Goal: Task Accomplishment & Management: Contribute content

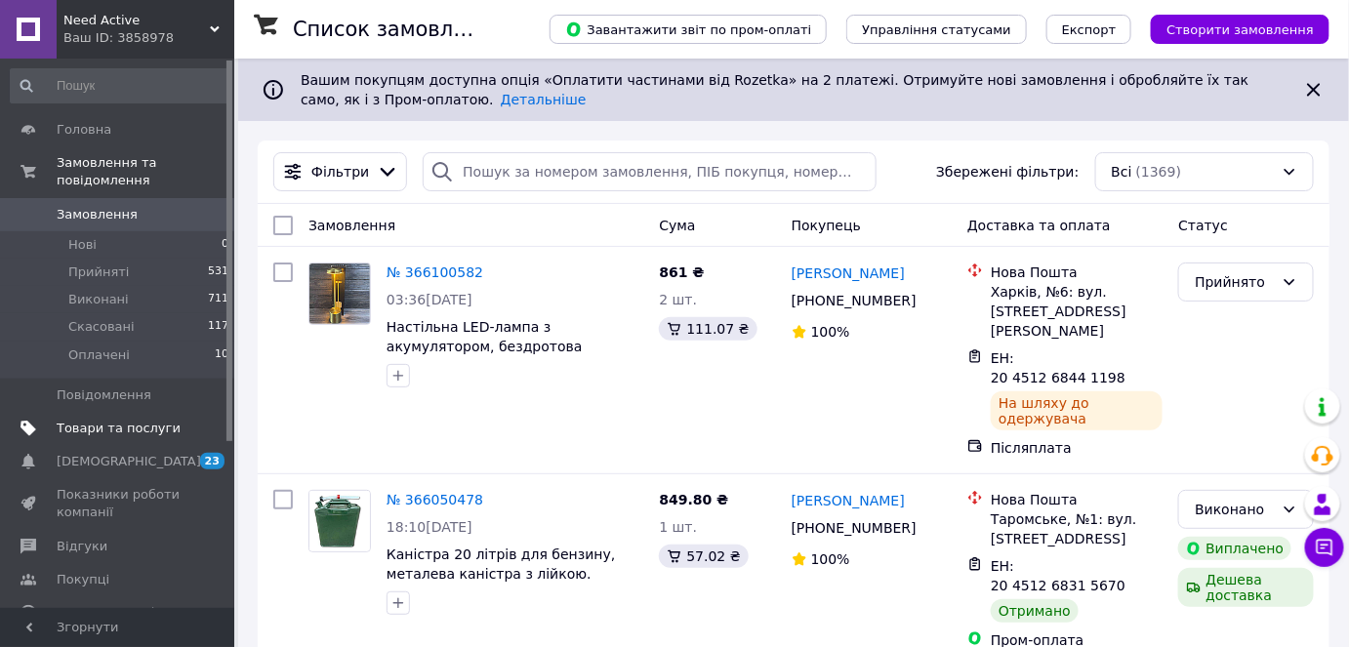
click at [112, 420] on span "Товари та послуги" at bounding box center [119, 429] width 124 height 18
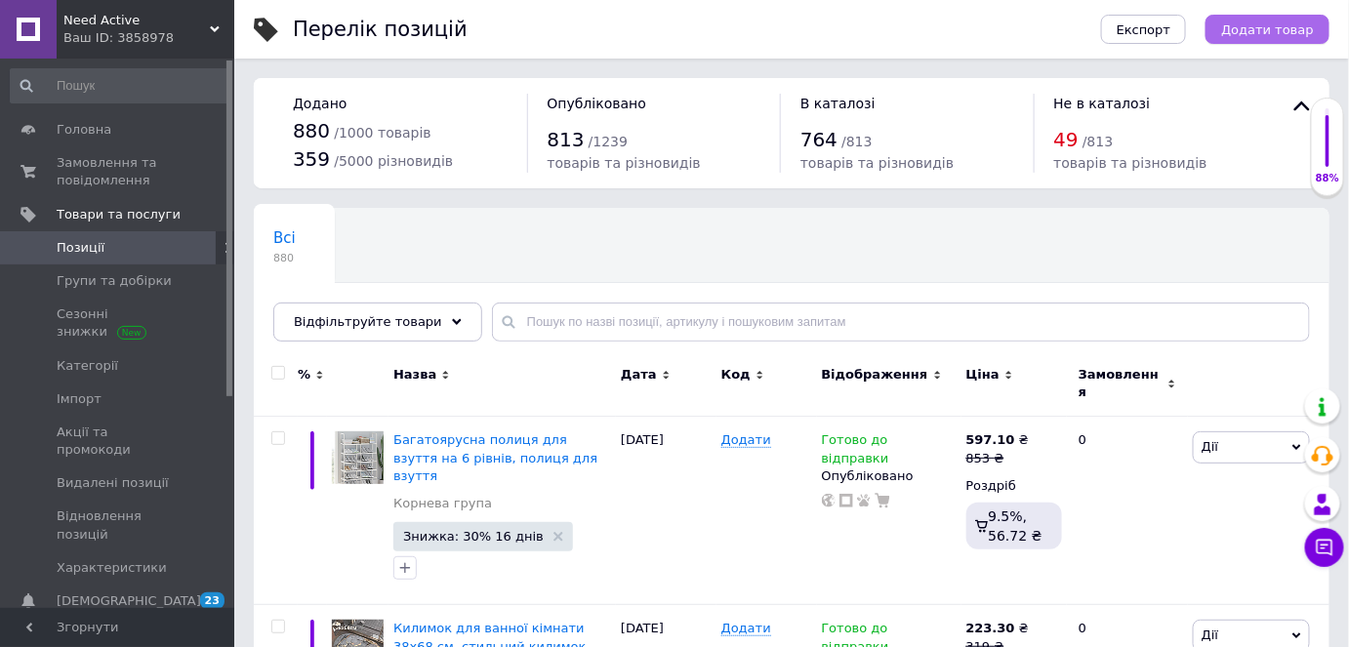
click at [1254, 26] on span "Додати товар" at bounding box center [1267, 29] width 93 height 15
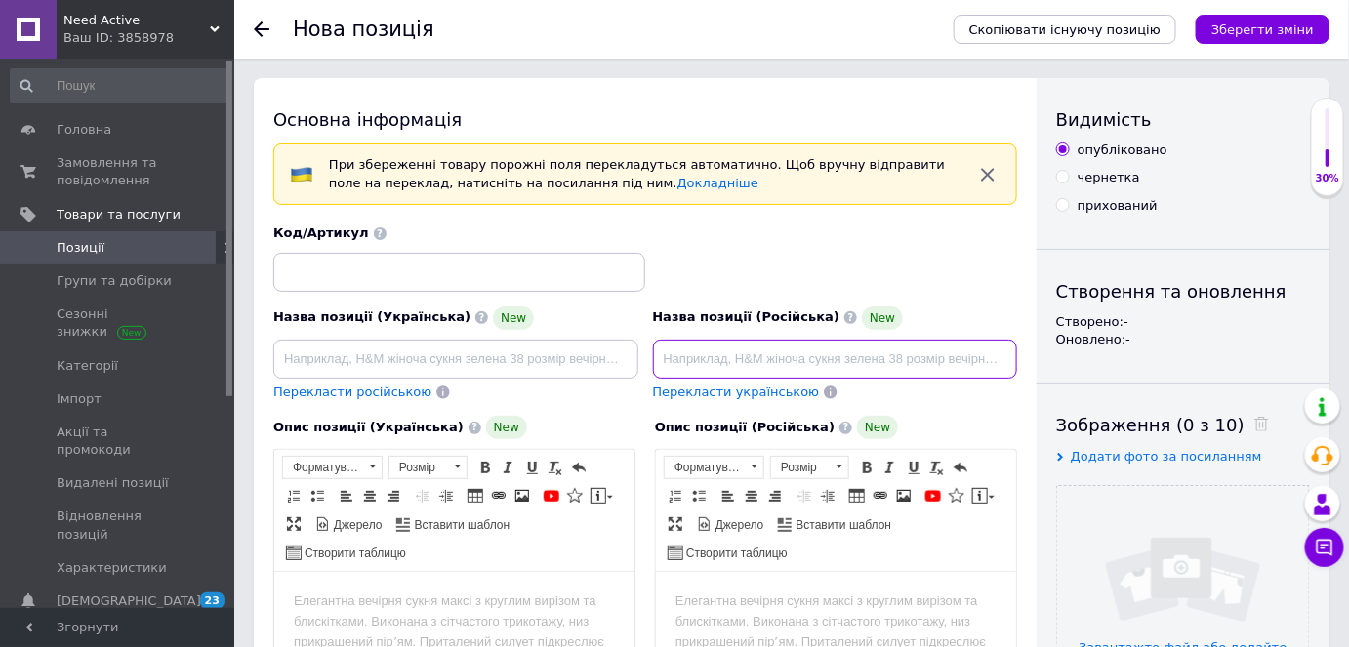
click at [772, 361] on input at bounding box center [835, 359] width 365 height 39
paste input "Подвесная электросушилка для одежды"
paste input "складная, с пультом, таймером и чехлом"
click at [827, 357] on input "Подвесная электросушилка для одежды,складная, с пультом, таймером и чехлом" at bounding box center [835, 359] width 365 height 39
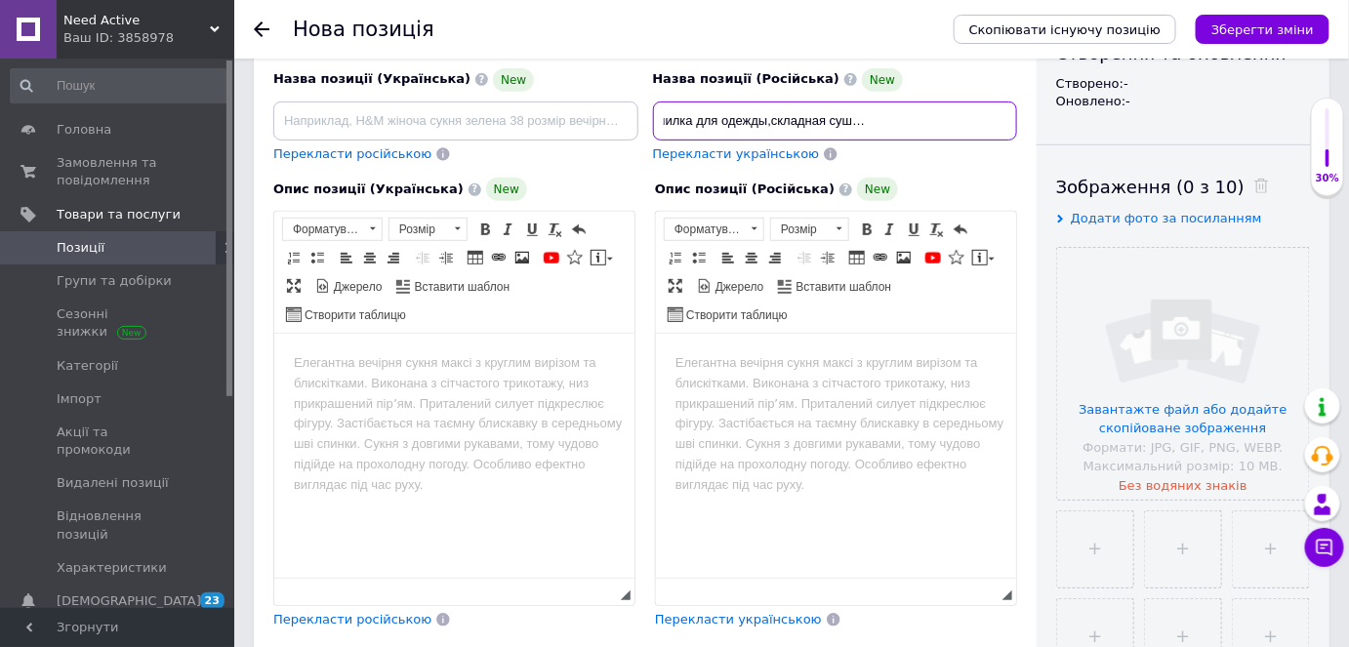
scroll to position [266, 0]
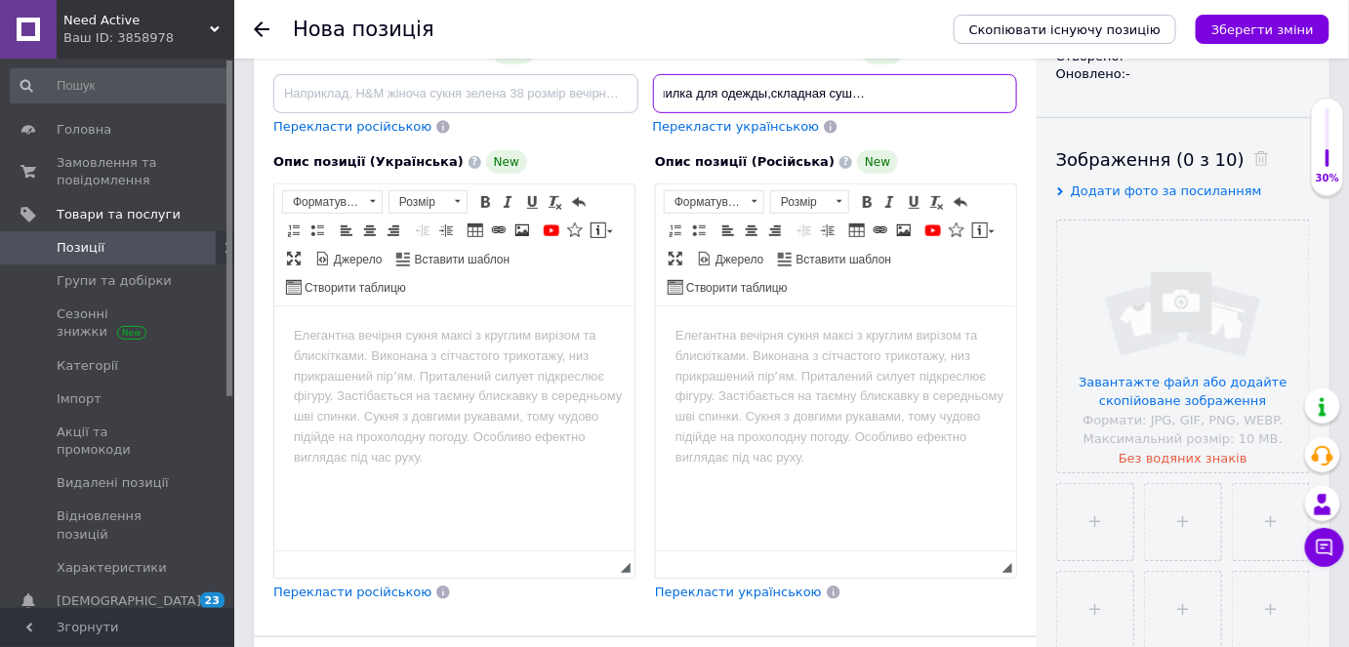
type input "Подвесная электросушилка для одежды,складная сушилка с пультом, таймером и чехл…"
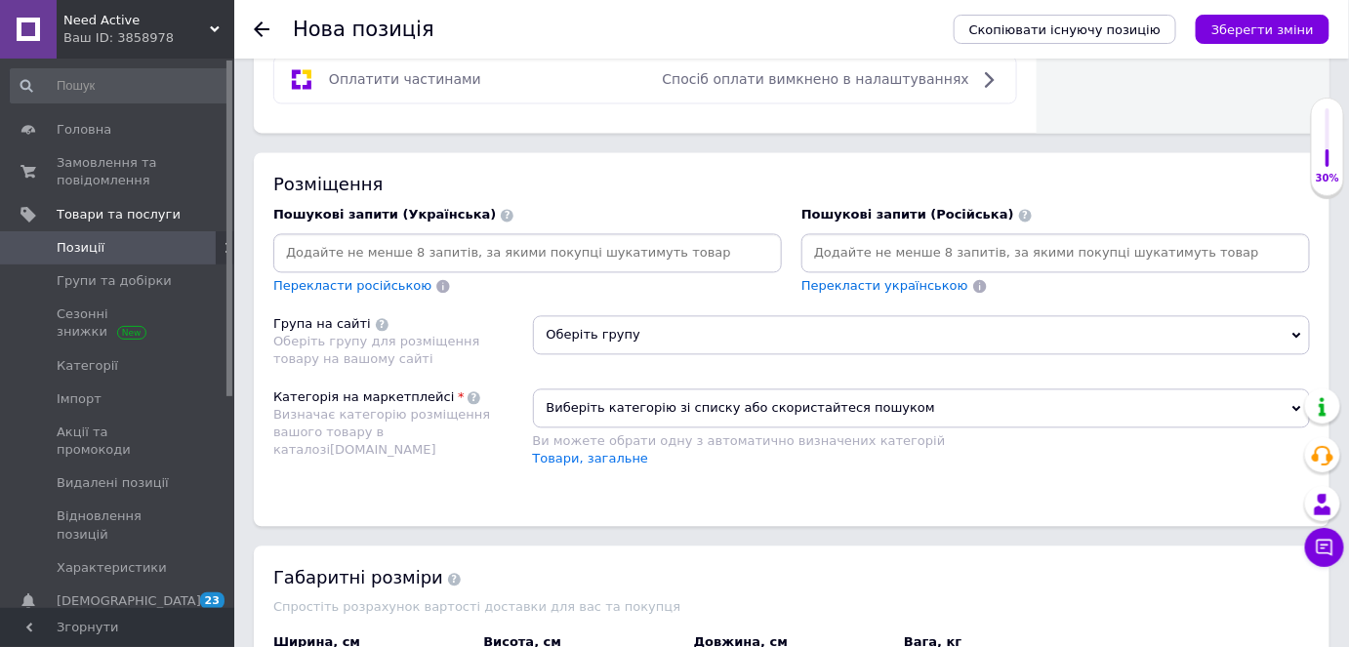
scroll to position [1242, 0]
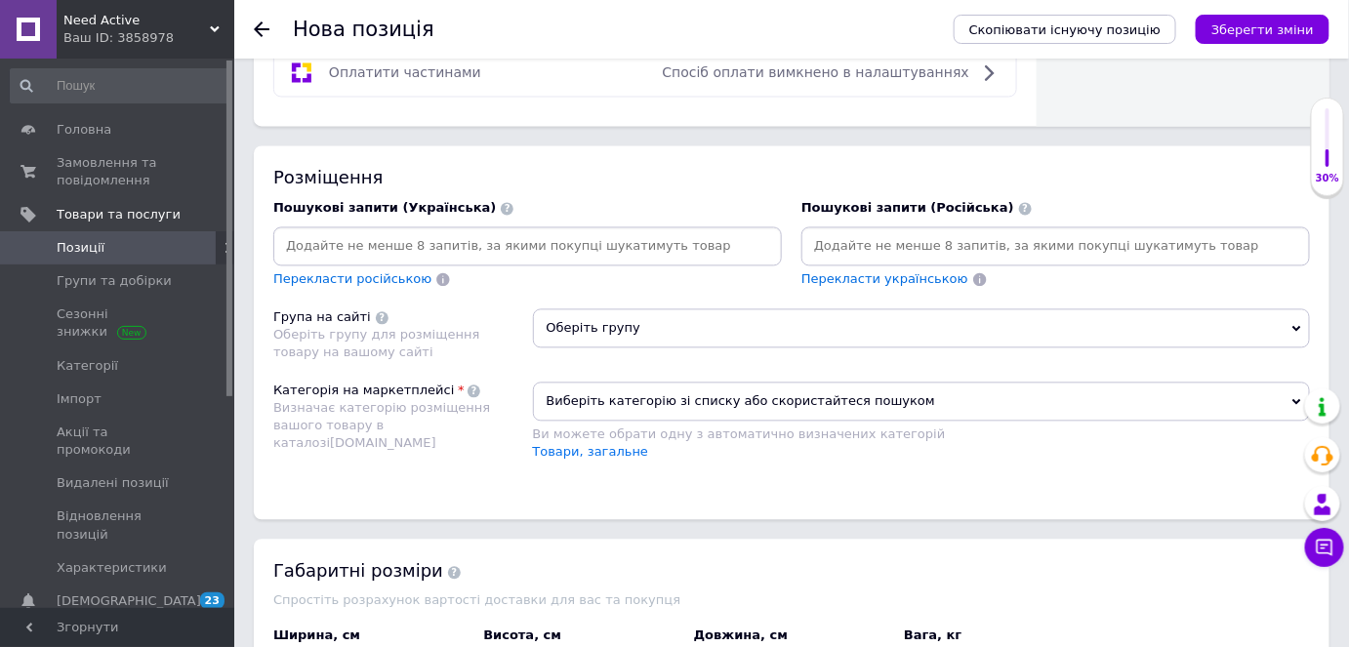
click at [838, 245] on input at bounding box center [1055, 245] width 501 height 29
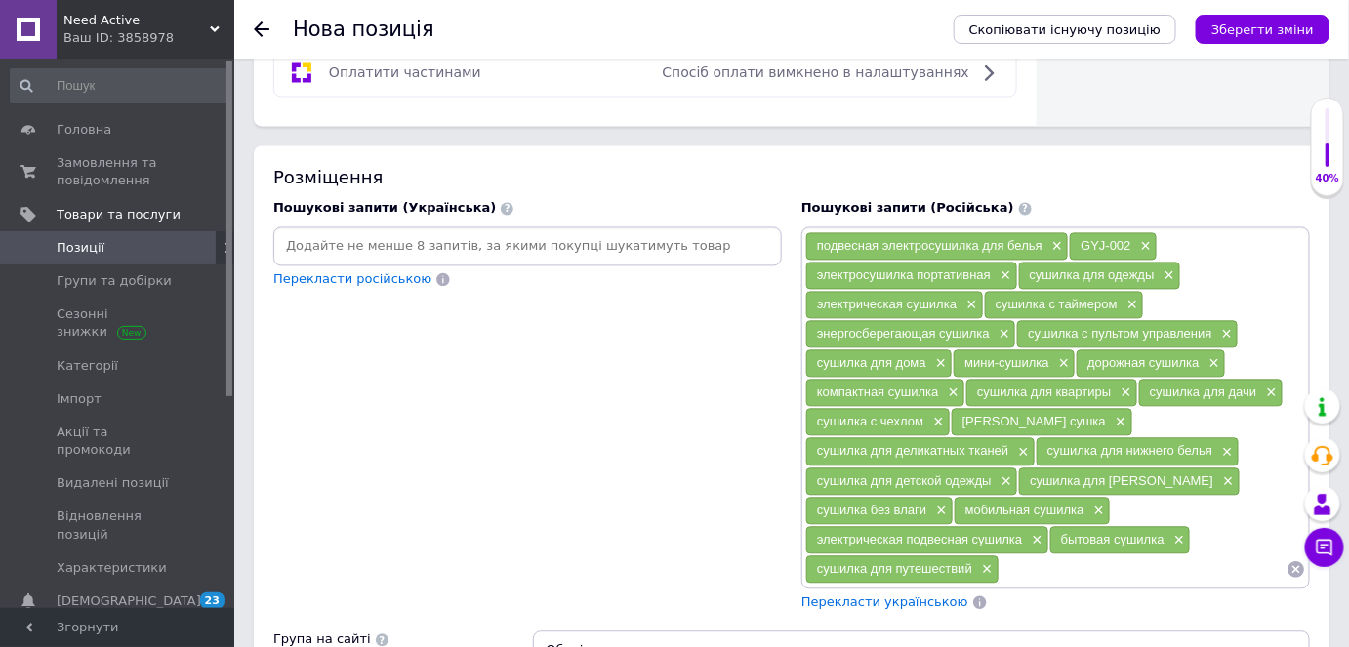
click at [749, 165] on div "Розміщення" at bounding box center [791, 177] width 1037 height 24
click at [1239, 28] on icon "Зберегти зміни" at bounding box center [1263, 29] width 103 height 15
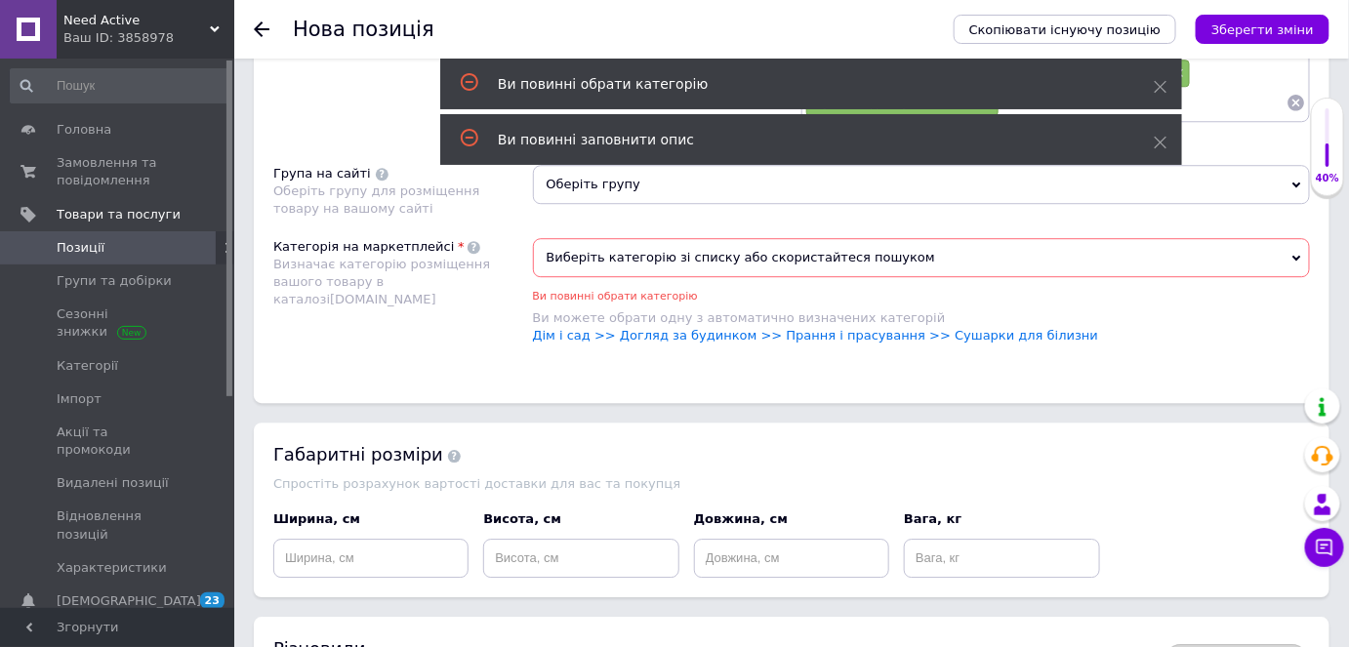
scroll to position [1778, 0]
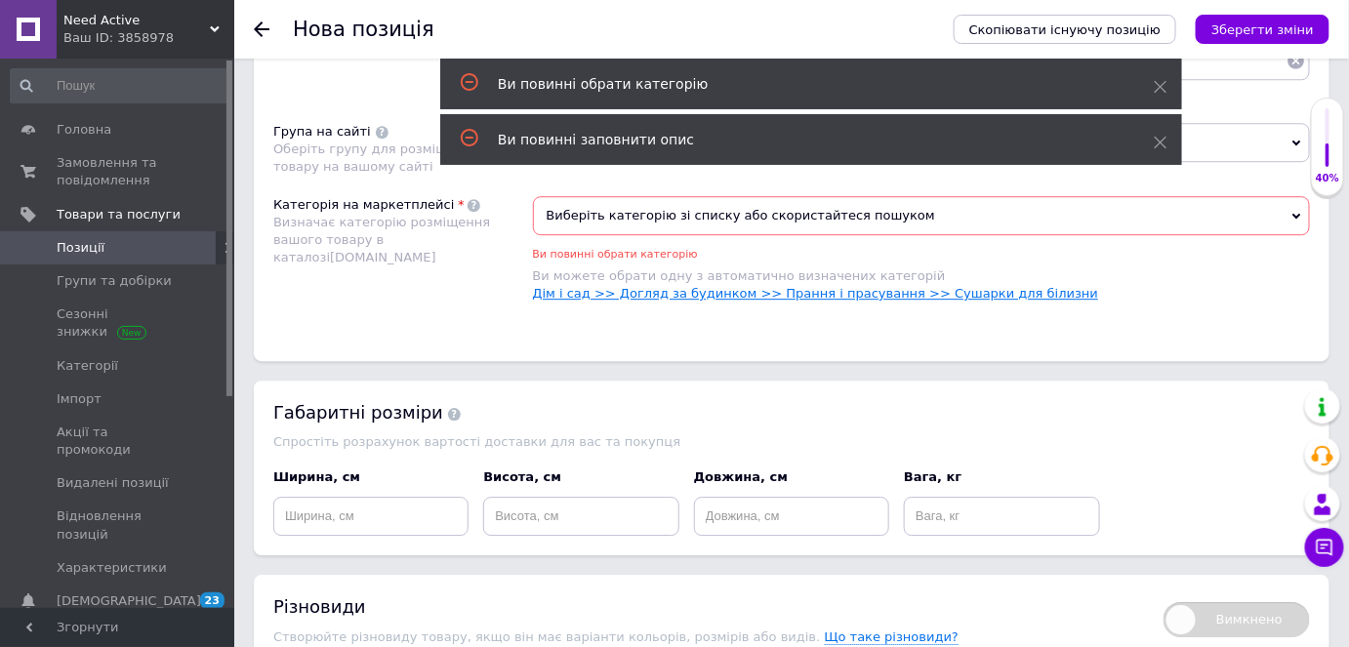
click at [986, 286] on link "Дім і сад >> Догляд за будинком >> Прання і прасування >> Сушарки для білизни" at bounding box center [816, 293] width 566 height 15
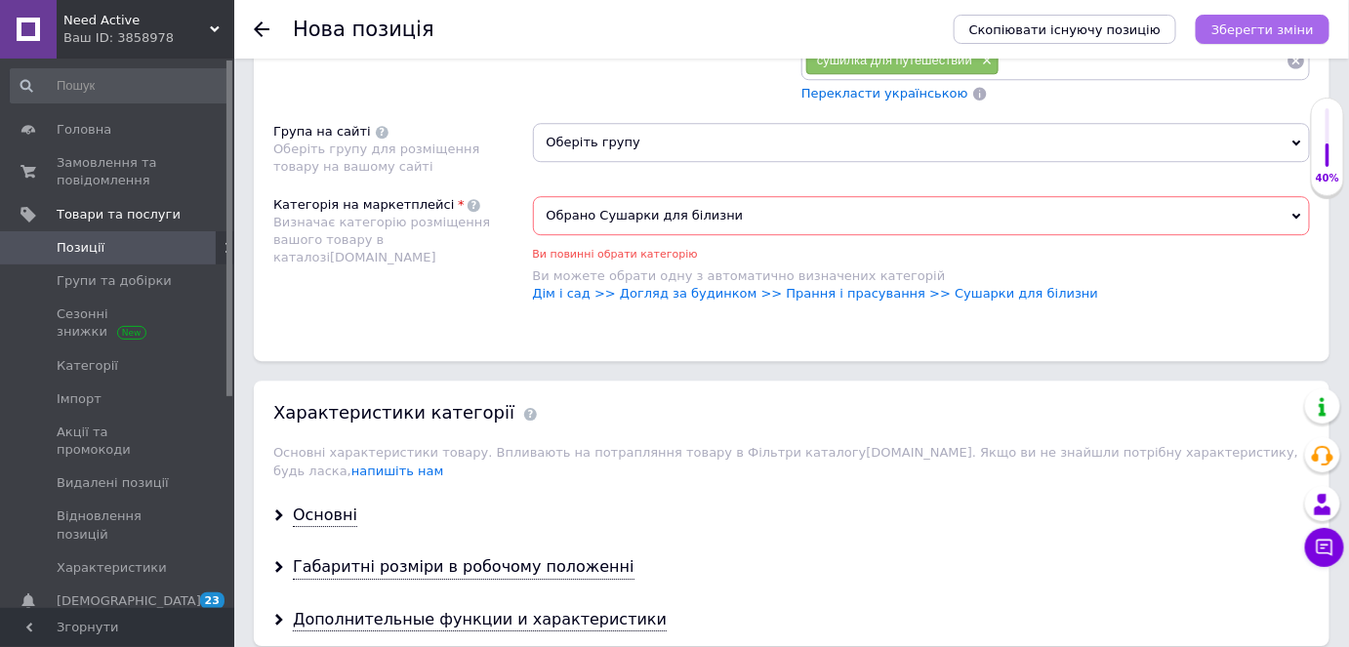
click at [1259, 32] on icon "Зберегти зміни" at bounding box center [1263, 29] width 103 height 15
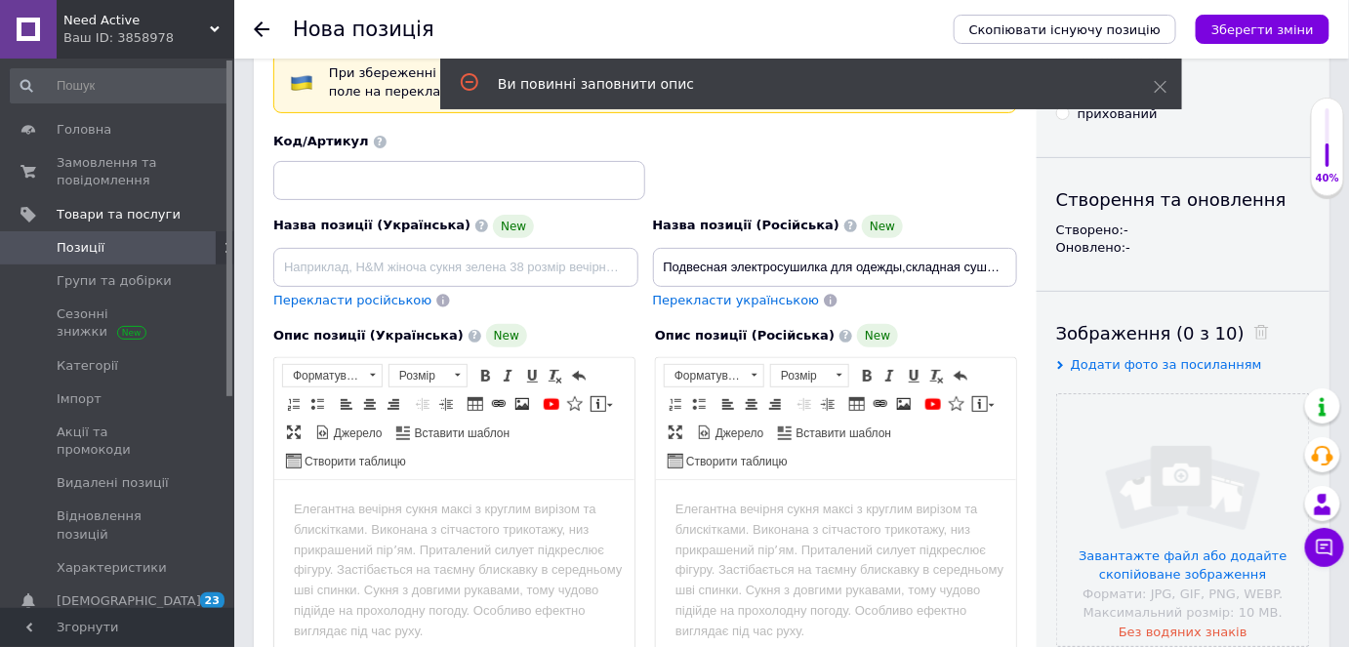
scroll to position [91, 0]
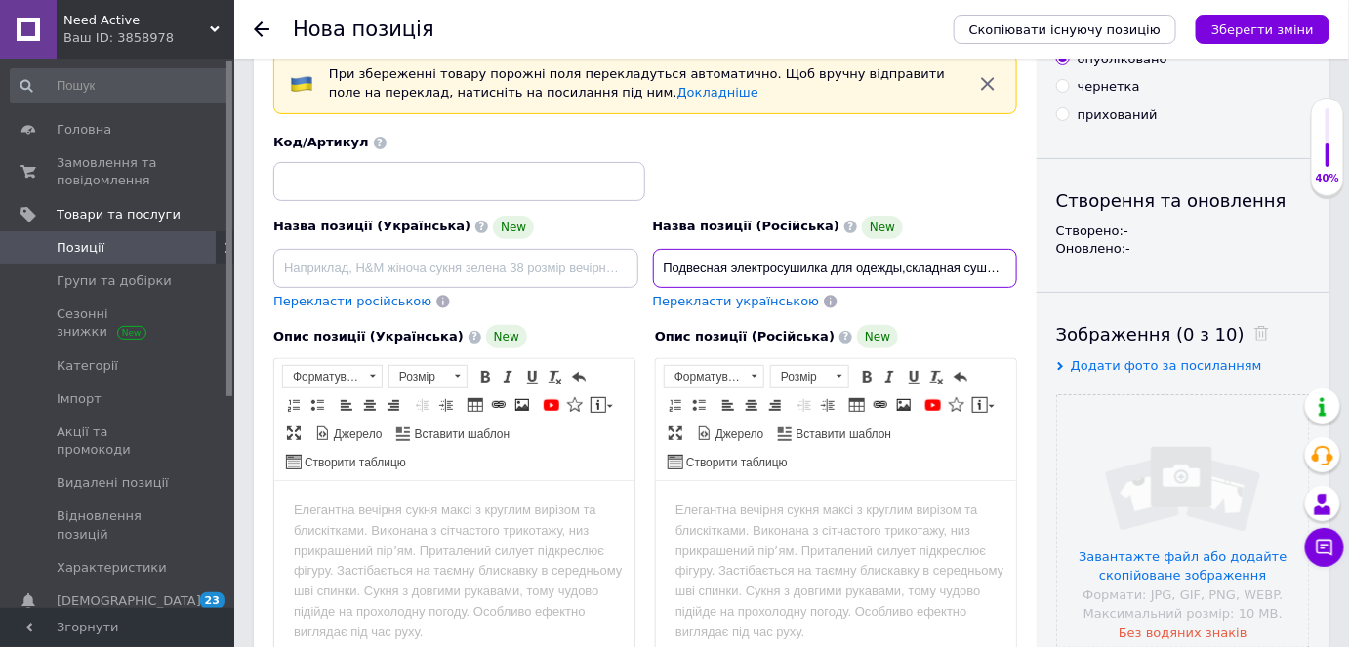
drag, startPoint x: 654, startPoint y: 264, endPoint x: 898, endPoint y: 266, distance: 244.1
click at [898, 266] on input "Подвесная электросушилка для одежды,складная сушилка с пультом, таймером и чехл…" at bounding box center [835, 268] width 365 height 39
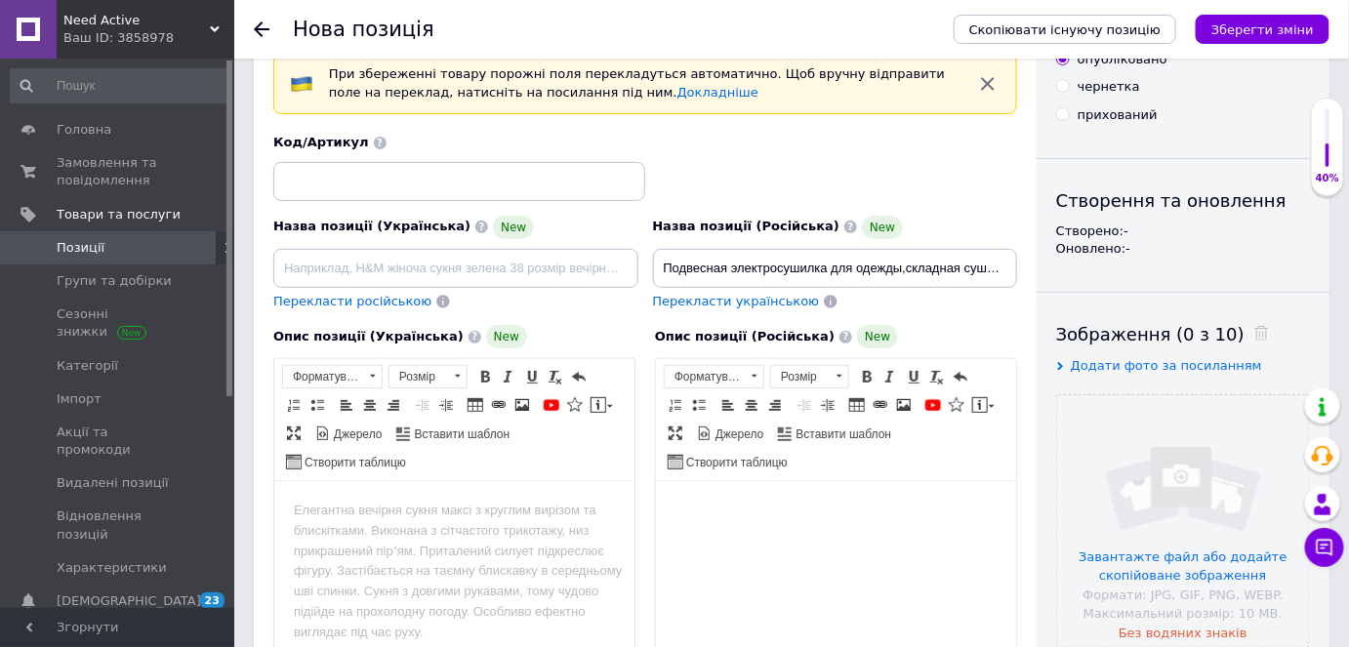
click at [728, 496] on html at bounding box center [835, 510] width 360 height 60
click at [741, 372] on span "Форматування" at bounding box center [705, 376] width 80 height 21
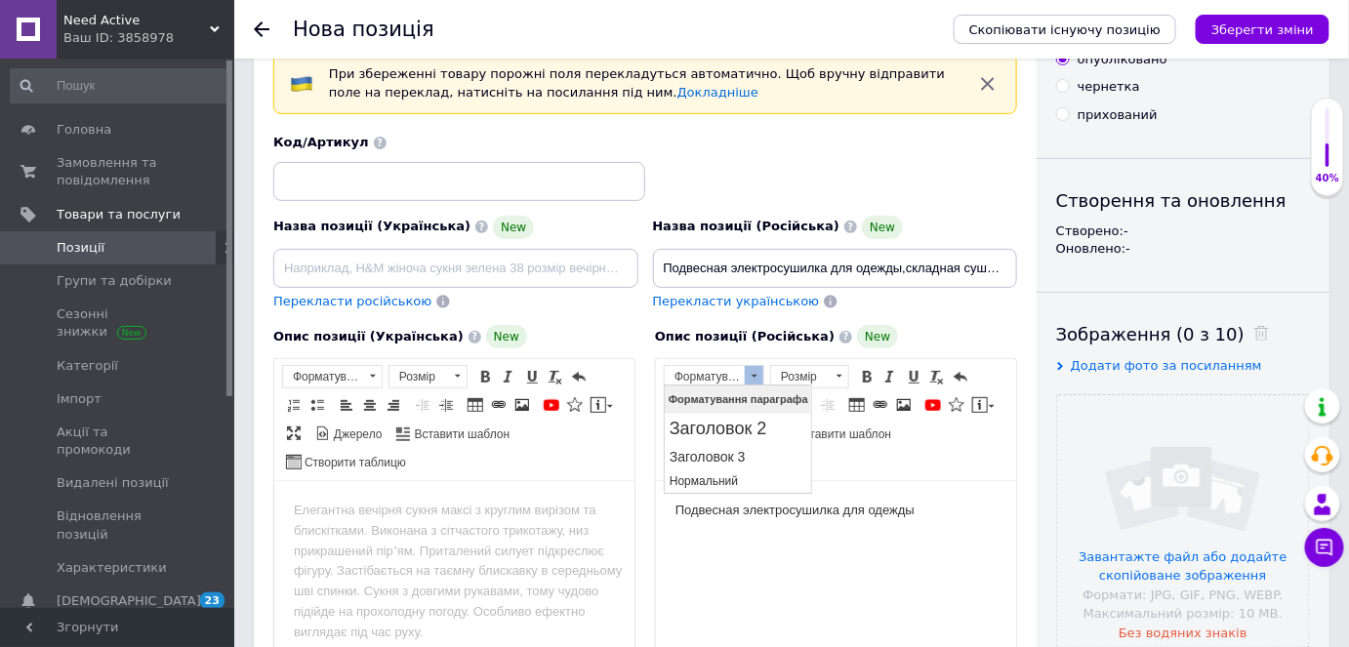
scroll to position [0, 0]
click at [727, 431] on h2 "Заголовок 2" at bounding box center [738, 429] width 138 height 21
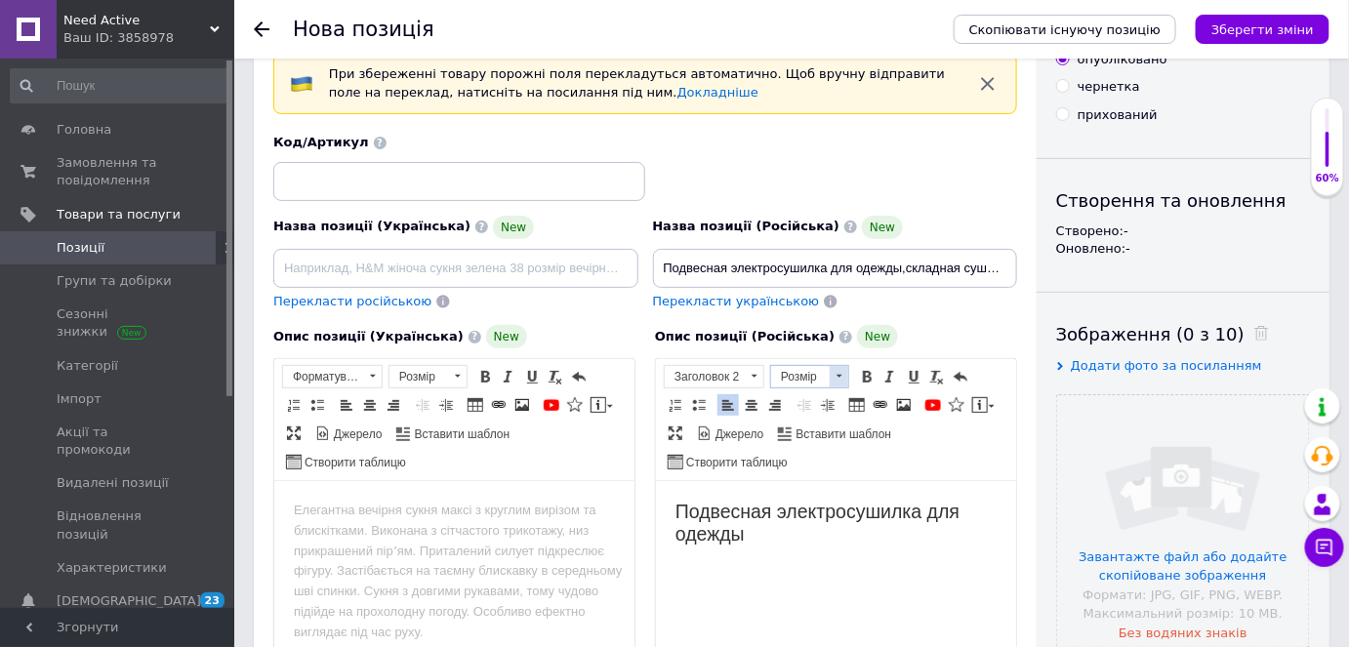
click at [806, 375] on span "Розмір" at bounding box center [800, 376] width 59 height 21
click at [805, 494] on link "16" at bounding box center [828, 498] width 115 height 25
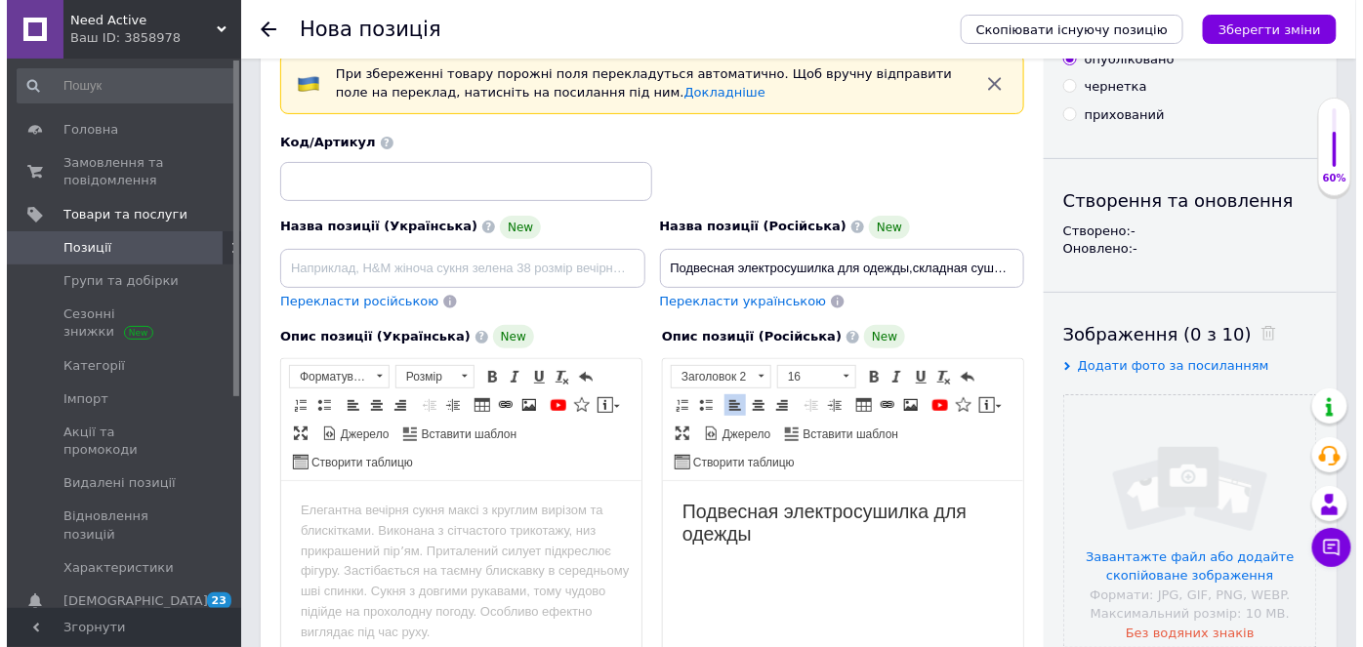
scroll to position [0, 0]
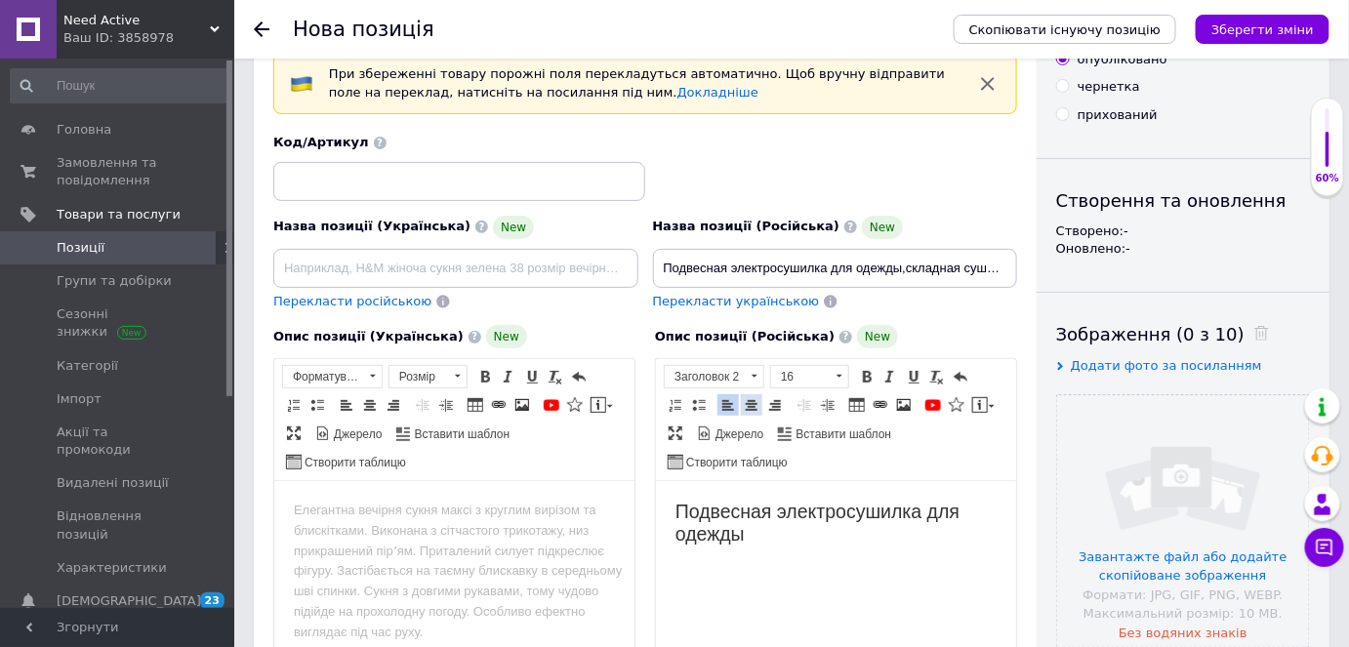
click at [746, 398] on span at bounding box center [752, 405] width 16 height 16
click at [818, 427] on span "Вставити шаблон" at bounding box center [843, 435] width 99 height 17
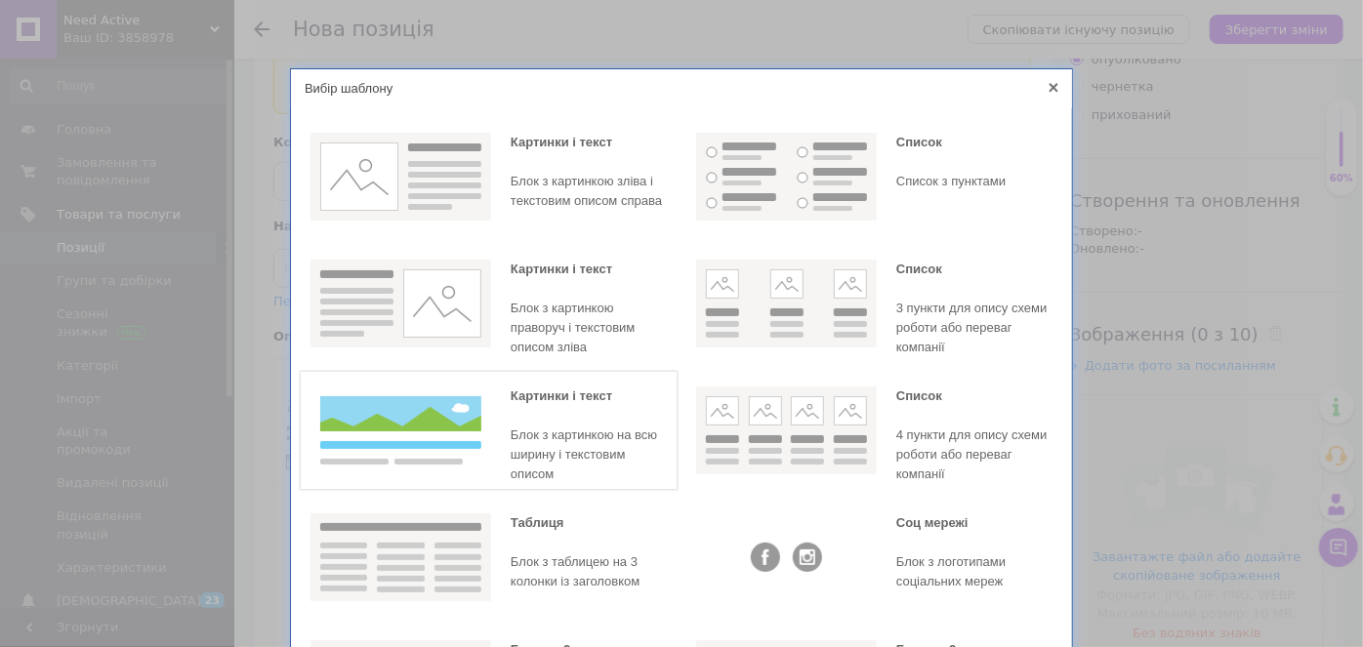
click at [557, 423] on div "[PERSON_NAME] і текст [PERSON_NAME] з картинкою на всю ширину і текстовим описом" at bounding box center [589, 436] width 156 height 98
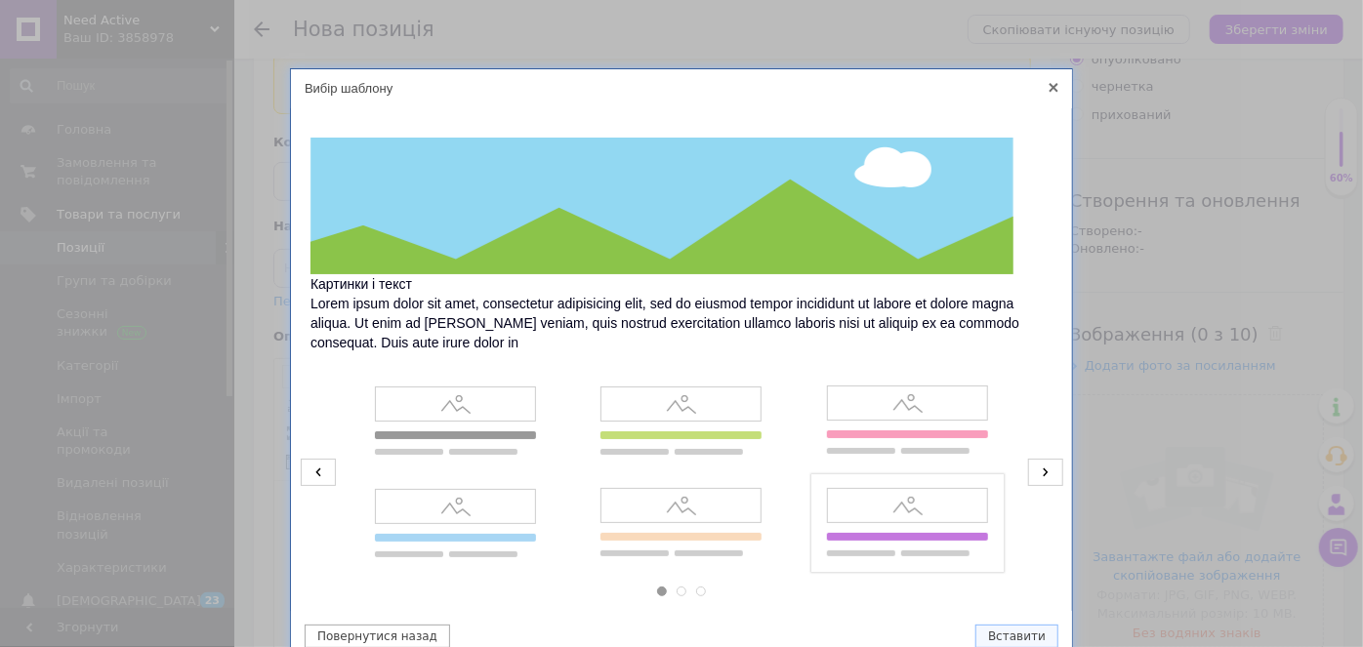
scroll to position [84, 0]
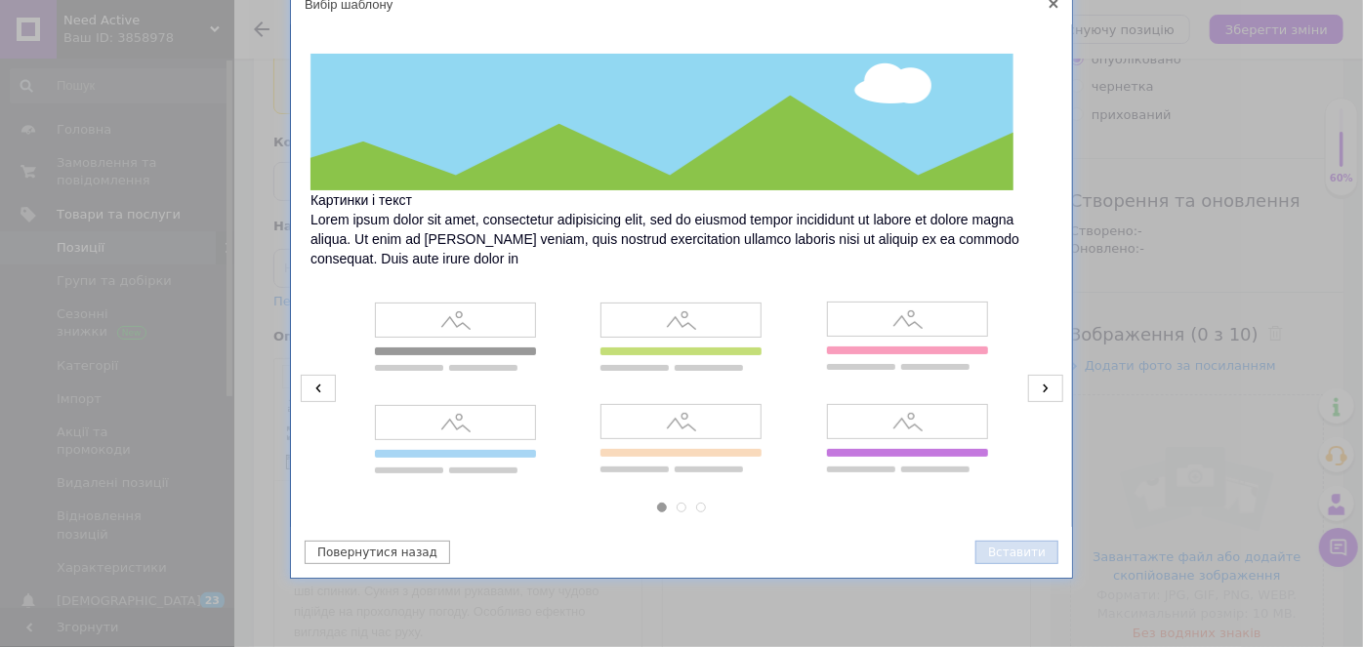
click at [1020, 557] on button "Вставити" at bounding box center [1016, 552] width 83 height 23
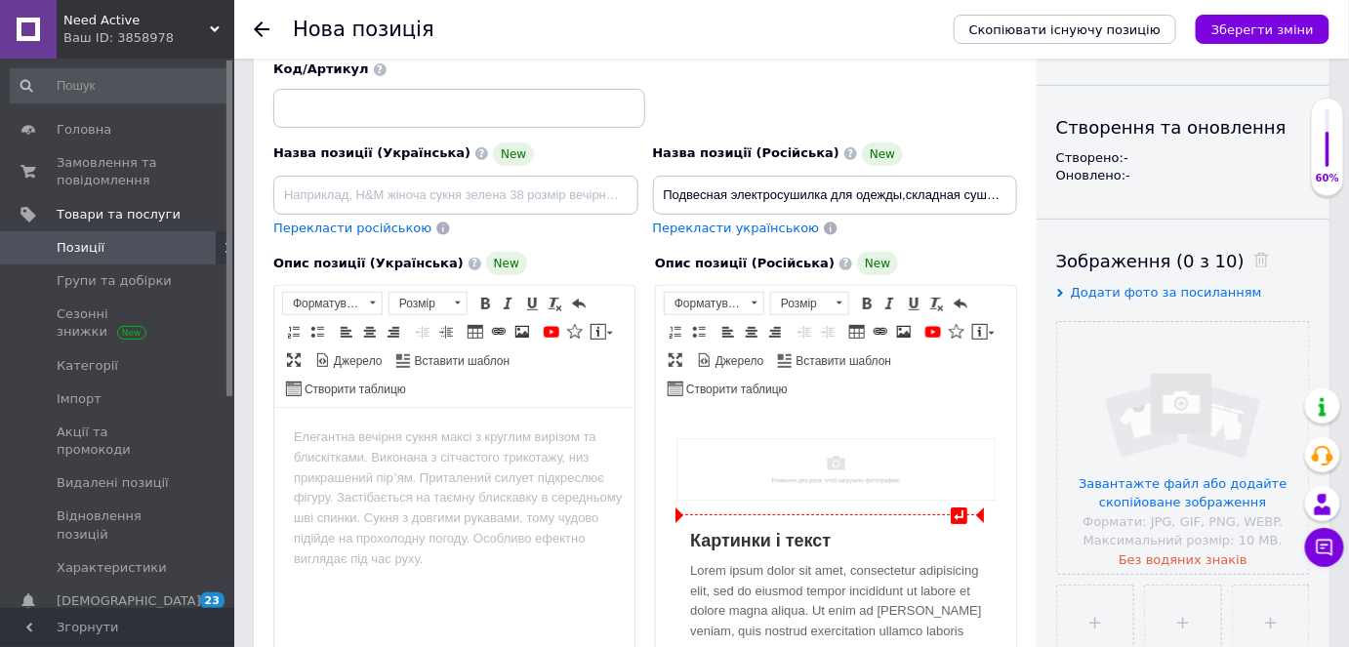
click at [847, 468] on img "Редактор, A0C704C5-FF13-4734-947B-31FD6FEEAC47" at bounding box center [835, 468] width 319 height 62
select select
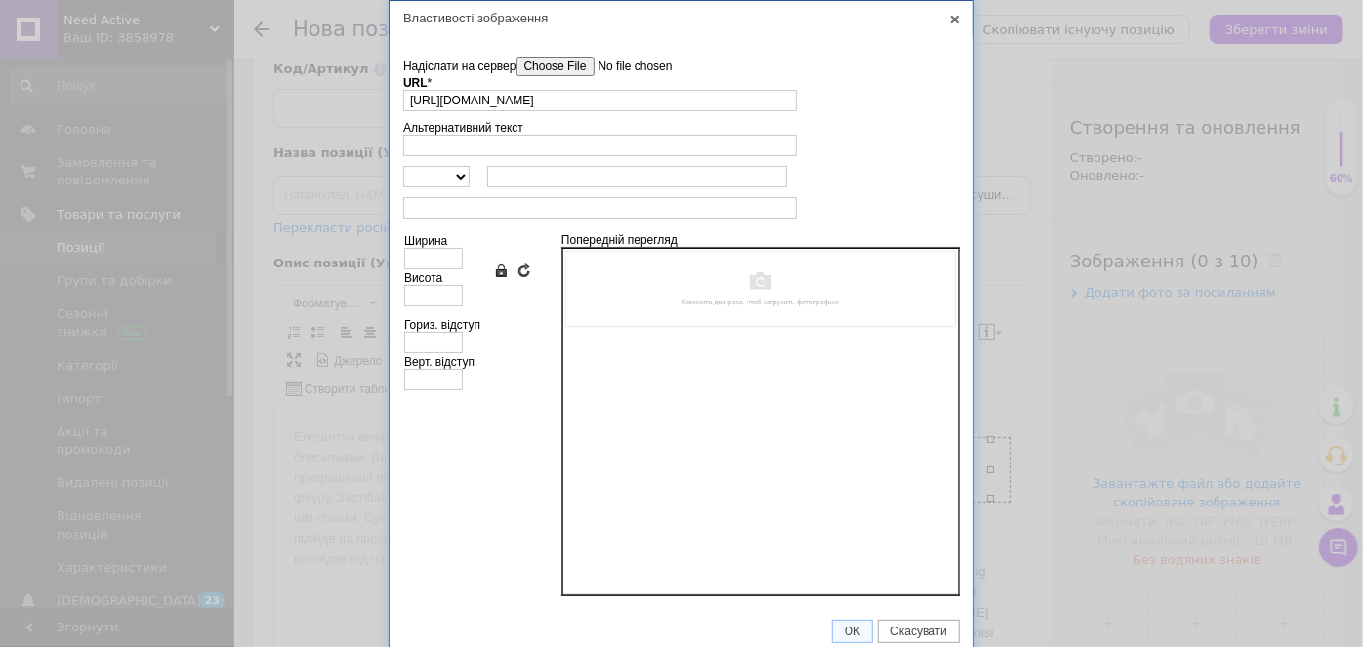
scroll to position [0, 0]
click at [560, 64] on input"] "Надіслати на сервер" at bounding box center [627, 67] width 222 height 20
click at [549, 62] on input"] "Надіслати на сервер" at bounding box center [627, 67] width 222 height 20
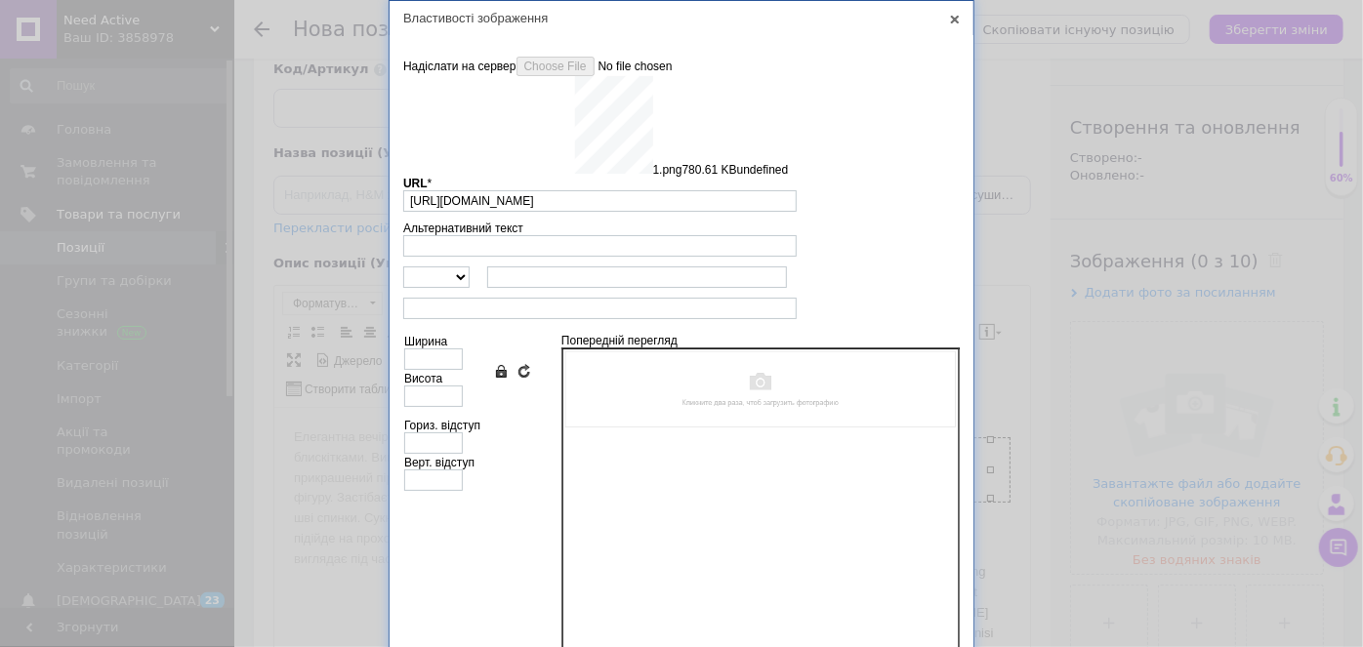
type input "[URL][DOMAIN_NAME]"
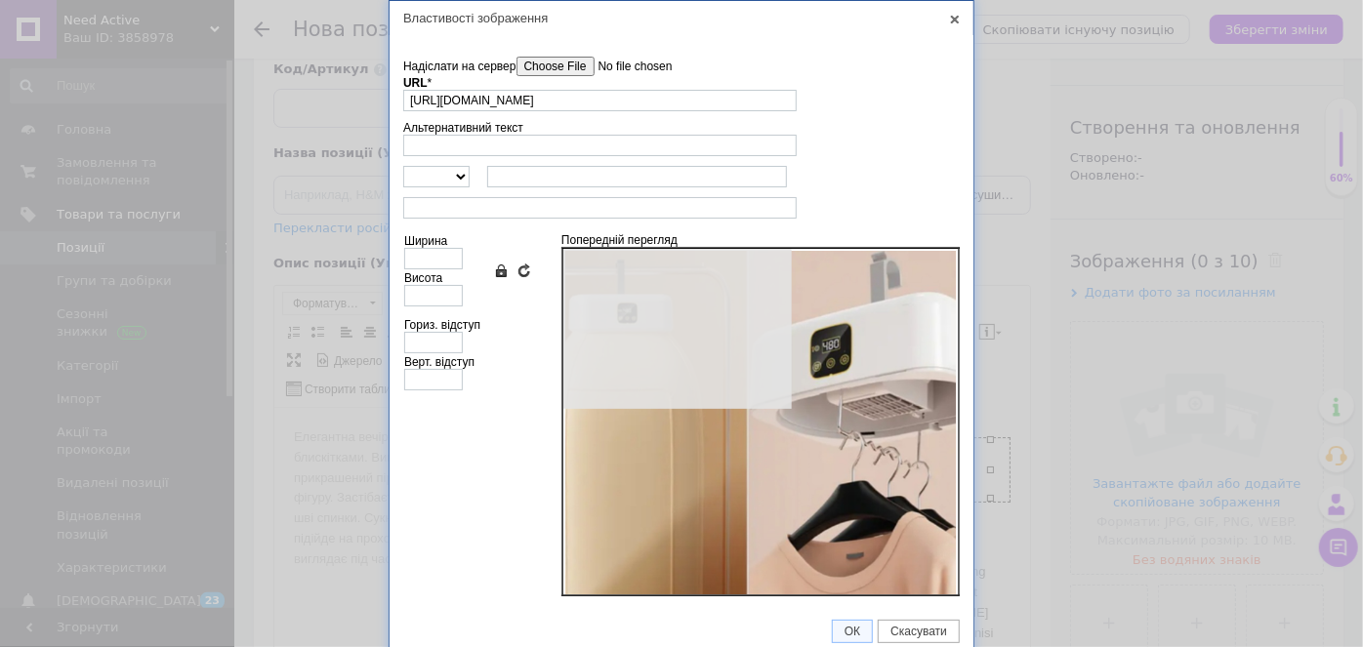
type input "640"
type input "800"
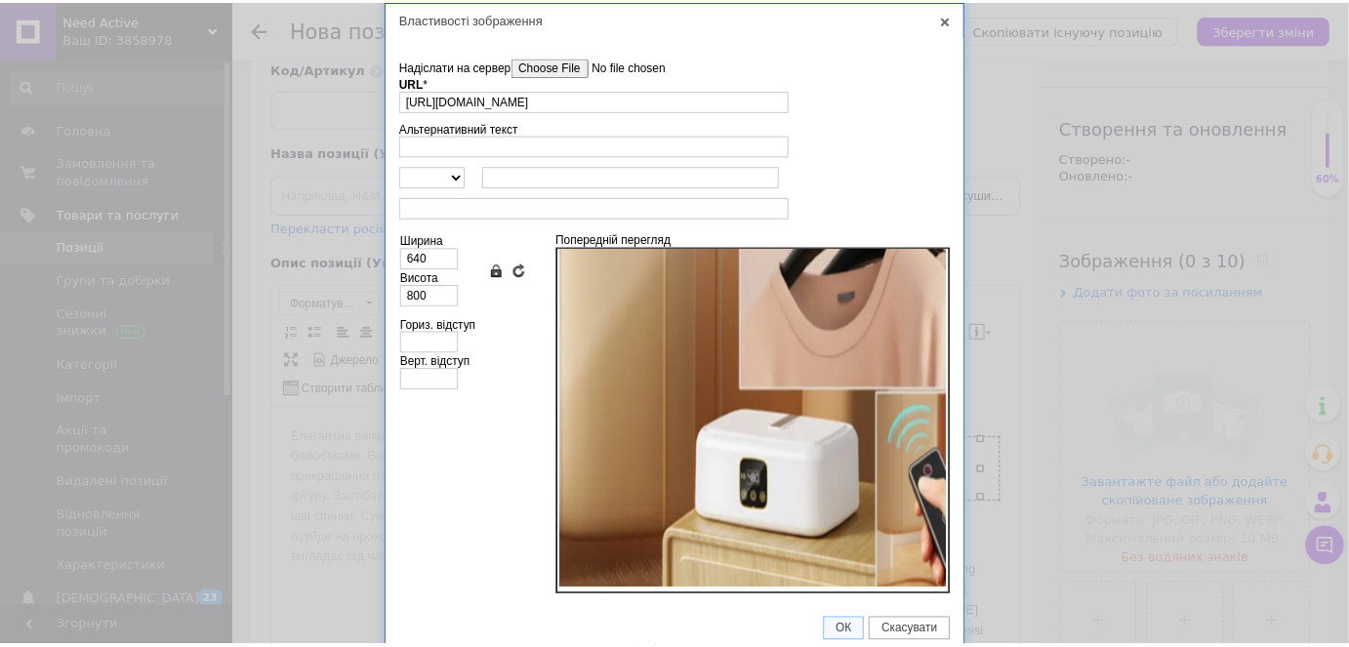
scroll to position [447, 0]
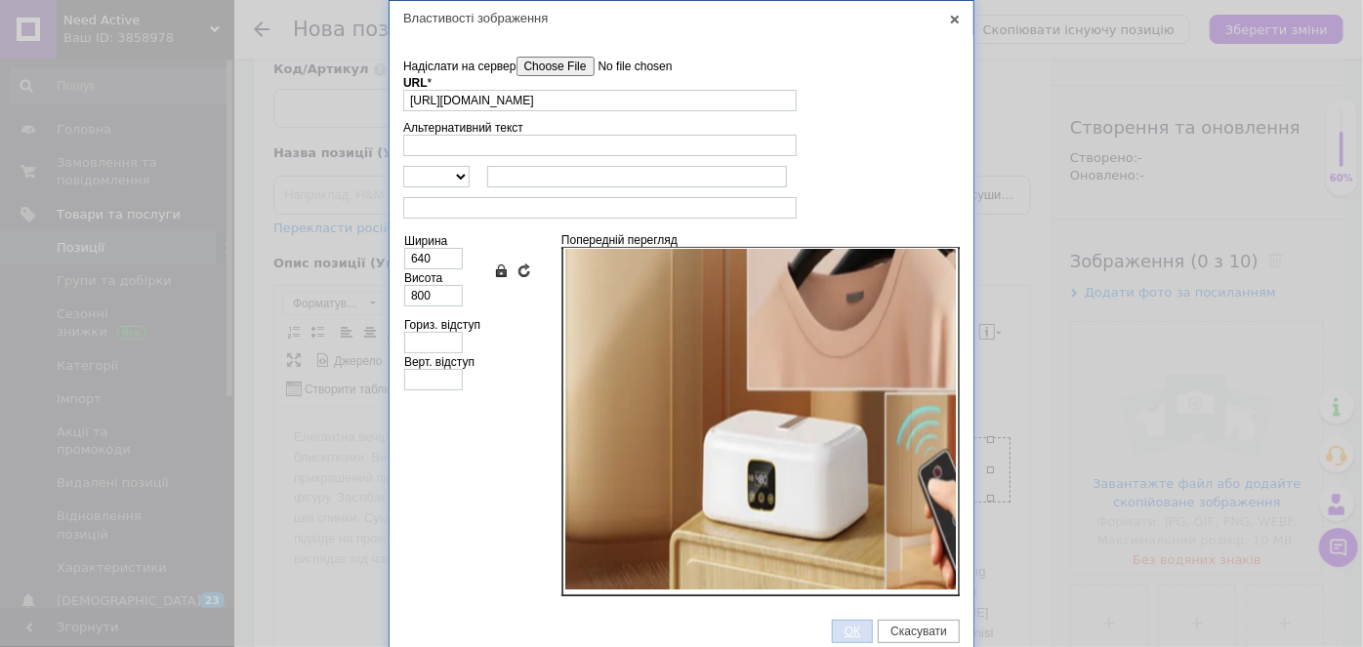
click at [851, 625] on span "ОК" at bounding box center [852, 632] width 39 height 14
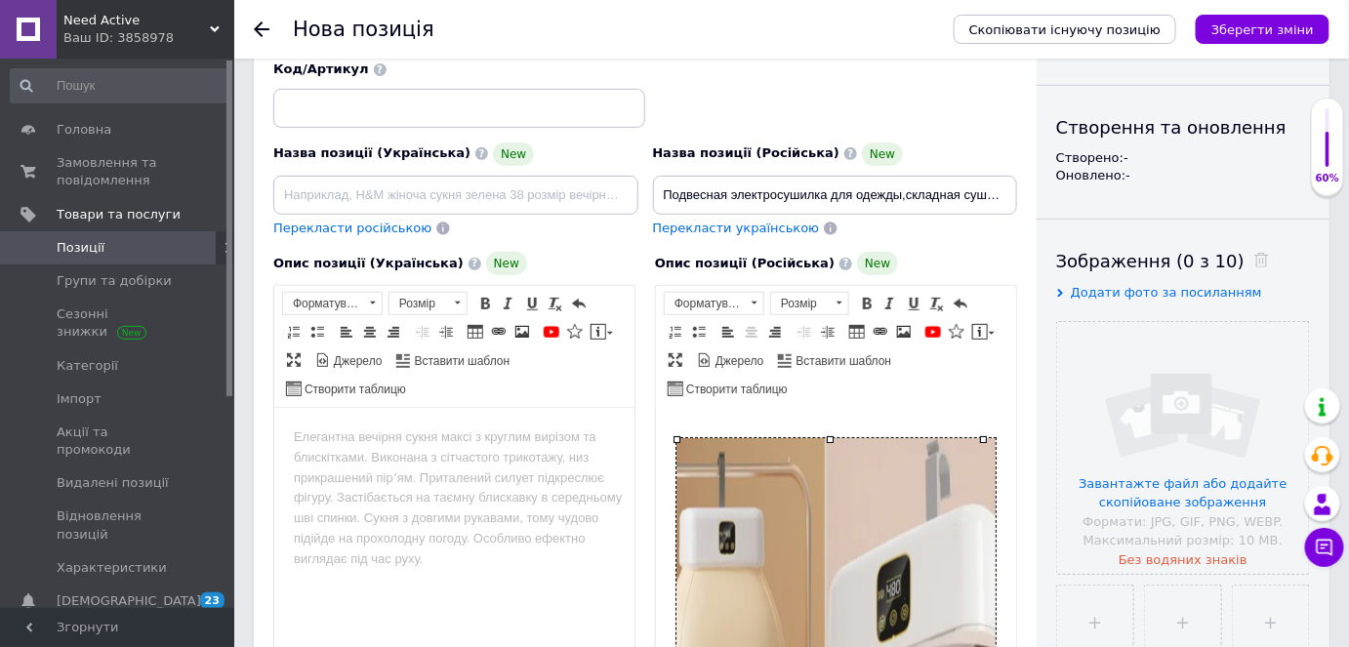
scroll to position [105, 0]
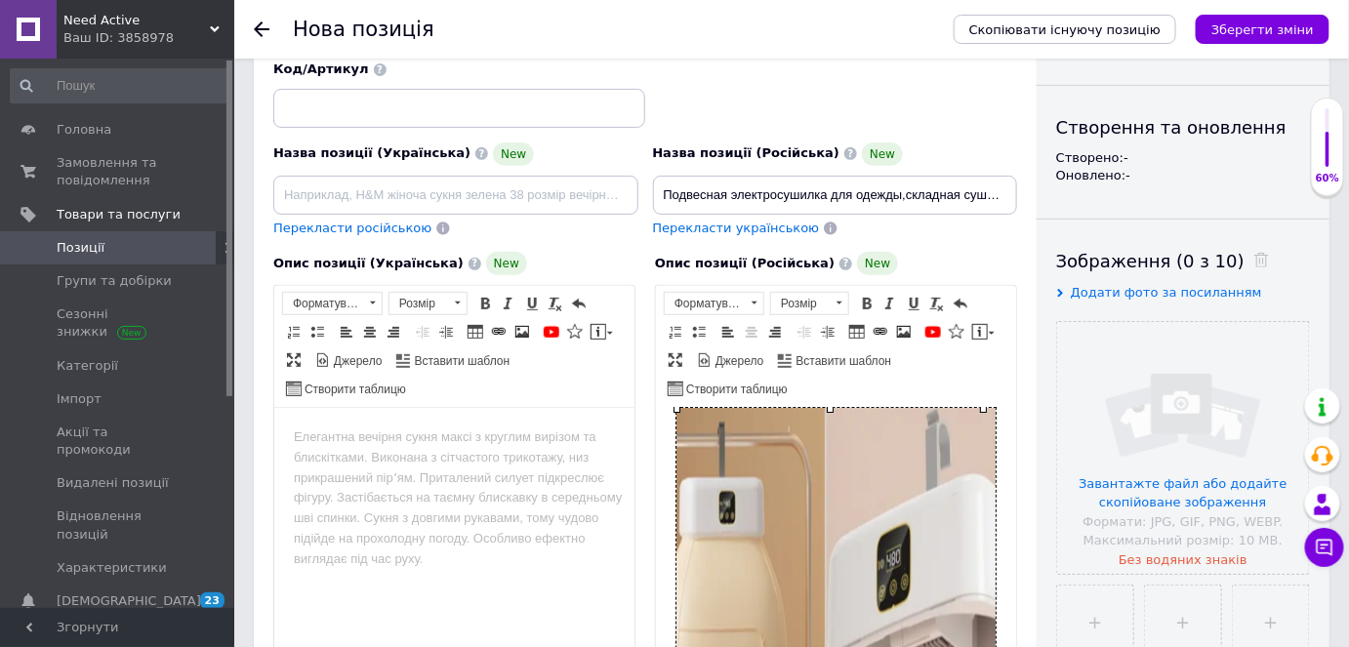
click at [990, 367] on span "Панель інструментів редактора Форматування Форматування Розмір Розмір Жирний Сп…" at bounding box center [836, 347] width 360 height 122
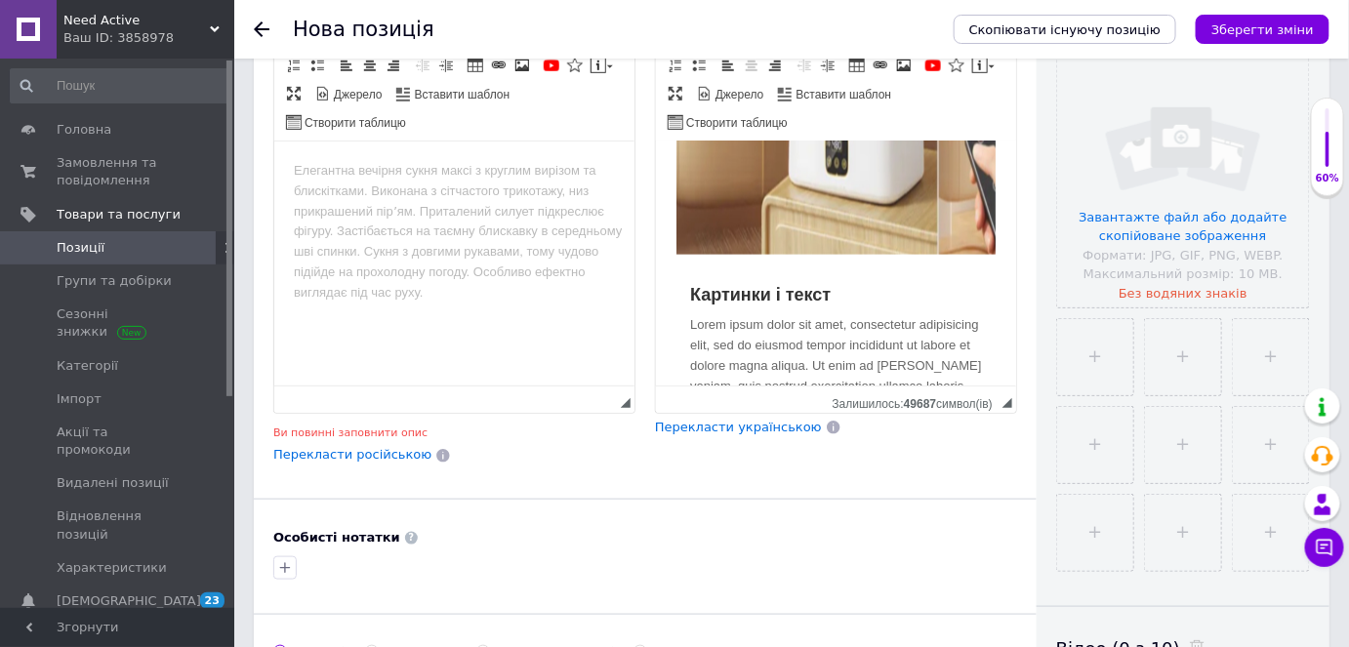
scroll to position [859, 0]
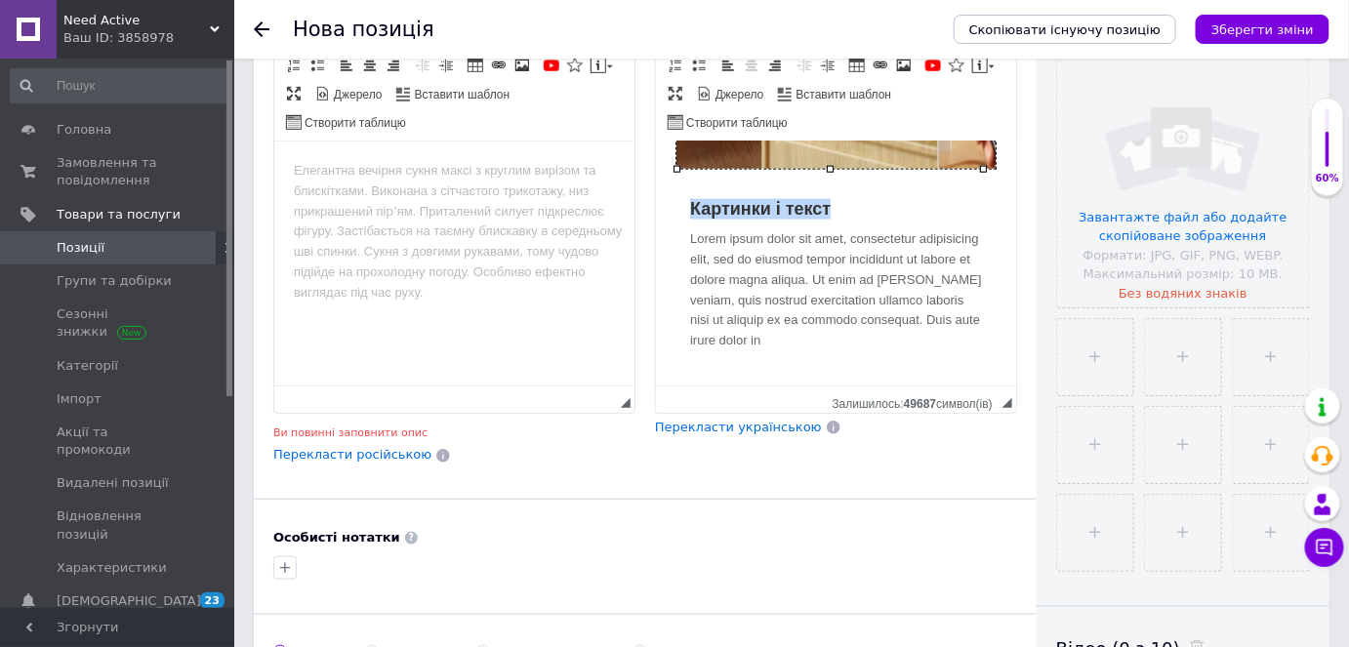
drag, startPoint x: 837, startPoint y: 213, endPoint x: 652, endPoint y: 219, distance: 184.6
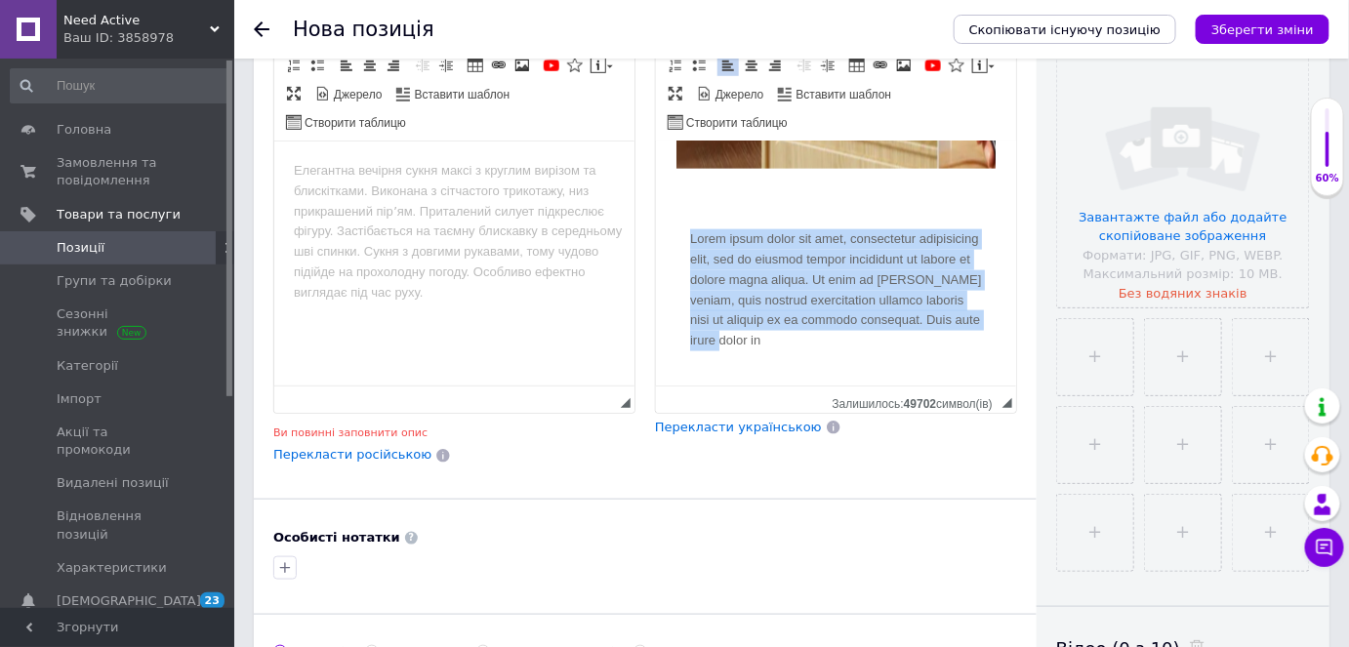
drag, startPoint x: 789, startPoint y: 336, endPoint x: 677, endPoint y: 236, distance: 150.1
click at [677, 236] on div "Lorem ipsum dolor sit amet, consectetur adipisicing elit, sed do eiusmod tempor…" at bounding box center [835, 276] width 321 height 182
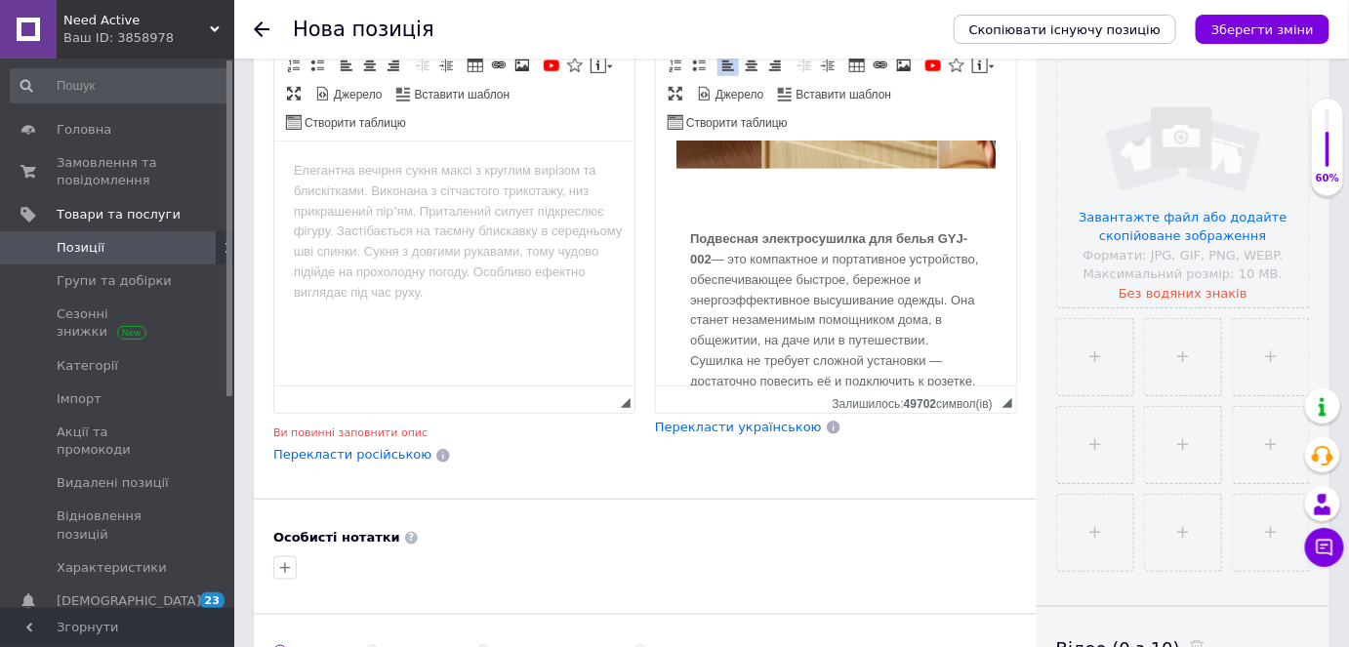
scroll to position [883, 0]
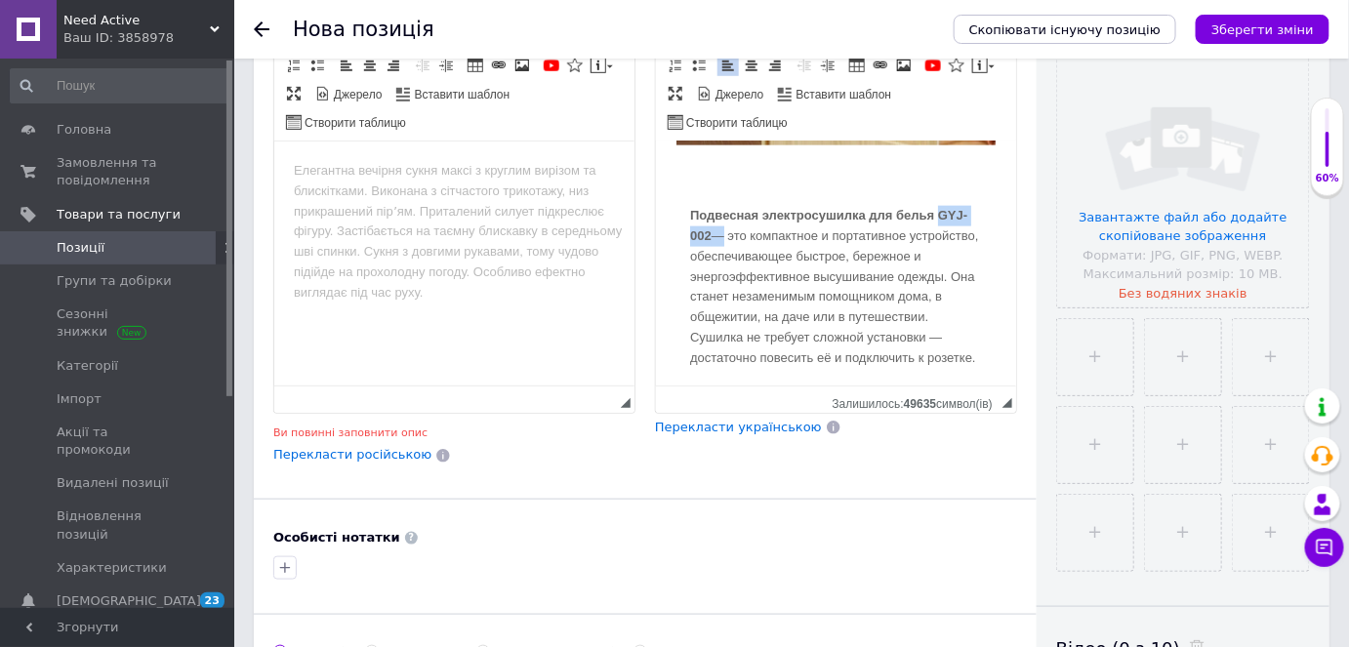
drag, startPoint x: 937, startPoint y: 214, endPoint x: 718, endPoint y: 239, distance: 221.1
click at [718, 239] on div "Подвесная электросушилка для белья GYJ-002 — это компактное и портативное устро…" at bounding box center [835, 272] width 321 height 222
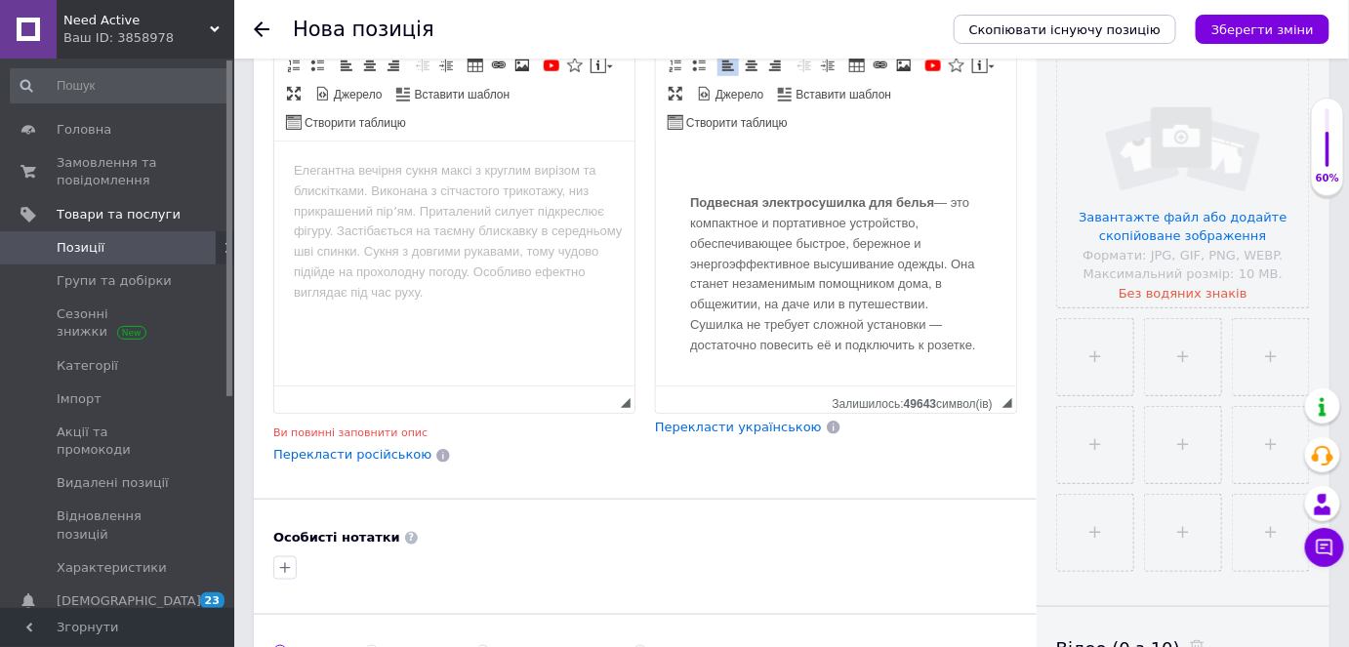
scroll to position [919, 0]
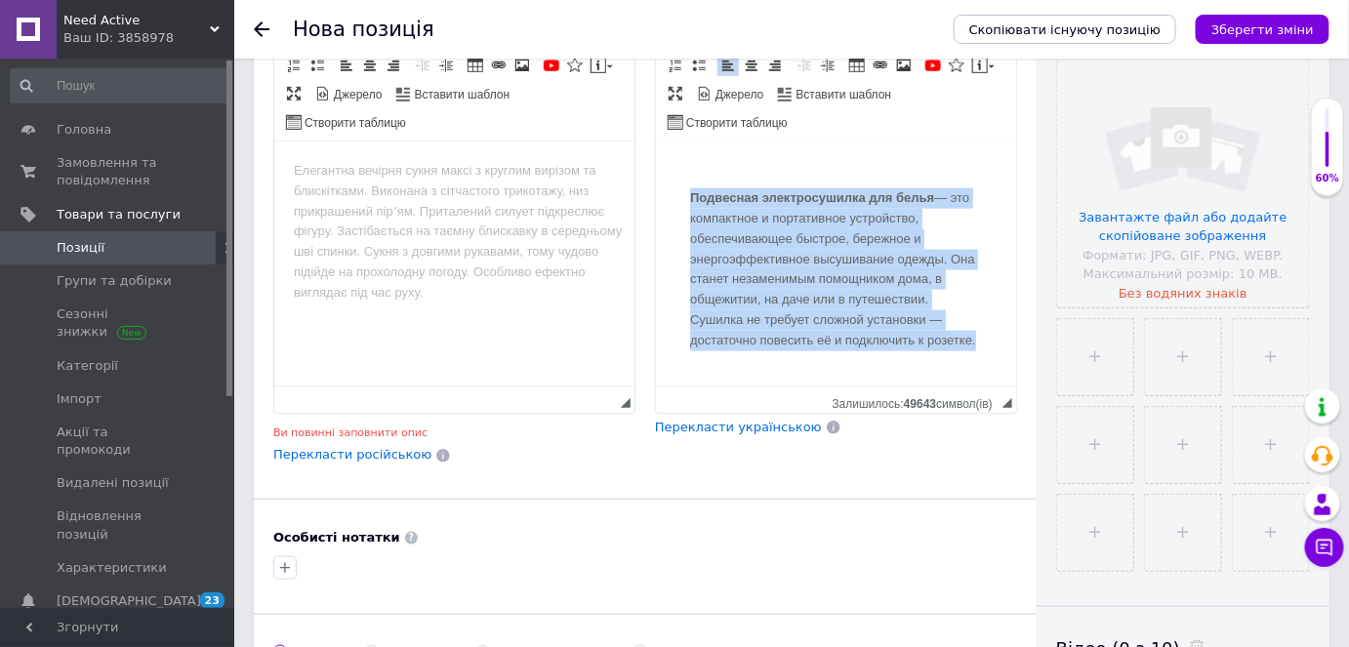
drag, startPoint x: 741, startPoint y: 342, endPoint x: 672, endPoint y: 181, distance: 175.4
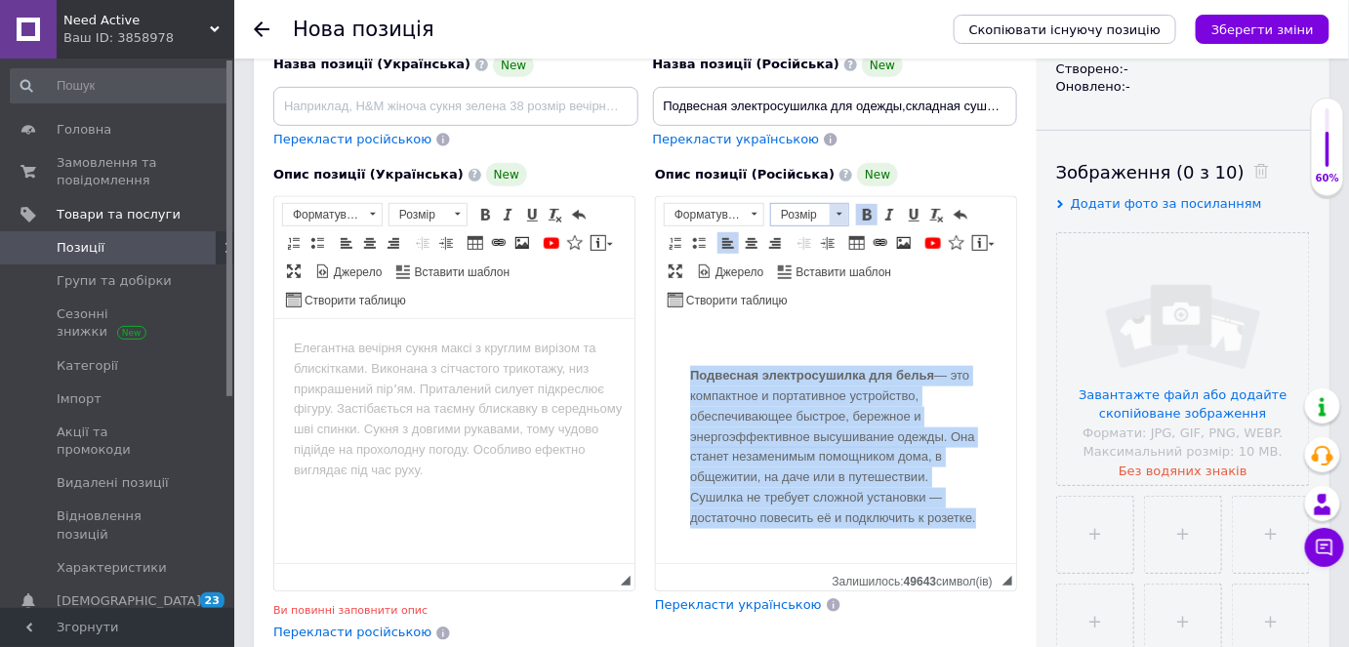
click at [789, 210] on span "Розмір" at bounding box center [800, 214] width 59 height 21
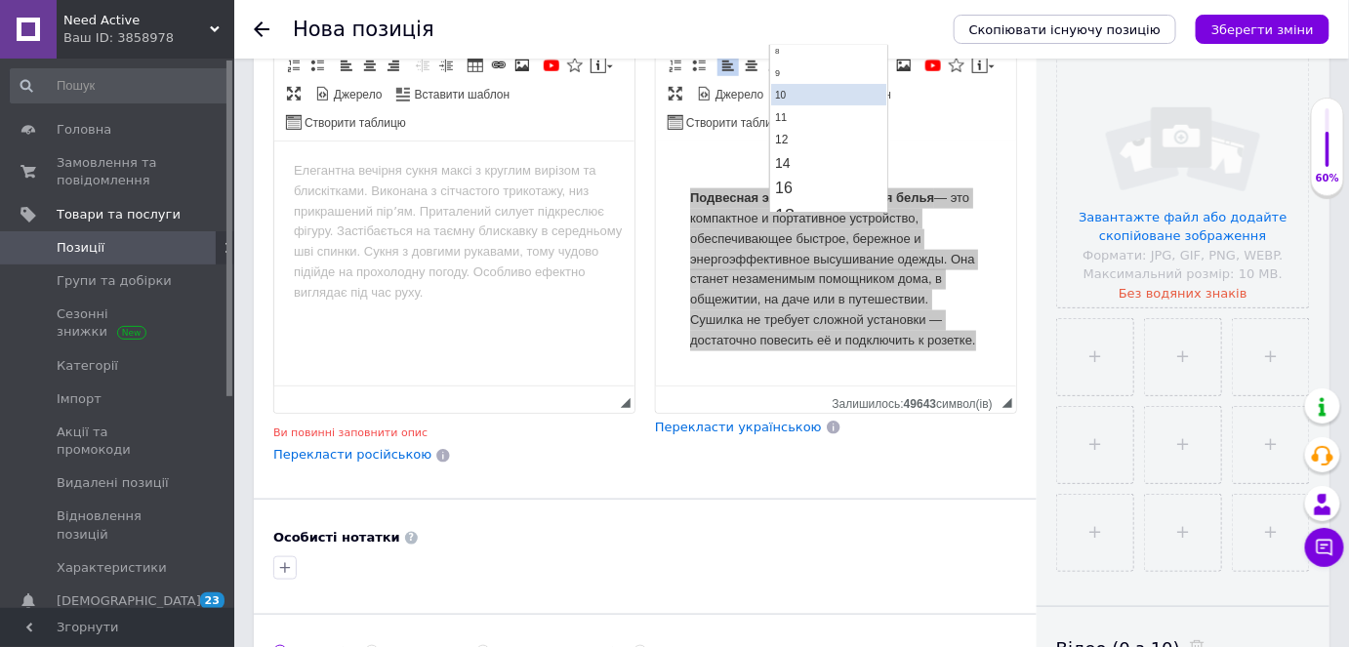
scroll to position [88, 0]
click at [805, 155] on link "16" at bounding box center [828, 158] width 115 height 25
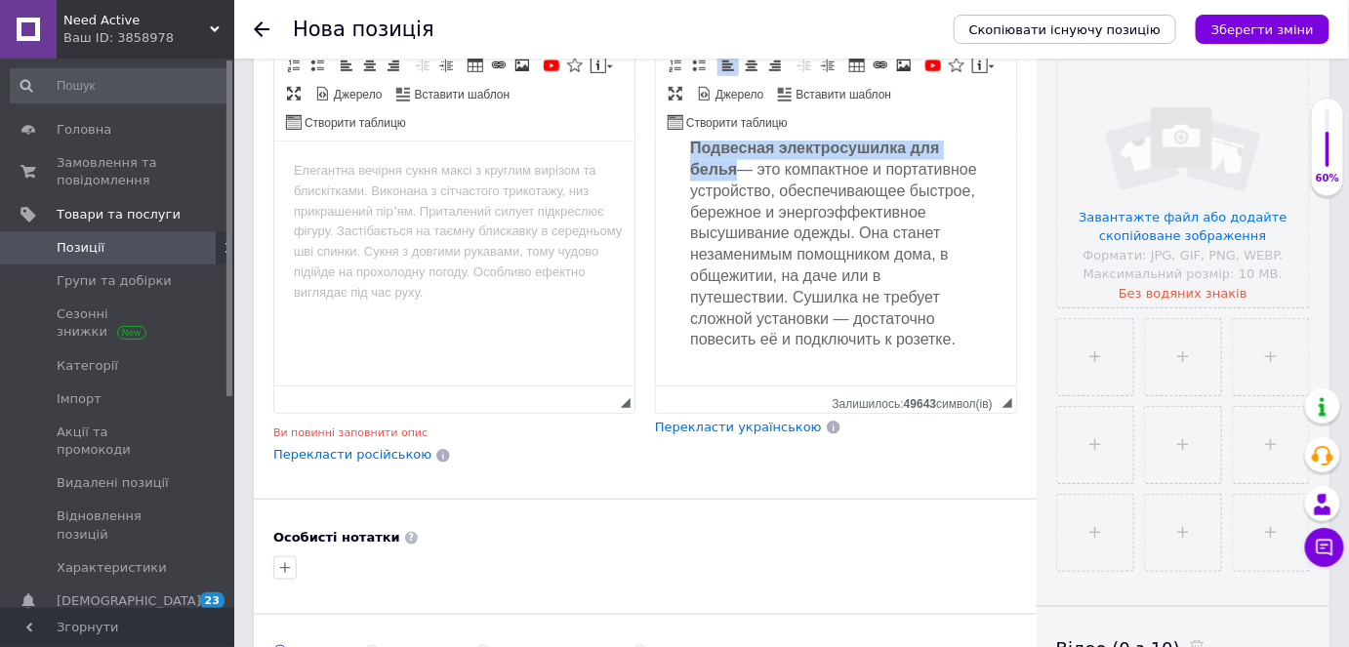
scroll to position [969, 0]
click at [783, 341] on div "Подвесная электросушилка для белья — это компактное и портативное устройство, о…" at bounding box center [835, 230] width 321 height 272
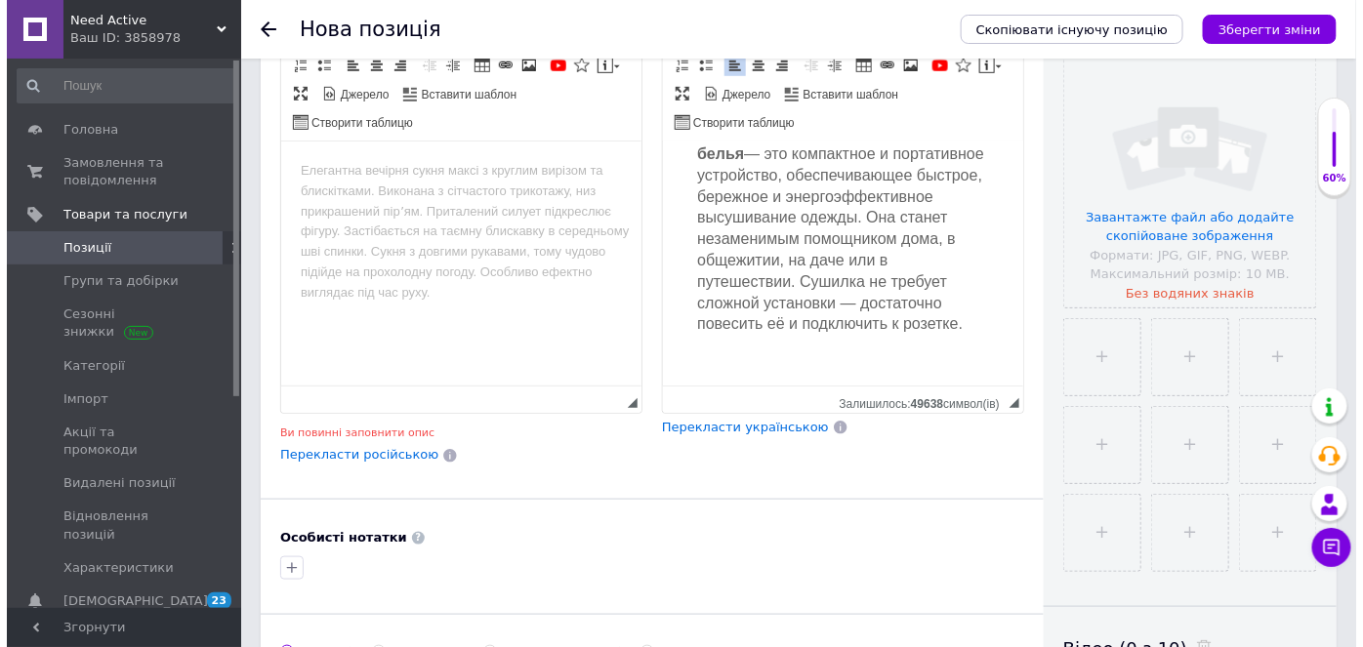
scroll to position [1000, 0]
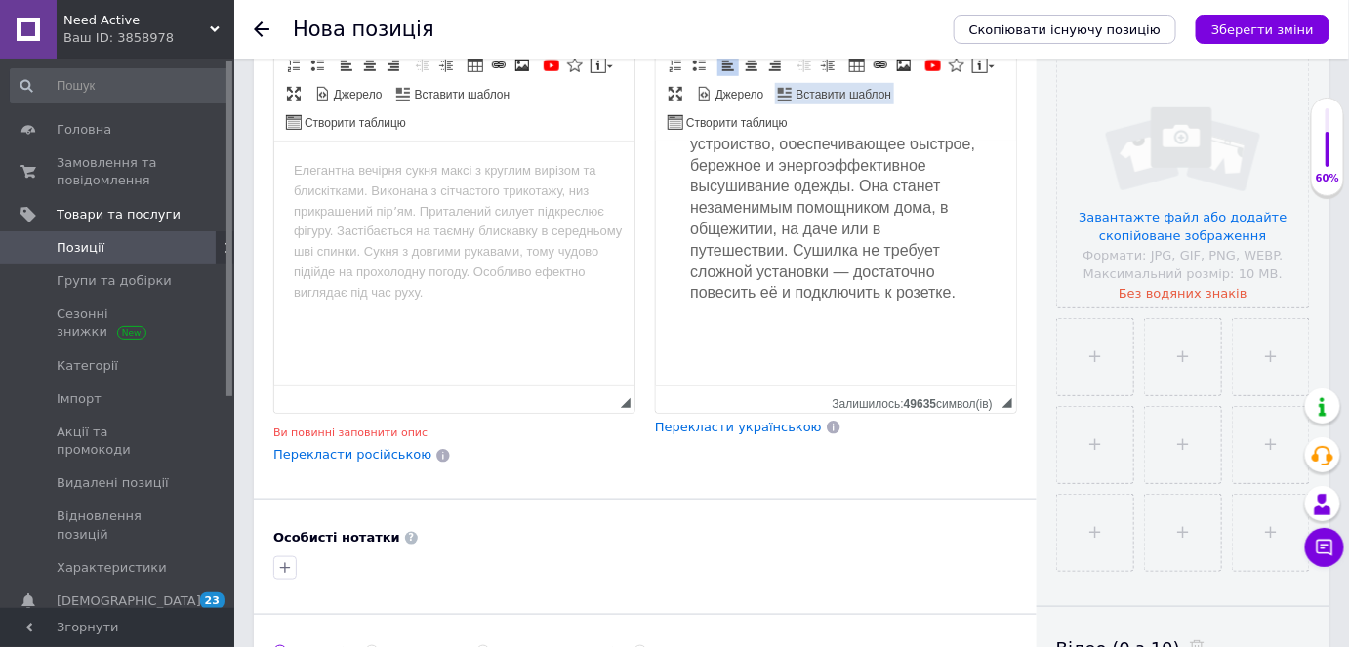
click at [871, 89] on span "Вставити шаблон" at bounding box center [843, 95] width 99 height 17
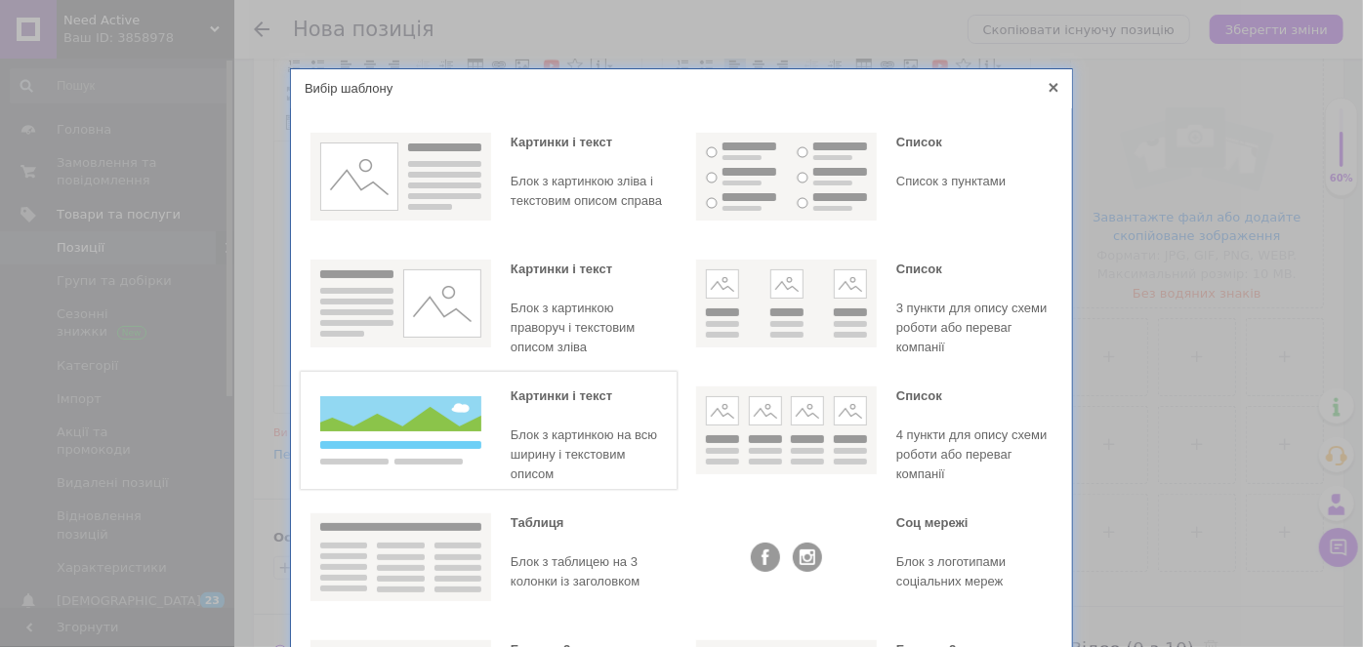
click at [565, 424] on div "[PERSON_NAME] і текст [PERSON_NAME] з картинкою на всю ширину і текстовим описом" at bounding box center [589, 436] width 156 height 98
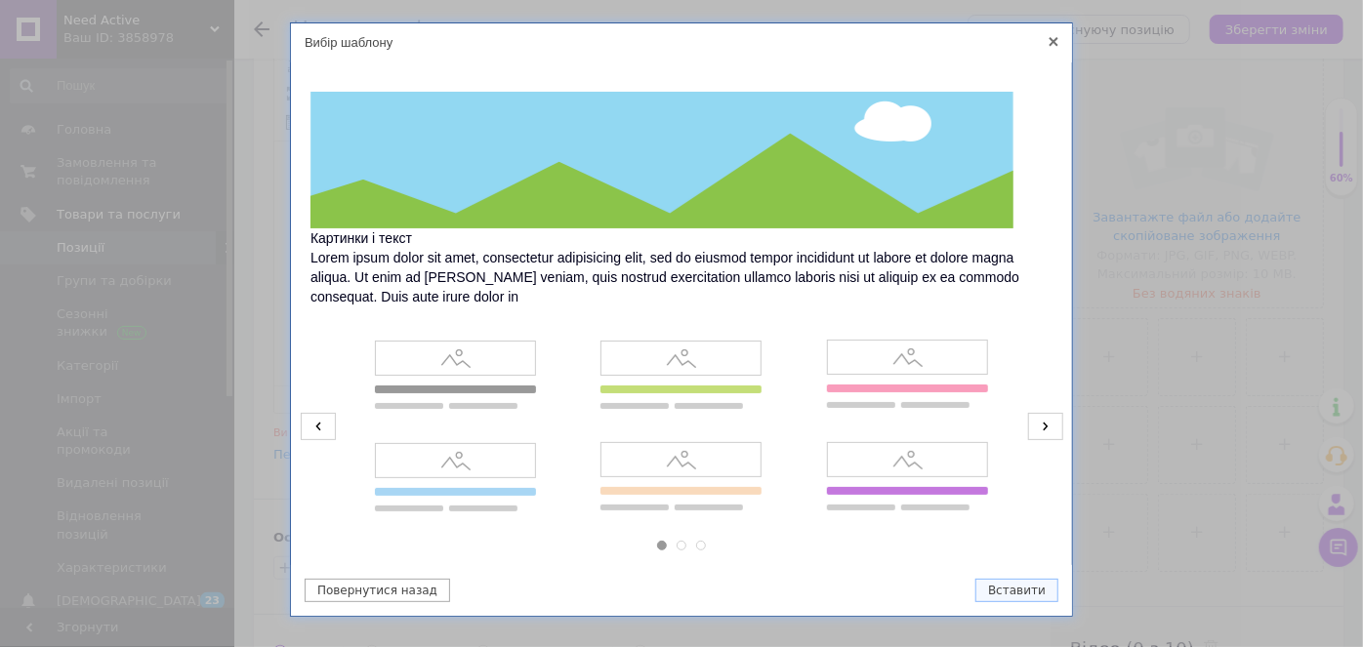
scroll to position [84, 0]
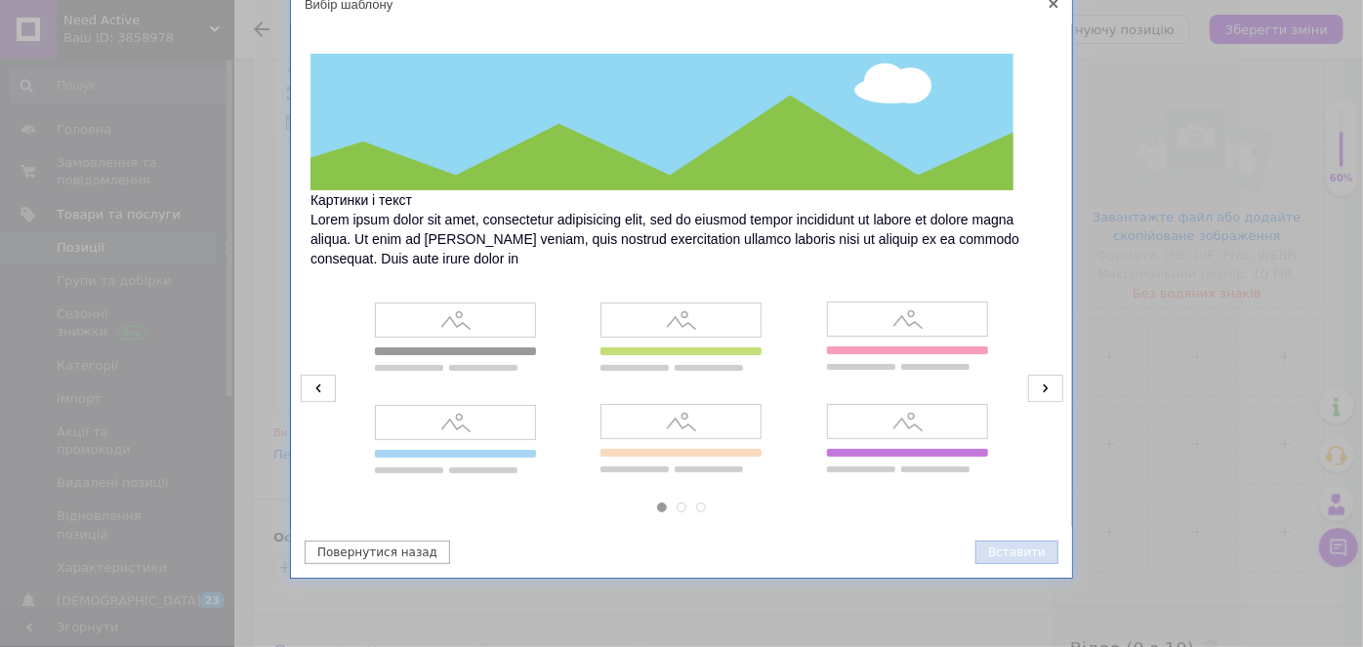
click at [1027, 550] on button "Вставити" at bounding box center [1016, 552] width 83 height 23
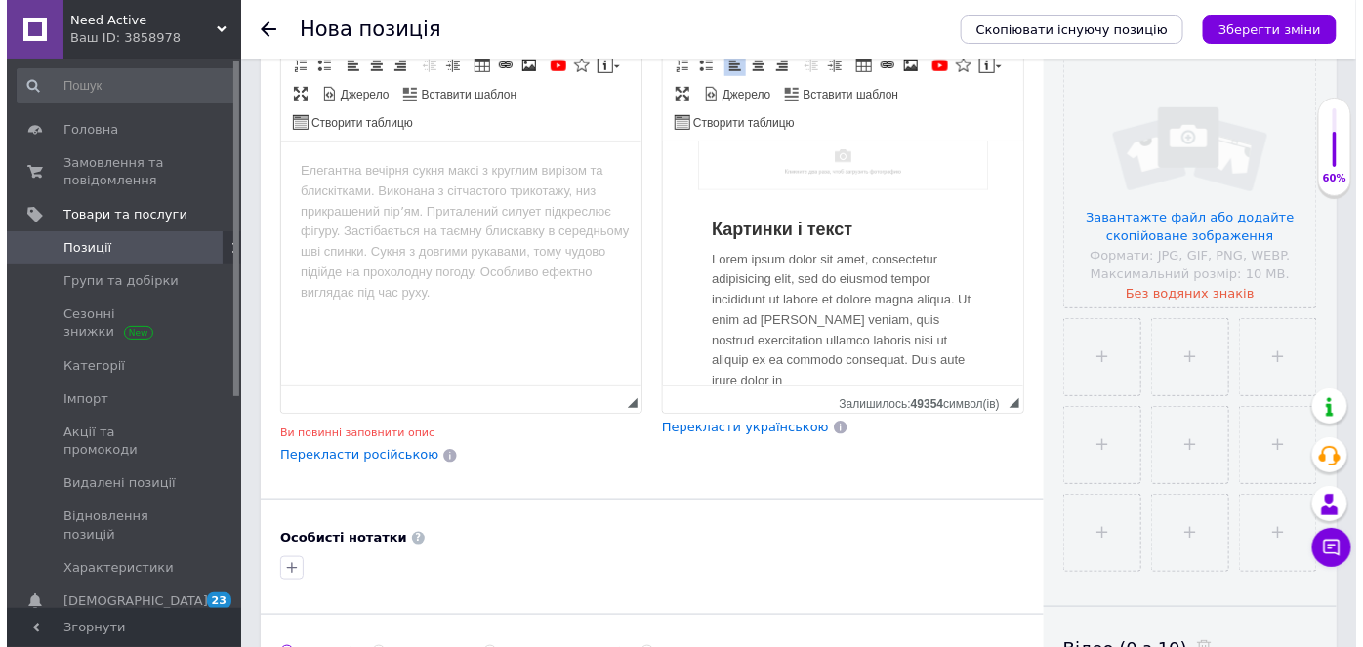
scroll to position [1129, 0]
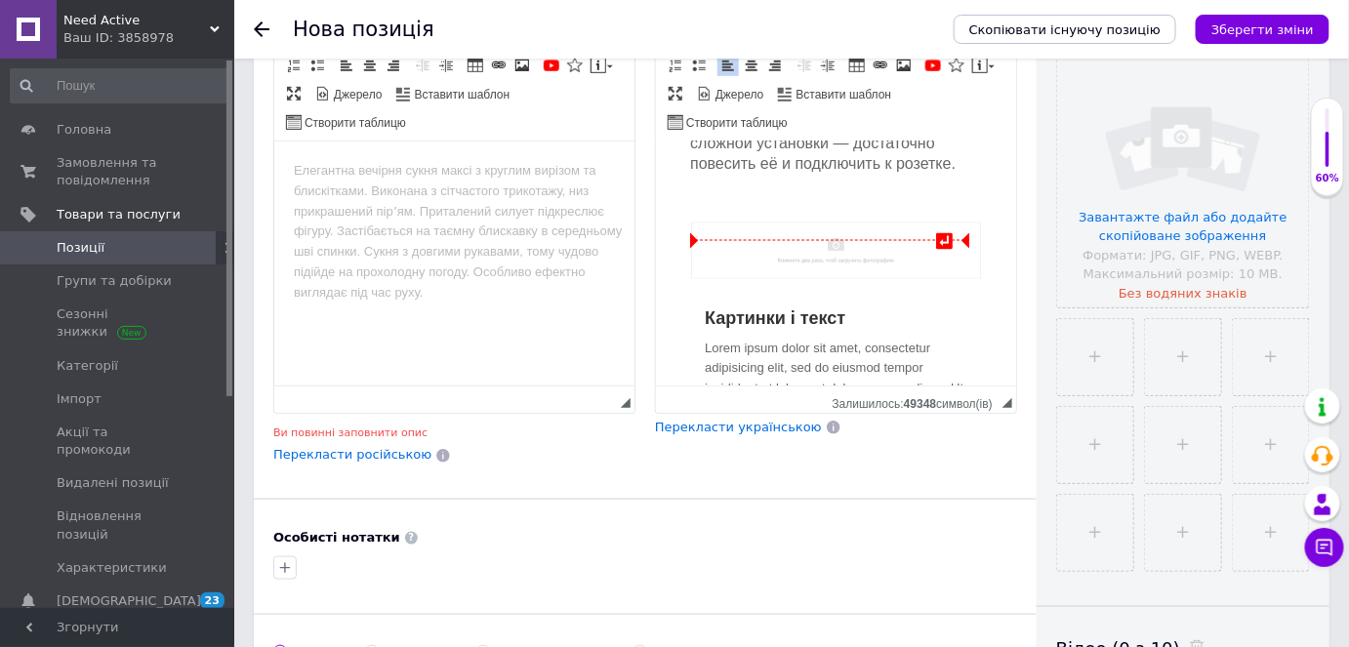
click at [877, 267] on img "Редактор, A0C704C5-FF13-4734-947B-31FD6FEEAC47" at bounding box center [835, 251] width 290 height 57
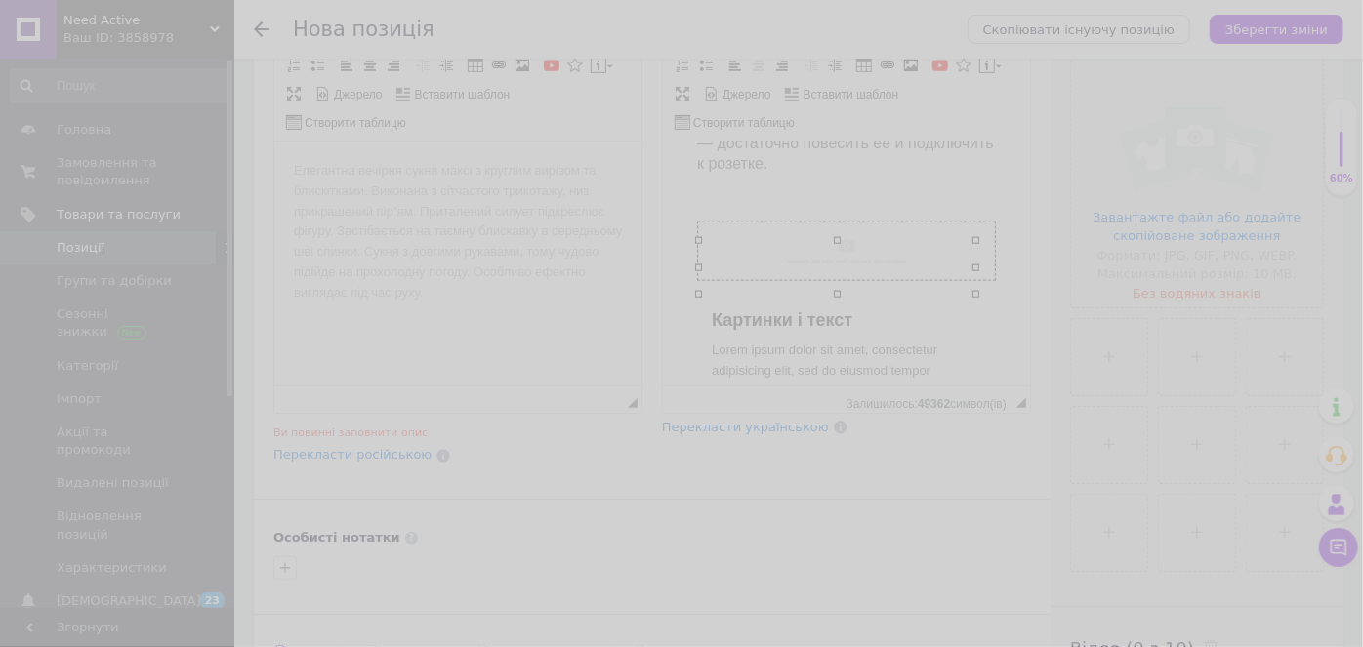
scroll to position [0, 95]
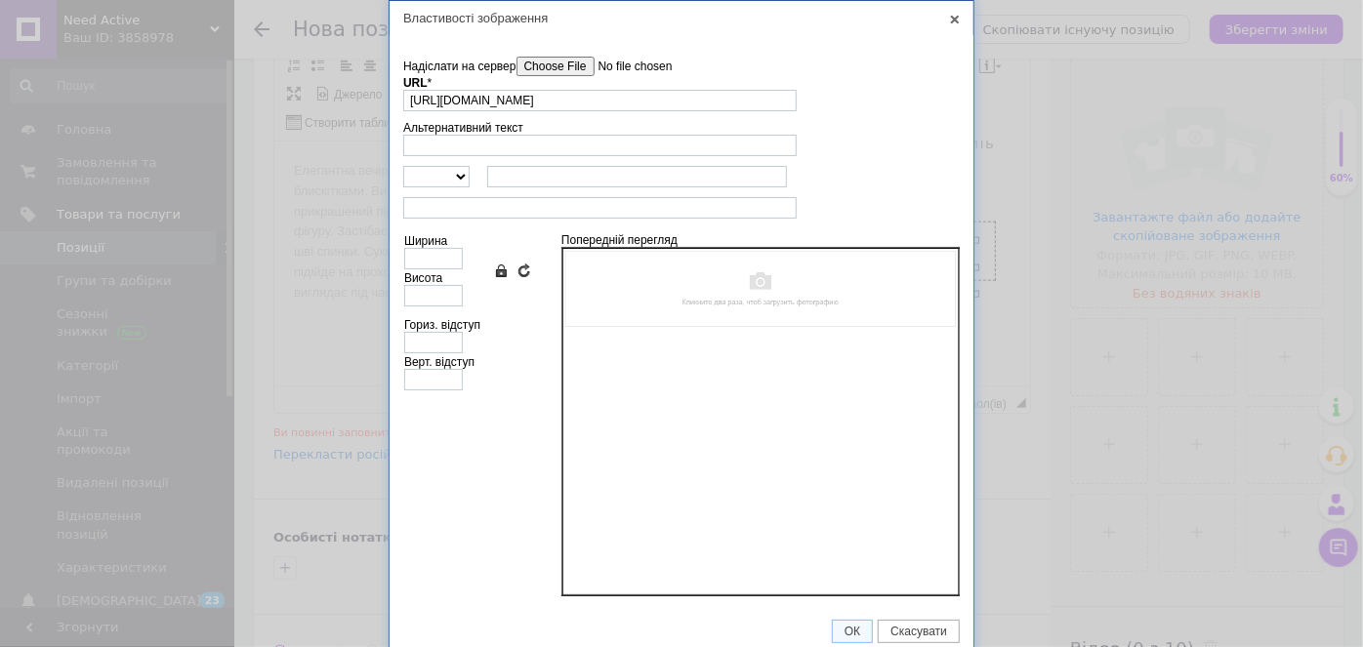
click at [549, 60] on input"] "Надіслати на сервер" at bounding box center [627, 67] width 222 height 20
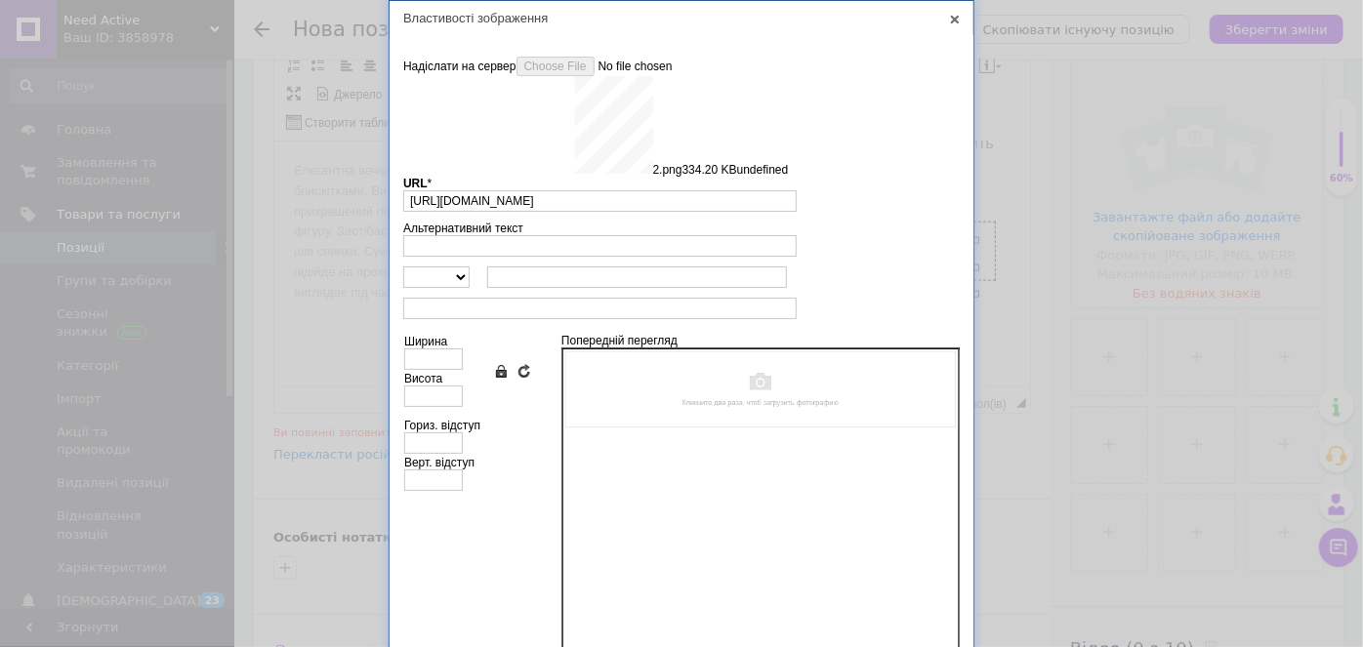
type input "[URL][DOMAIN_NAME]"
type input "640"
type input "800"
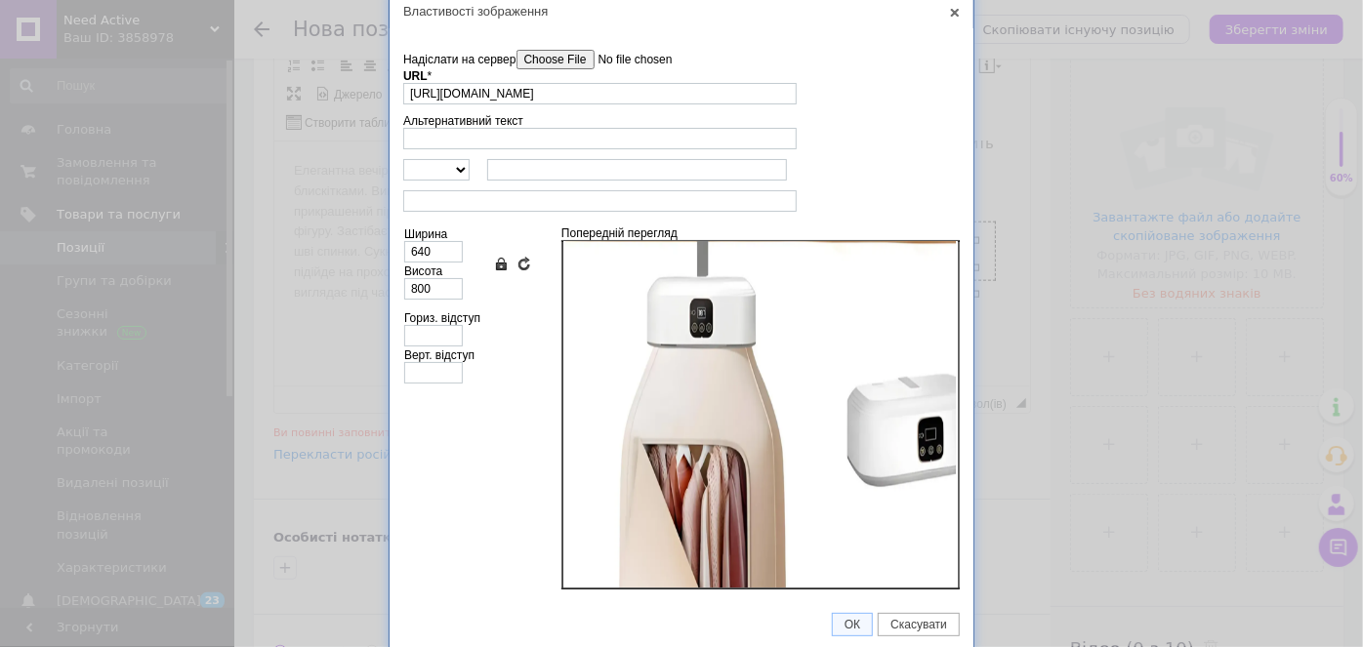
scroll to position [266, 0]
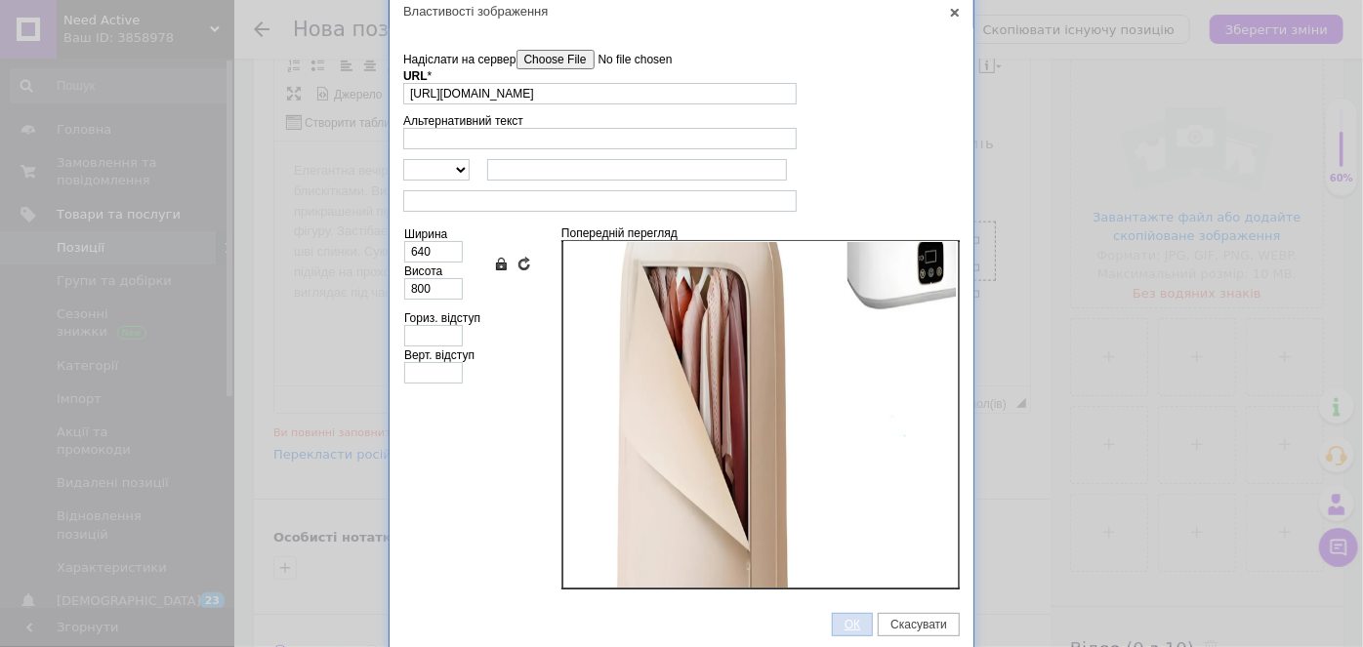
click at [848, 620] on span "ОК" at bounding box center [852, 625] width 39 height 14
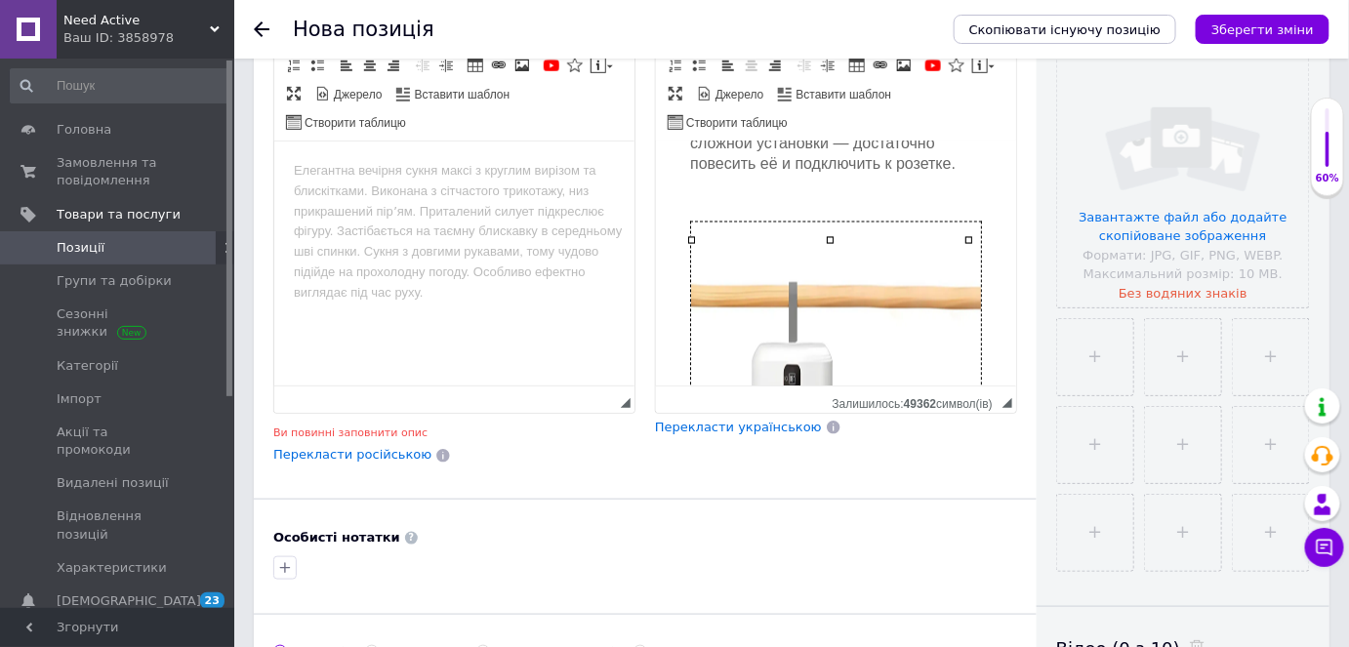
scroll to position [1227, 0]
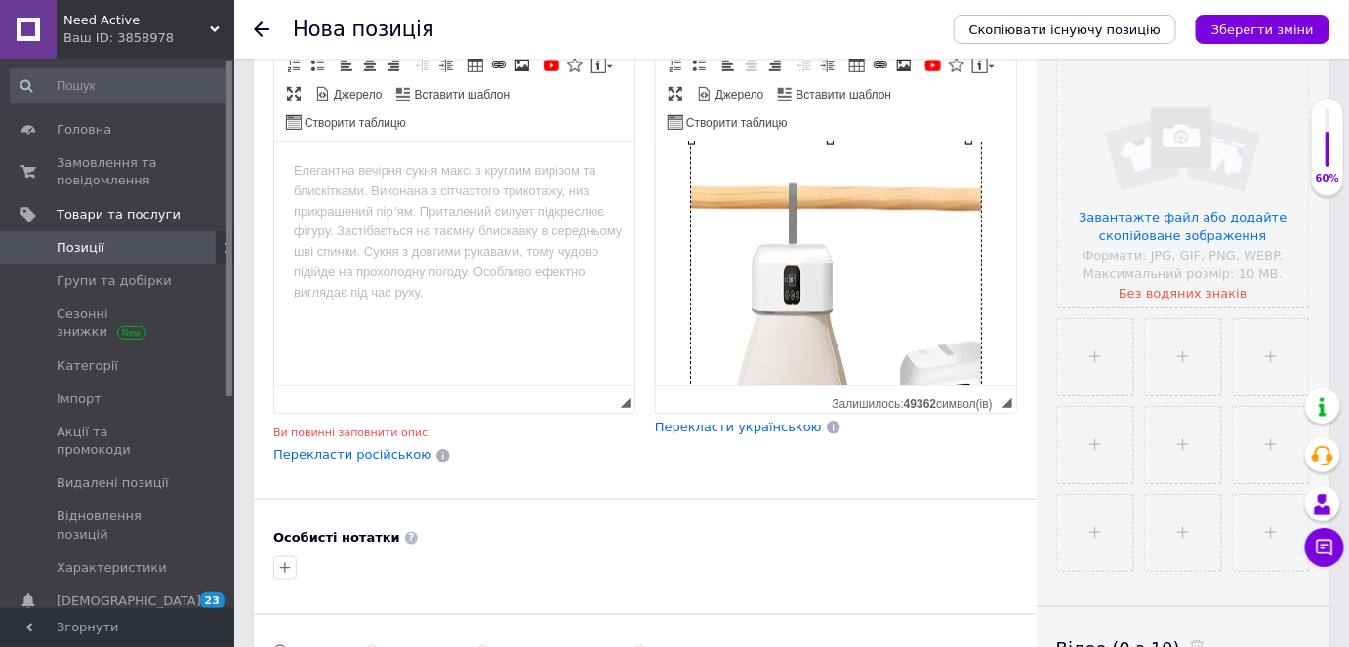
click at [980, 286] on div "Подвесная электросушилка для белья — это компактное и портативное устройство, о…" at bounding box center [835, 476] width 321 height 1320
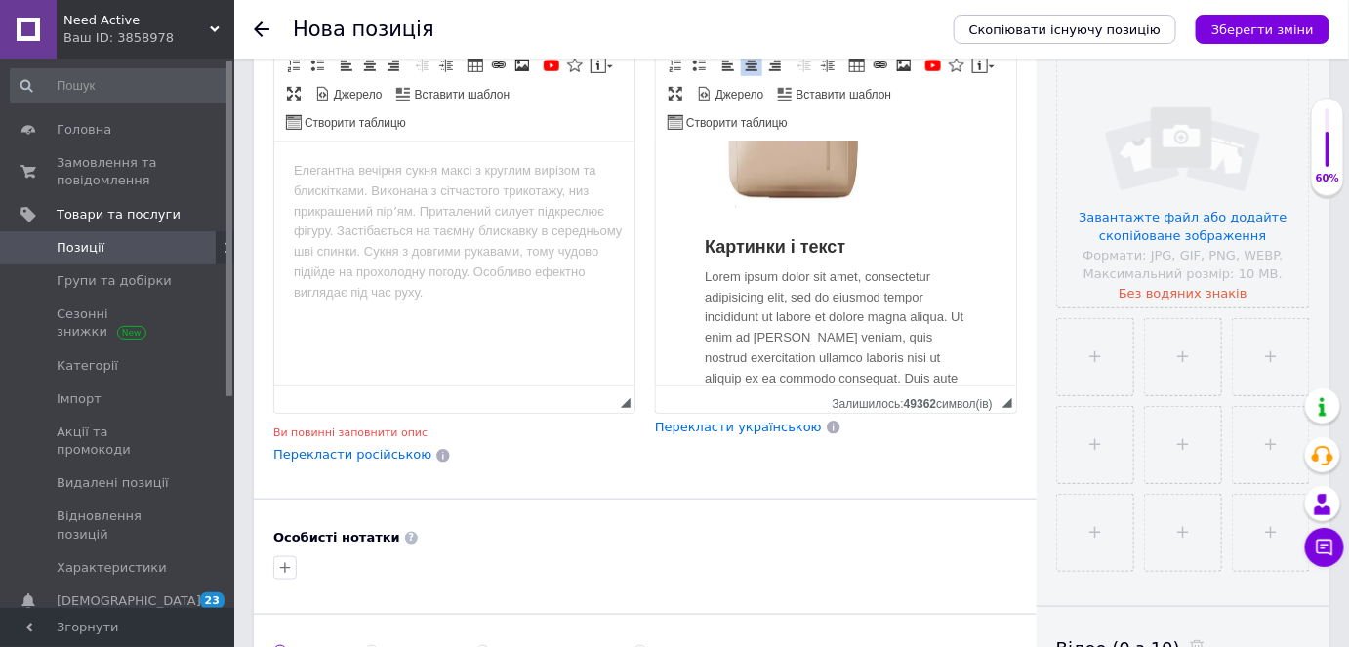
scroll to position [2015, 0]
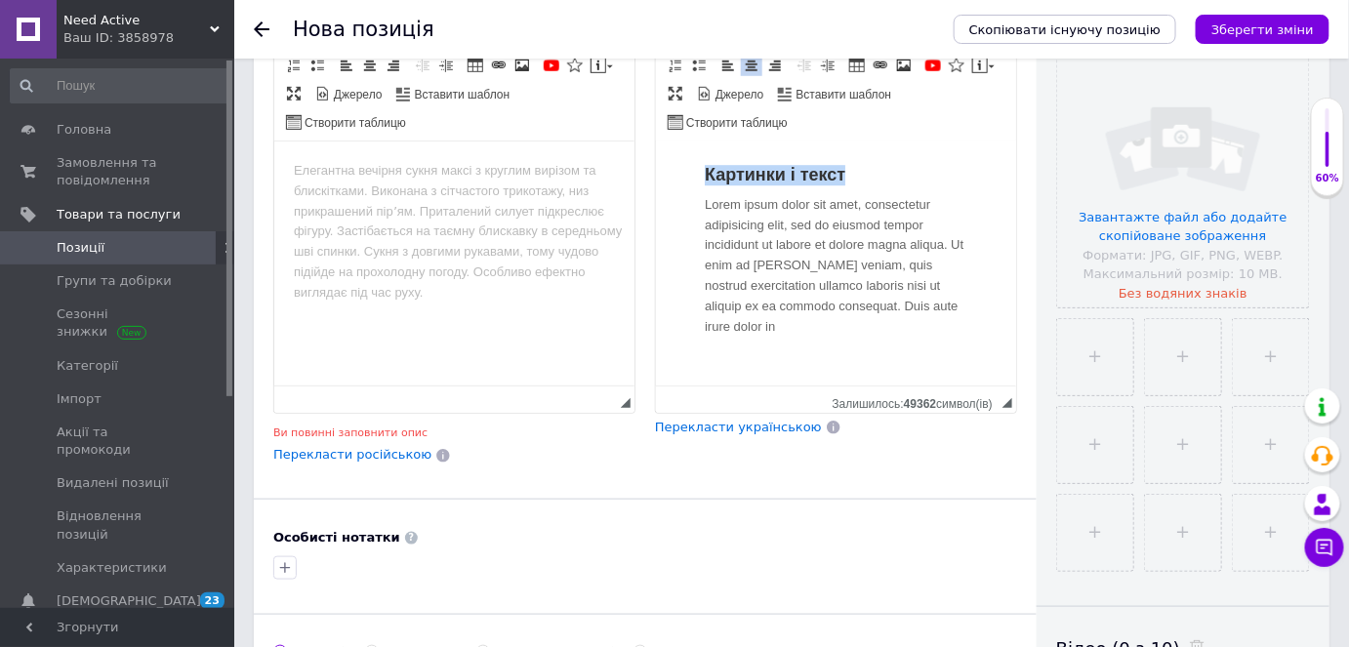
drag, startPoint x: 848, startPoint y: 167, endPoint x: 704, endPoint y: 173, distance: 144.6
click at [704, 173] on div "Картинки і текст" at bounding box center [835, 175] width 263 height 21
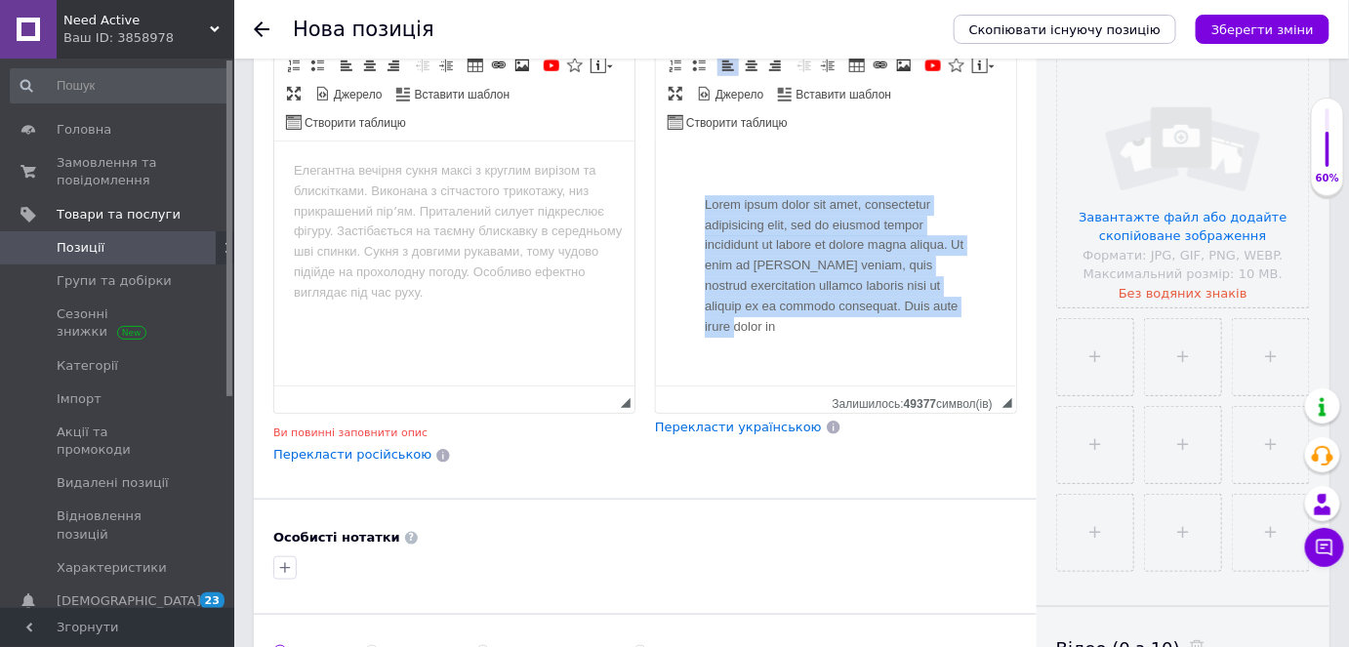
drag, startPoint x: 751, startPoint y: 327, endPoint x: 695, endPoint y: 211, distance: 128.8
click at [695, 211] on div "Lorem ipsum dolor sit amet, consectetur adipisicing elit, sed do eiusmod tempor…" at bounding box center [835, 250] width 292 height 201
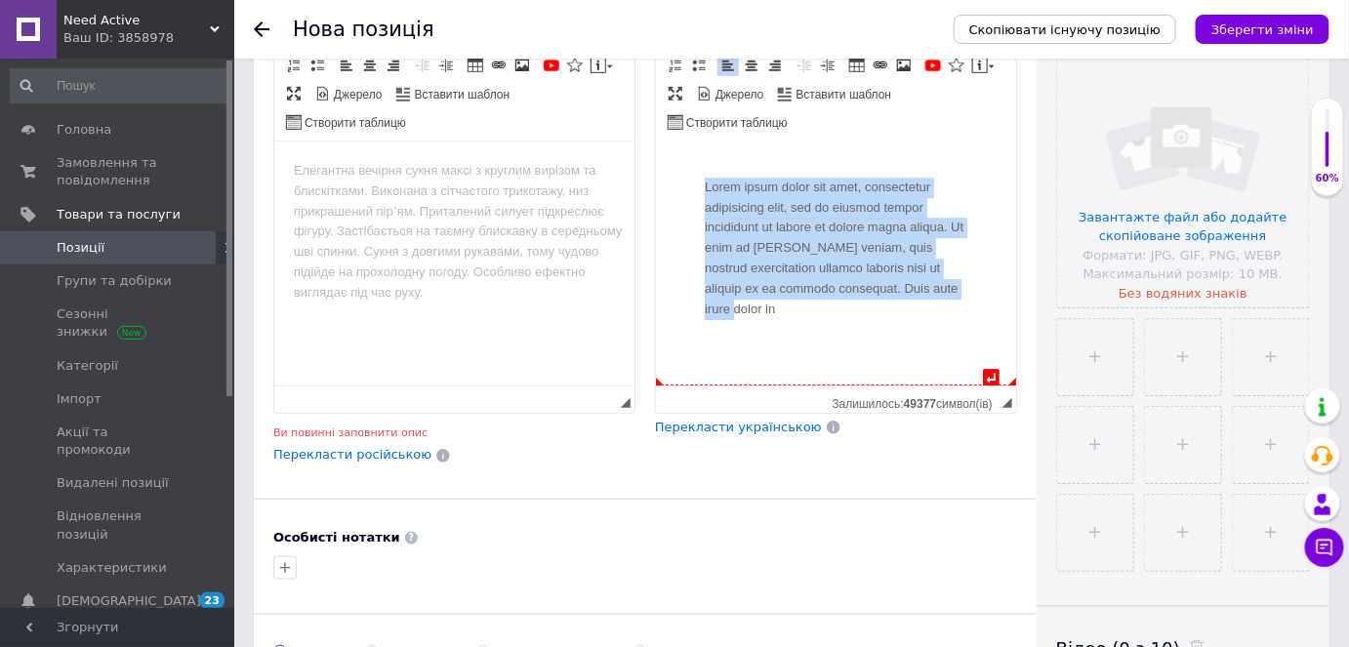
click at [812, 334] on div "Lorem ipsum dolor sit amet, consectetur adipisicing elit, sed do eiusmod tempor…" at bounding box center [835, 233] width 292 height 201
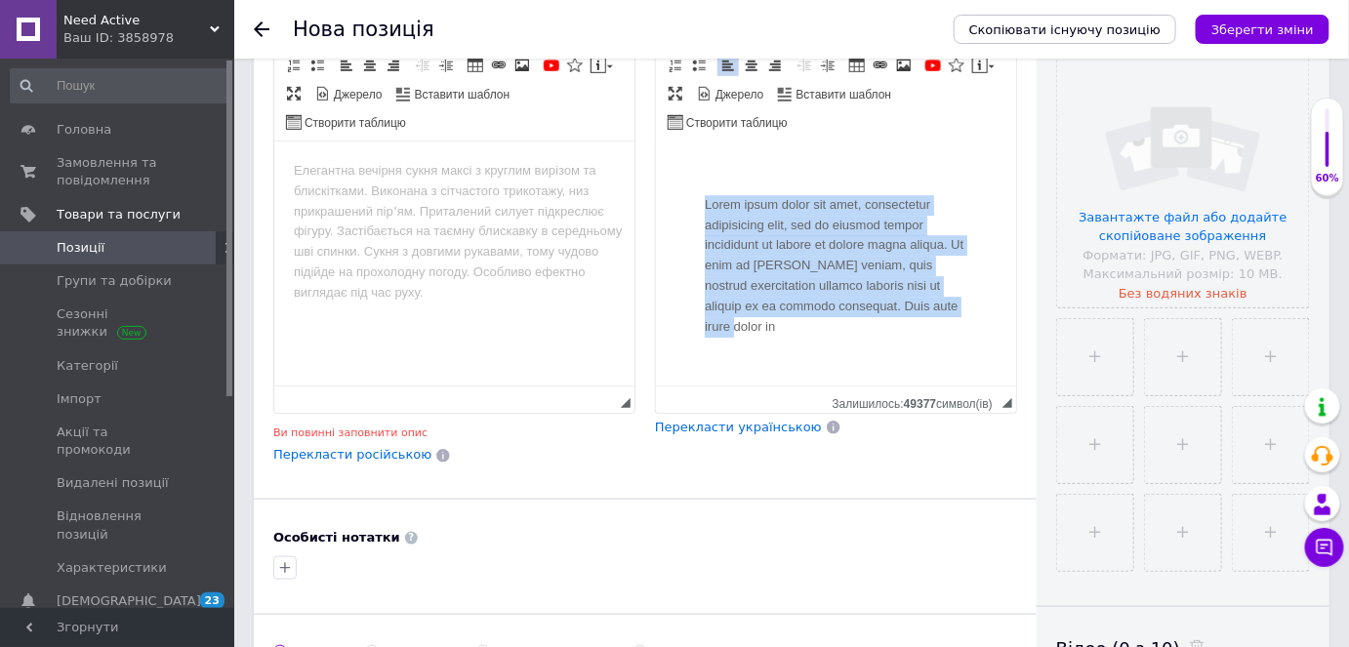
drag, startPoint x: 755, startPoint y: 329, endPoint x: 703, endPoint y: 199, distance: 139.8
click at [703, 199] on div "Lorem ipsum dolor sit amet, consectetur adipisicing elit, sed do eiusmod tempor…" at bounding box center [835, 250] width 292 height 201
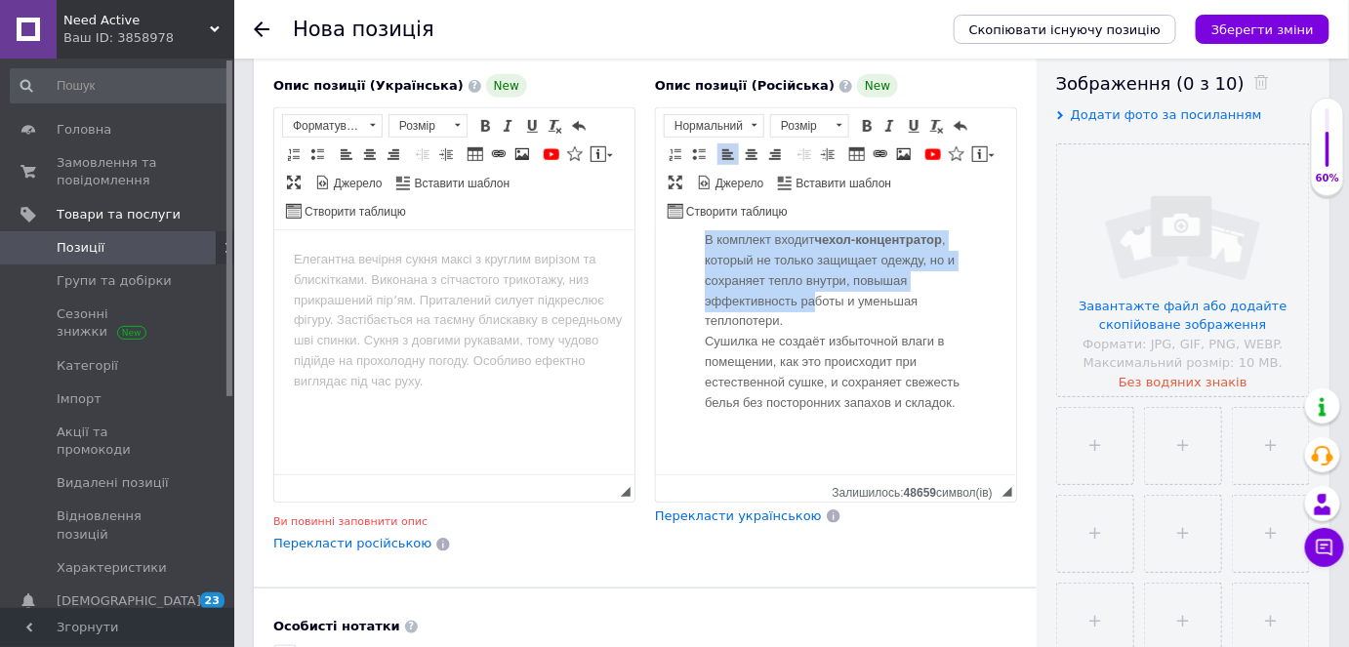
scroll to position [2584, 0]
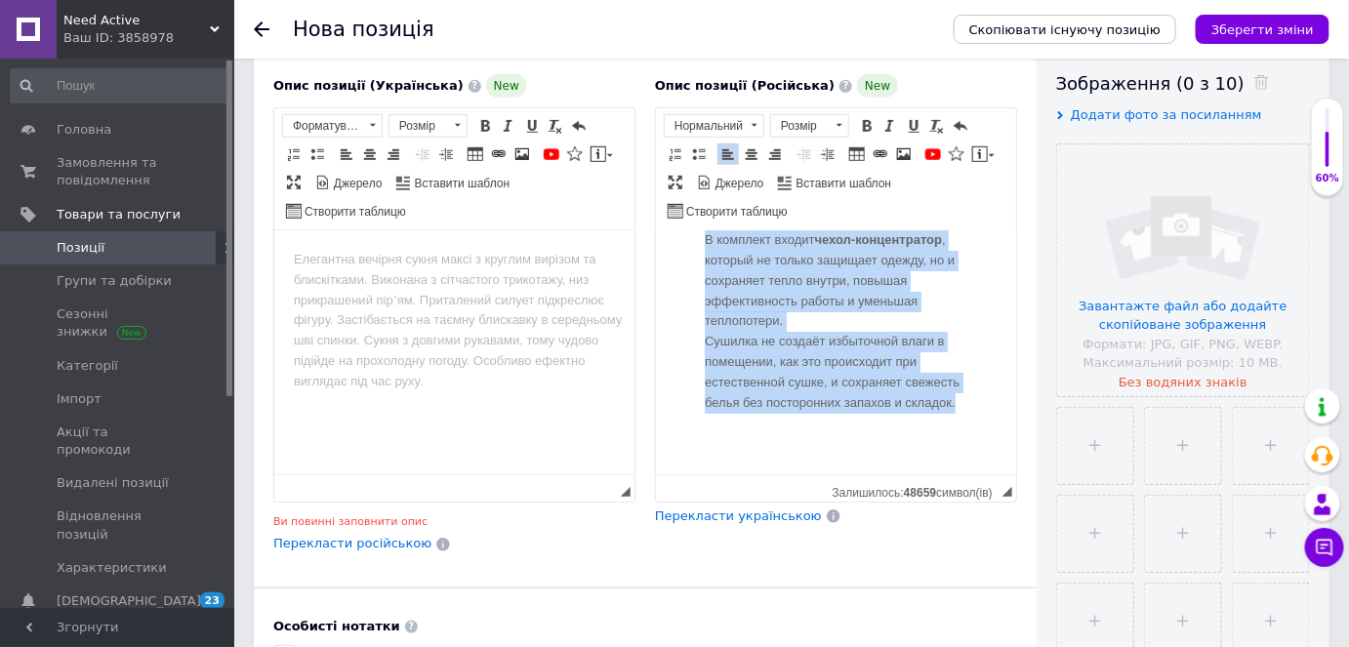
drag, startPoint x: 703, startPoint y: 249, endPoint x: 817, endPoint y: 400, distance: 189.6
click at [817, 400] on div "🌬 Эффективная и деликатная сушка Модель GYJ-002 разработана с учётом сохранения…" at bounding box center [835, 74] width 292 height 732
click at [805, 128] on span "Розмір" at bounding box center [800, 125] width 59 height 21
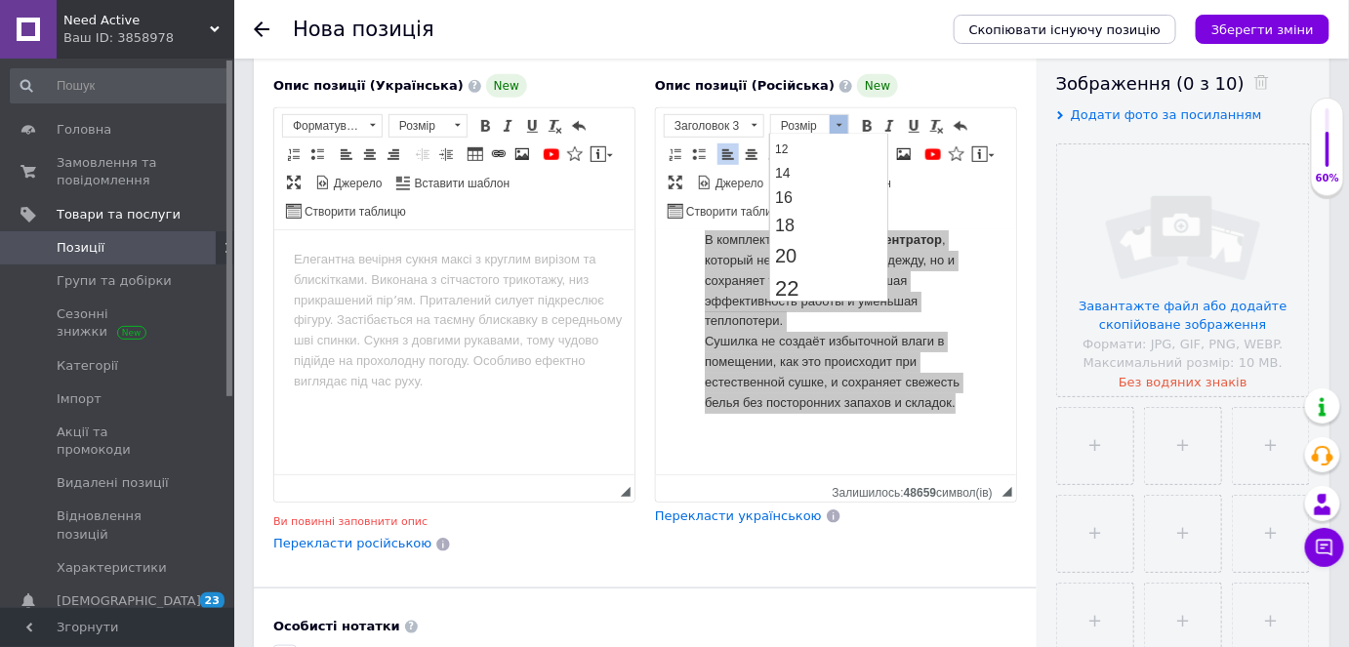
scroll to position [177, 0]
click at [799, 156] on link "16" at bounding box center [828, 158] width 115 height 25
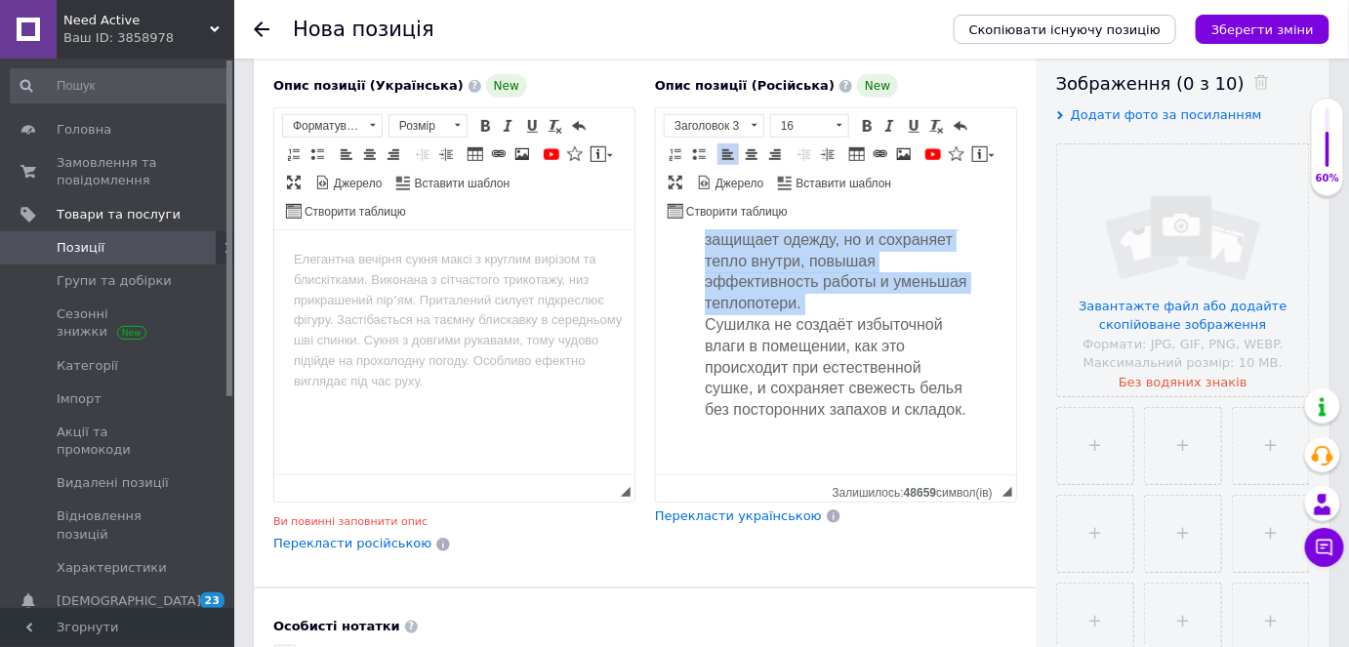
scroll to position [2633, 0]
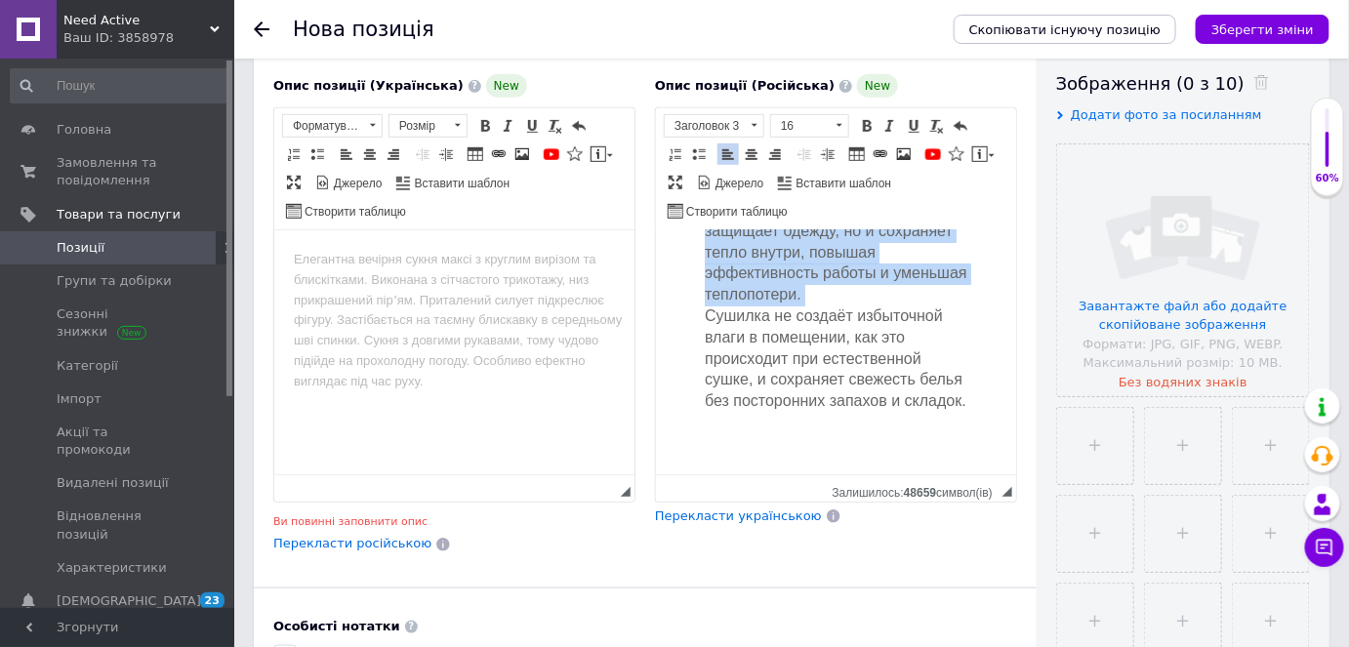
click at [807, 408] on p "В комплект входит чехол-концентратор , который не только защищает одежду, но и …" at bounding box center [835, 296] width 263 height 234
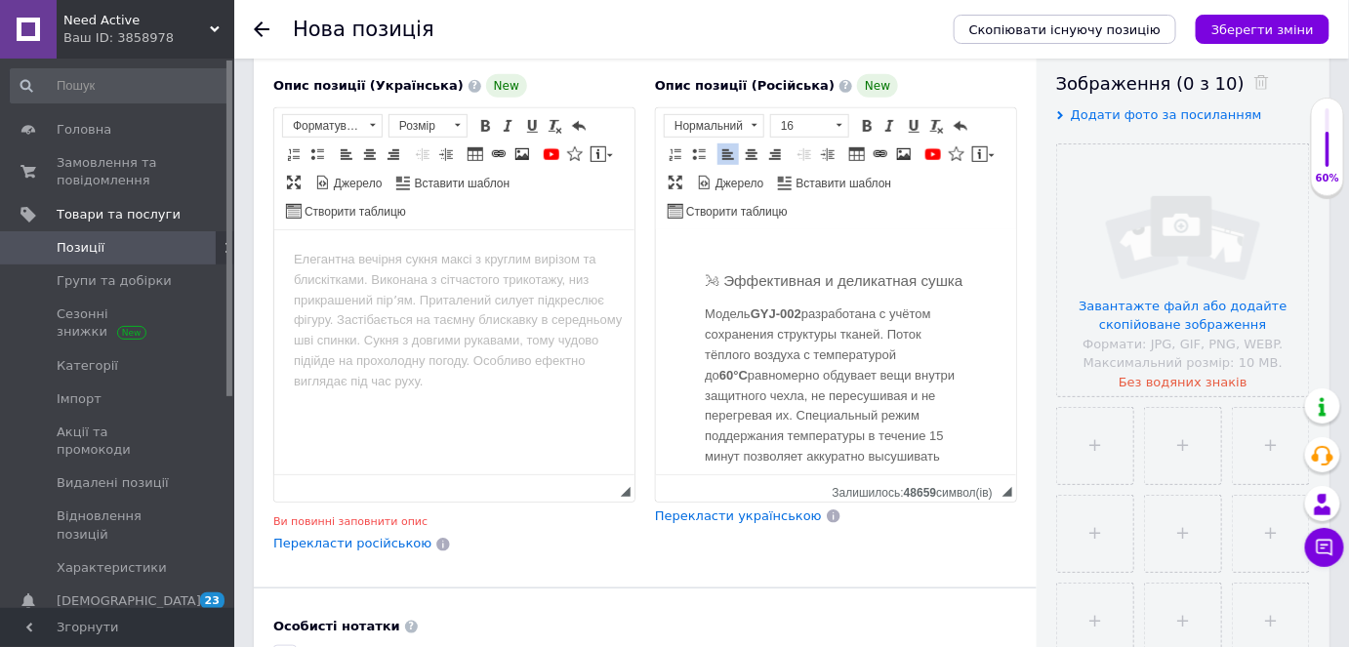
scroll to position [2012, 0]
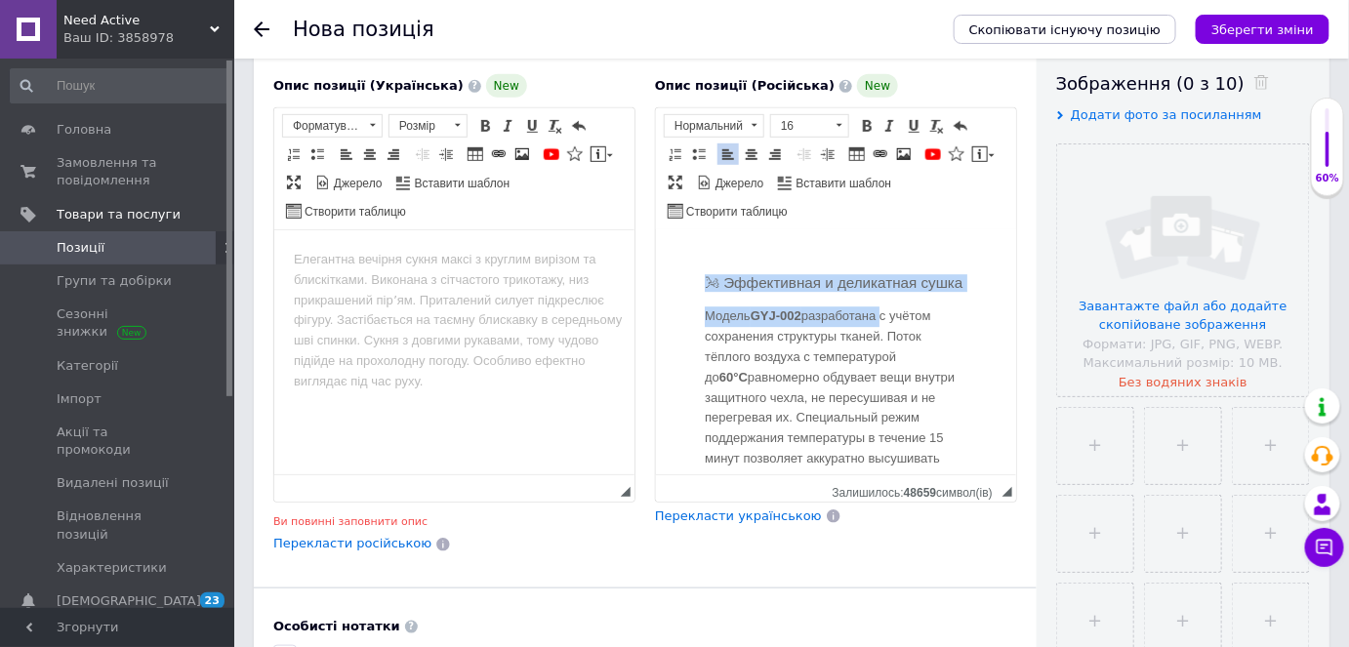
drag, startPoint x: 695, startPoint y: 298, endPoint x: 882, endPoint y: 330, distance: 189.2
click at [882, 330] on div "🌬 Эффективная и деликатная сушка Модель GYJ-002 разработана с учётом сохранения…" at bounding box center [835, 617] width 292 height 784
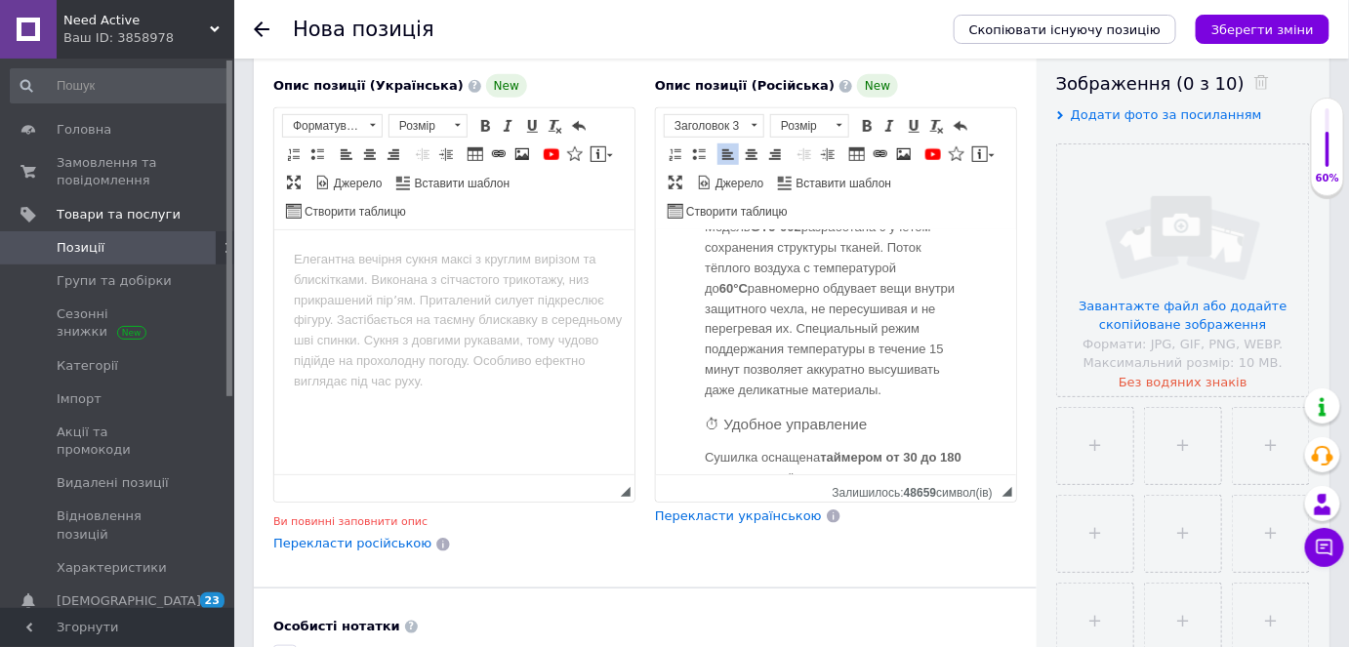
click at [882, 330] on p "Модель GYJ-002 разработана с учётом сохранения структуры тканей. Поток тёплого …" at bounding box center [835, 309] width 263 height 183
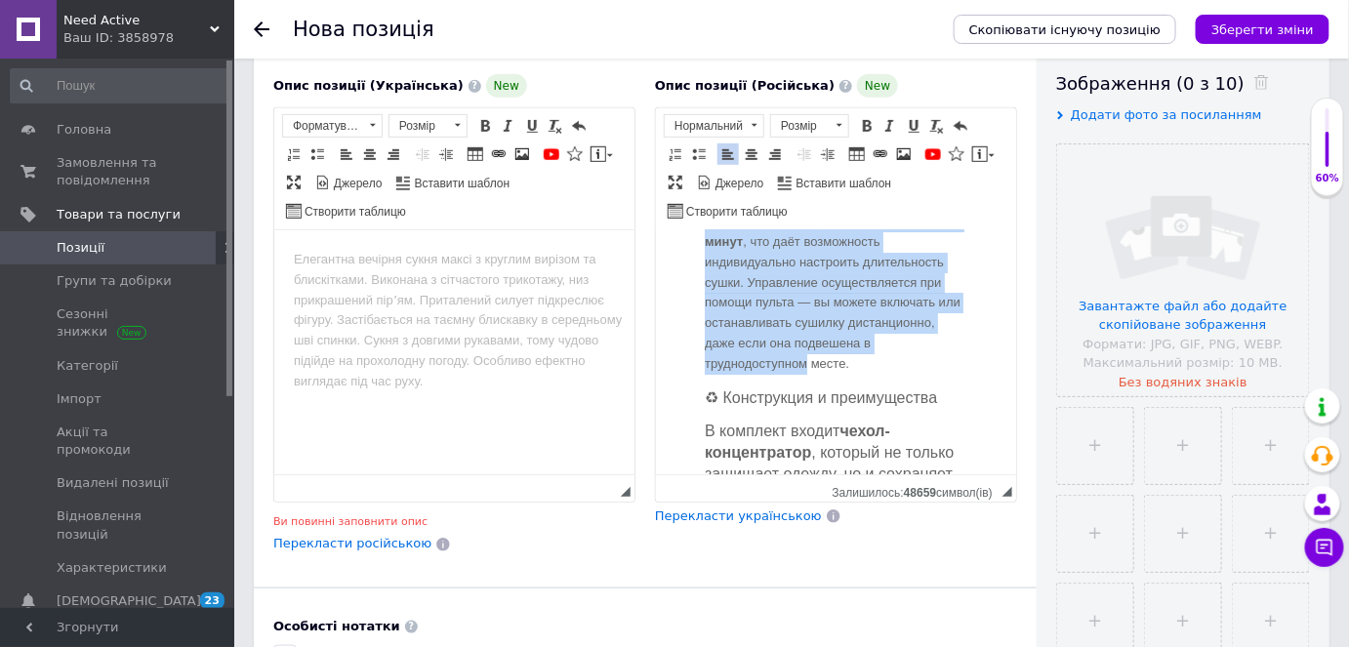
scroll to position [2367, 0]
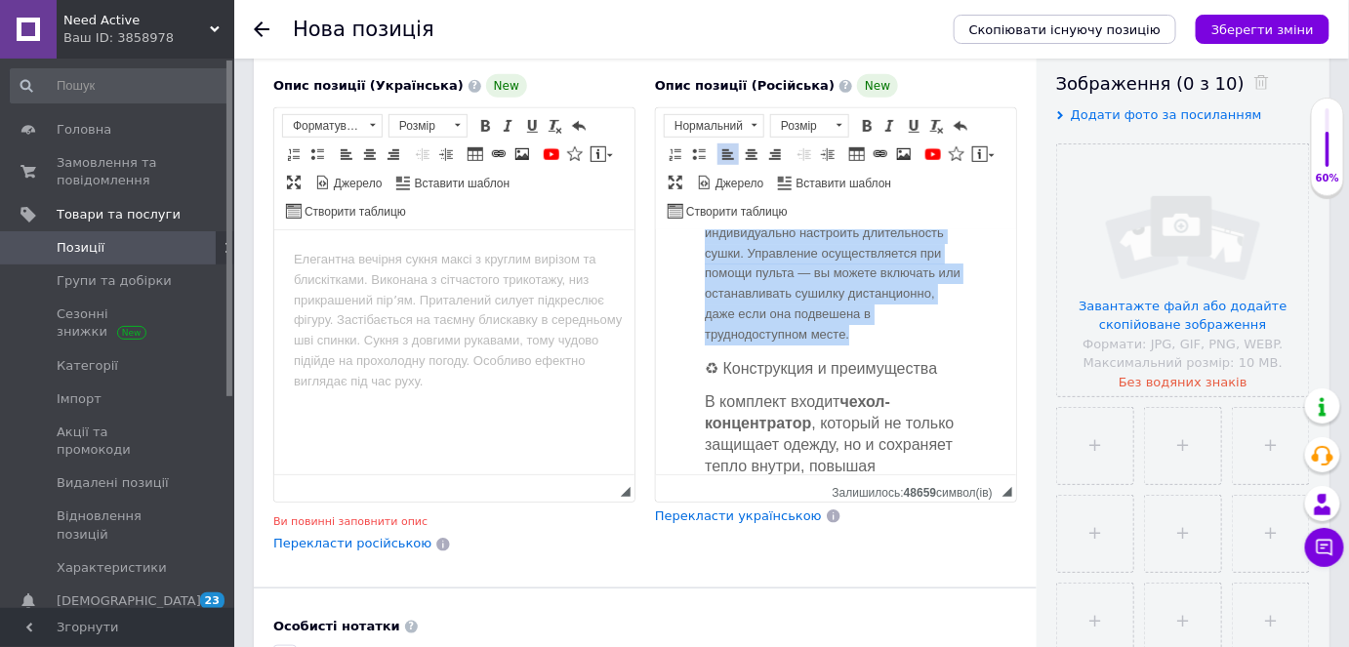
drag, startPoint x: 699, startPoint y: 306, endPoint x: 865, endPoint y: 375, distance: 179.9
click at [865, 375] on div "🌬 Эффективная и деликатная сушка Модель GYJ-002 разработана с учётом сохранения…" at bounding box center [835, 262] width 292 height 784
click at [819, 123] on span "Розмір" at bounding box center [800, 125] width 59 height 21
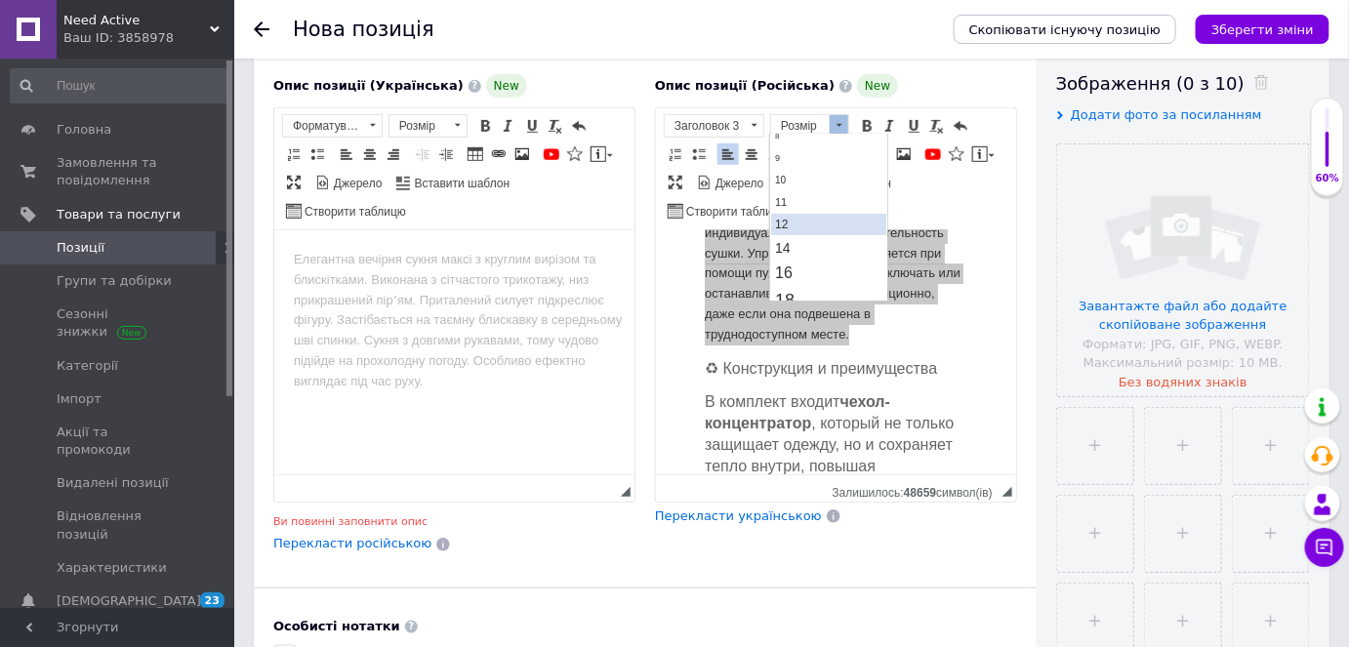
scroll to position [88, 0]
click at [808, 238] on link "16" at bounding box center [828, 247] width 115 height 25
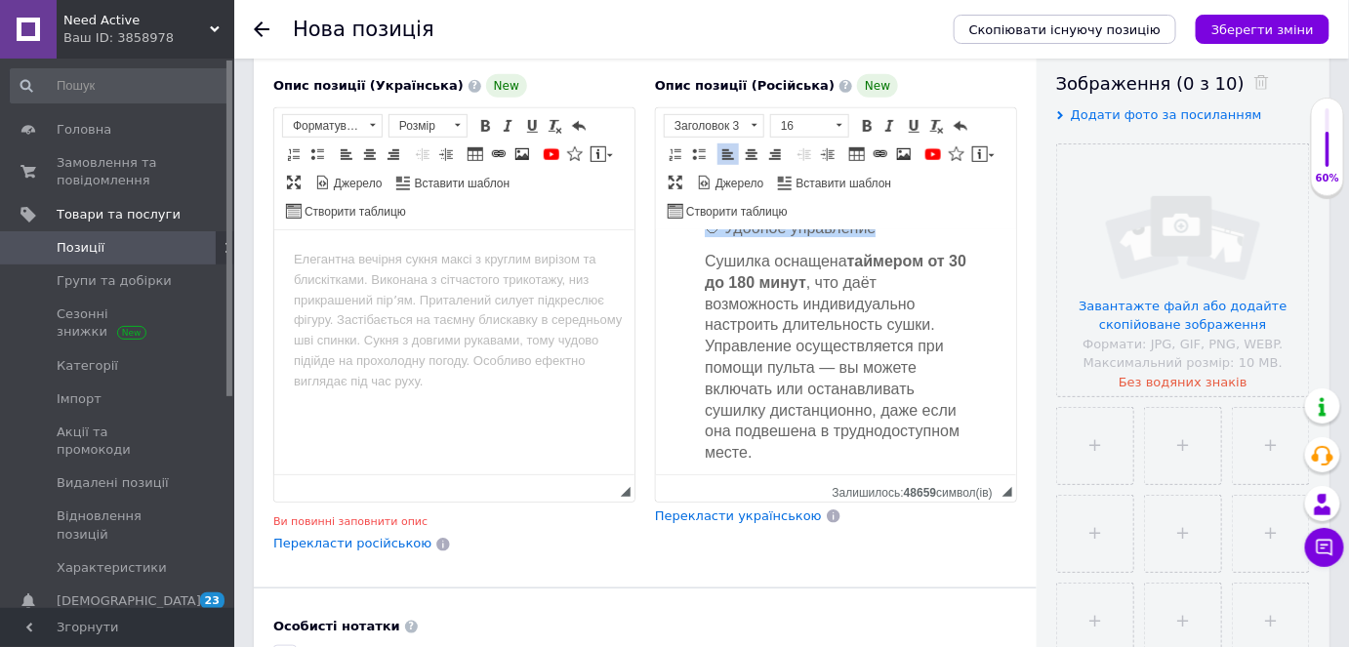
scroll to position [2273, 0]
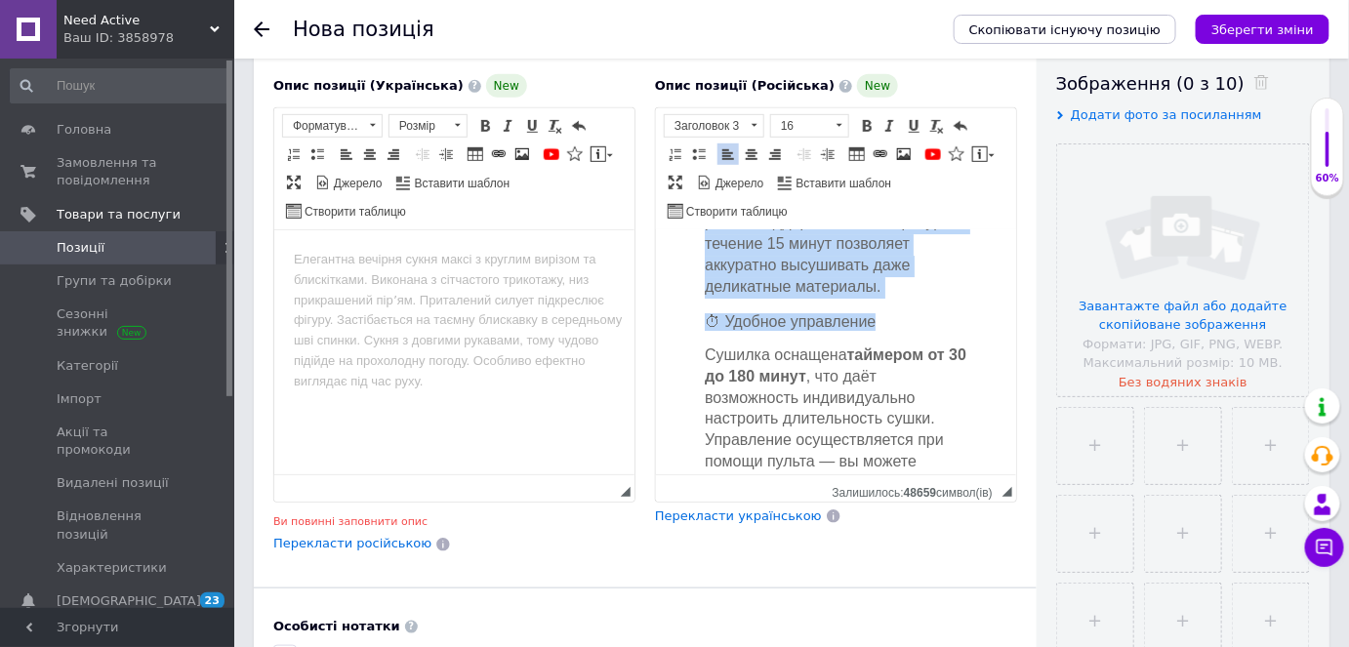
click at [967, 347] on div "🌬 Эффективная и деликатная сушка Модель GYJ-002 разработана с учётом сохранения…" at bounding box center [835, 416] width 292 height 904
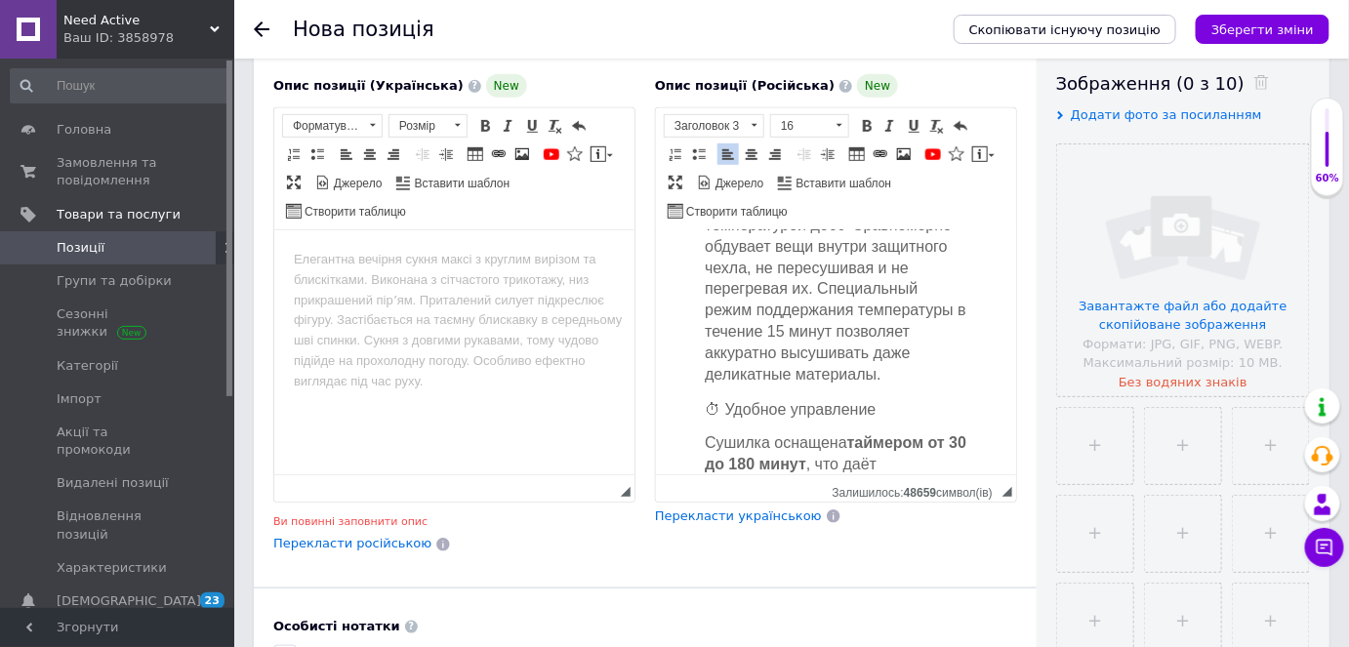
scroll to position [2095, 0]
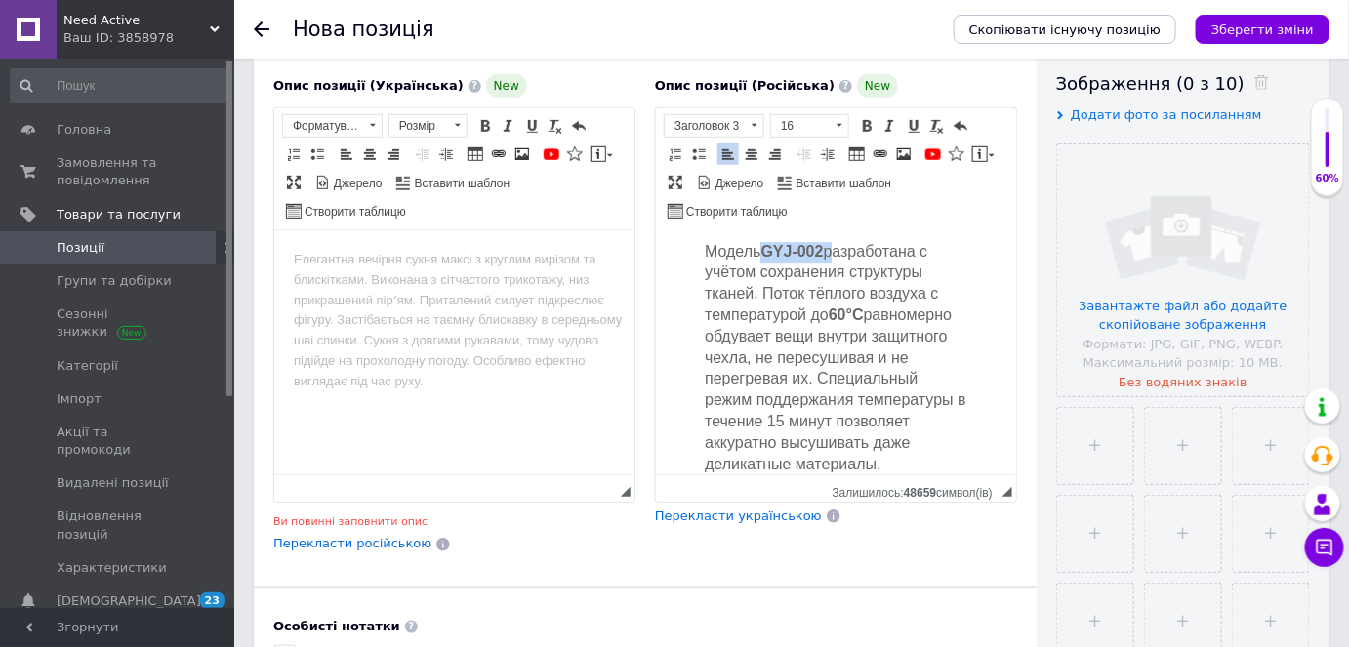
drag, startPoint x: 830, startPoint y: 270, endPoint x: 764, endPoint y: 269, distance: 65.4
click at [764, 269] on span "Модель GYJ-002 разработана с учётом сохранения структуры тканей. Поток тёплого …" at bounding box center [835, 357] width 262 height 229
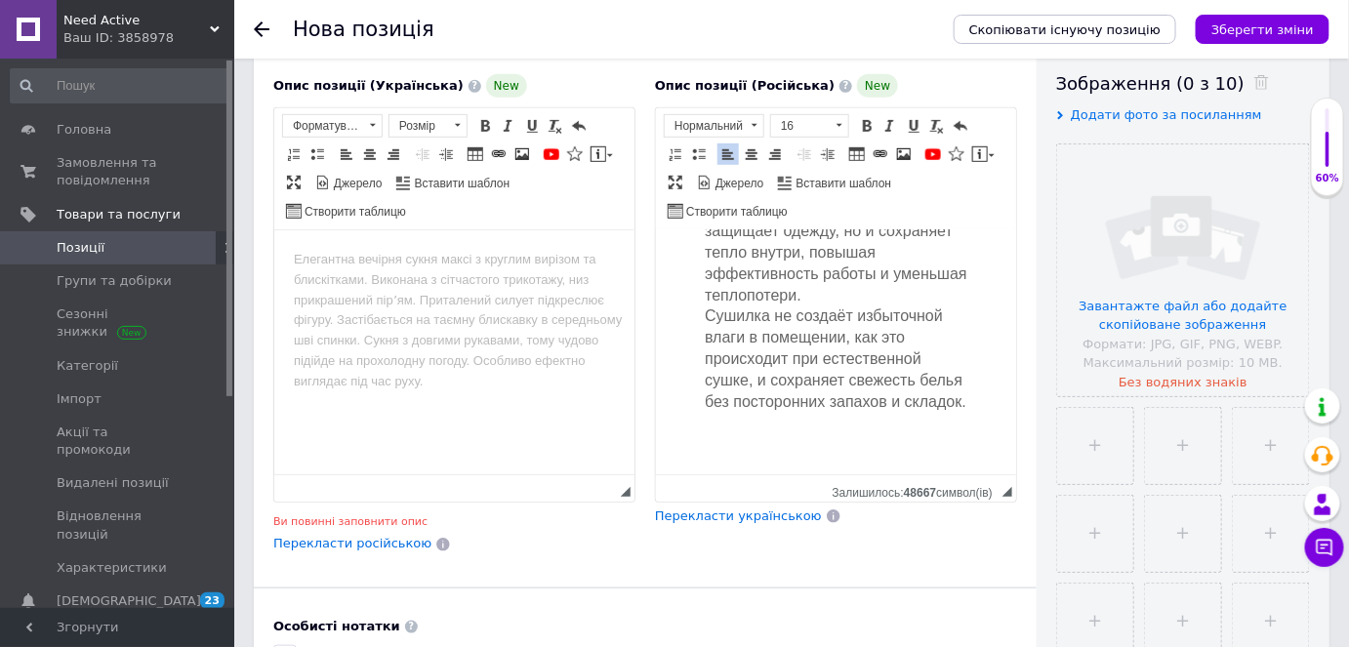
scroll to position [2750, 0]
click at [789, 405] on p "В комплект входит чехол-концентратор , который не только защищает одежду, но и …" at bounding box center [835, 297] width 263 height 234
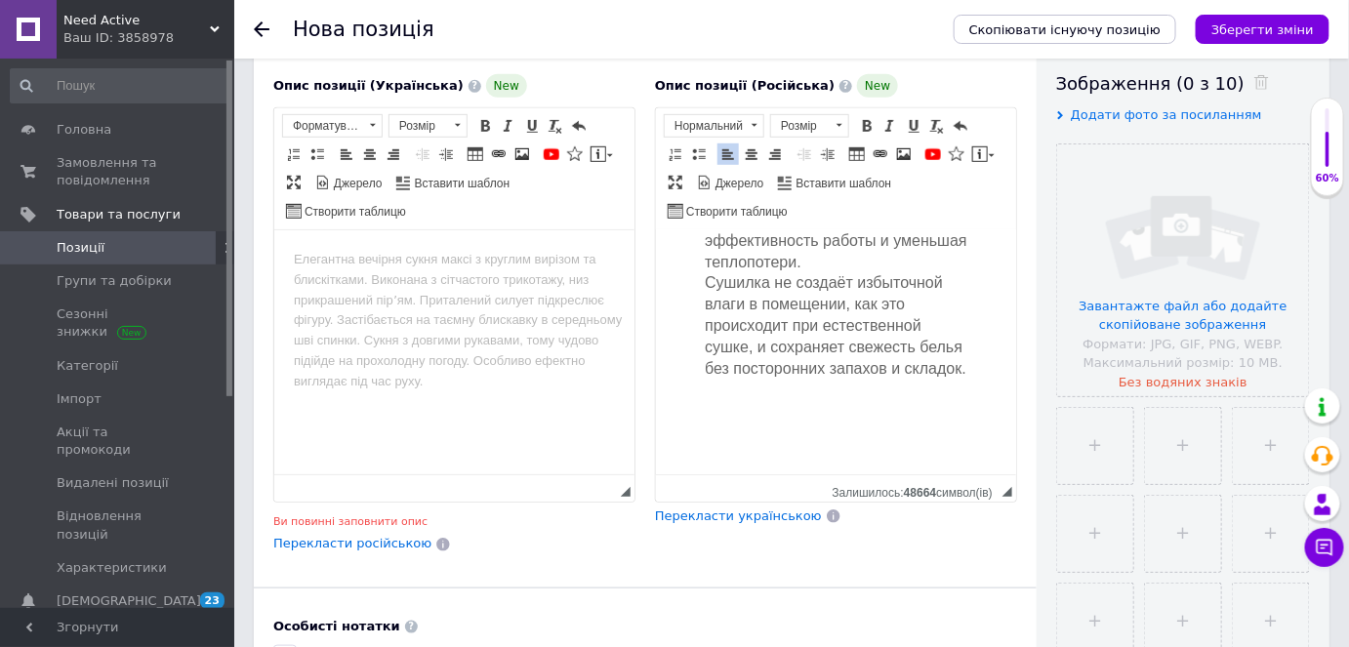
scroll to position [2752, 0]
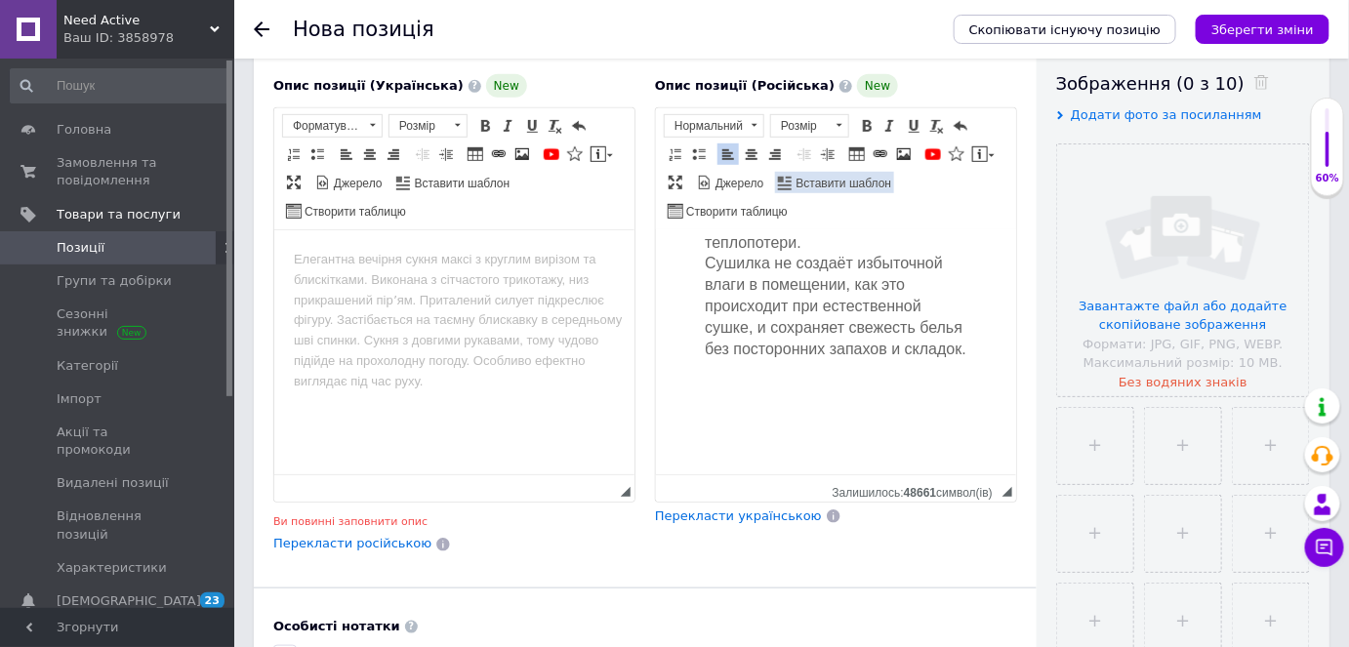
click at [829, 179] on span "Вставити шаблон" at bounding box center [843, 184] width 99 height 17
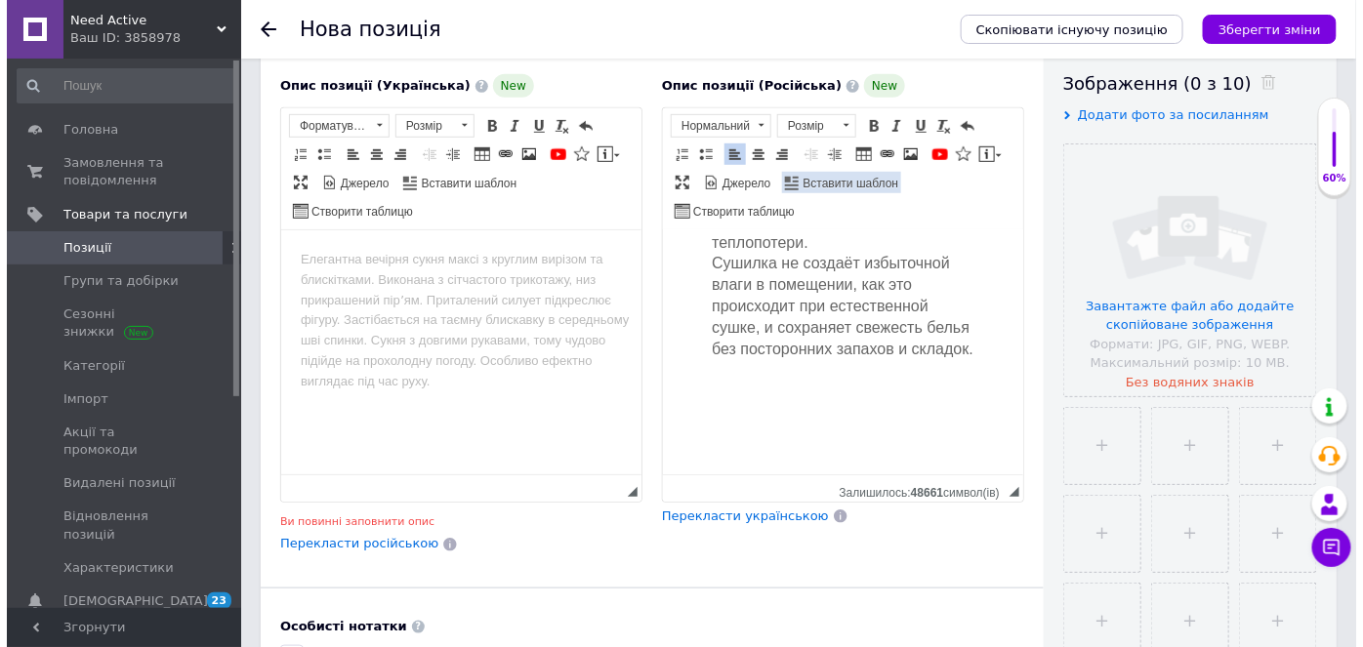
scroll to position [2732, 0]
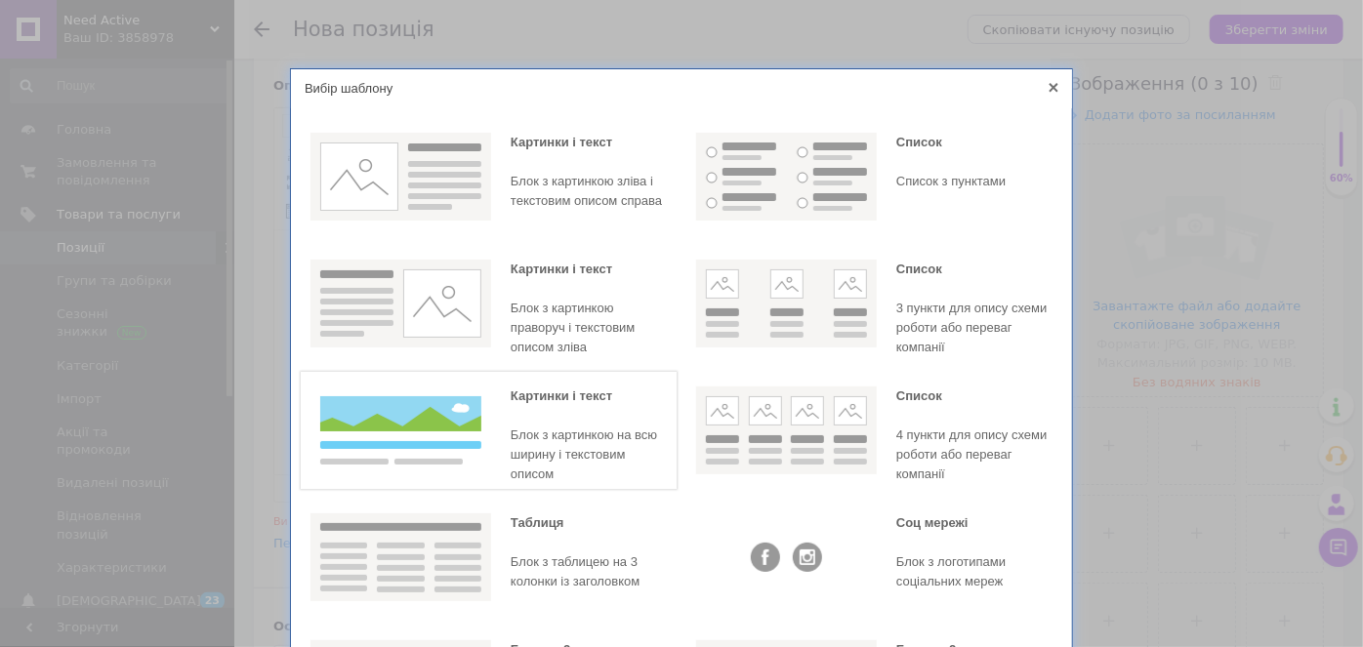
click at [559, 457] on div "Блок з картинкою на всю ширину і текстовим описом" at bounding box center [589, 455] width 156 height 59
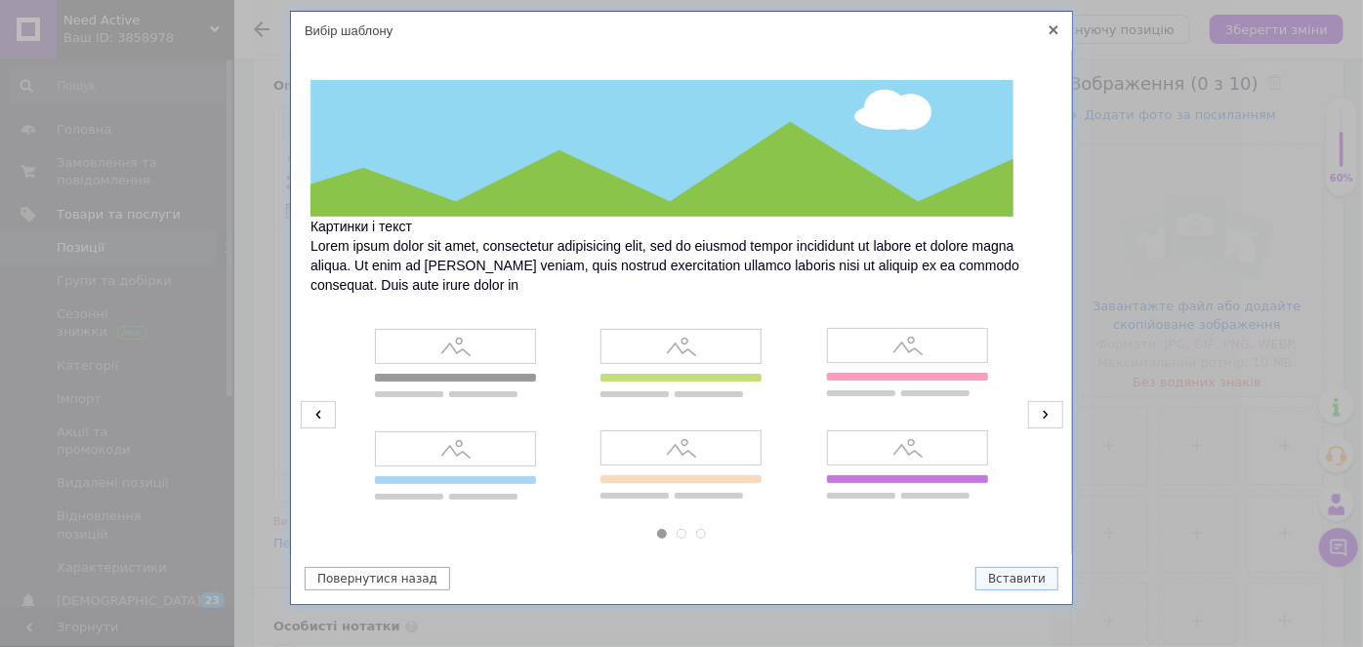
scroll to position [84, 0]
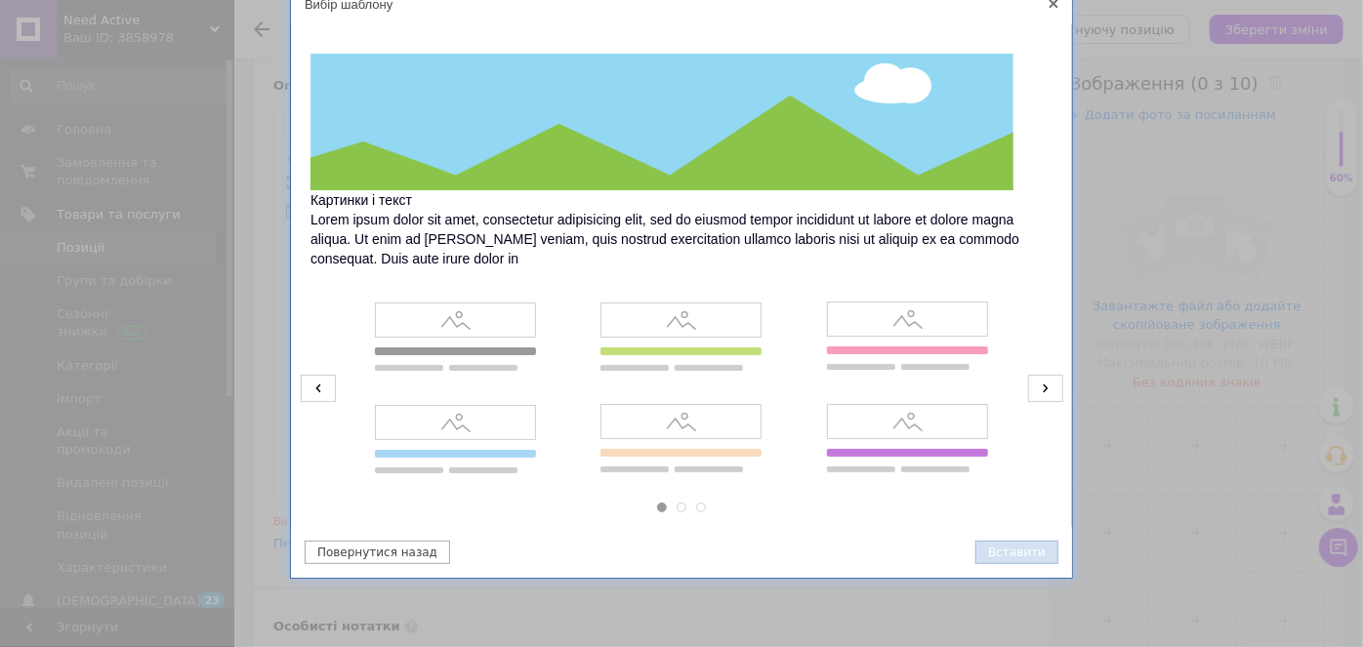
click at [1008, 548] on button "Вставити" at bounding box center [1016, 552] width 83 height 23
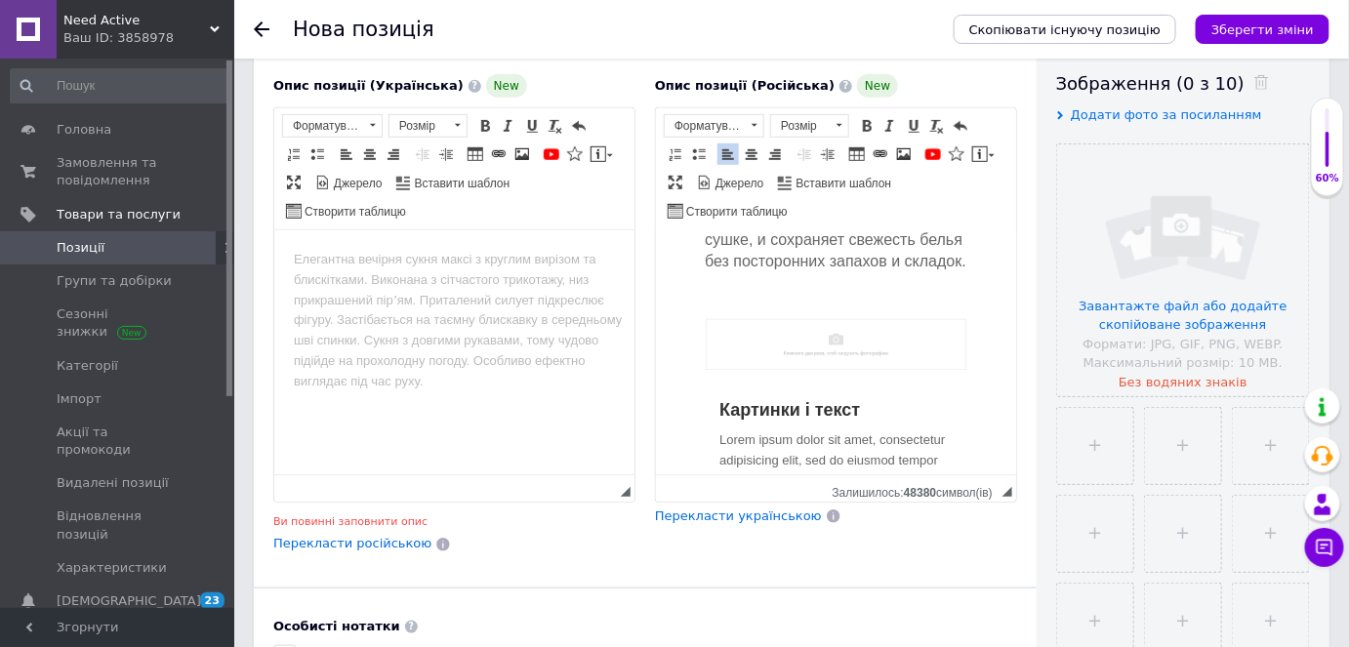
scroll to position [2882, 0]
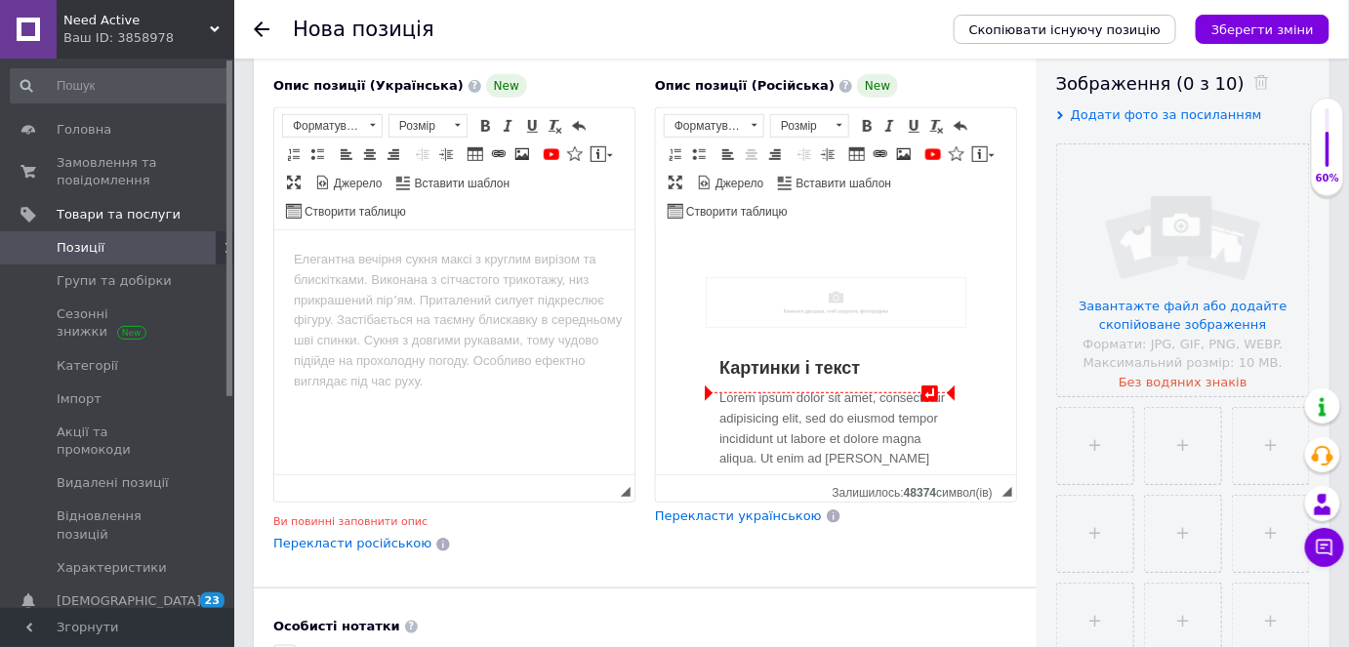
click at [855, 328] on img "Редактор, A0C704C5-FF13-4734-947B-31FD6FEEAC47" at bounding box center [835, 302] width 261 height 51
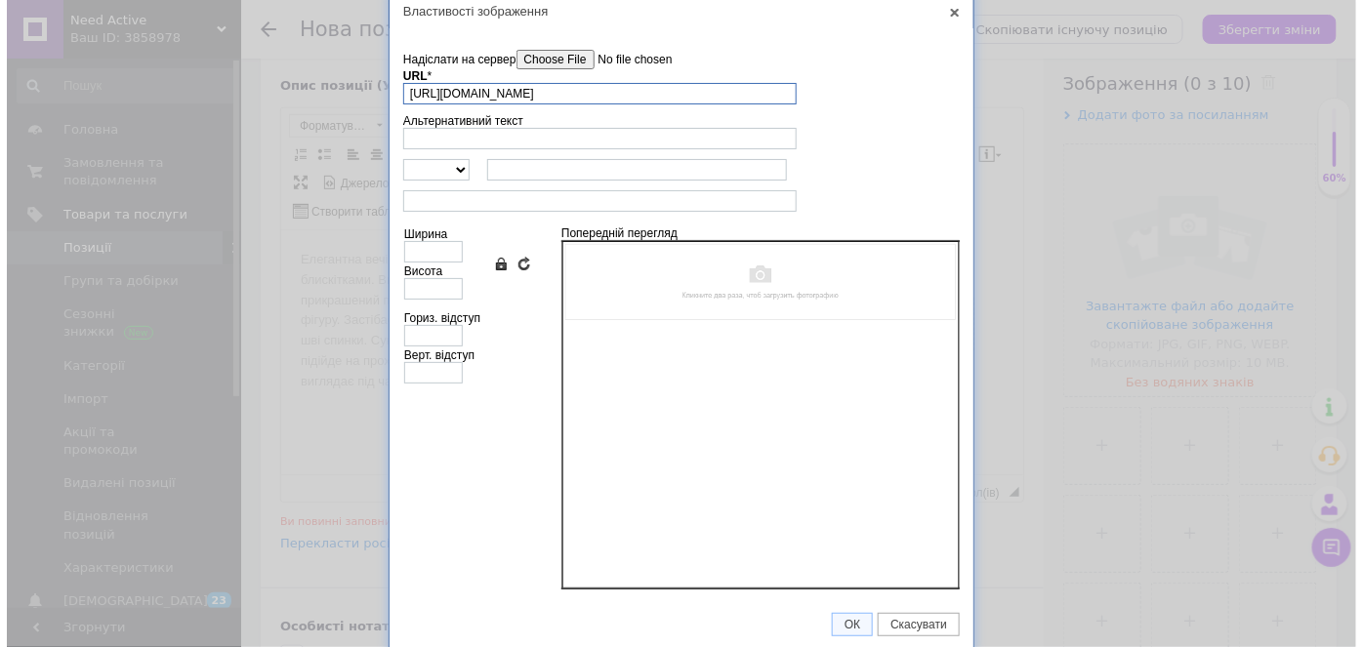
scroll to position [0, 95]
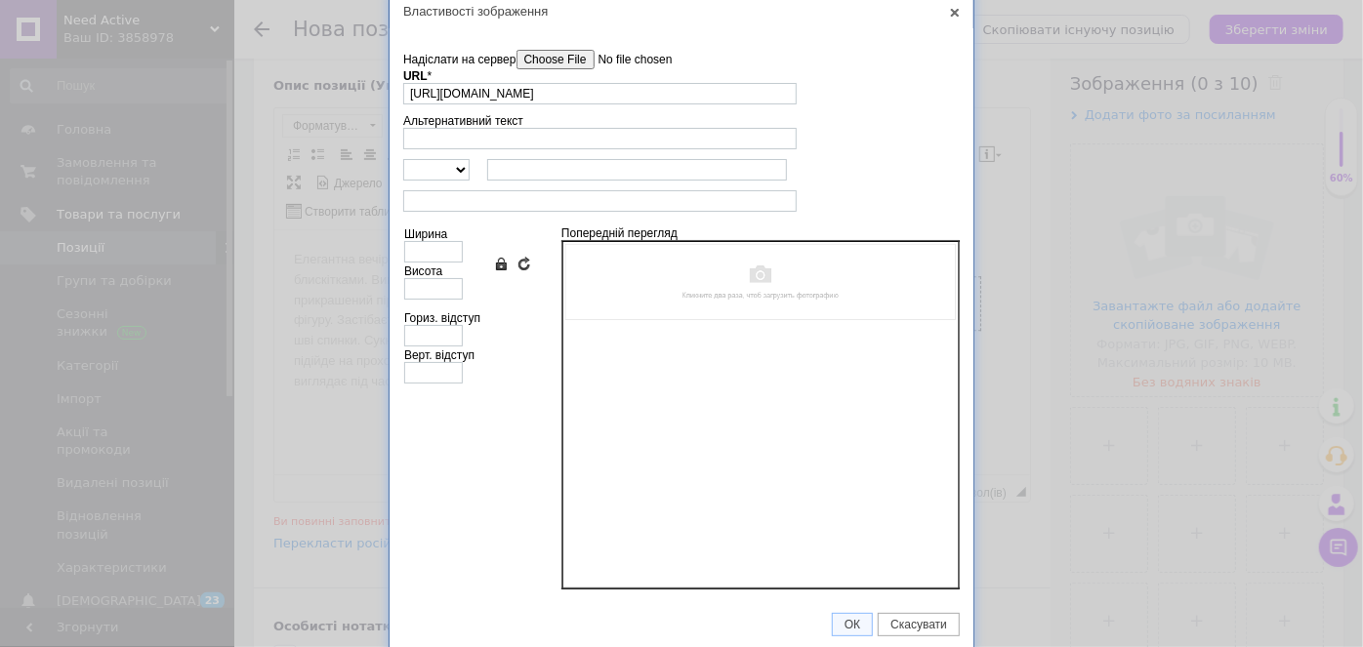
click at [598, 55] on input"] "Надіслати на сервер" at bounding box center [627, 60] width 222 height 20
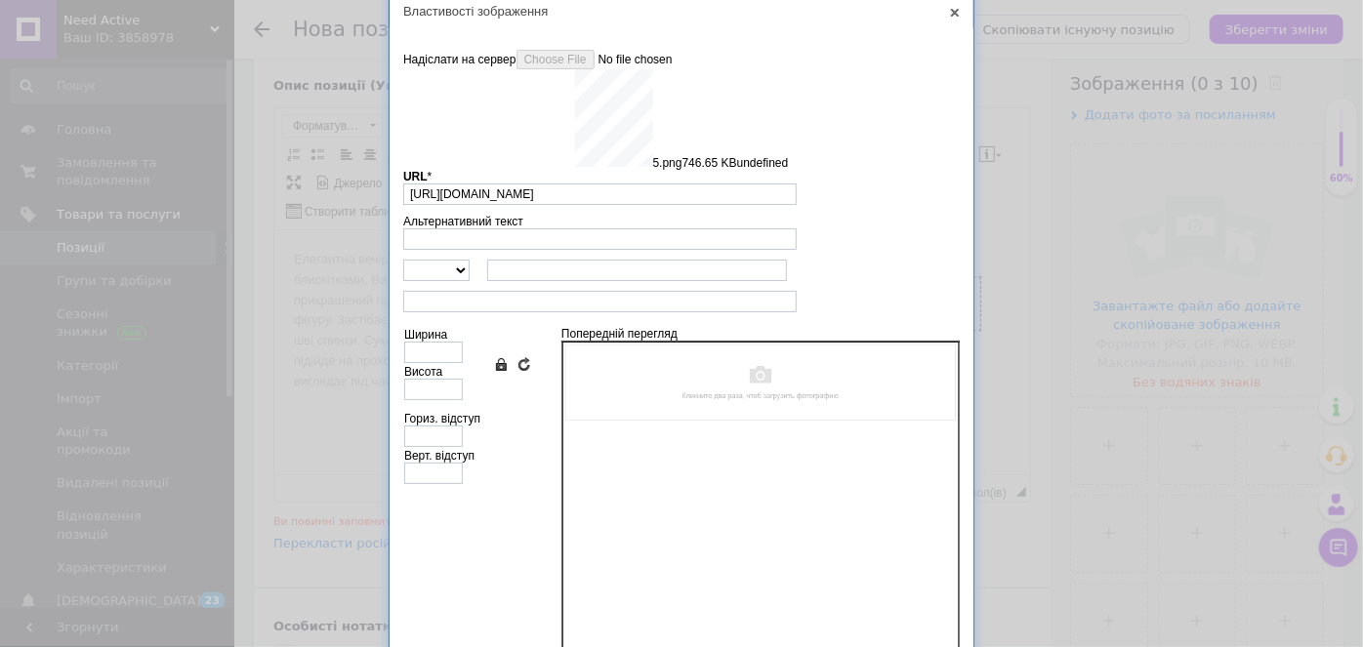
type input "[URL][DOMAIN_NAME]"
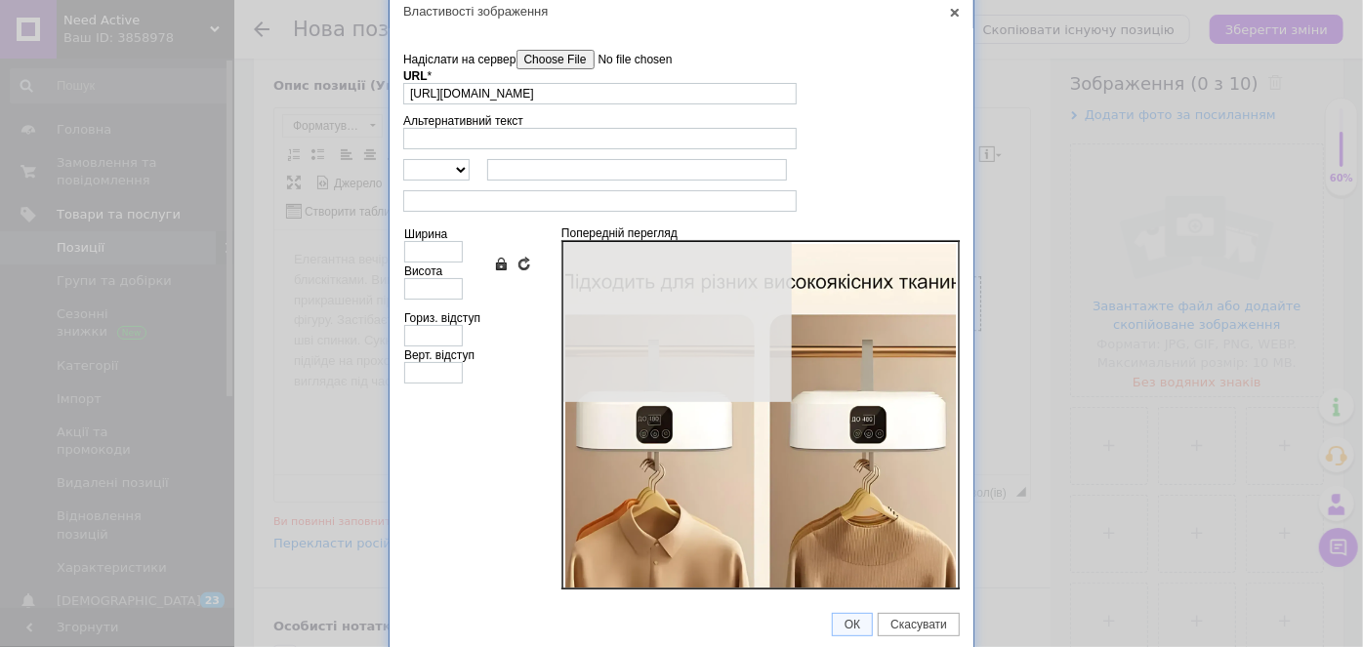
type input "640"
type input "800"
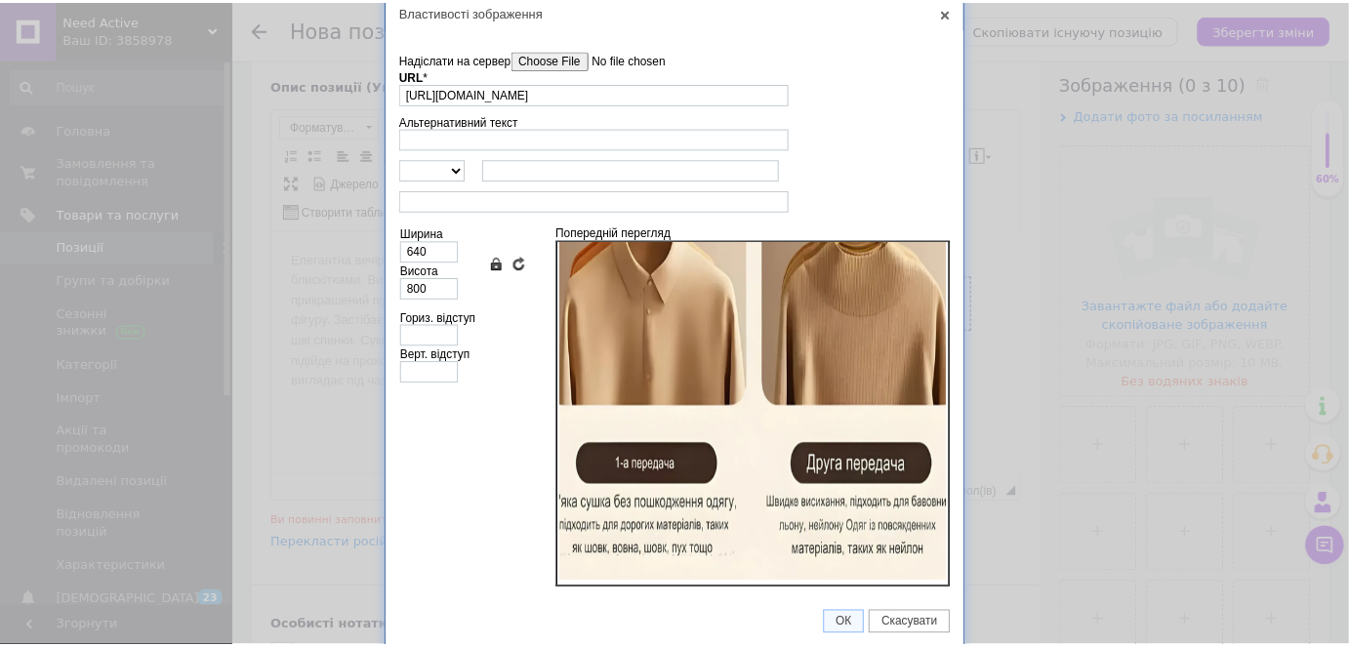
scroll to position [447, 0]
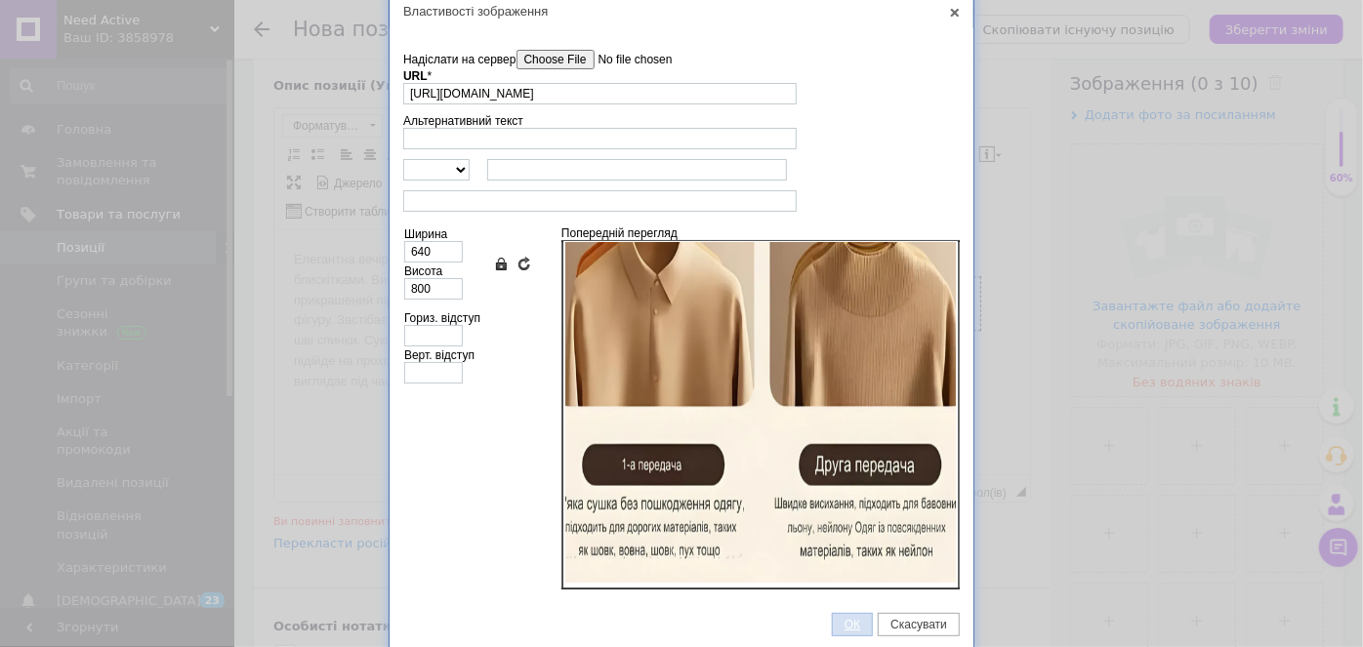
click at [853, 620] on span "ОК" at bounding box center [852, 625] width 39 height 14
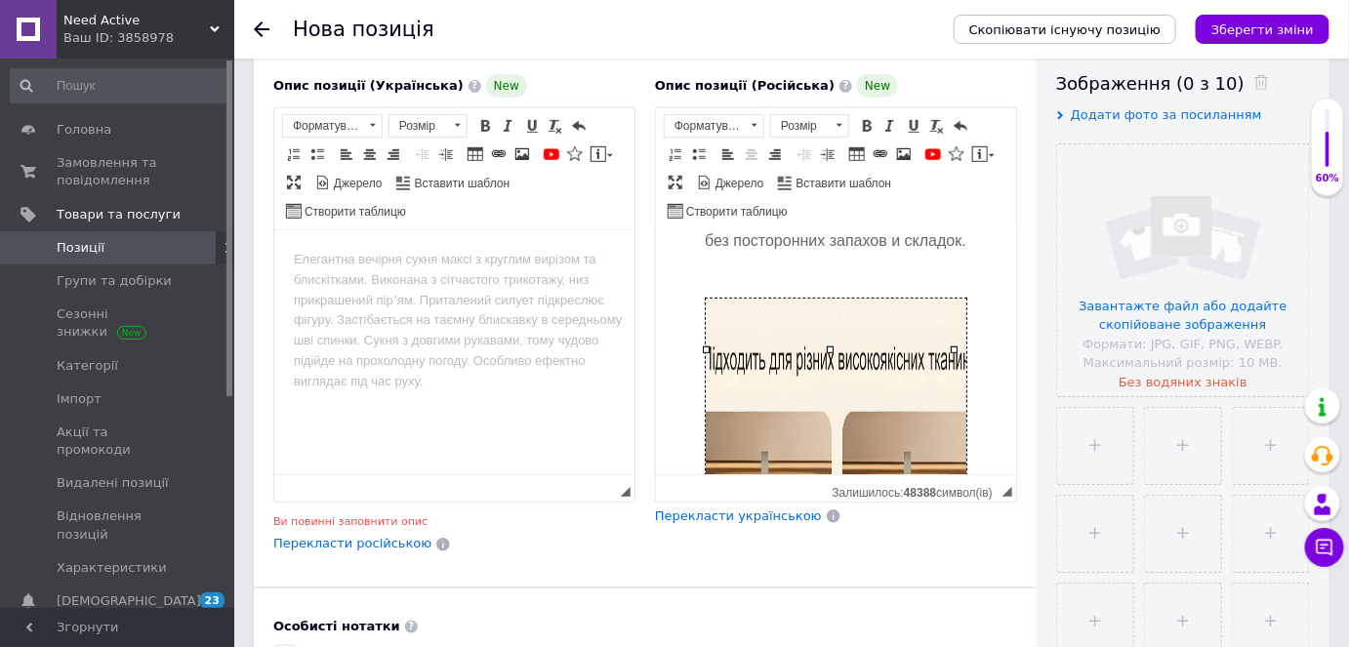
scroll to position [2980, 0]
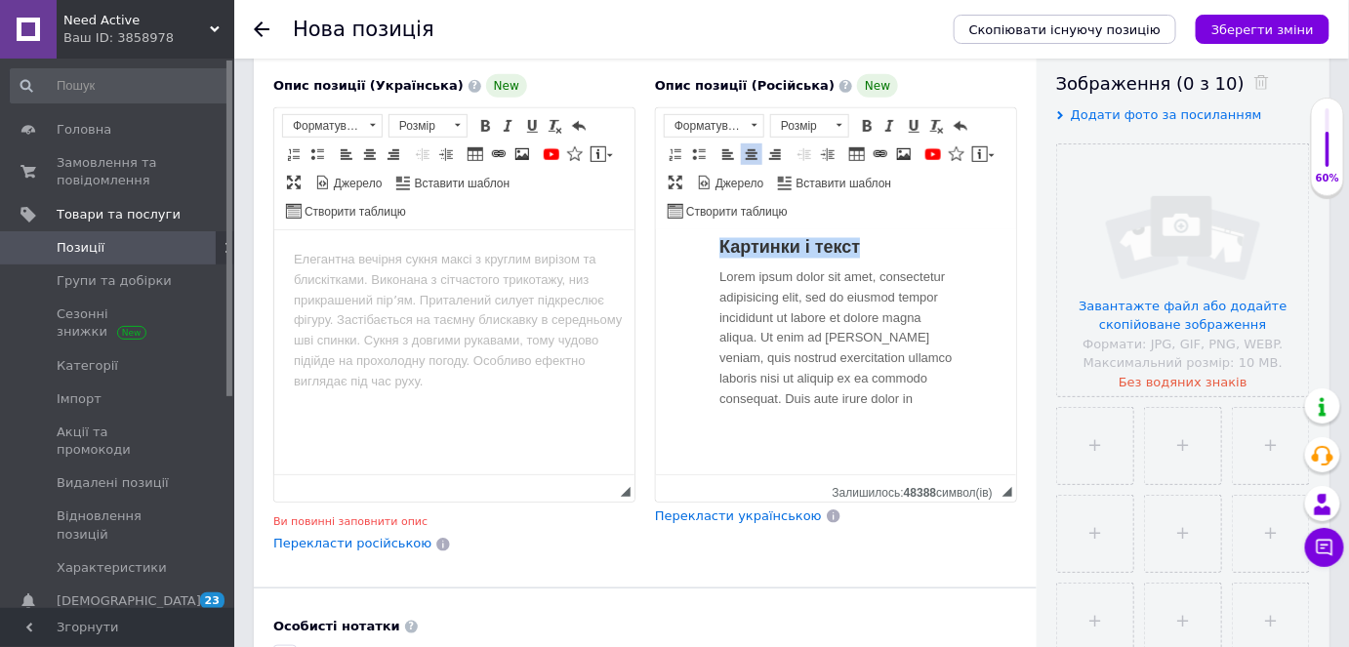
scroll to position [3758, 0]
drag, startPoint x: 861, startPoint y: 253, endPoint x: 715, endPoint y: 244, distance: 146.7
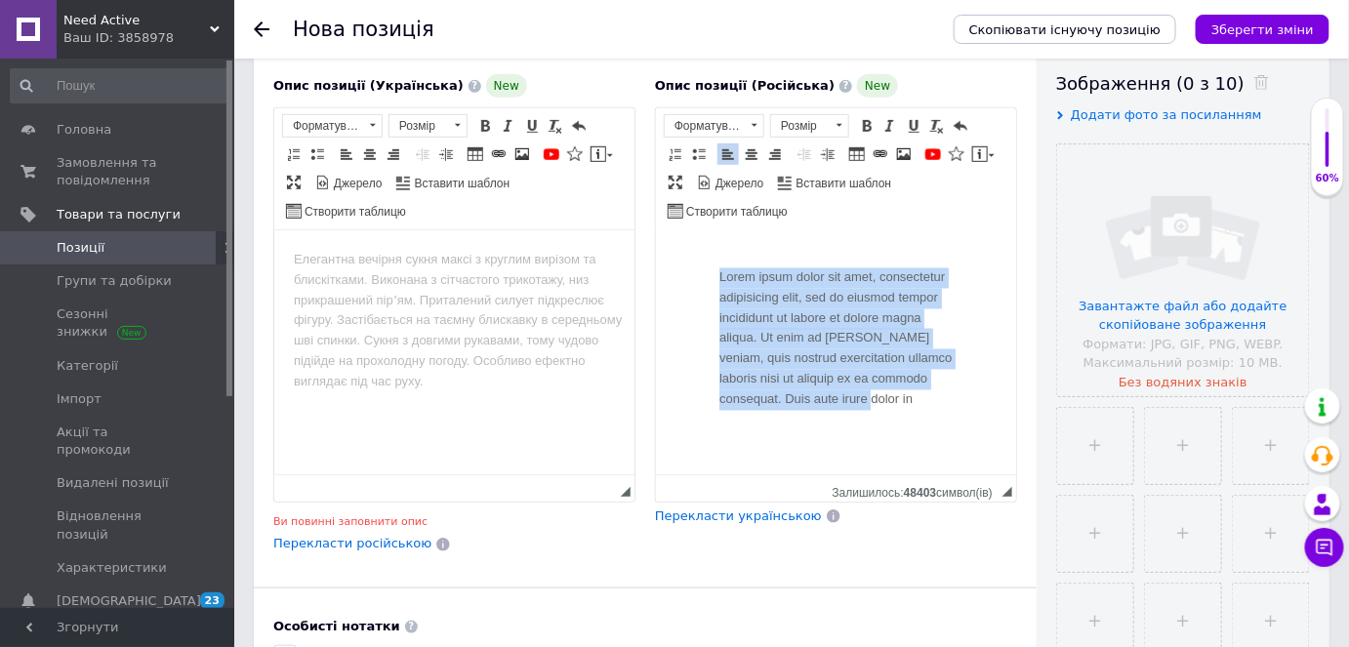
drag, startPoint x: 767, startPoint y: 449, endPoint x: 715, endPoint y: 311, distance: 147.4
click at [715, 311] on div "Lorem ipsum dolor sit amet, consectetur adipisicing elit, sed do eiusmod tempor…" at bounding box center [835, 324] width 263 height 201
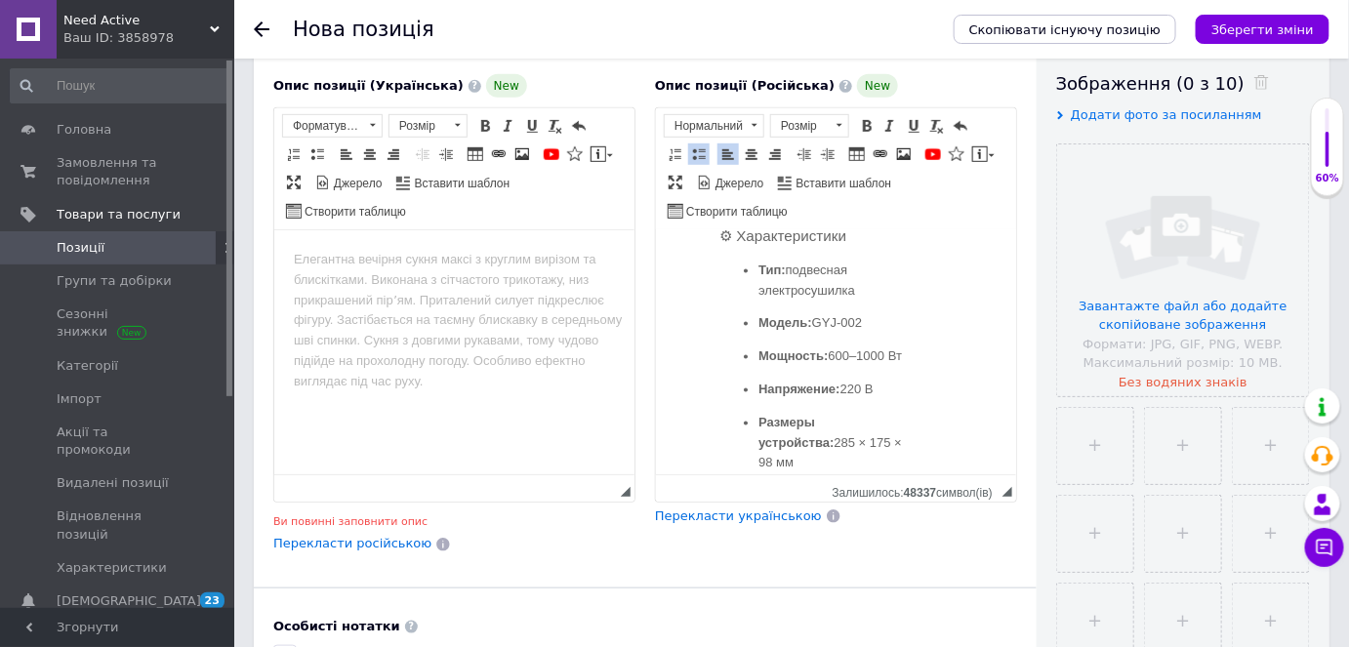
scroll to position [3757, 0]
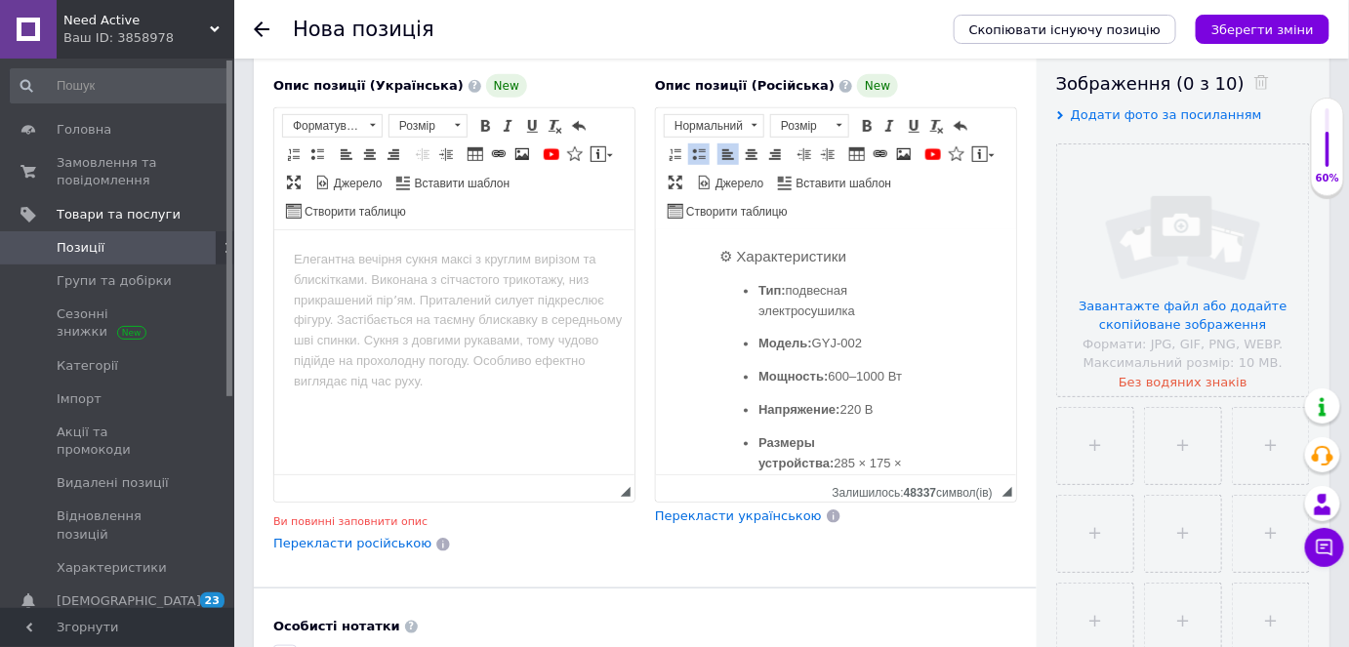
drag, startPoint x: 868, startPoint y: 393, endPoint x: 750, endPoint y: 392, distance: 118.1
click at [750, 392] on ul "Тип: подвесная электросушилка Модель: GYJ-002 Мощность: 600–1000 Вт Напряжение:…" at bounding box center [835, 532] width 233 height 500
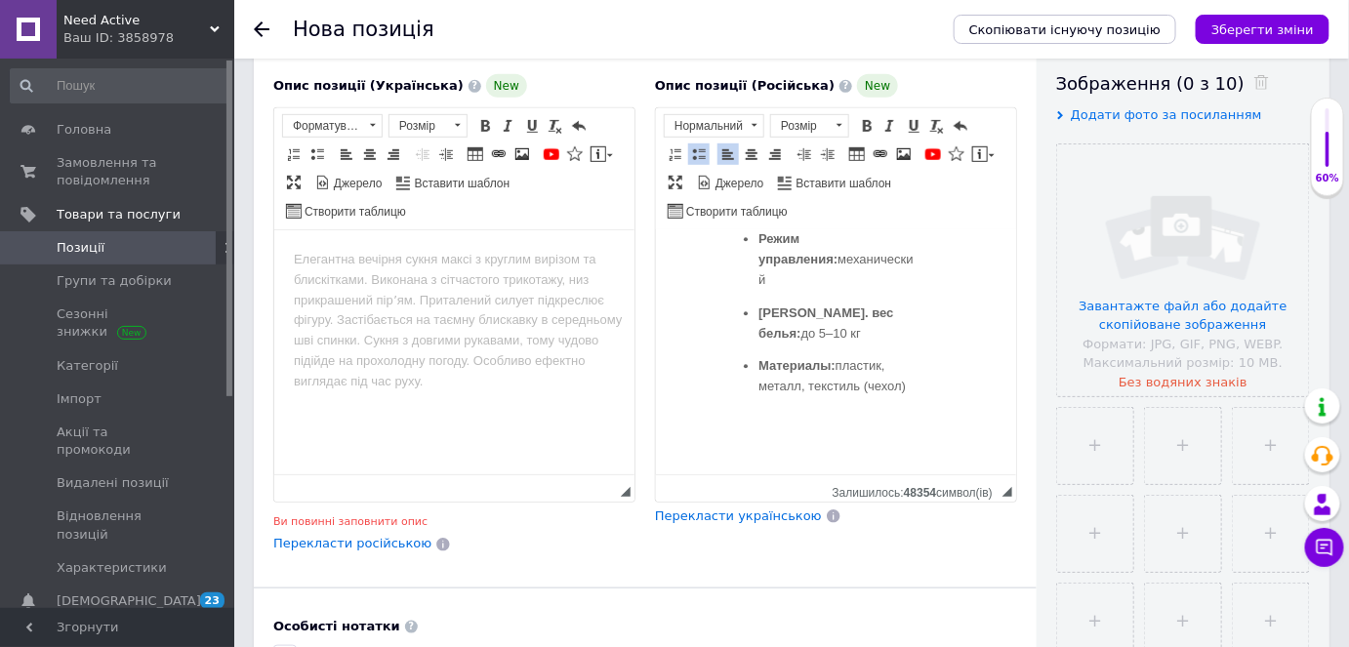
scroll to position [4111, 0]
drag, startPoint x: 718, startPoint y: 308, endPoint x: 878, endPoint y: 429, distance: 200.7
click at [878, 426] on div "⚙ Характеристики Тип: подвесная электросушилка Мощность: 600–1000 Вт Напряжение…" at bounding box center [835, 137] width 263 height 577
click at [814, 116] on span "Розмір" at bounding box center [800, 125] width 59 height 21
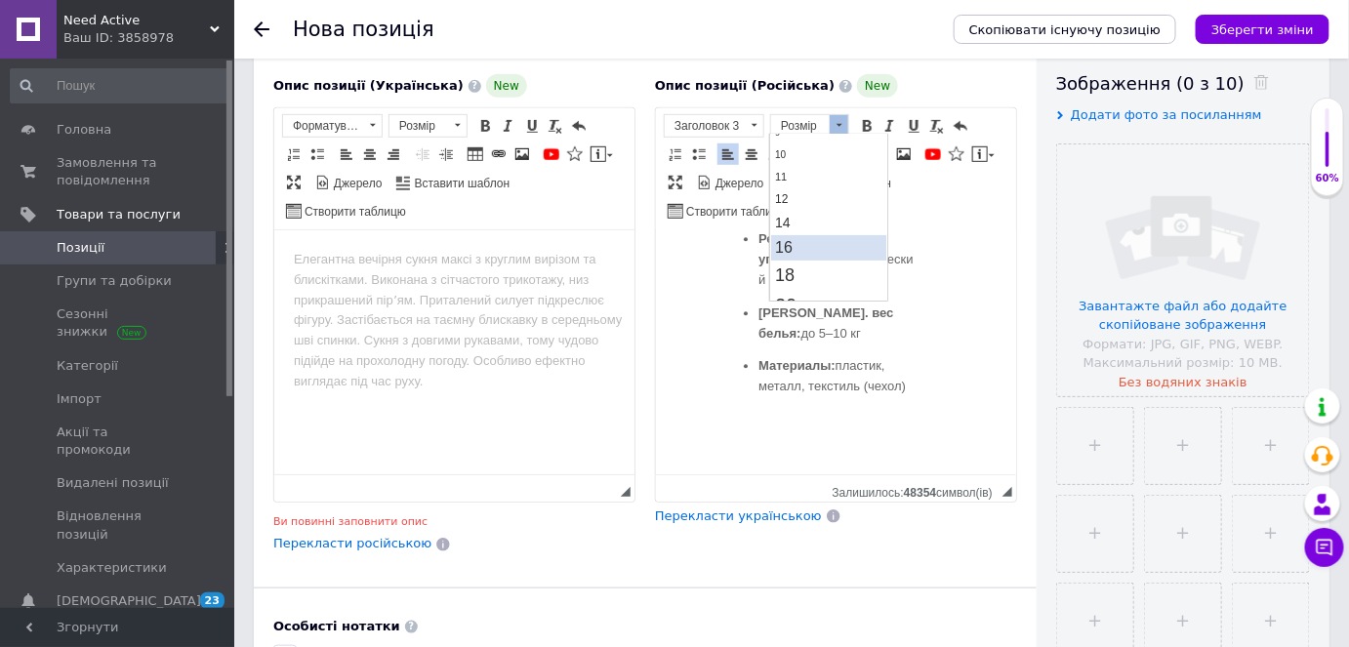
click at [811, 247] on link "16" at bounding box center [828, 247] width 115 height 25
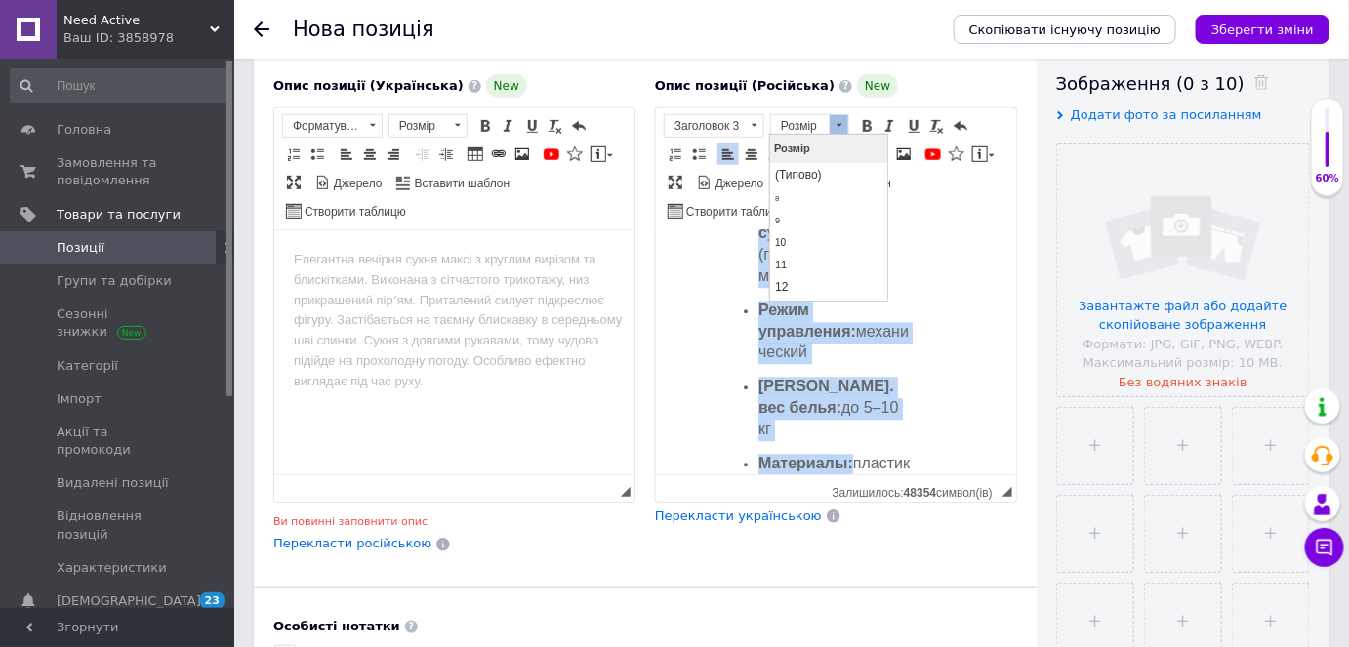
scroll to position [4149, 0]
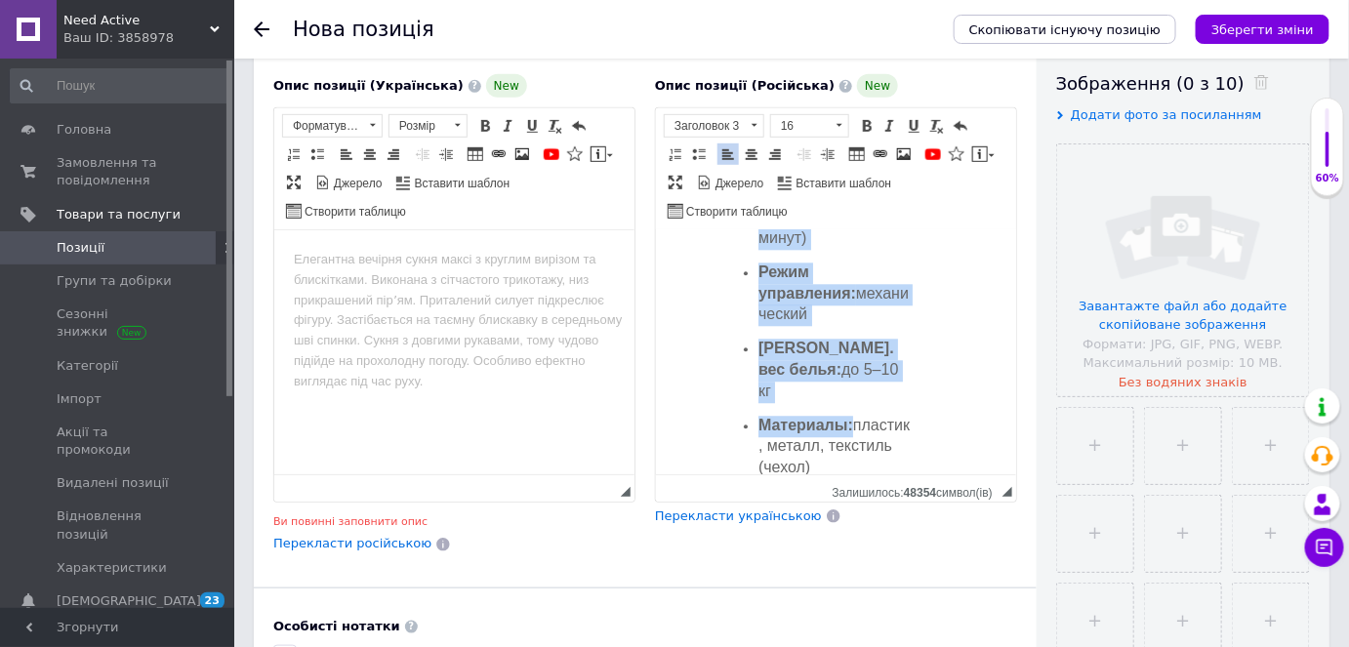
click at [921, 377] on ul "Тип: подвесная электросушилка Мощность: 600–1000 Вт Напряжение: 220 В Размеры у…" at bounding box center [835, 185] width 233 height 591
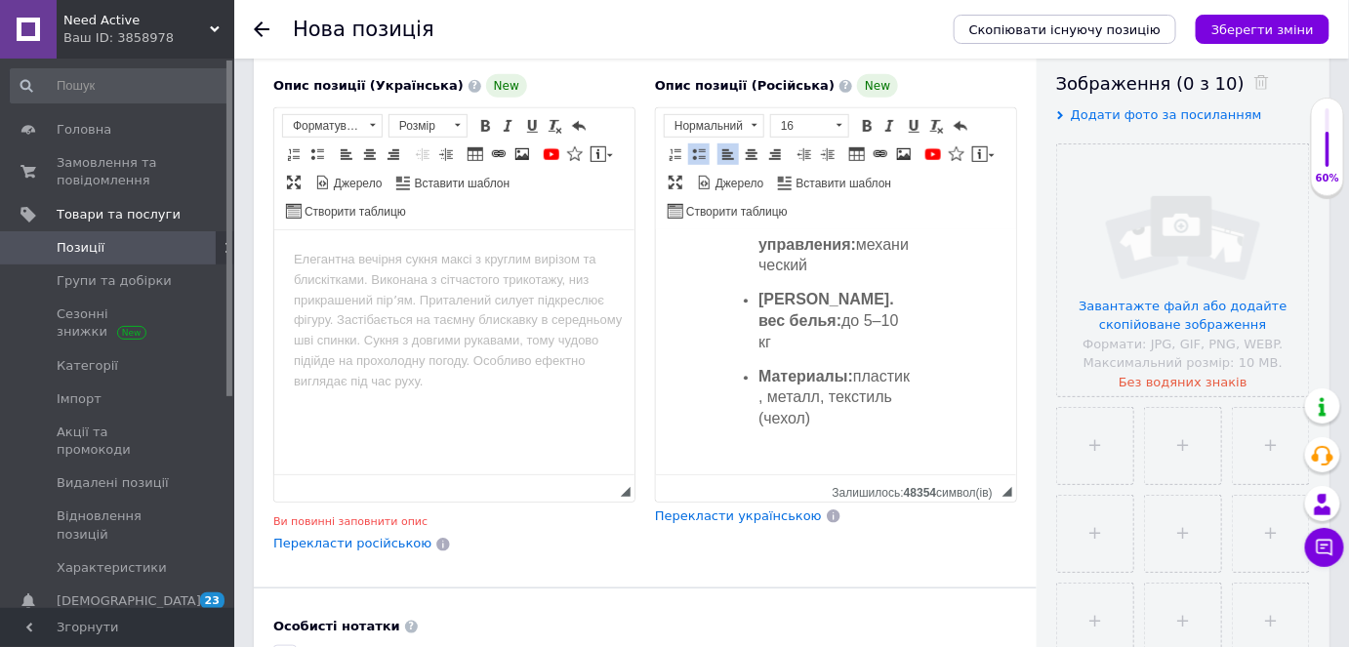
scroll to position [4275, 0]
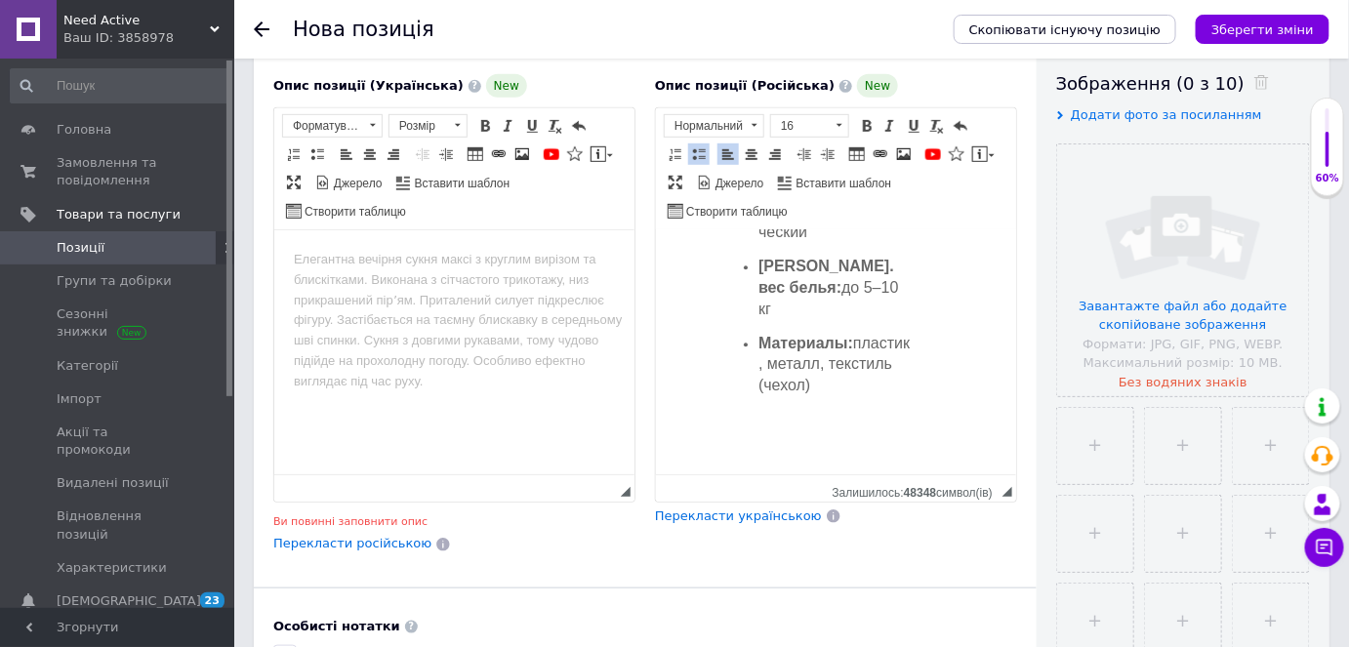
click at [897, 388] on p "Материалы: пластик, металл, текстиль (чехол)" at bounding box center [835, 366] width 155 height 63
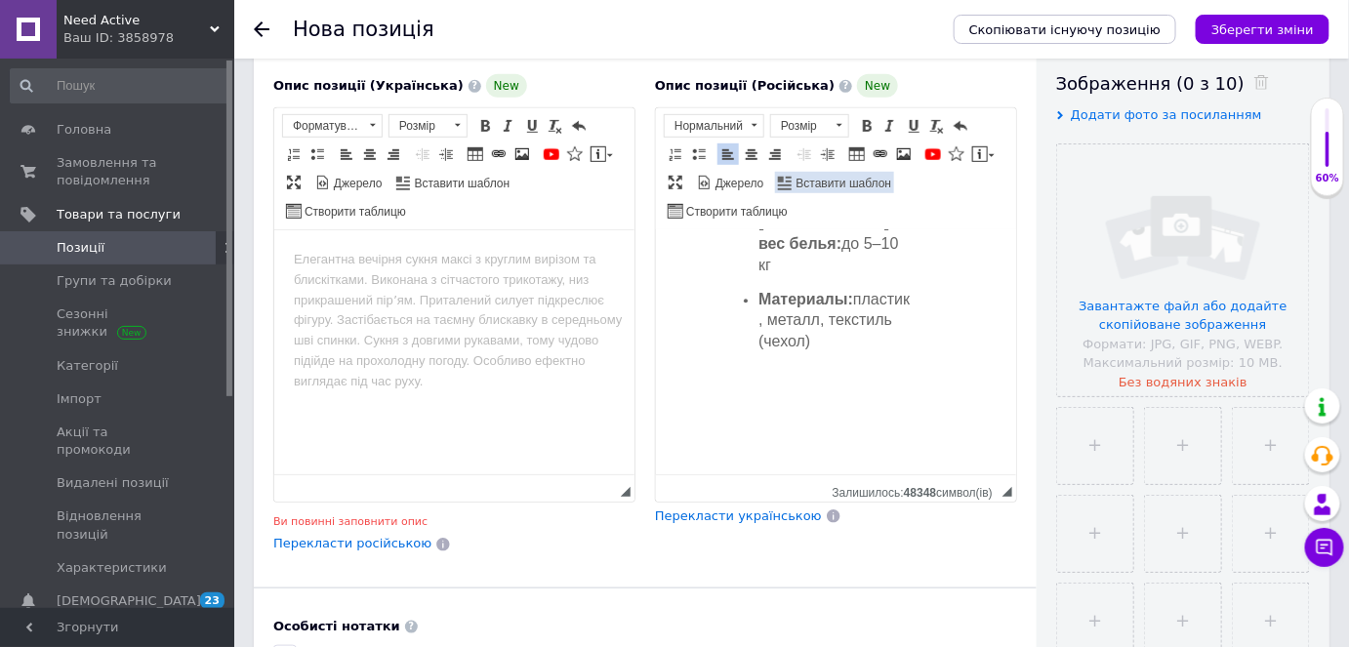
click at [838, 180] on span "Вставити шаблон" at bounding box center [843, 184] width 99 height 17
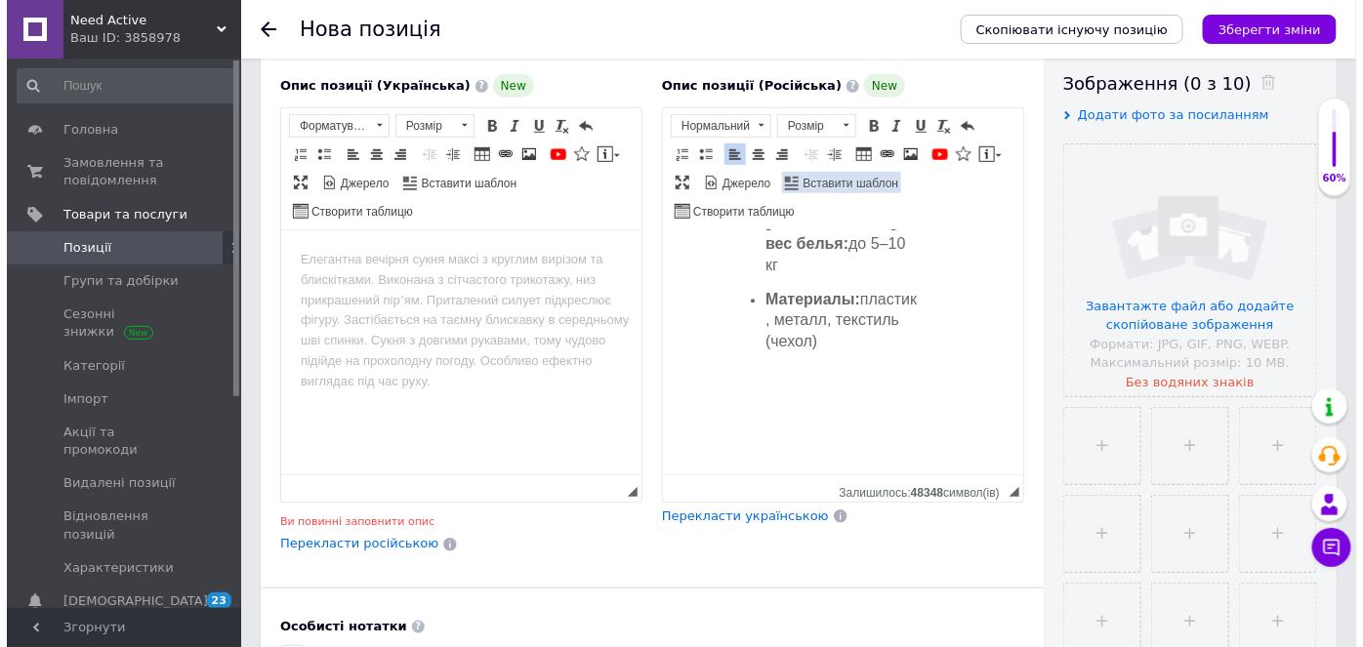
scroll to position [4233, 0]
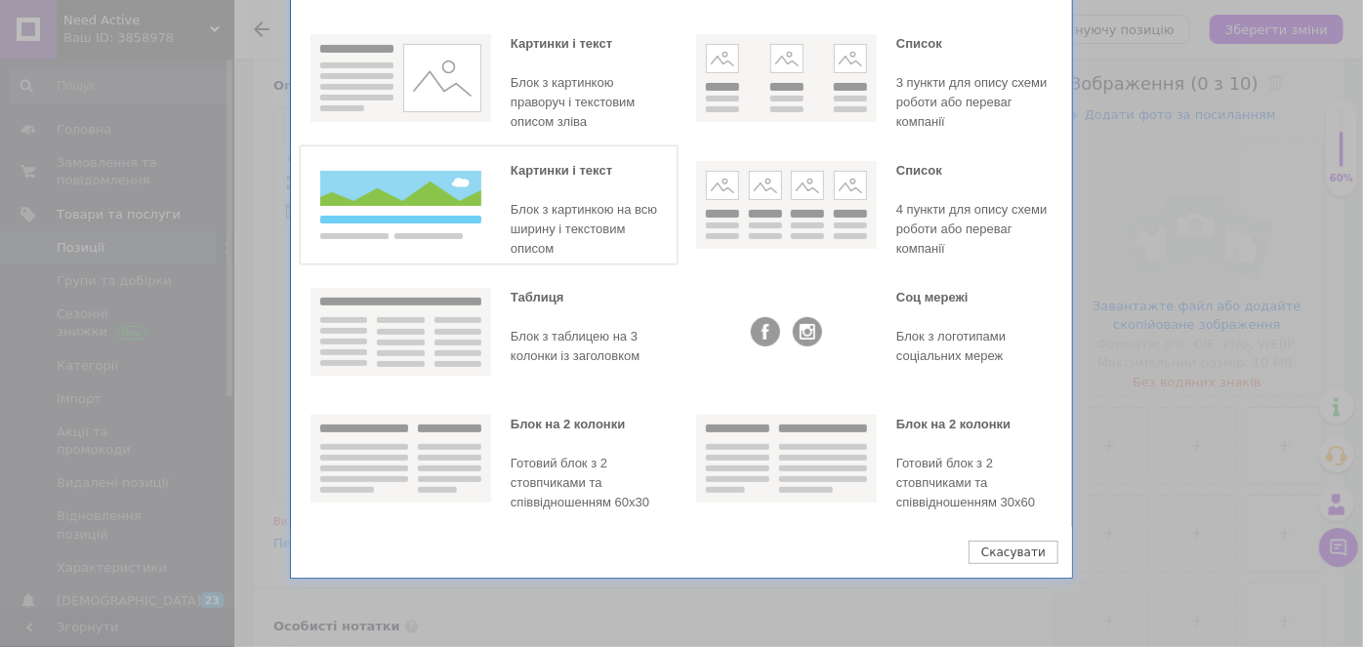
click at [576, 221] on div "Блок з картинкою на всю ширину і текстовим описом" at bounding box center [589, 229] width 156 height 59
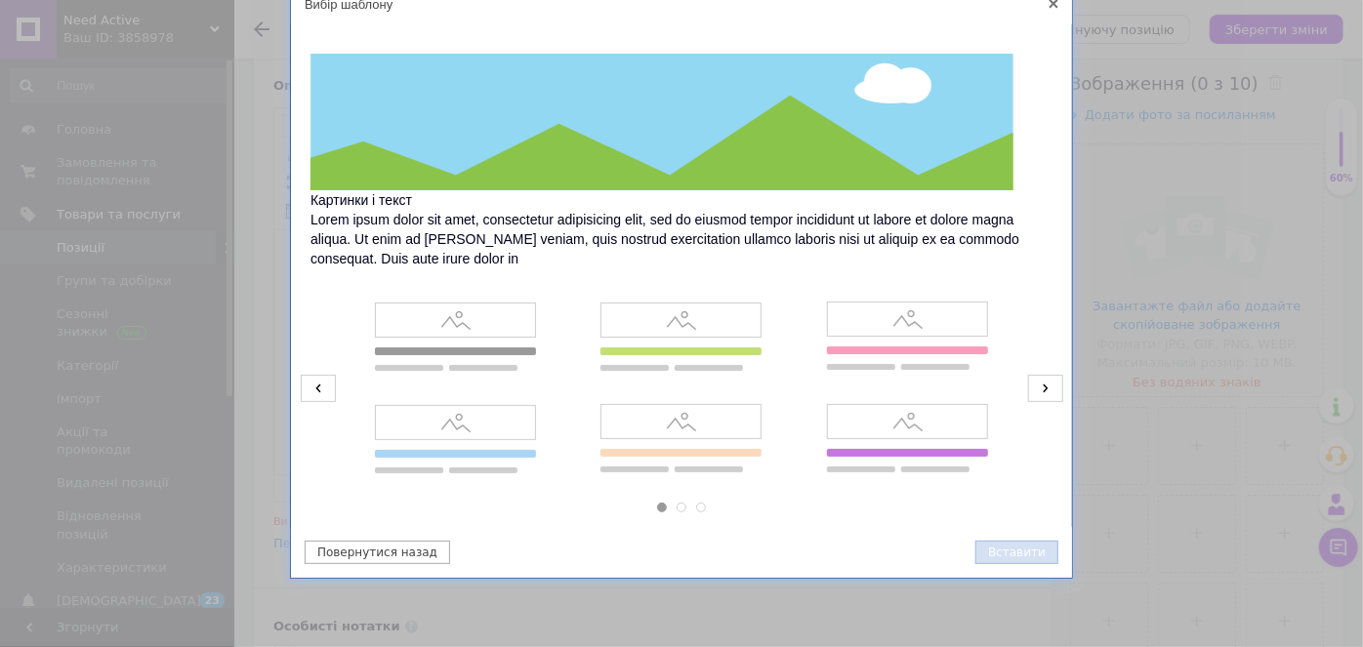
click at [1025, 555] on button "Вставити" at bounding box center [1016, 552] width 83 height 23
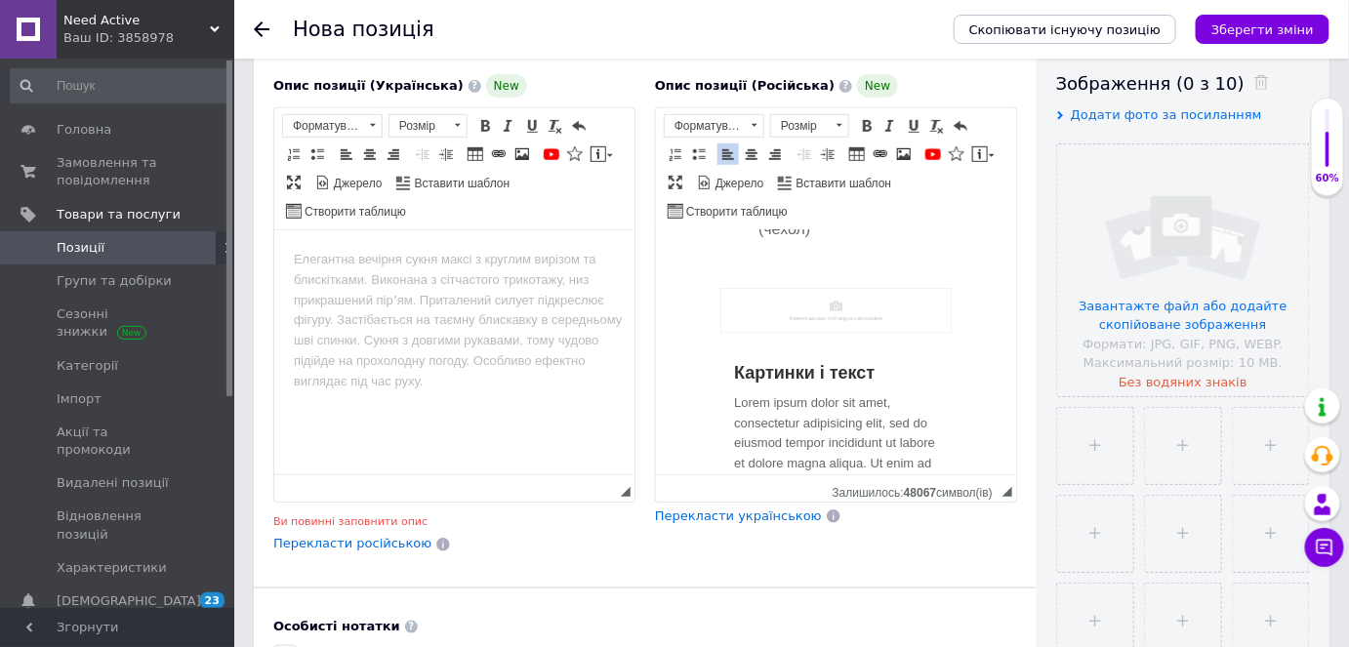
scroll to position [4386, 0]
click at [864, 336] on img "Редактор, A0C704C5-FF13-4734-947B-31FD6FEEAC47" at bounding box center [835, 313] width 231 height 45
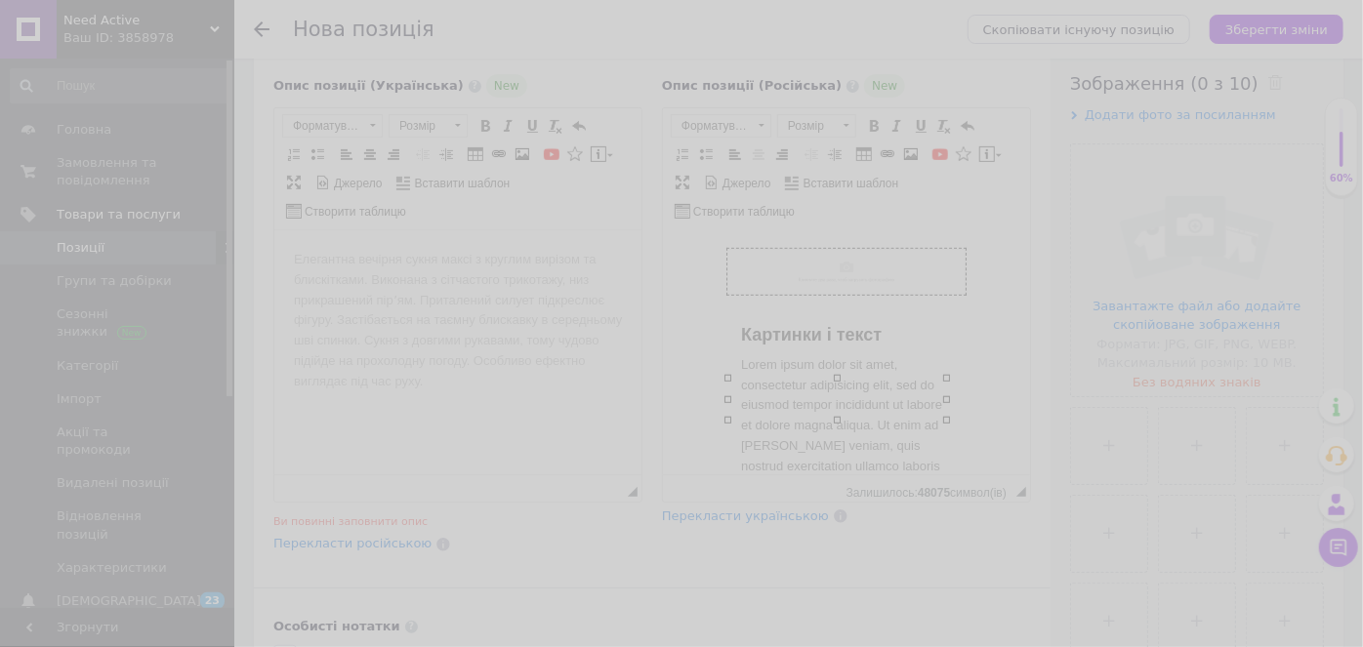
scroll to position [0, 95]
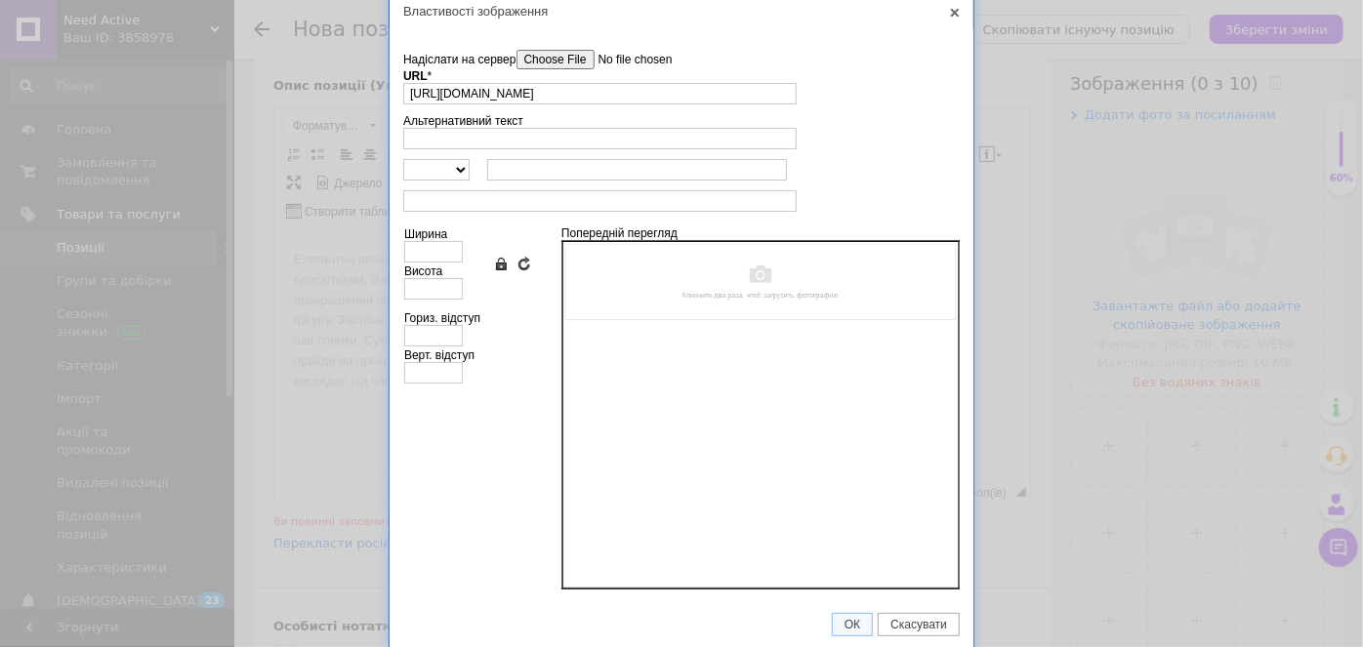
click at [588, 61] on input"] "Надіслати на сервер" at bounding box center [627, 60] width 222 height 20
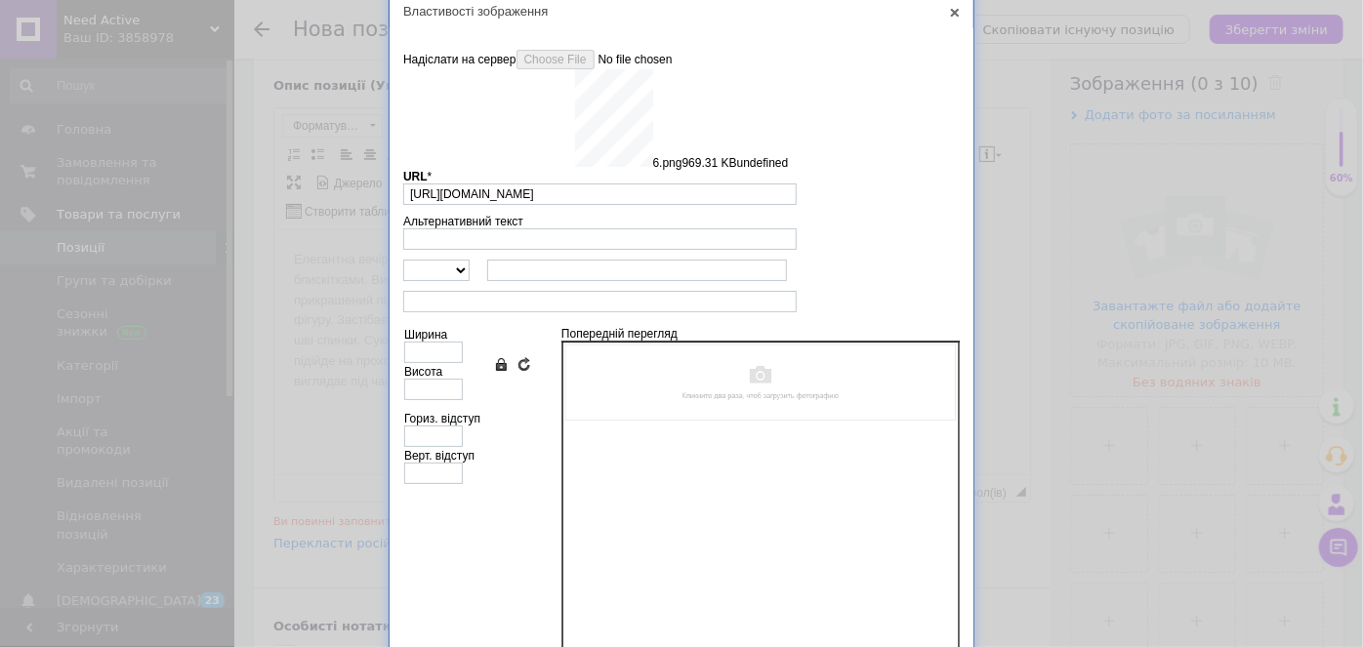
type input "[URL][DOMAIN_NAME]"
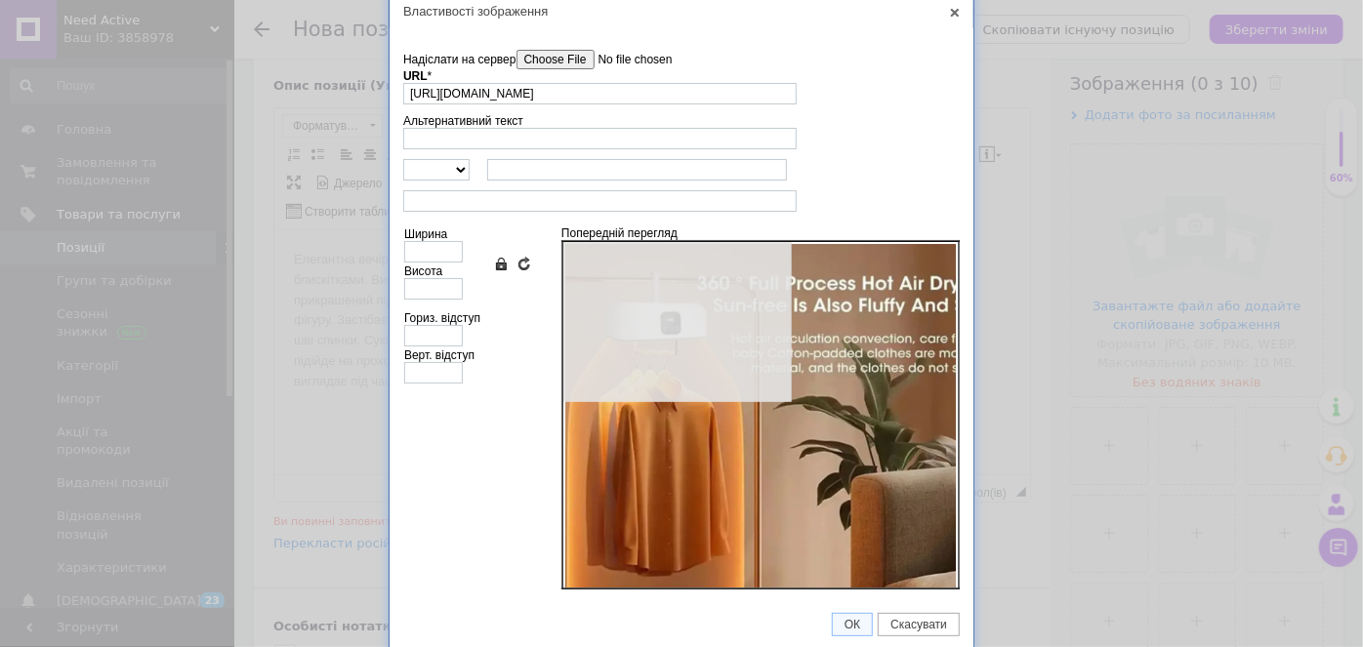
type input "640"
type input "800"
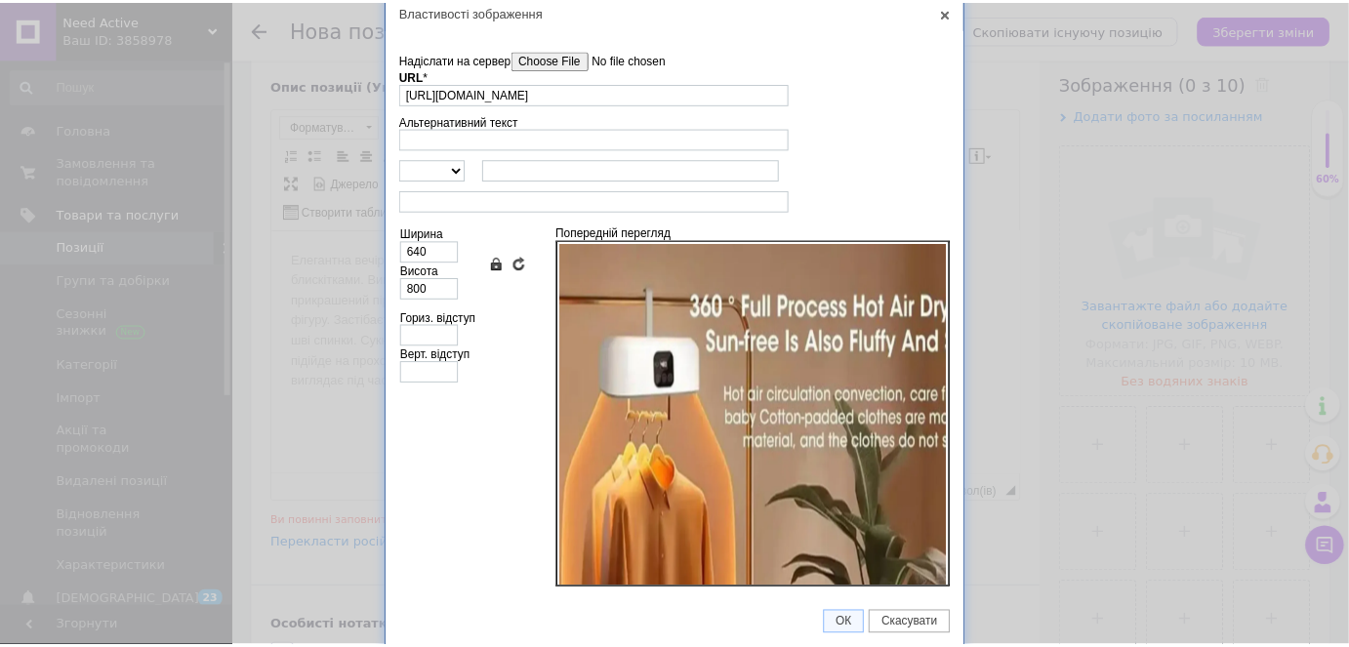
scroll to position [266, 0]
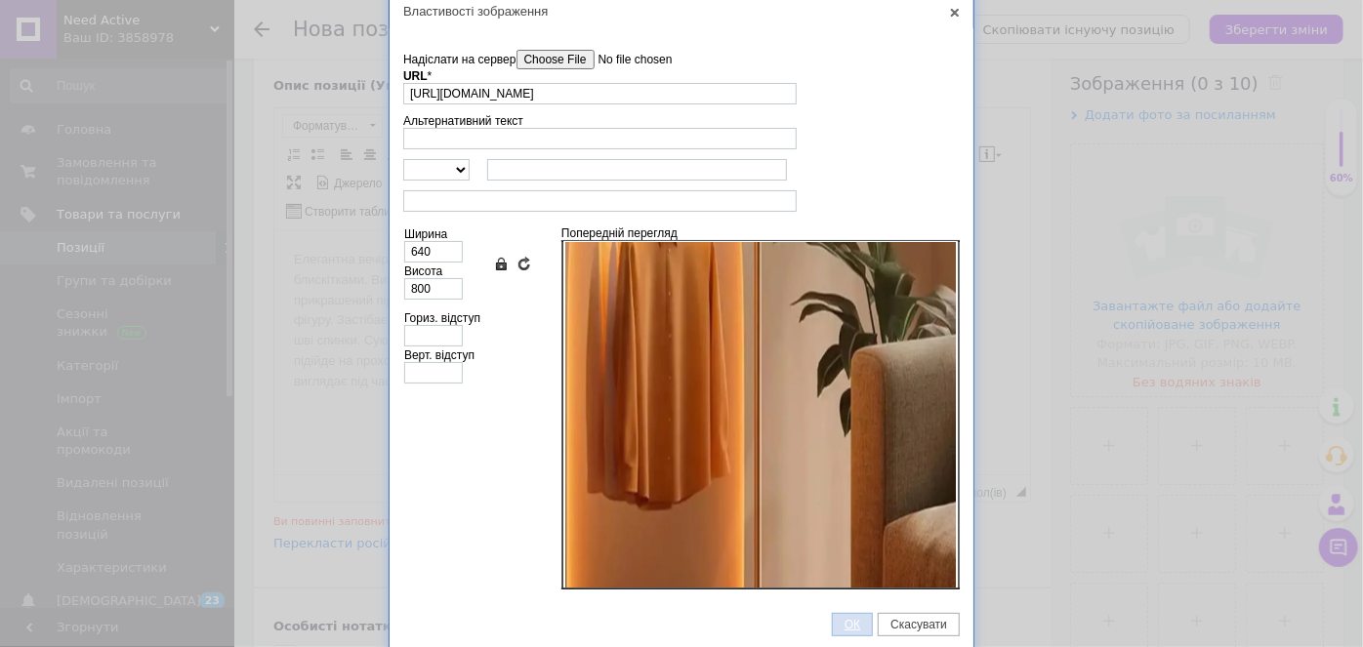
click at [846, 618] on span "ОК" at bounding box center [852, 625] width 39 height 14
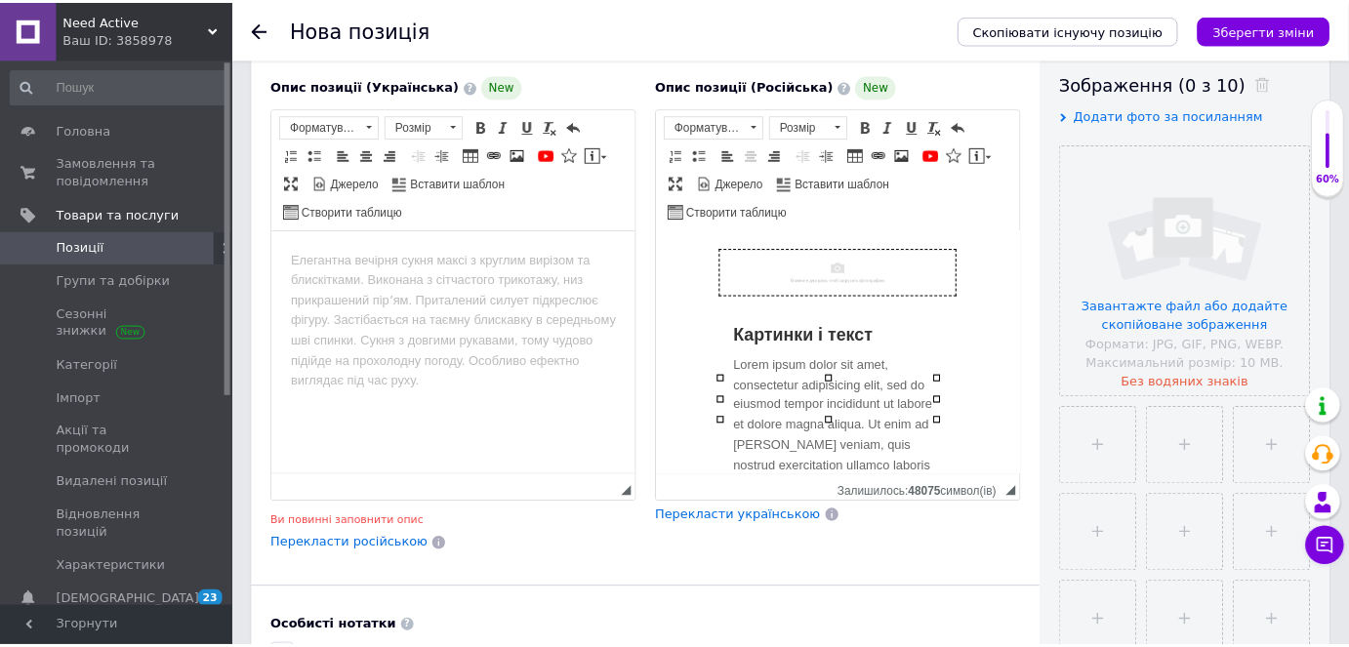
scroll to position [4490, 0]
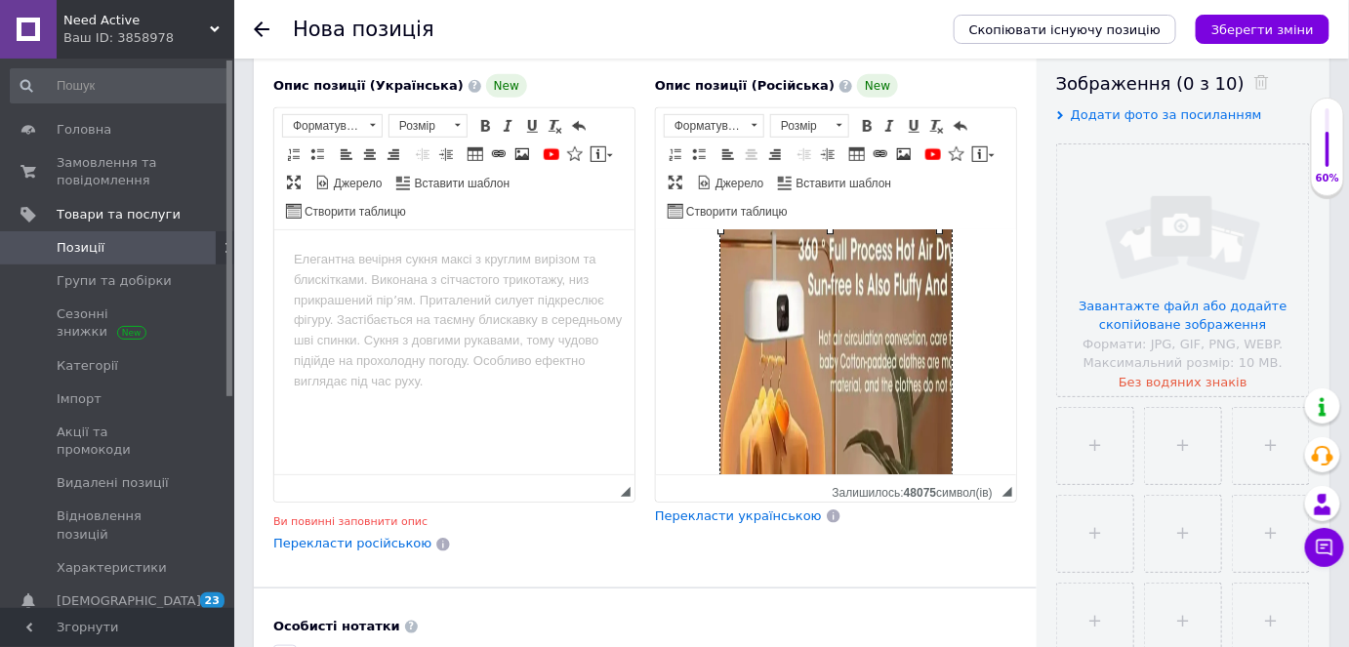
click at [950, 411] on div "⚙ Характеристики Тип: подвесная электросушилка Мощность: 600–1000 Вт Напряжение…" at bounding box center [835, 343] width 263 height 1754
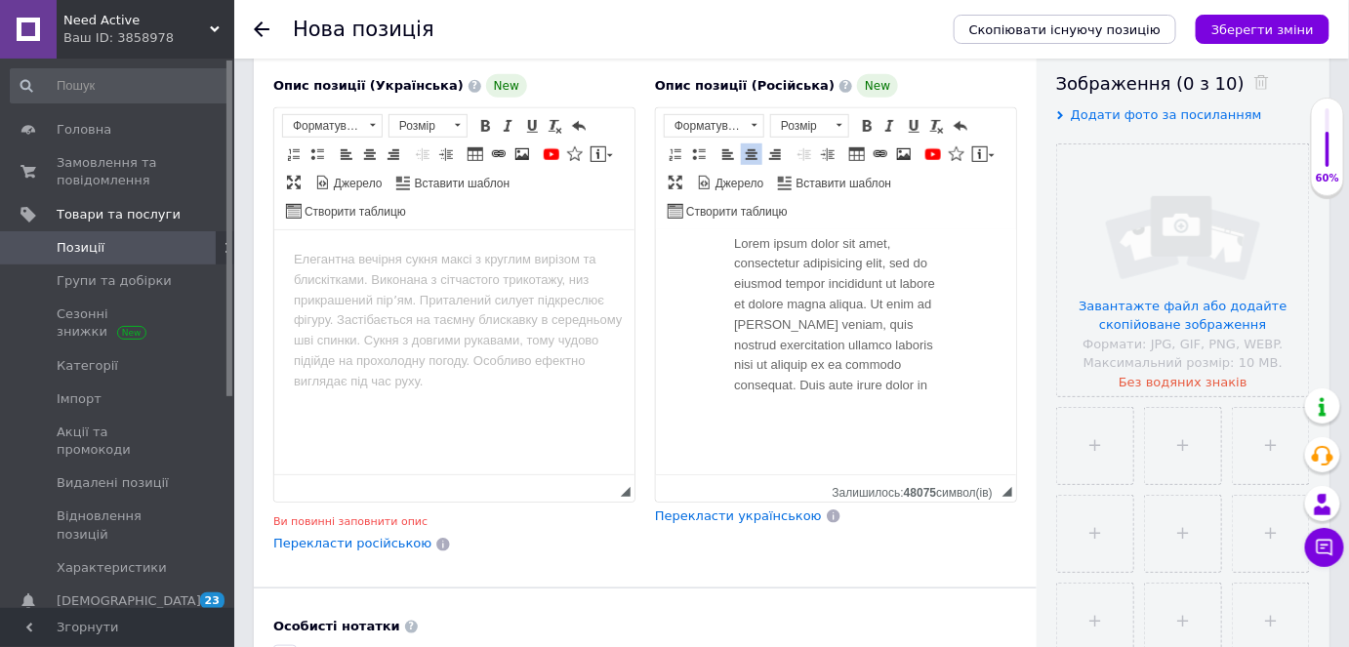
scroll to position [5200, 0]
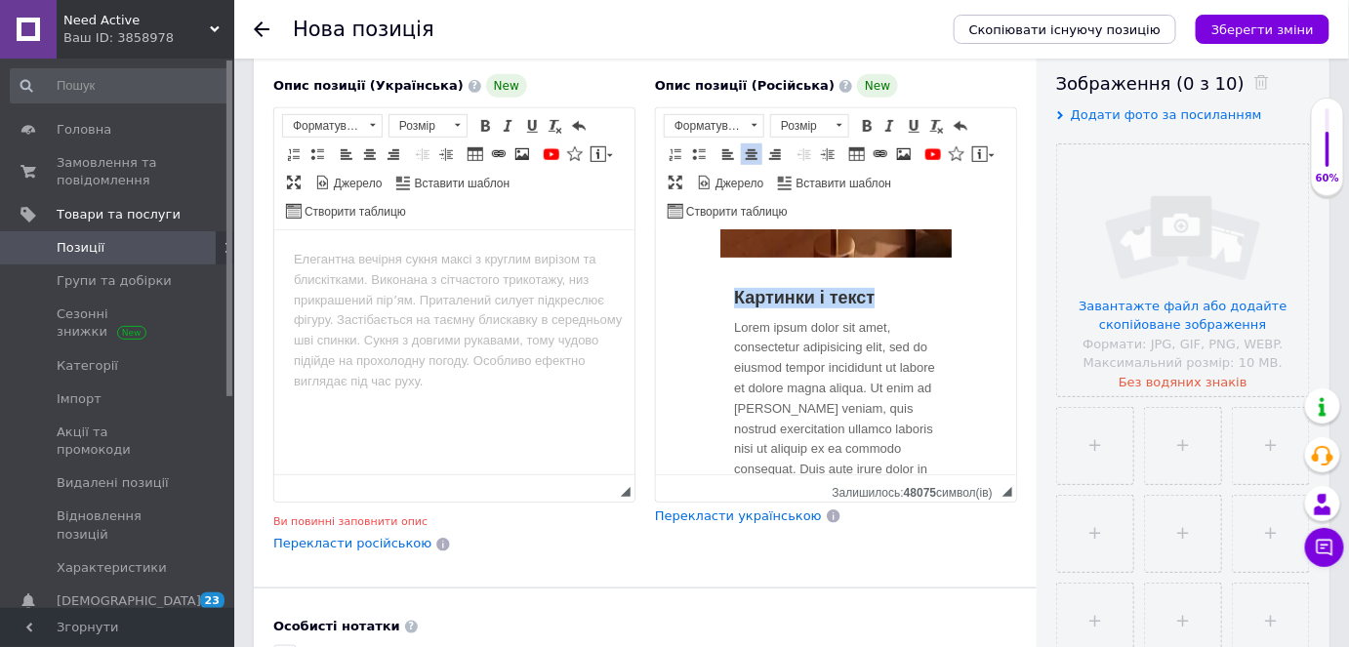
drag, startPoint x: 882, startPoint y: 339, endPoint x: 686, endPoint y: 337, distance: 195.3
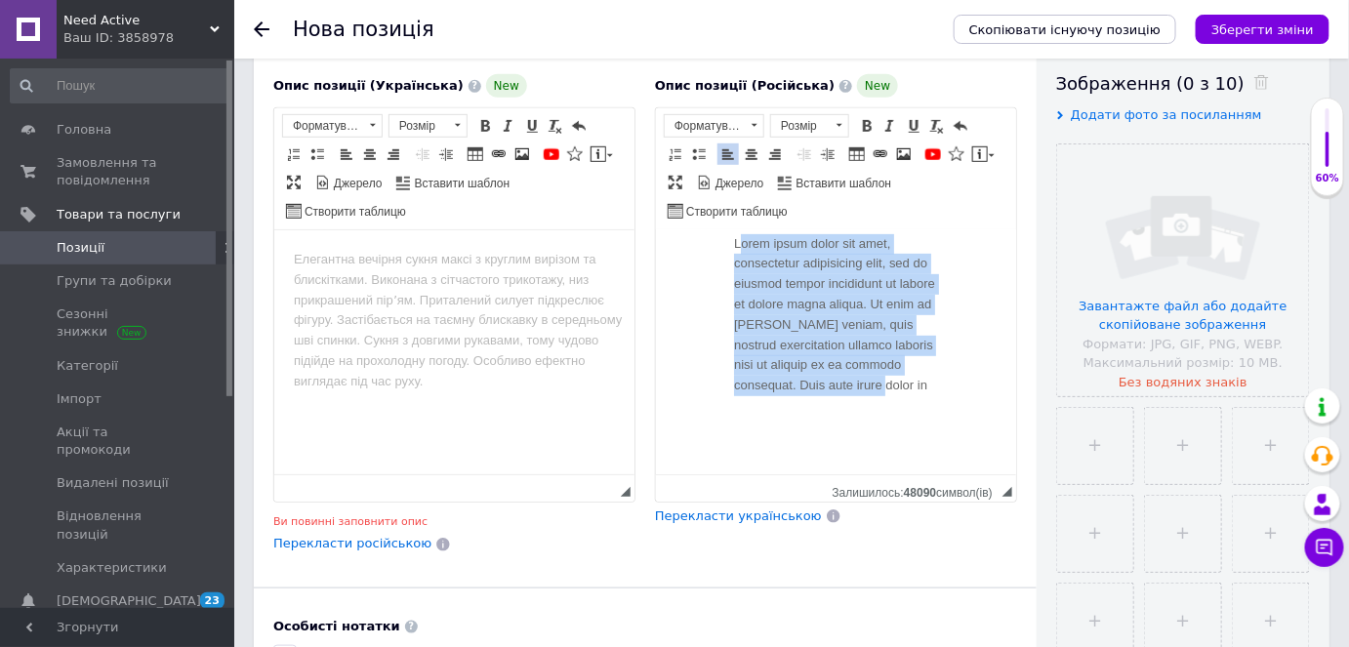
scroll to position [5259, 0]
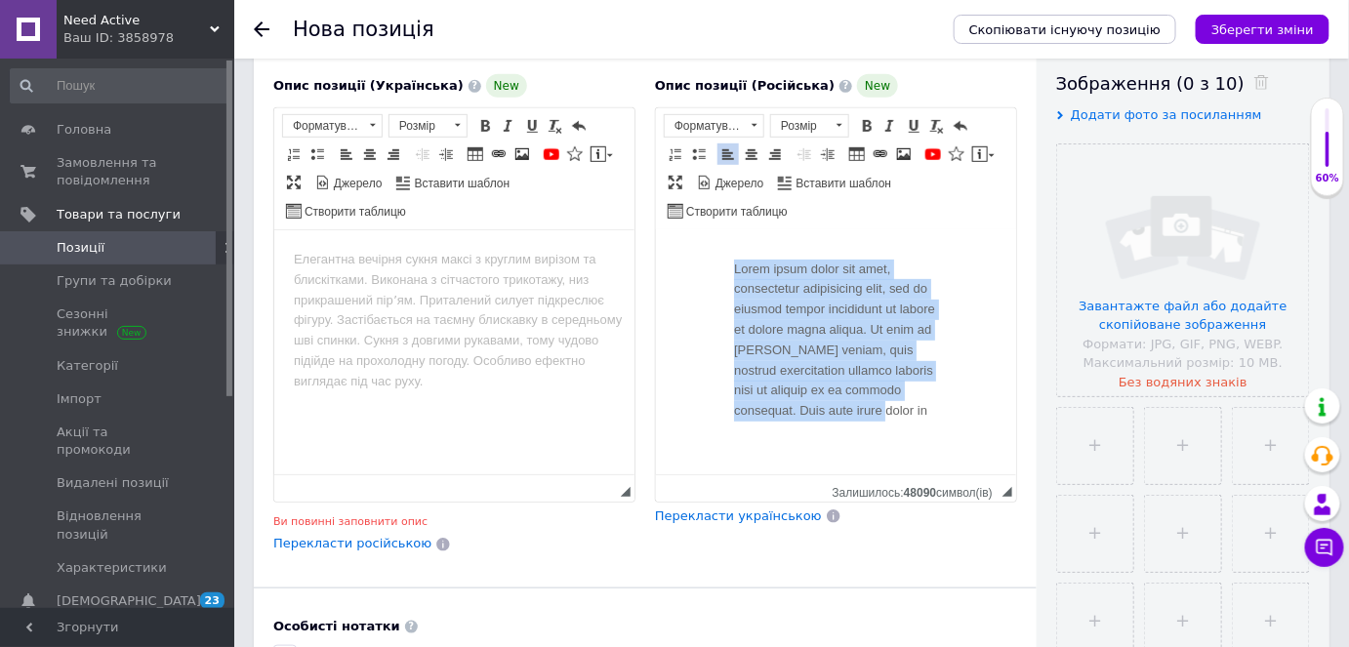
drag, startPoint x: 806, startPoint y: 386, endPoint x: 710, endPoint y: 311, distance: 121.9
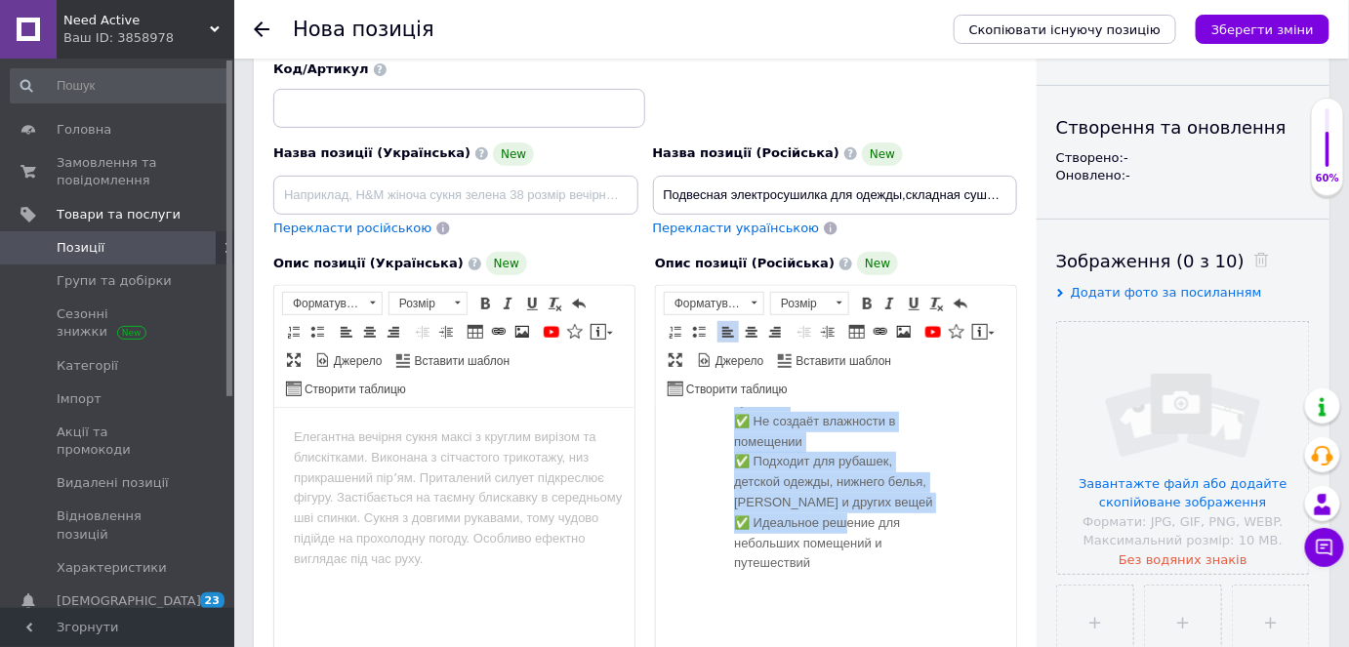
scroll to position [253, 0]
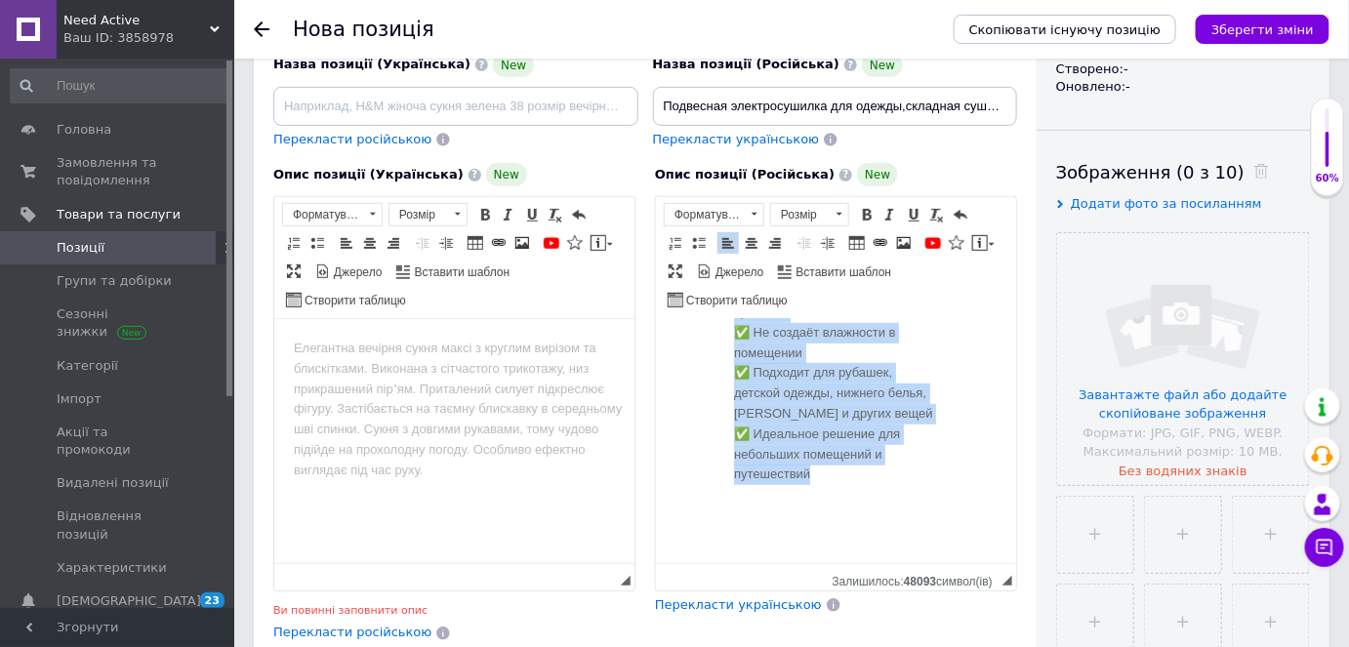
drag, startPoint x: 725, startPoint y: 419, endPoint x: 847, endPoint y: 442, distance: 124.3
click at [814, 211] on span "Розмір" at bounding box center [800, 214] width 59 height 21
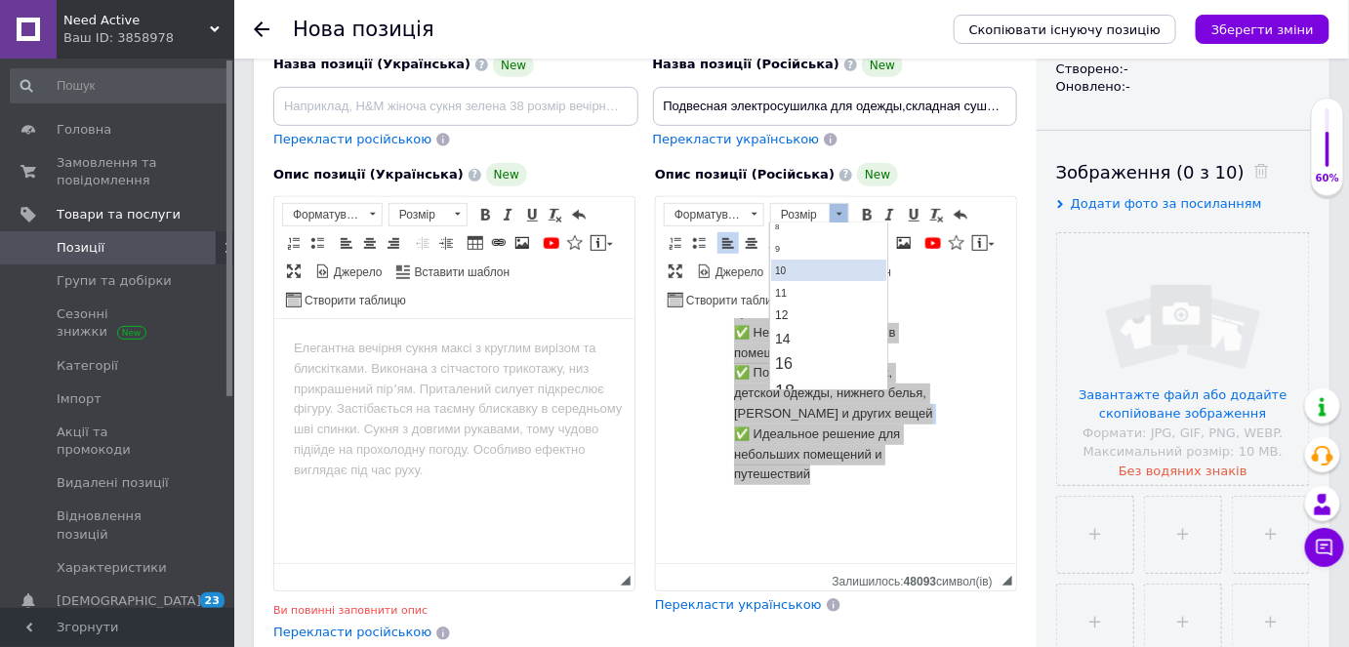
scroll to position [88, 0]
click at [803, 336] on link "16" at bounding box center [828, 336] width 115 height 25
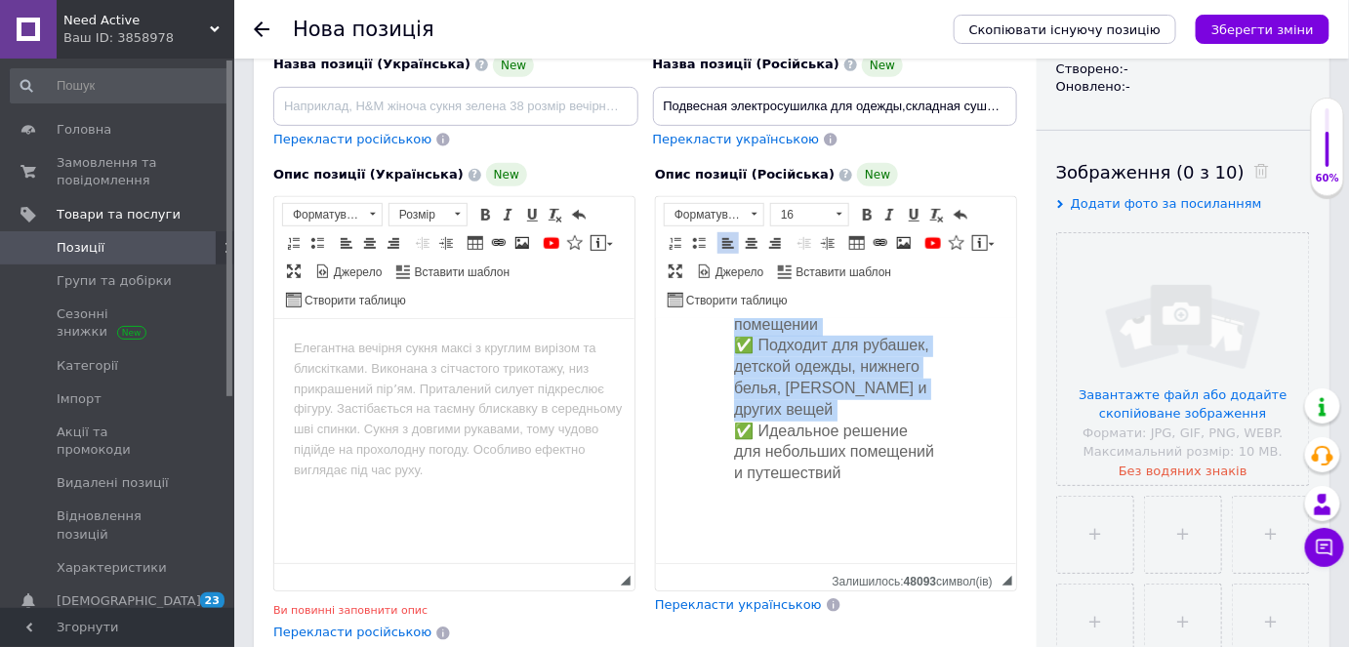
scroll to position [5460, 0]
click at [867, 474] on div "✅ Быстрая и безопасная сушка без пересушивания ✅ Не требует монтажа и легко хра…" at bounding box center [835, 332] width 233 height 336
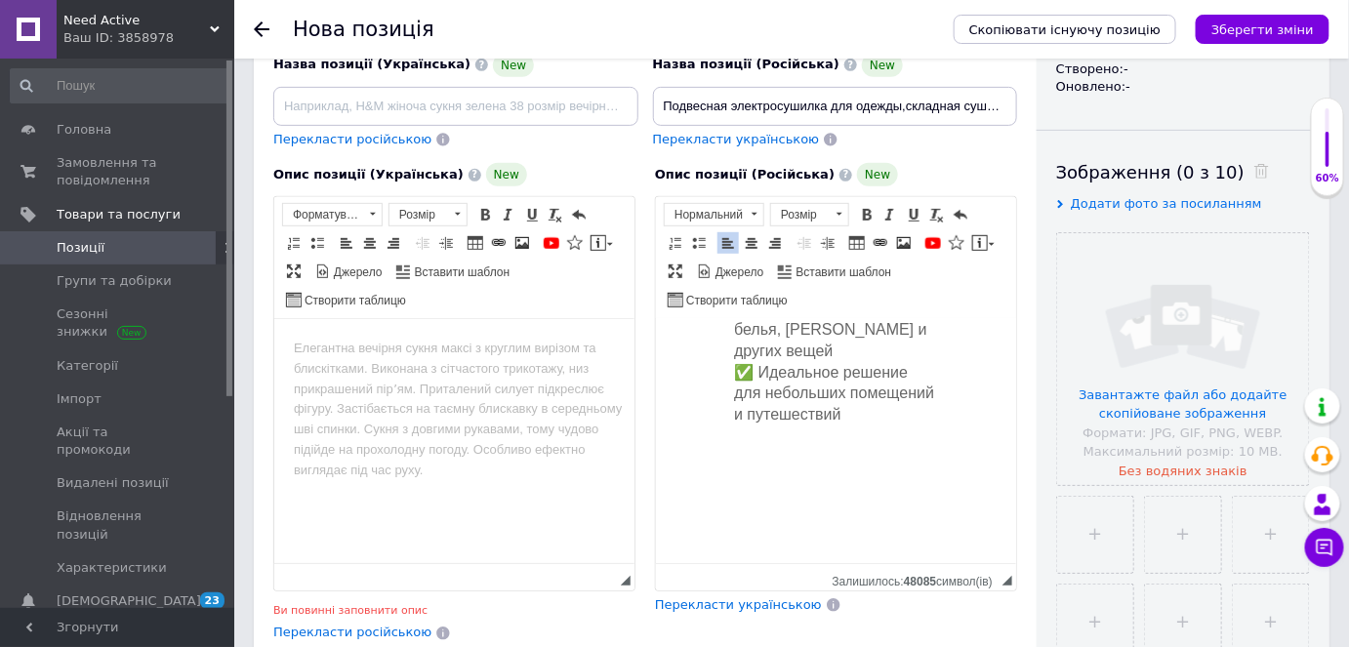
scroll to position [5480, 0]
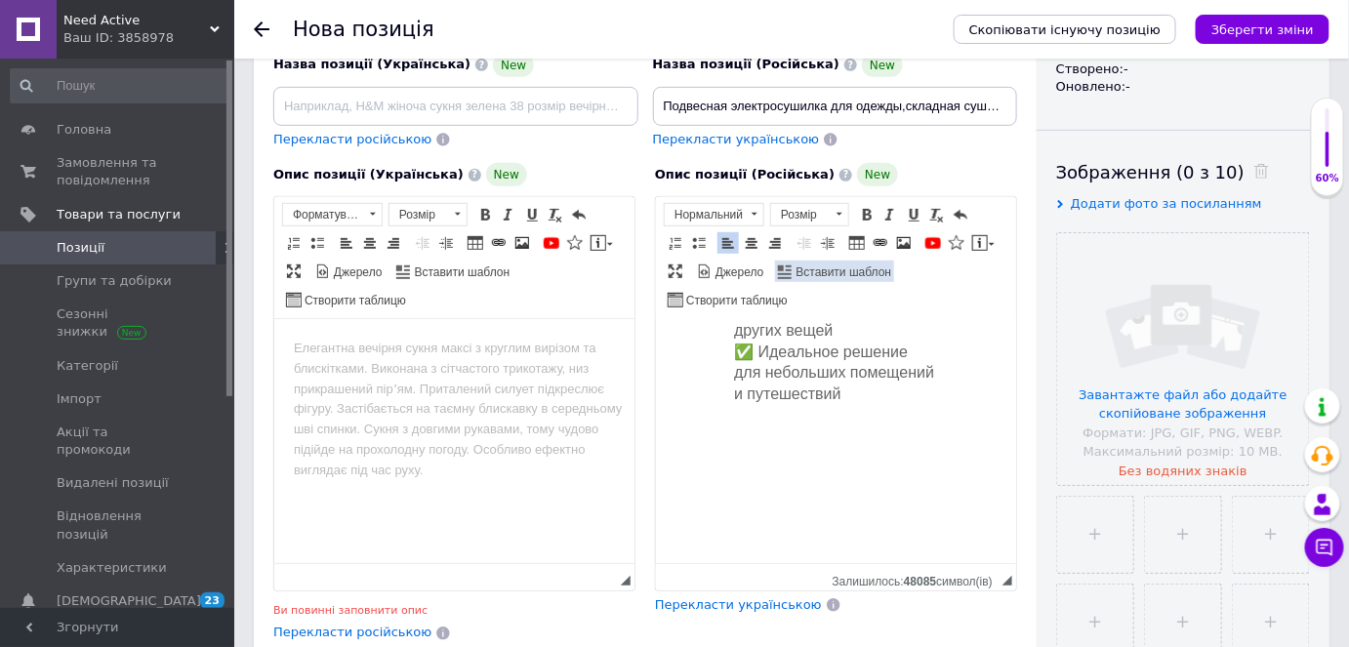
click at [836, 267] on span "Вставити шаблон" at bounding box center [843, 273] width 99 height 17
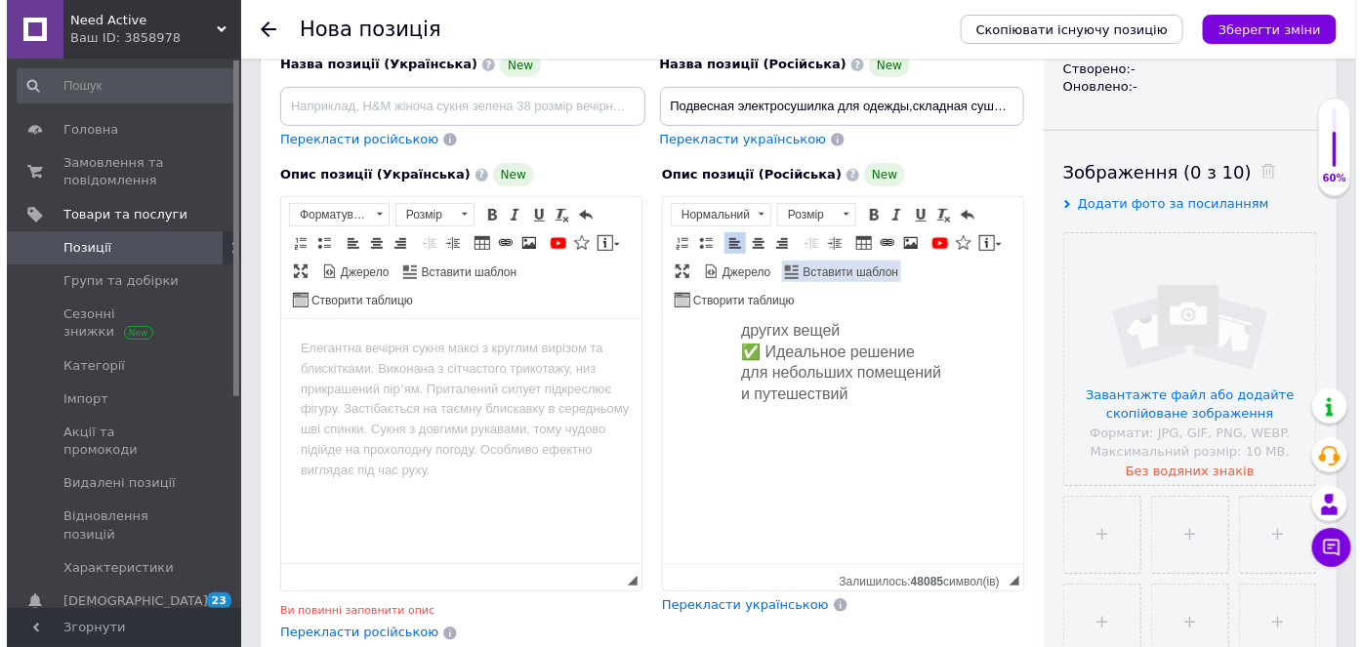
scroll to position [5438, 0]
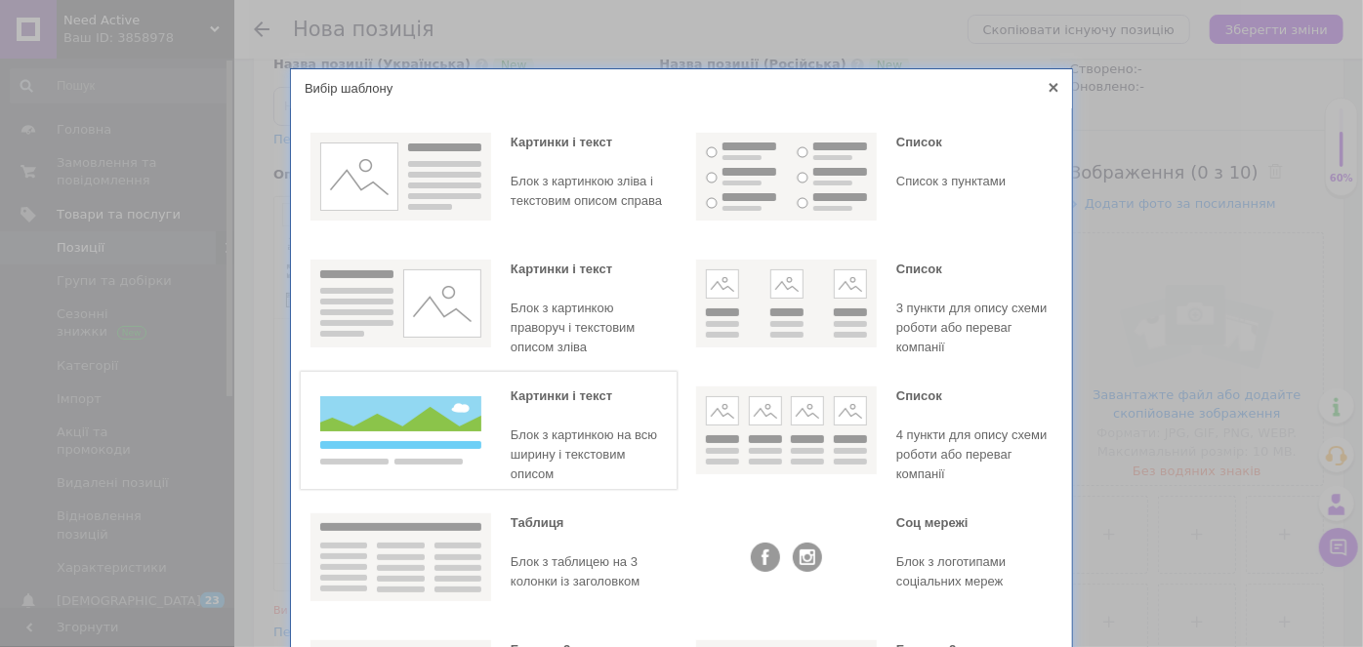
click at [531, 409] on div "[PERSON_NAME] і текст [PERSON_NAME] з картинкою на всю ширину і текстовим описом" at bounding box center [589, 436] width 156 height 98
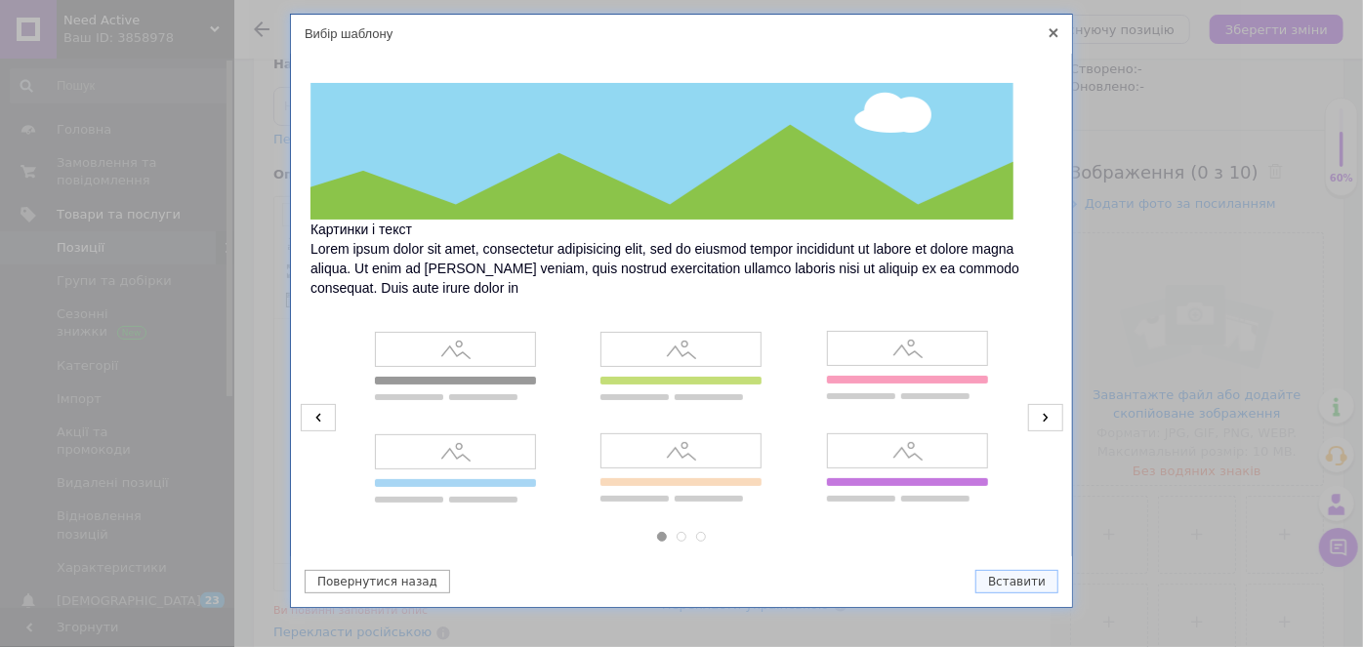
scroll to position [84, 0]
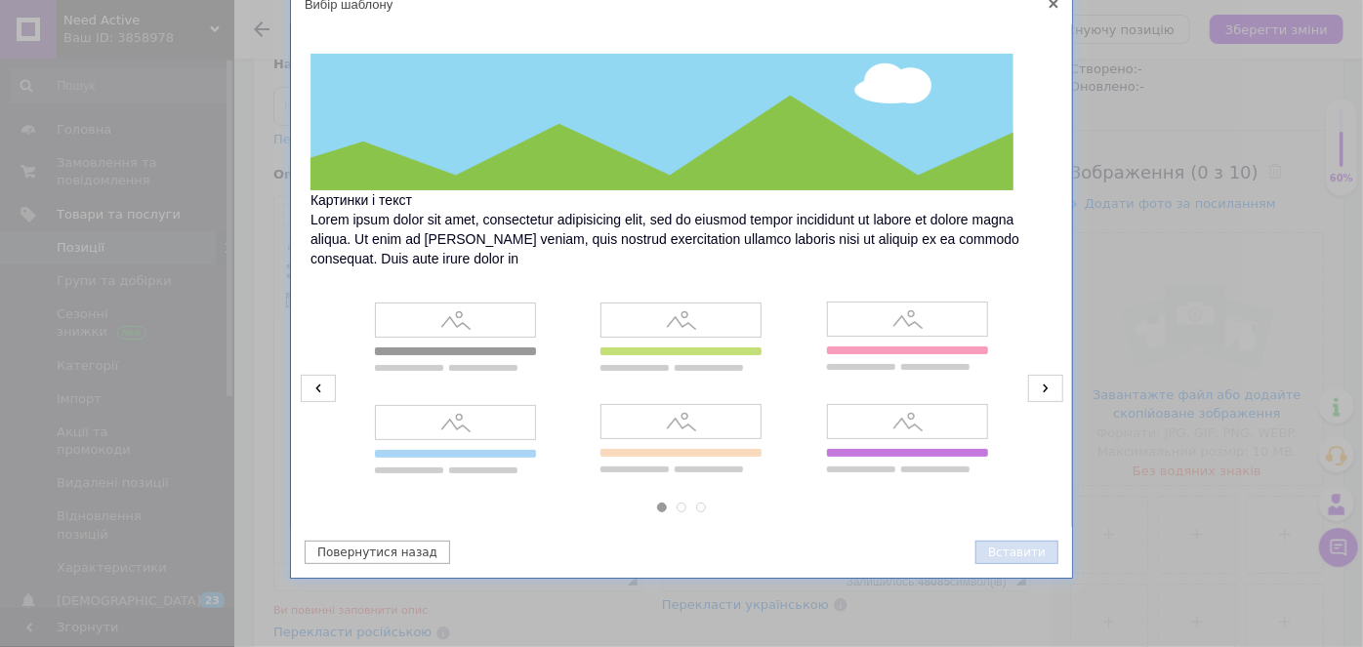
click at [997, 553] on button "Вставити" at bounding box center [1016, 552] width 83 height 23
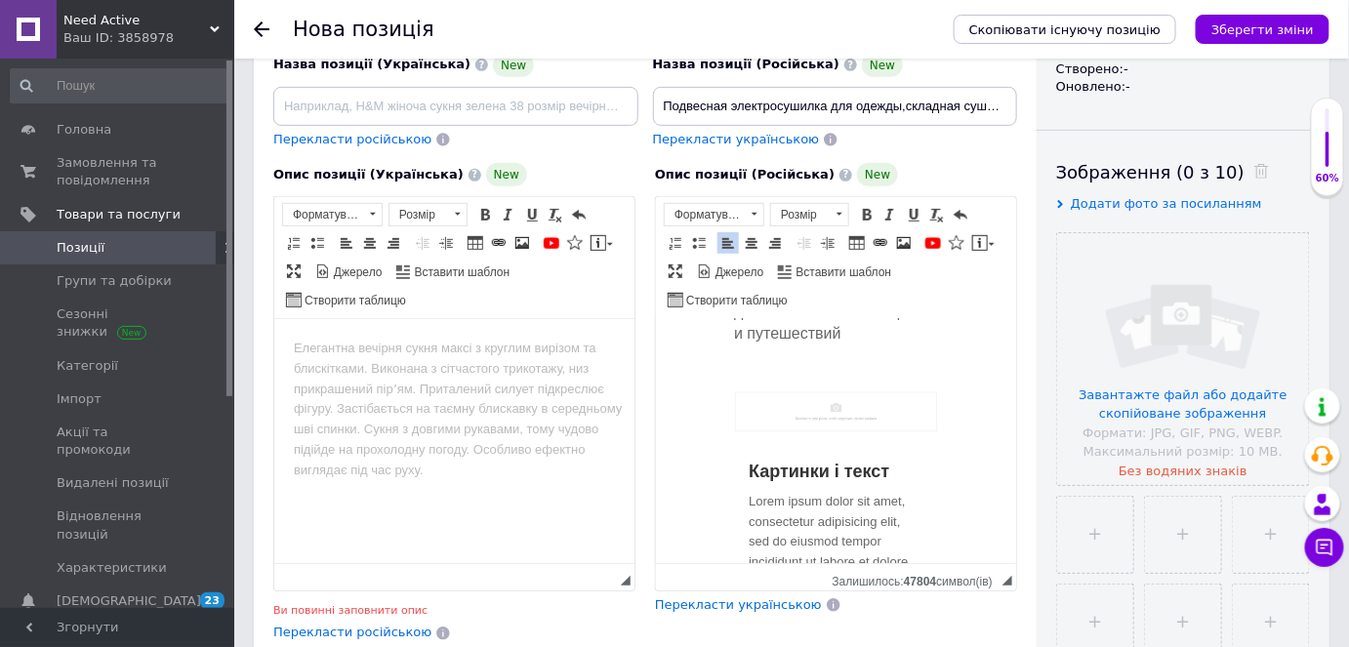
scroll to position [5585, 0]
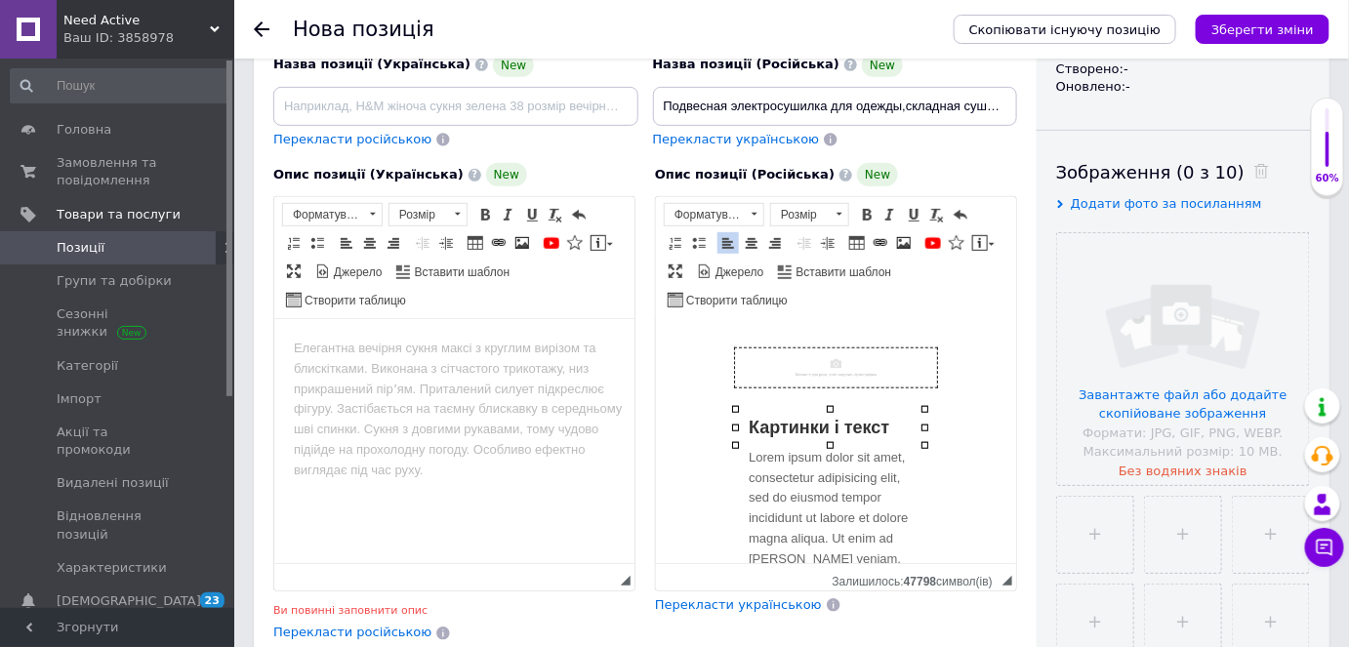
click at [855, 388] on img "Редактор, A0C704C5-FF13-4734-947B-31FD6FEEAC47" at bounding box center [835, 368] width 202 height 39
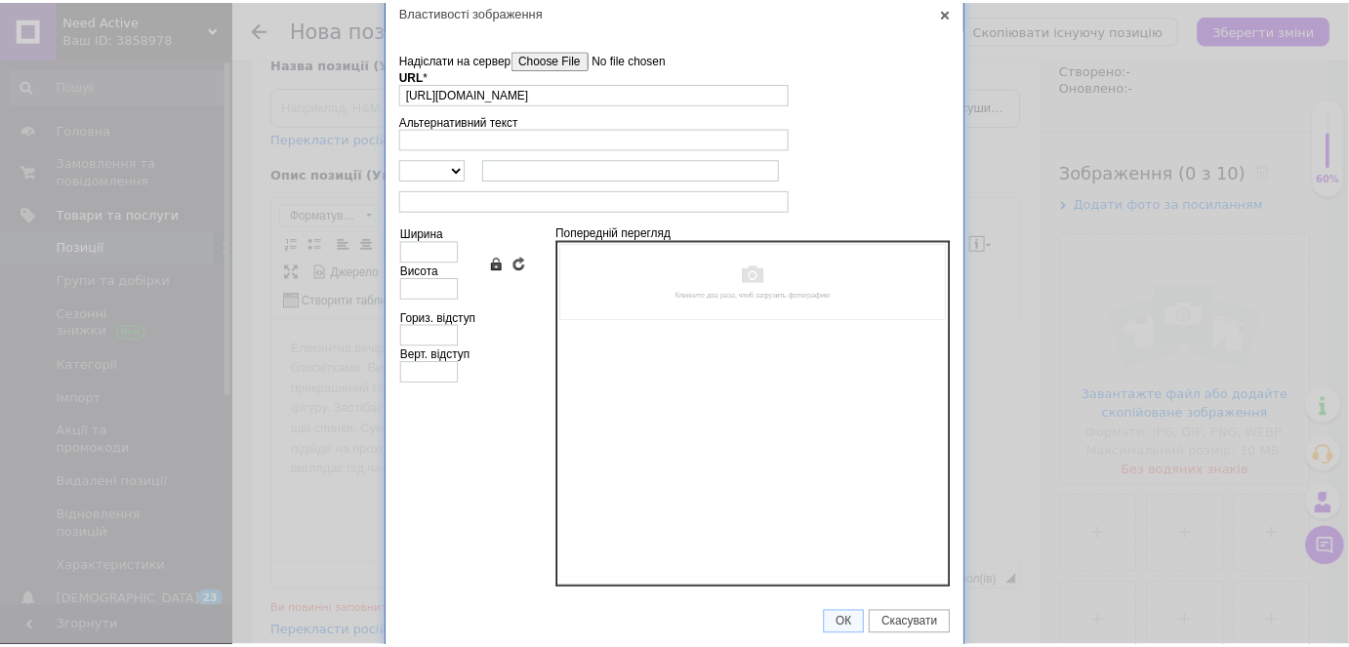
scroll to position [0, 0]
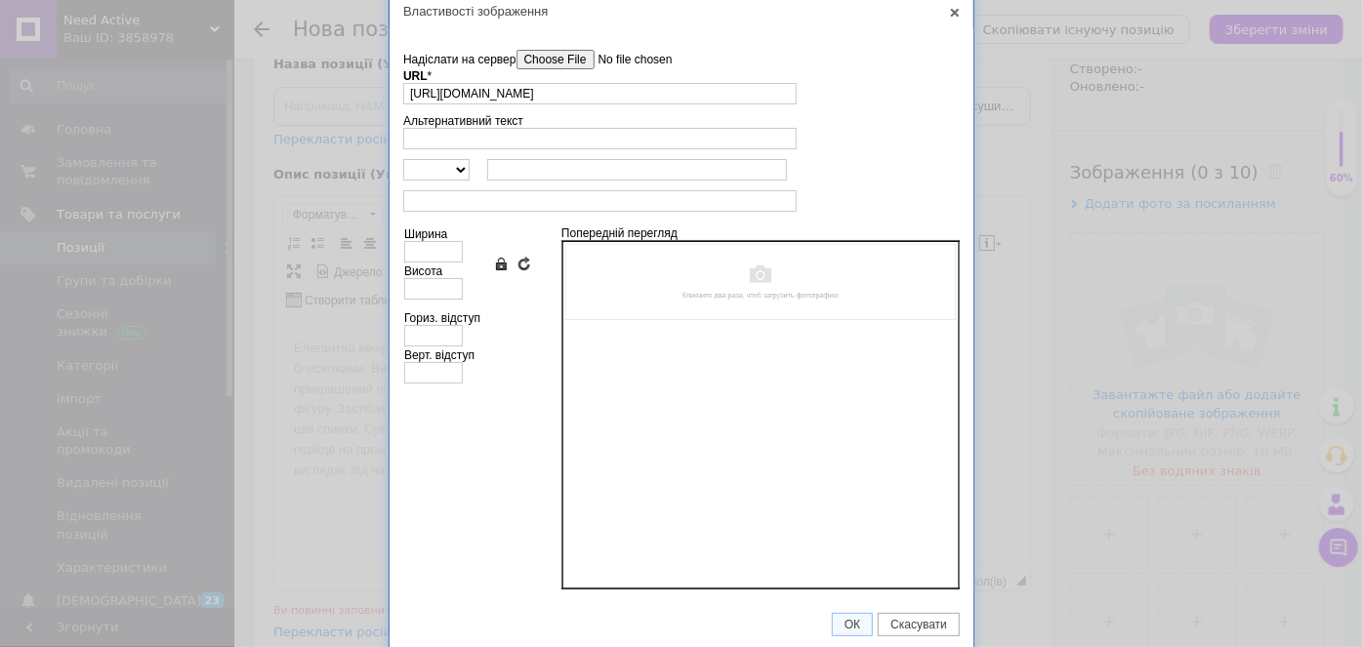
click at [574, 57] on input"] "Надіслати на сервер" at bounding box center [627, 60] width 222 height 20
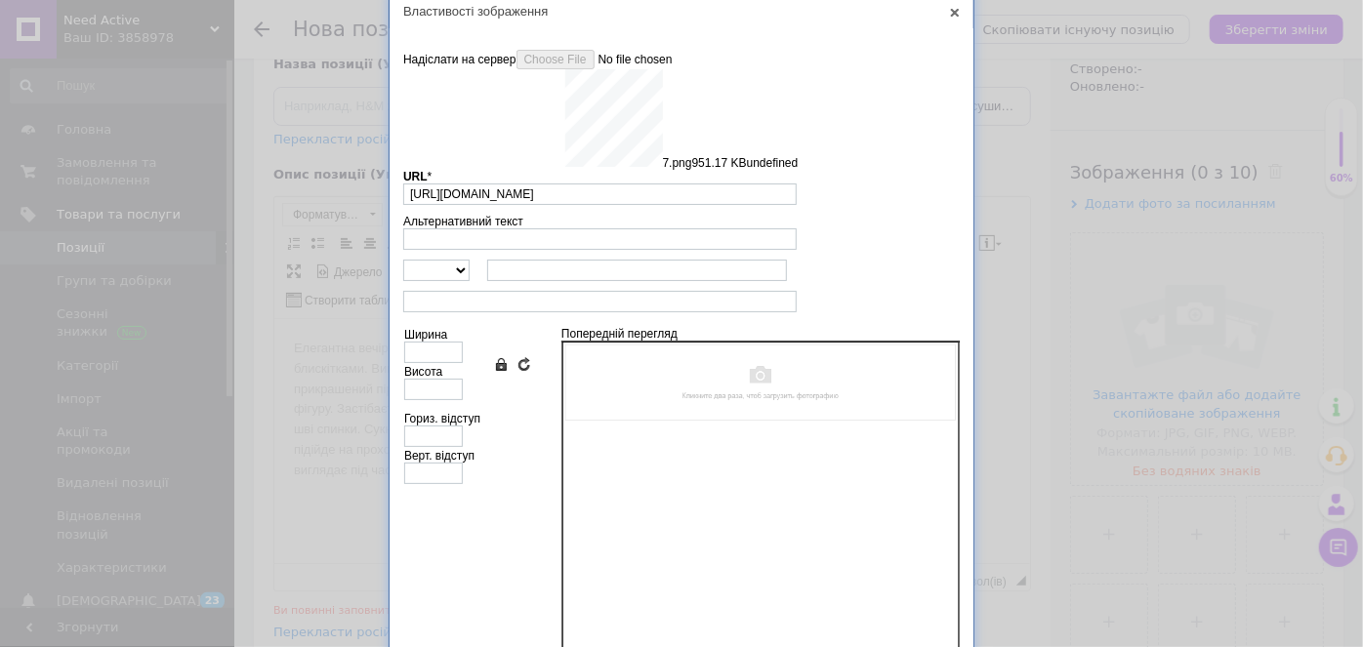
type input "[URL][DOMAIN_NAME]"
type input "640"
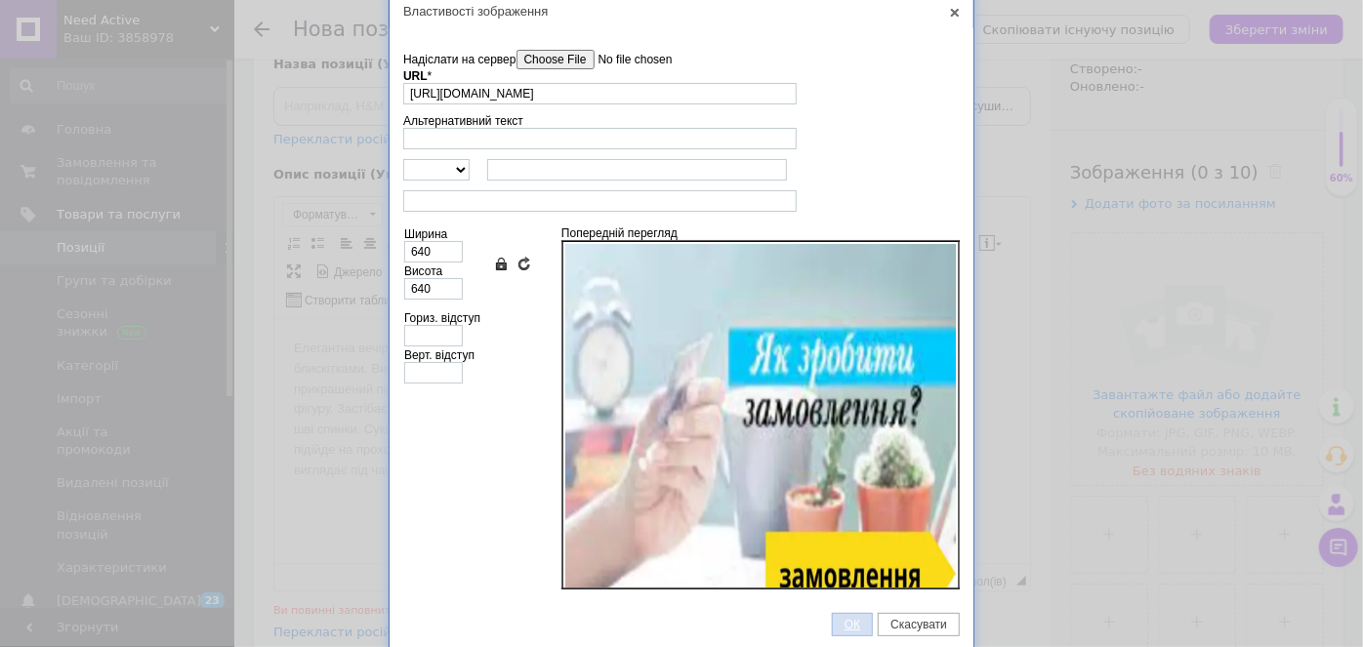
click at [841, 619] on span "ОК" at bounding box center [852, 625] width 39 height 14
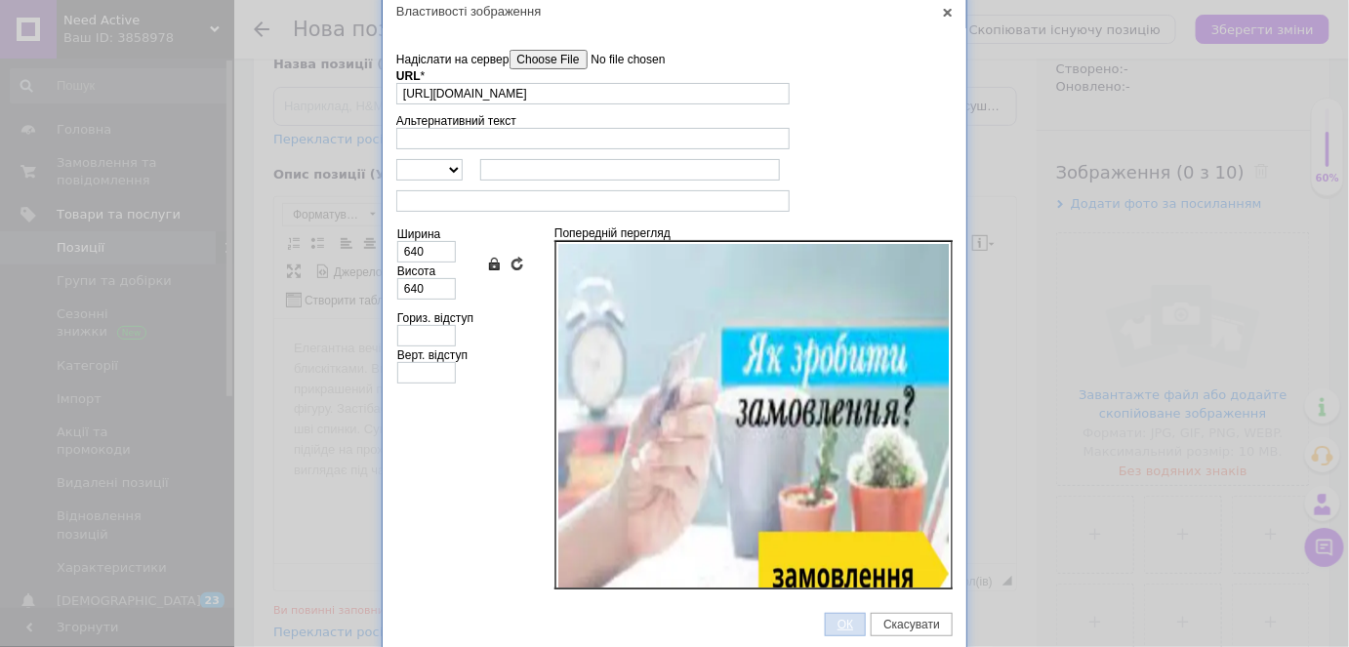
scroll to position [5675, 0]
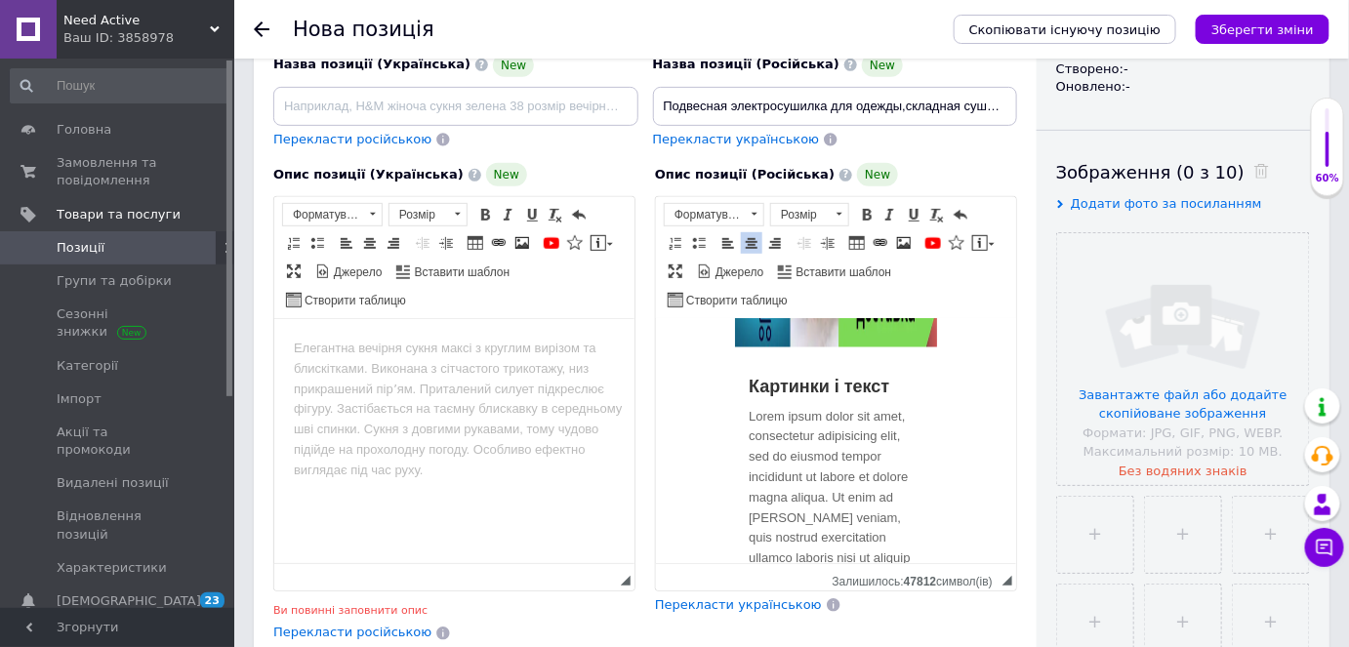
scroll to position [6207, 0]
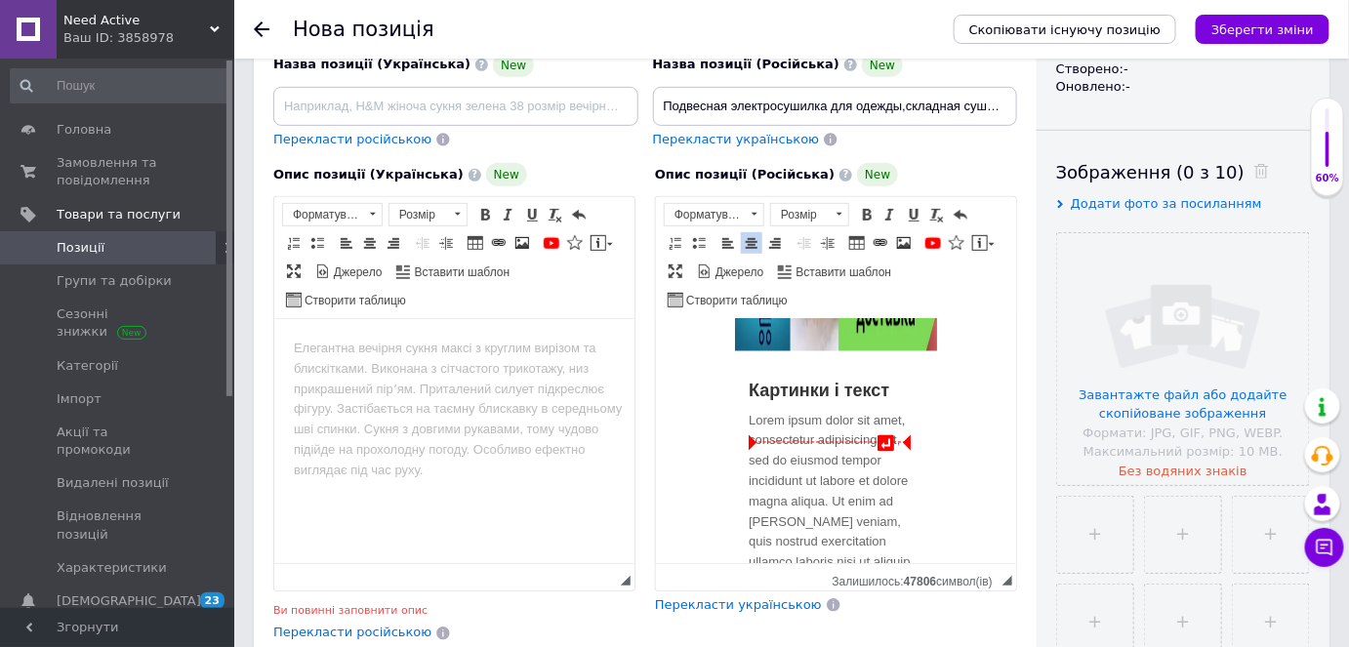
drag, startPoint x: 891, startPoint y: 447, endPoint x: 837, endPoint y: 437, distance: 55.5
click at [919, 448] on div "Картинки і текст Lorem ipsum dolor sit amet, consectetur adipisicing elit, sed …" at bounding box center [835, 498] width 204 height 263
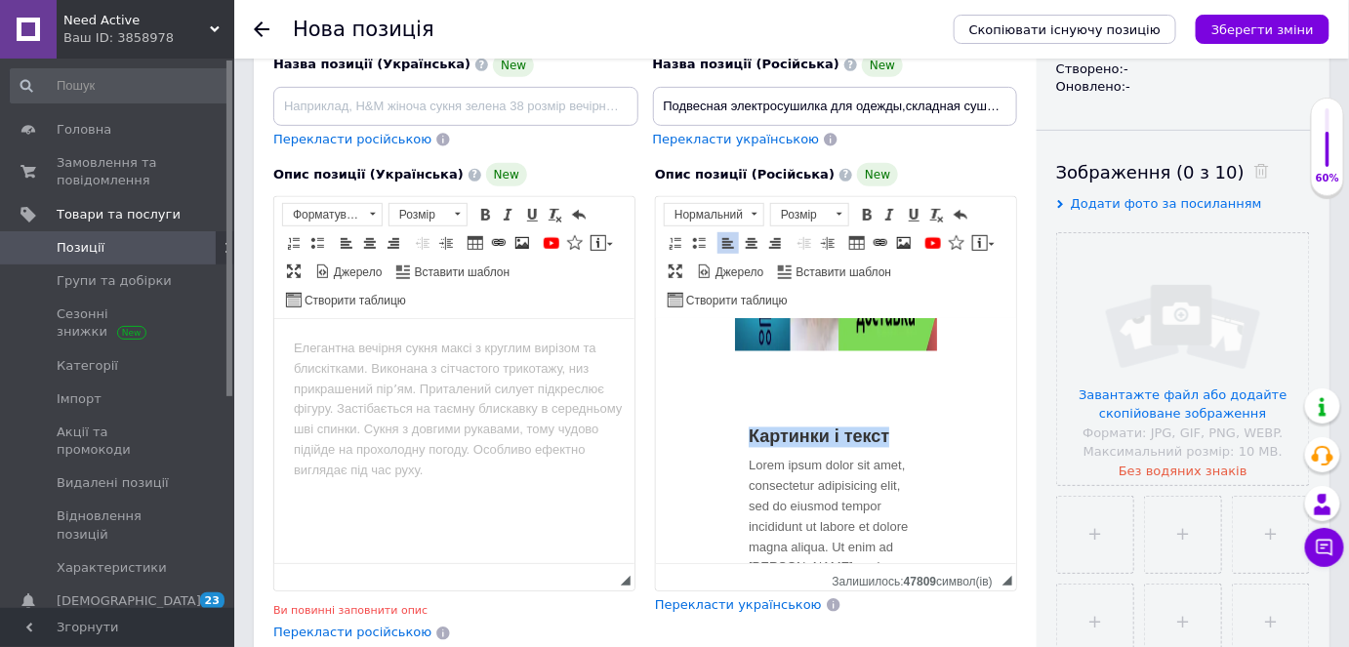
drag, startPoint x: 895, startPoint y: 492, endPoint x: 694, endPoint y: 482, distance: 201.4
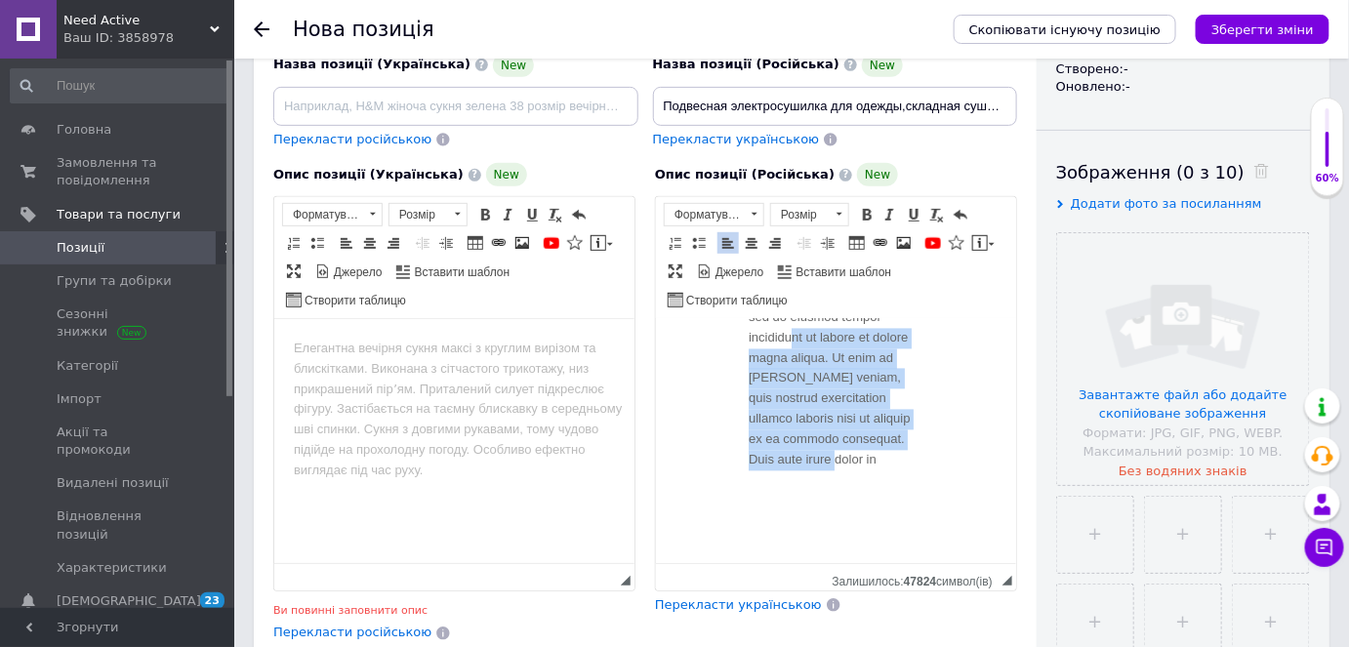
scroll to position [6368, 0]
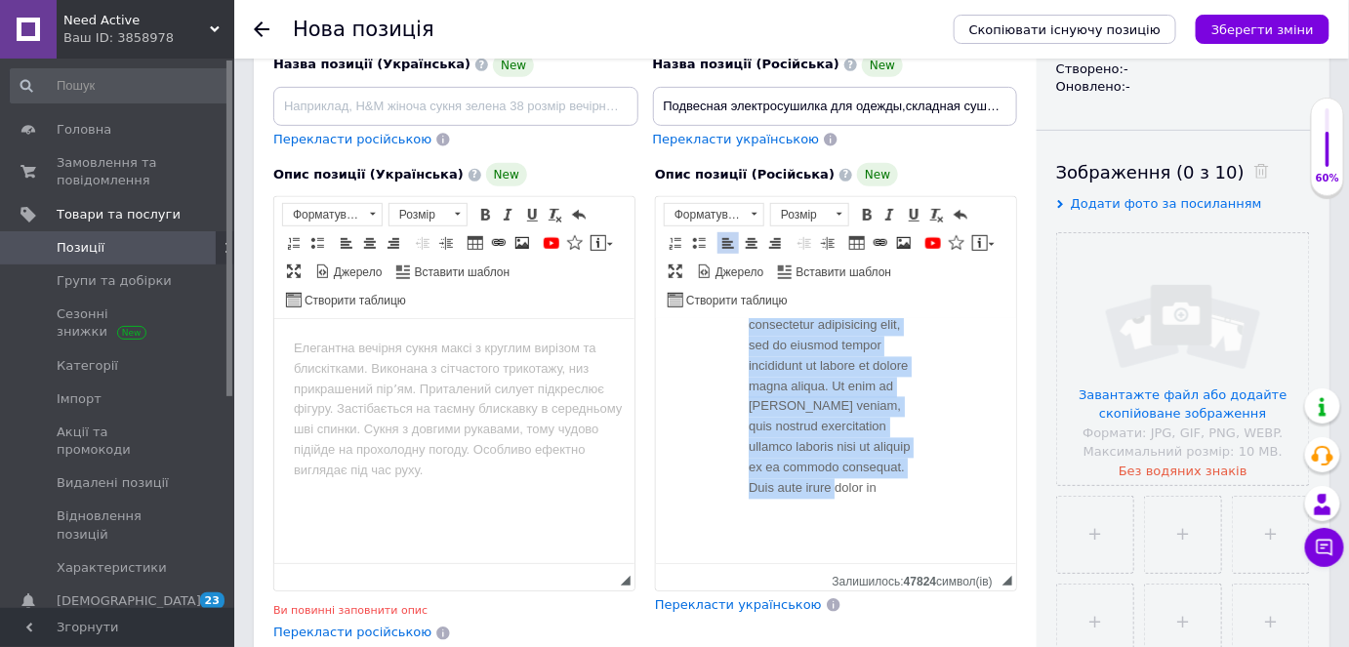
drag, startPoint x: 850, startPoint y: 460, endPoint x: 735, endPoint y: 369, distance: 146.7
click at [735, 369] on div "Lorem ipsum dolor sit amet, consectetur adipisicing elit, sed do eiusmod tempor…" at bounding box center [835, 360] width 204 height 309
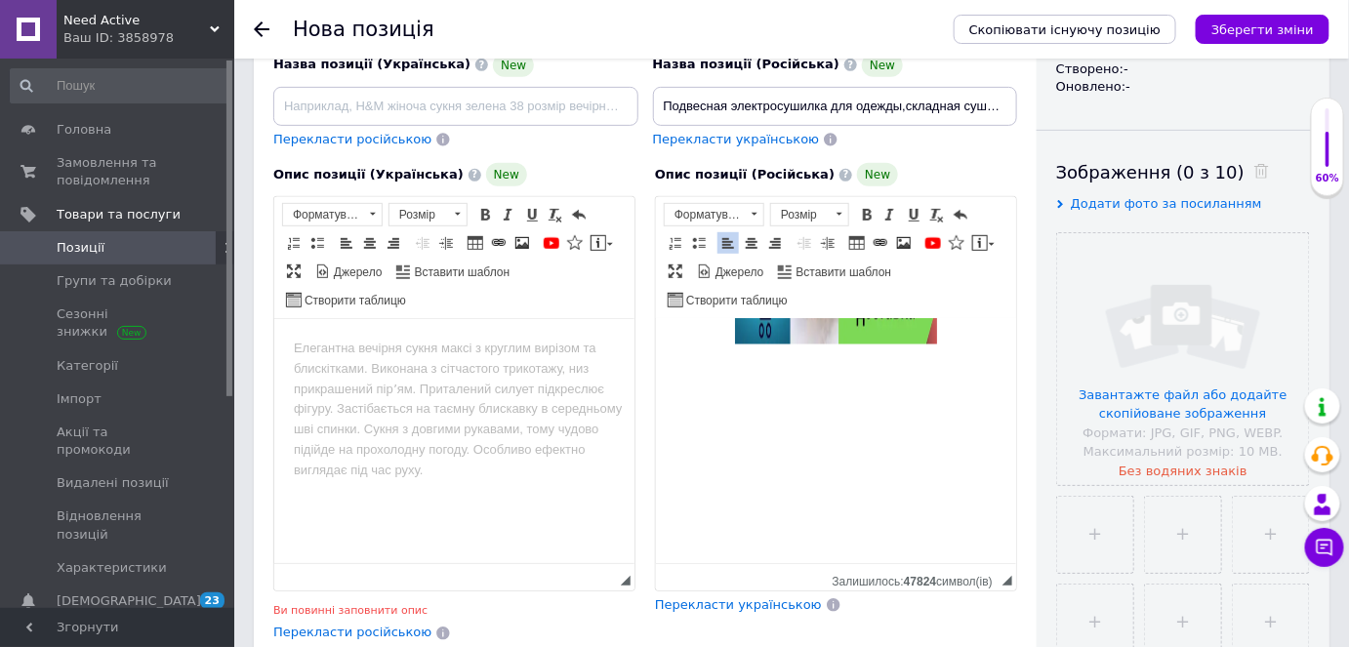
scroll to position [6274, 0]
click at [1289, 34] on icon "Зберегти зміни" at bounding box center [1263, 29] width 103 height 15
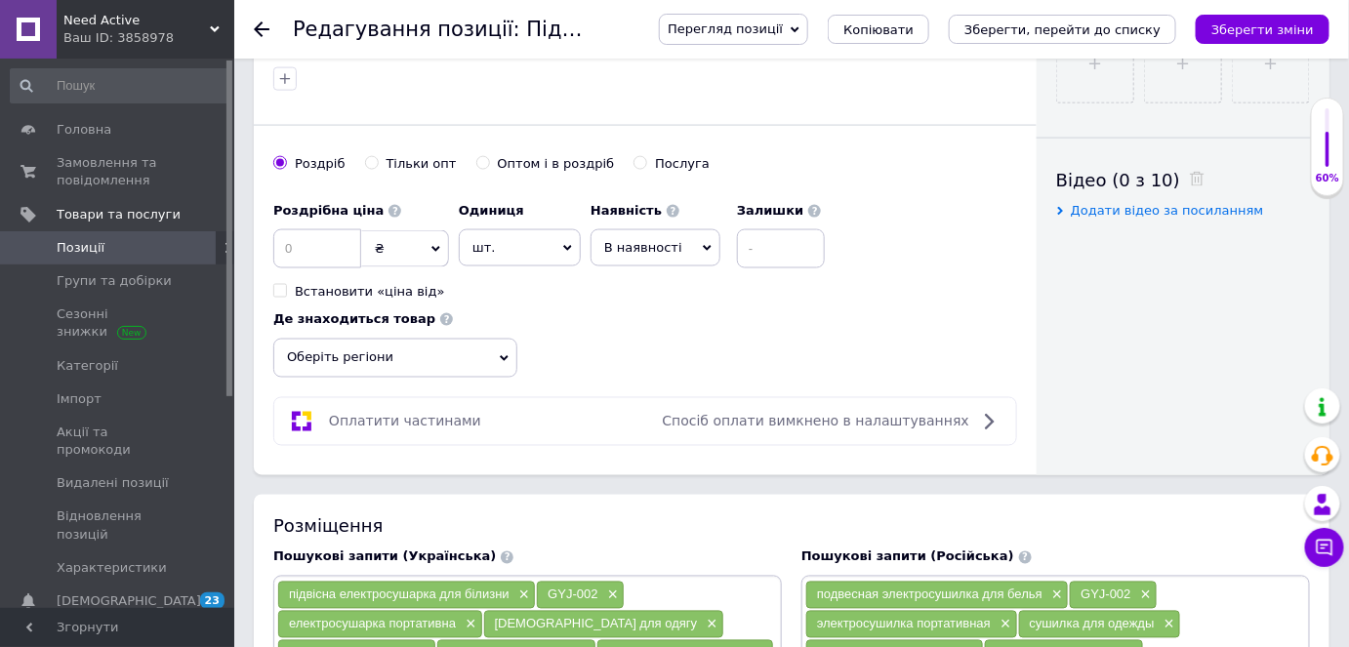
scroll to position [976, 0]
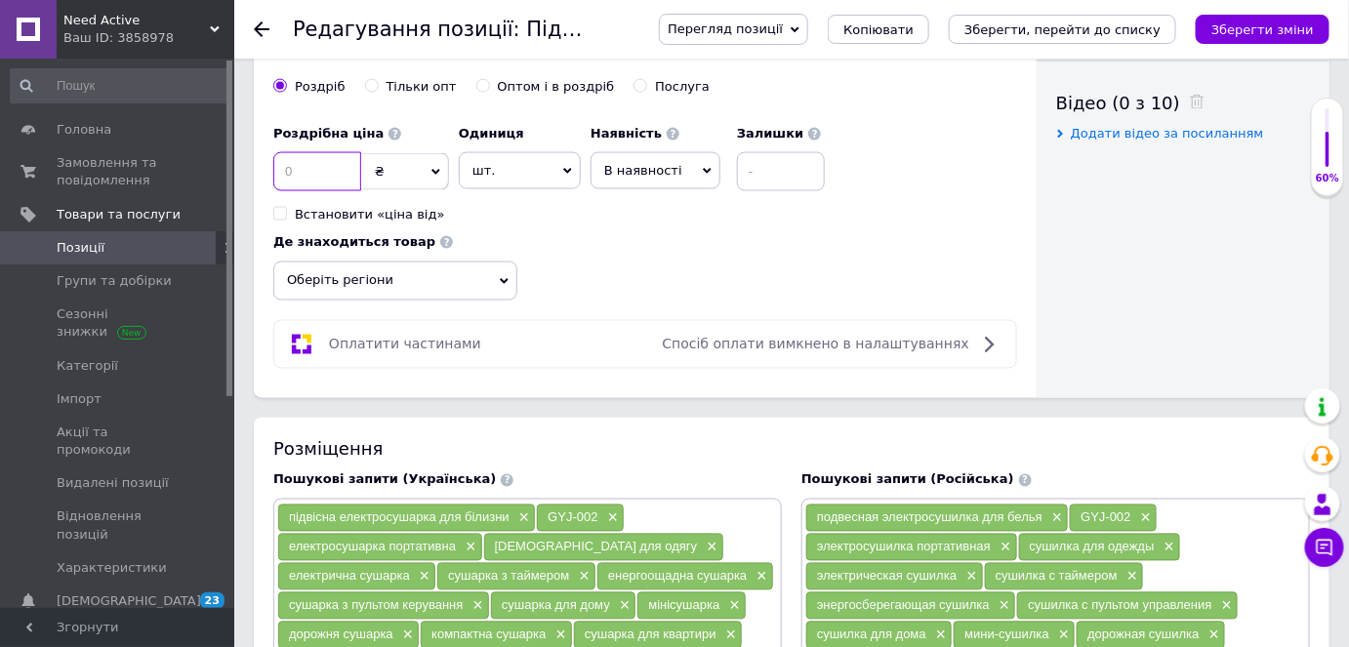
click at [337, 164] on input at bounding box center [317, 171] width 88 height 39
type input "1328"
click at [666, 166] on span "В наявності" at bounding box center [643, 170] width 78 height 15
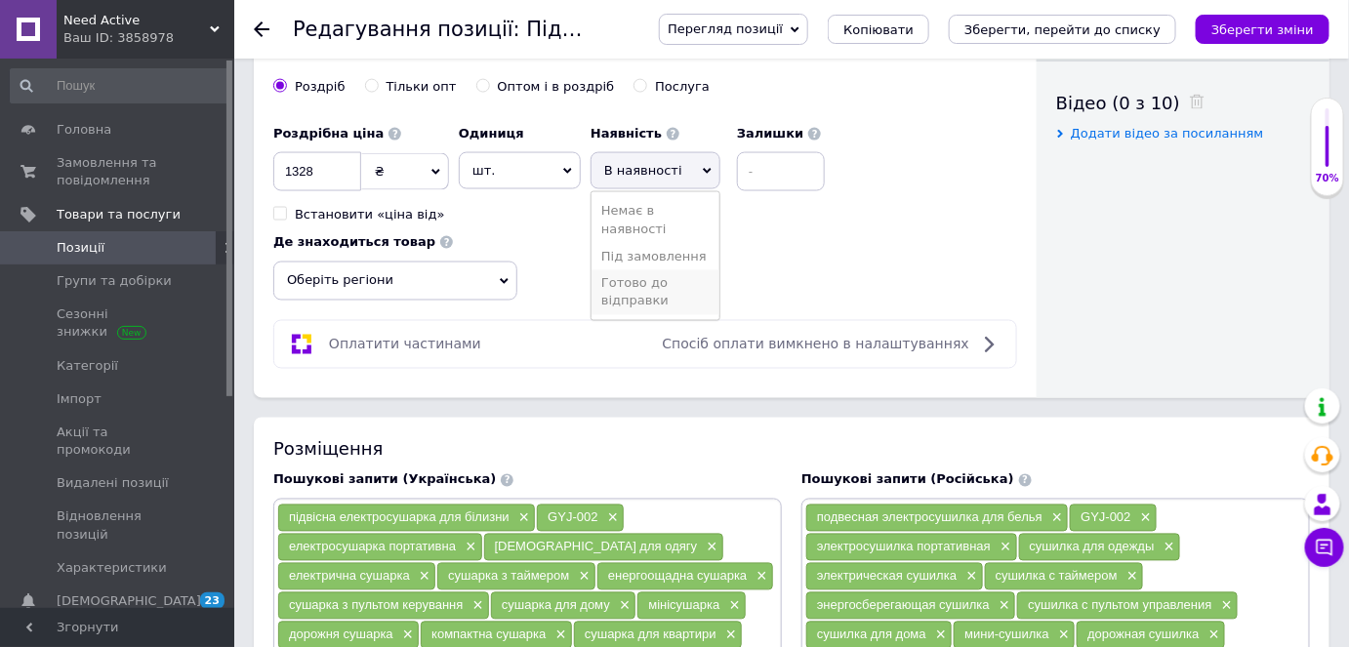
click at [681, 289] on li "Готово до відправки" at bounding box center [656, 292] width 128 height 45
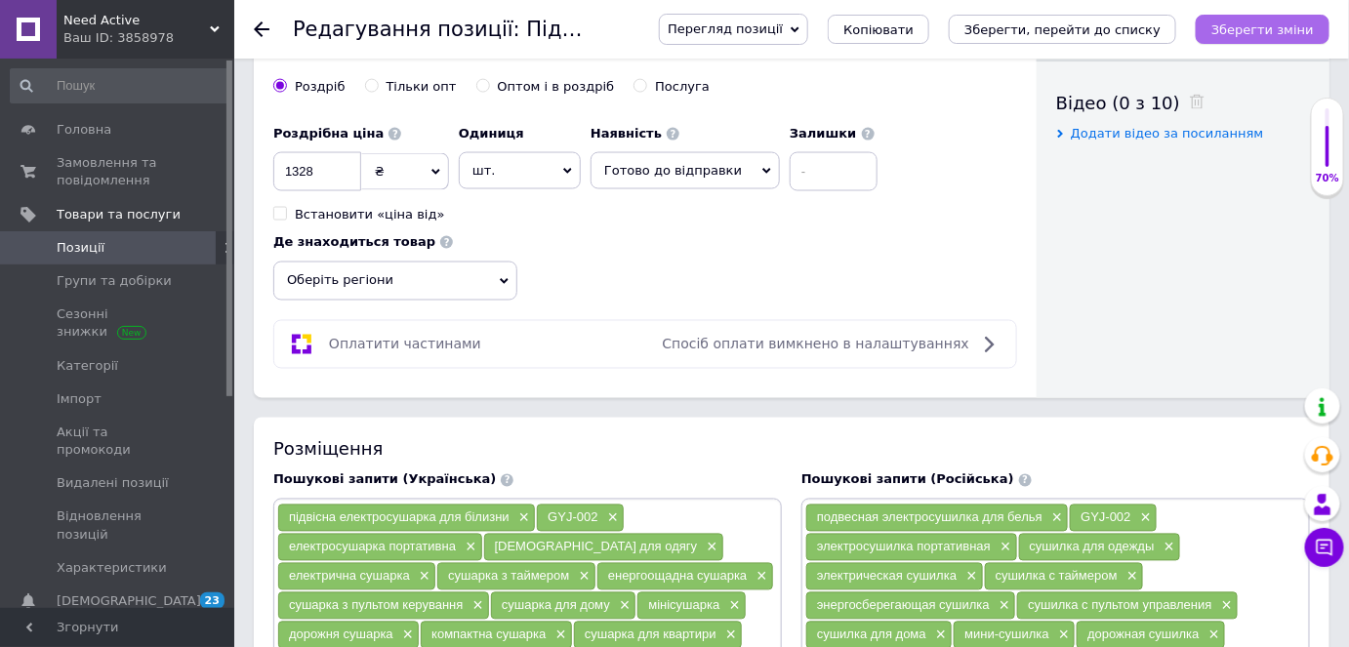
click at [1257, 34] on icon "Зберегти зміни" at bounding box center [1263, 29] width 103 height 15
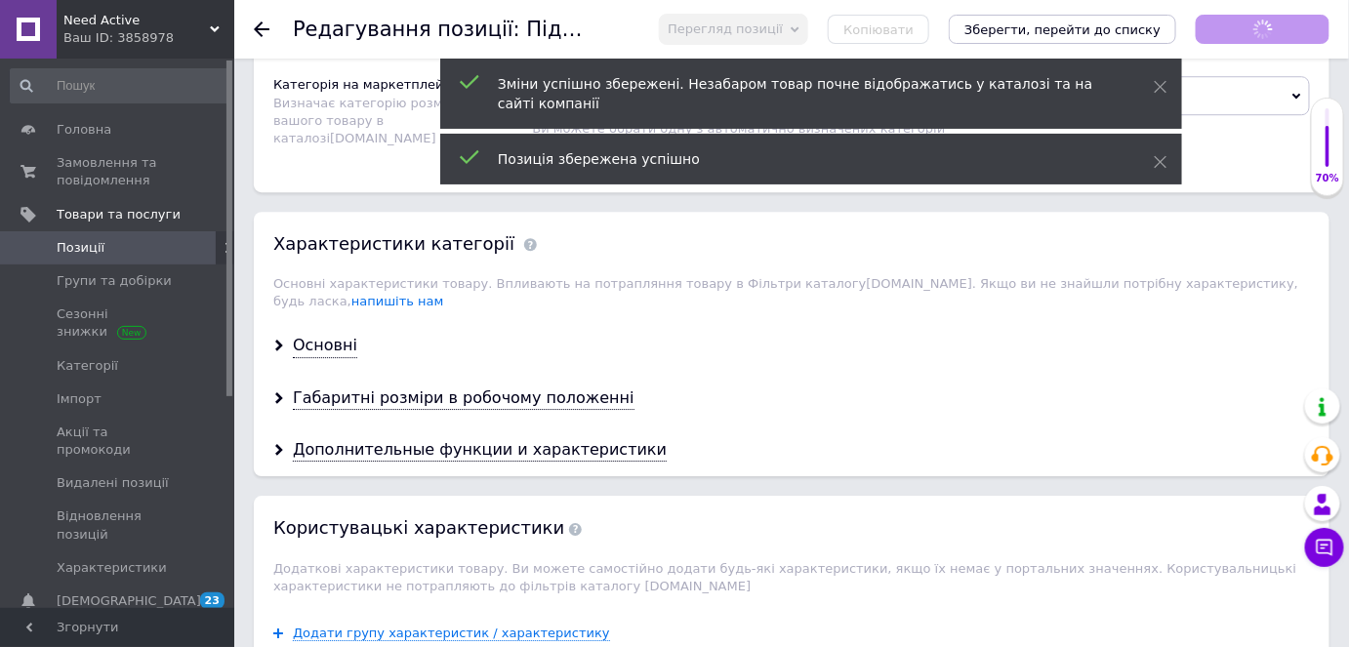
scroll to position [1953, 0]
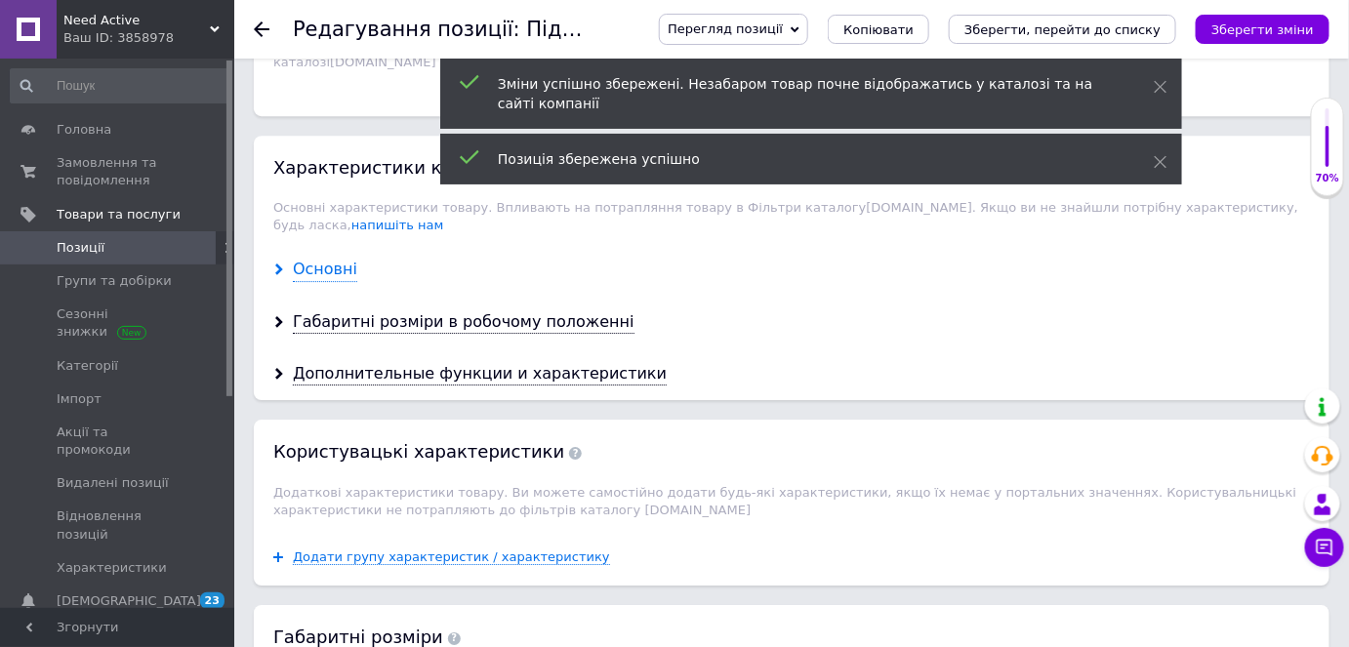
click at [338, 259] on div "Основні" at bounding box center [325, 270] width 64 height 22
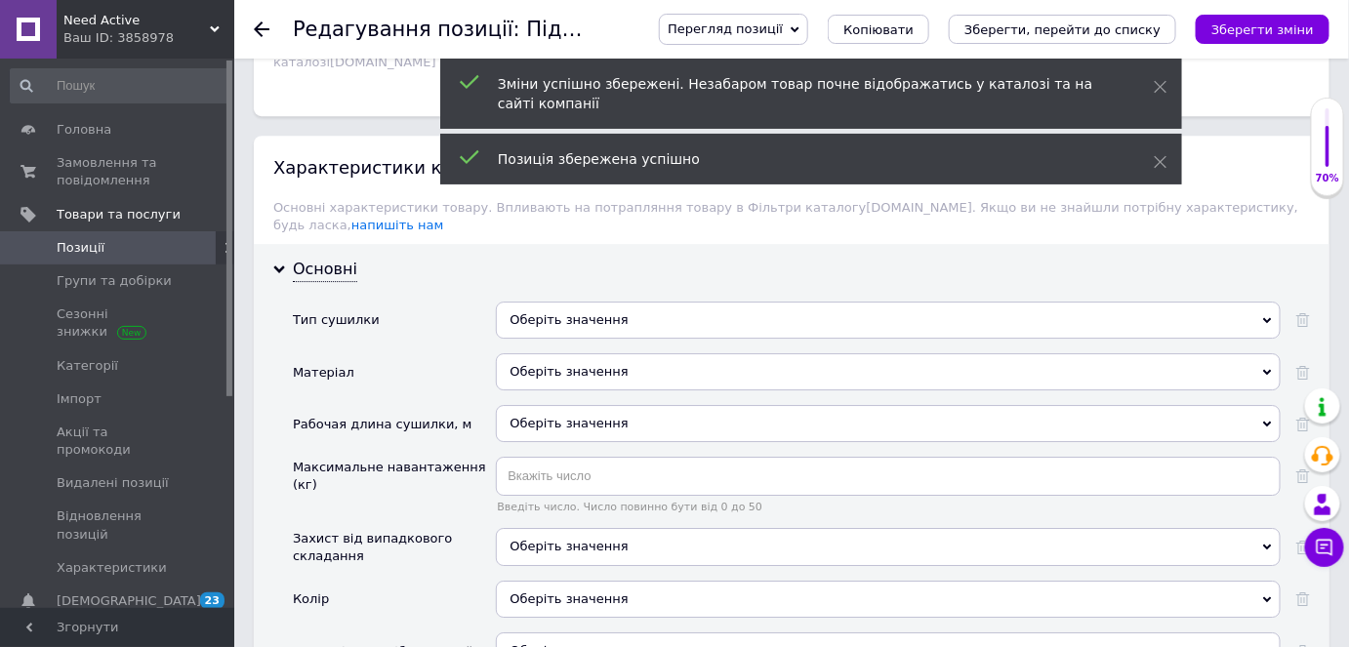
click at [542, 302] on div "Оберіть значення" at bounding box center [888, 320] width 785 height 37
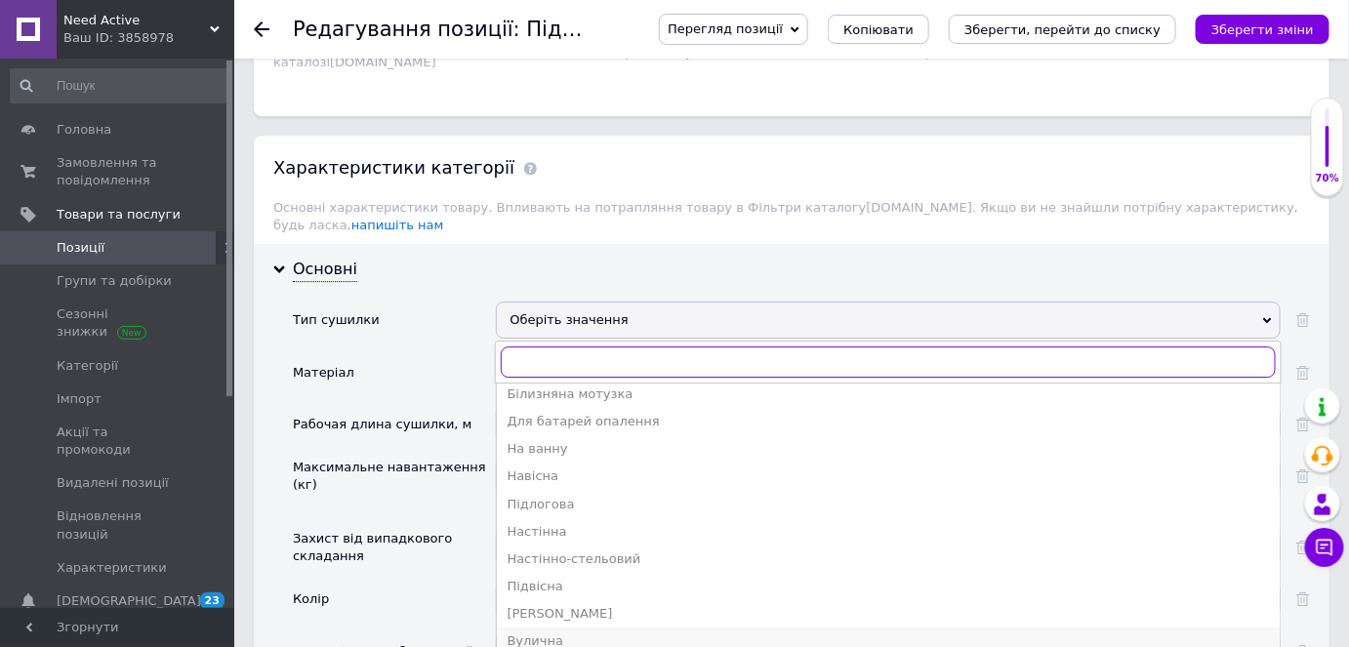
scroll to position [0, 0]
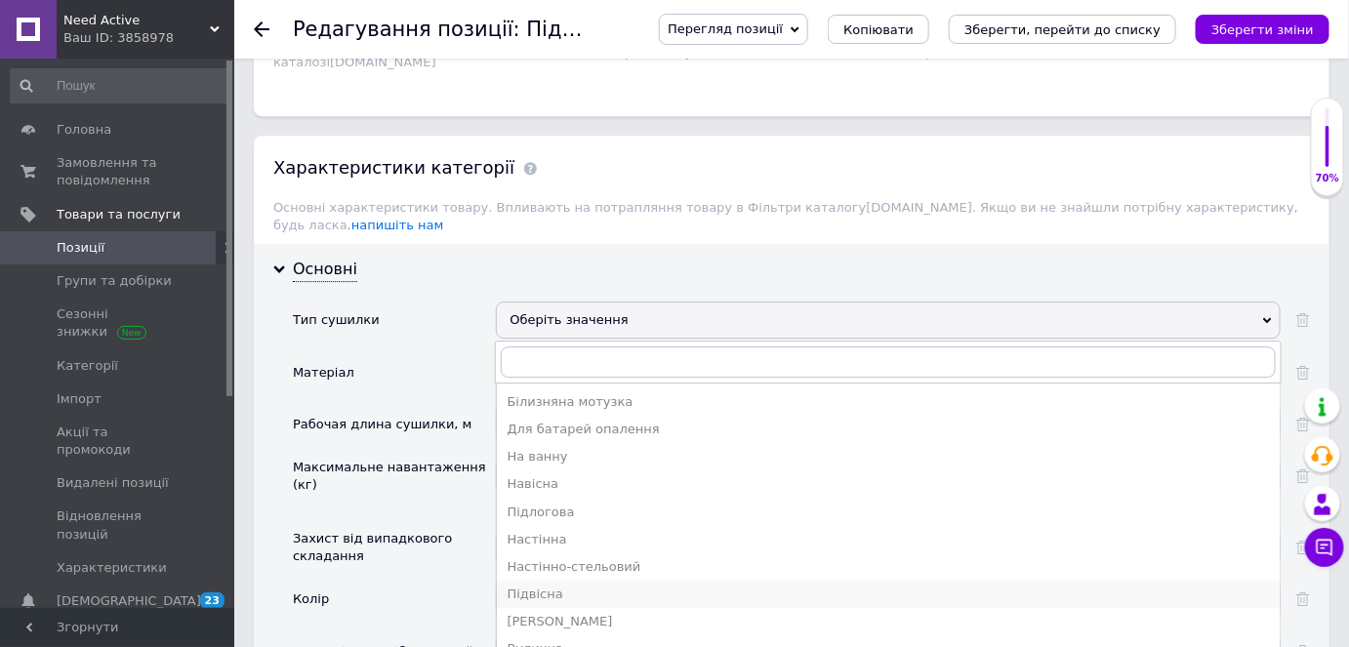
click at [557, 586] on div "Підвісна" at bounding box center [889, 595] width 764 height 18
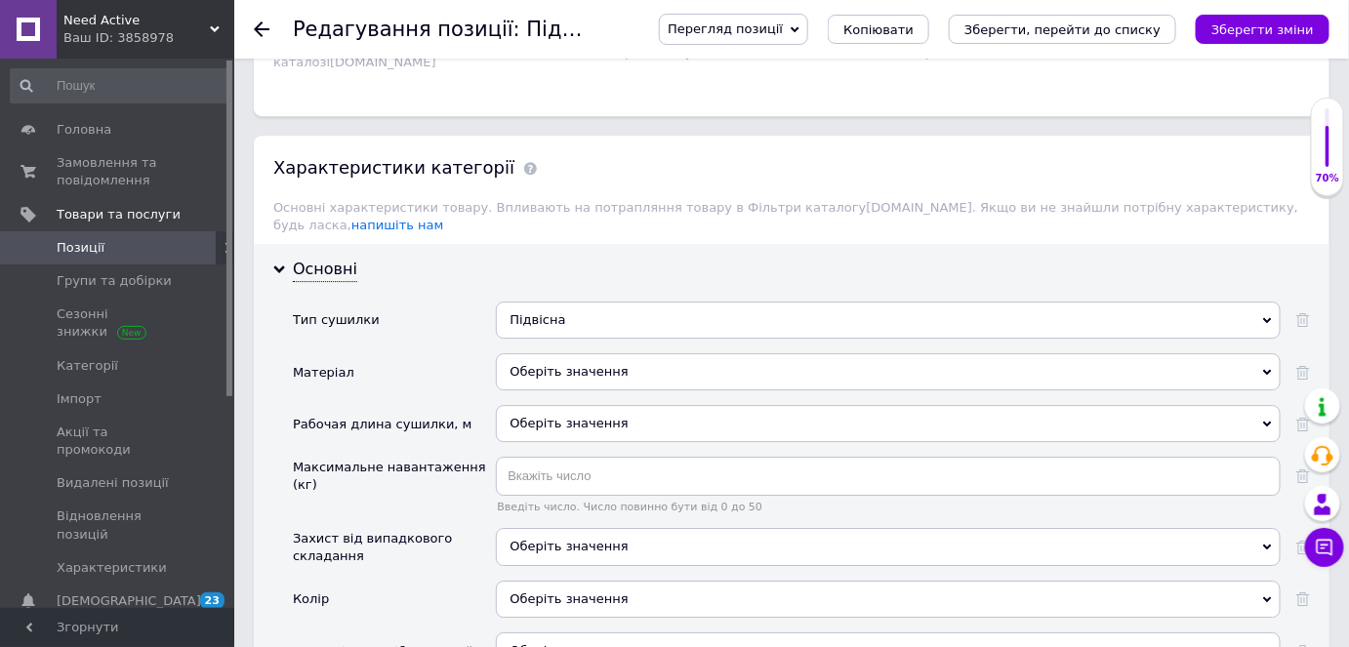
click at [625, 302] on div "Підвісна" at bounding box center [888, 320] width 785 height 37
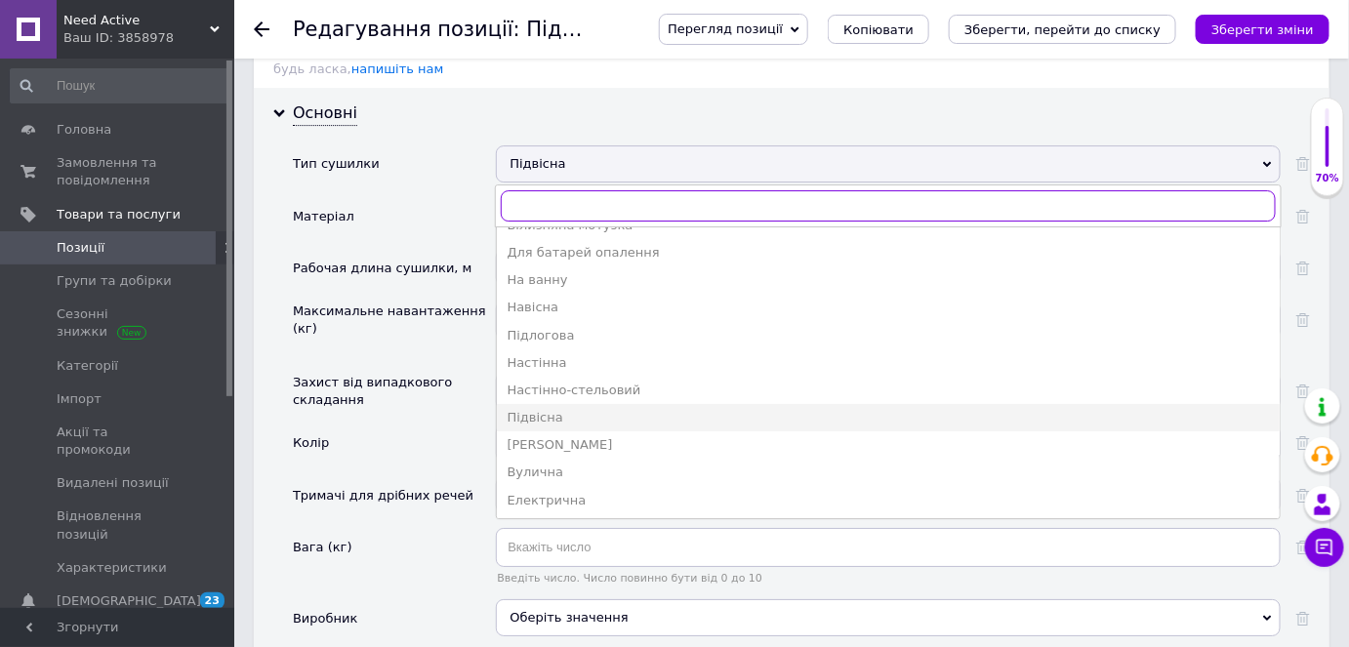
scroll to position [2129, 0]
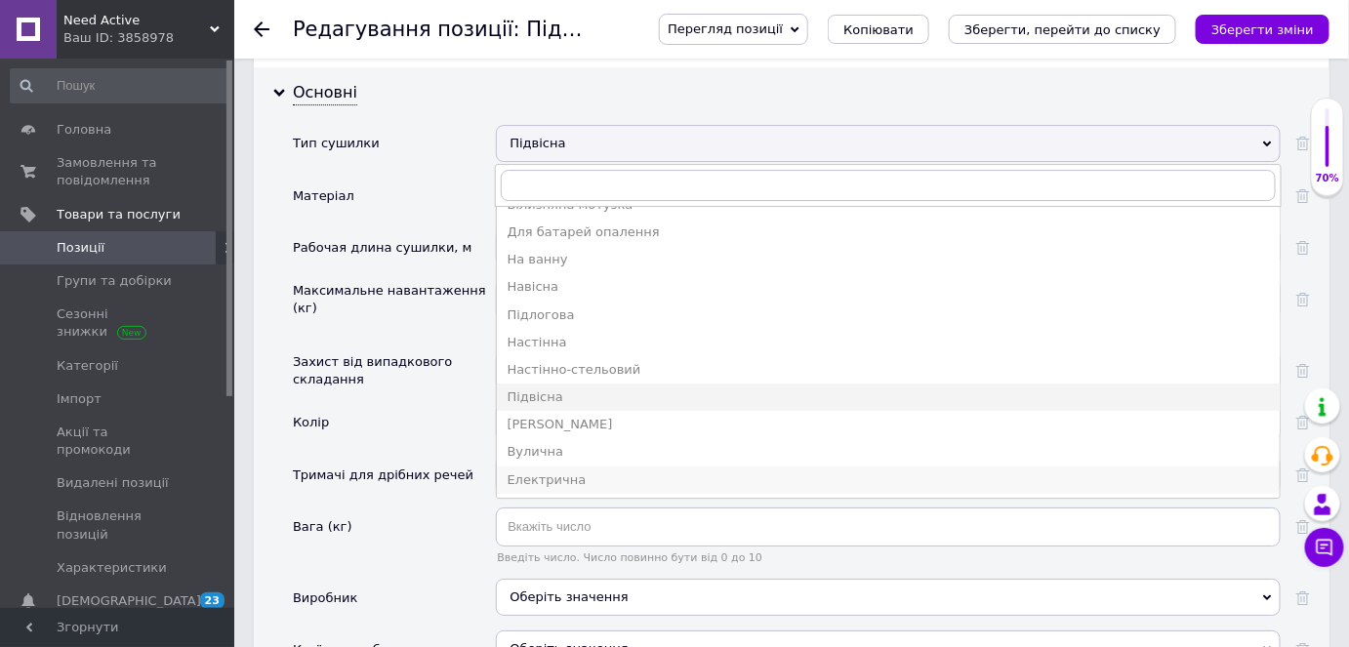
click at [554, 472] on div "Електрична" at bounding box center [889, 481] width 764 height 18
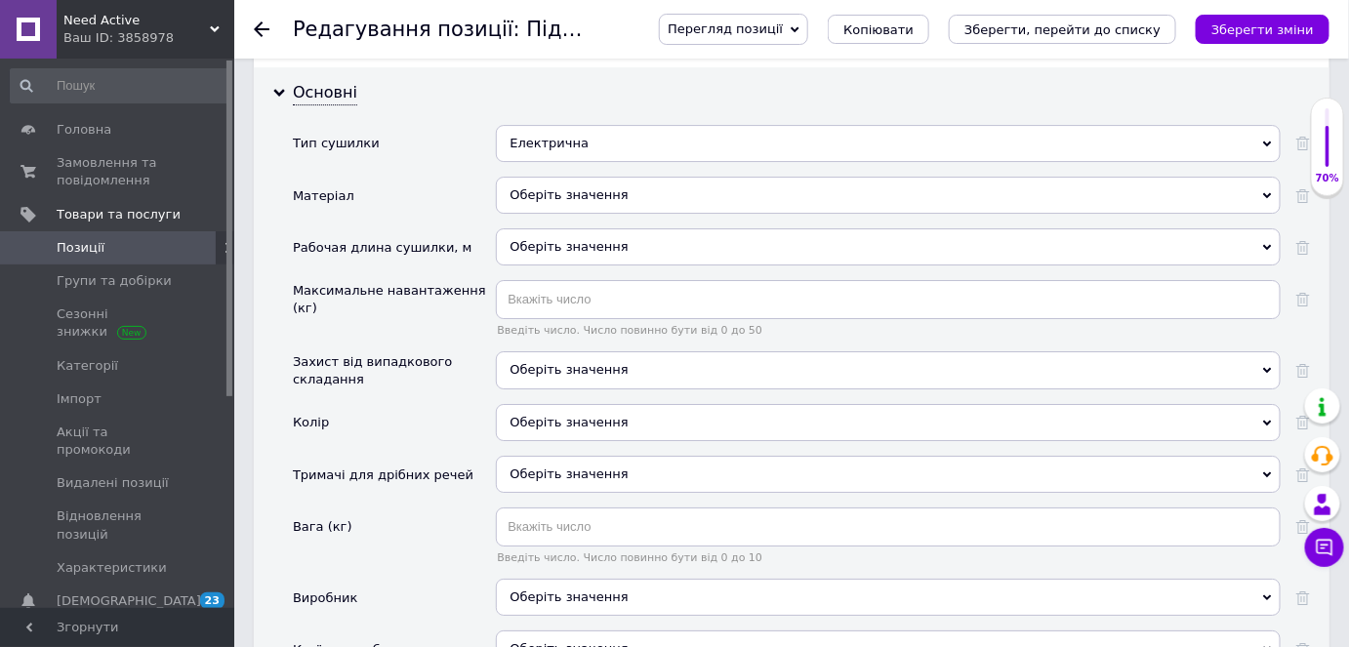
click at [511, 177] on div "Оберіть значення" at bounding box center [888, 195] width 785 height 37
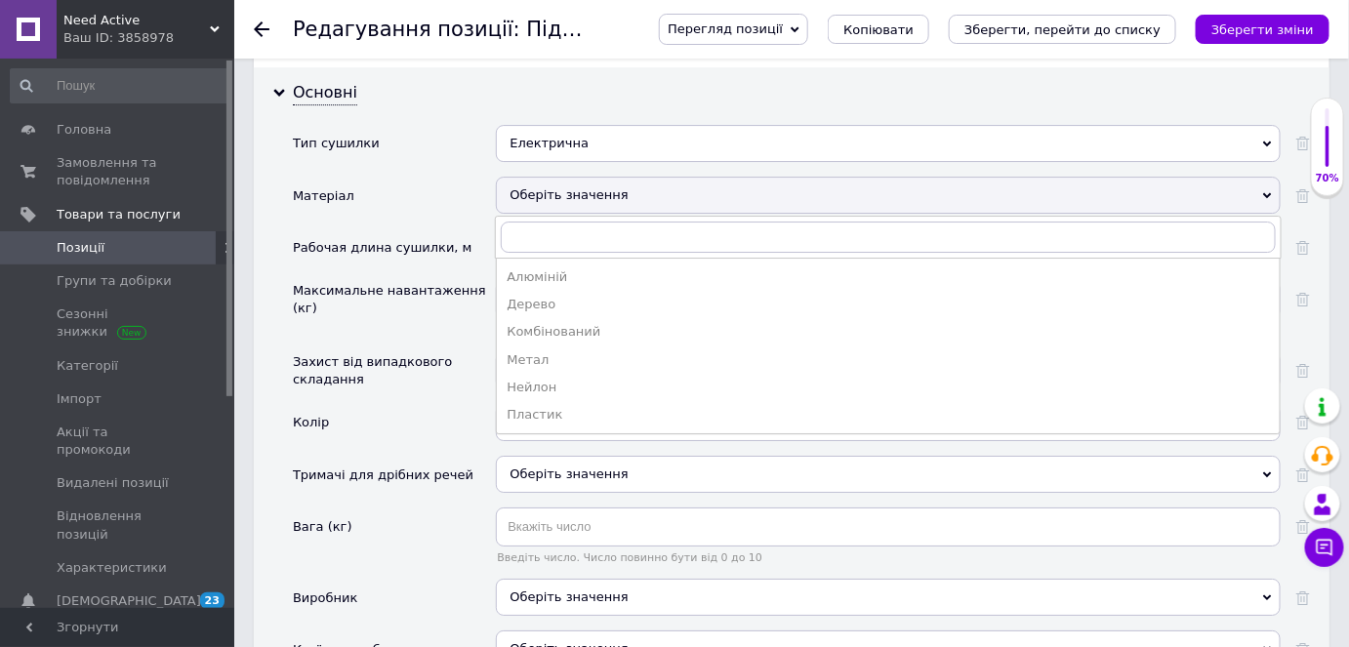
click at [464, 351] on div "Захист від випадкового складання" at bounding box center [389, 370] width 193 height 39
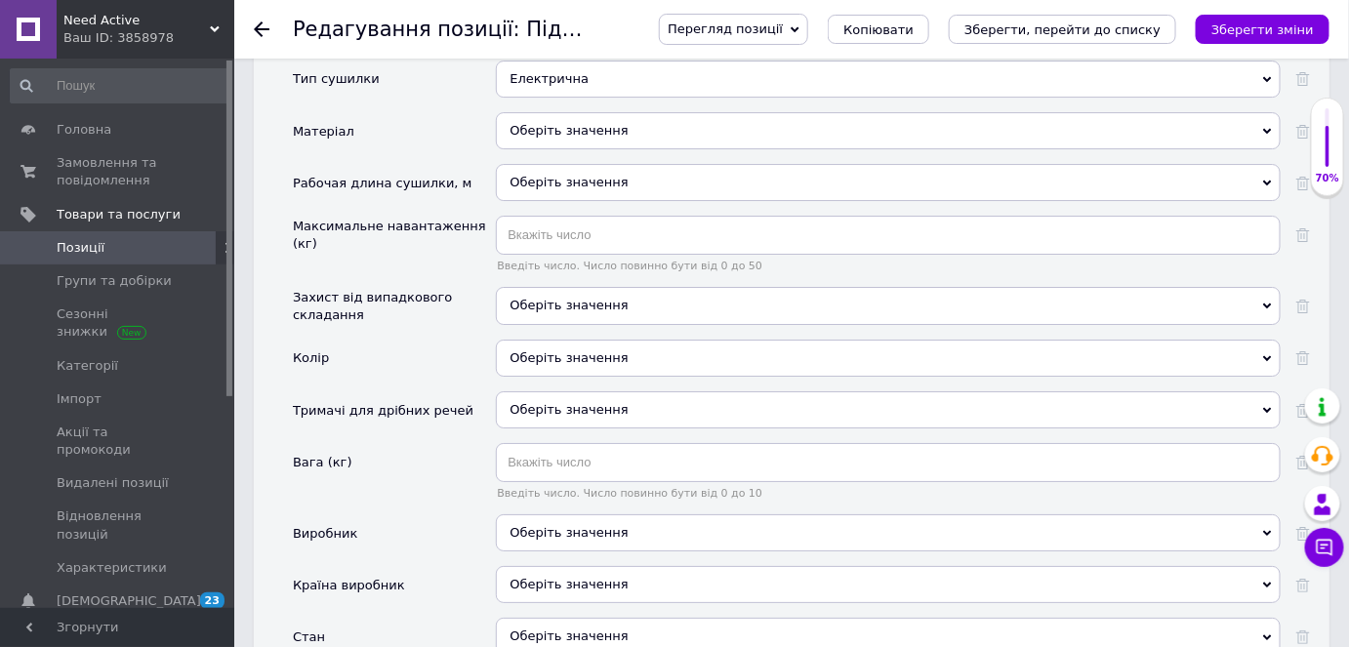
scroll to position [2218, 0]
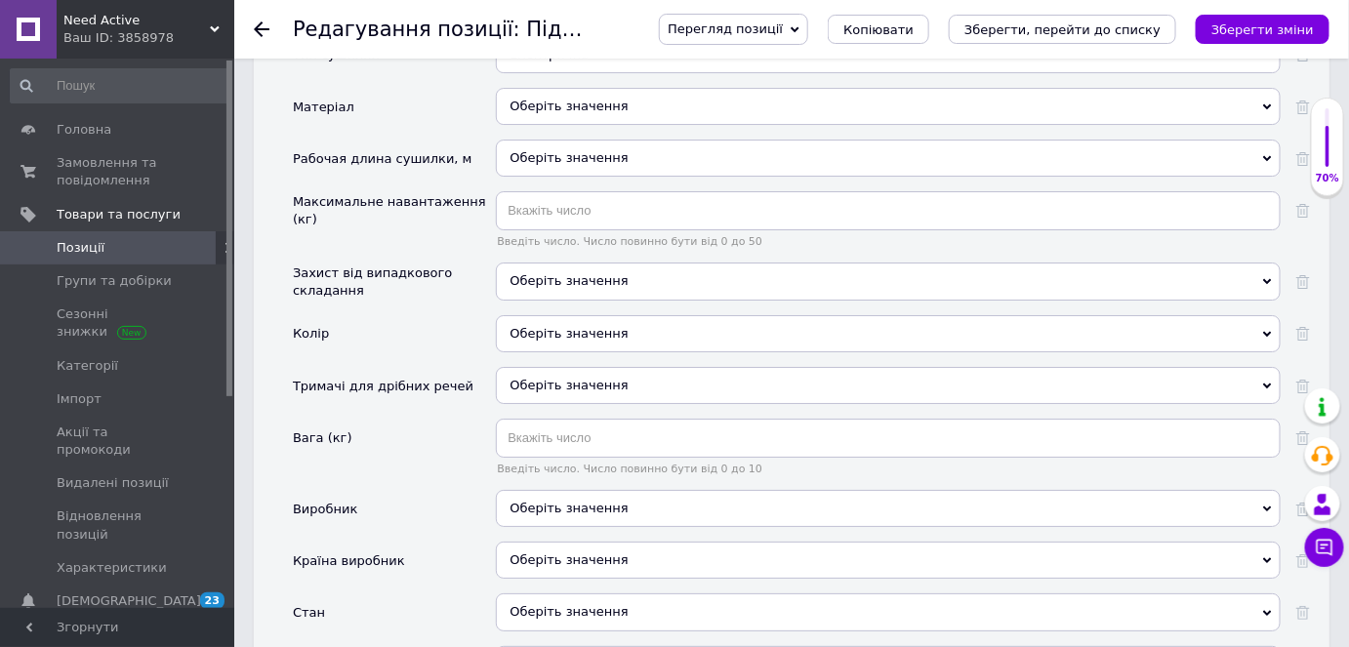
click at [591, 542] on div "Оберіть значення" at bounding box center [888, 560] width 785 height 37
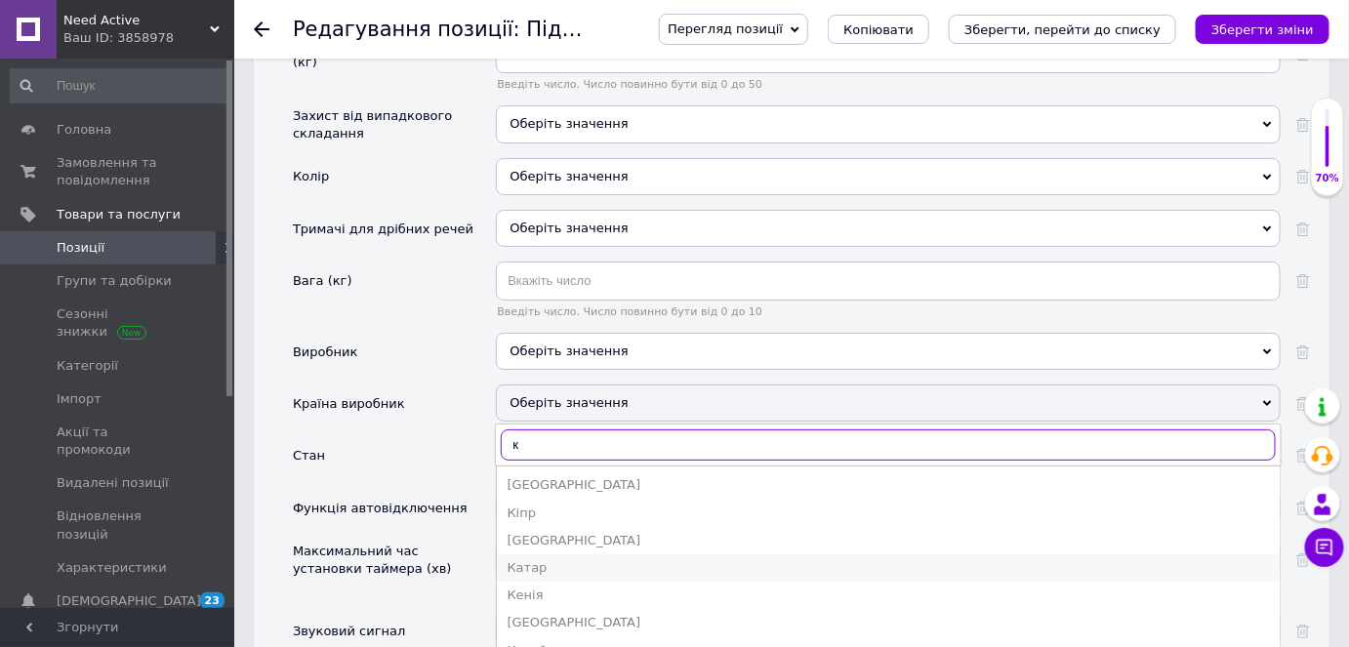
scroll to position [2396, 0]
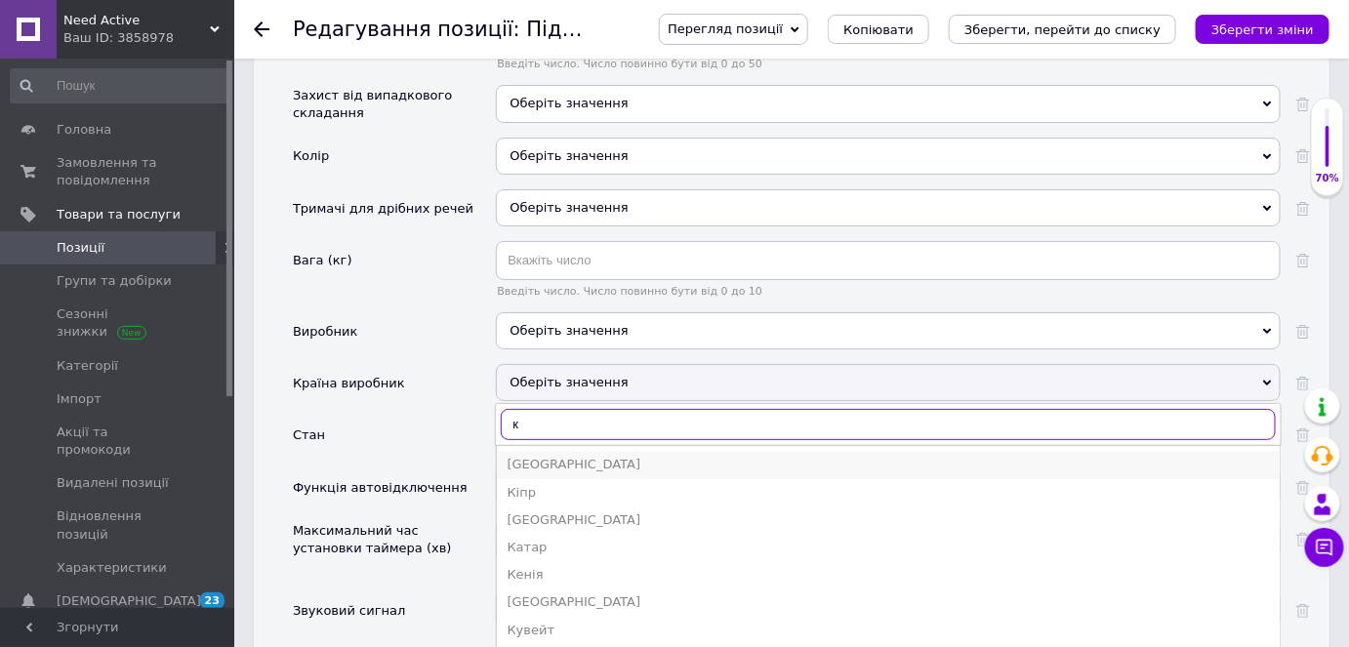
type input "к"
click at [544, 456] on div "[GEOGRAPHIC_DATA]" at bounding box center [889, 465] width 764 height 18
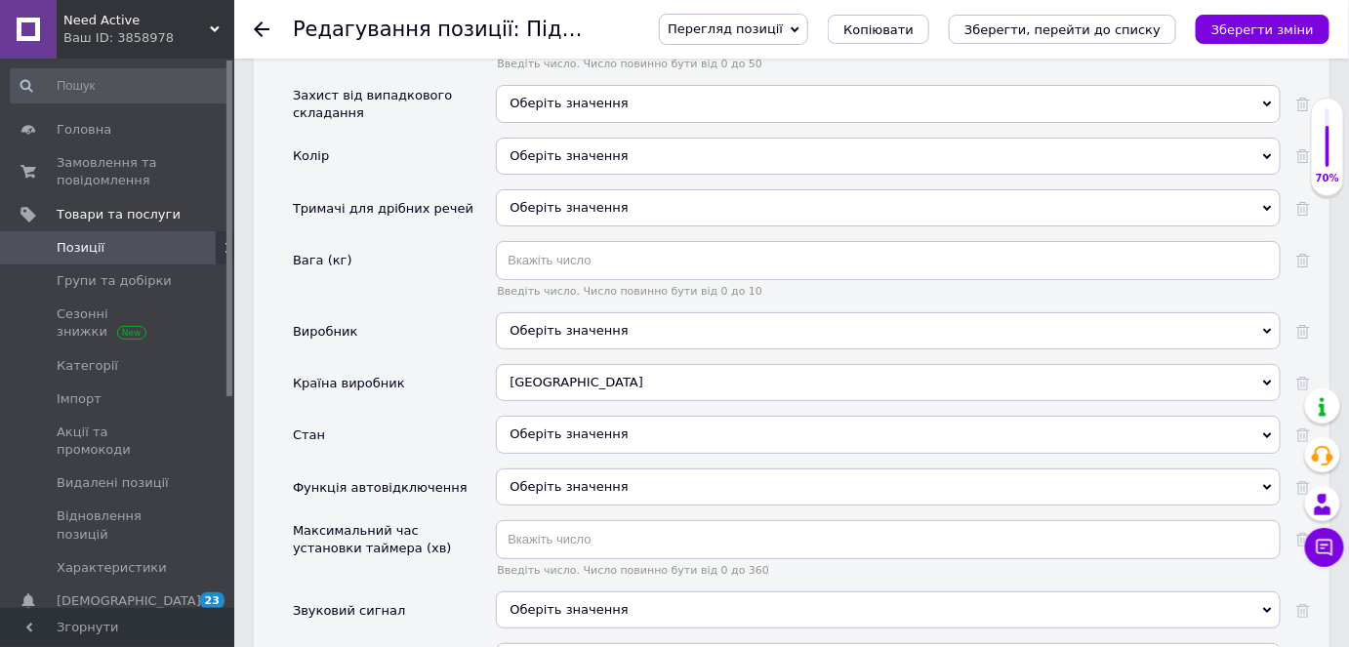
click at [542, 416] on div "Оберіть значення" at bounding box center [888, 434] width 785 height 37
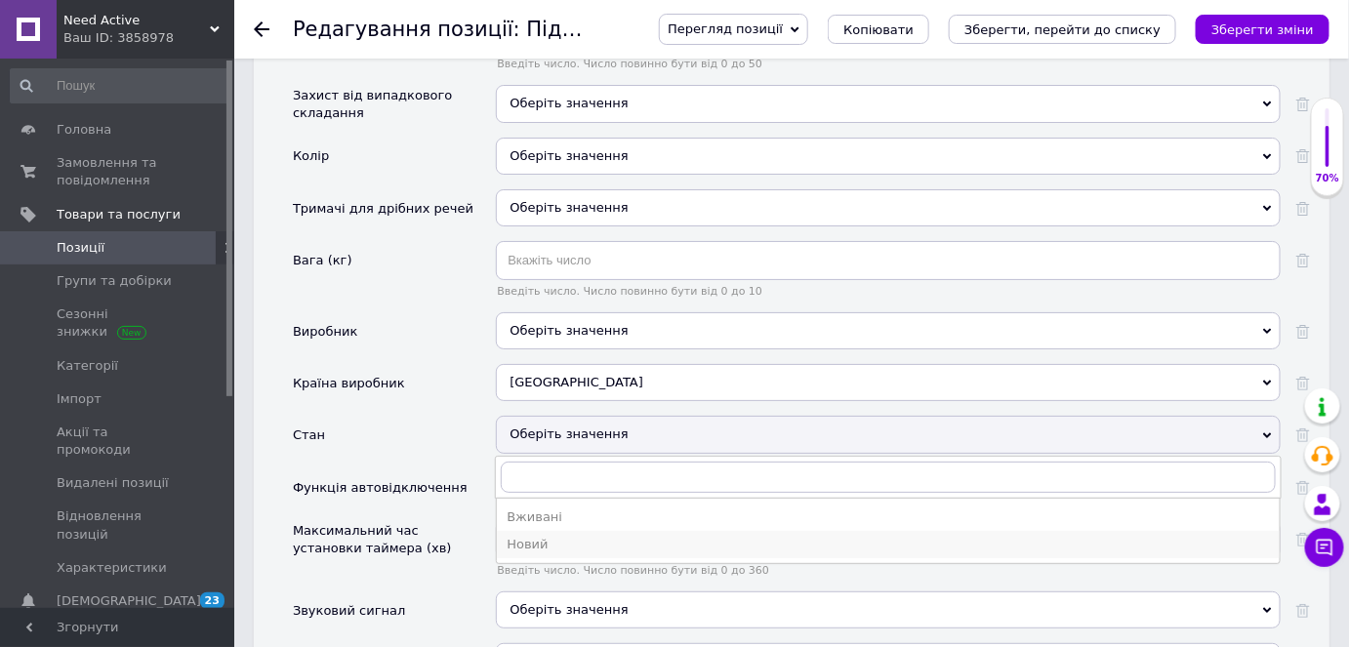
click at [535, 536] on div "Новий" at bounding box center [889, 545] width 764 height 18
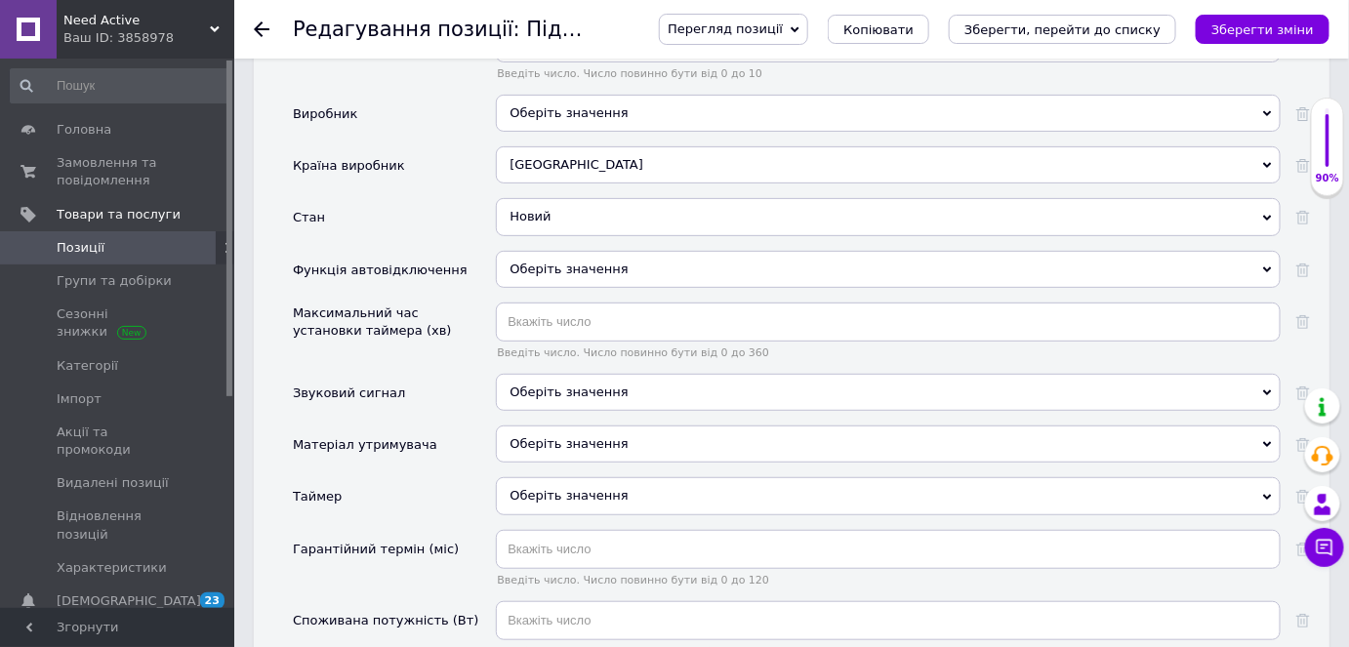
scroll to position [2662, 0]
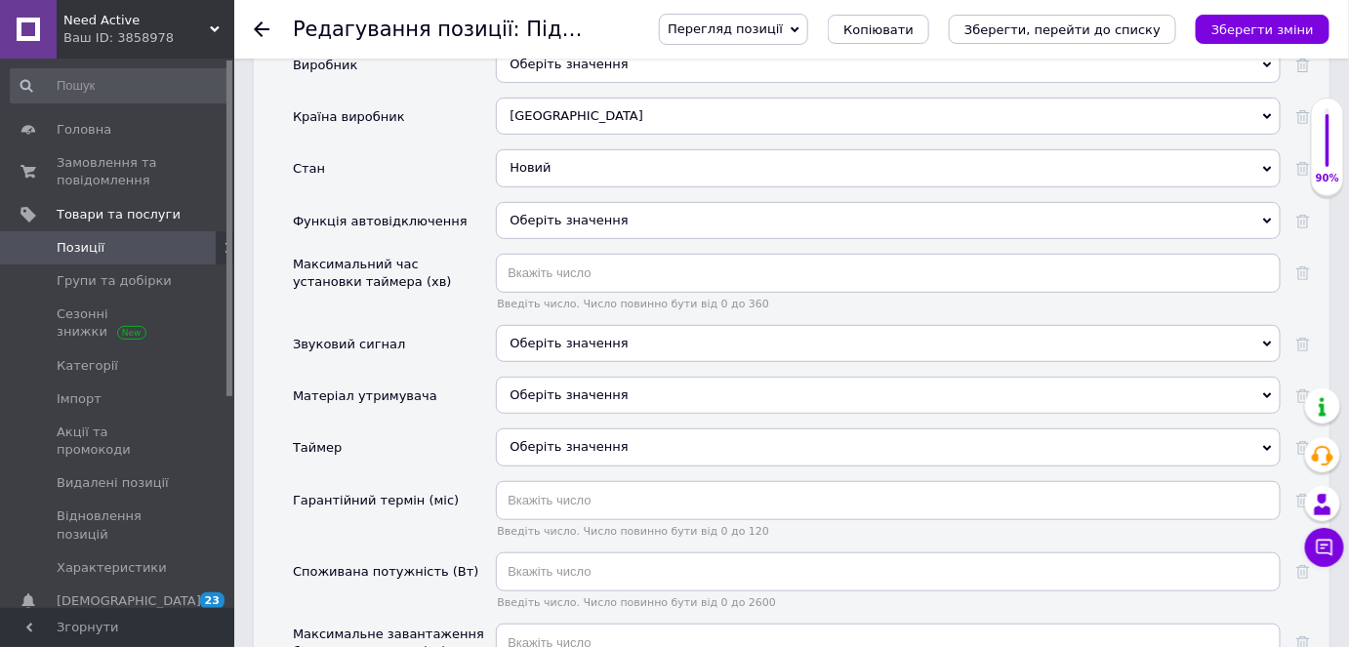
click at [610, 429] on span "Оберіть значення" at bounding box center [888, 447] width 785 height 37
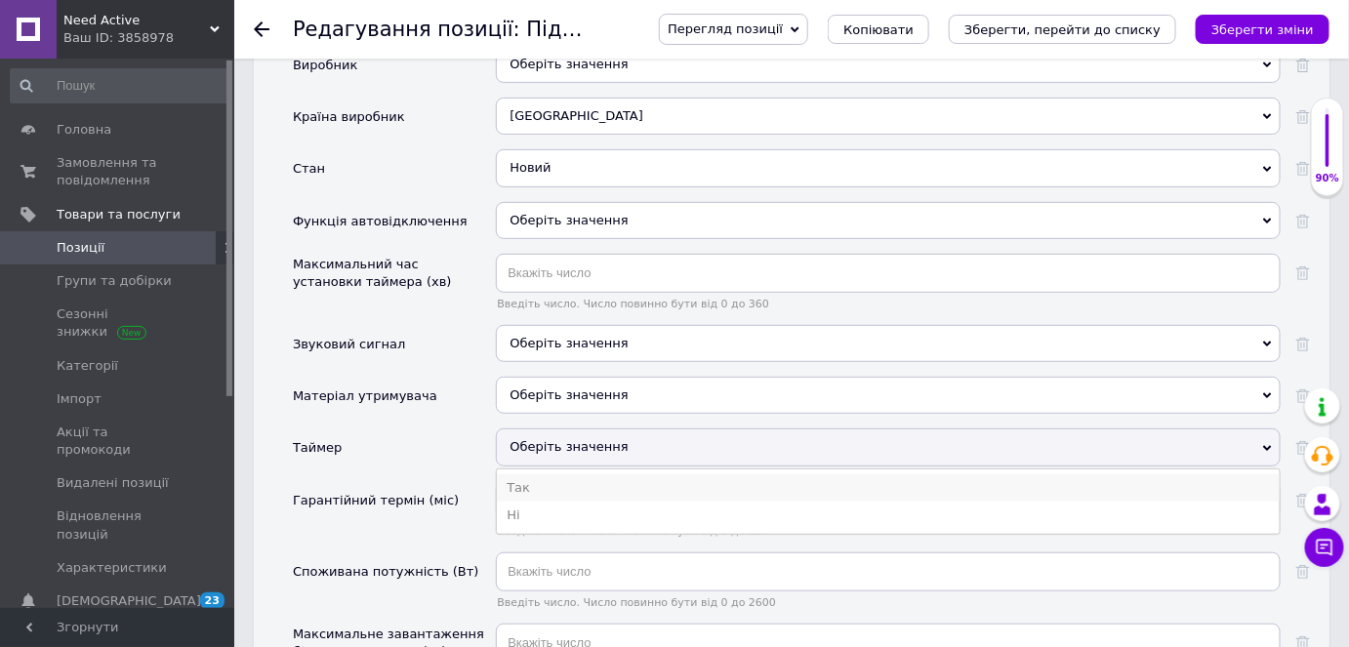
click at [551, 475] on li "Так" at bounding box center [888, 488] width 783 height 27
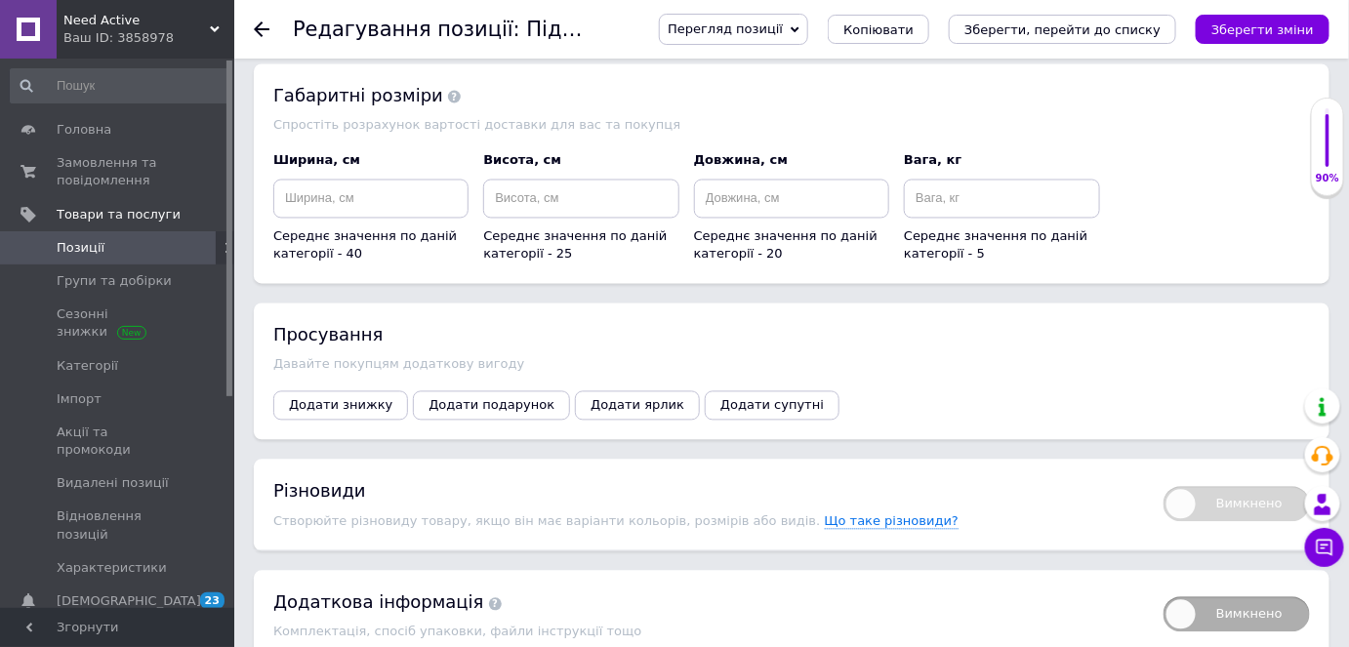
scroll to position [3639, 0]
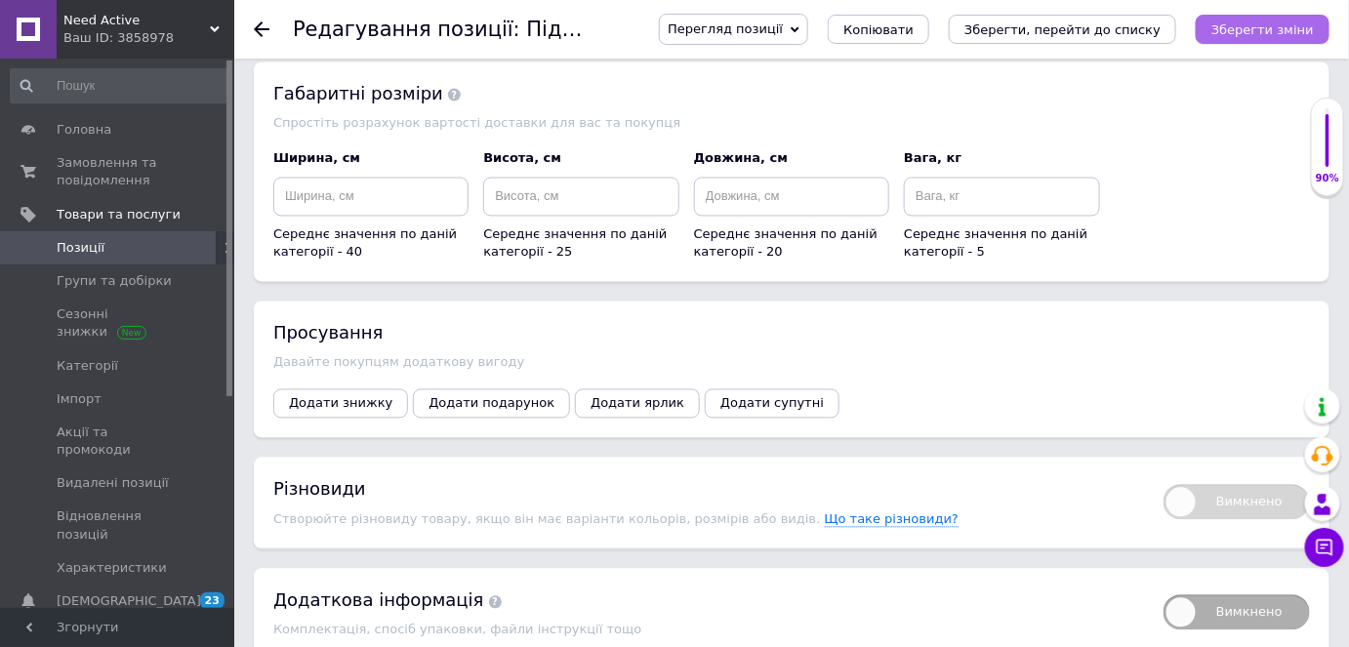
click at [1272, 26] on icon "Зберегти зміни" at bounding box center [1263, 29] width 103 height 15
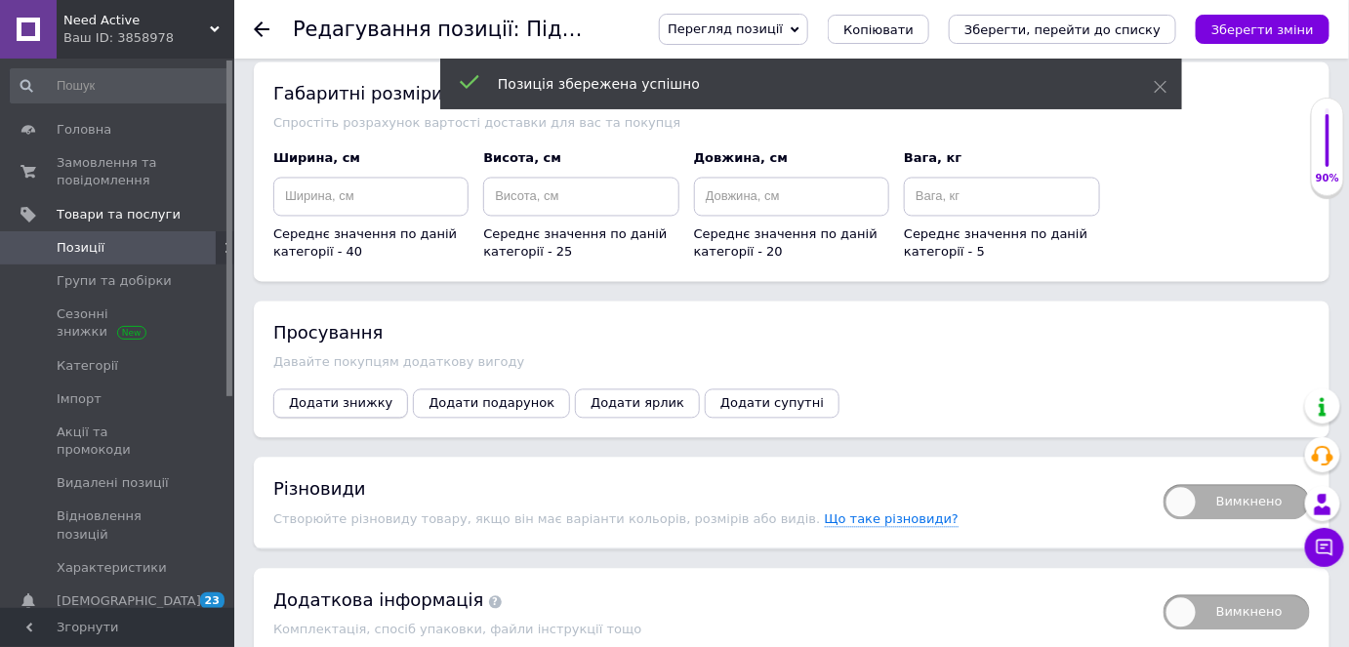
click at [359, 396] on span "Додати знижку" at bounding box center [340, 403] width 103 height 15
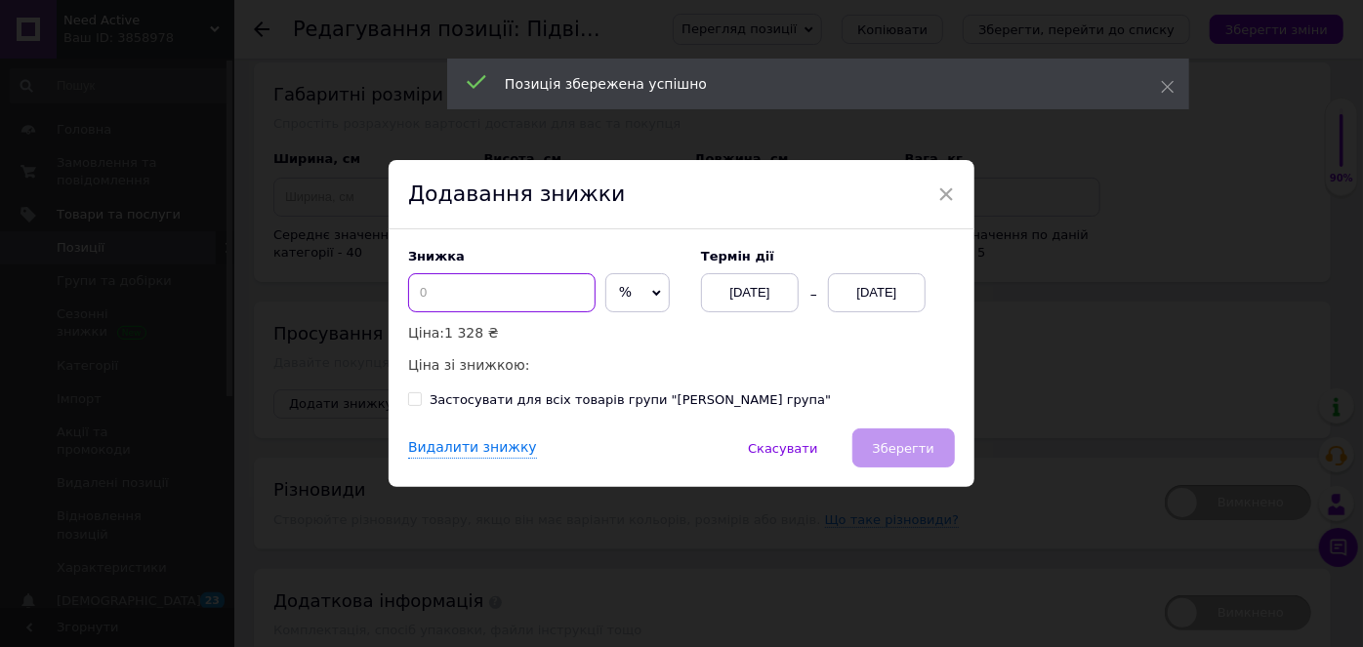
click at [474, 301] on input at bounding box center [501, 292] width 187 height 39
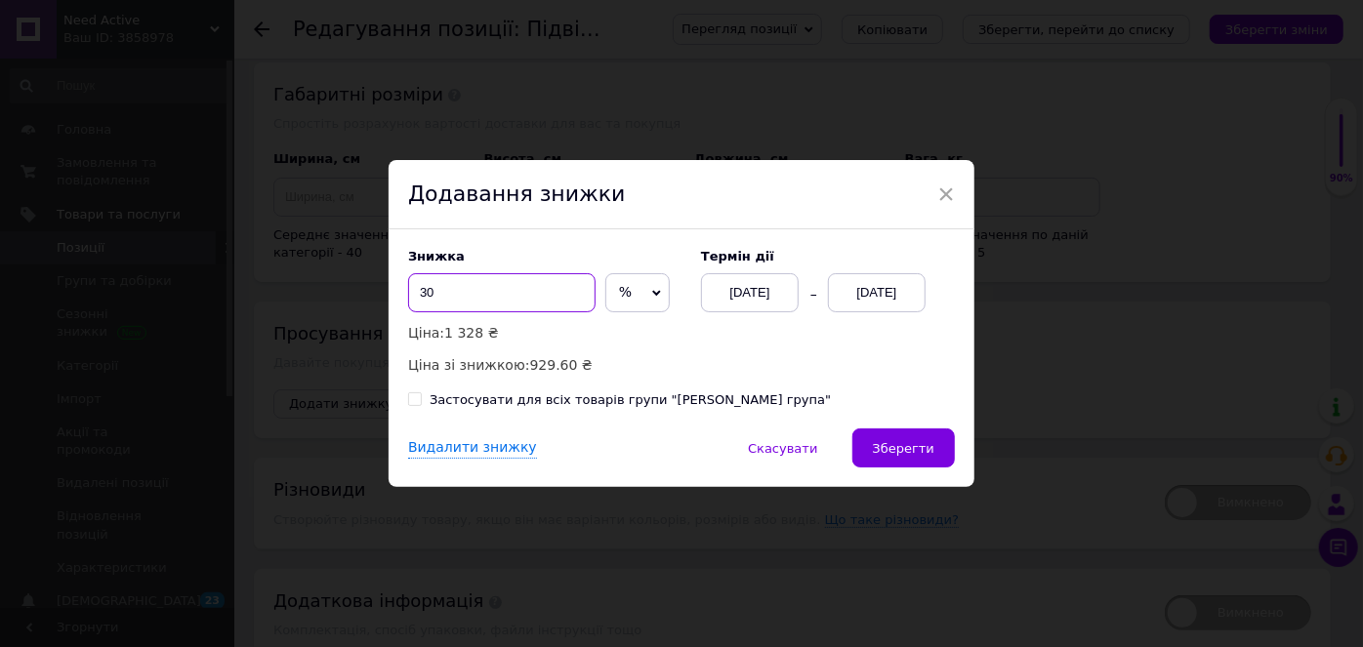
type input "30"
click at [883, 304] on div "[DATE]" at bounding box center [877, 292] width 98 height 39
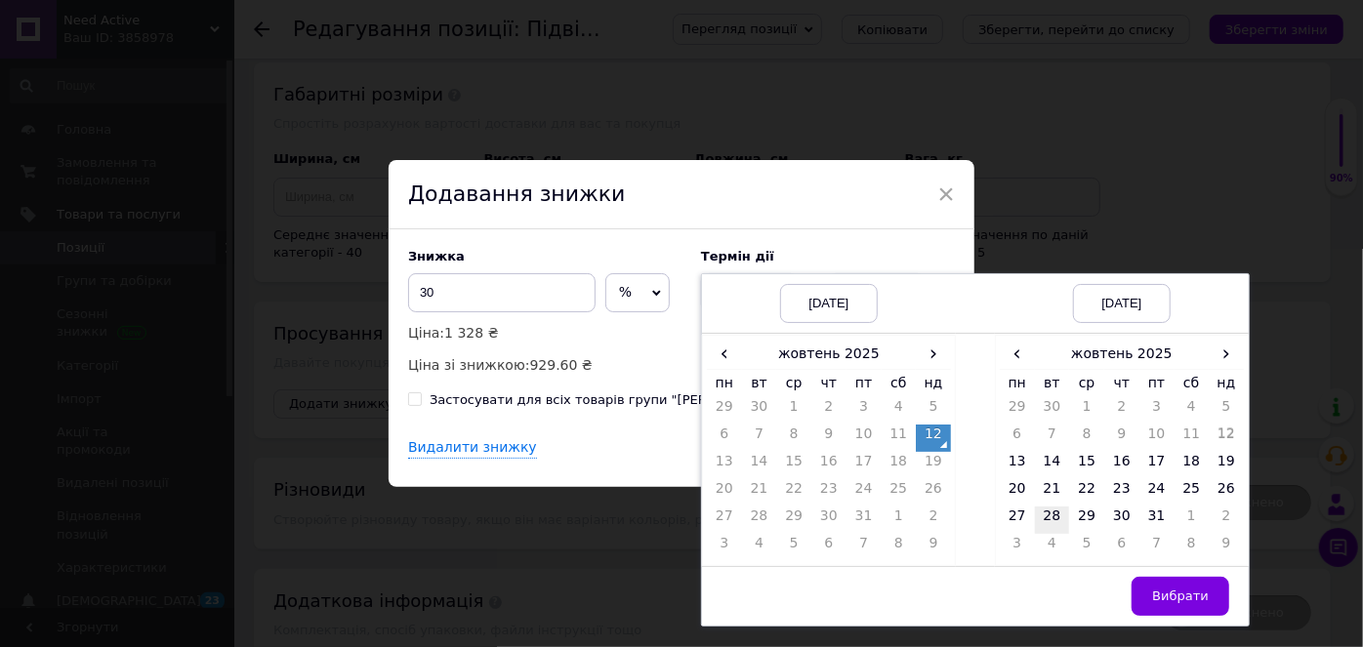
click at [1053, 514] on td "28" at bounding box center [1052, 520] width 35 height 27
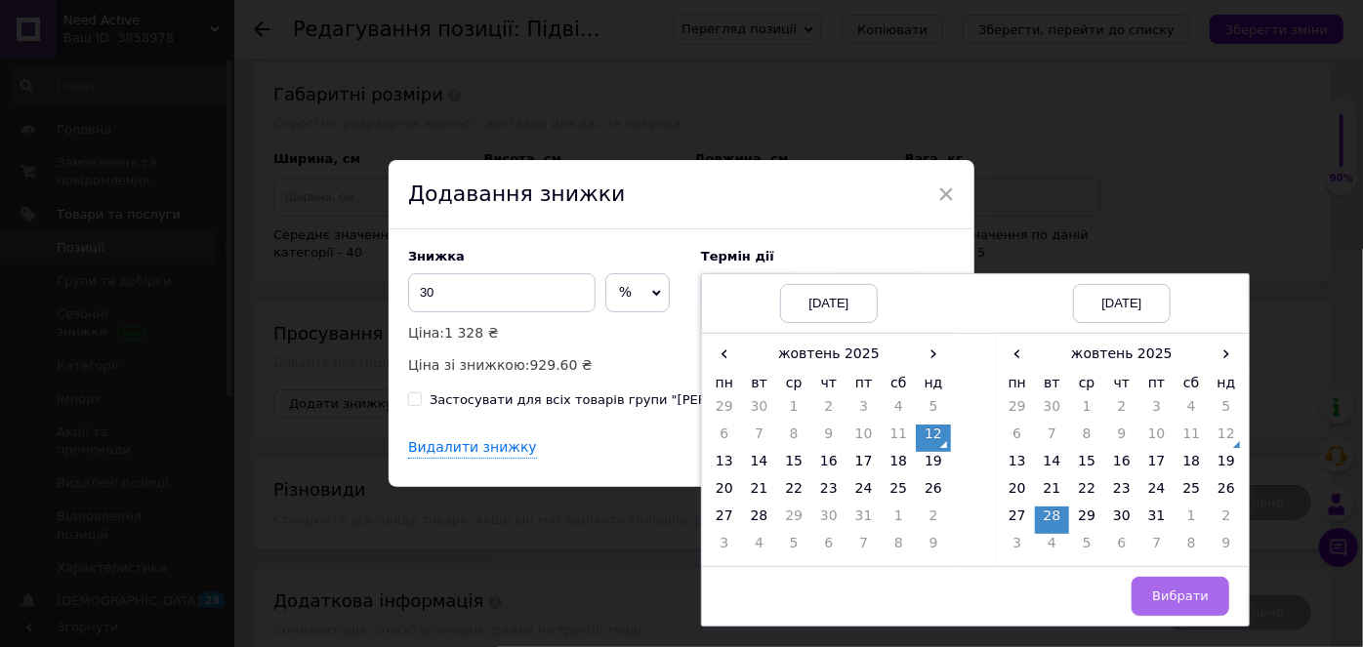
click at [1195, 590] on span "Вибрати" at bounding box center [1180, 596] width 57 height 15
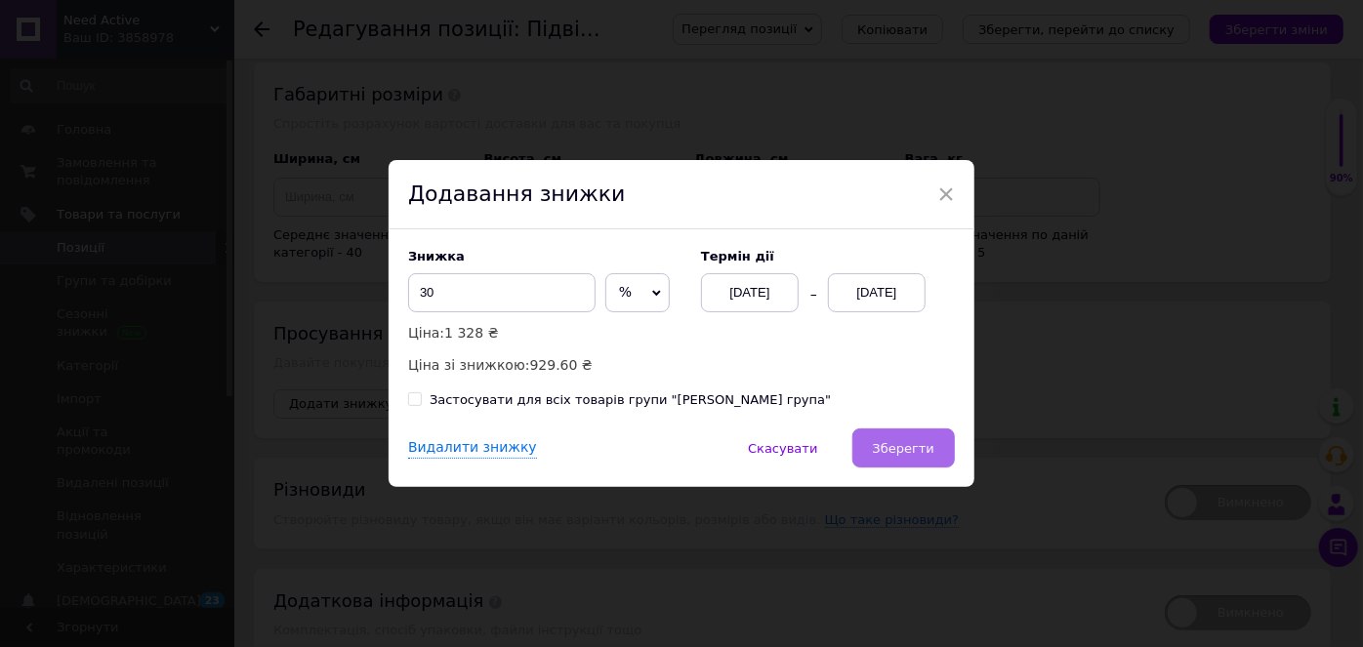
click at [921, 437] on button "Зберегти" at bounding box center [903, 448] width 103 height 39
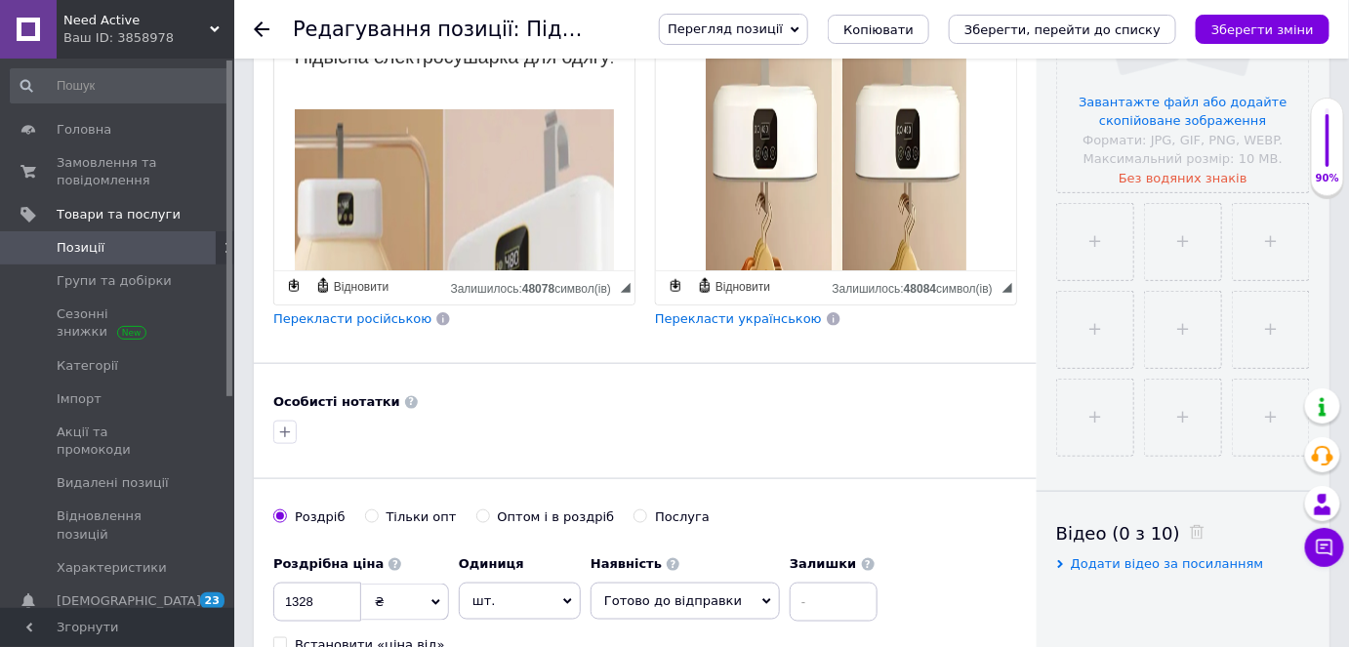
scroll to position [443, 0]
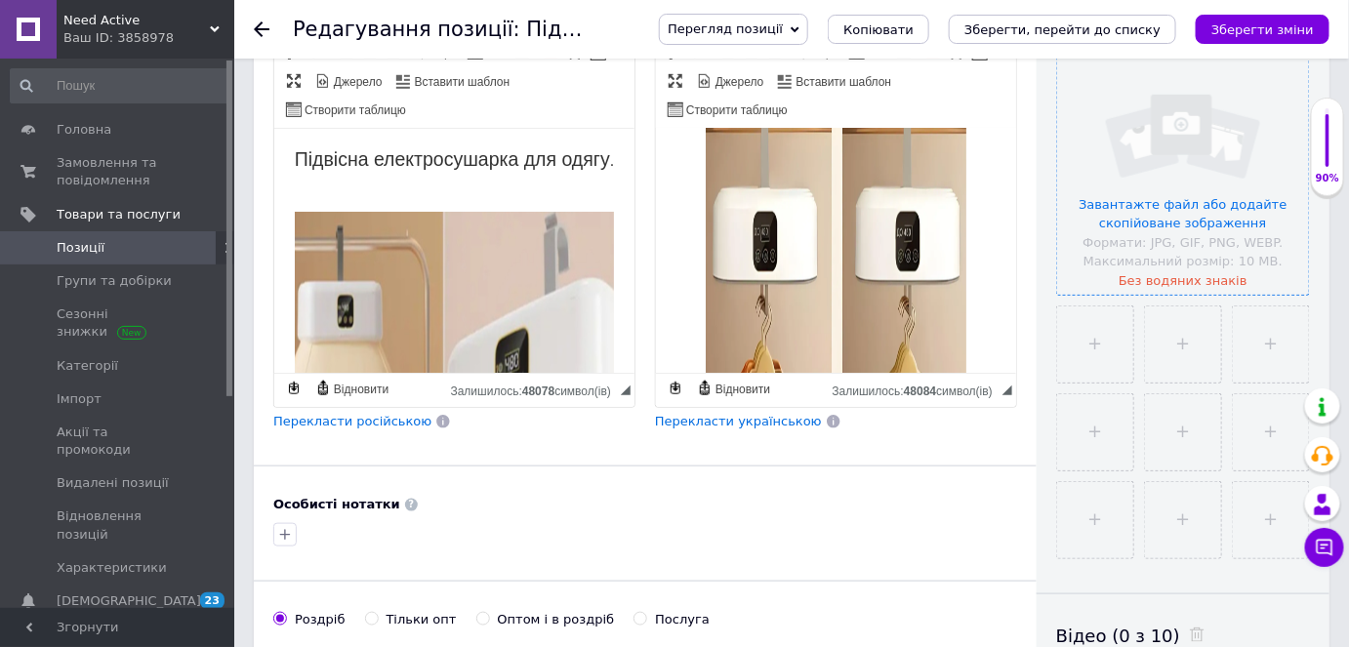
click at [1145, 224] on input "file" at bounding box center [1183, 169] width 252 height 252
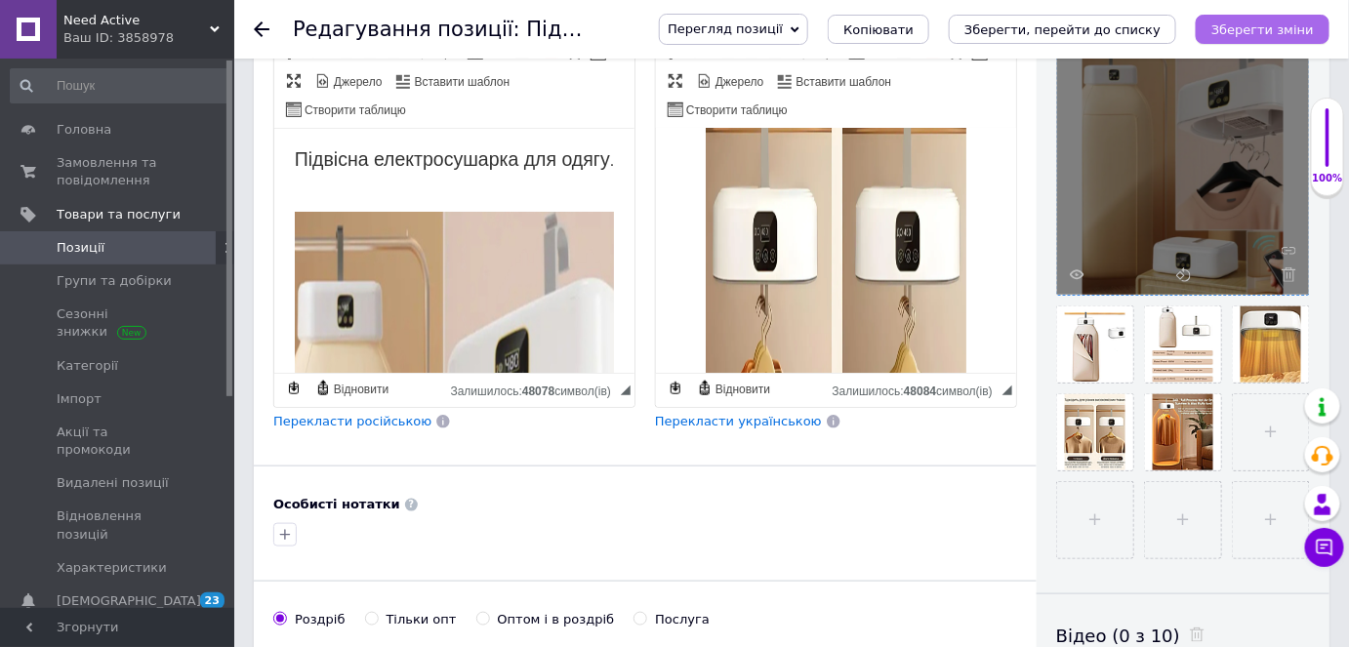
click at [1267, 32] on icon "Зберегти зміни" at bounding box center [1263, 29] width 103 height 15
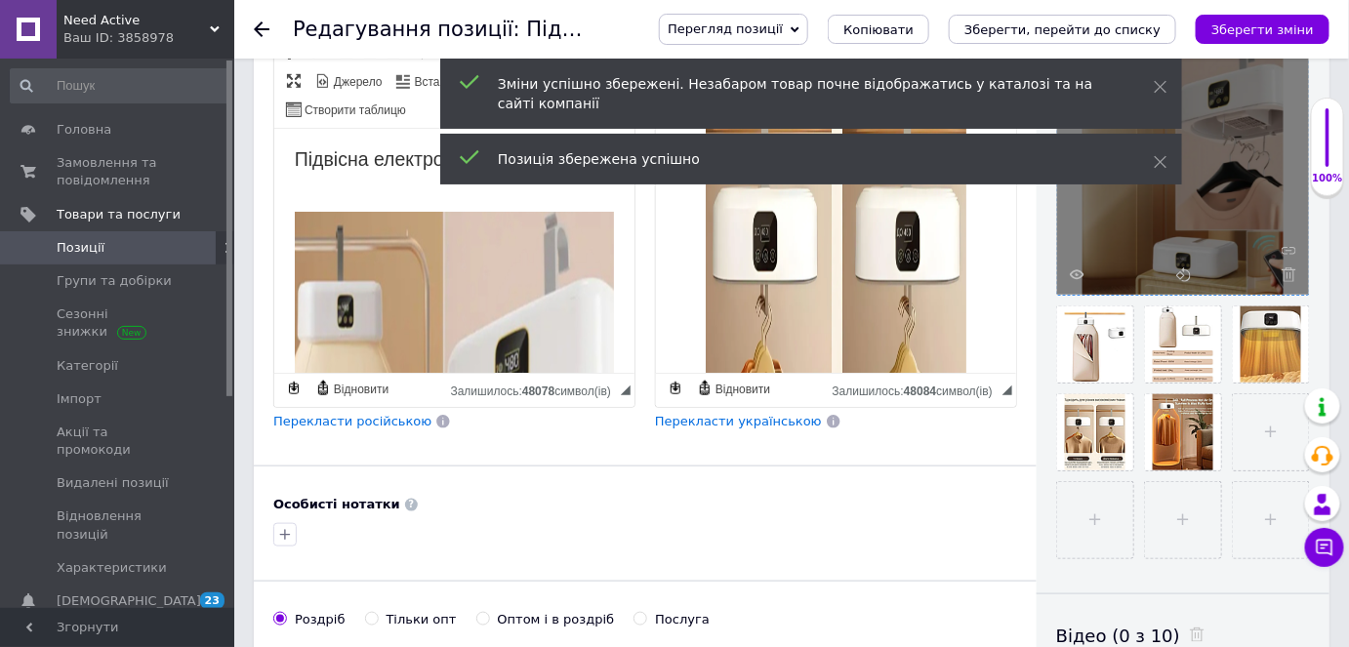
click at [268, 30] on icon at bounding box center [262, 29] width 16 height 16
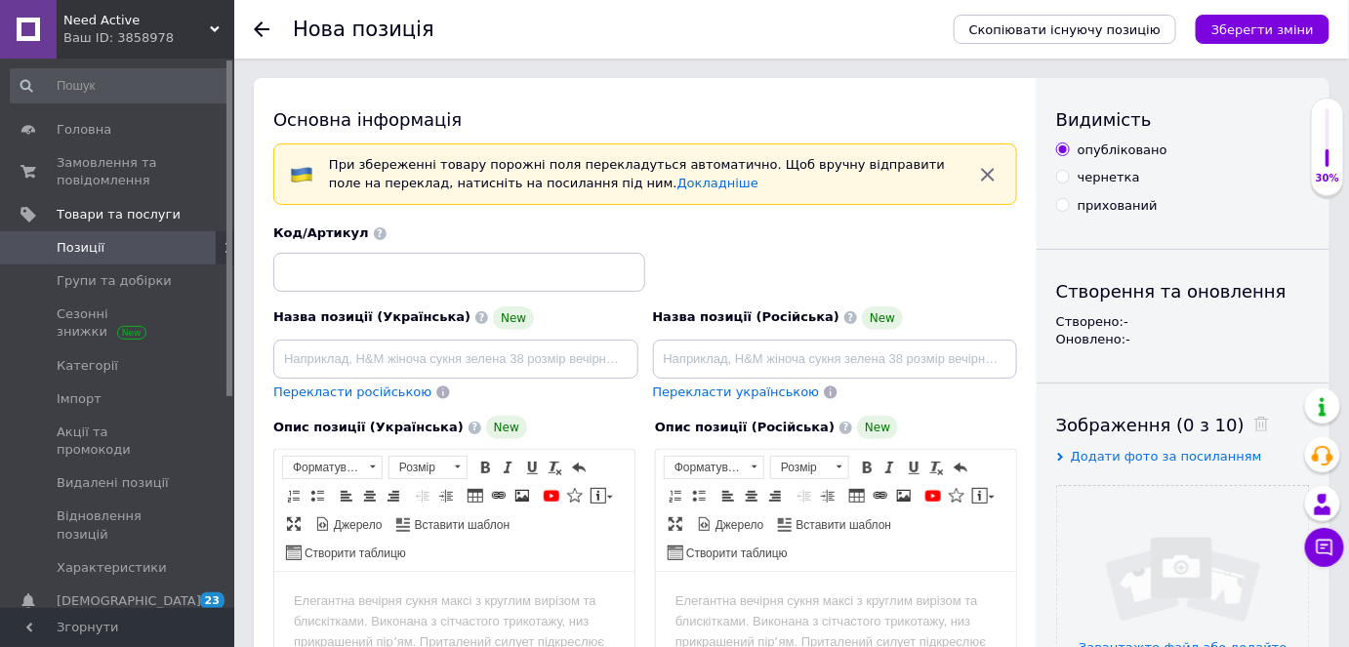
click at [264, 23] on icon at bounding box center [262, 29] width 16 height 16
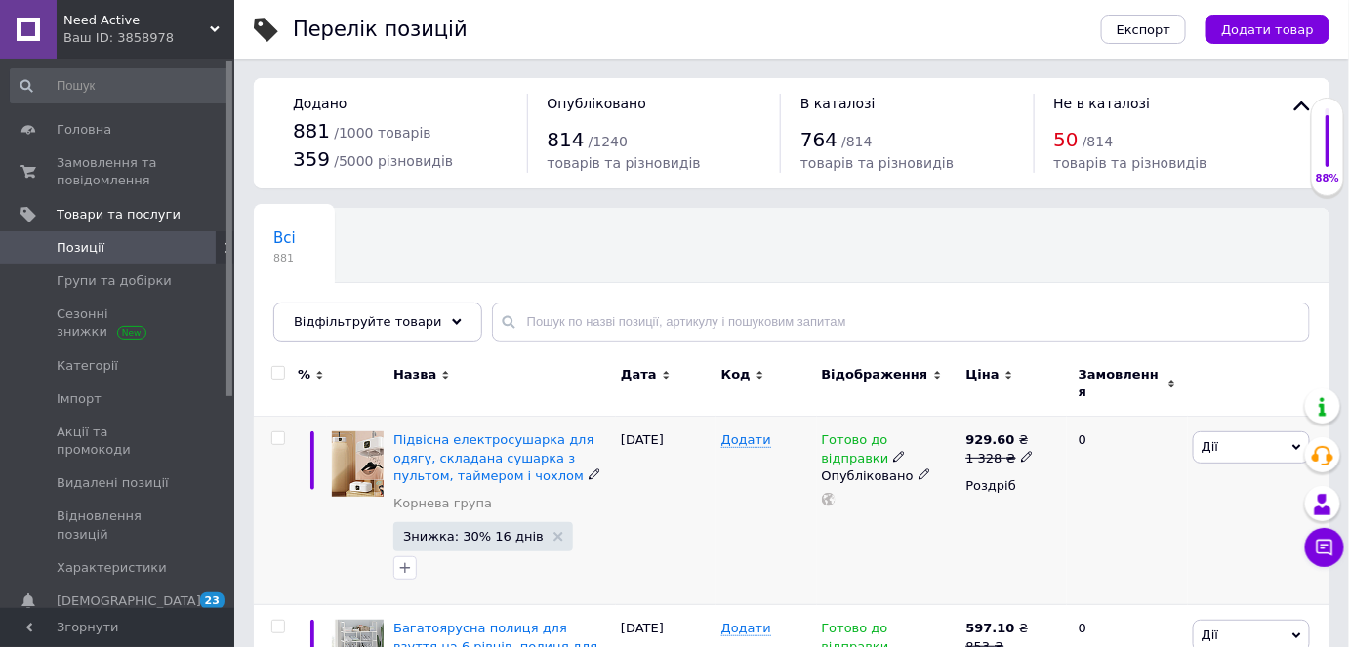
click at [559, 435] on div "Підвісна електросушарка для одягу, складана сушарка з пультом, таймером і чохлом" at bounding box center [502, 459] width 218 height 54
click at [1021, 451] on icon at bounding box center [1027, 457] width 12 height 12
type input "1329"
click at [971, 537] on div "929.60 ₴ 1 328 ₴ Ціна 1329 Валюта ₴ $ EUR CHF GBP ¥ PLN ₸ MDL HUF KGS CNY TRY K…" at bounding box center [1014, 511] width 105 height 188
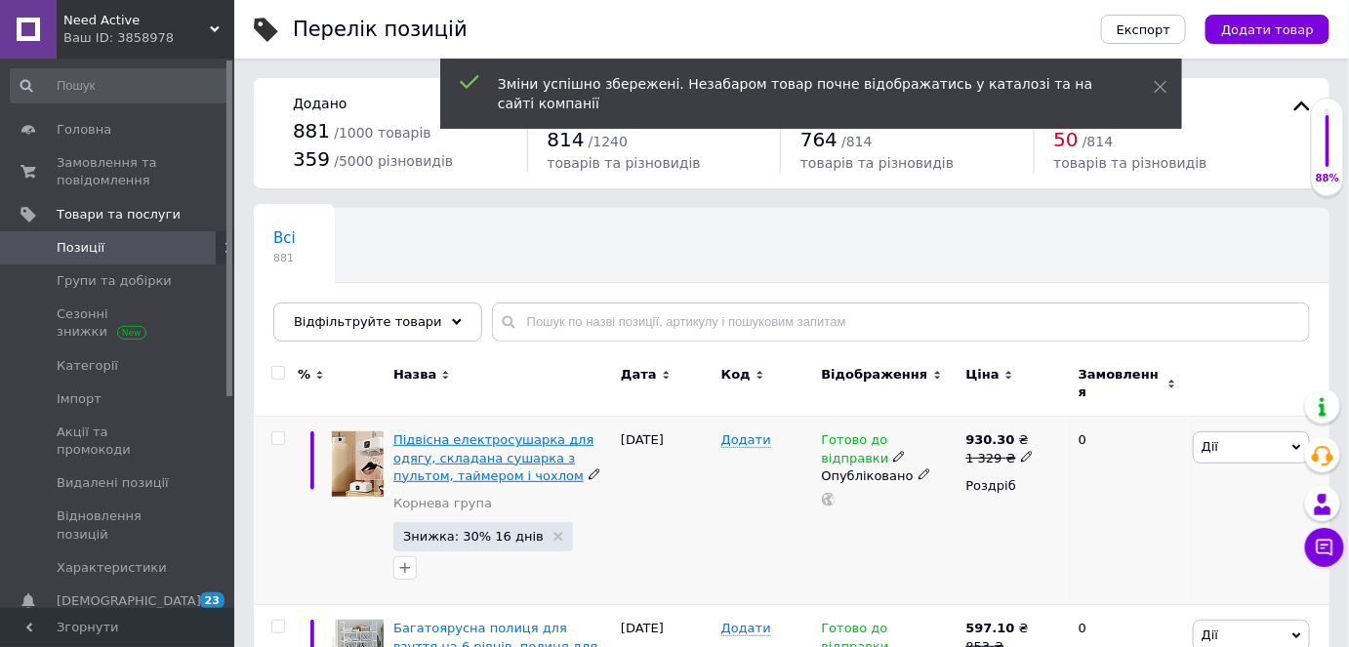
click at [525, 447] on span "Підвісна електросушарка для одягу, складана сушарка з пультом, таймером і чохлом" at bounding box center [493, 458] width 200 height 50
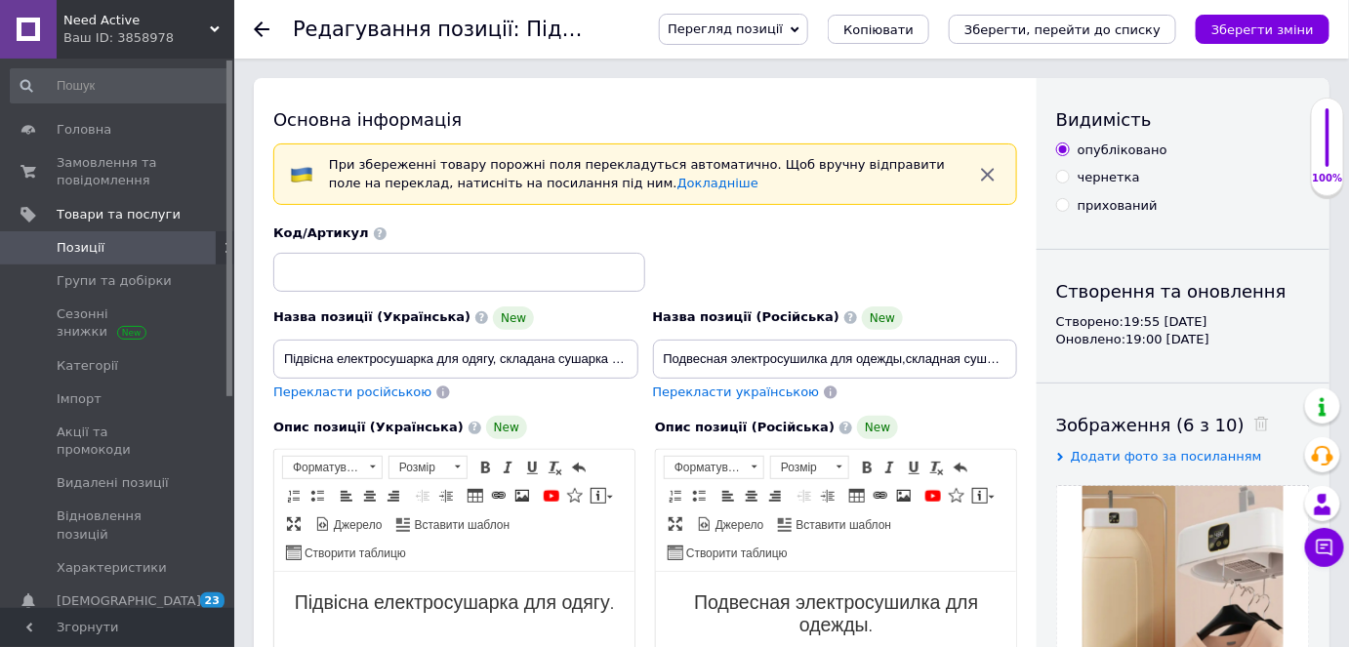
click at [783, 31] on span "Перегляд позиції" at bounding box center [725, 28] width 115 height 15
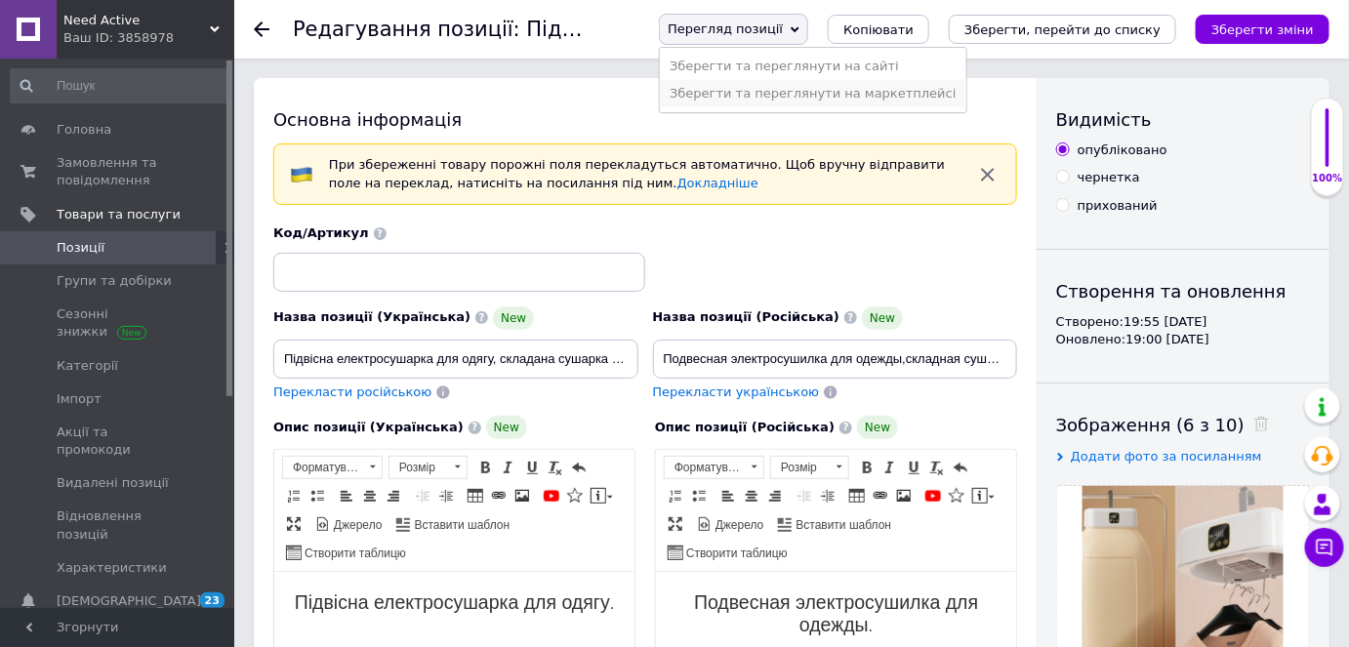
click at [820, 92] on li "Зберегти та переглянути на маркетплейсі" at bounding box center [813, 93] width 306 height 27
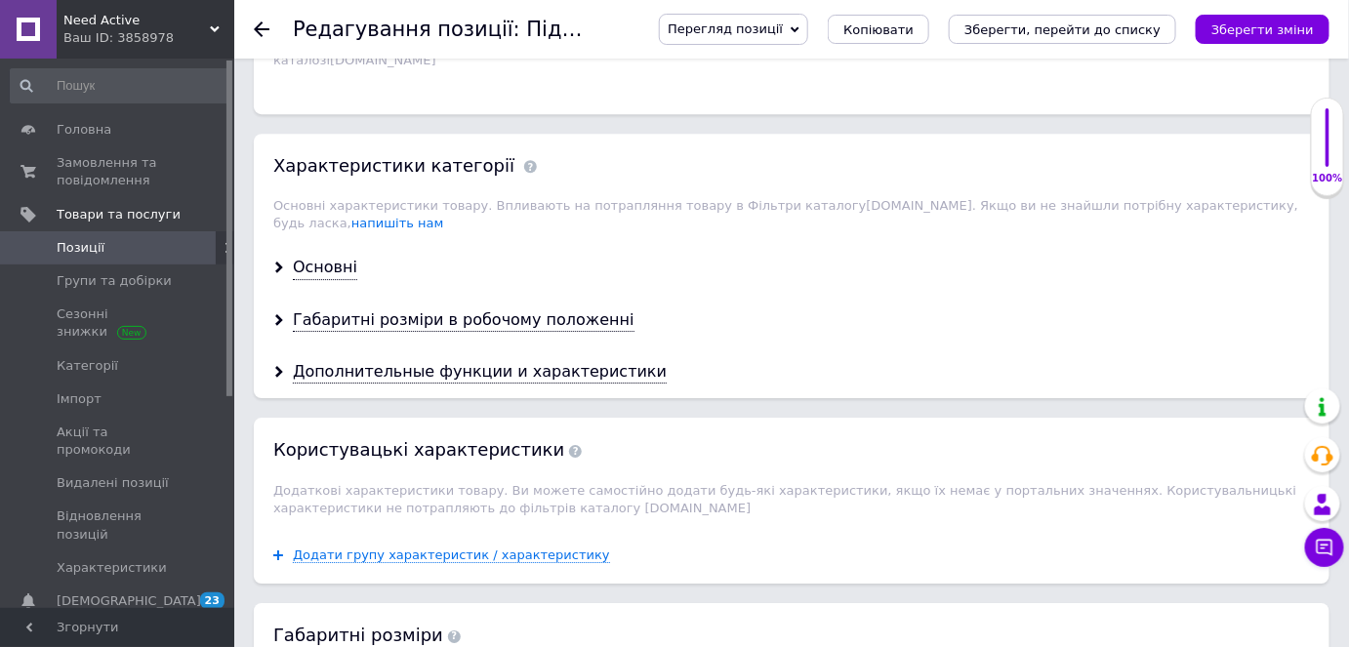
scroll to position [2041, 0]
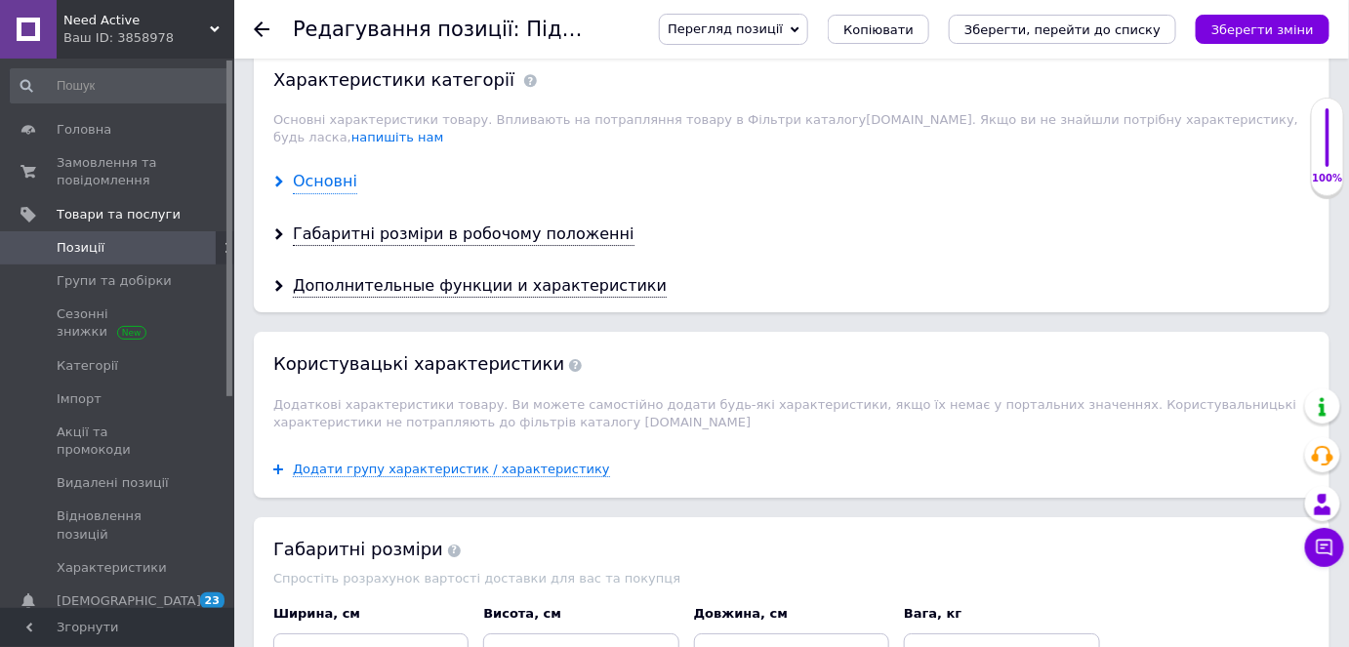
click at [329, 171] on div "Основні" at bounding box center [325, 182] width 64 height 22
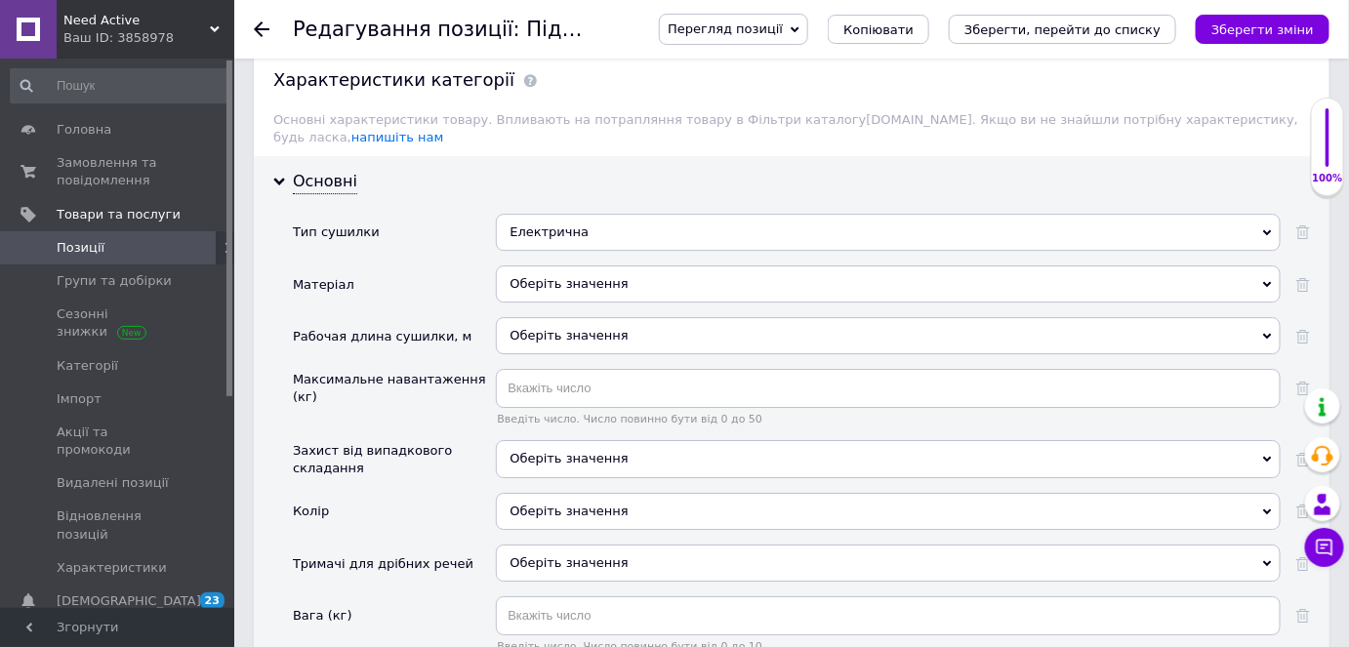
click at [559, 266] on div "Оберіть значення" at bounding box center [888, 284] width 785 height 37
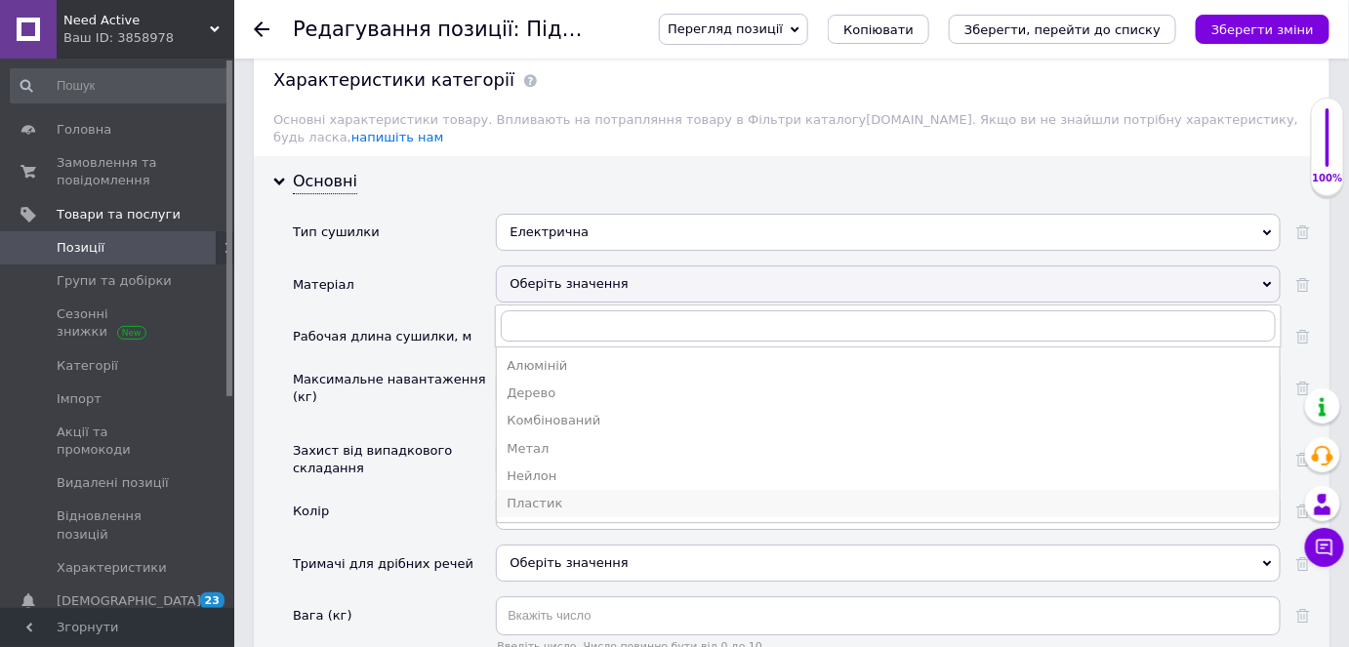
click at [545, 495] on div "Пластик" at bounding box center [889, 504] width 764 height 18
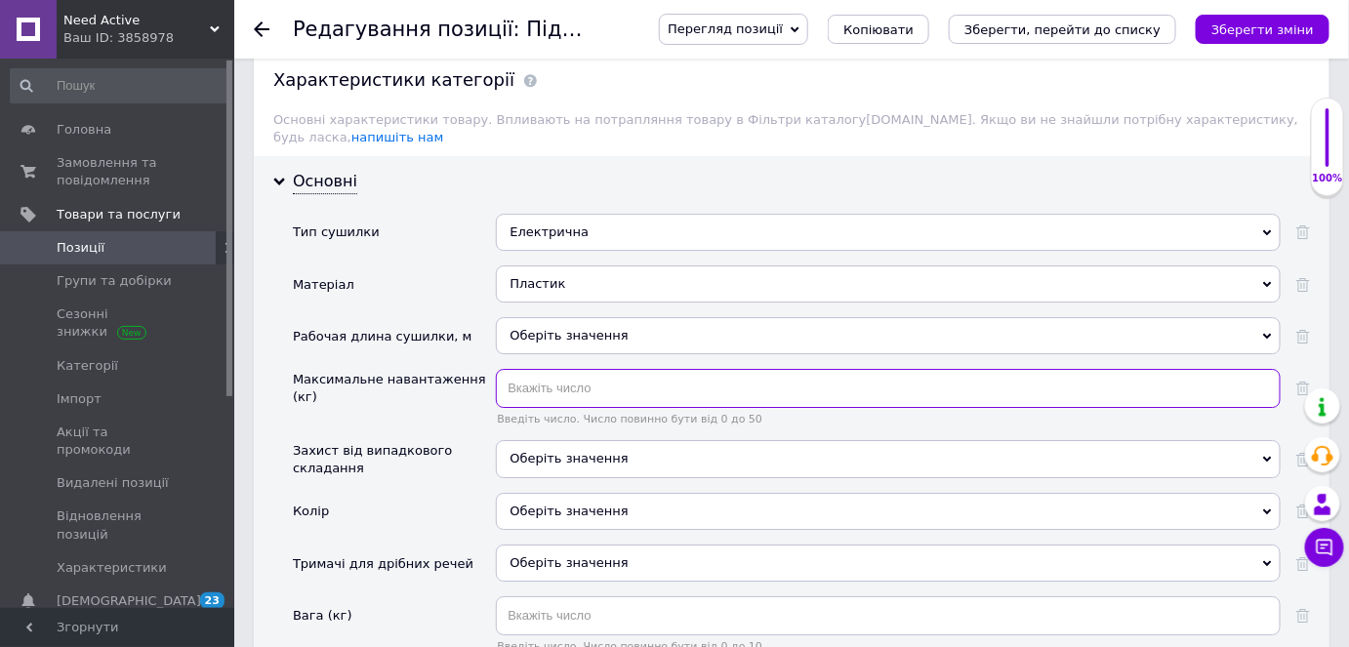
click at [527, 369] on input "text" at bounding box center [888, 388] width 785 height 39
type input "10"
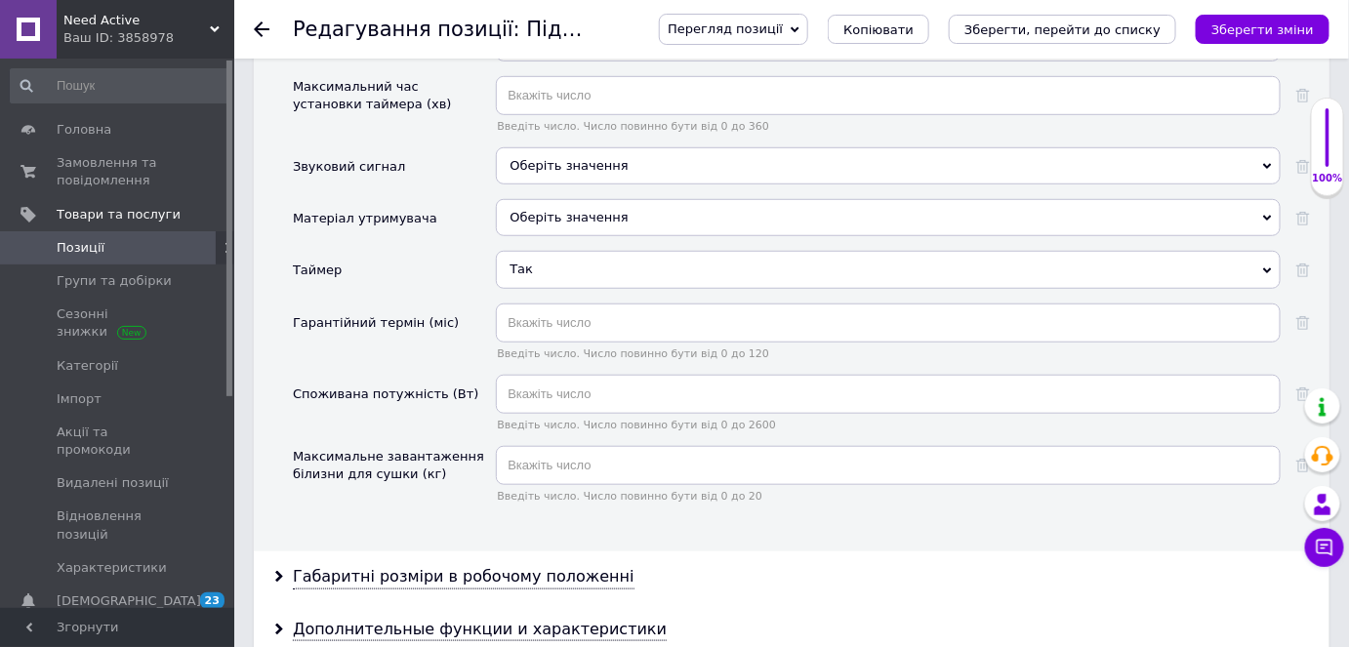
scroll to position [2929, 0]
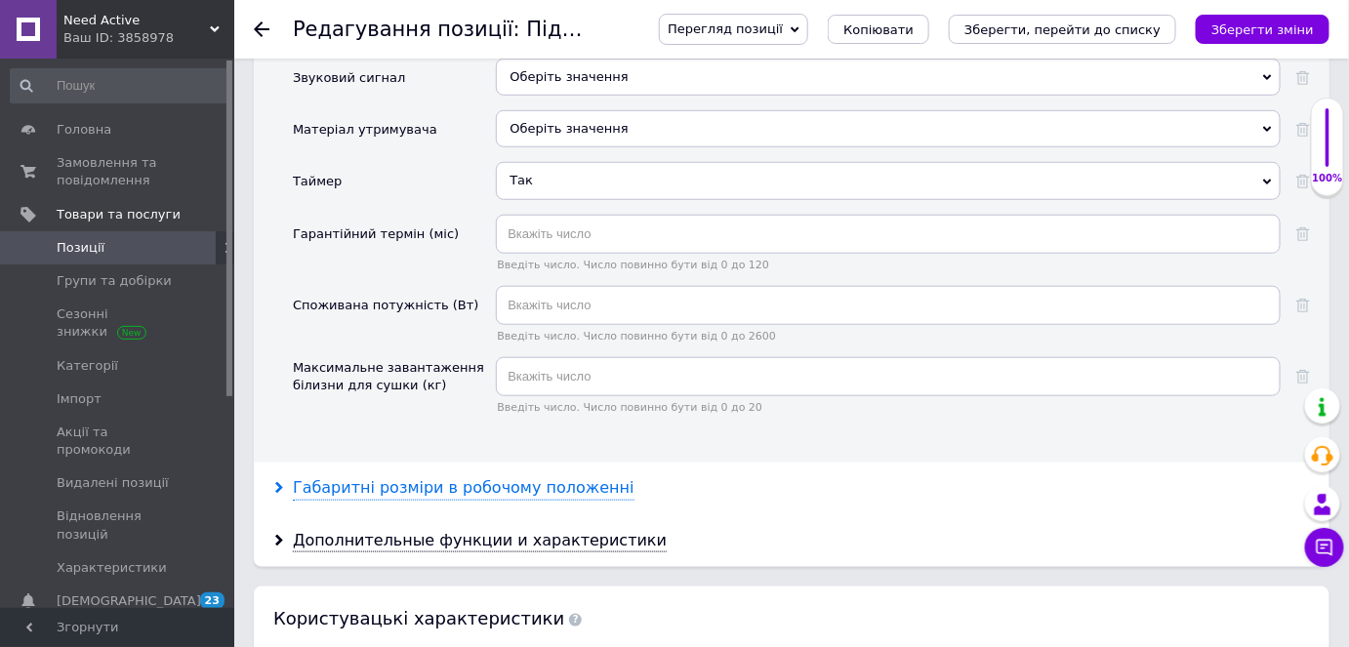
click at [496, 477] on div "Габаритні розміри в робочому положенні" at bounding box center [464, 488] width 342 height 22
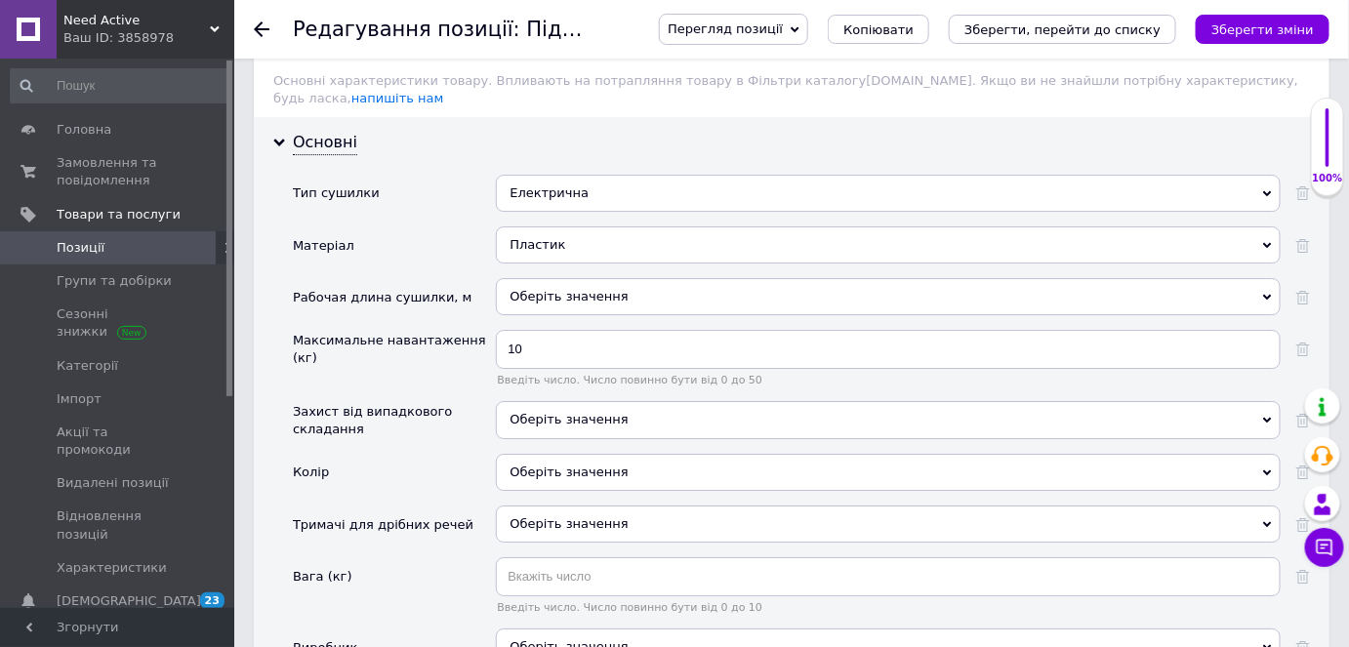
scroll to position [2041, 0]
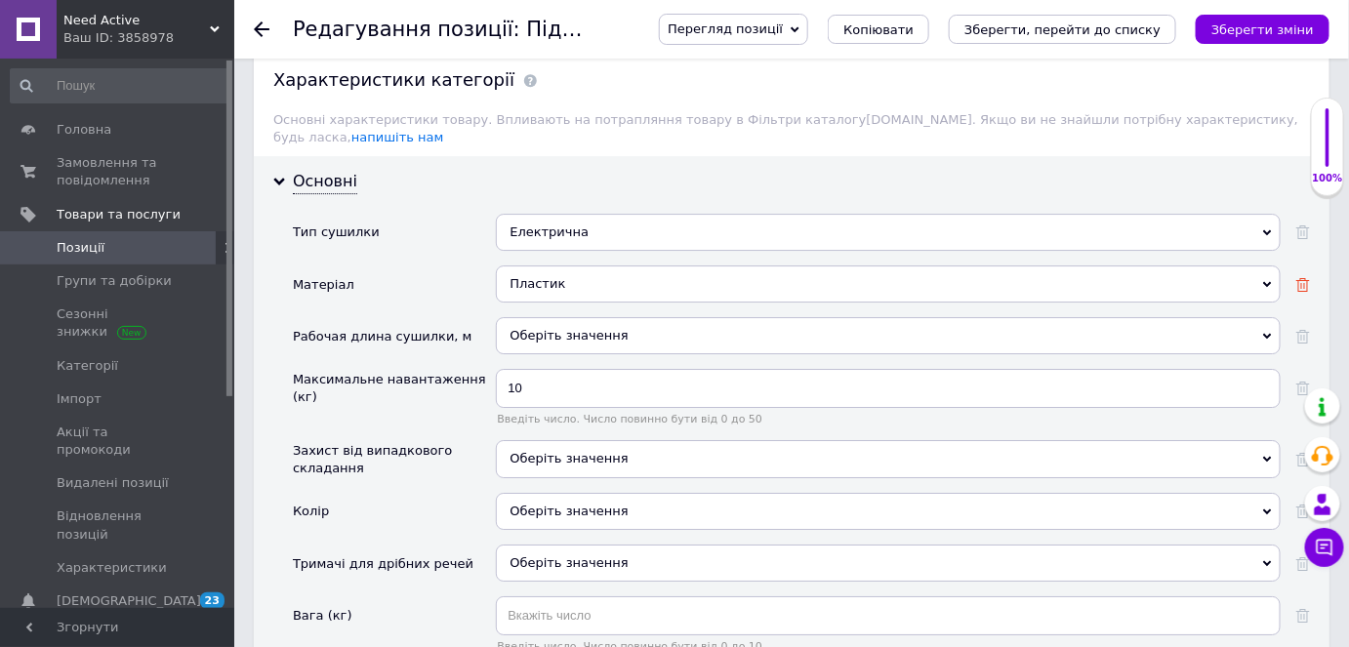
click at [1308, 278] on icon at bounding box center [1304, 285] width 14 height 14
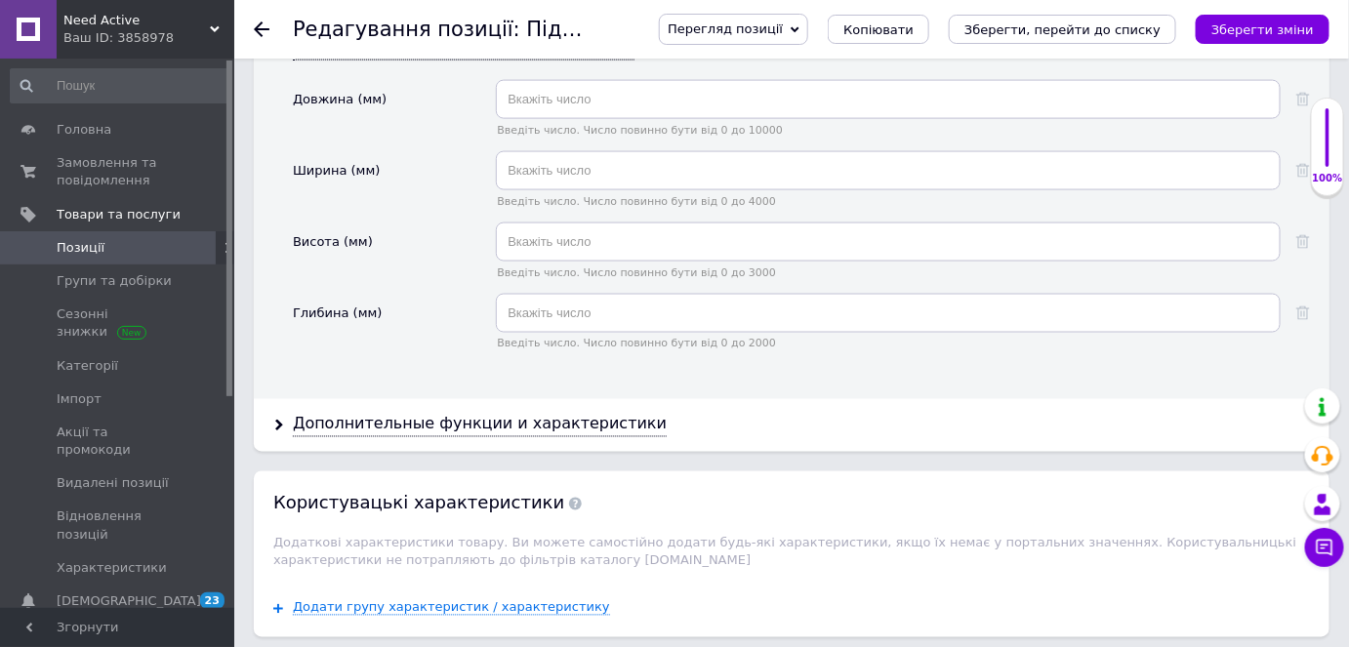
scroll to position [3372, 0]
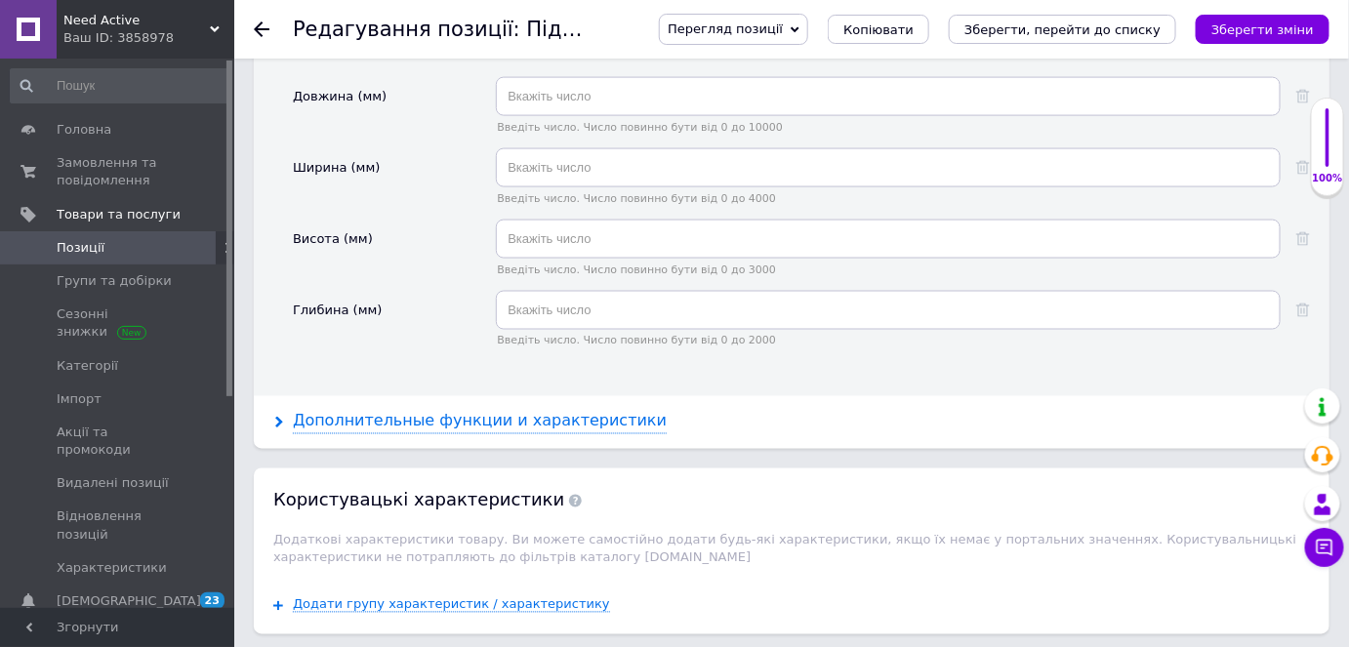
click at [580, 411] on div "Дополнительные функции и характеристики" at bounding box center [480, 422] width 374 height 22
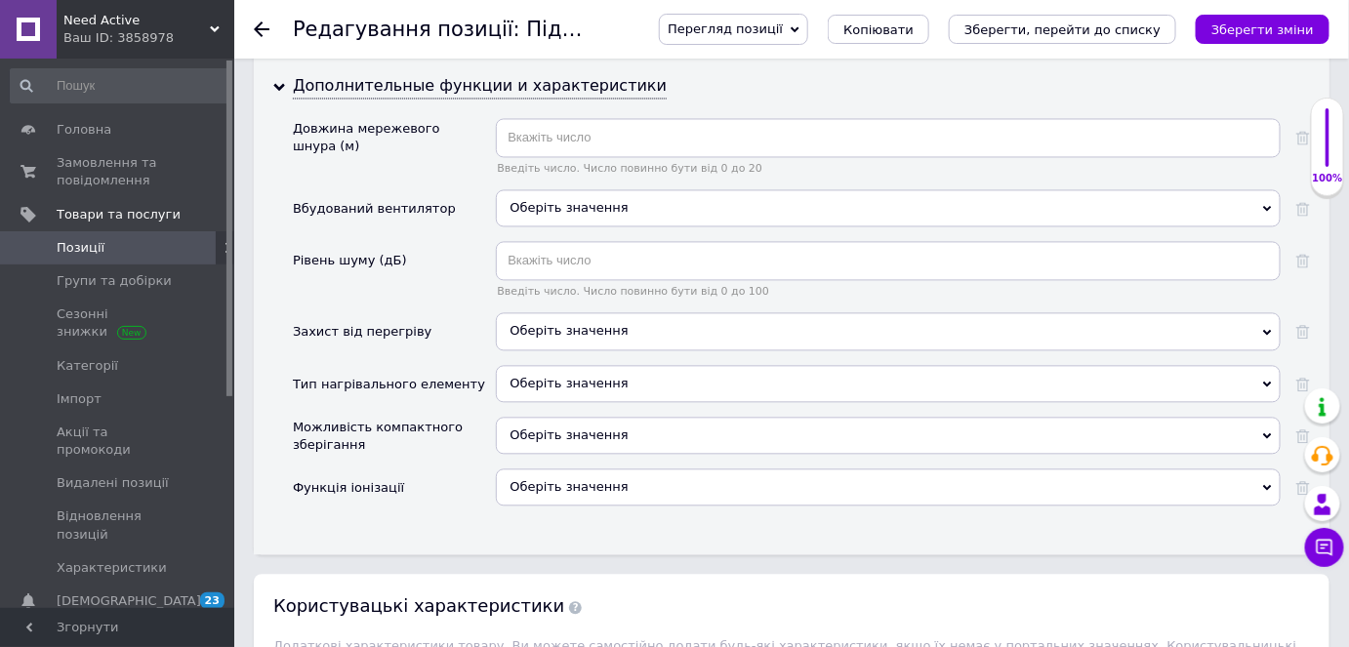
scroll to position [3728, 0]
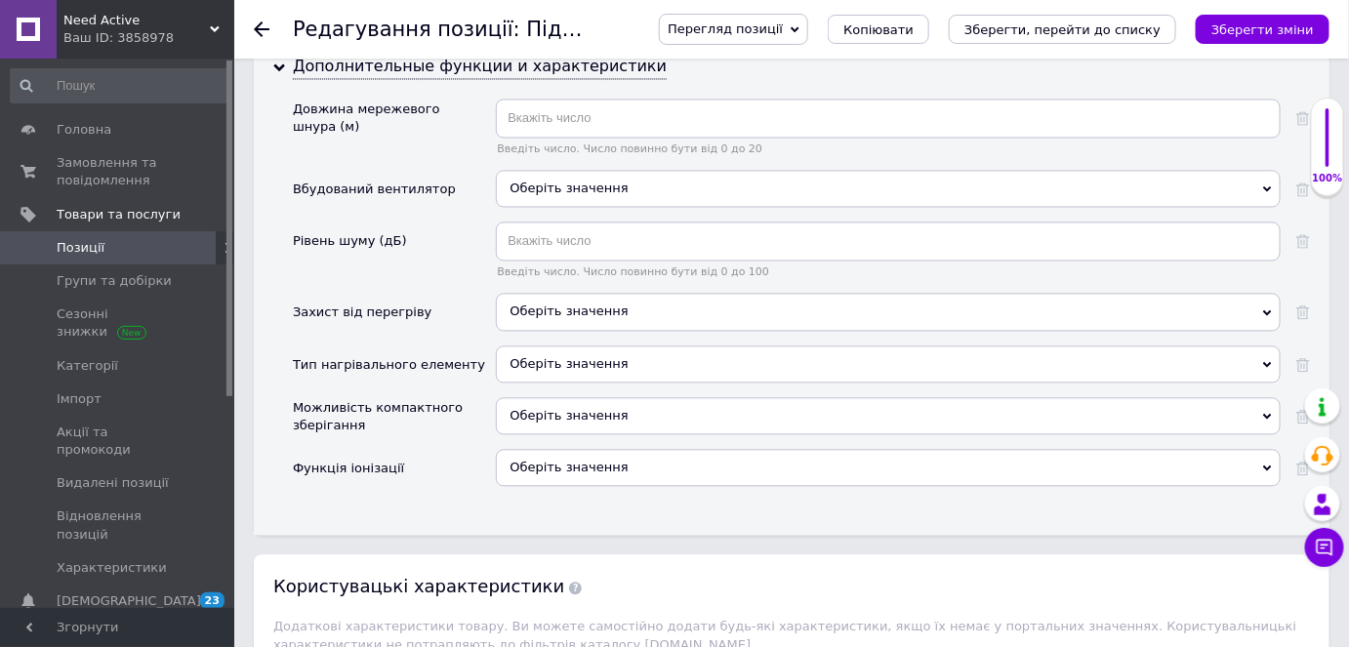
click at [574, 304] on span "Оберіть значення" at bounding box center [569, 311] width 118 height 15
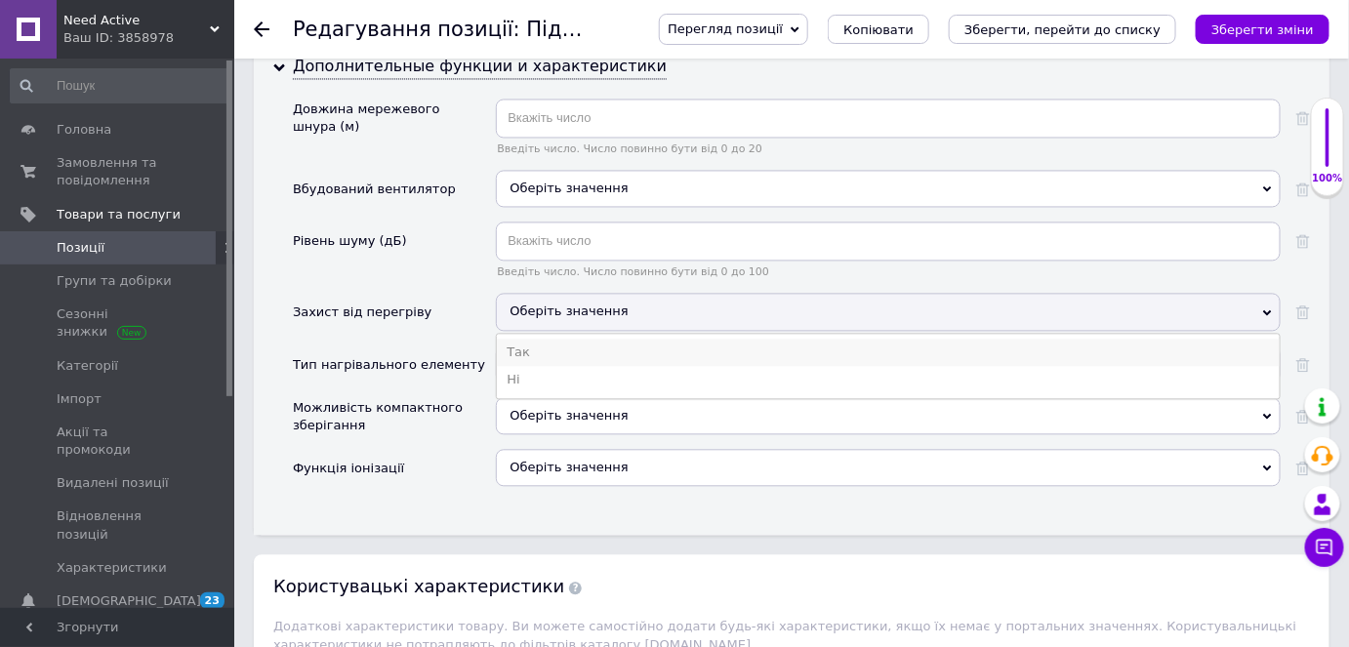
click at [550, 339] on li "Так" at bounding box center [888, 352] width 783 height 27
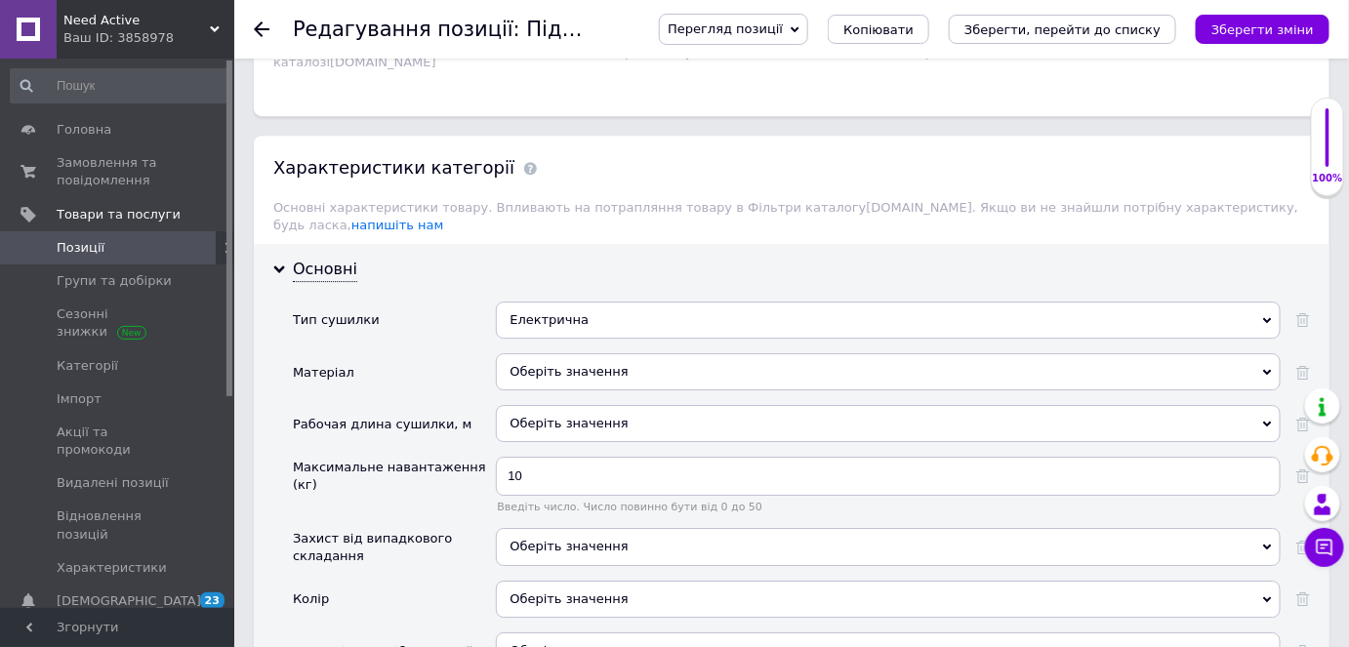
scroll to position [1953, 0]
click at [1273, 25] on icon "Зберегти зміни" at bounding box center [1263, 29] width 103 height 15
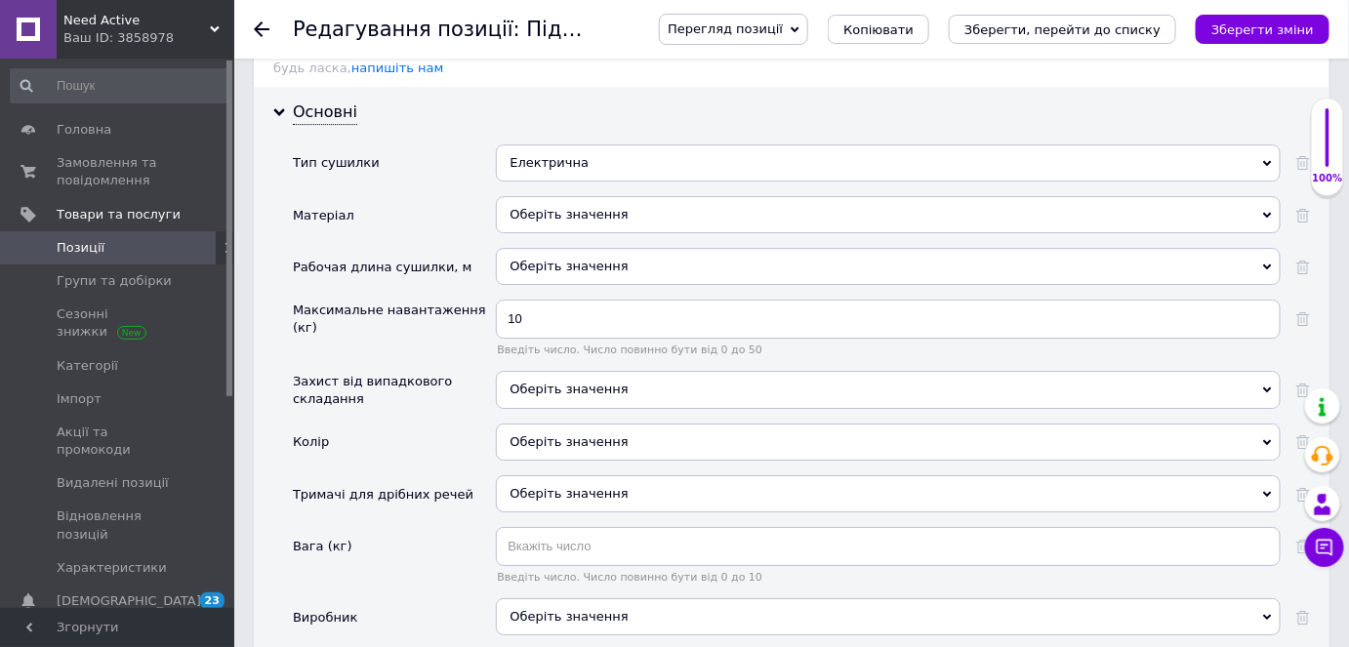
scroll to position [2129, 0]
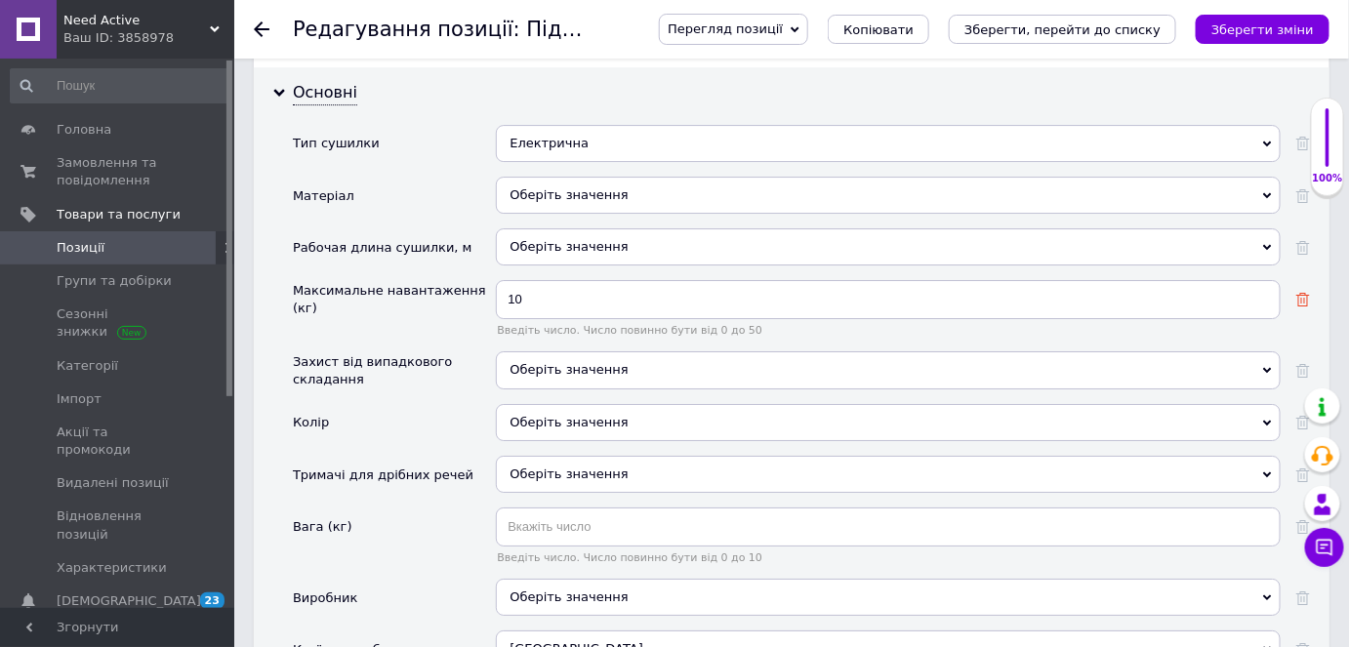
click at [1302, 293] on use at bounding box center [1304, 300] width 14 height 14
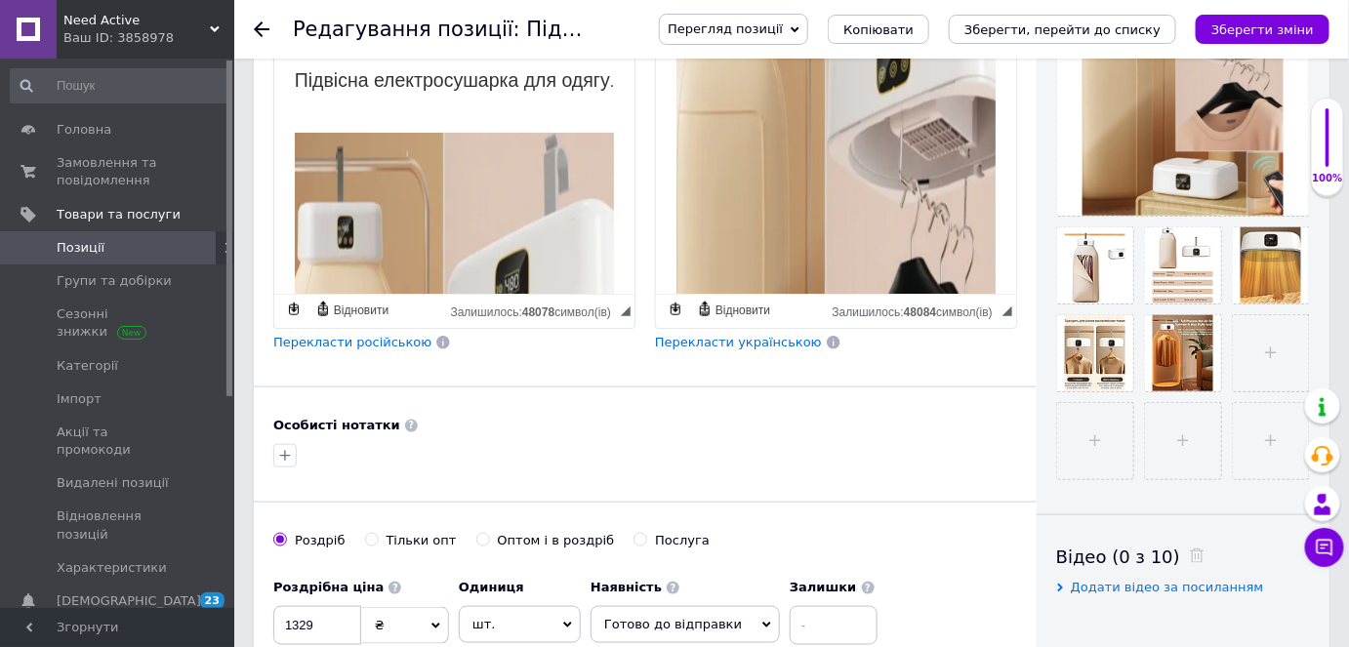
scroll to position [354, 0]
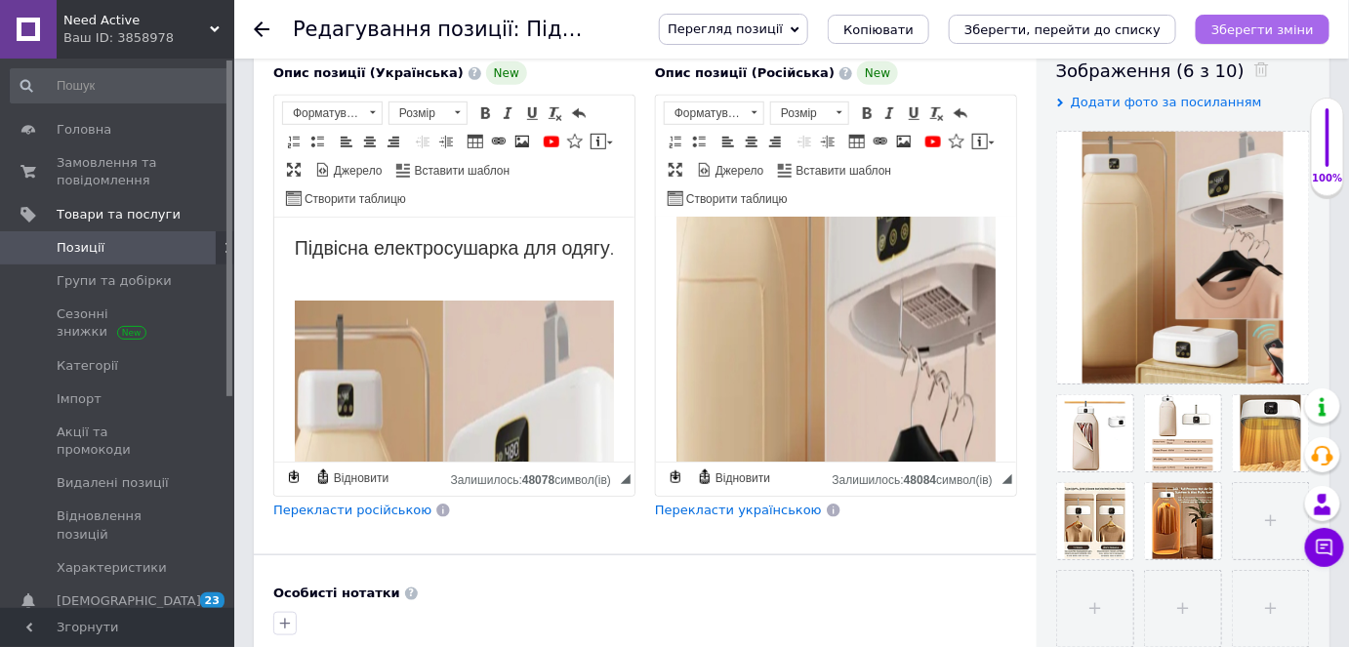
click at [1294, 24] on icon "Зберегти зміни" at bounding box center [1263, 29] width 103 height 15
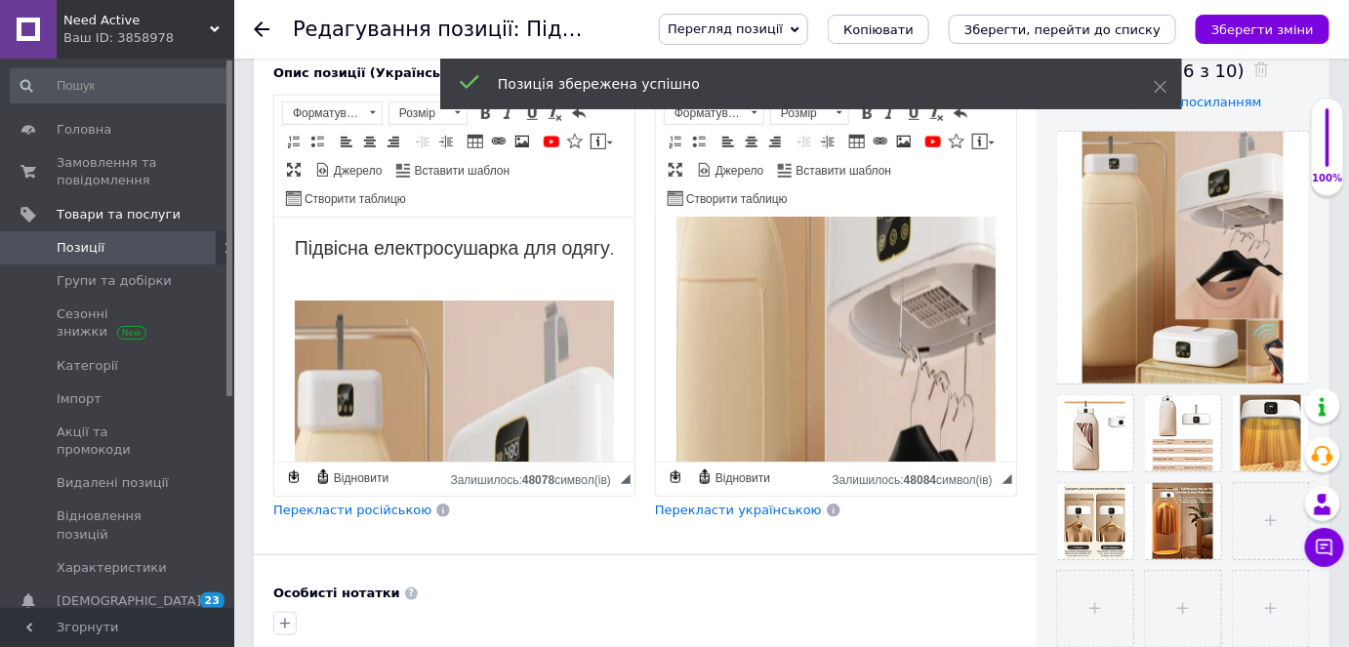
click at [783, 23] on span "Перегляд позиції" at bounding box center [725, 28] width 115 height 15
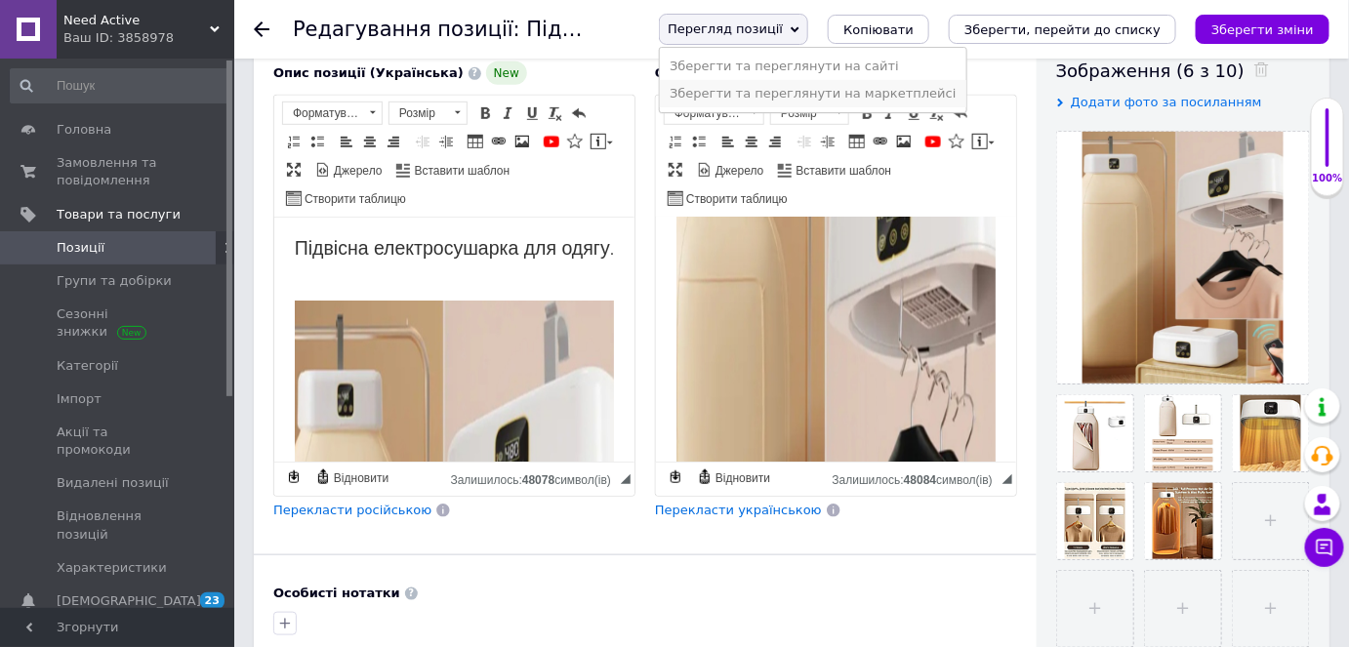
click at [911, 95] on li "Зберегти та переглянути на маркетплейсі" at bounding box center [813, 93] width 306 height 27
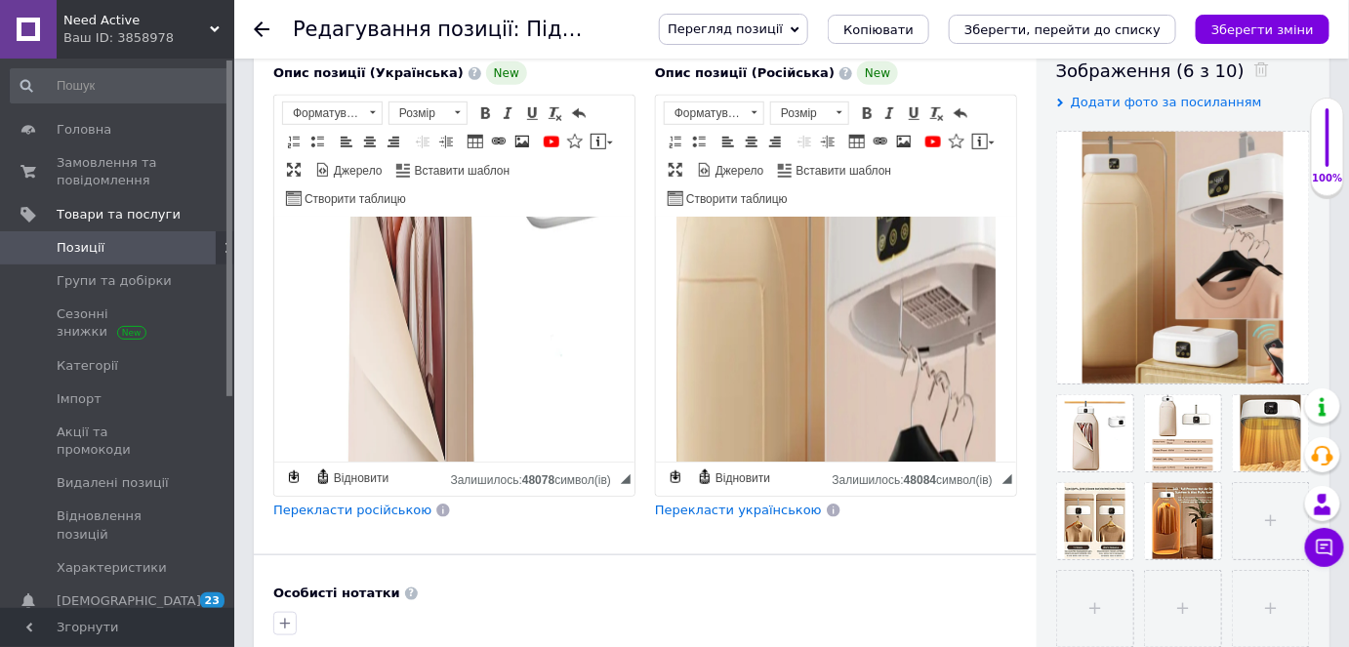
scroll to position [1508, 0]
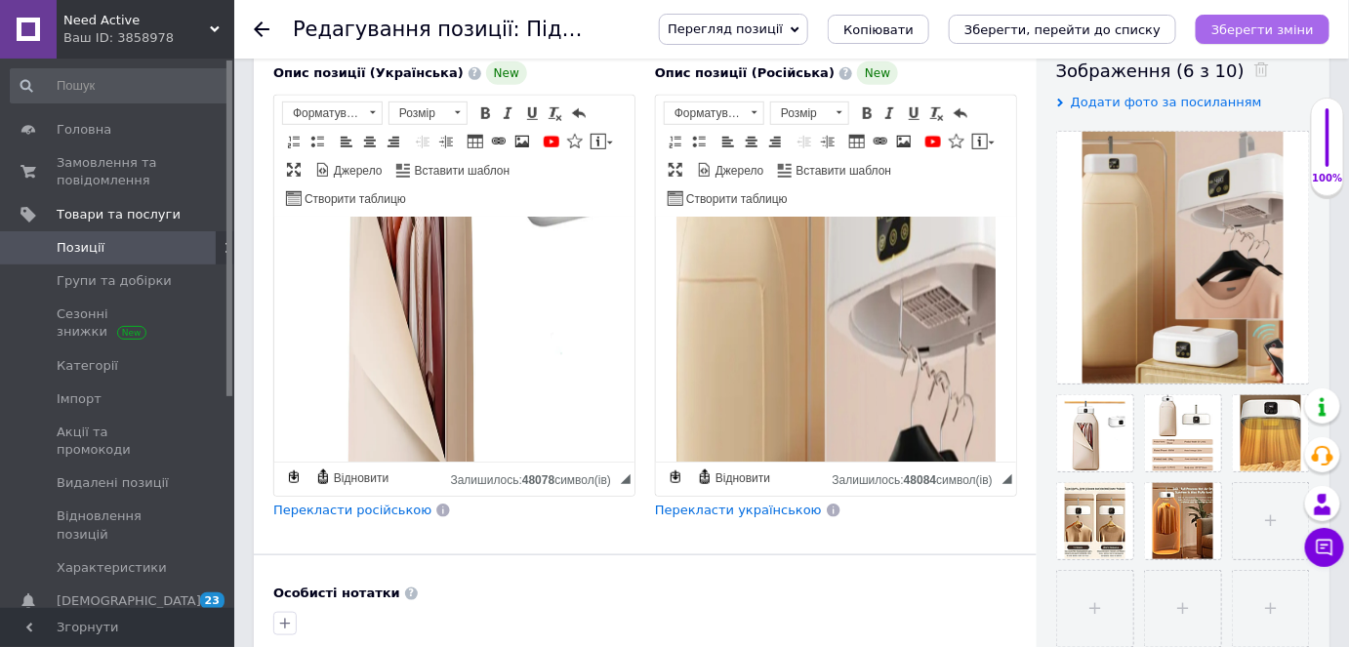
click at [1295, 25] on icon "Зберегти зміни" at bounding box center [1263, 29] width 103 height 15
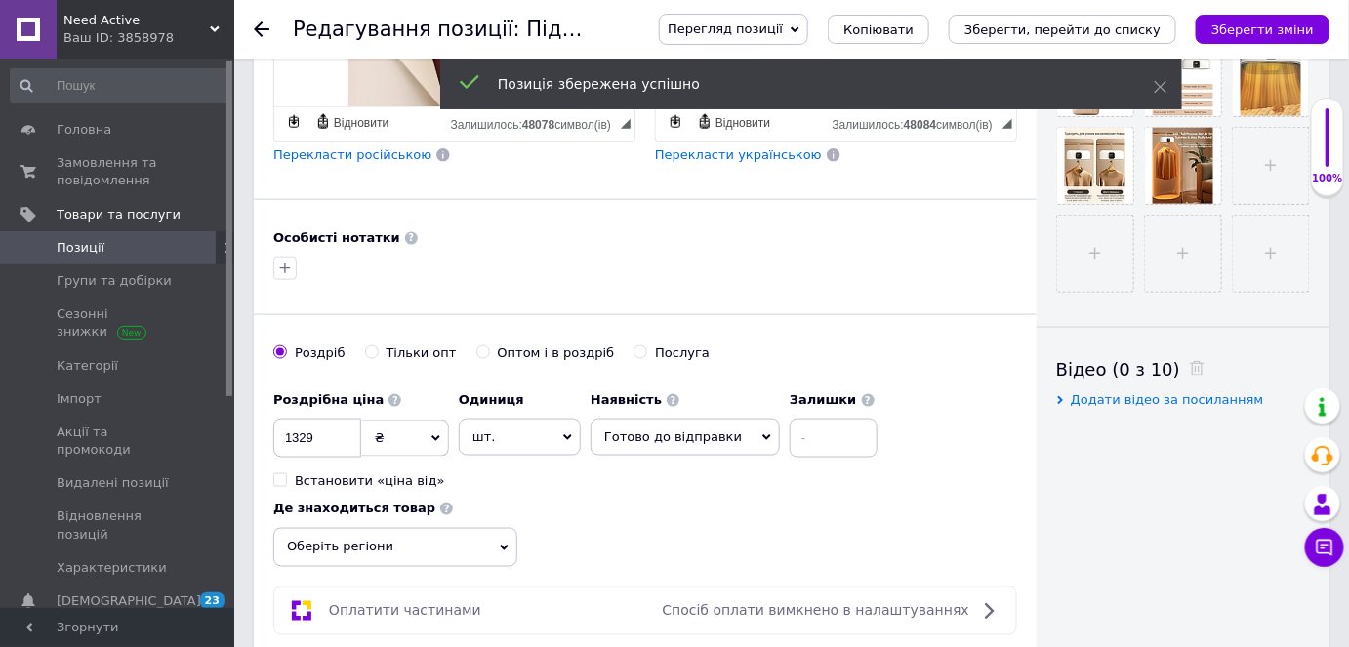
scroll to position [799, 0]
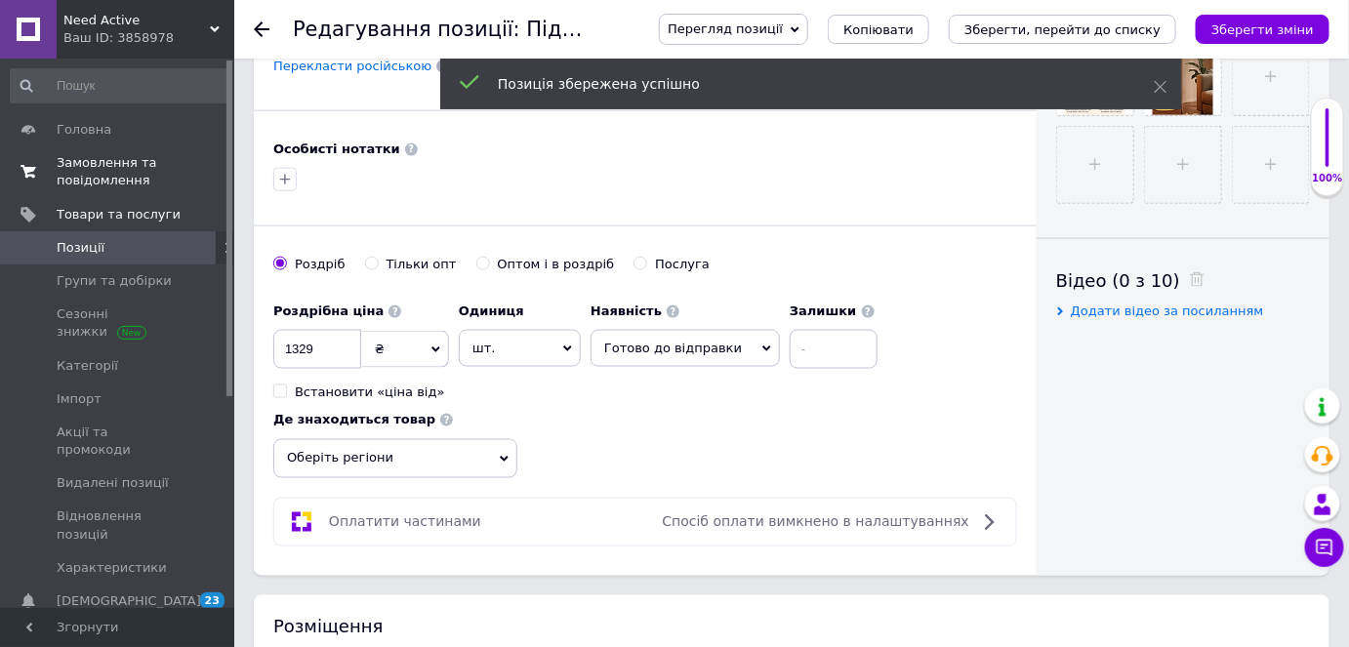
click at [128, 170] on span "Замовлення та повідомлення" at bounding box center [119, 171] width 124 height 35
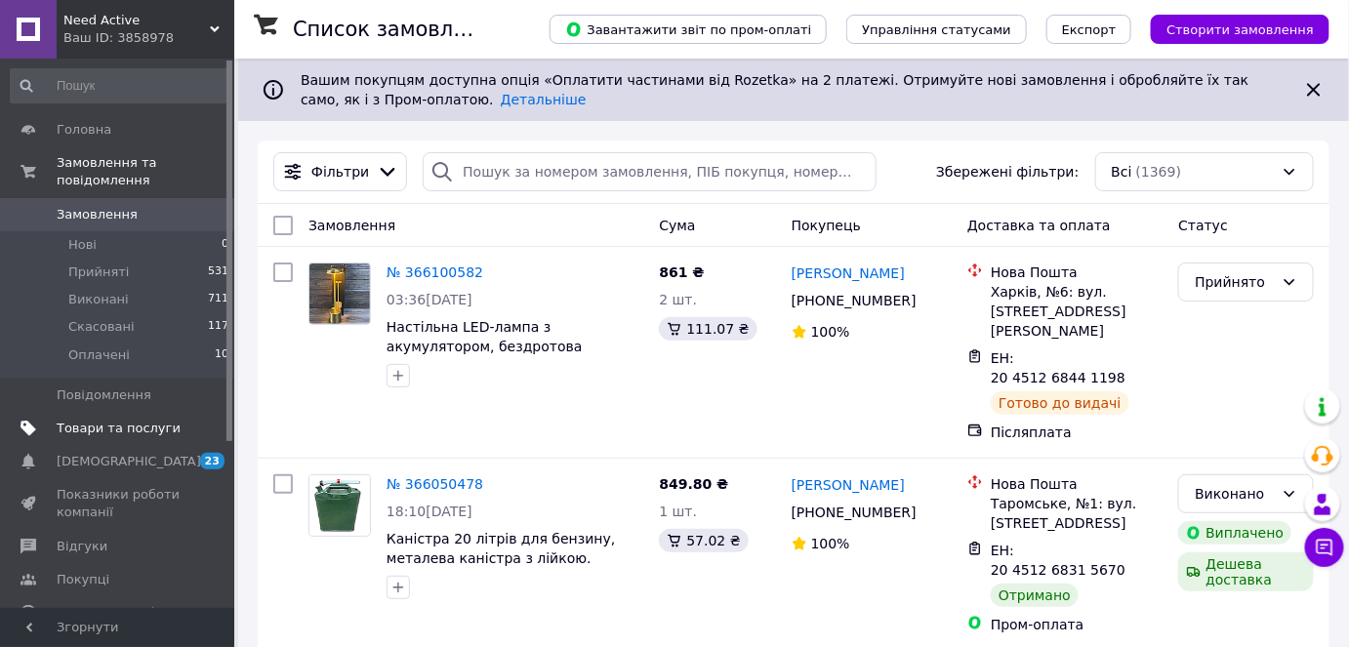
click at [141, 420] on span "Товари та послуги" at bounding box center [119, 429] width 124 height 18
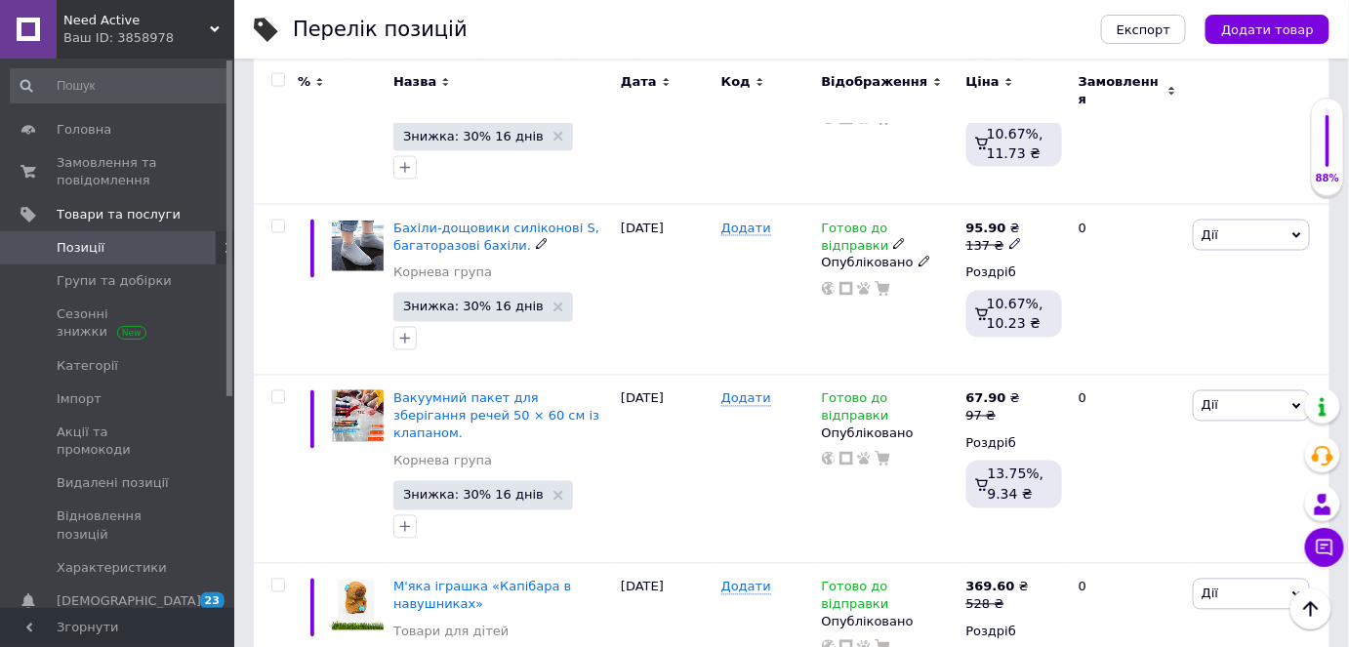
scroll to position [3484, 0]
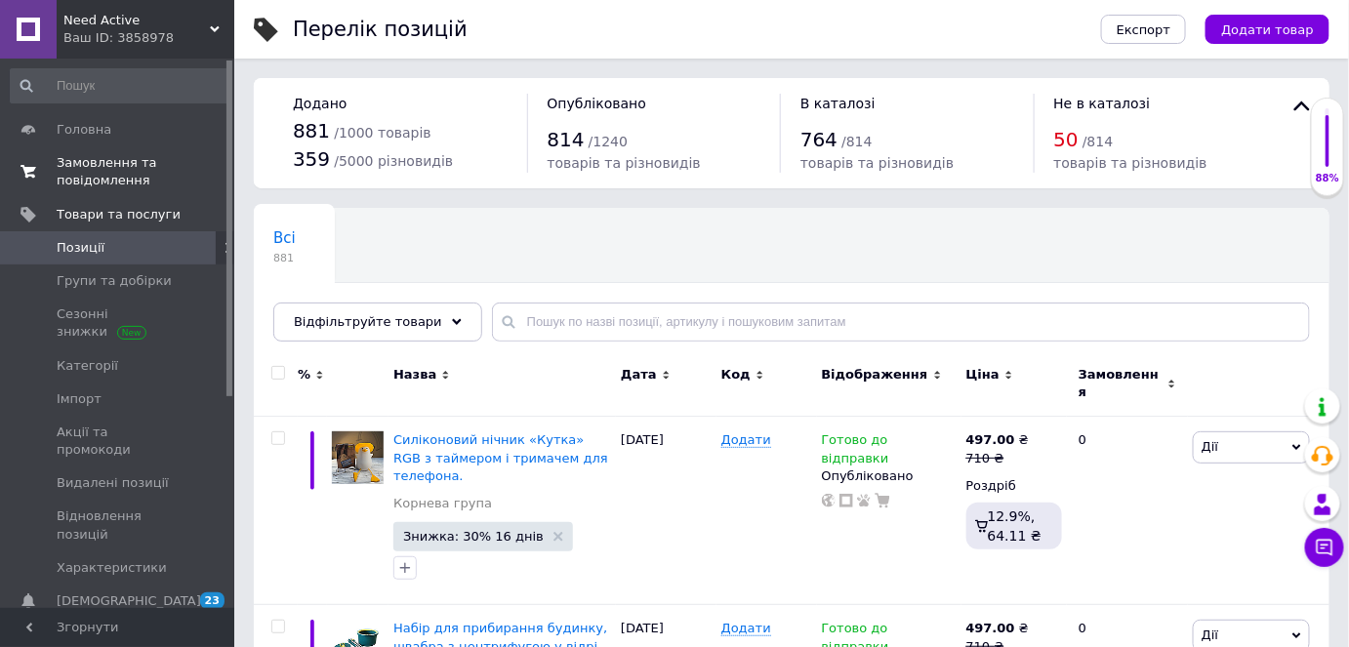
click at [119, 170] on span "Замовлення та повідомлення" at bounding box center [119, 171] width 124 height 35
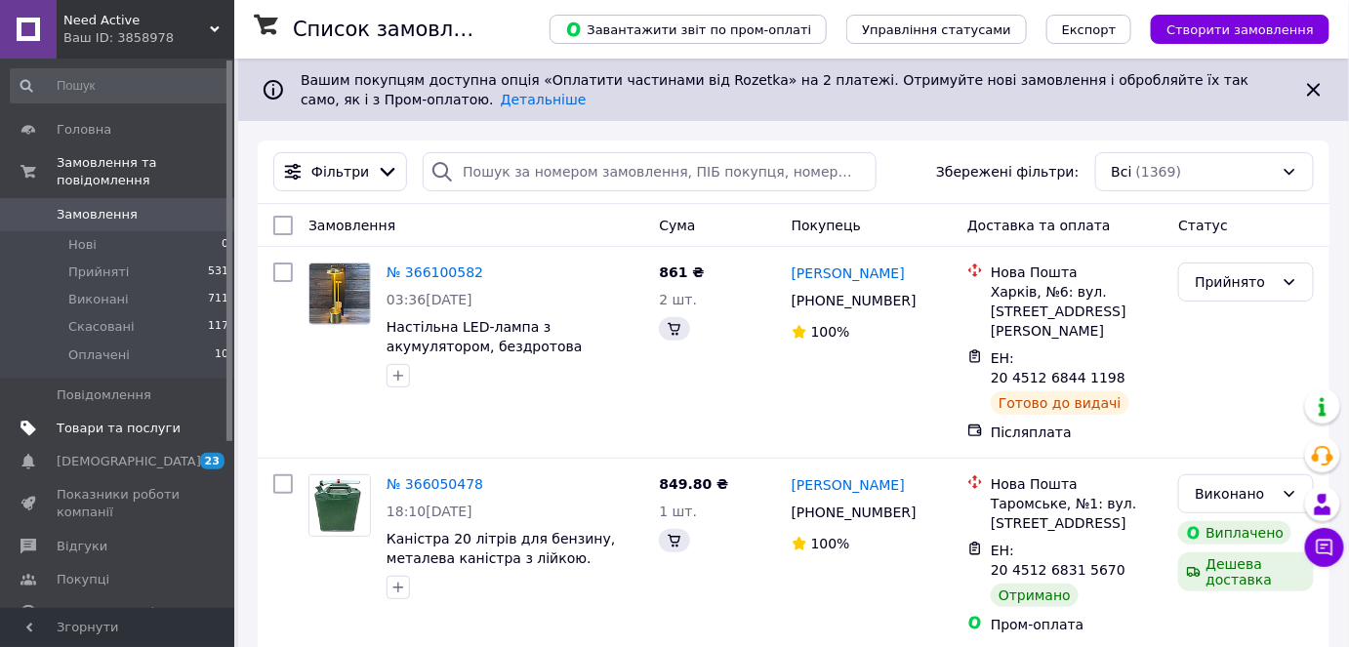
click at [143, 420] on span "Товари та послуги" at bounding box center [119, 429] width 124 height 18
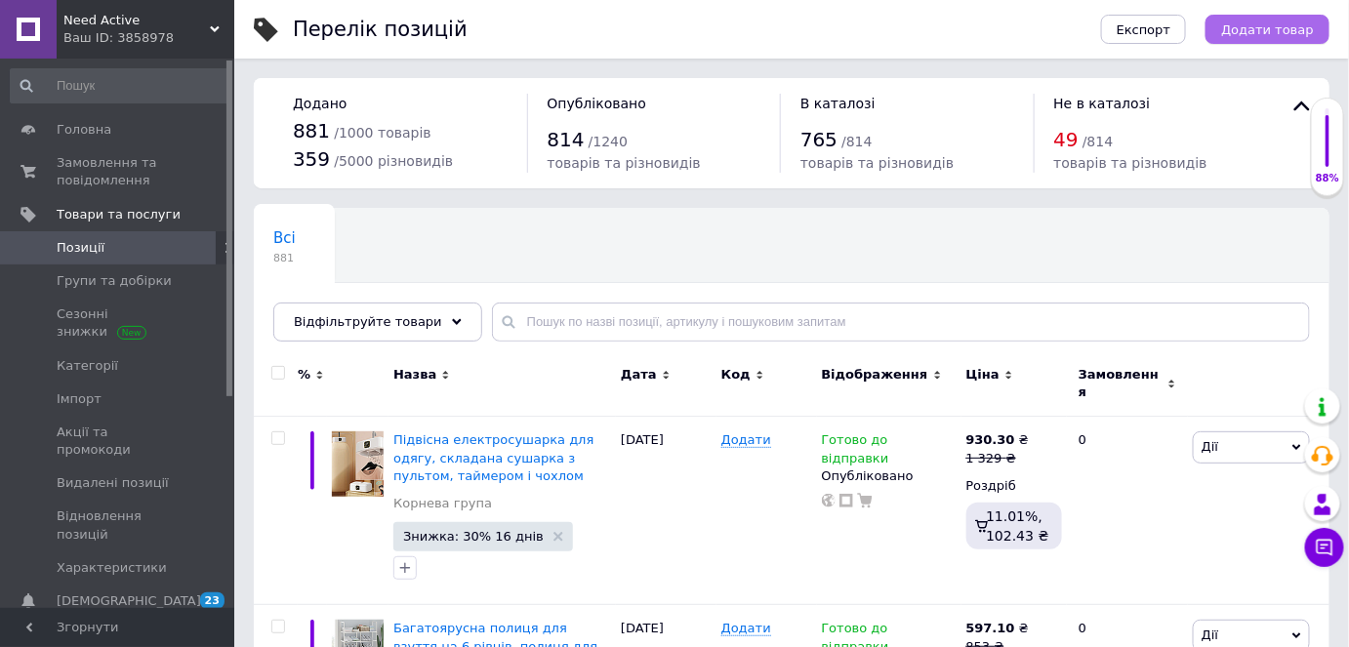
click at [1285, 42] on button "Додати товар" at bounding box center [1268, 29] width 124 height 29
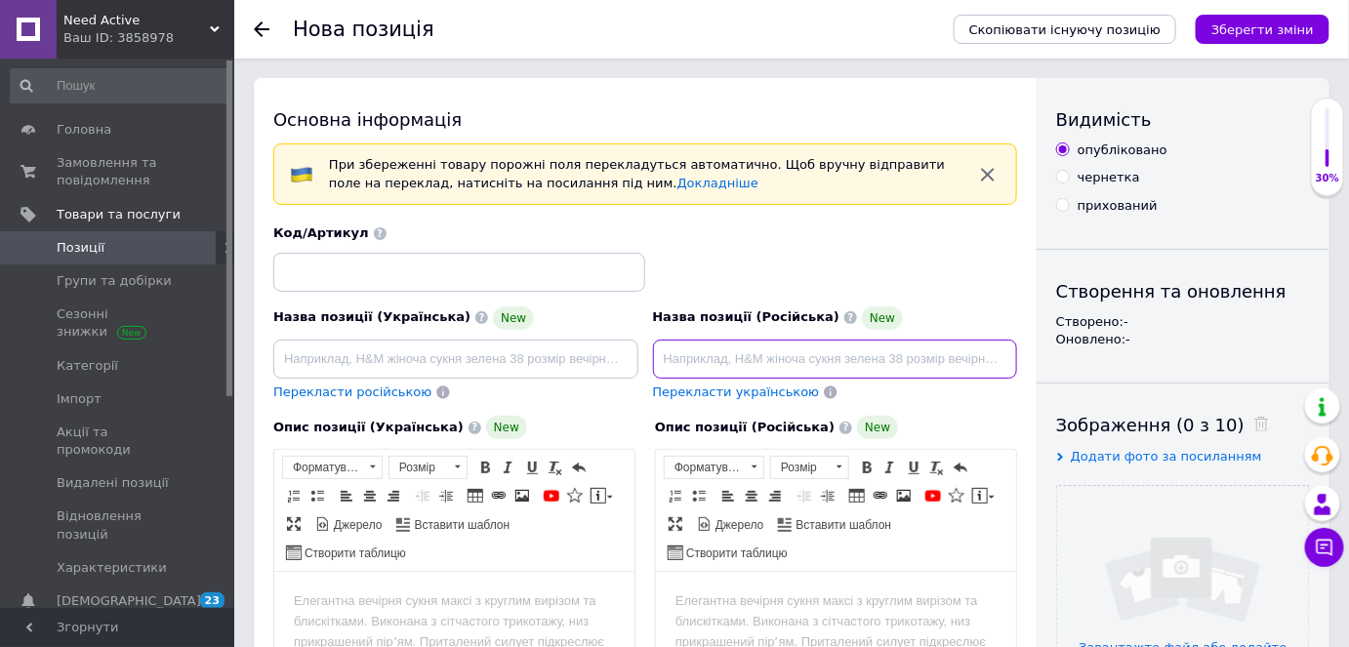
click at [775, 360] on input at bounding box center [835, 359] width 365 height 39
paste input "Полка для микроволновки и кухонной техники 53×33×32 см"
type input "Полка для микроволновки и кухонной техники 53×33×32 см"
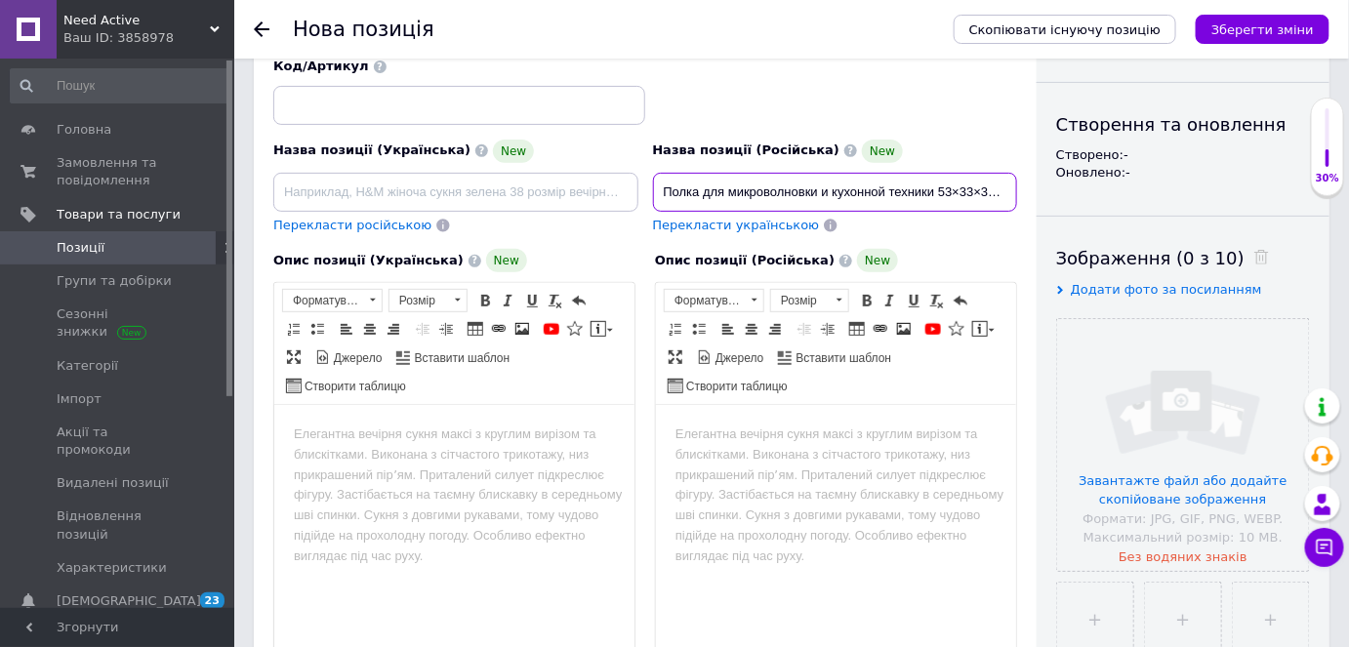
scroll to position [177, 0]
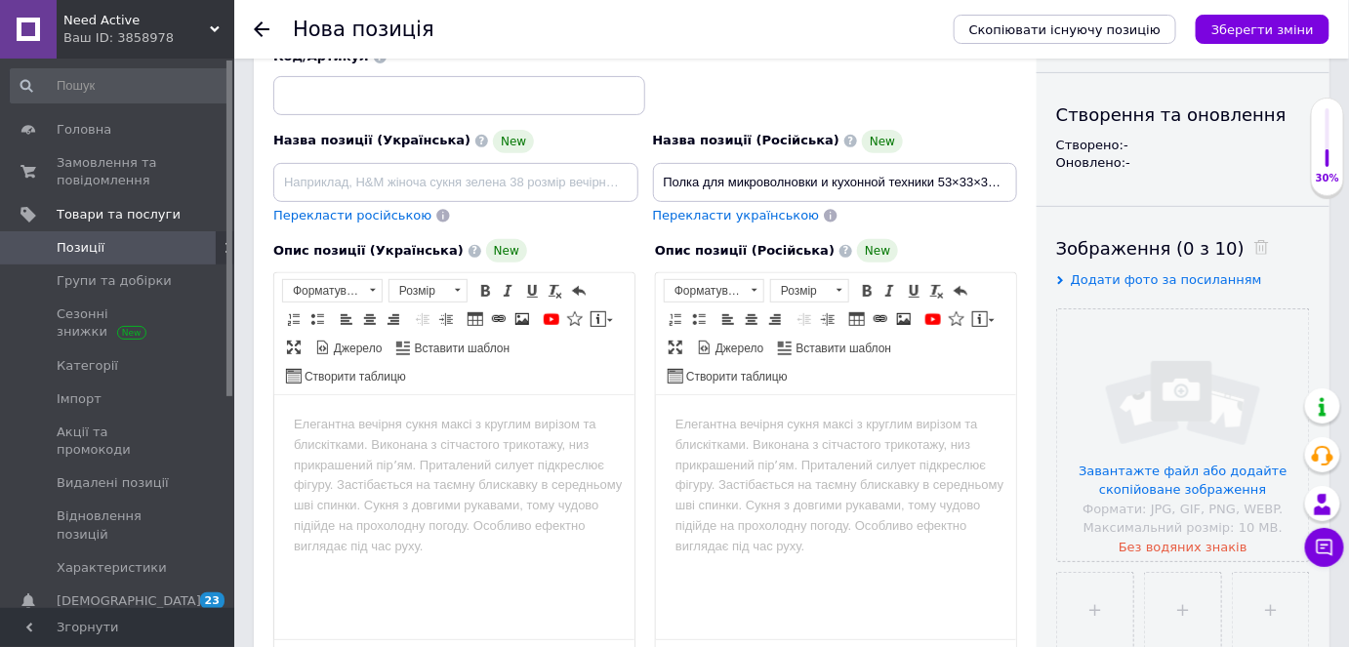
click at [780, 413] on html at bounding box center [835, 424] width 360 height 60
drag, startPoint x: 657, startPoint y: 174, endPoint x: 1062, endPoint y: 182, distance: 405.3
click at [1062, 182] on div "Основна інформація При збереженні товару порожні поля перекладуться автоматично…" at bounding box center [792, 546] width 1076 height 1290
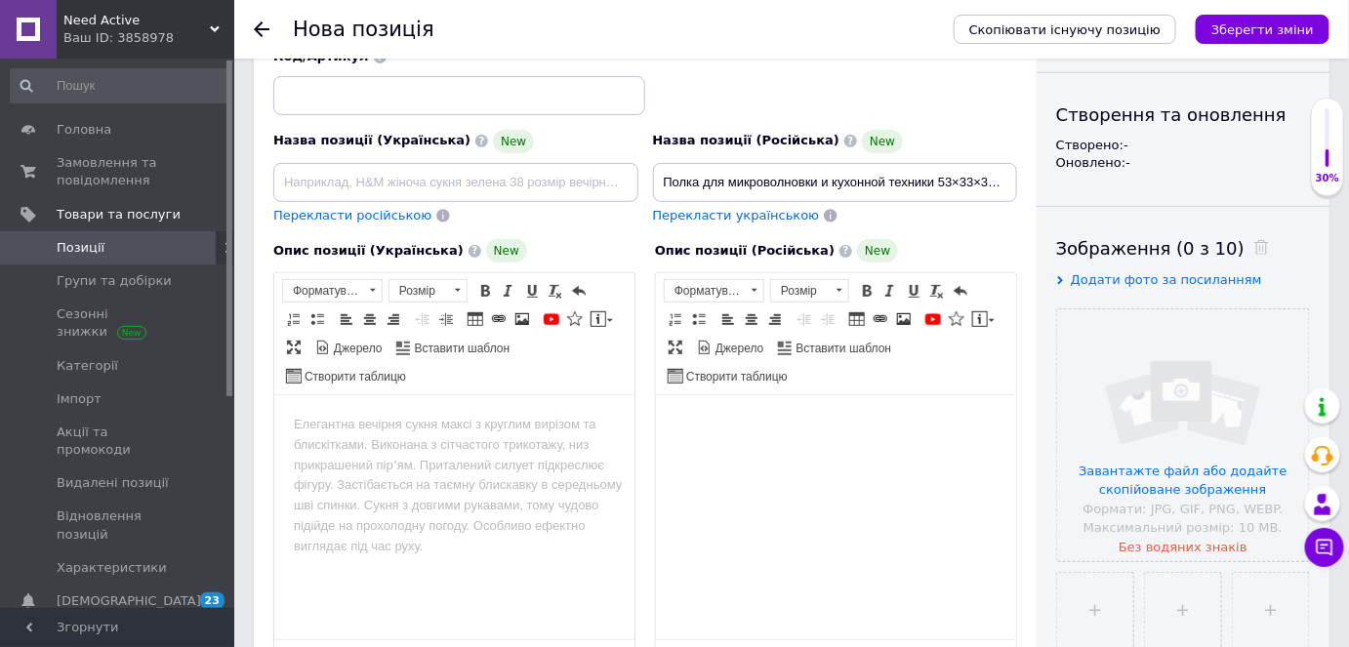
click at [804, 417] on body "Редактор, 116FC396-F408-4B37-8874-7A8BB8271E59" at bounding box center [835, 424] width 321 height 21
drag, startPoint x: 770, startPoint y: 452, endPoint x: 667, endPoint y: 412, distance: 111.0
click at [667, 412] on html "Полка для микроволновки и кухонной техники 53×33×32 см" at bounding box center [835, 434] width 360 height 80
click at [752, 289] on span at bounding box center [755, 290] width 6 height 3
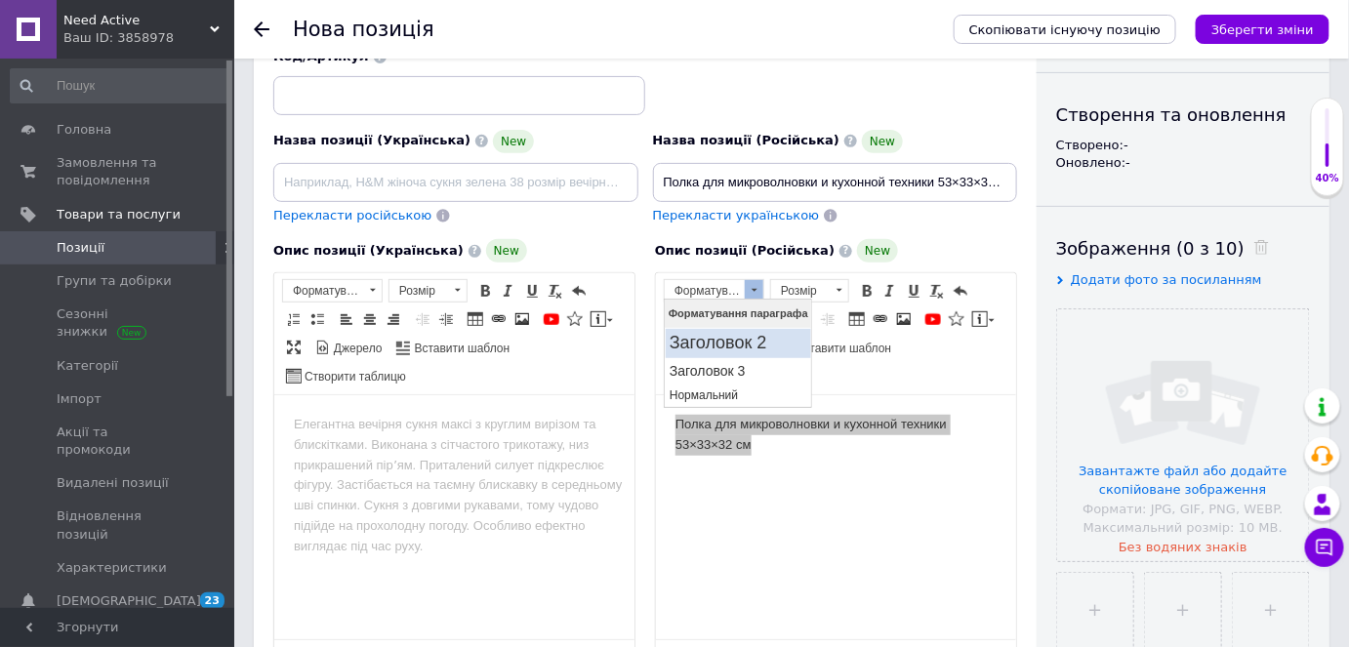
click at [750, 345] on h2 "Заголовок 2" at bounding box center [738, 343] width 138 height 21
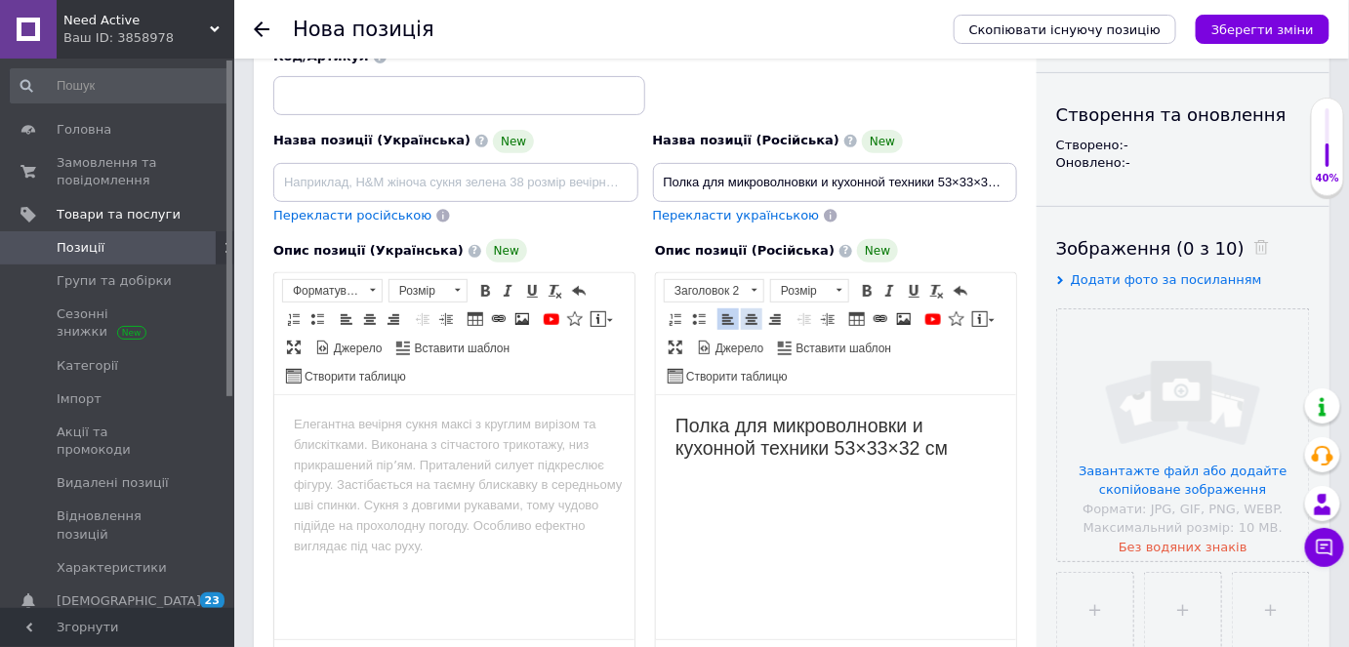
click at [755, 318] on span at bounding box center [752, 319] width 16 height 16
click at [990, 460] on html "Полка для микроволновки и кухонной техники 53×33×32 см" at bounding box center [835, 436] width 360 height 85
click at [988, 458] on h2 "Полка для микроволновки и кухонной техники 53×33×32 см" at bounding box center [835, 437] width 321 height 46
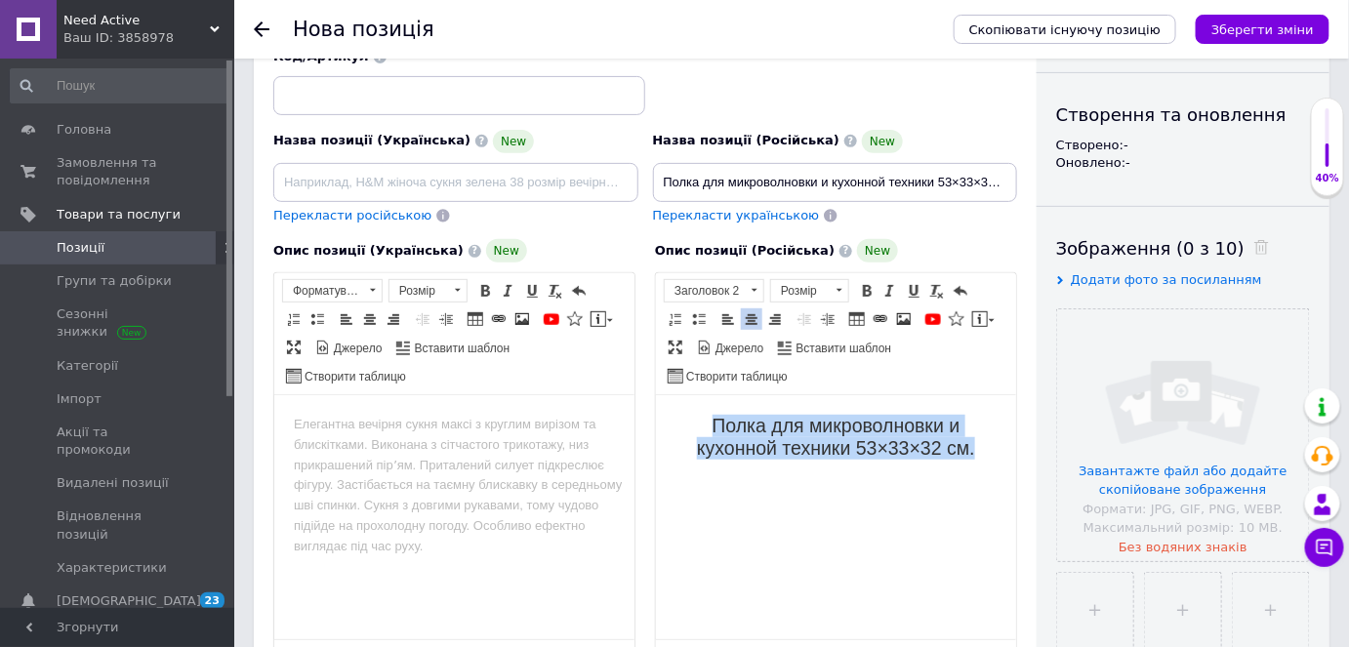
drag, startPoint x: 981, startPoint y: 452, endPoint x: 673, endPoint y: 418, distance: 310.4
click at [673, 418] on html "Полка для микроволновки и кухонной техники 53×33×32 см." at bounding box center [835, 436] width 360 height 85
click at [1003, 448] on html "Полка для микроволновки и кухонной техники 53×33×32 см." at bounding box center [835, 436] width 360 height 85
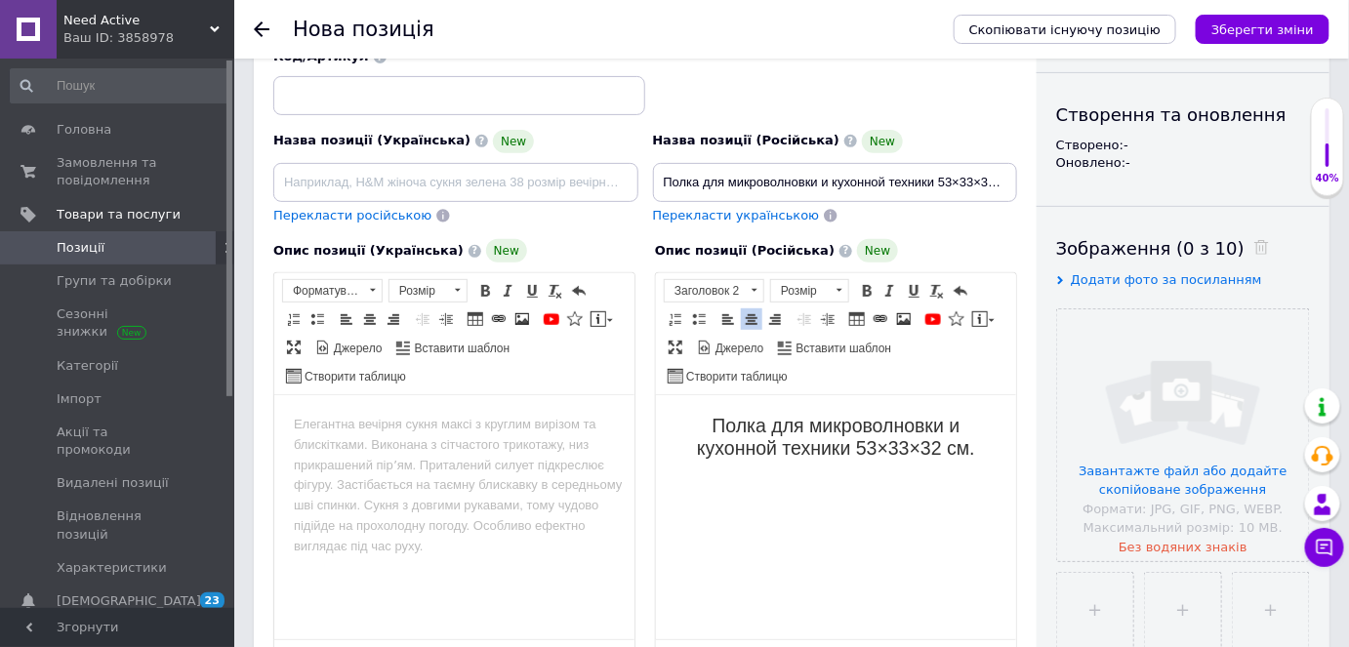
click at [980, 453] on h2 "Полка для микроволновки и кухонной техники 53×33×32 см." at bounding box center [835, 437] width 321 height 46
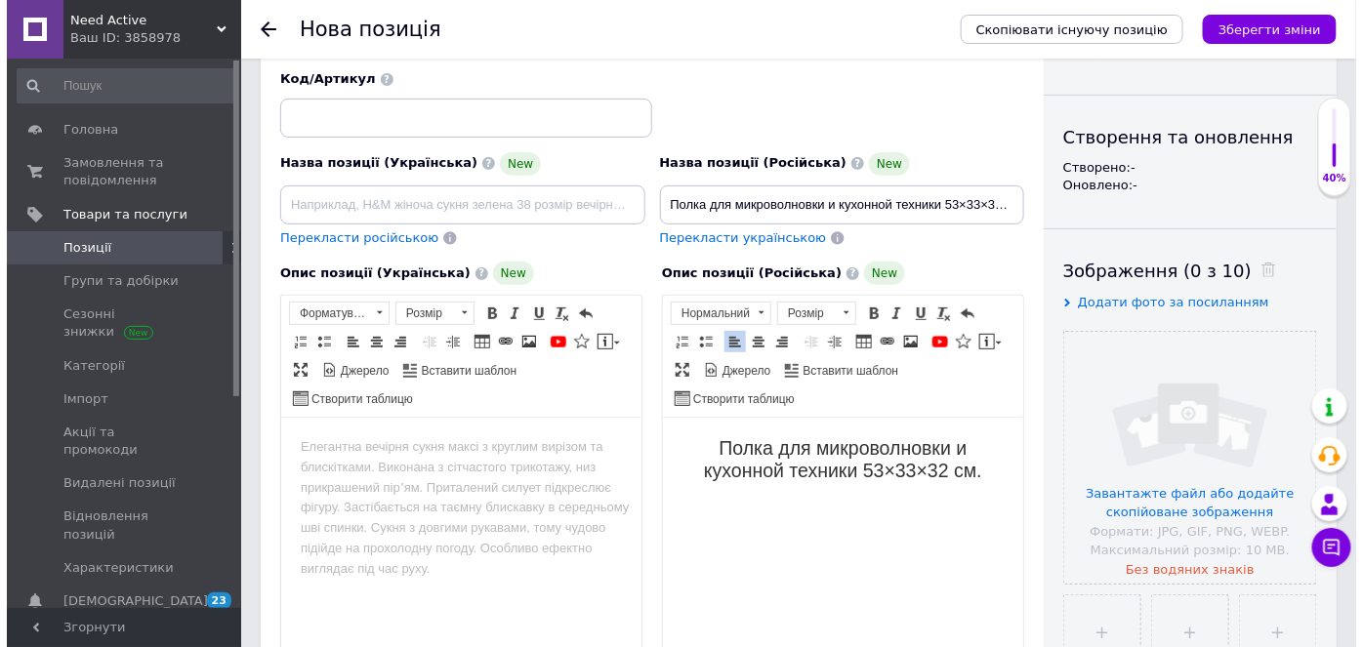
scroll to position [266, 0]
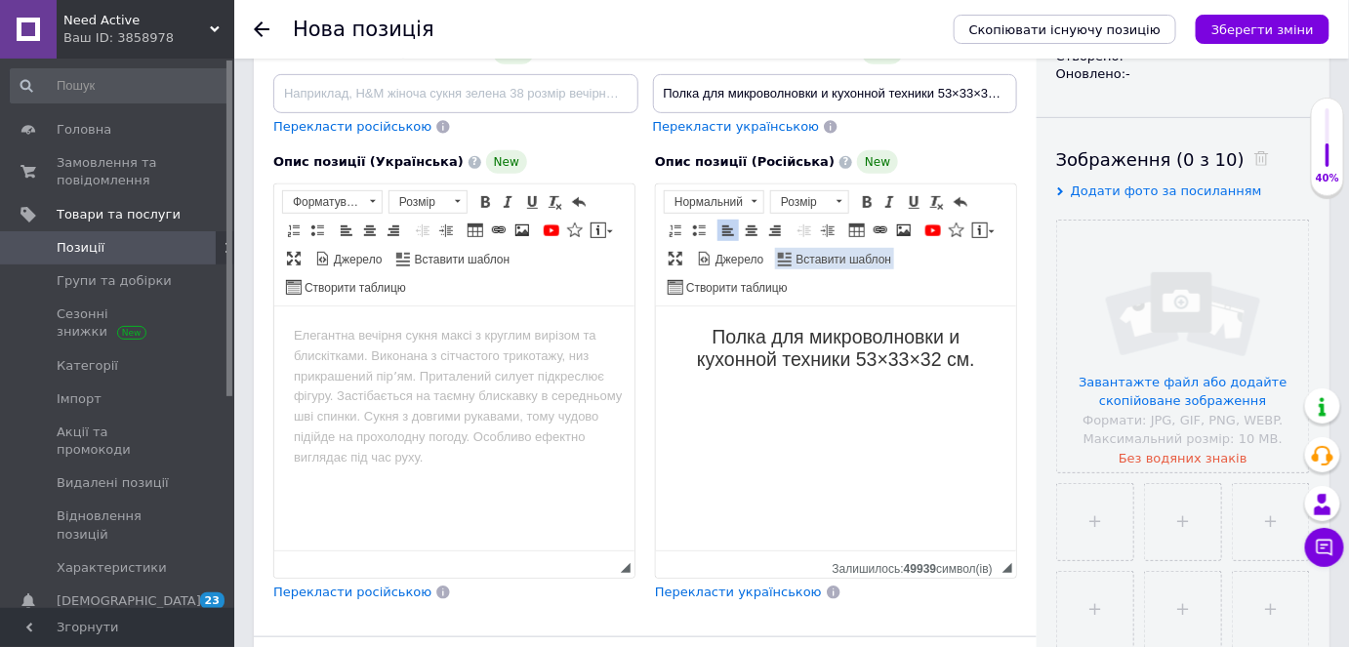
click at [861, 252] on span "Вставити шаблон" at bounding box center [843, 260] width 99 height 17
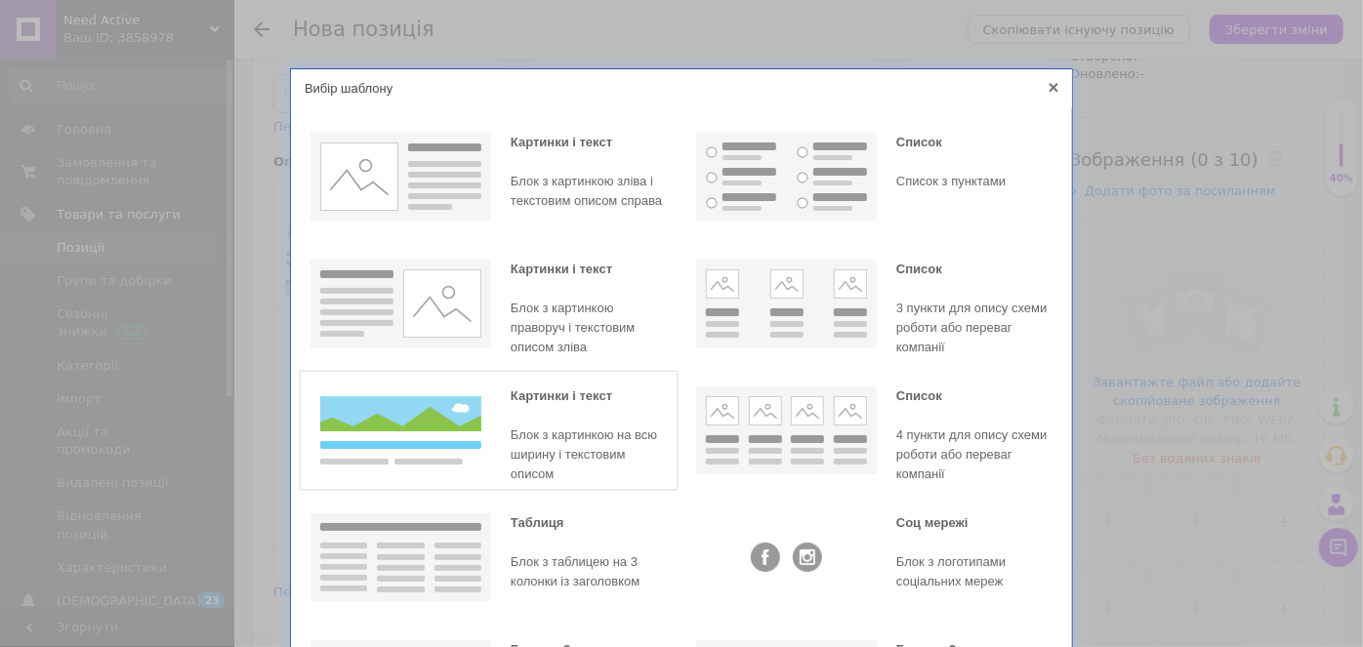
click at [608, 434] on div "Блок з картинкою на всю ширину і текстовим описом" at bounding box center [589, 455] width 156 height 59
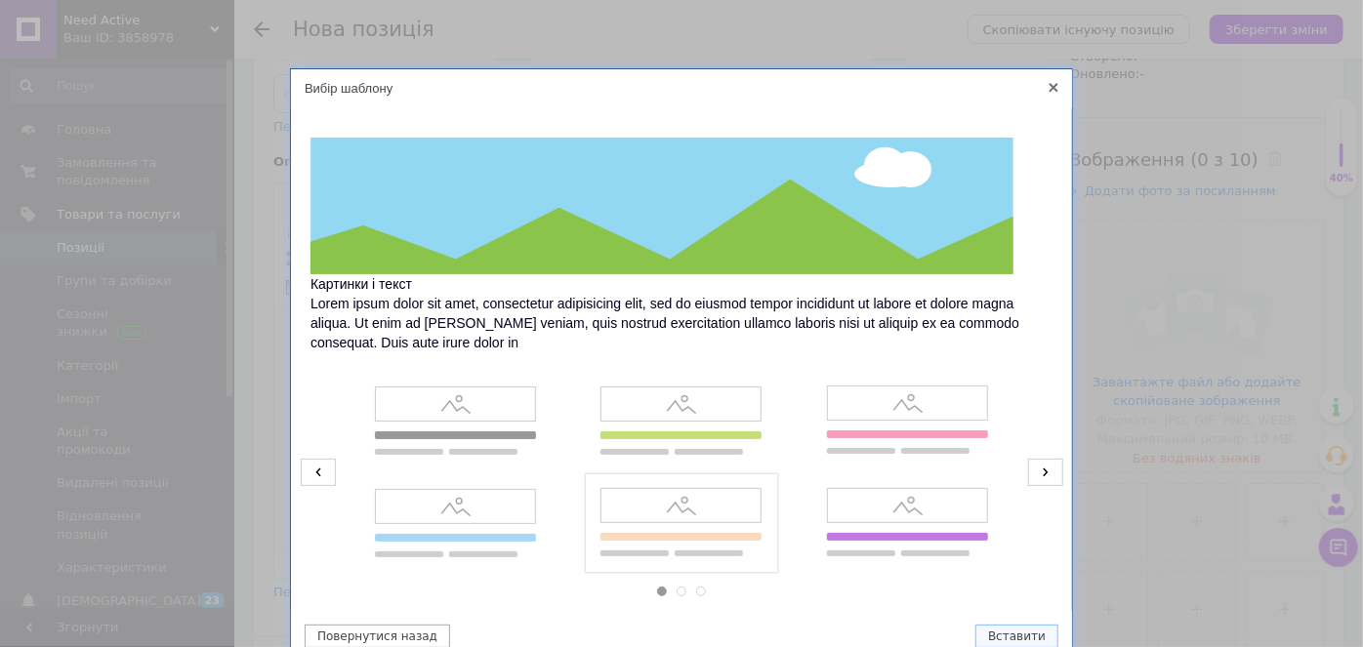
scroll to position [84, 0]
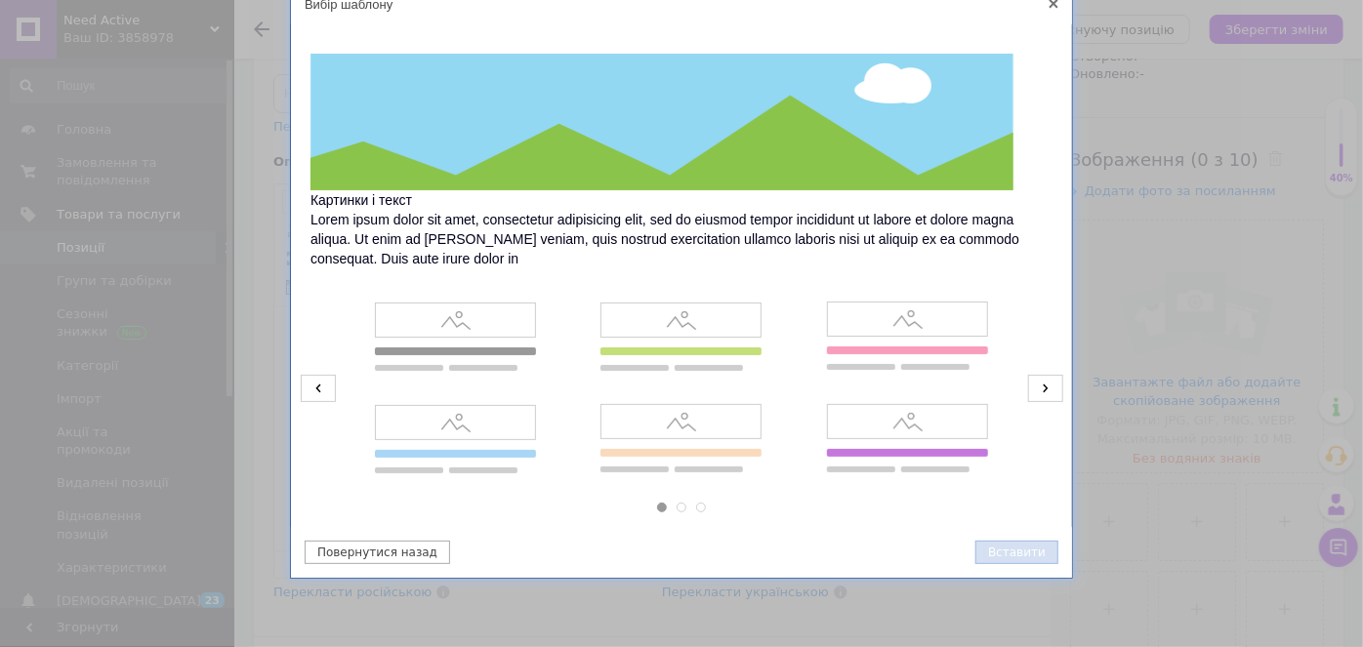
click at [1008, 550] on button "Вставити" at bounding box center [1016, 552] width 83 height 23
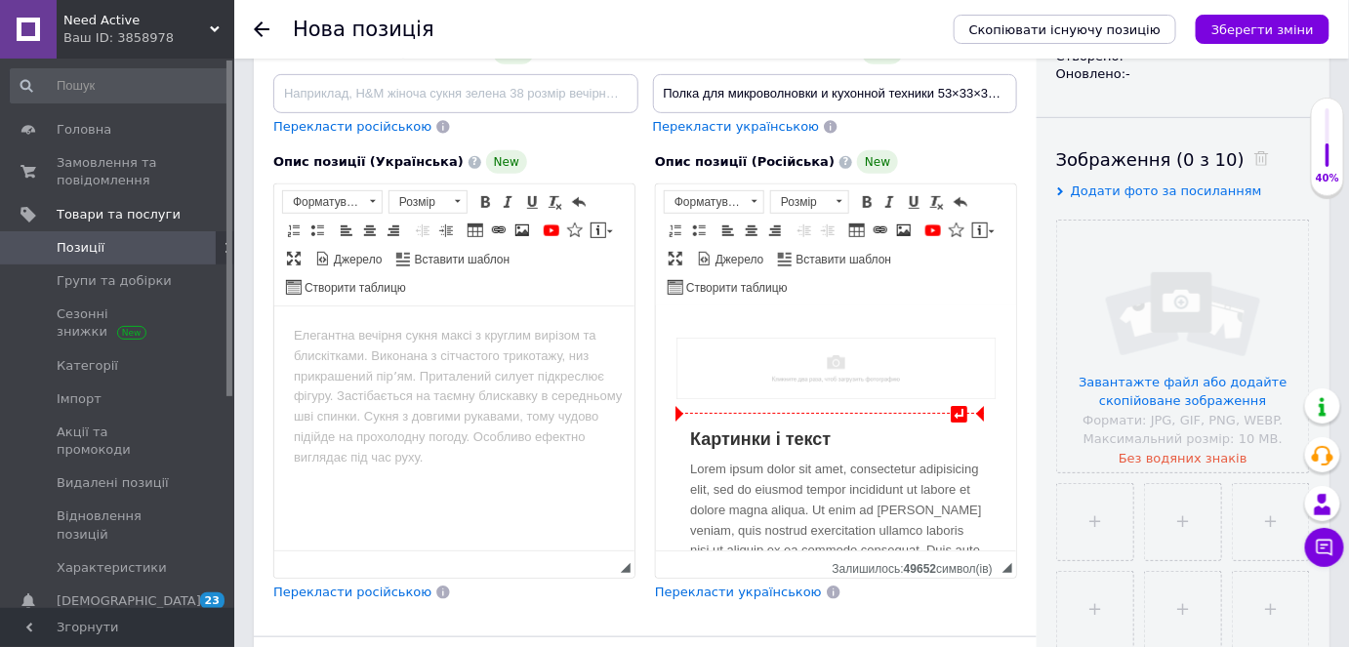
click at [801, 371] on img "Редактор, 116FC396-F408-4B37-8874-7A8BB8271E59" at bounding box center [835, 369] width 319 height 62
select select
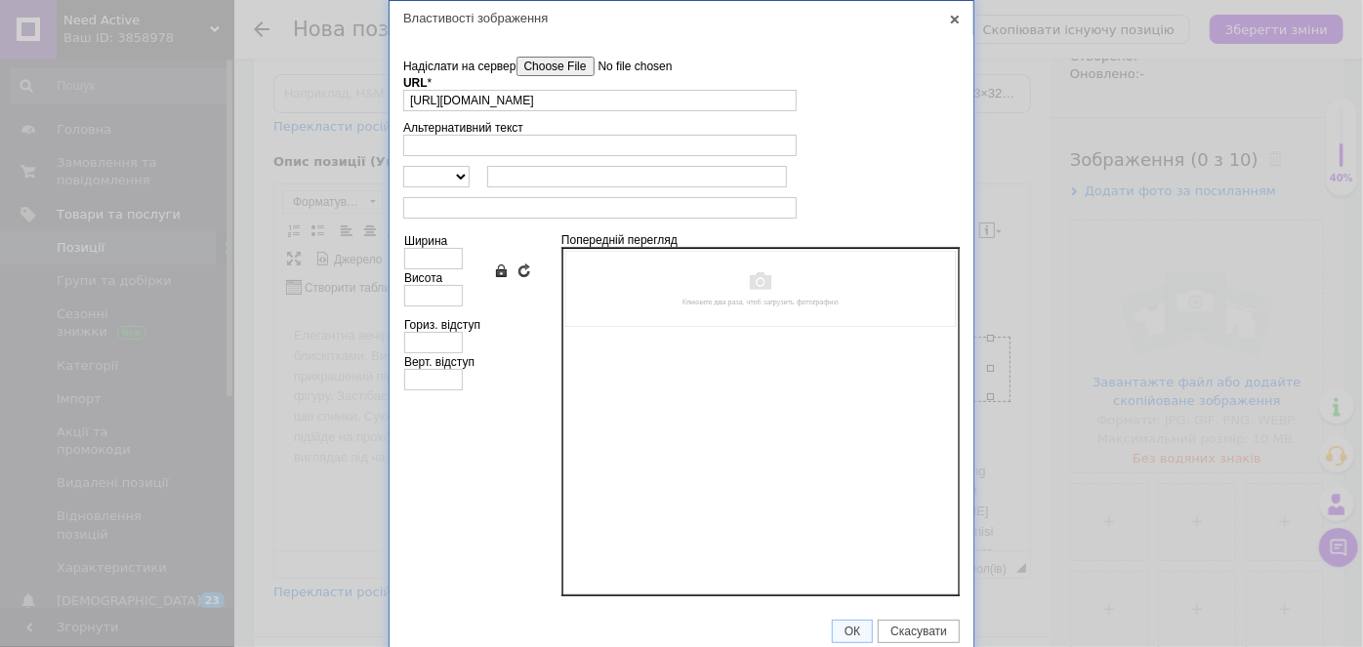
scroll to position [0, 0]
click at [578, 55] on td "Надіслати на сервер undefined URL * [URL][DOMAIN_NAME] Огляд Сервера" at bounding box center [681, 84] width 557 height 64
click at [581, 57] on input"] "Надіслати на сервер" at bounding box center [627, 67] width 222 height 20
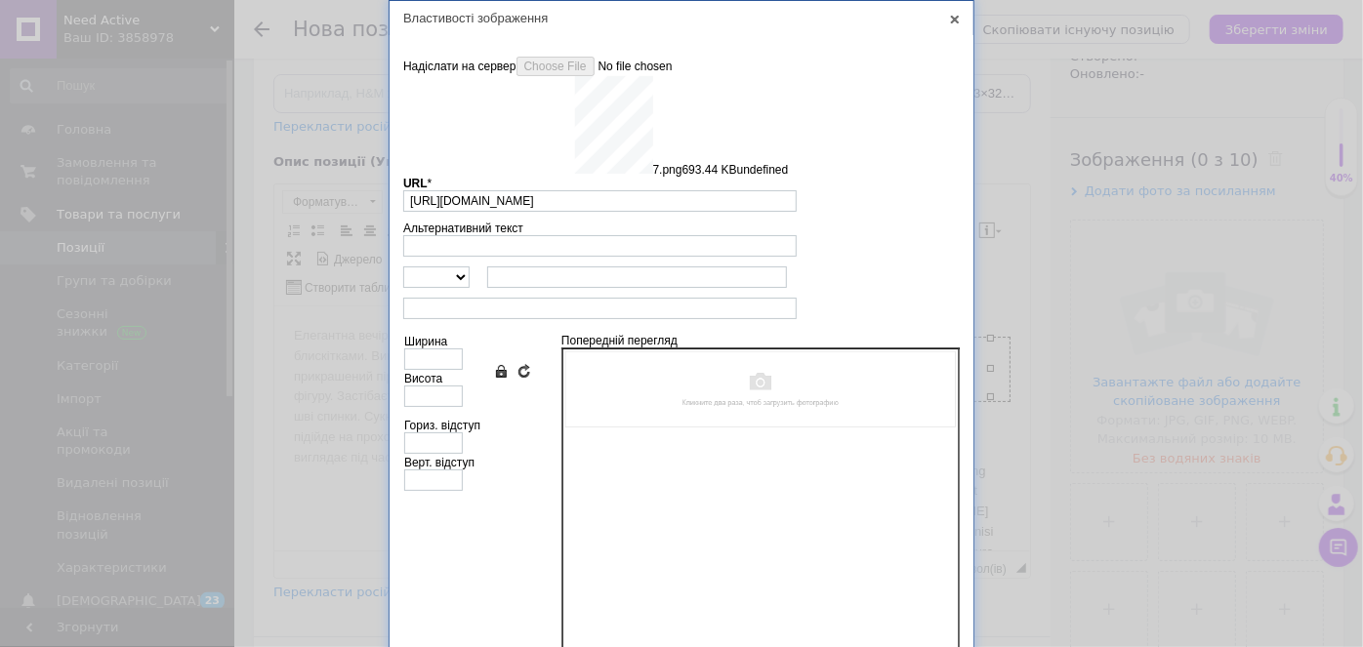
type input "[URL][DOMAIN_NAME]"
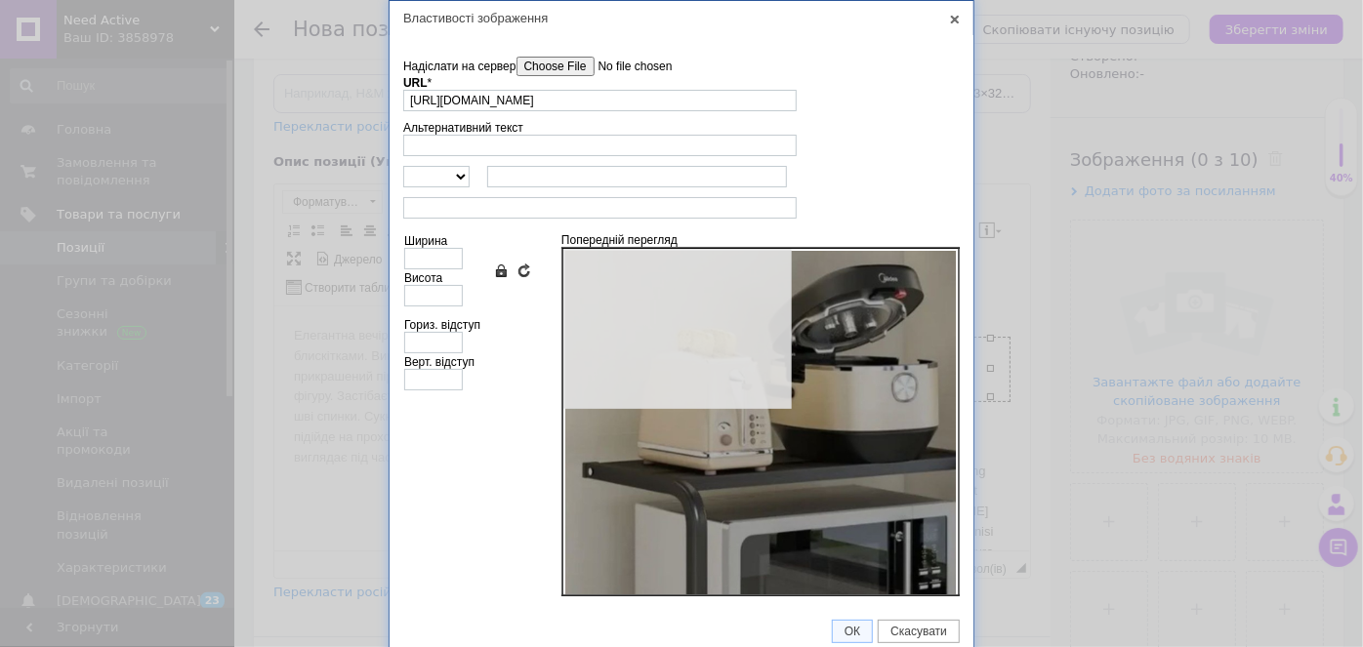
type input "640"
type input "800"
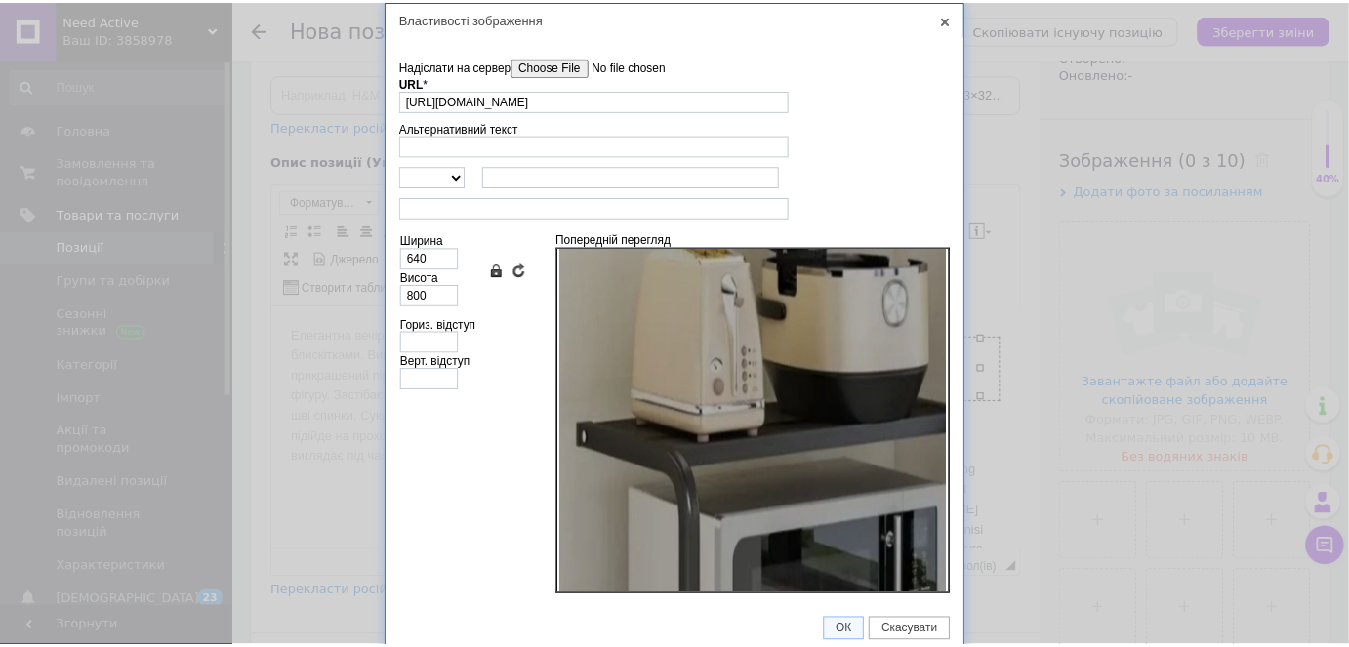
scroll to position [177, 0]
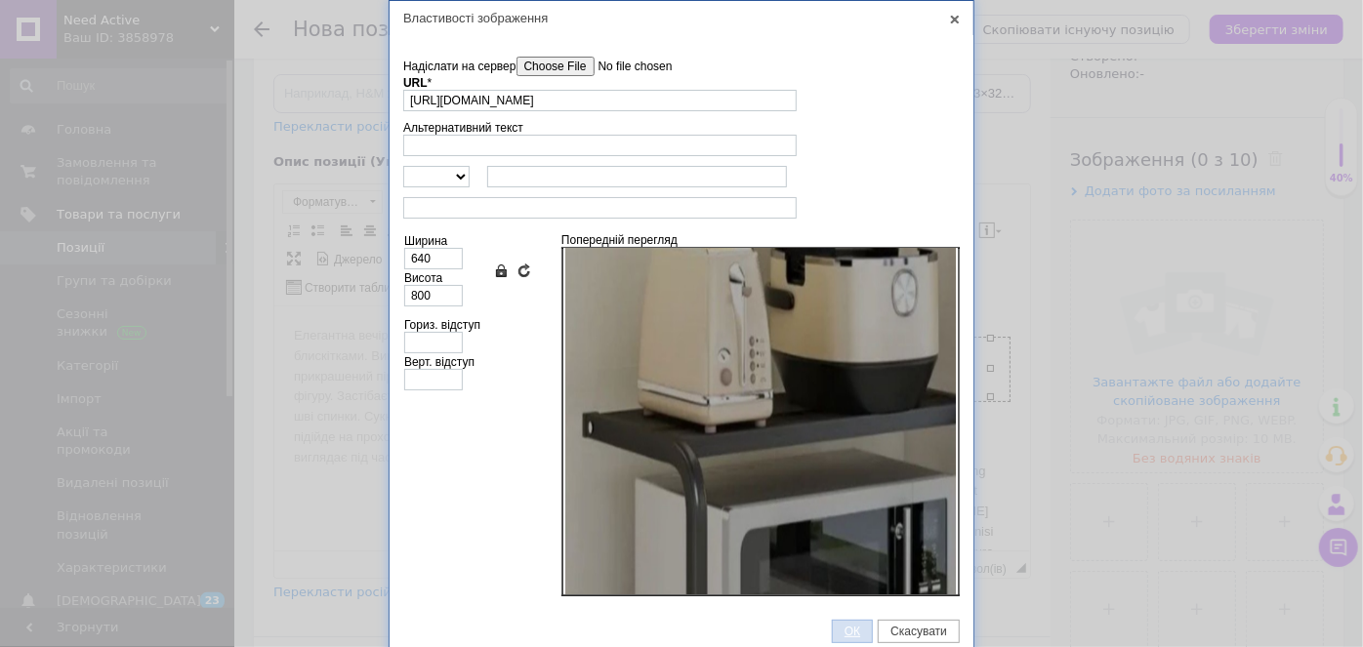
click at [844, 625] on span "ОК" at bounding box center [852, 632] width 39 height 14
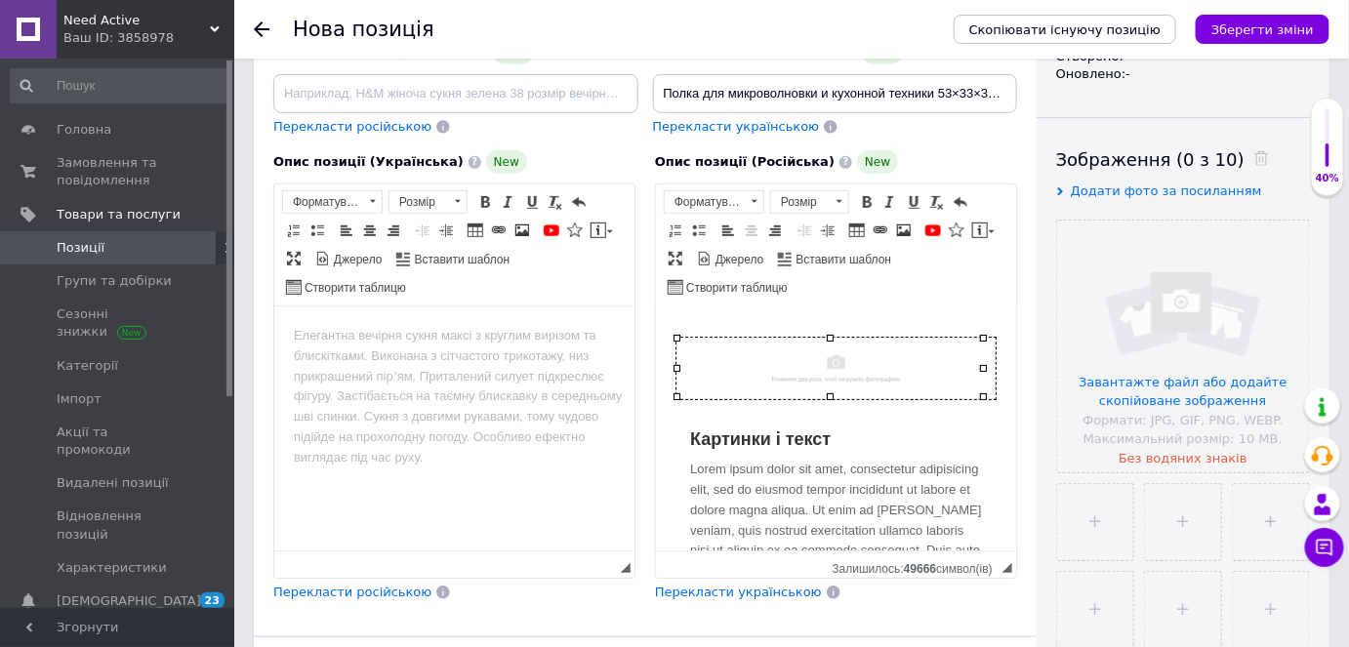
scroll to position [114, 0]
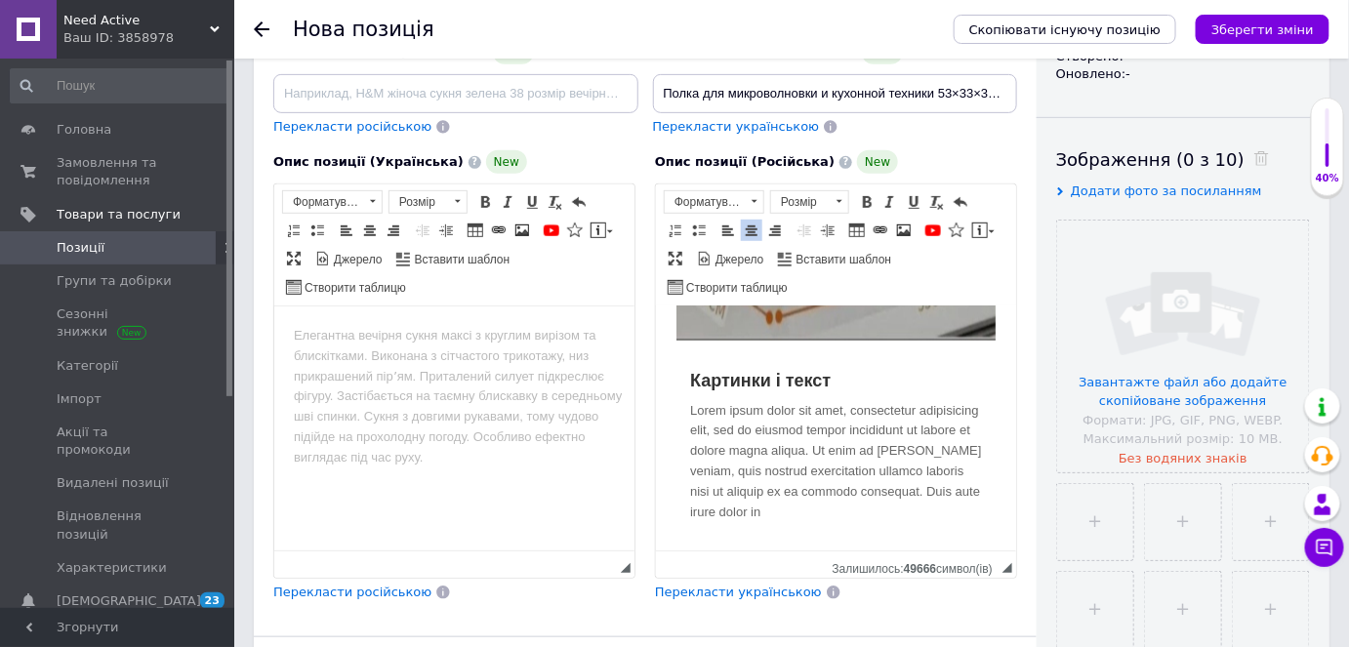
scroll to position [867, 0]
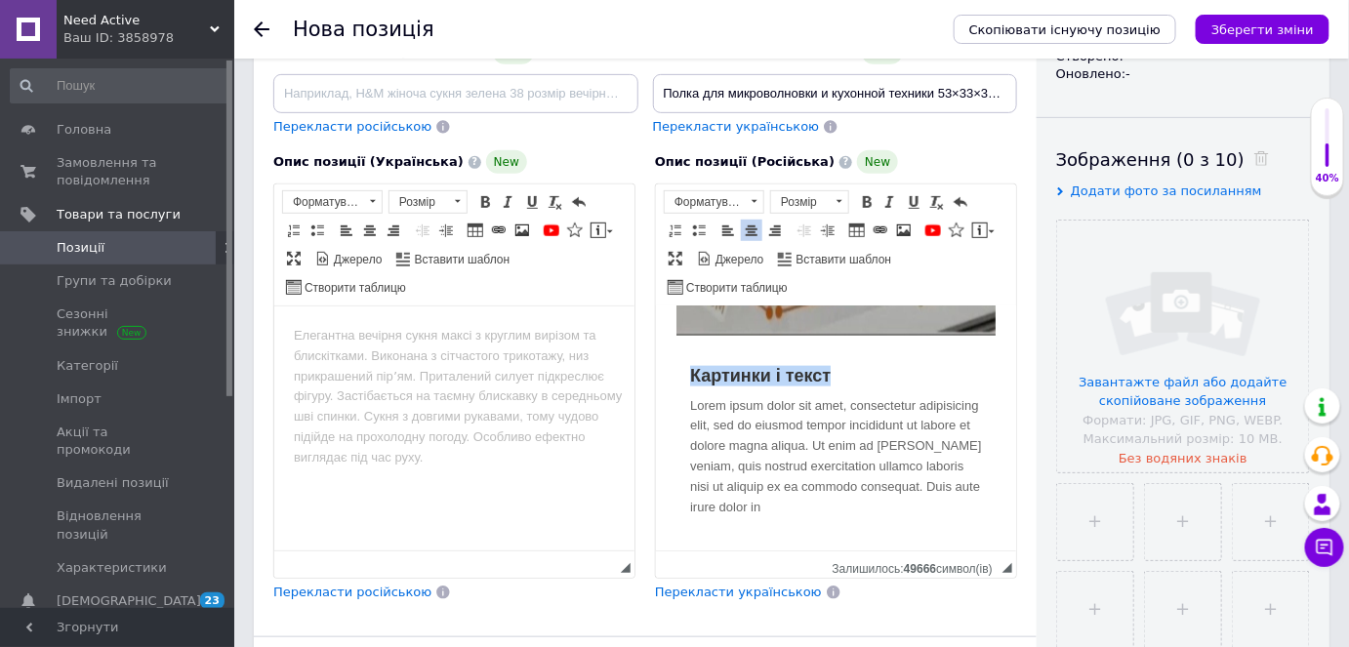
drag, startPoint x: 835, startPoint y: 377, endPoint x: 673, endPoint y: 372, distance: 162.1
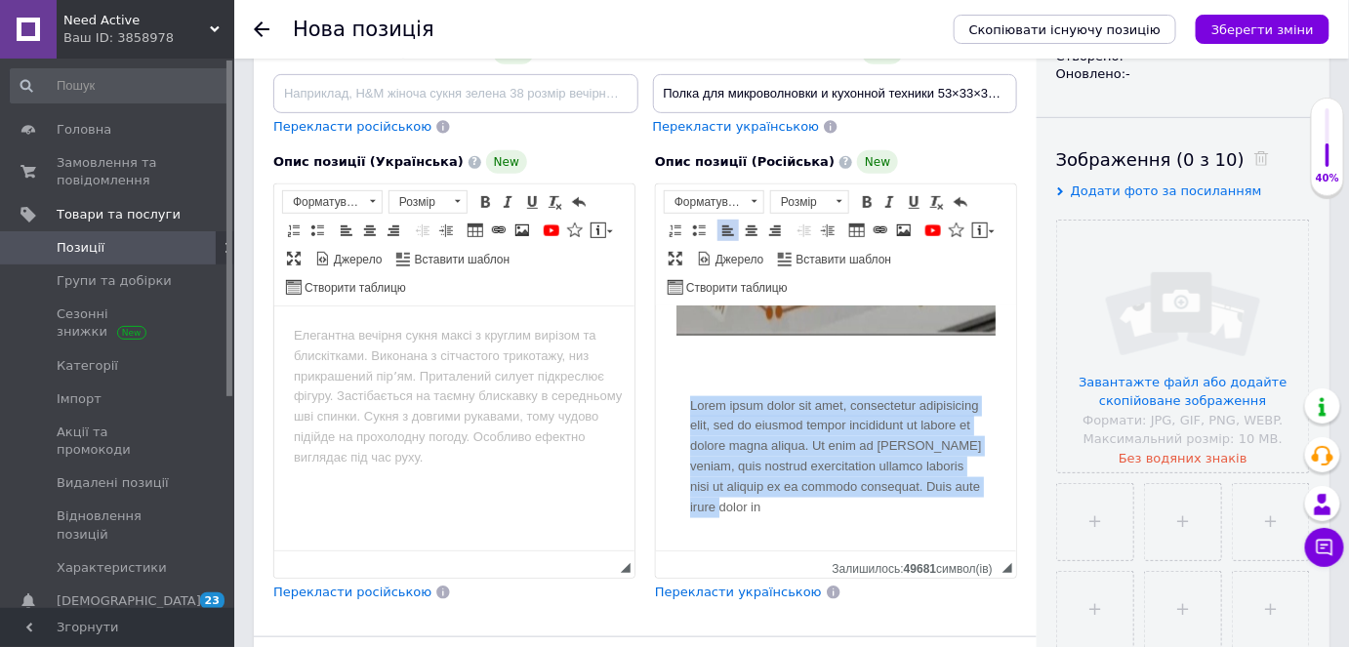
drag, startPoint x: 817, startPoint y: 505, endPoint x: 675, endPoint y: 409, distance: 171.7
click at [675, 409] on div "Lorem ipsum dolor sit amet, consectetur adipisicing elit, sed do eiusmod tempor…" at bounding box center [835, 442] width 321 height 182
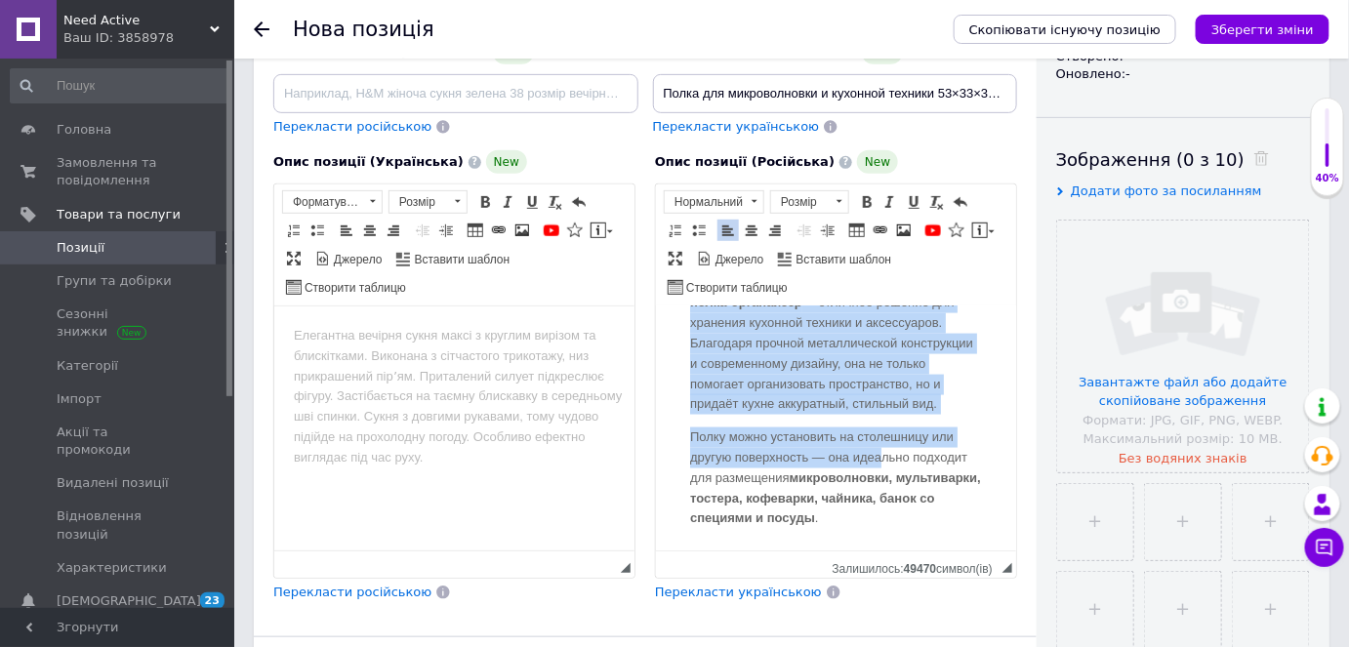
scroll to position [1017, 0]
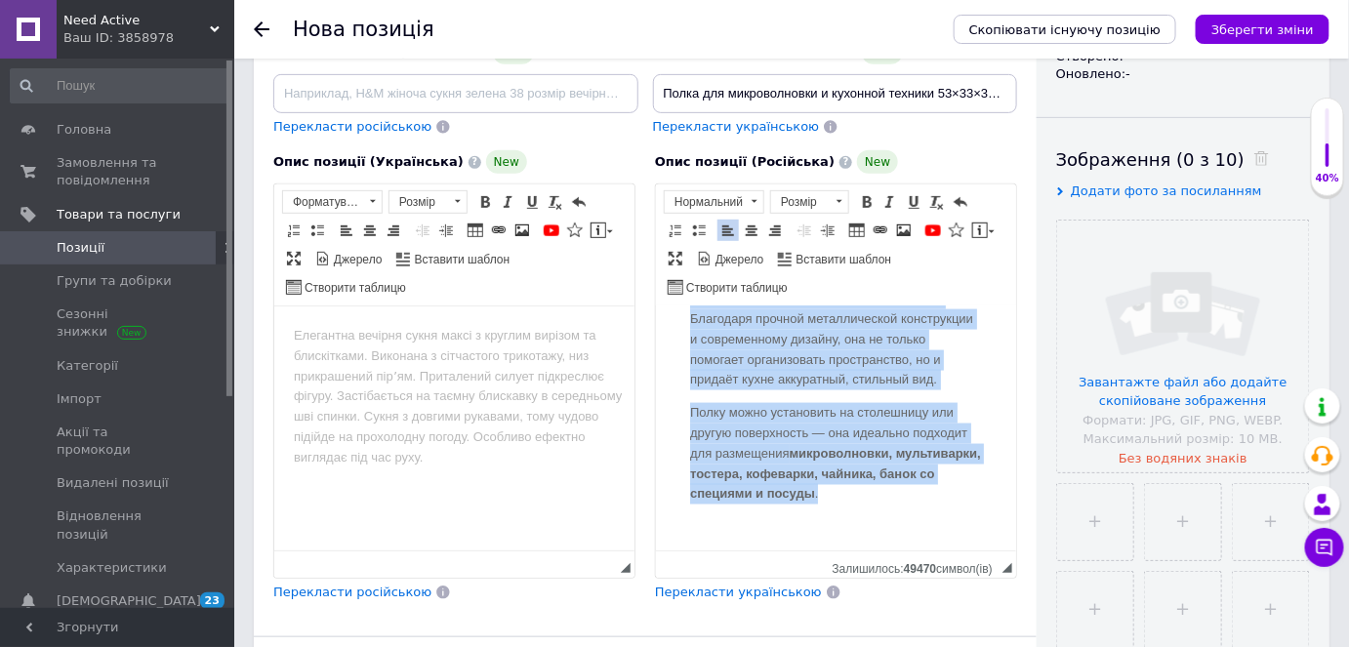
drag, startPoint x: 688, startPoint y: 392, endPoint x: 882, endPoint y: 489, distance: 216.1
click at [882, 489] on div "Универсальная настольная двухуровневая полка-органайзер — отличное решение для …" at bounding box center [835, 366] width 321 height 331
click at [815, 202] on span "Розмір" at bounding box center [800, 201] width 59 height 21
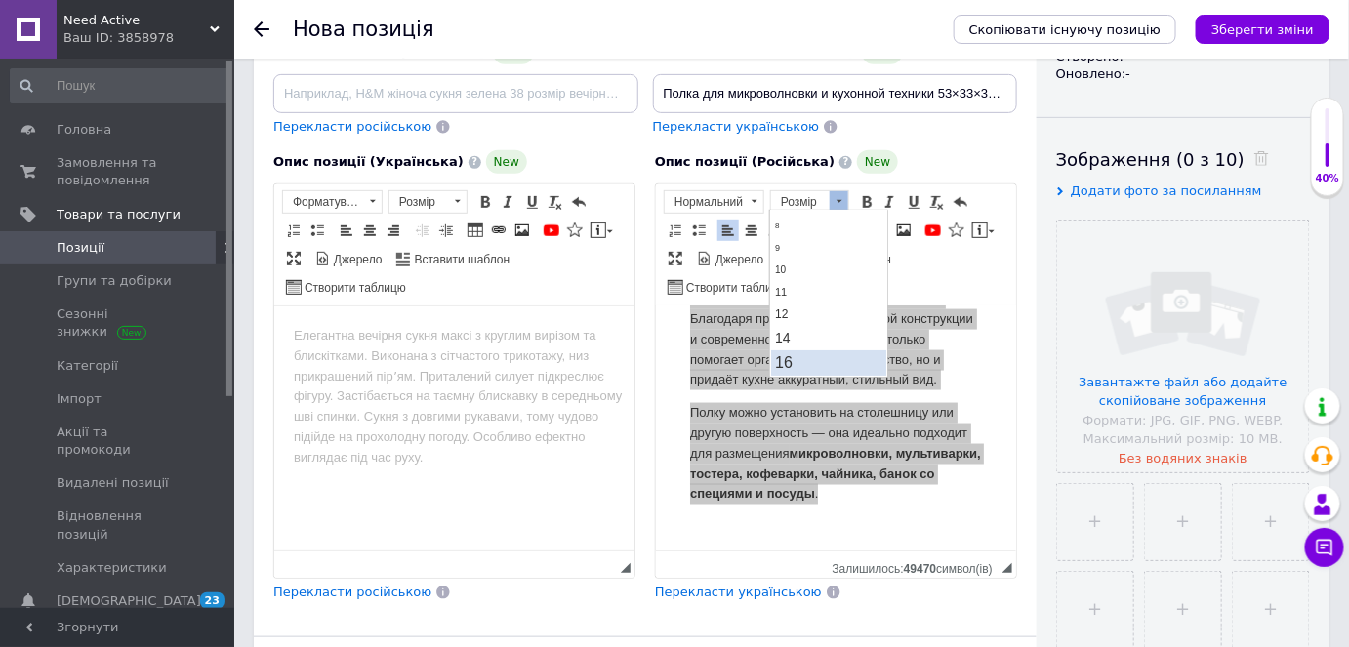
scroll to position [88, 0]
click at [785, 318] on span "16" at bounding box center [784, 323] width 18 height 17
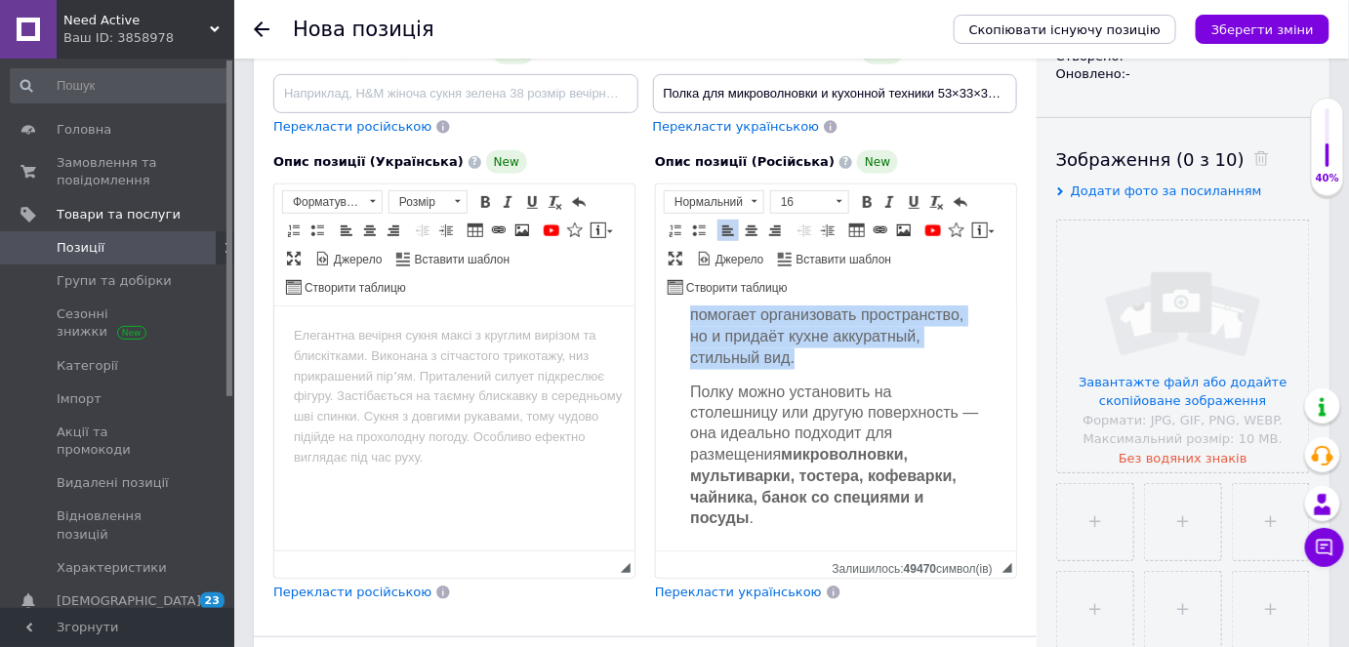
scroll to position [1110, 0]
click at [785, 492] on p "Полку можно установить на столешницу или другую поверхность — она идеально подх…" at bounding box center [835, 456] width 292 height 149
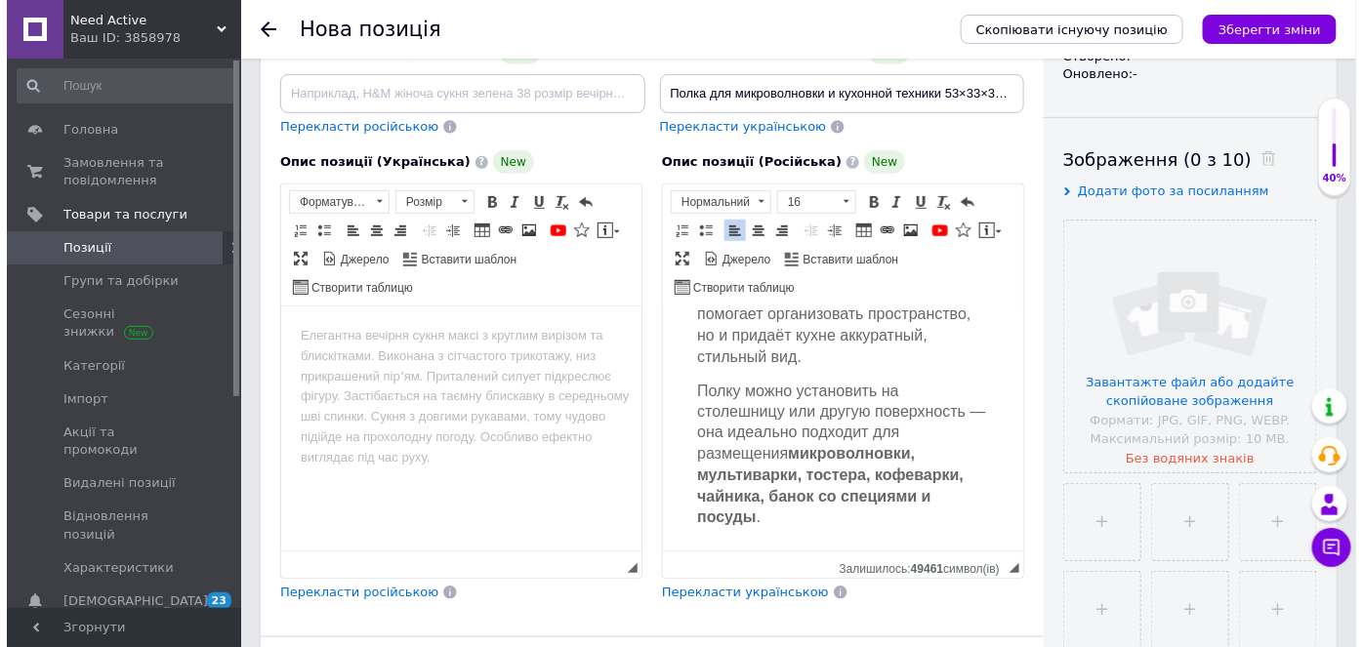
scroll to position [1114, 0]
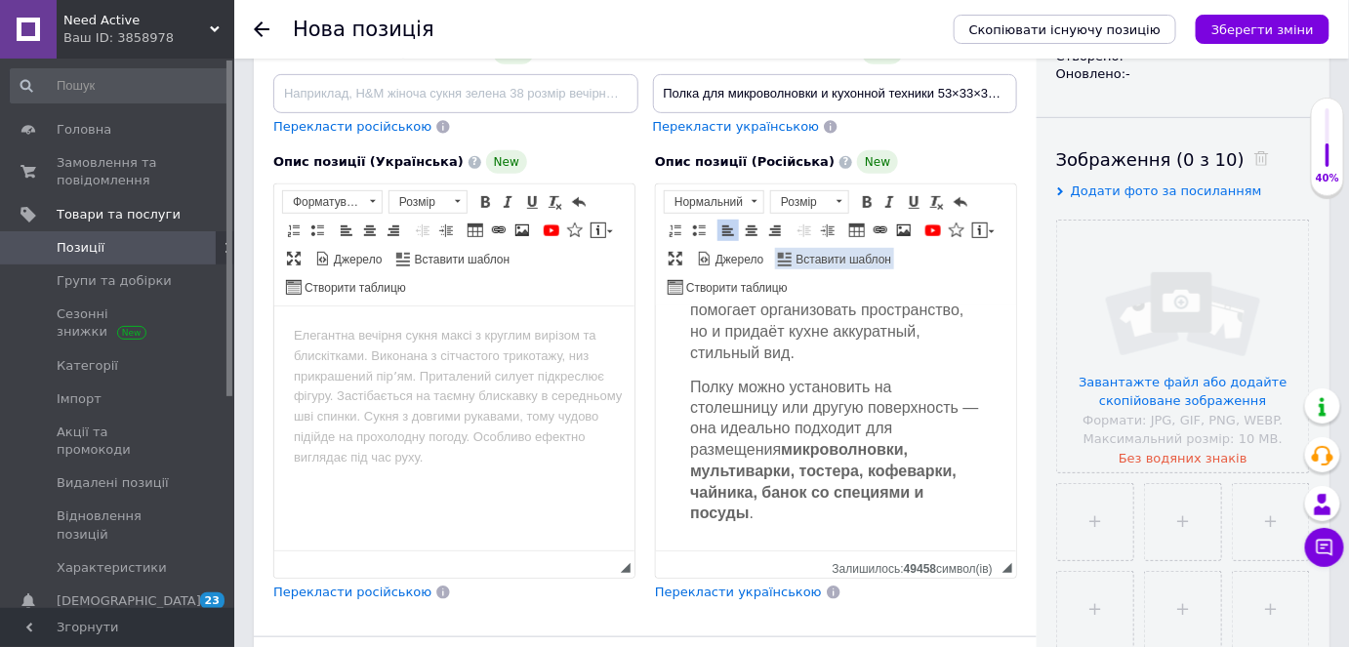
click at [855, 254] on span "Вставити шаблон" at bounding box center [843, 260] width 99 height 17
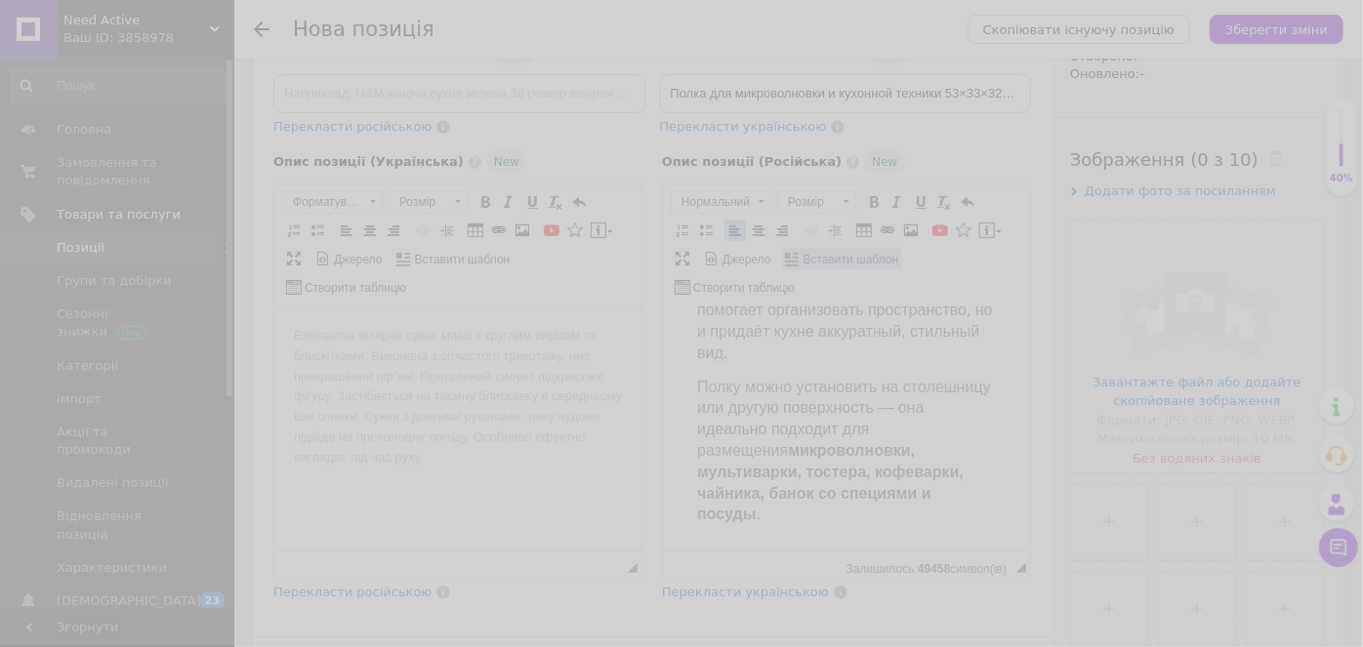
scroll to position [1094, 0]
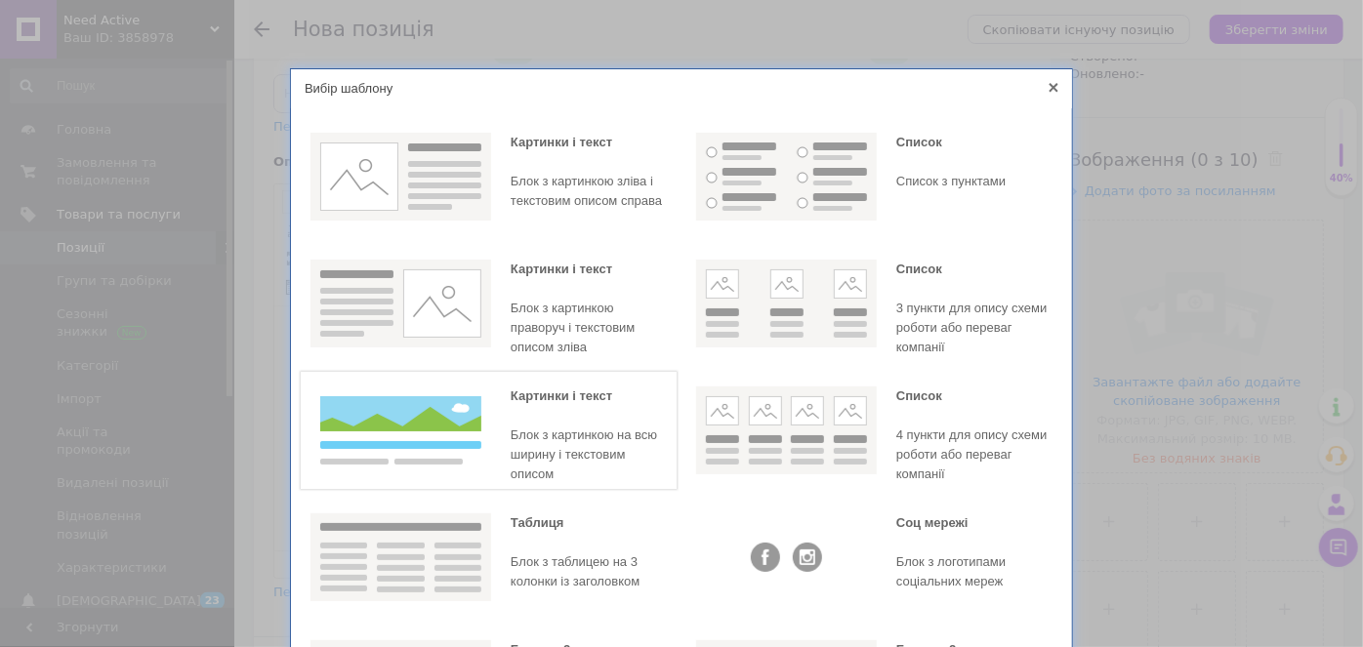
click at [555, 449] on div "Блок з картинкою на всю ширину і текстовим описом" at bounding box center [589, 455] width 156 height 59
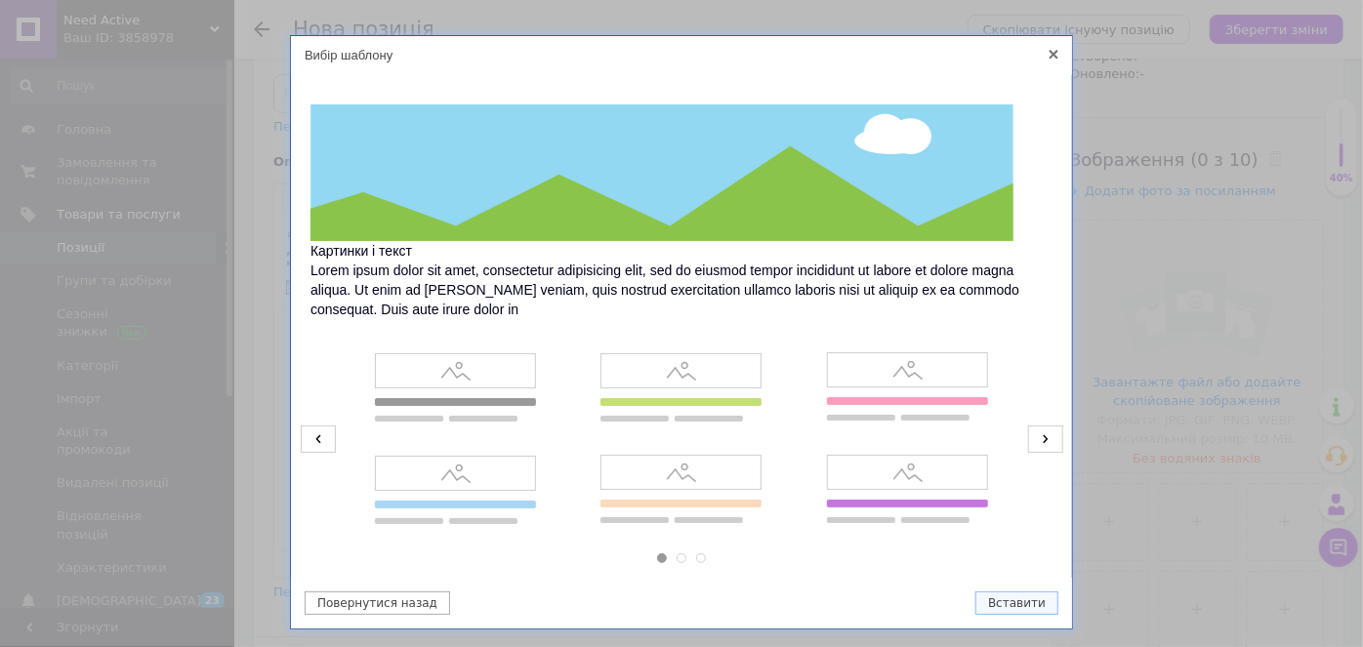
scroll to position [84, 0]
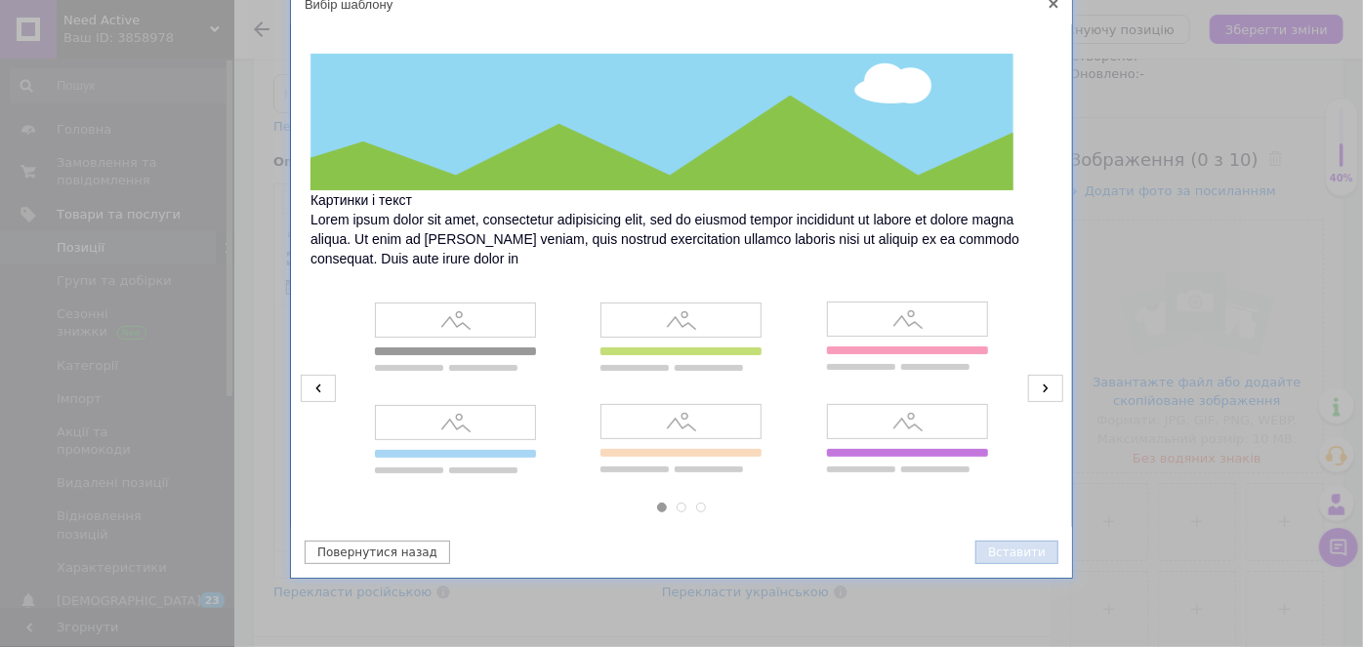
click at [1011, 550] on button "Вставити" at bounding box center [1016, 552] width 83 height 23
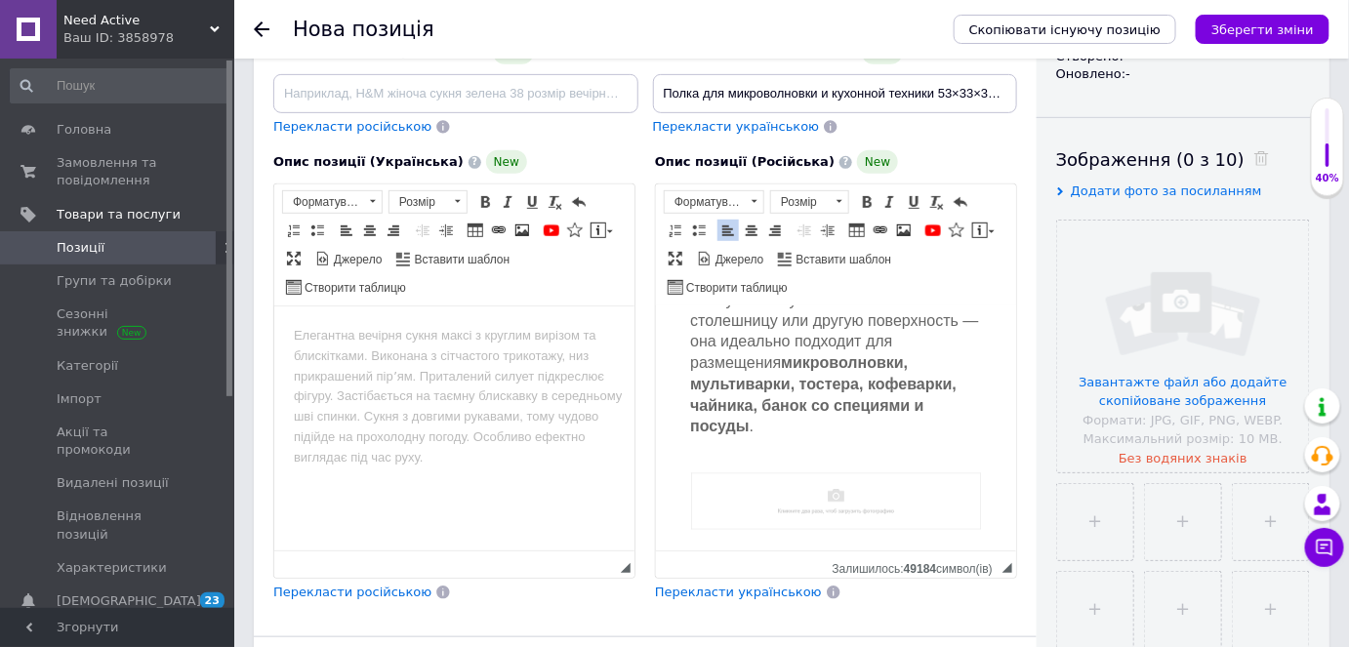
scroll to position [1242, 0]
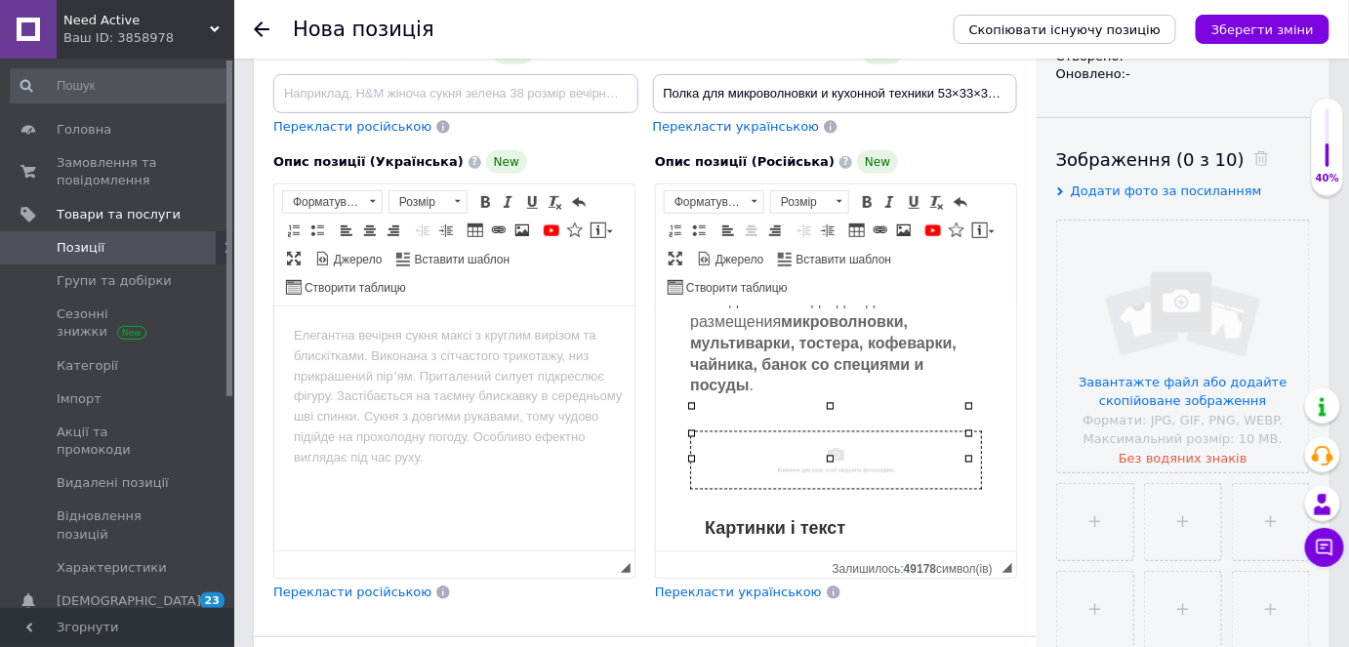
click at [845, 433] on img "Редактор, 116FC396-F408-4B37-8874-7A8BB8271E59" at bounding box center [835, 461] width 290 height 57
click at [844, 433] on img "Редактор, 116FC396-F408-4B37-8874-7A8BB8271E59" at bounding box center [835, 461] width 290 height 57
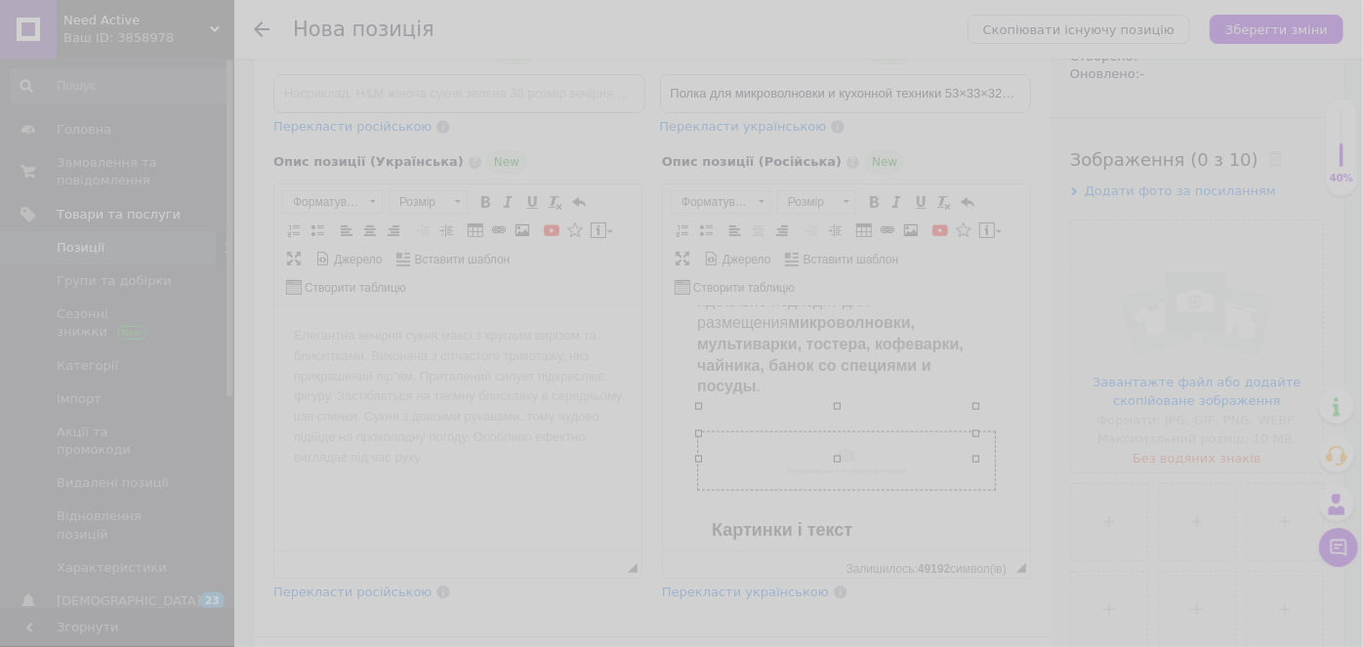
scroll to position [0, 95]
click at [845, 411] on div "Властивості зображення X Інформація про зображення Надіслати на сервер undefine…" at bounding box center [681, 323] width 1363 height 647
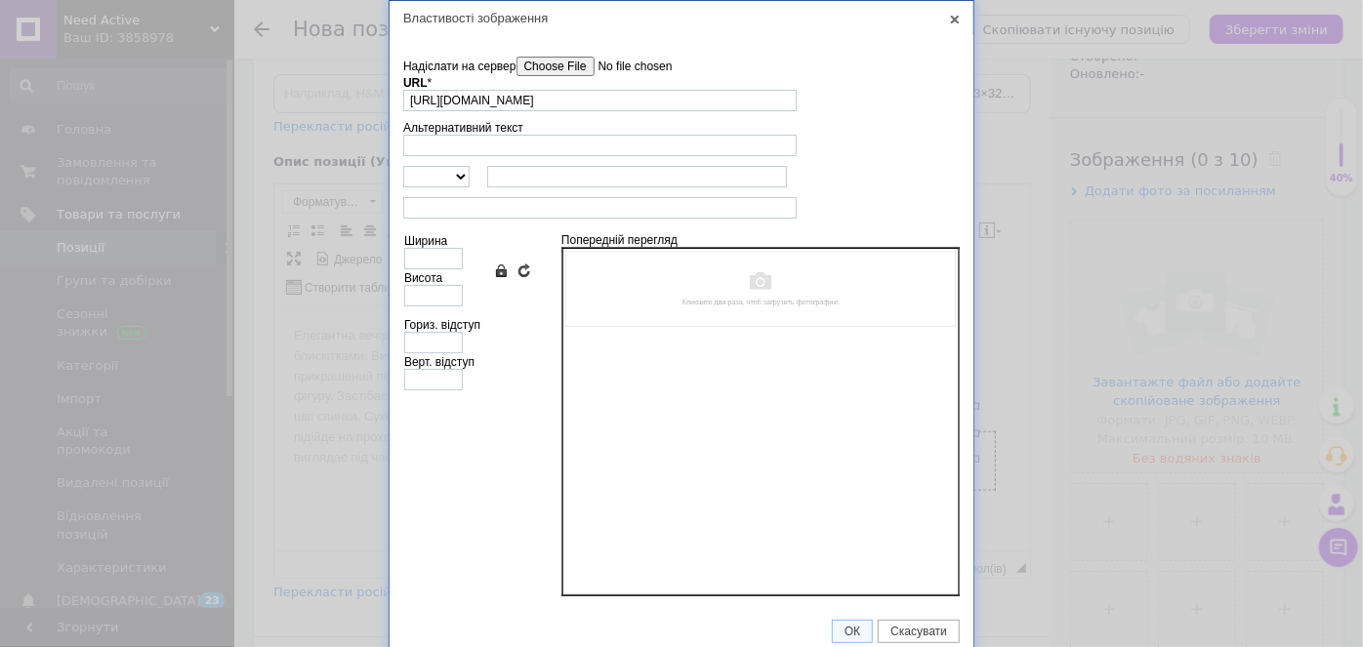
scroll to position [0, 0]
click at [597, 62] on input"] "Надіслати на сервер" at bounding box center [627, 67] width 222 height 20
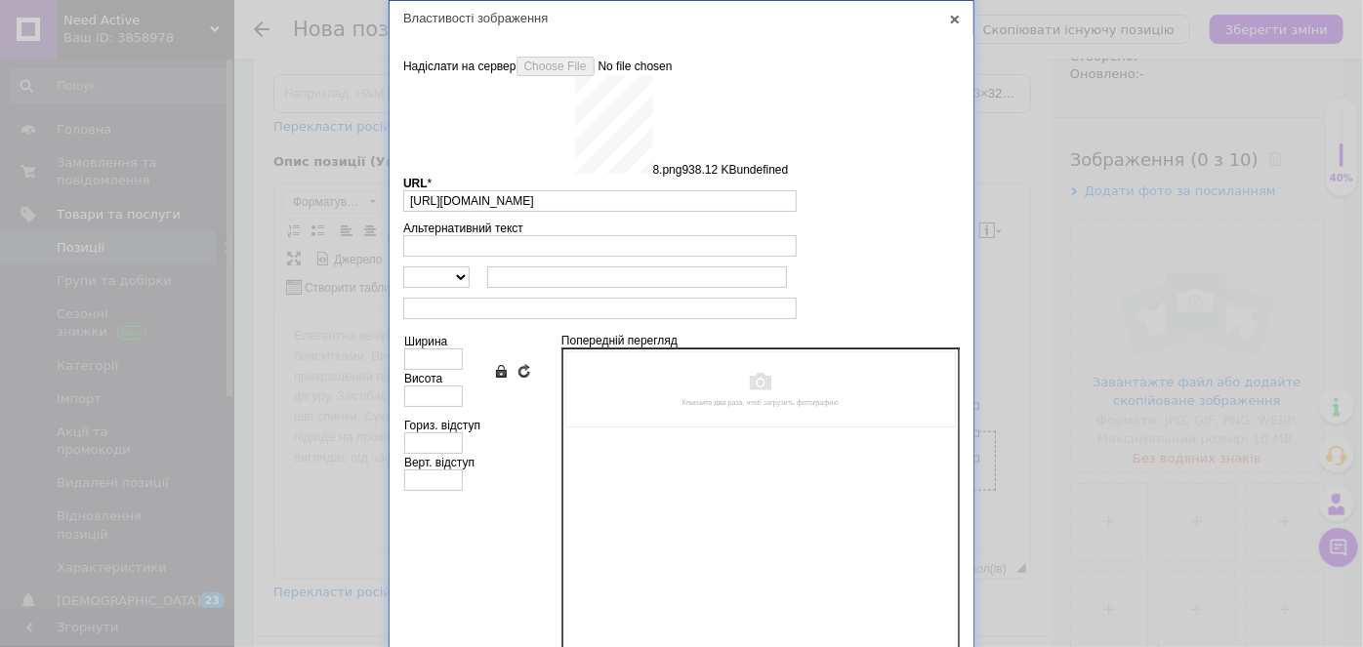
type input "[URL][DOMAIN_NAME]"
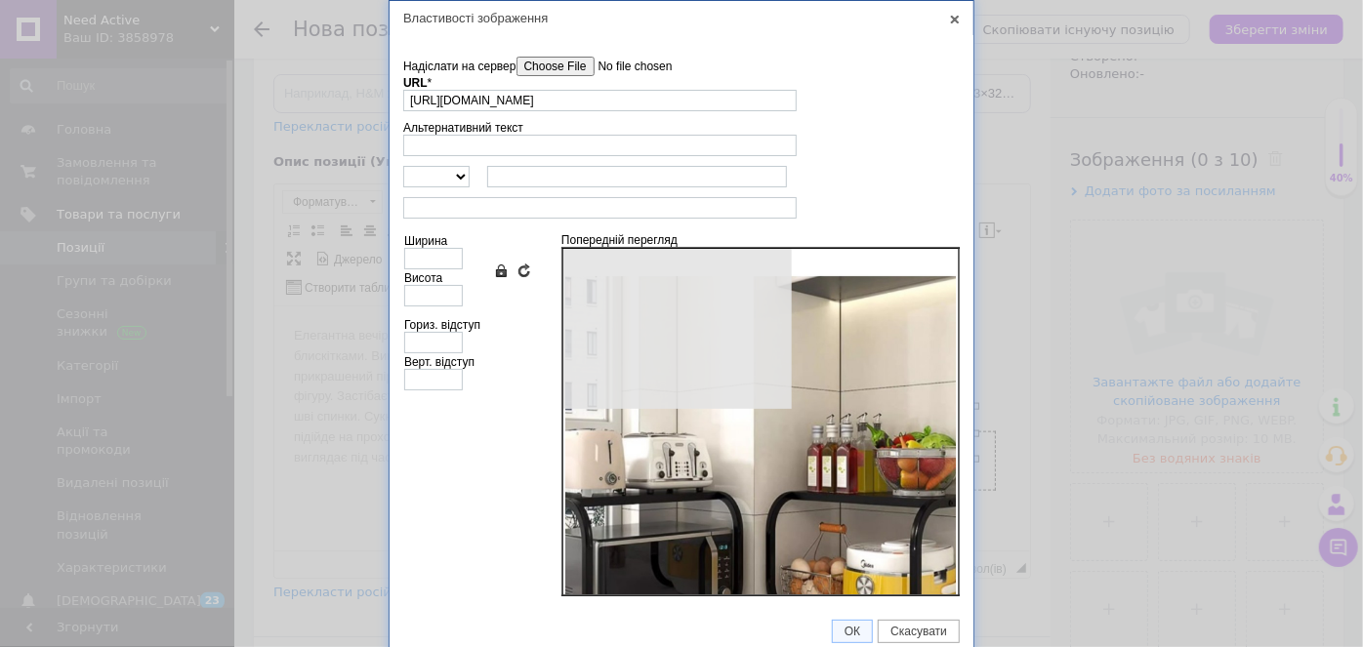
type input "640"
type input "800"
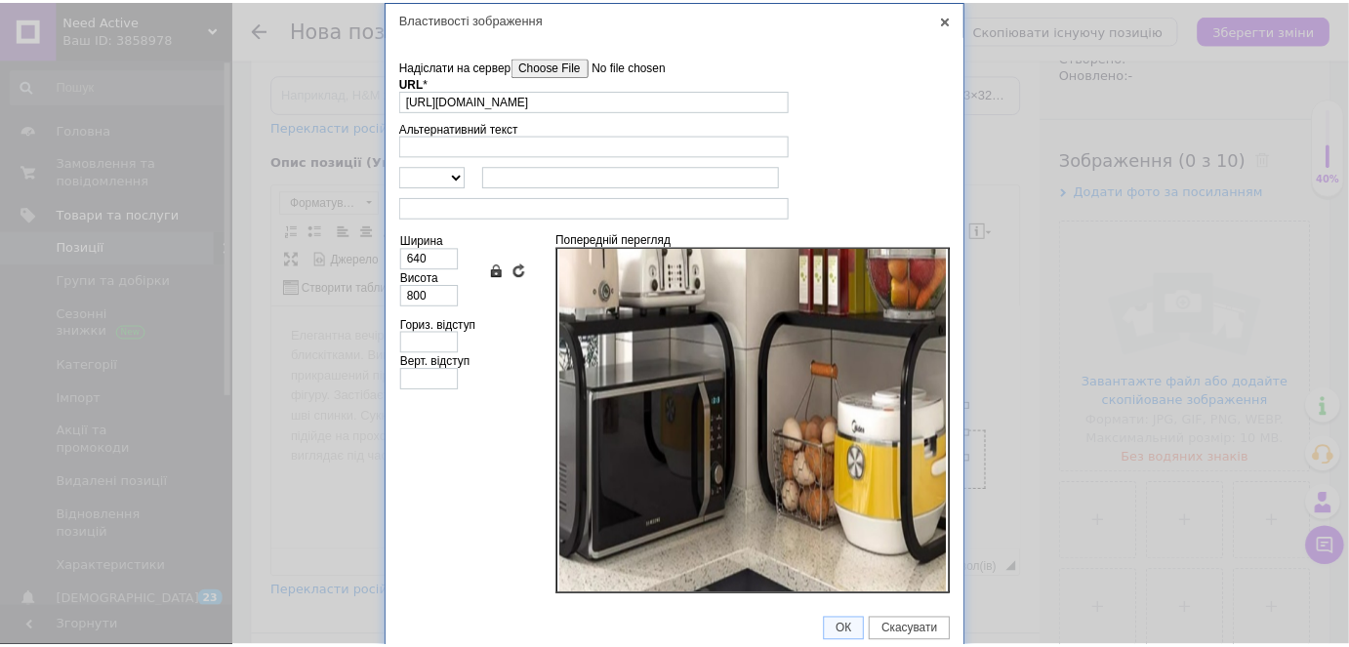
scroll to position [354, 0]
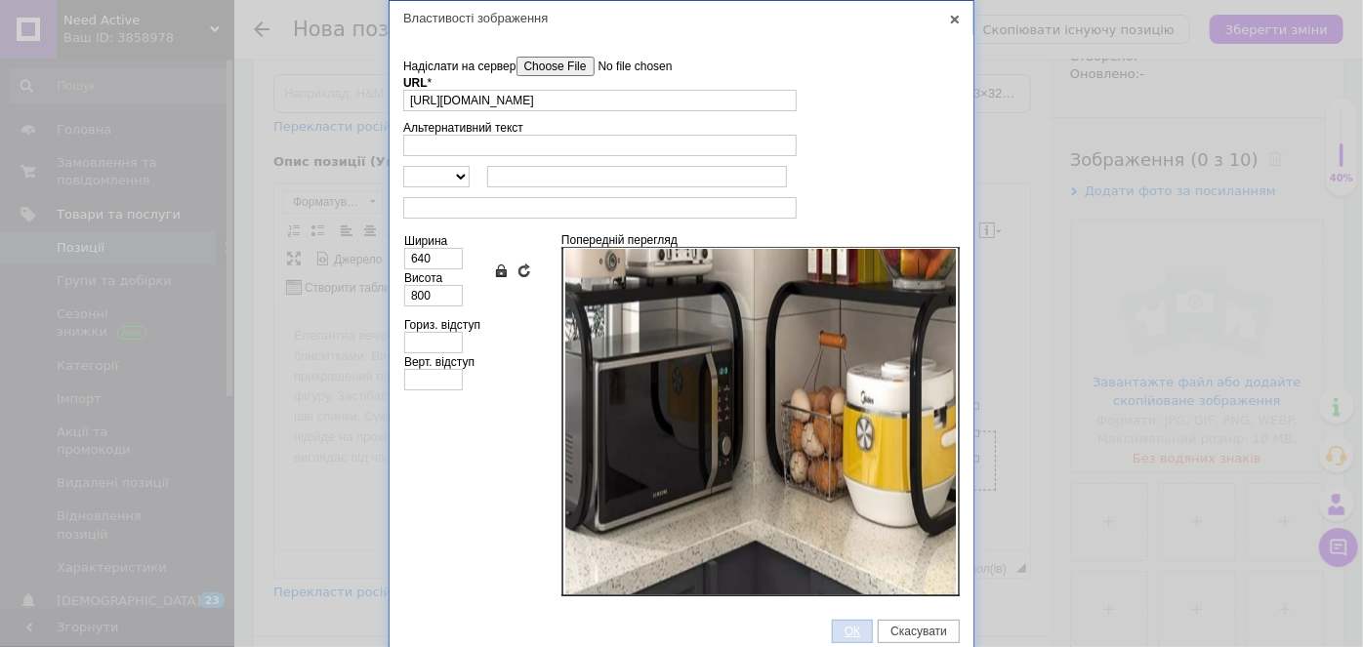
click at [843, 625] on span "ОК" at bounding box center [852, 632] width 39 height 14
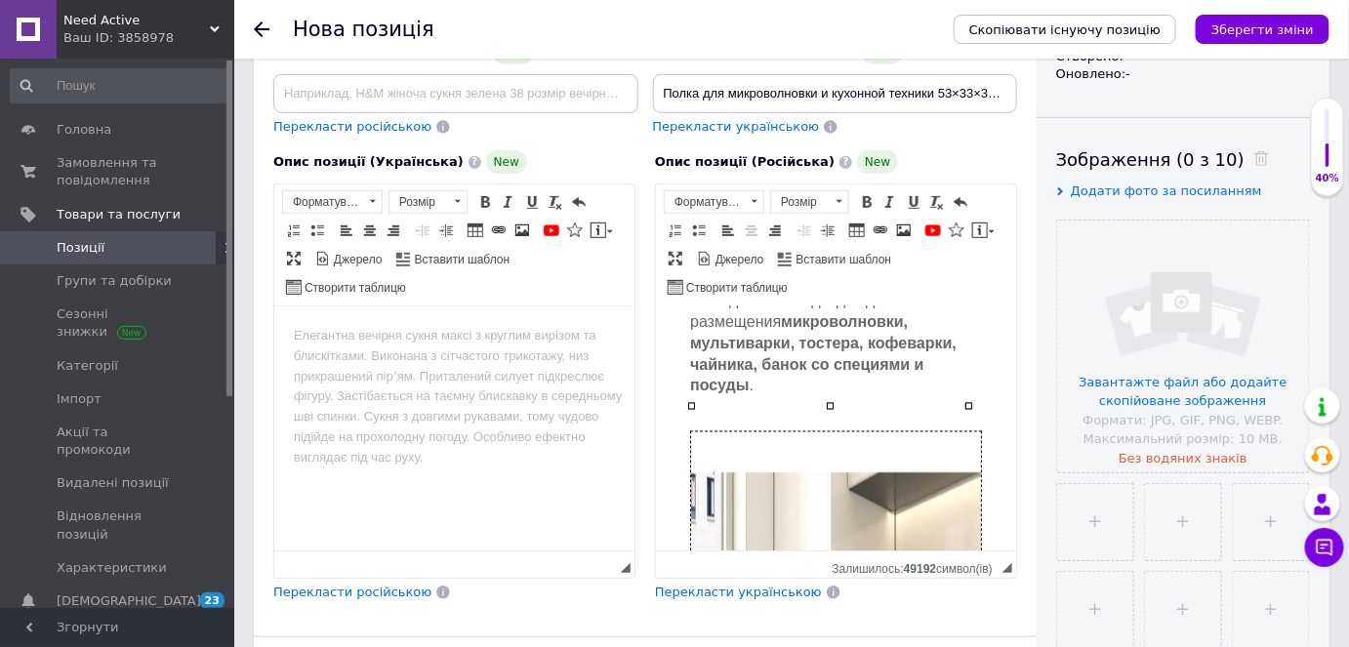
scroll to position [1341, 0]
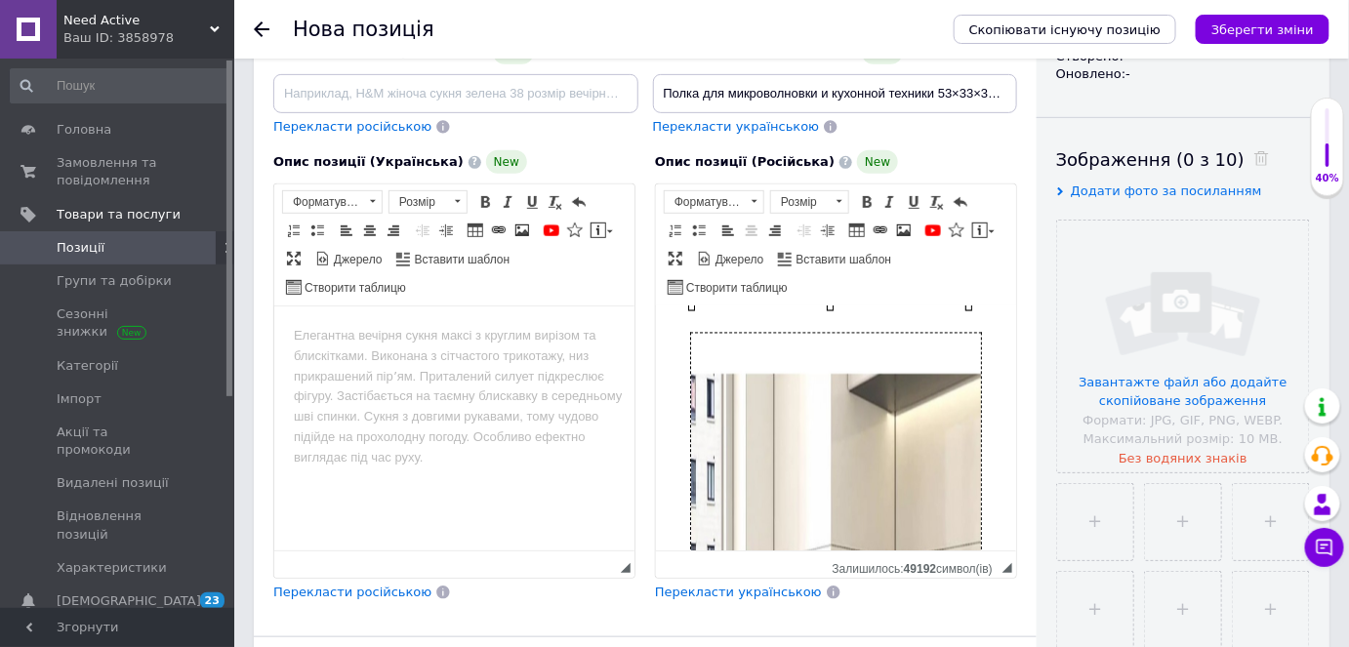
click at [980, 484] on div "Универсальная настольная двухуровневая полка-органайзер — отличное решение для …" at bounding box center [835, 612] width 321 height 1469
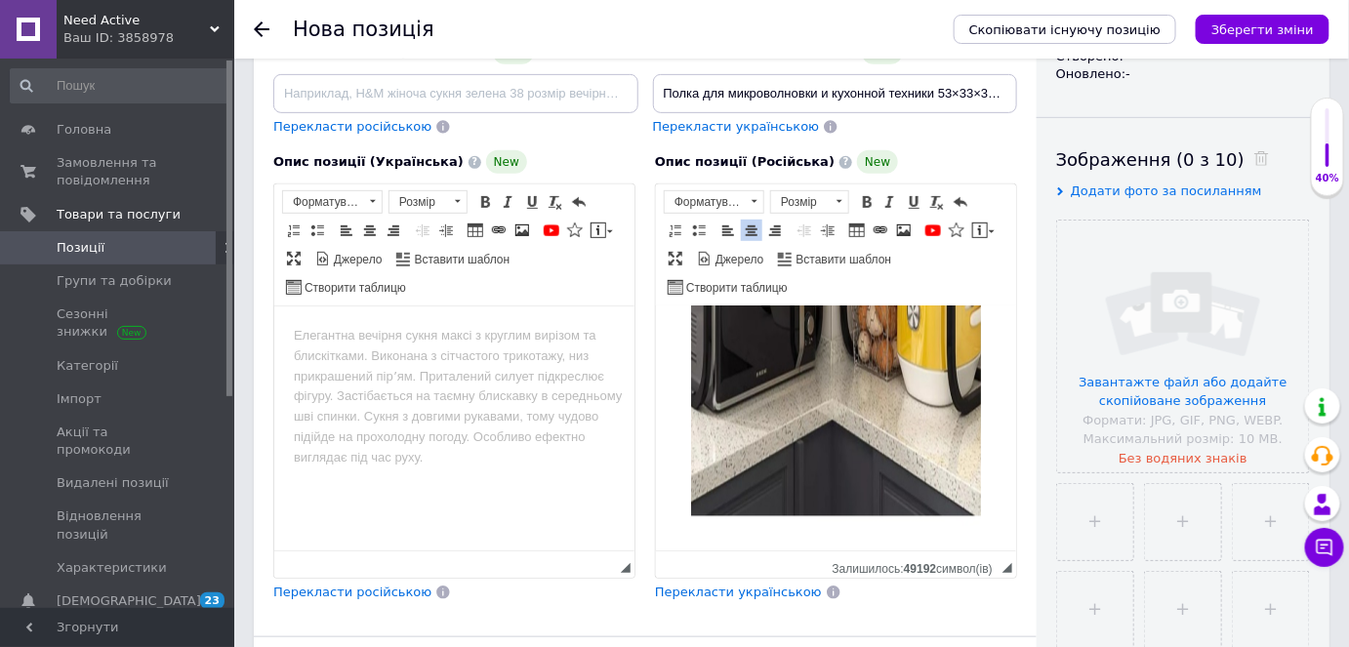
scroll to position [1962, 0]
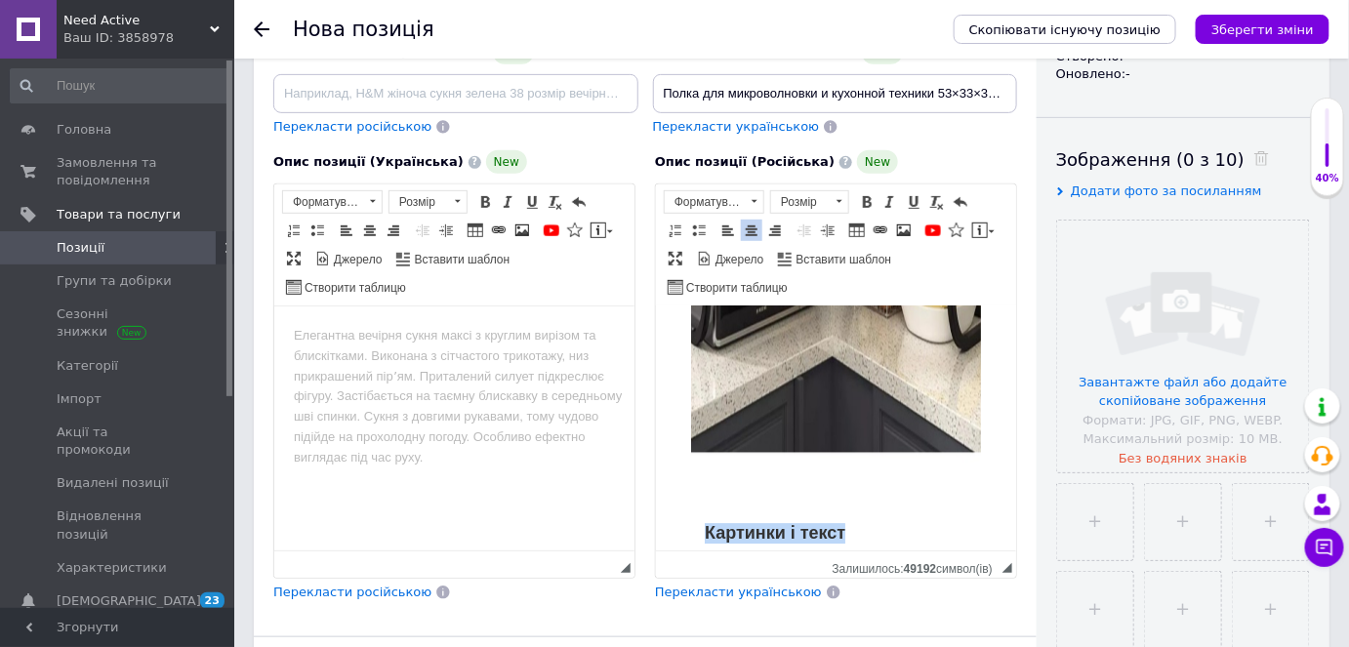
drag, startPoint x: 851, startPoint y: 510, endPoint x: 679, endPoint y: 502, distance: 173.0
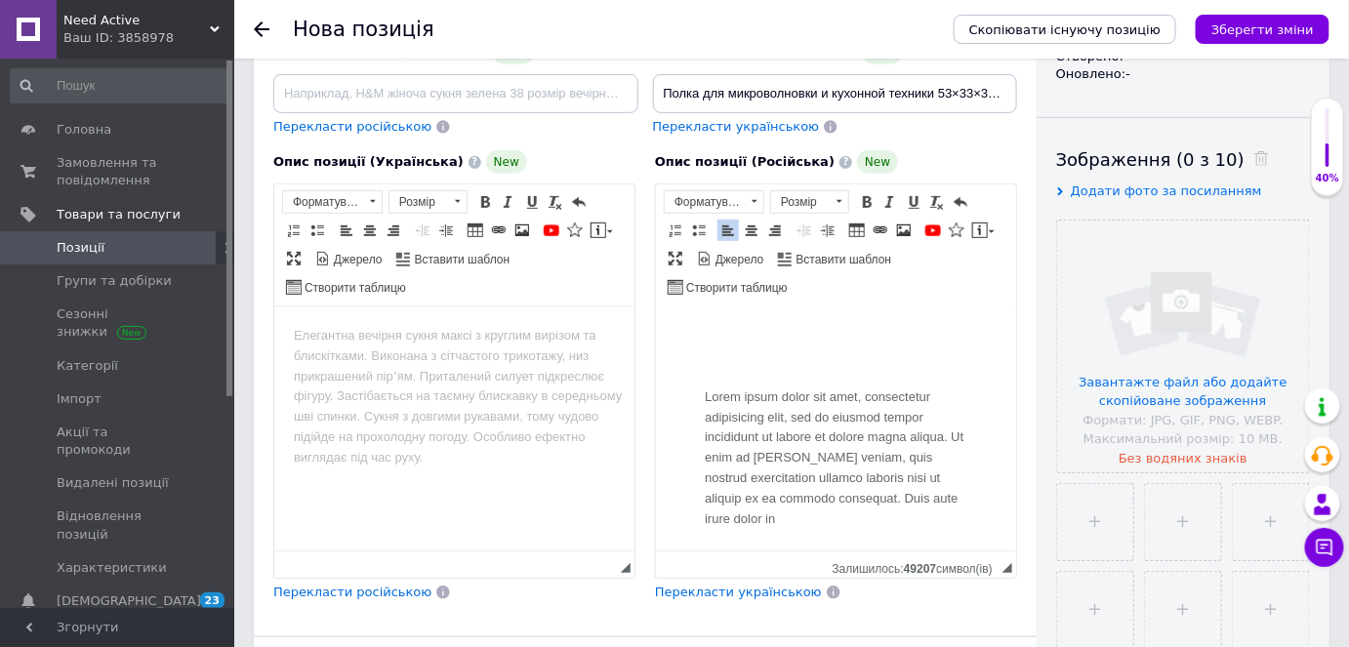
scroll to position [2129, 0]
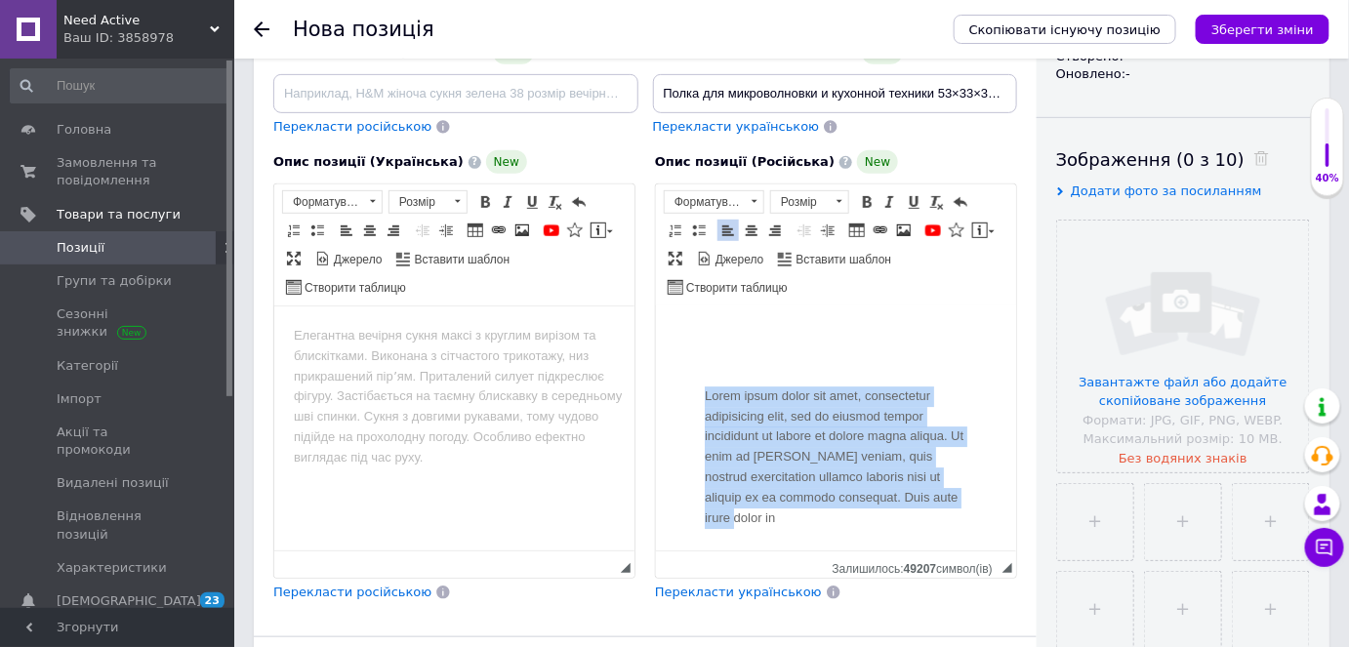
drag, startPoint x: 750, startPoint y: 489, endPoint x: 697, endPoint y: 374, distance: 126.7
click at [697, 374] on div "Lorem ipsum dolor sit amet, consectetur adipisicing elit, sed do eiusmod tempor…" at bounding box center [835, 442] width 292 height 201
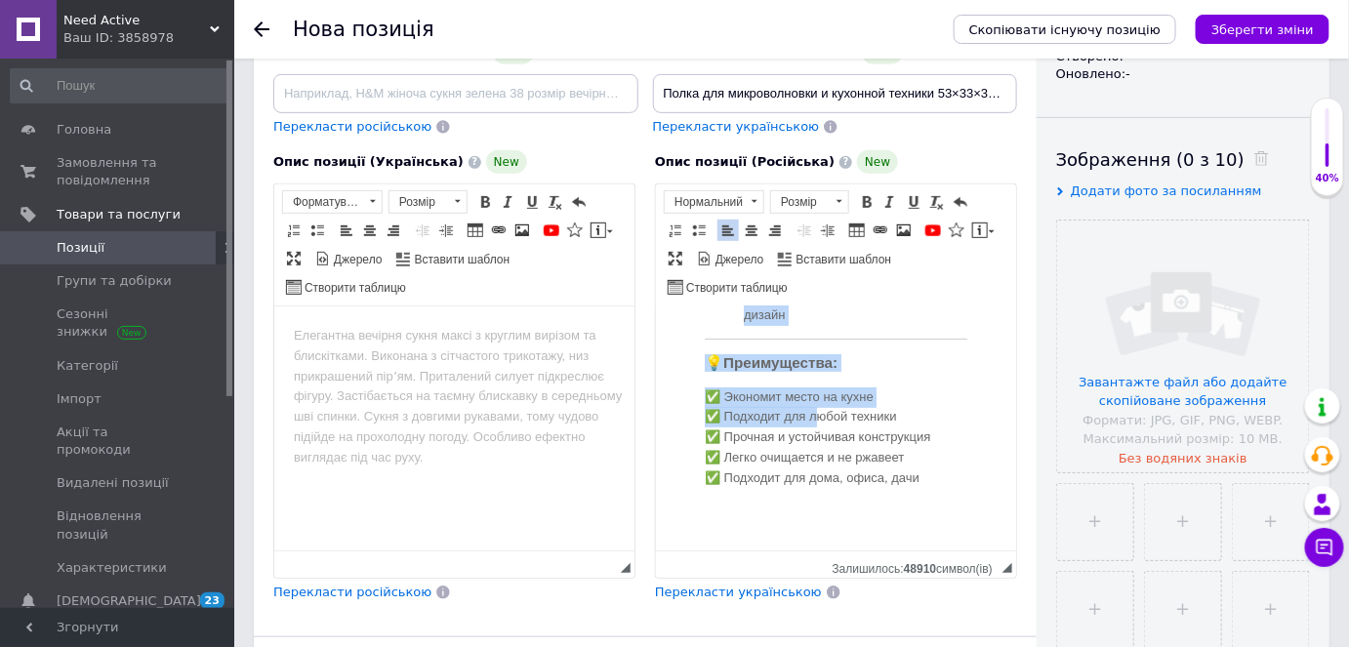
scroll to position [2674, 0]
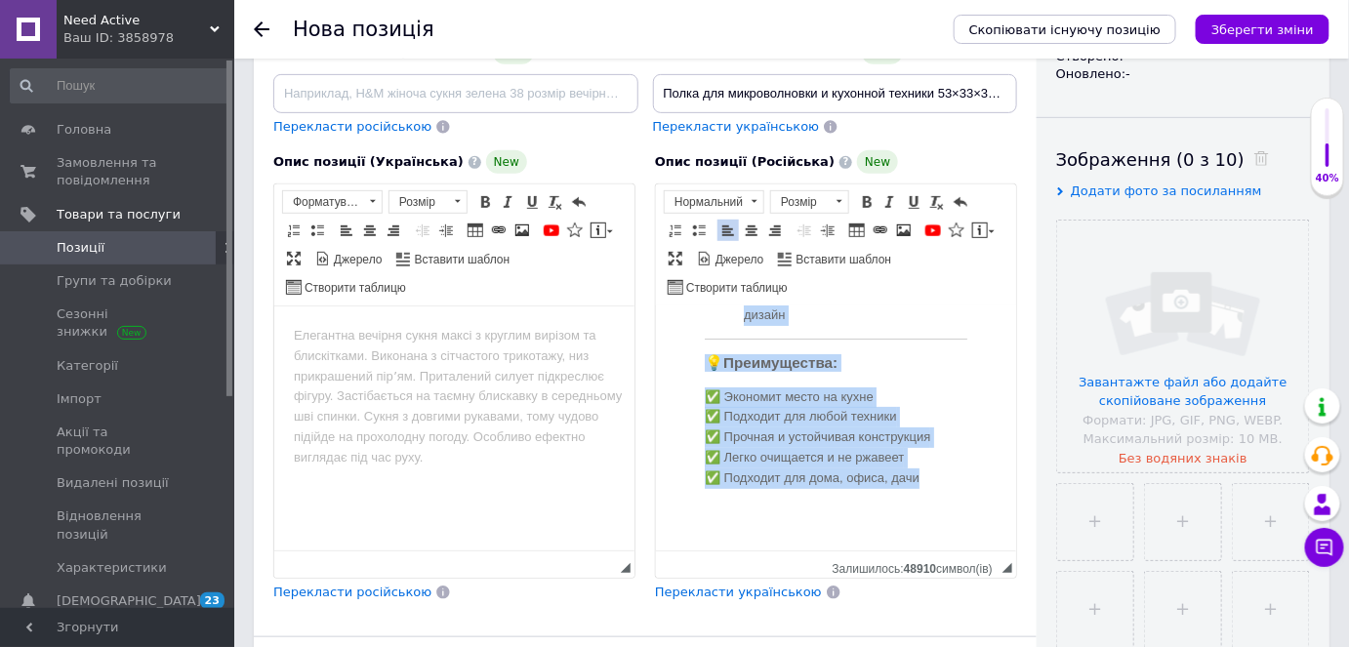
drag, startPoint x: 699, startPoint y: 338, endPoint x: 927, endPoint y: 475, distance: 265.9
click at [927, 475] on div "⚙ Характеристики: Тип: кухонная полка-органайзер Назначение: для микроволновки,…" at bounding box center [835, 163] width 292 height 707
click at [806, 203] on span "Розмір" at bounding box center [800, 201] width 59 height 21
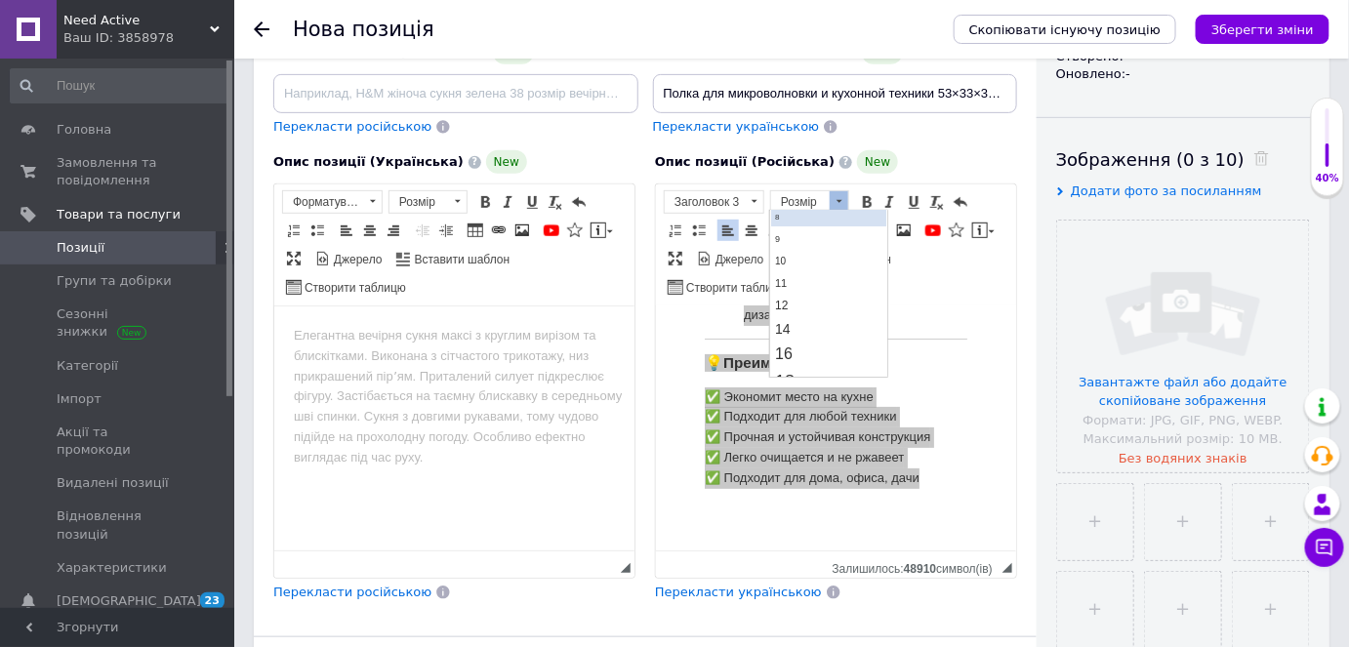
scroll to position [88, 0]
click at [808, 322] on link "16" at bounding box center [828, 323] width 115 height 25
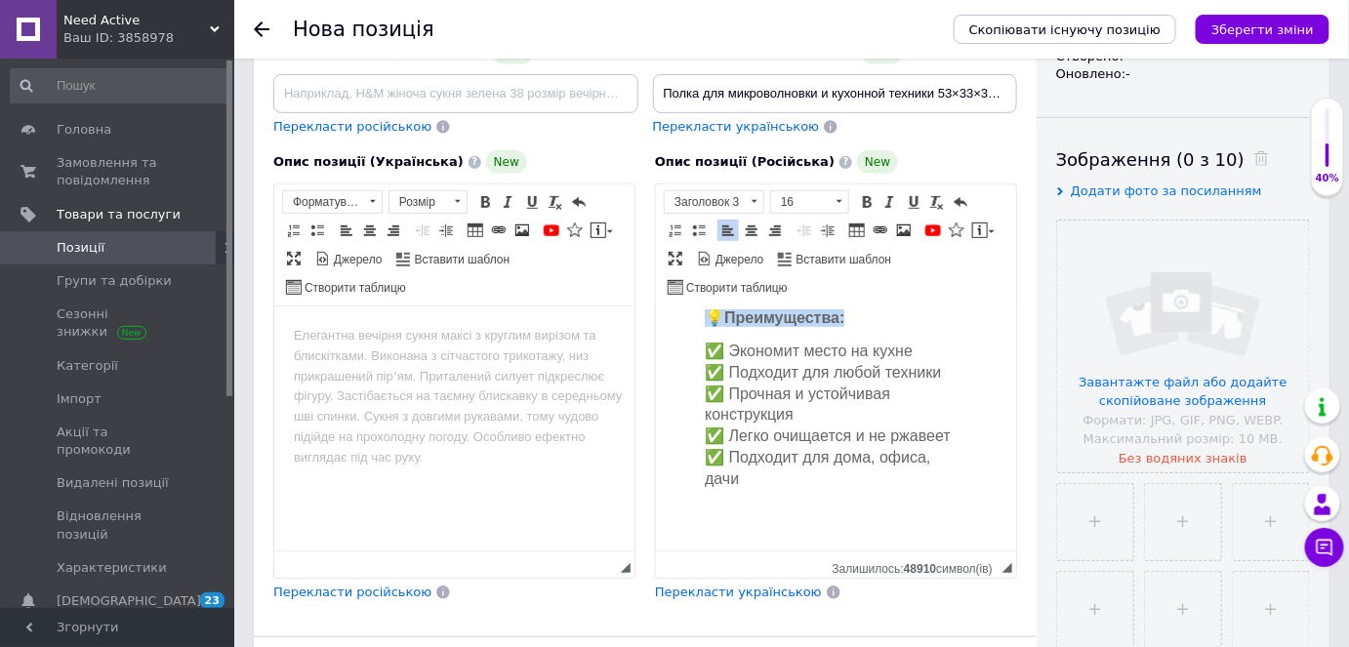
scroll to position [2796, 0]
click at [766, 489] on div "⚙ Характеристики: Тип: кухонная полка-органайзер Назначение: для микроволновки,…" at bounding box center [835, 99] width 292 height 835
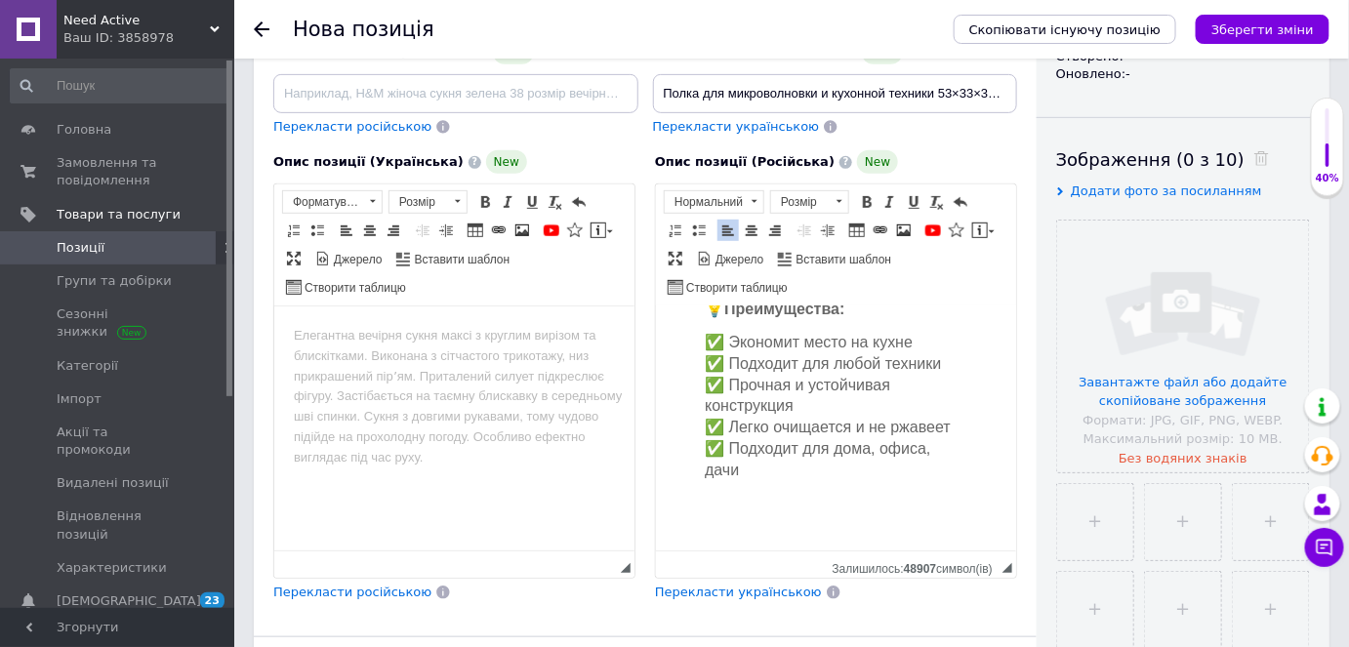
scroll to position [2798, 0]
click at [838, 252] on span "Вставити шаблон" at bounding box center [843, 260] width 99 height 17
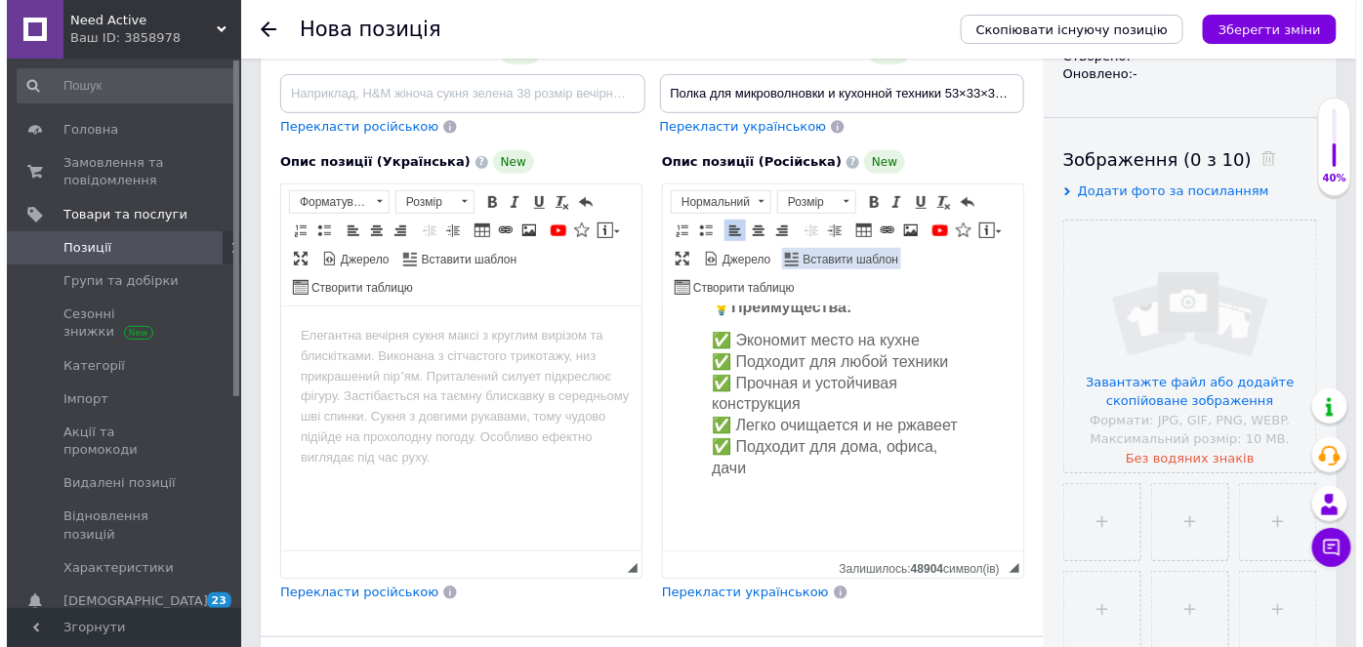
scroll to position [2756, 0]
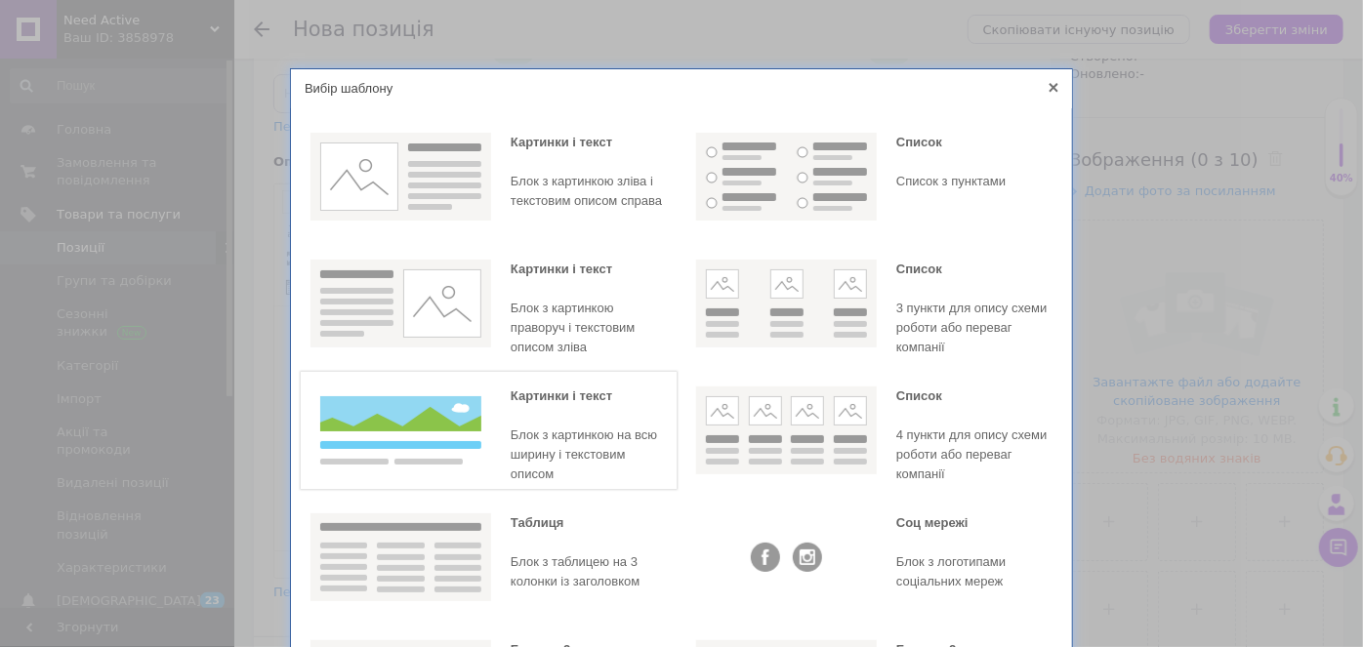
click at [600, 437] on div "Блок з картинкою на всю ширину і текстовим описом" at bounding box center [589, 455] width 156 height 59
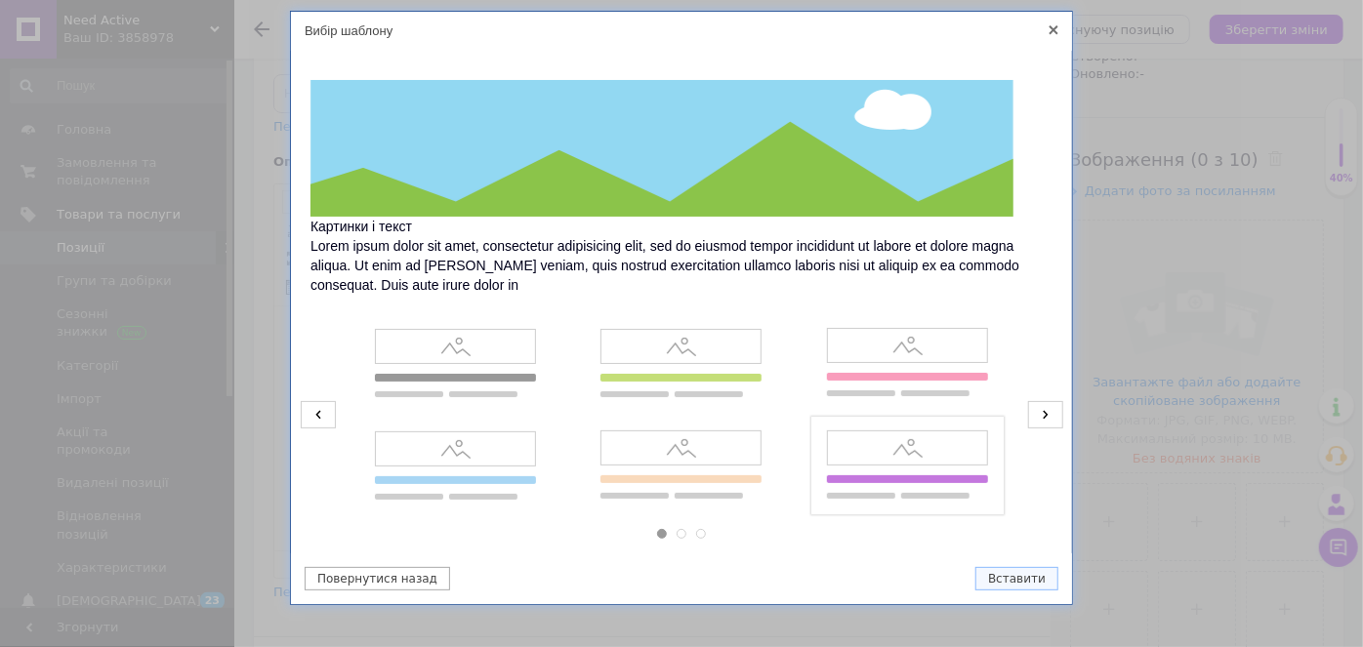
scroll to position [84, 0]
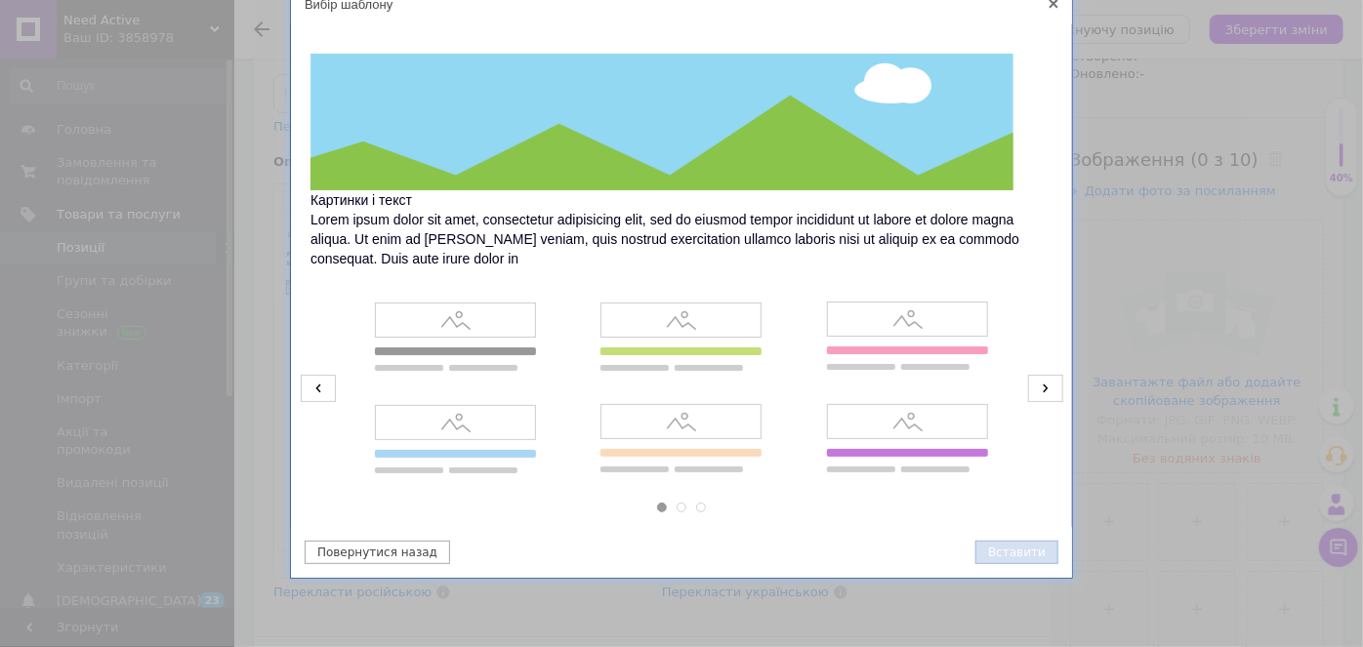
click at [1017, 544] on button "Вставити" at bounding box center [1016, 552] width 83 height 23
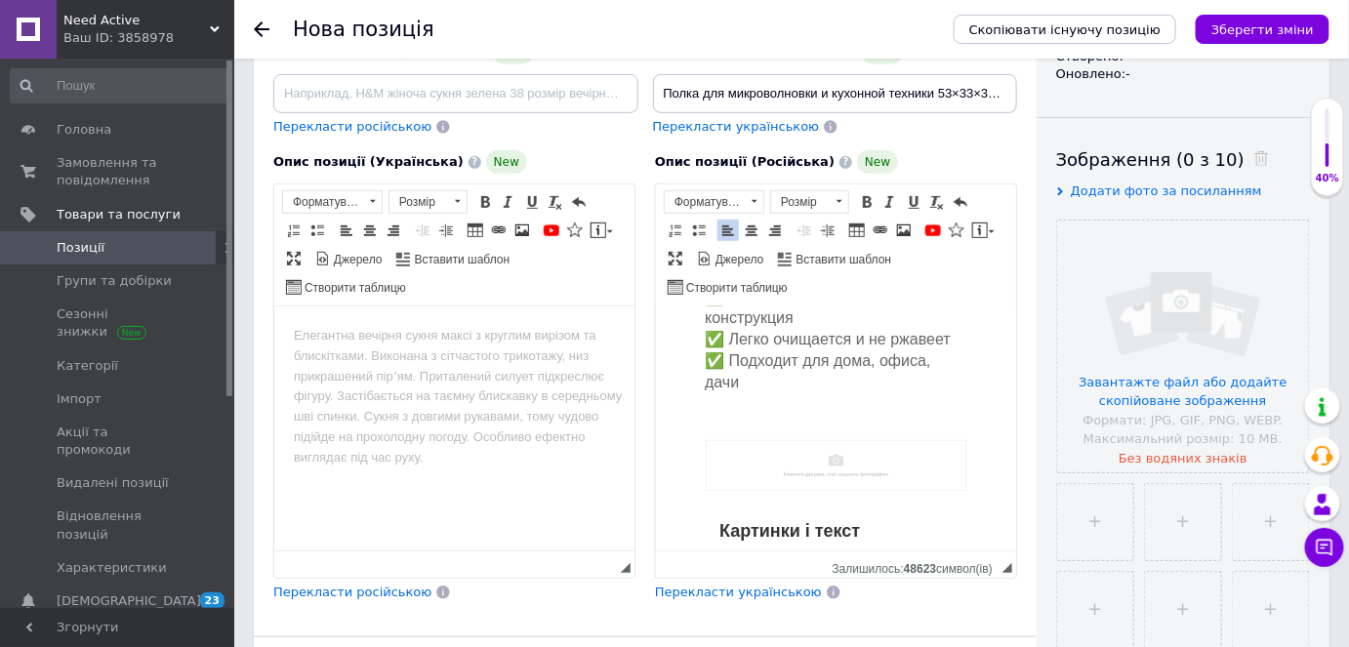
scroll to position [2926, 0]
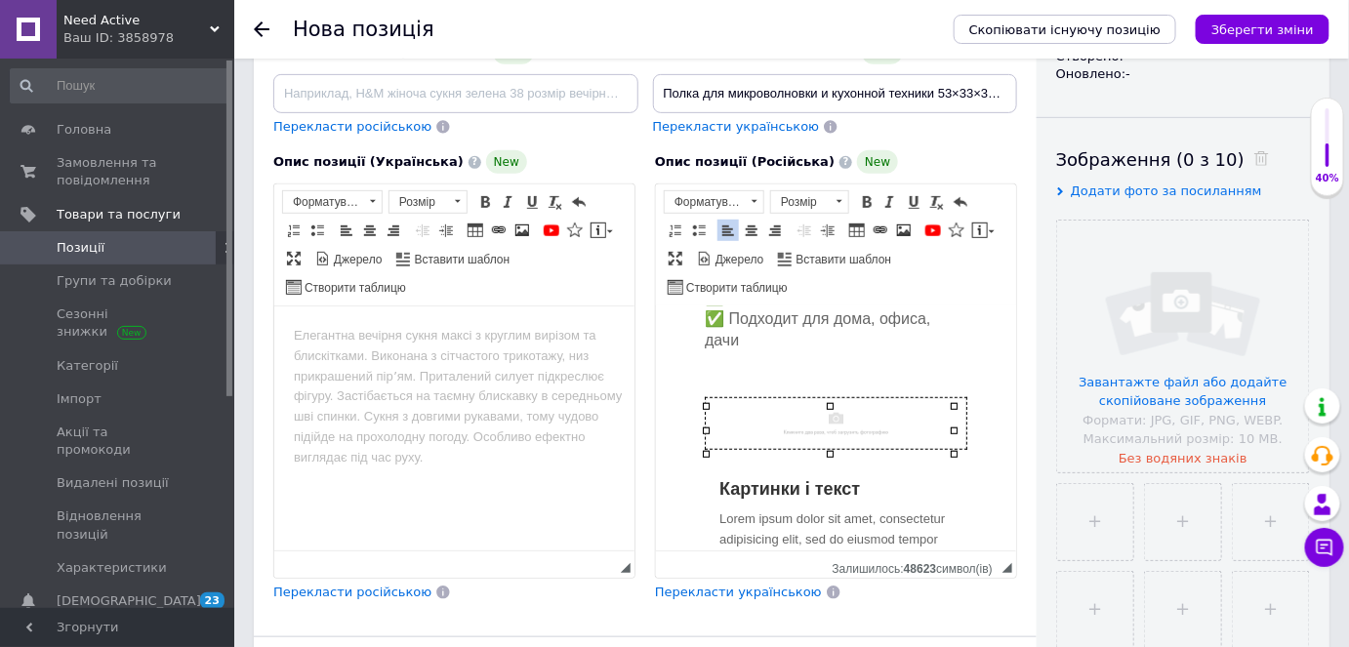
click at [875, 431] on img "Редактор, 116FC396-F408-4B37-8874-7A8BB8271E59" at bounding box center [835, 423] width 261 height 51
click at [876, 432] on img "Редактор, 116FC396-F408-4B37-8874-7A8BB8271E59" at bounding box center [835, 423] width 261 height 51
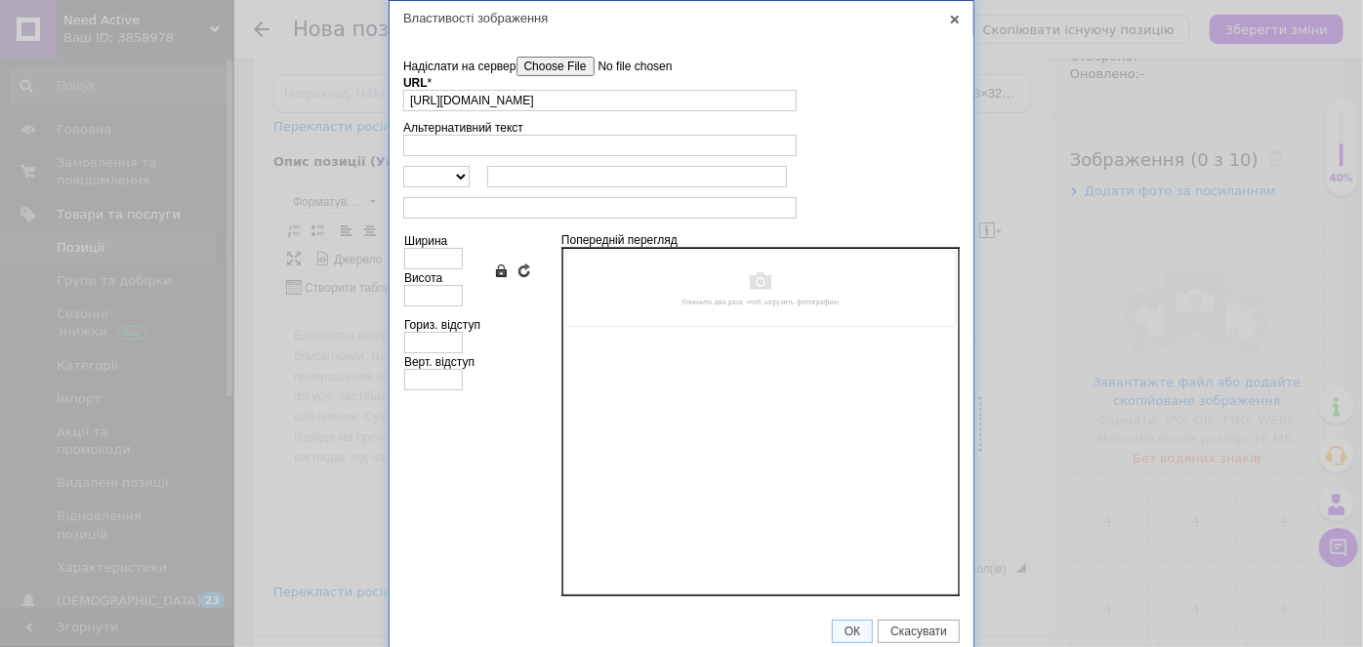
scroll to position [0, 0]
click at [543, 62] on input"] "Надіслати на сервер" at bounding box center [627, 67] width 222 height 20
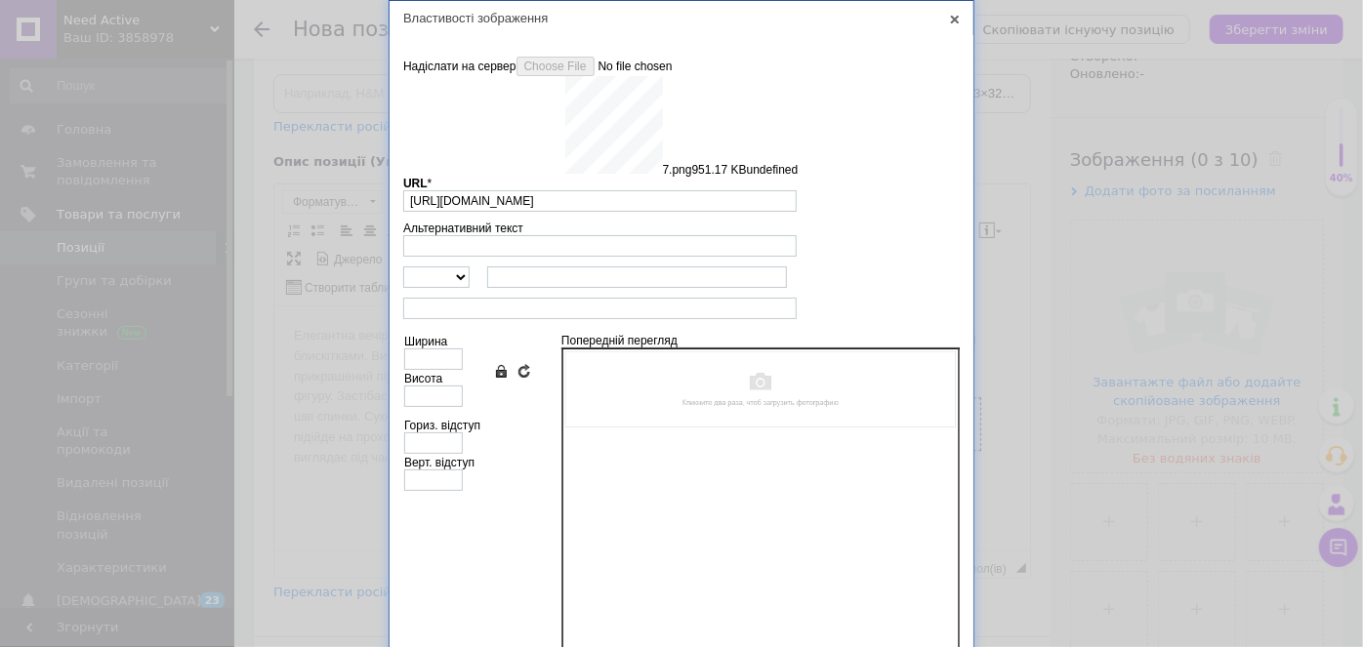
type input "[URL][DOMAIN_NAME]"
type input "640"
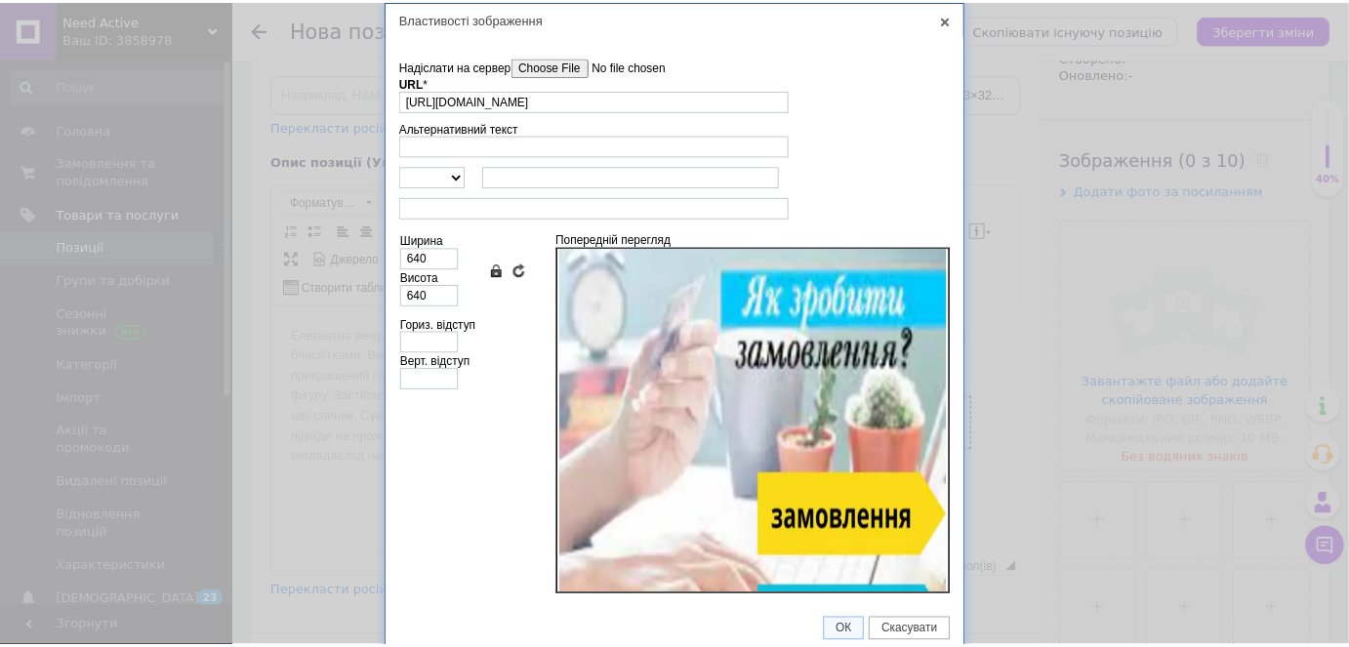
scroll to position [266, 0]
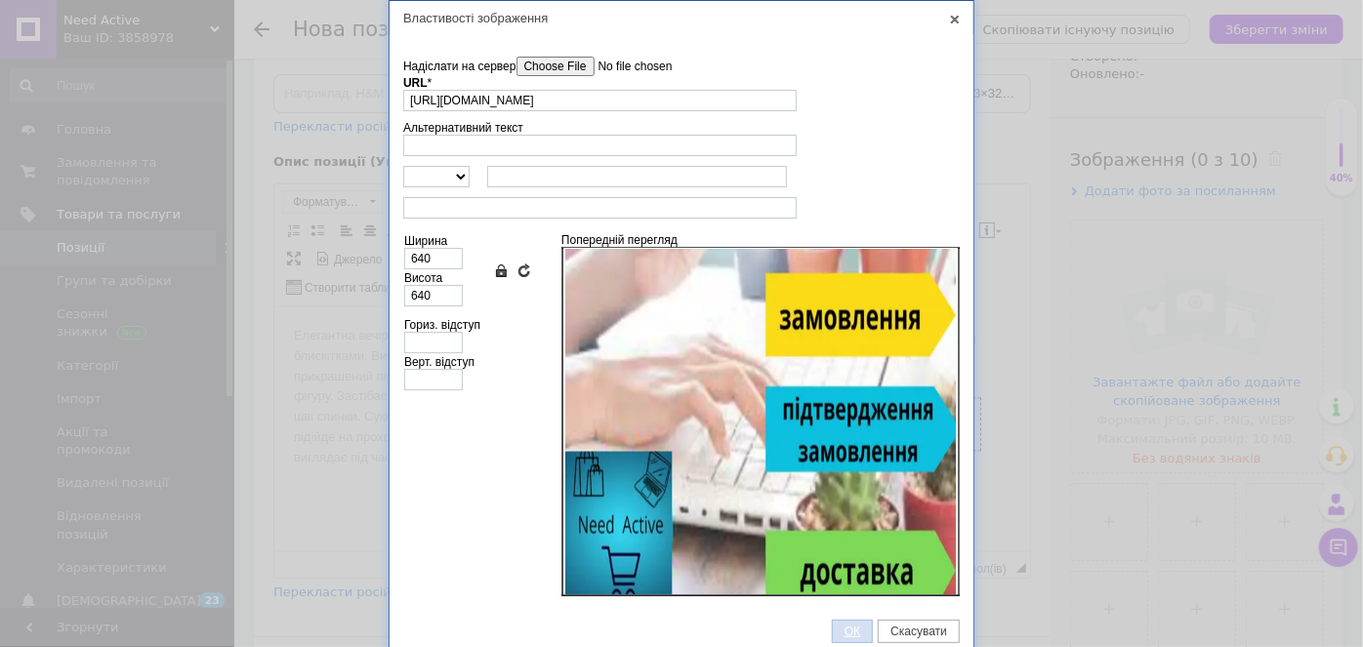
click at [850, 625] on span "ОК" at bounding box center [852, 632] width 39 height 14
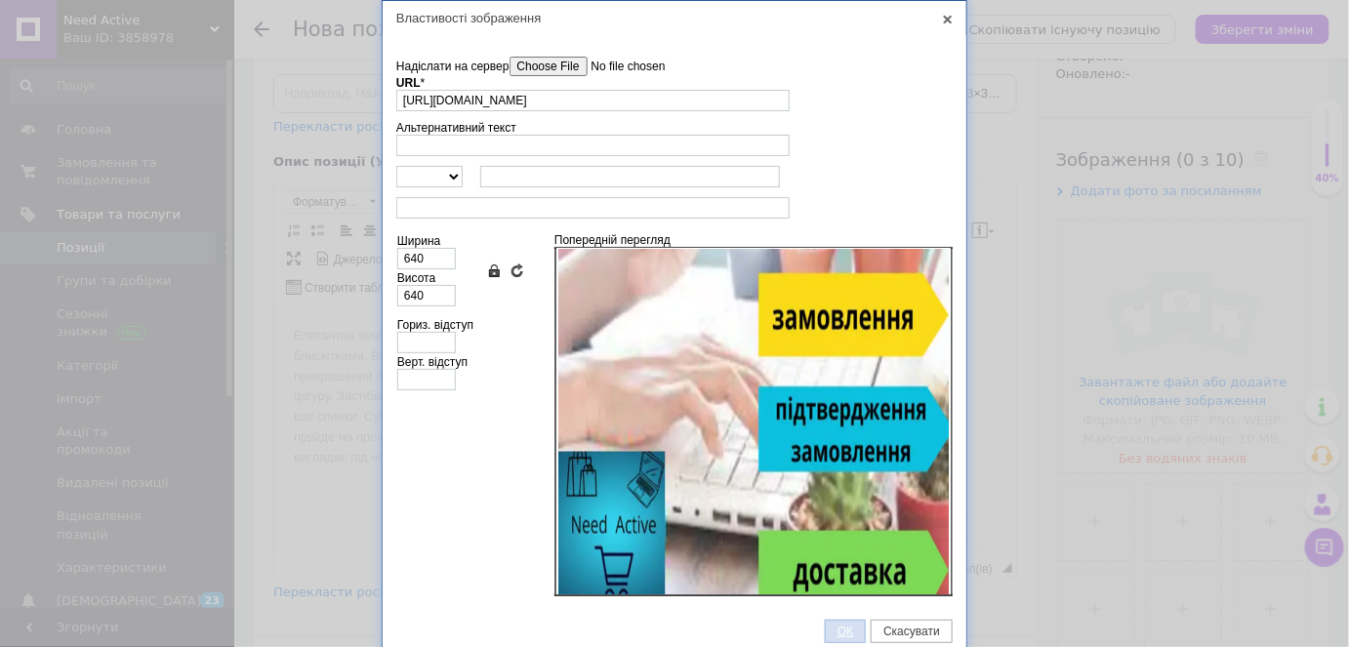
scroll to position [3025, 0]
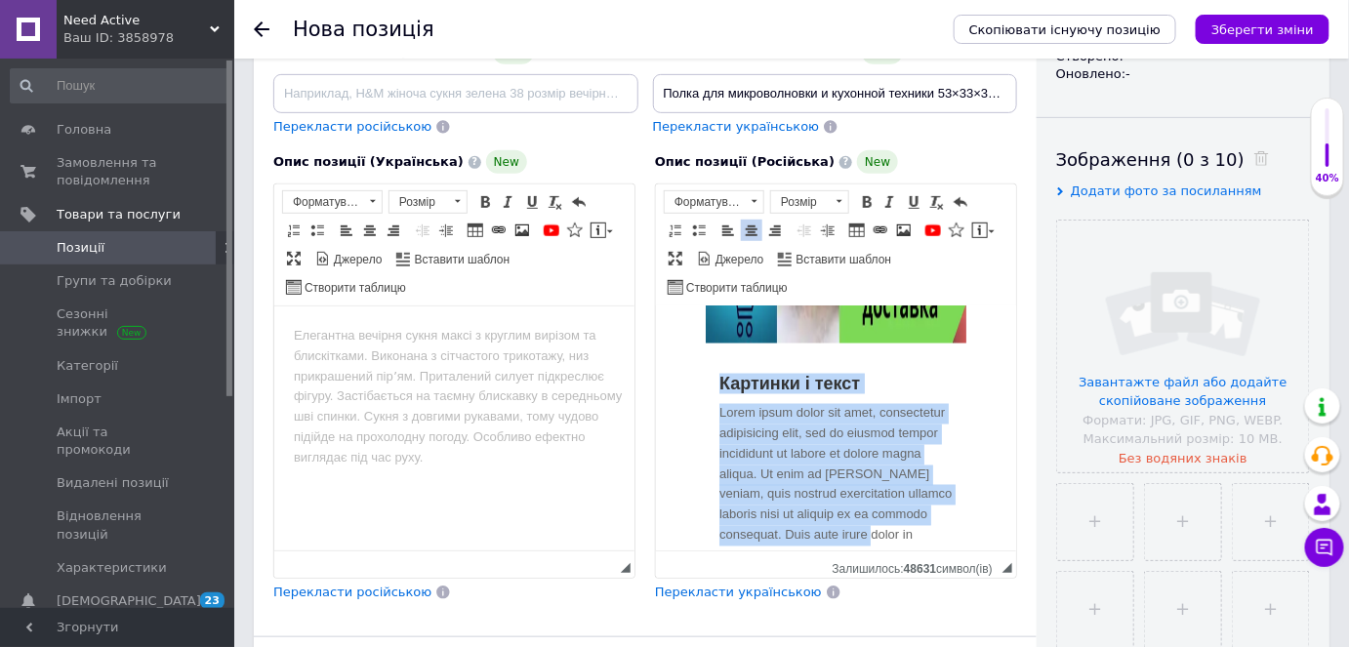
scroll to position [3603, 0]
drag, startPoint x: 764, startPoint y: 475, endPoint x: 715, endPoint y: 377, distance: 109.2
click at [715, 377] on div "Картинки і текст Lorem ipsum dolor sit amet, consectetur adipisicing elit, sed …" at bounding box center [835, 462] width 263 height 201
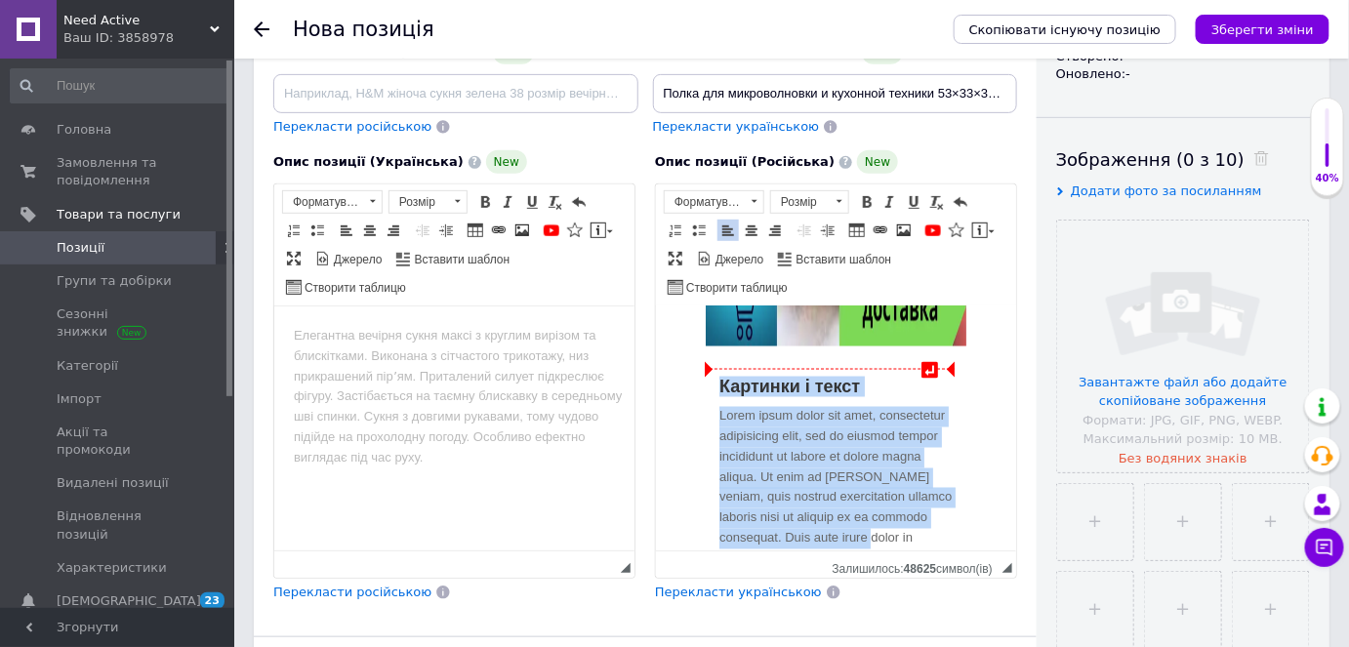
scroll to position [3529, 0]
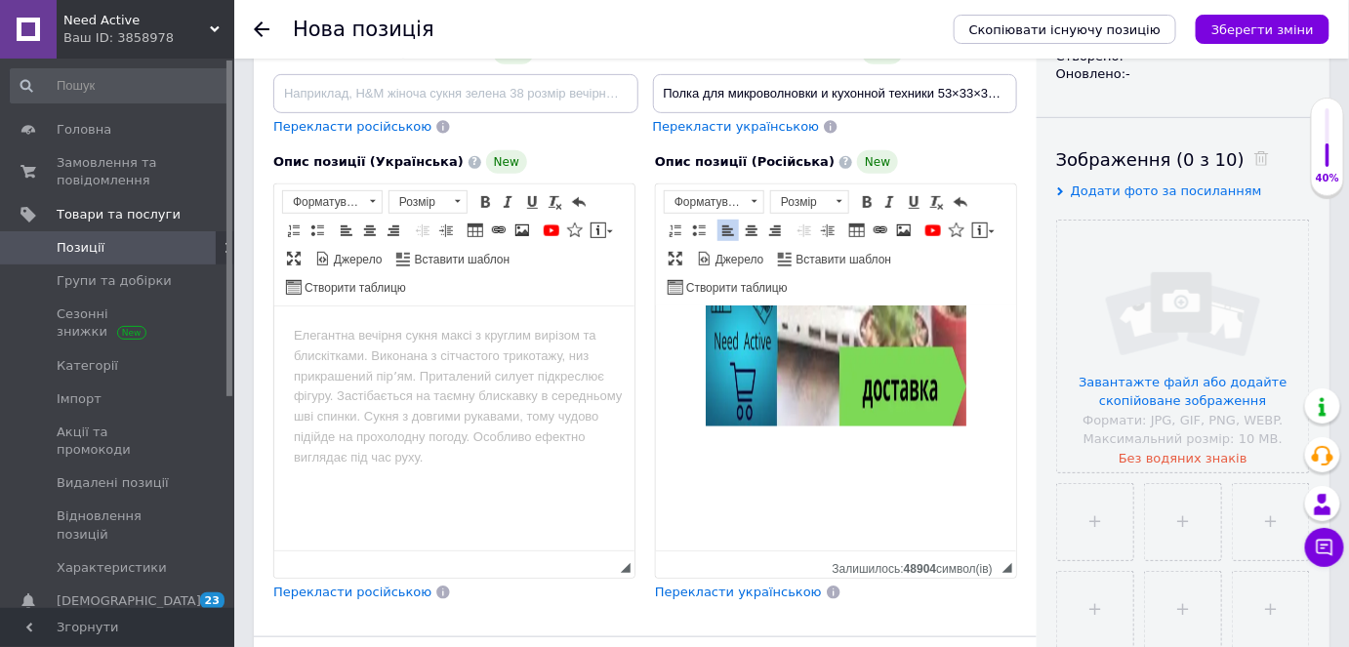
click at [1255, 12] on div "Скопіювати існуючу позицію Зберегти зміни" at bounding box center [1131, 29] width 395 height 59
click at [1254, 23] on icon "Зберегти зміни" at bounding box center [1263, 29] width 103 height 15
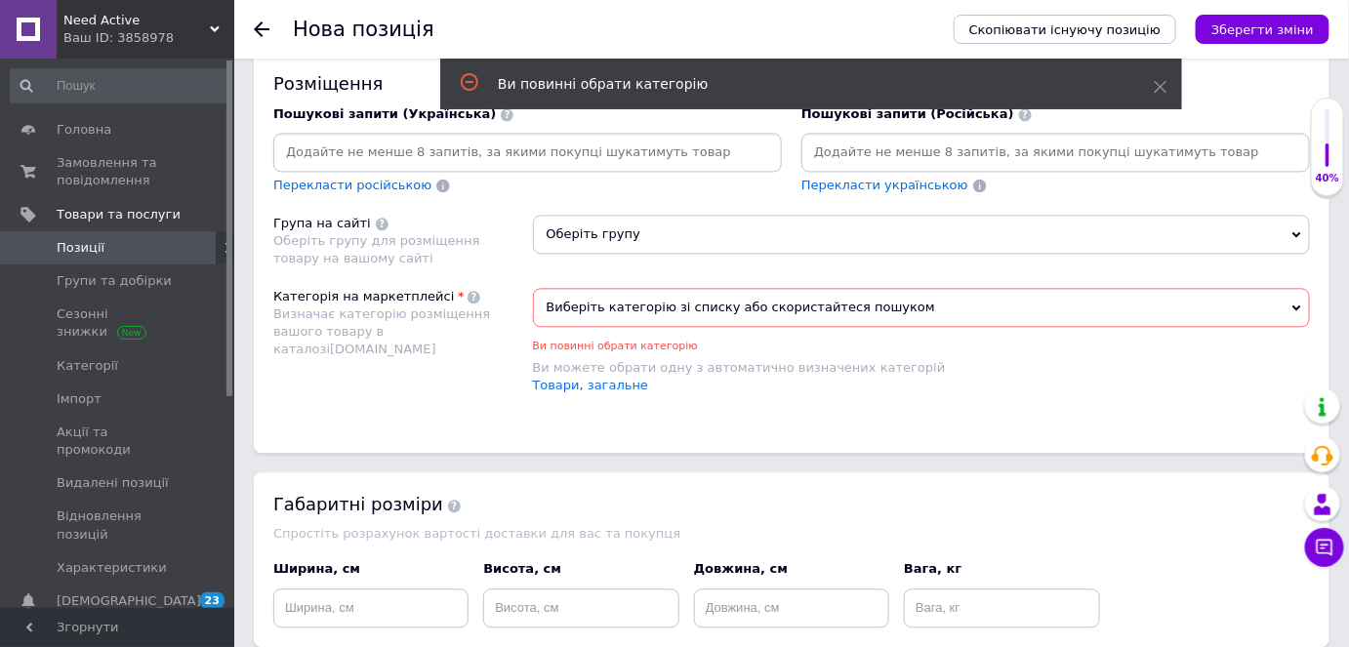
scroll to position [1349, 0]
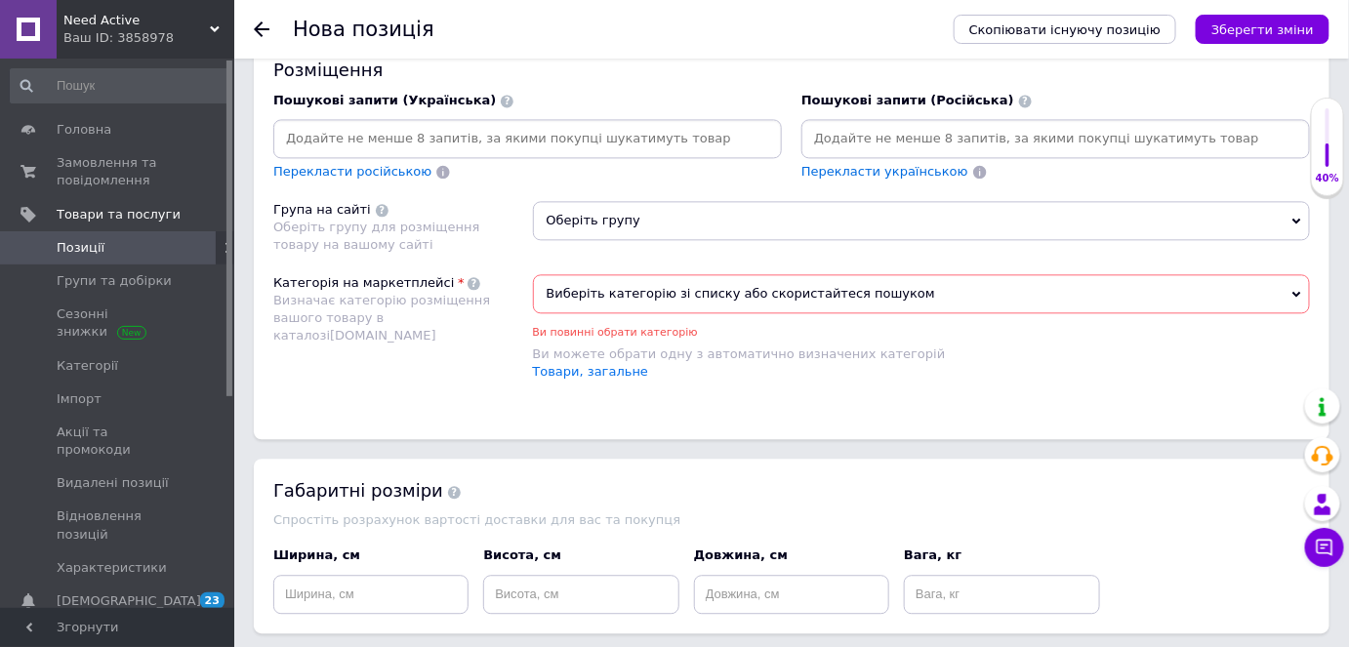
click at [608, 282] on span "Виберіть категорію зі списку або скористайтеся пошуком" at bounding box center [922, 293] width 778 height 39
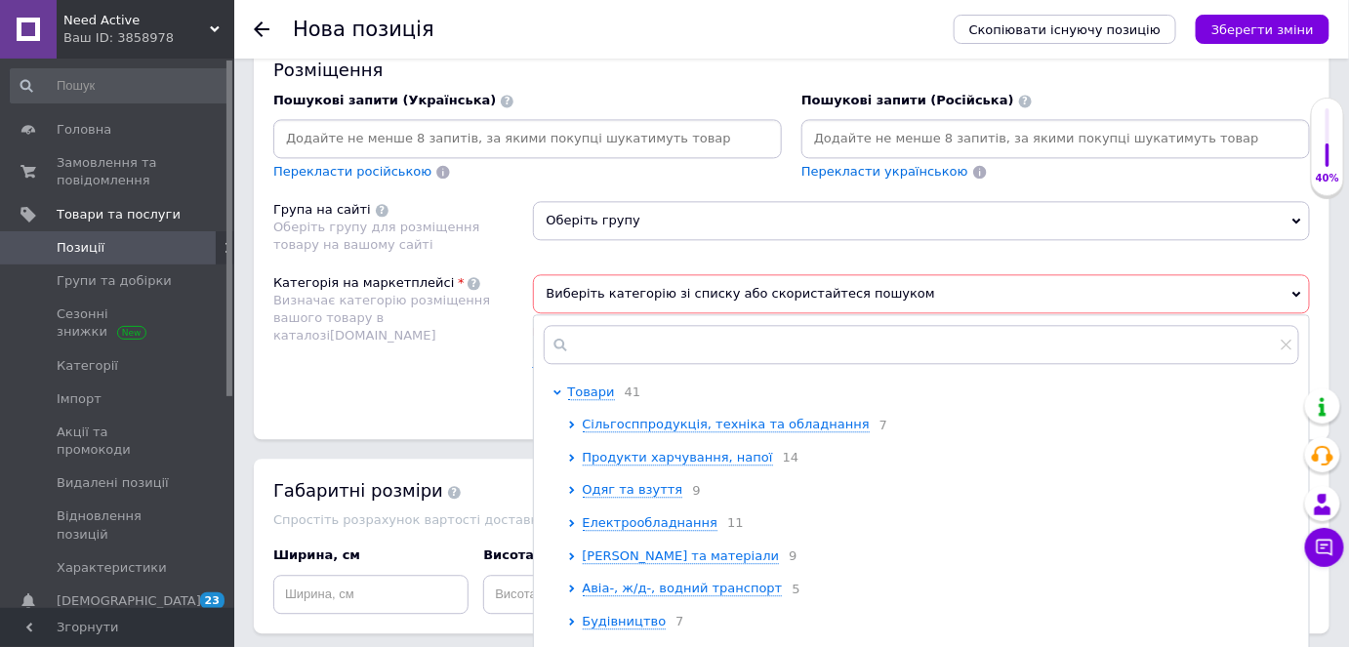
scroll to position [1083, 0]
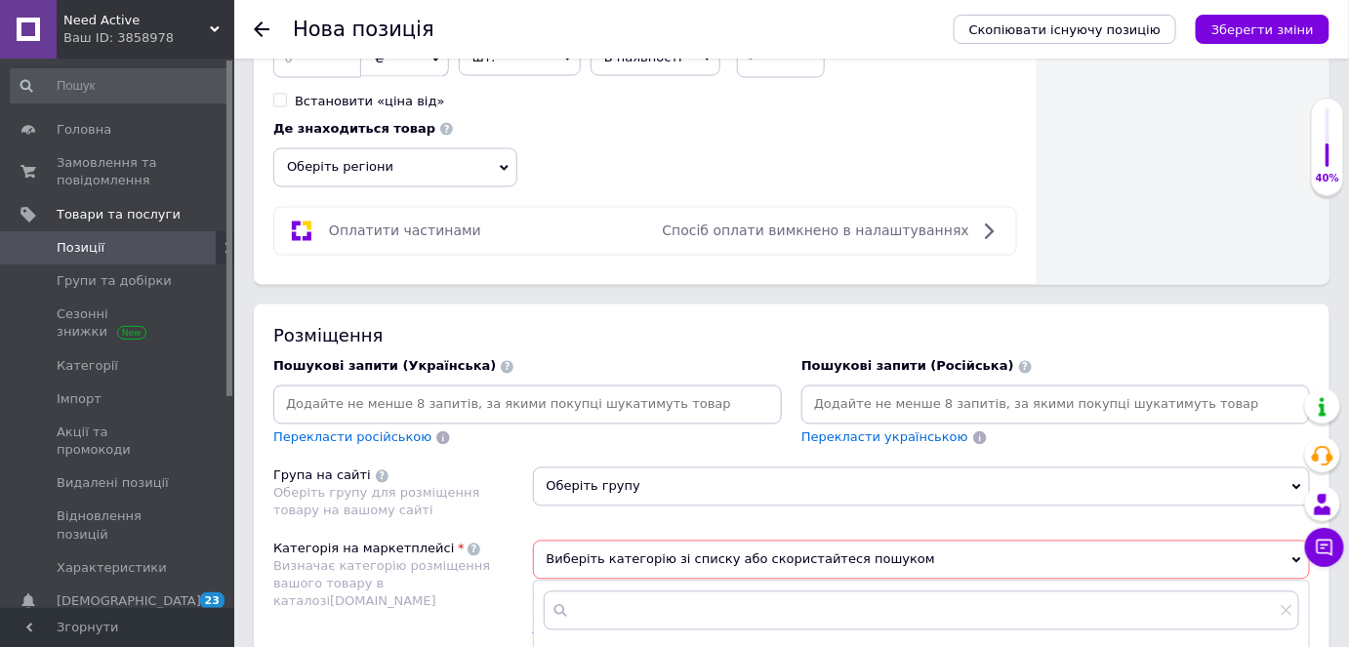
click at [861, 391] on input at bounding box center [1055, 405] width 501 height 29
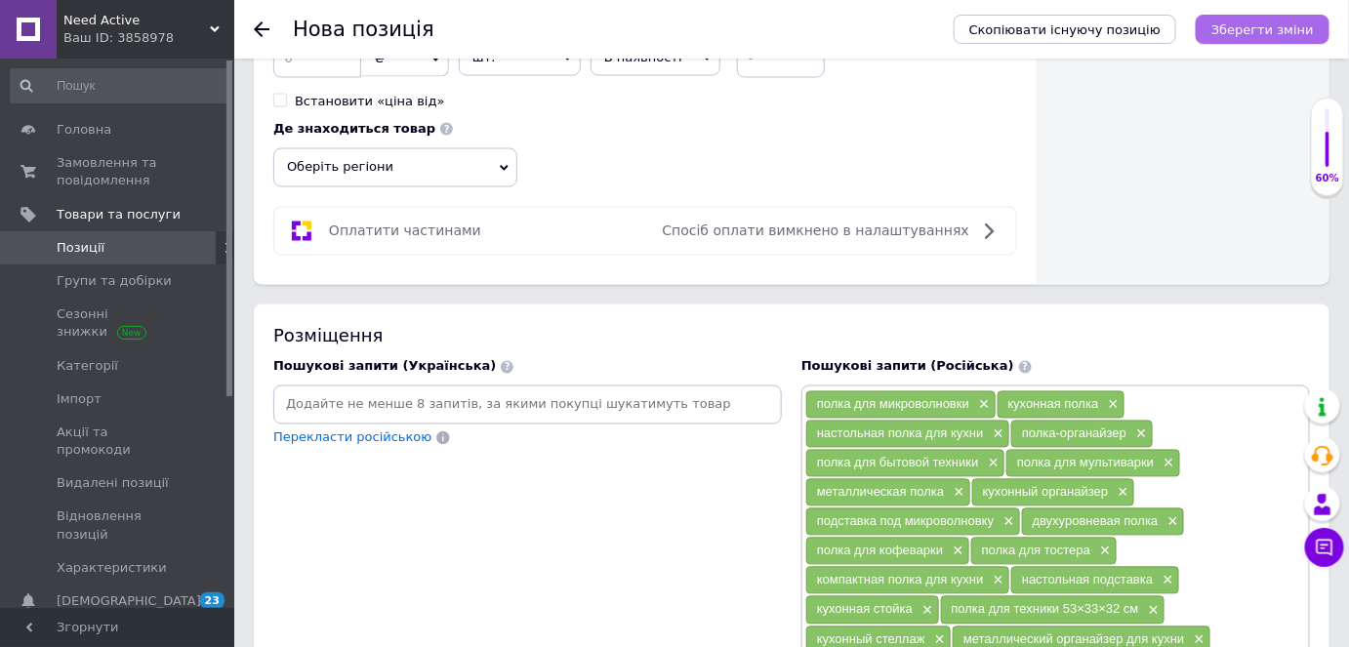
click at [1264, 30] on icon "Зберегти зміни" at bounding box center [1263, 29] width 103 height 15
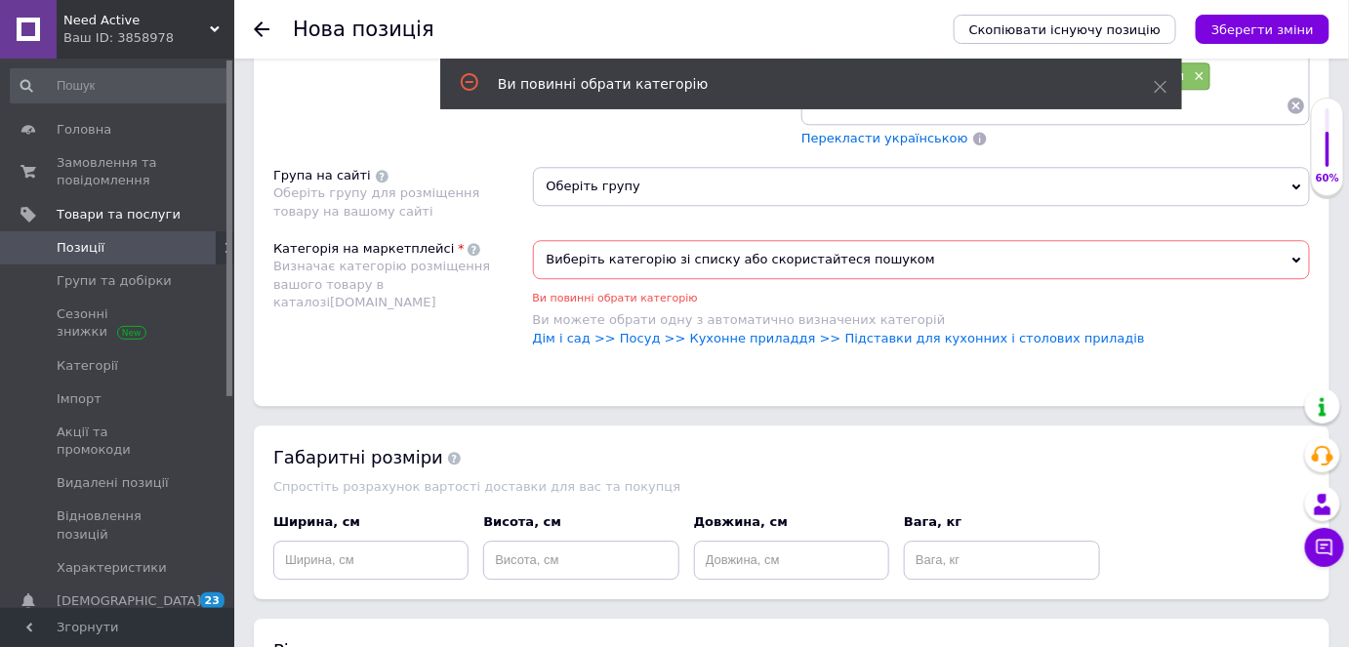
scroll to position [1639, 0]
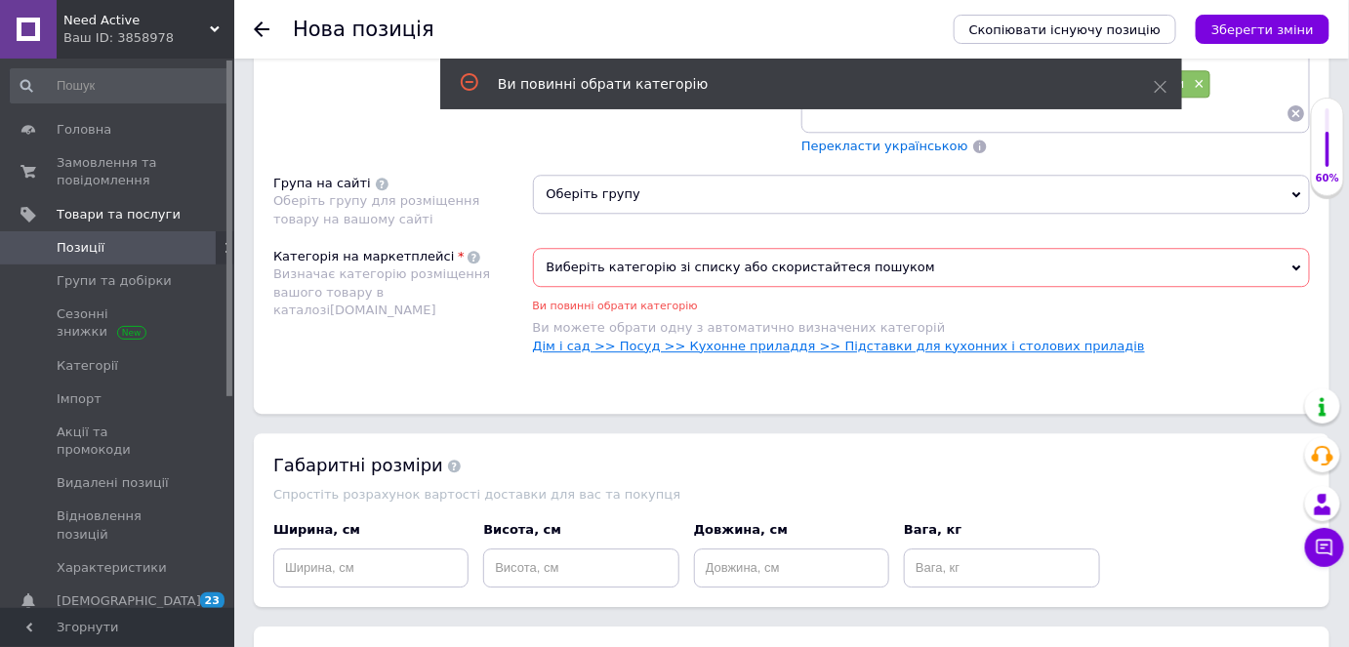
click at [1008, 339] on link "Дім і сад >> Посуд >> Кухонне приладдя >> Підставки для кухонних і столових при…" at bounding box center [839, 346] width 612 height 15
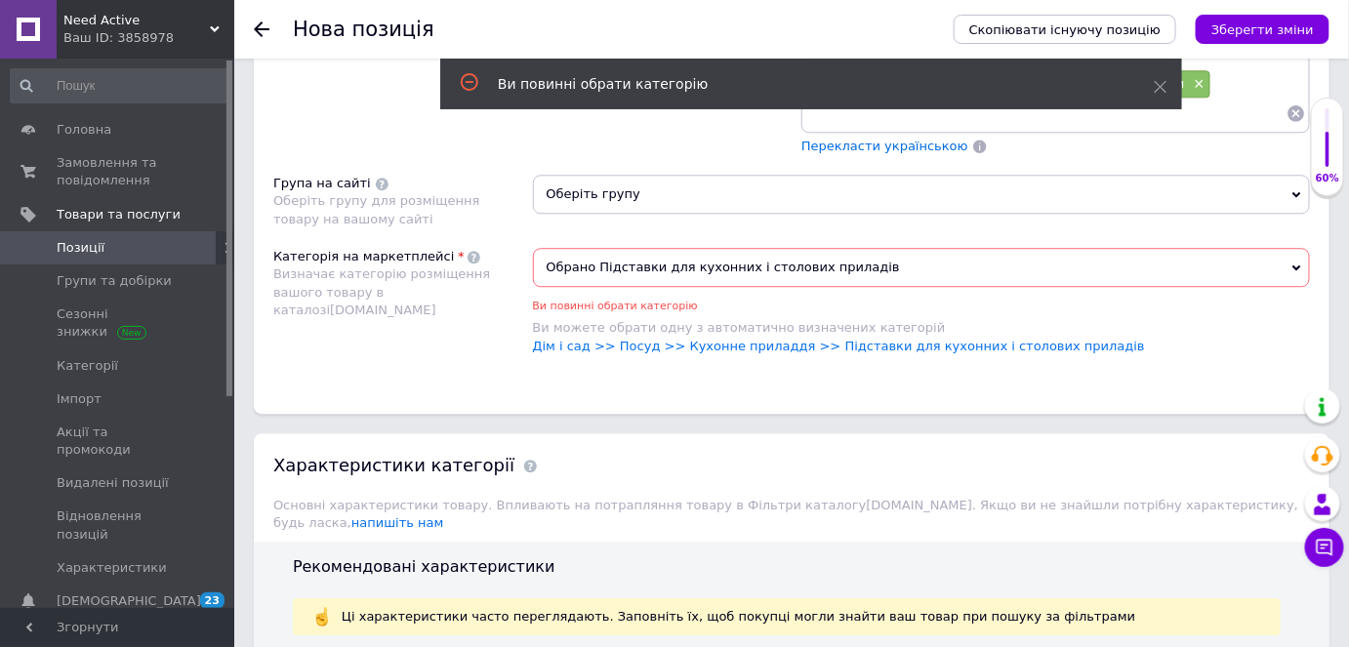
click at [708, 178] on span "Оберіть групу" at bounding box center [922, 194] width 778 height 39
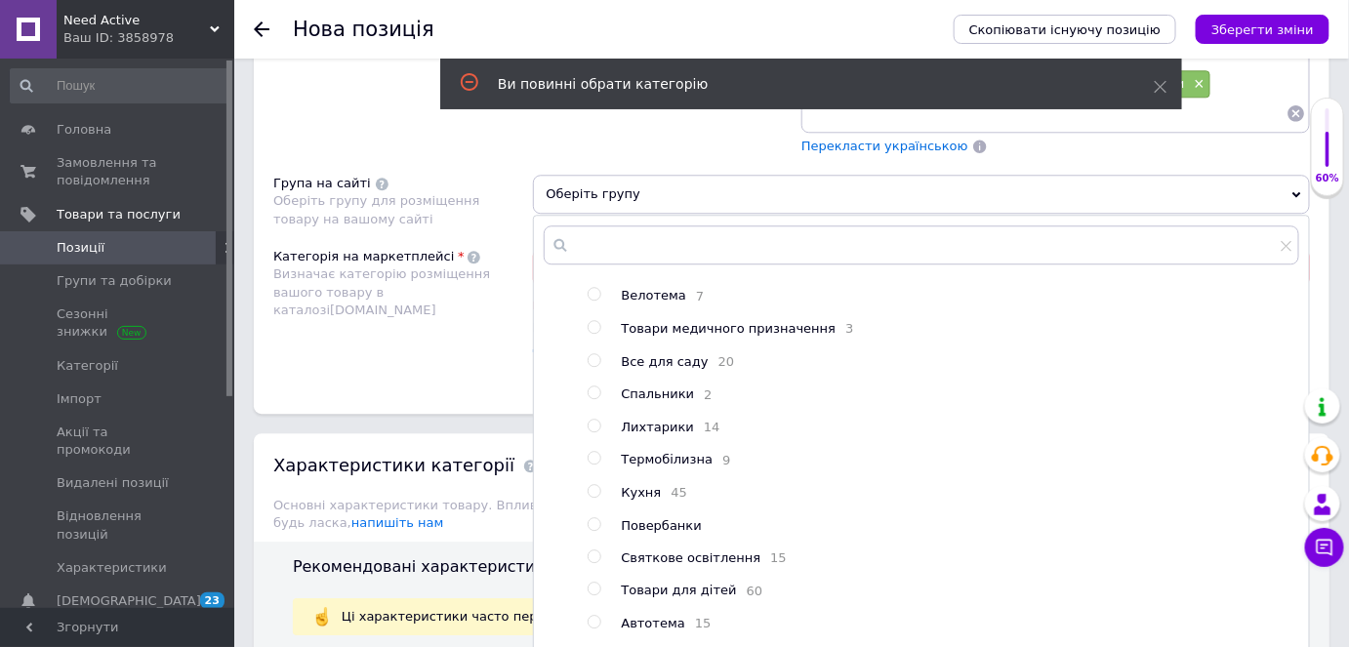
scroll to position [88, 0]
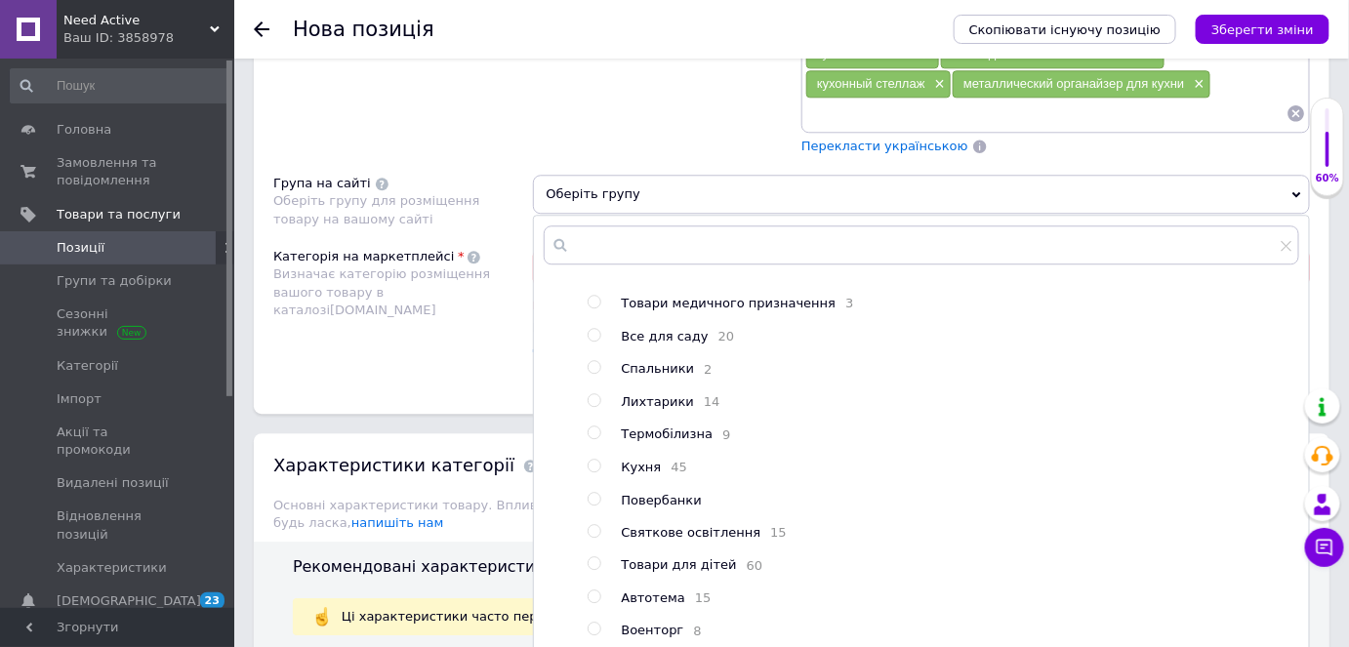
click at [592, 460] on input "radio" at bounding box center [594, 466] width 13 height 13
radio input "true"
click at [1284, 27] on icon "Зберегти зміни" at bounding box center [1263, 29] width 103 height 15
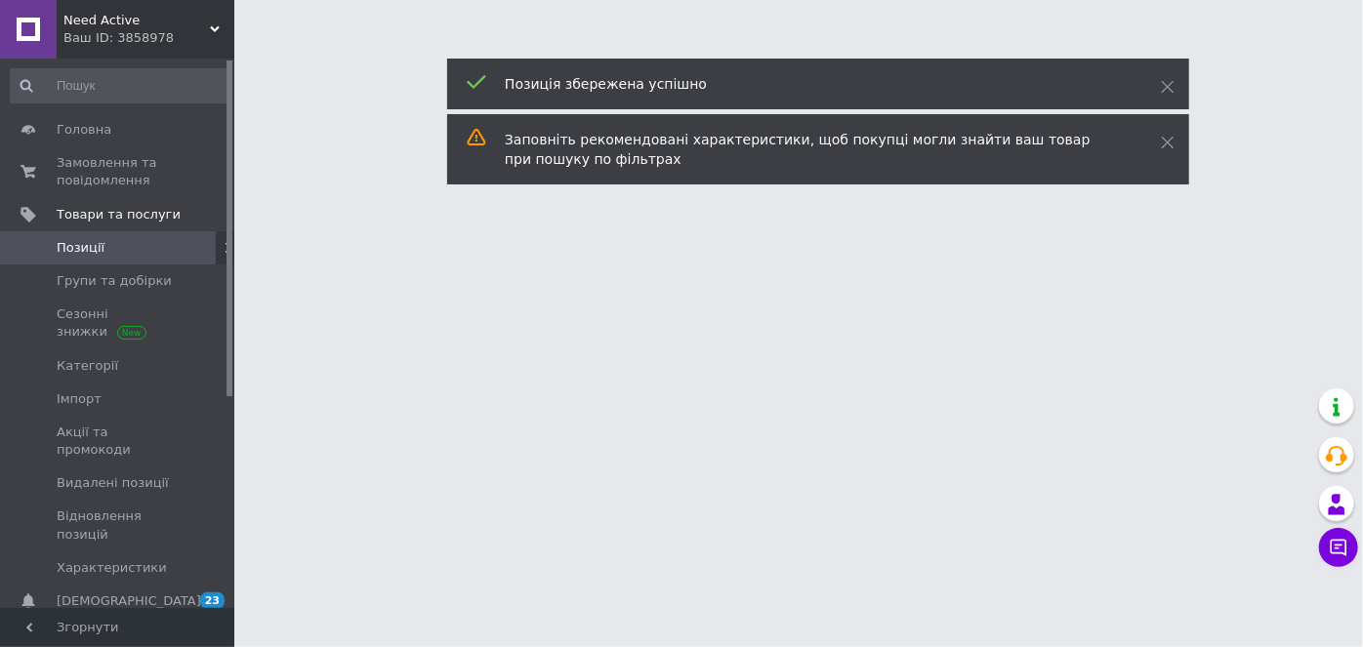
click at [883, 49] on html "Need Active Ваш ID: 3858978 Сайт Need Active Кабінет покупця Перевірити стан си…" at bounding box center [681, 24] width 1363 height 49
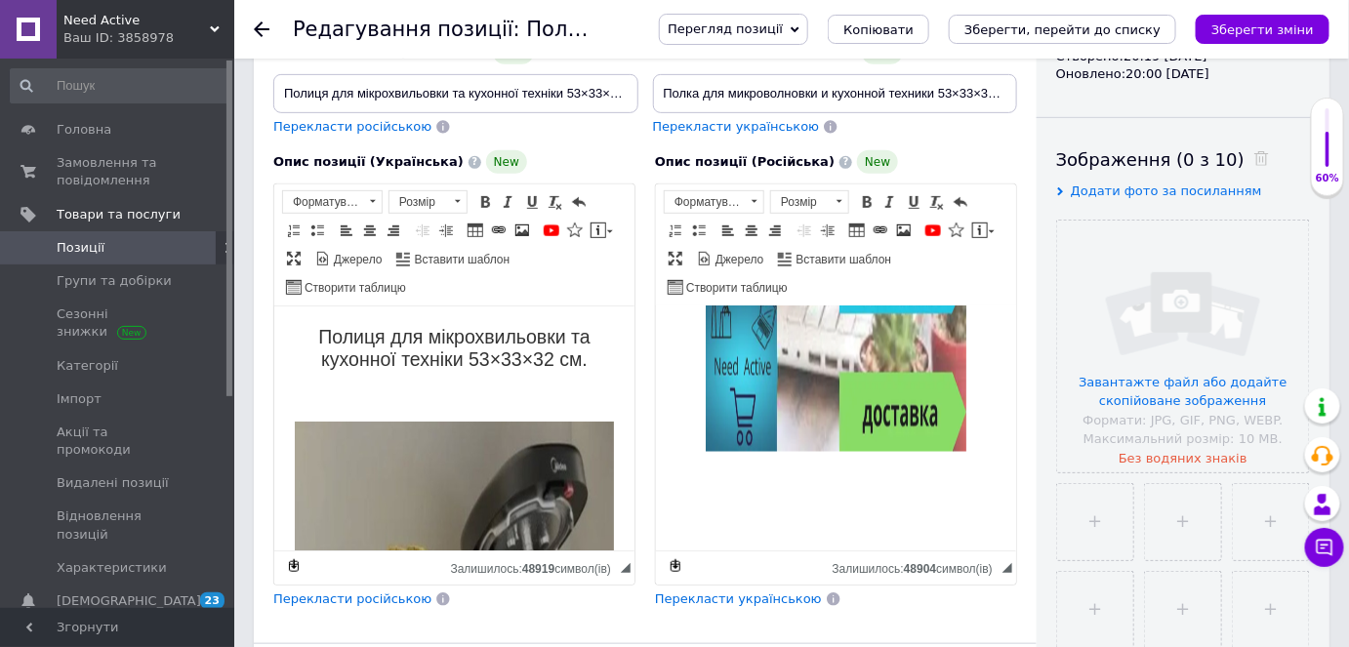
scroll to position [3529, 0]
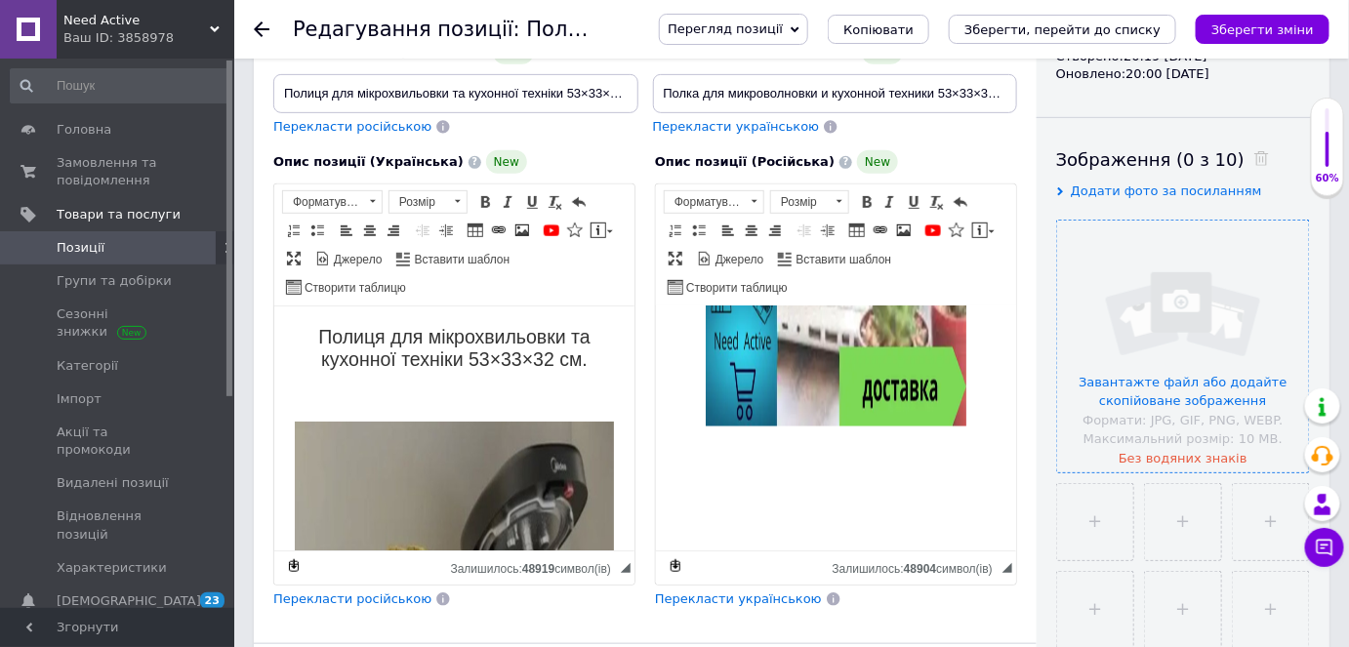
click at [1187, 419] on input "file" at bounding box center [1183, 347] width 252 height 252
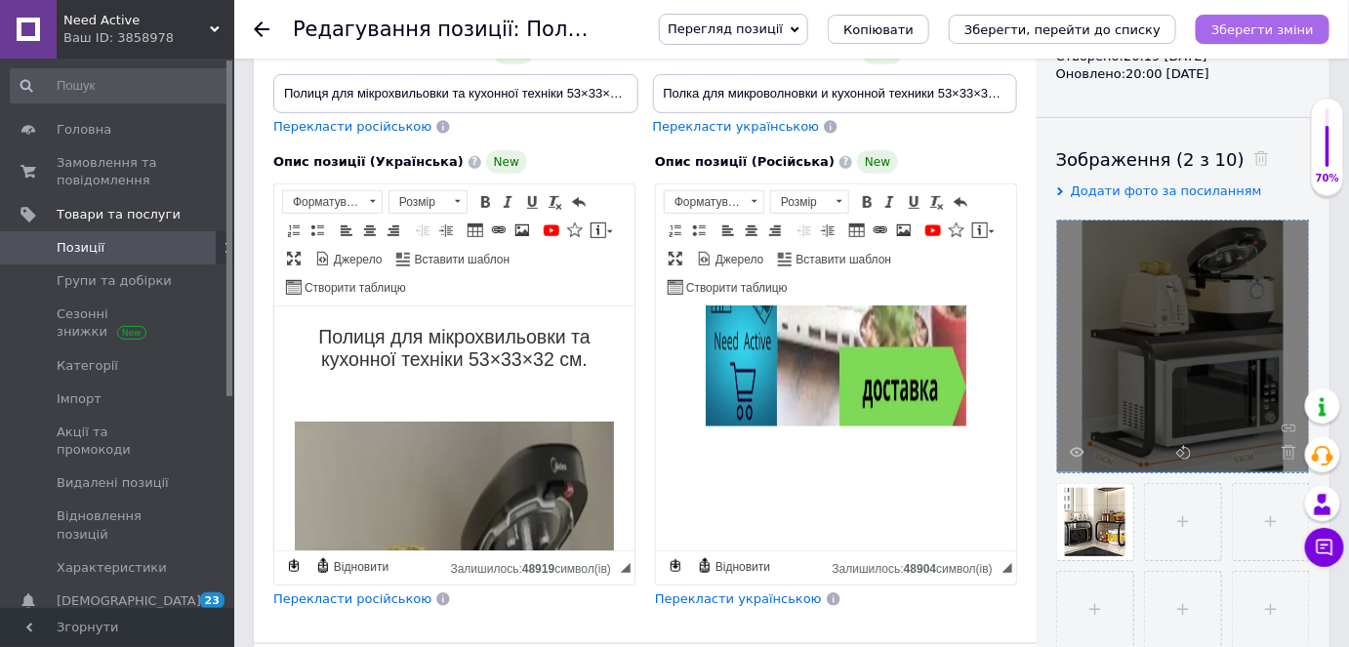
click at [1264, 28] on icon "Зберегти зміни" at bounding box center [1263, 29] width 103 height 15
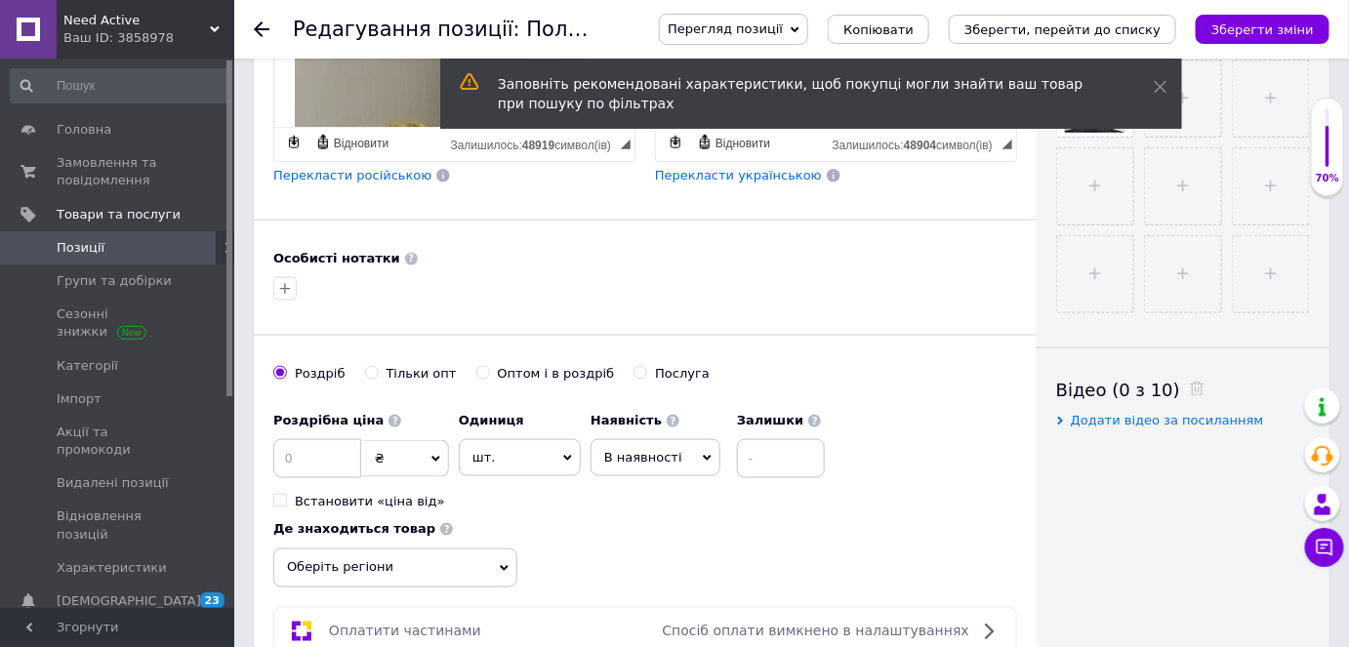
scroll to position [799, 0]
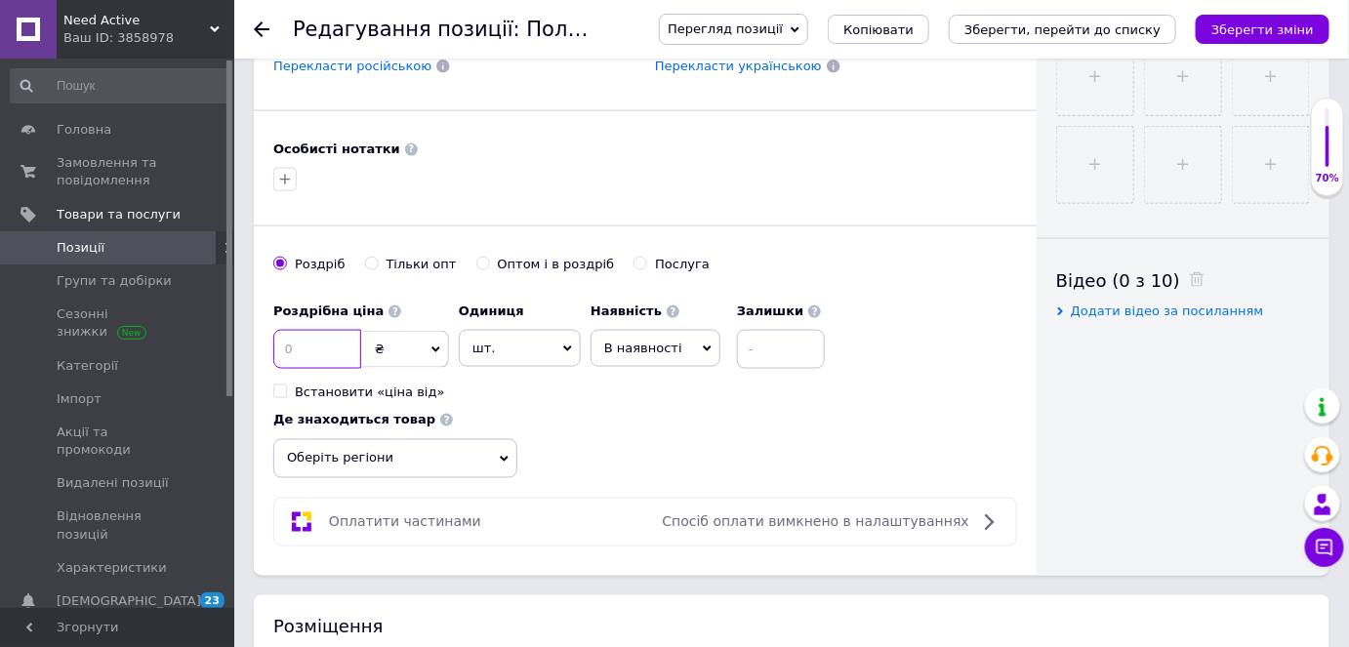
click at [358, 349] on input at bounding box center [317, 349] width 88 height 39
type input "635"
click at [675, 343] on span "В наявності" at bounding box center [656, 348] width 130 height 37
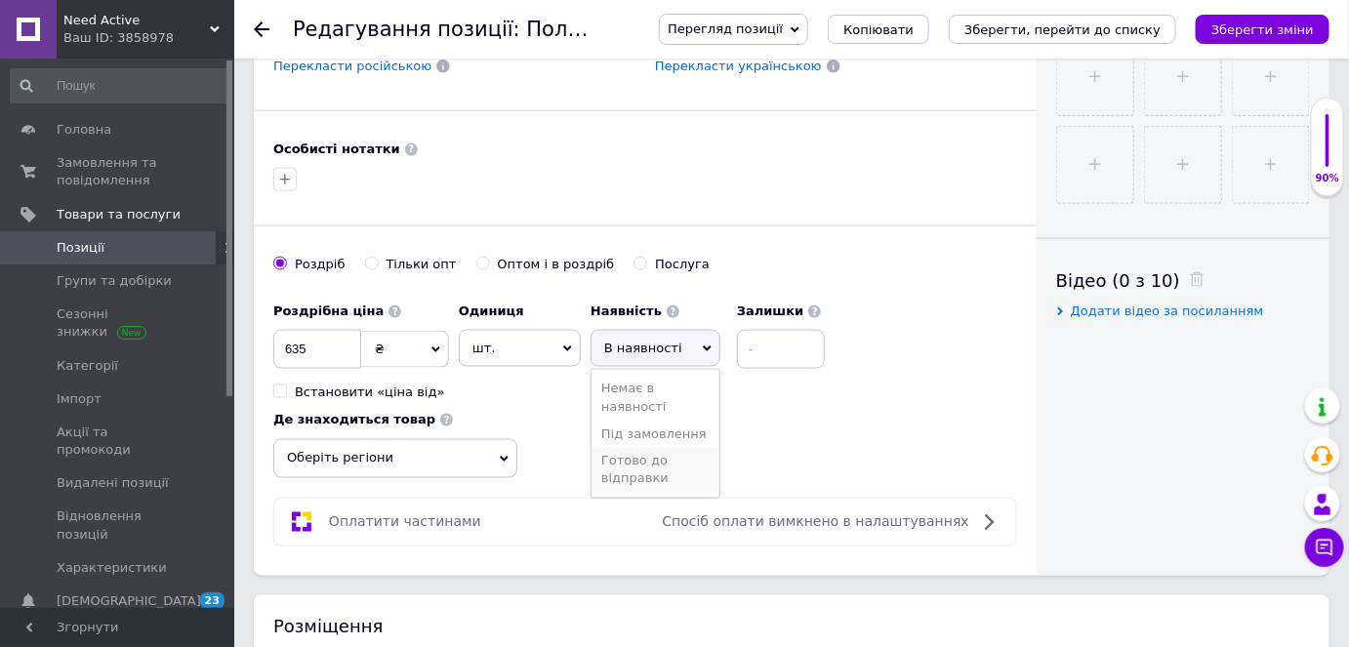
click at [648, 462] on li "Готово до відправки" at bounding box center [656, 470] width 128 height 45
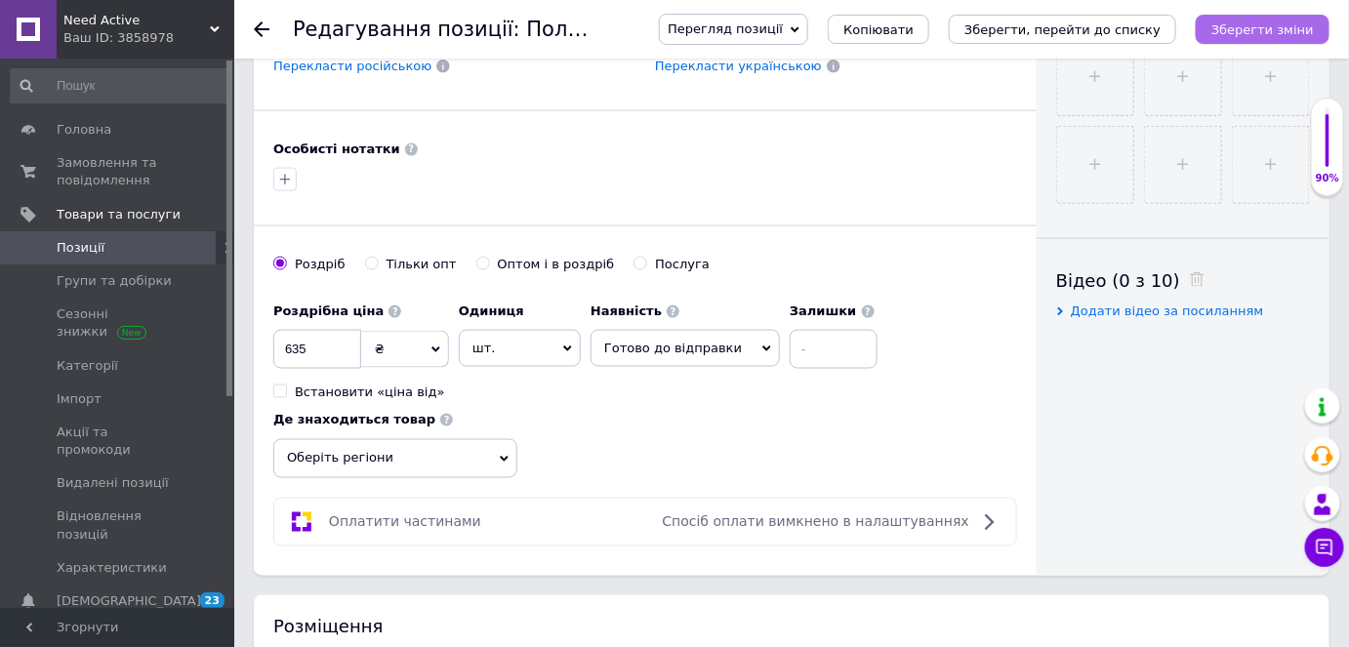
click at [1266, 31] on icon "Зберегти зміни" at bounding box center [1263, 29] width 103 height 15
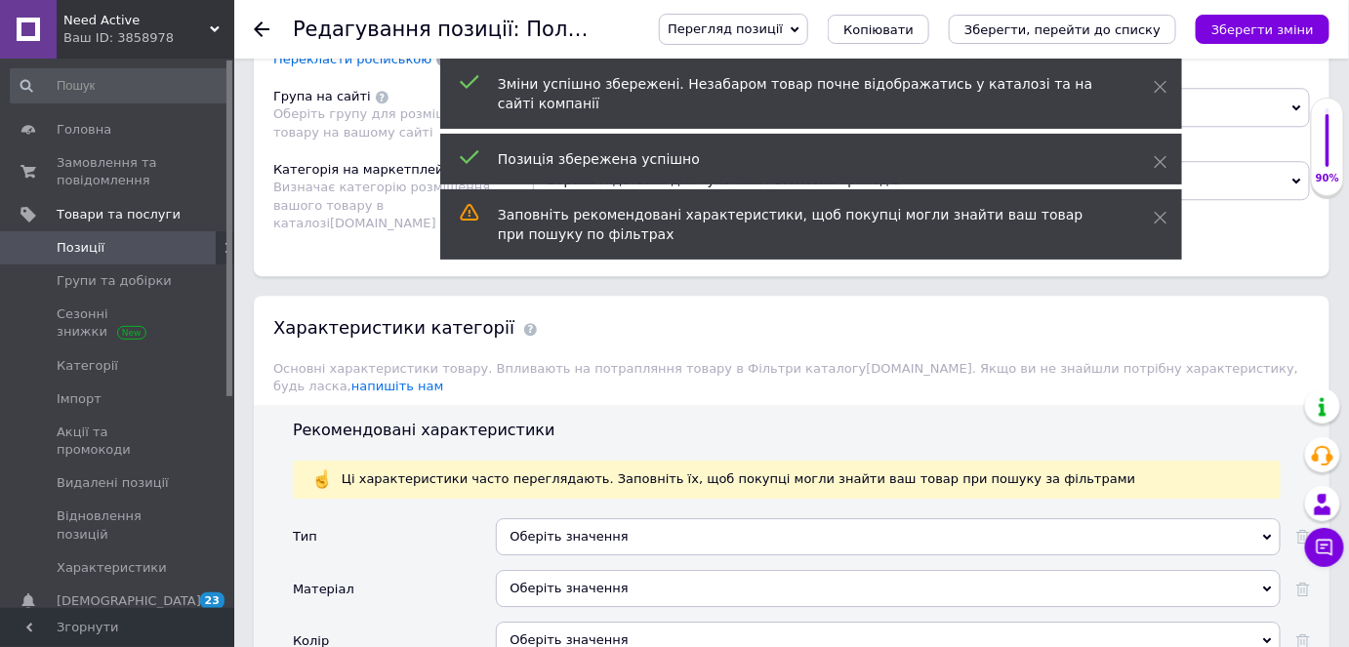
scroll to position [1775, 0]
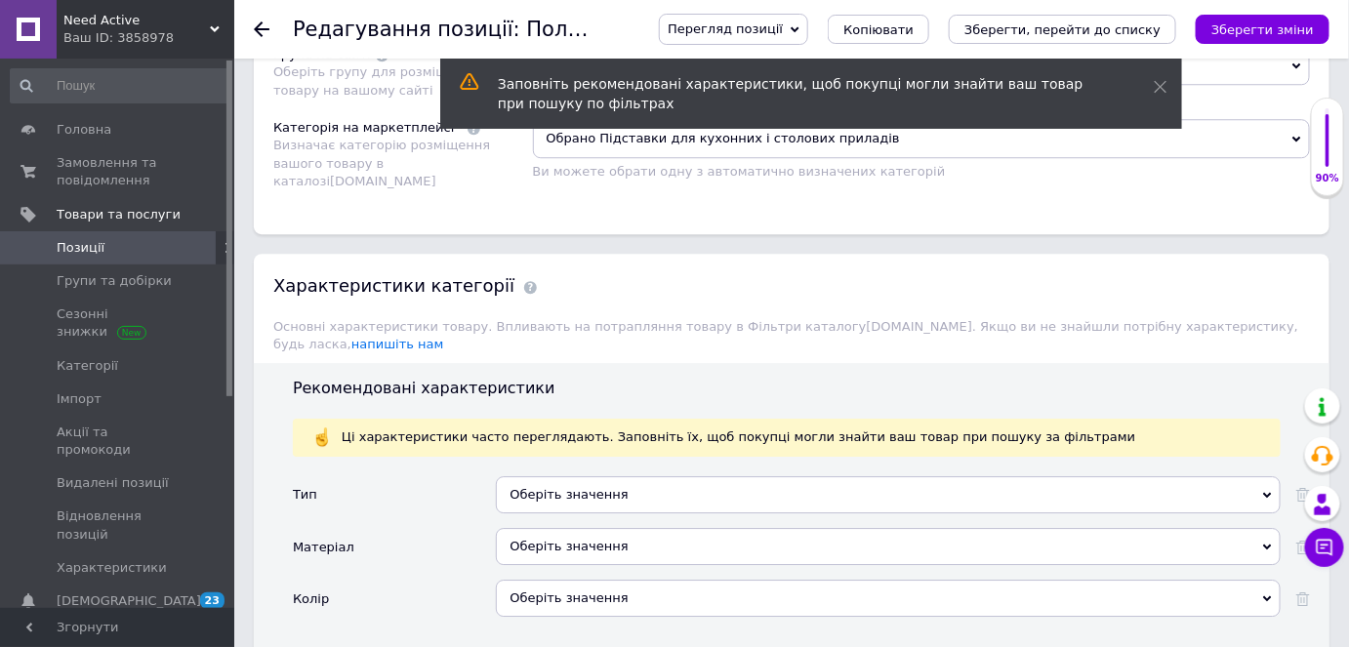
click at [617, 476] on div "Оберіть значення" at bounding box center [888, 494] width 785 height 37
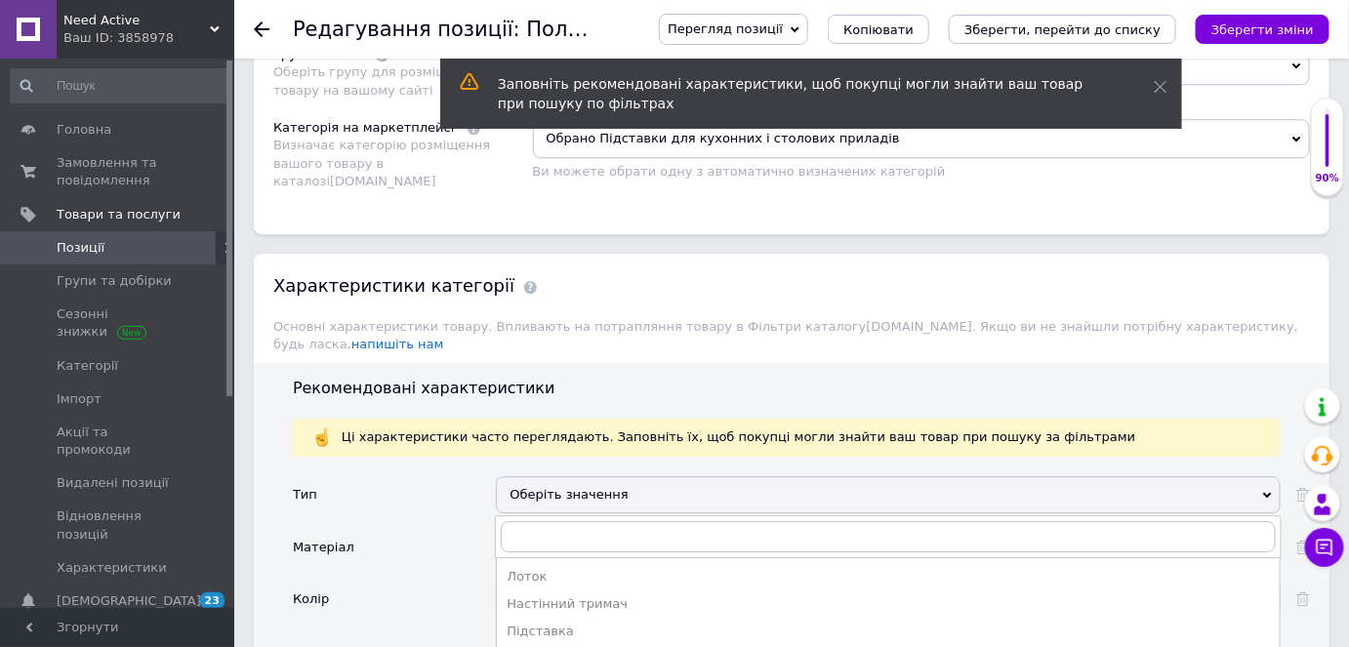
click at [429, 580] on div "Колір" at bounding box center [394, 606] width 203 height 52
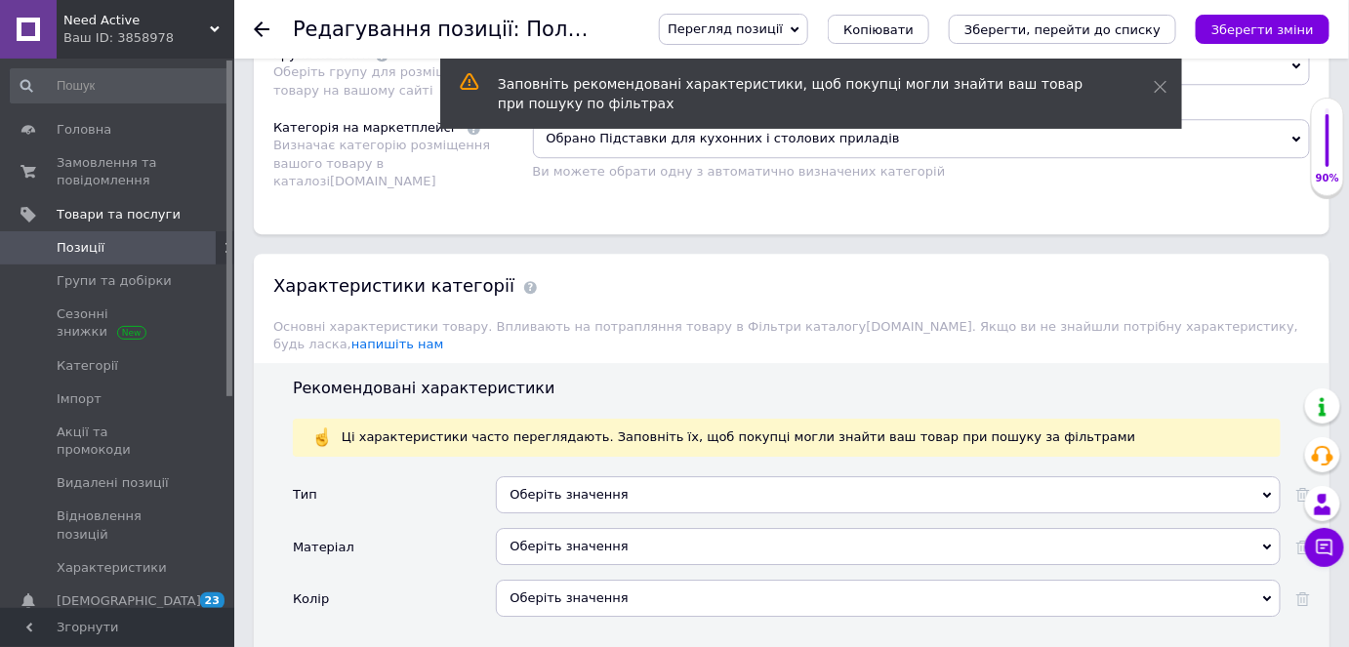
click at [549, 528] on div "Оберіть значення" at bounding box center [888, 546] width 785 height 37
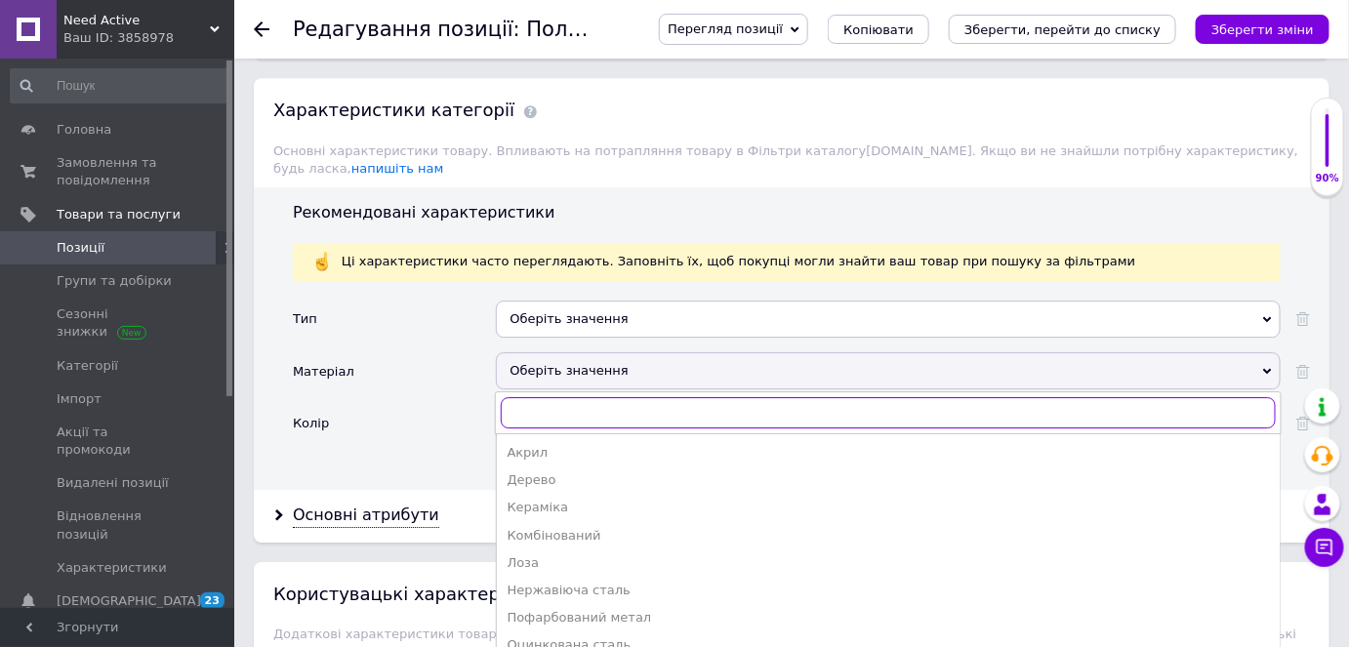
scroll to position [1953, 0]
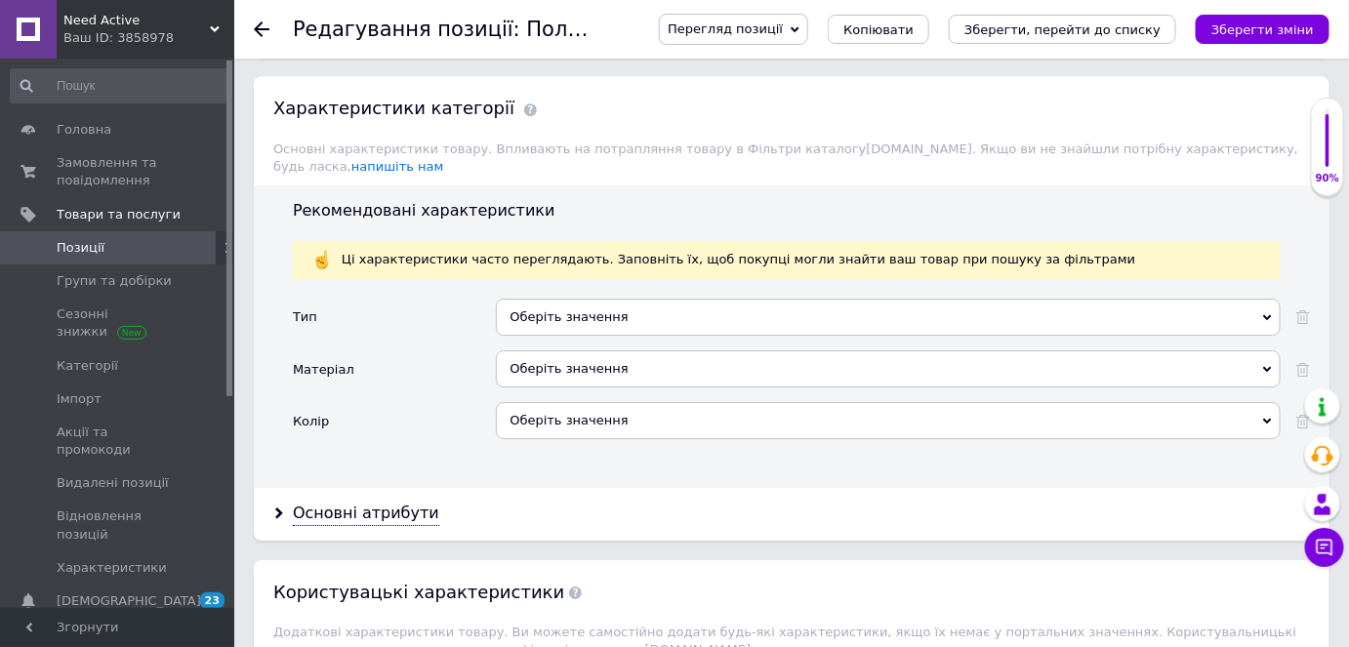
click at [432, 417] on div "Тип Оберіть значення Лоток Настінний тримач Підставка Матеріал Оберіть значення…" at bounding box center [801, 387] width 1017 height 176
click at [628, 299] on div "Оберіть значення" at bounding box center [888, 317] width 785 height 37
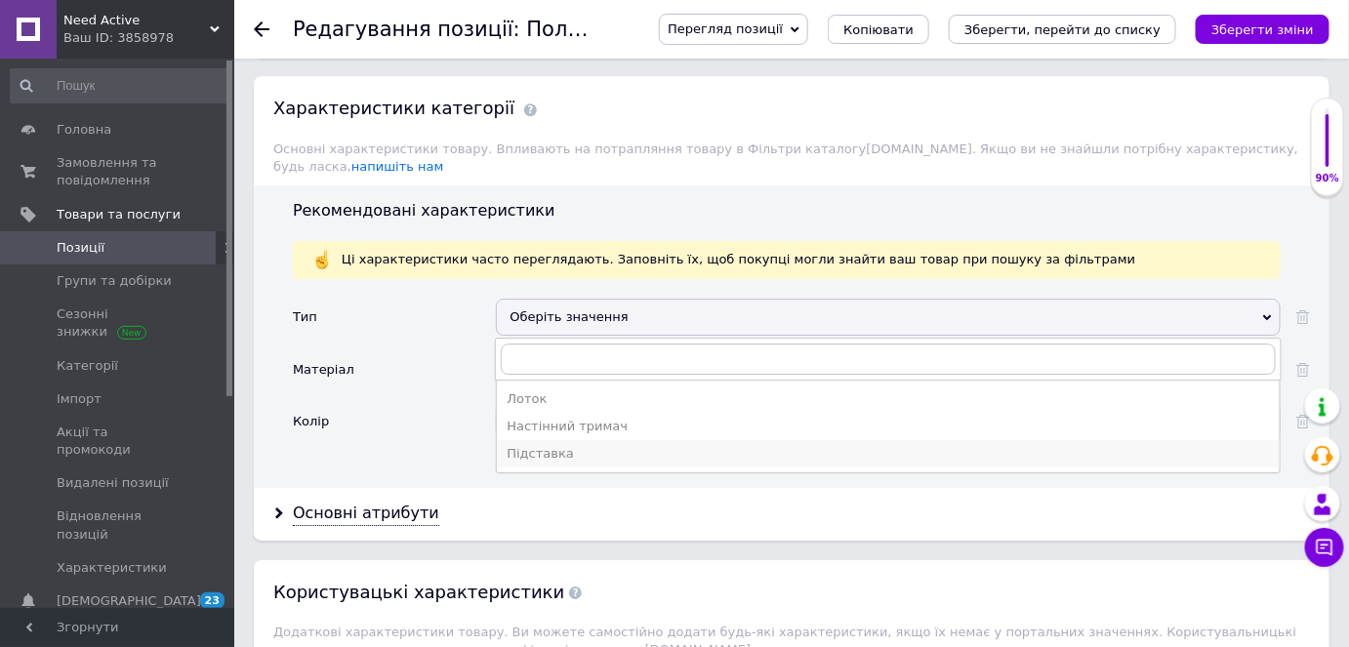
click at [579, 445] on div "Підставка" at bounding box center [889, 454] width 764 height 18
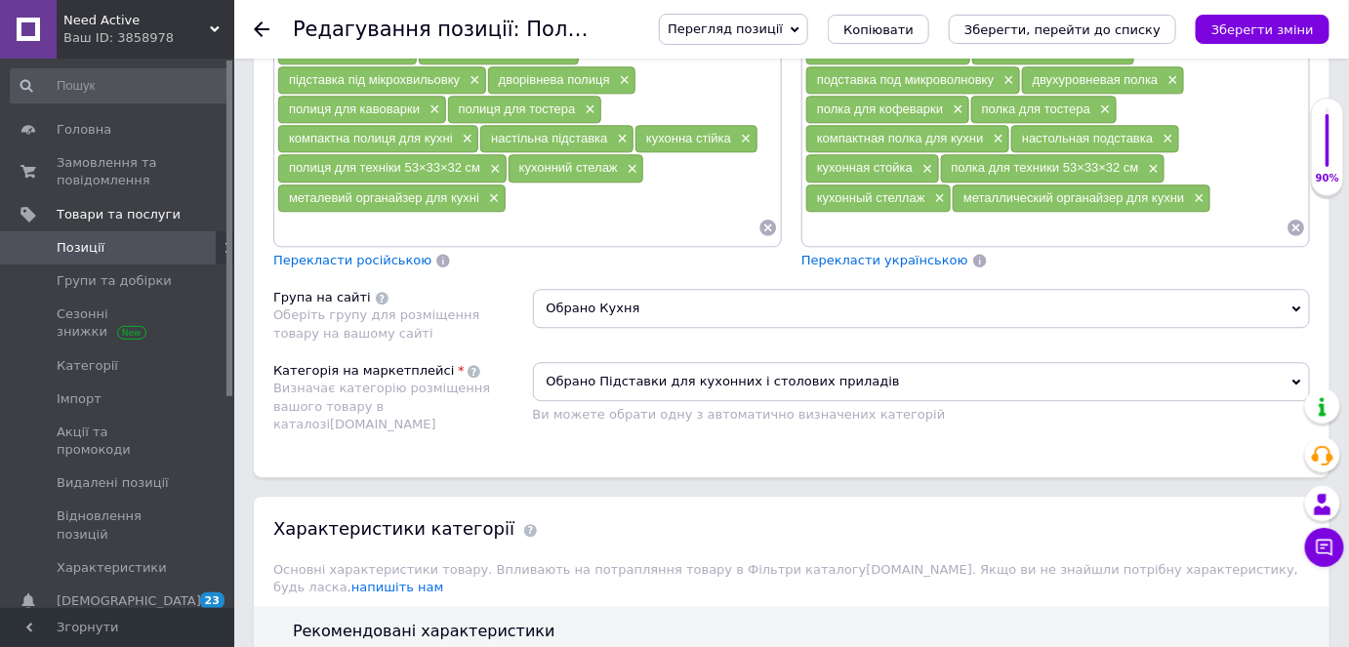
scroll to position [1597, 0]
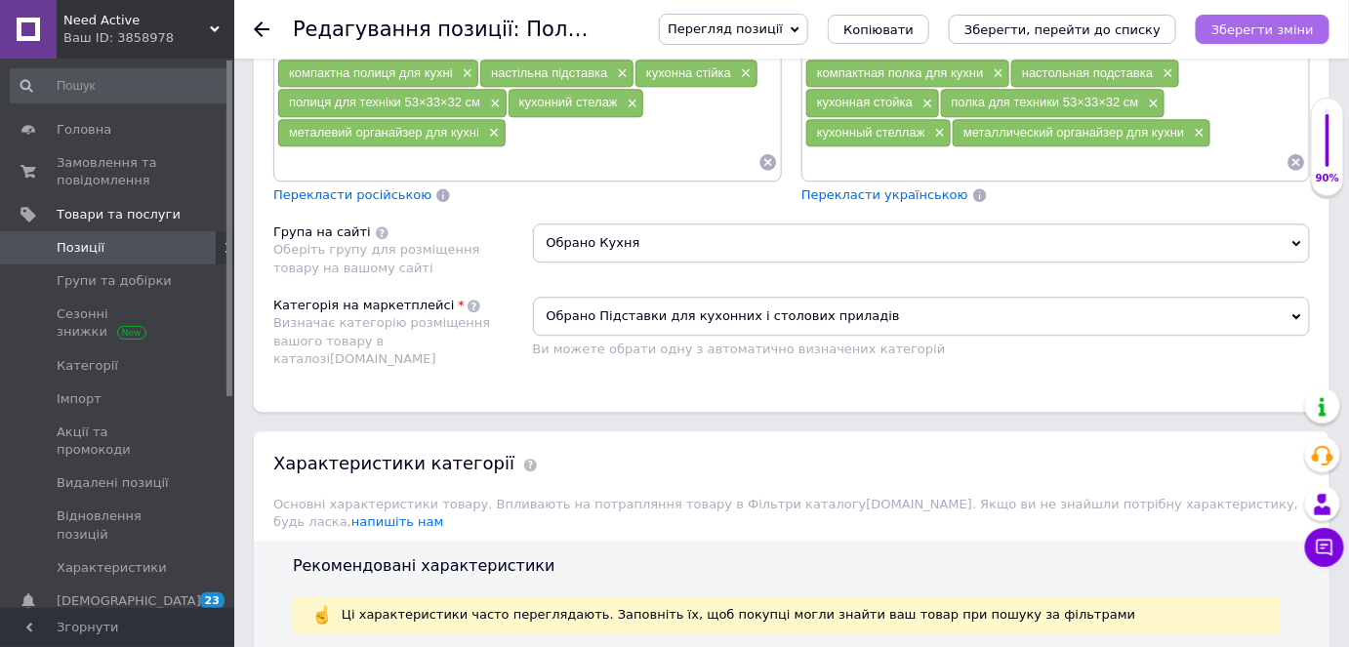
click at [1244, 22] on icon "Зберегти зміни" at bounding box center [1263, 29] width 103 height 15
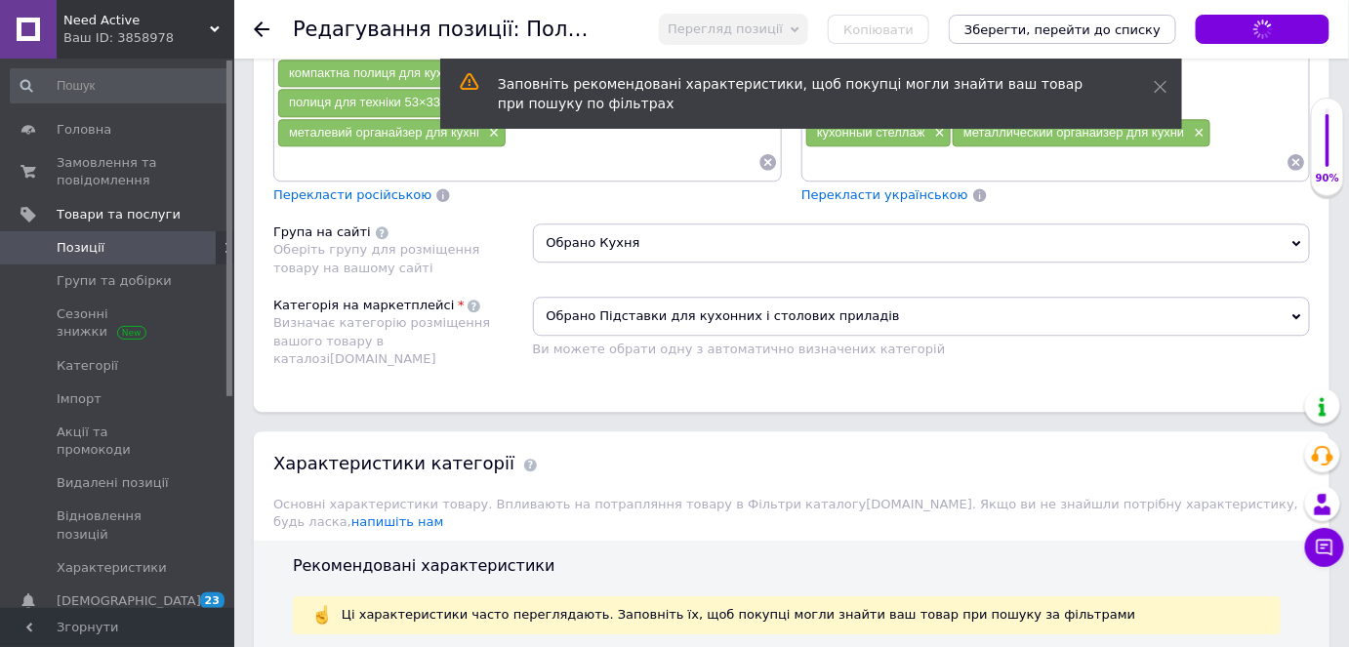
scroll to position [1775, 0]
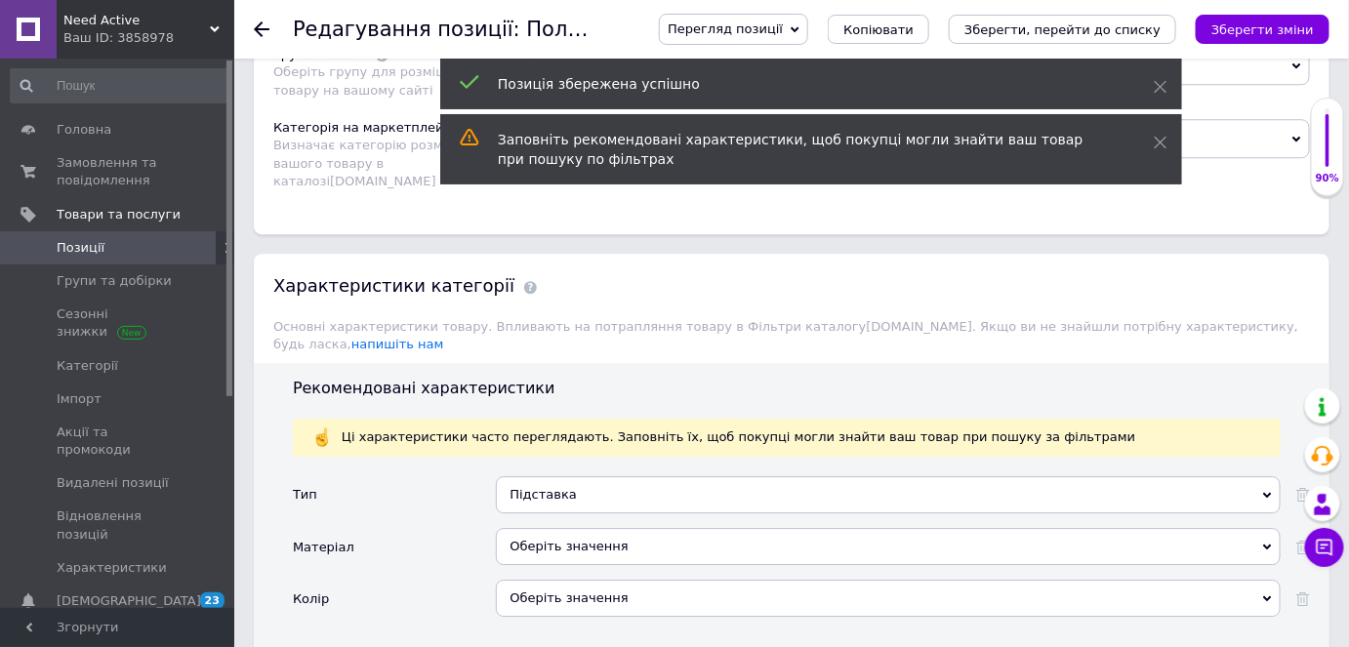
click at [555, 580] on div "Оберіть значення" at bounding box center [888, 598] width 785 height 37
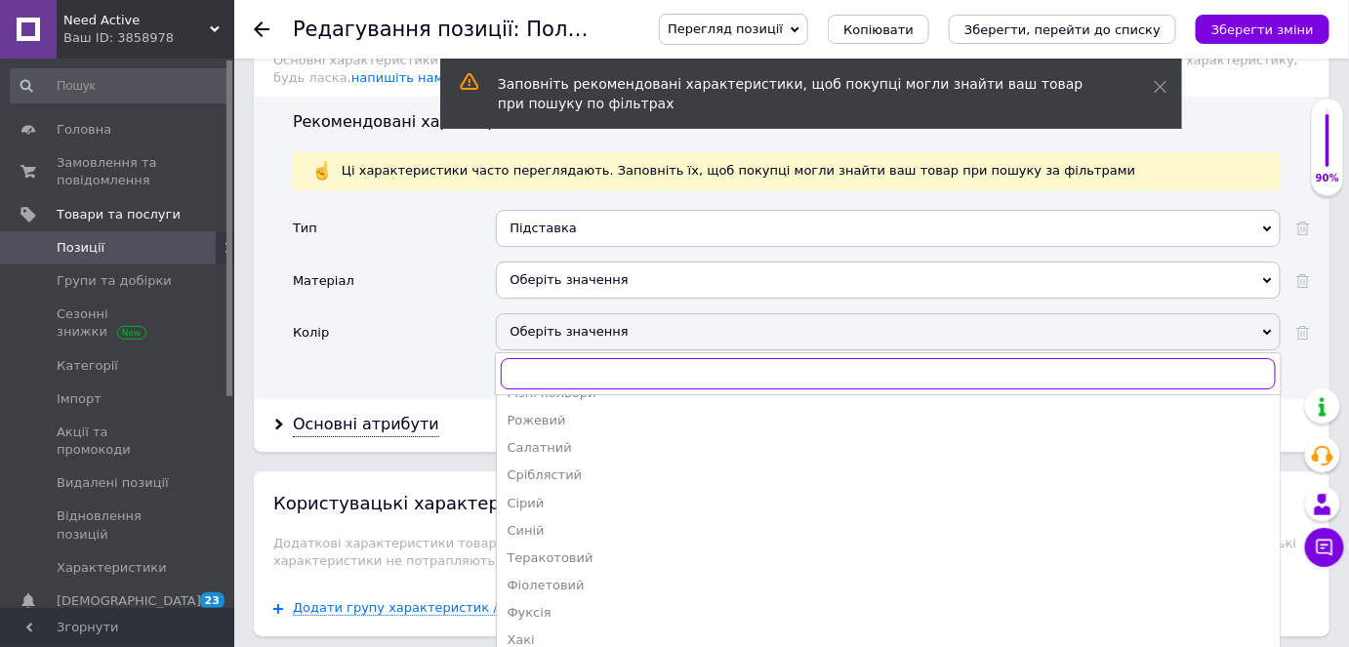
scroll to position [2129, 0]
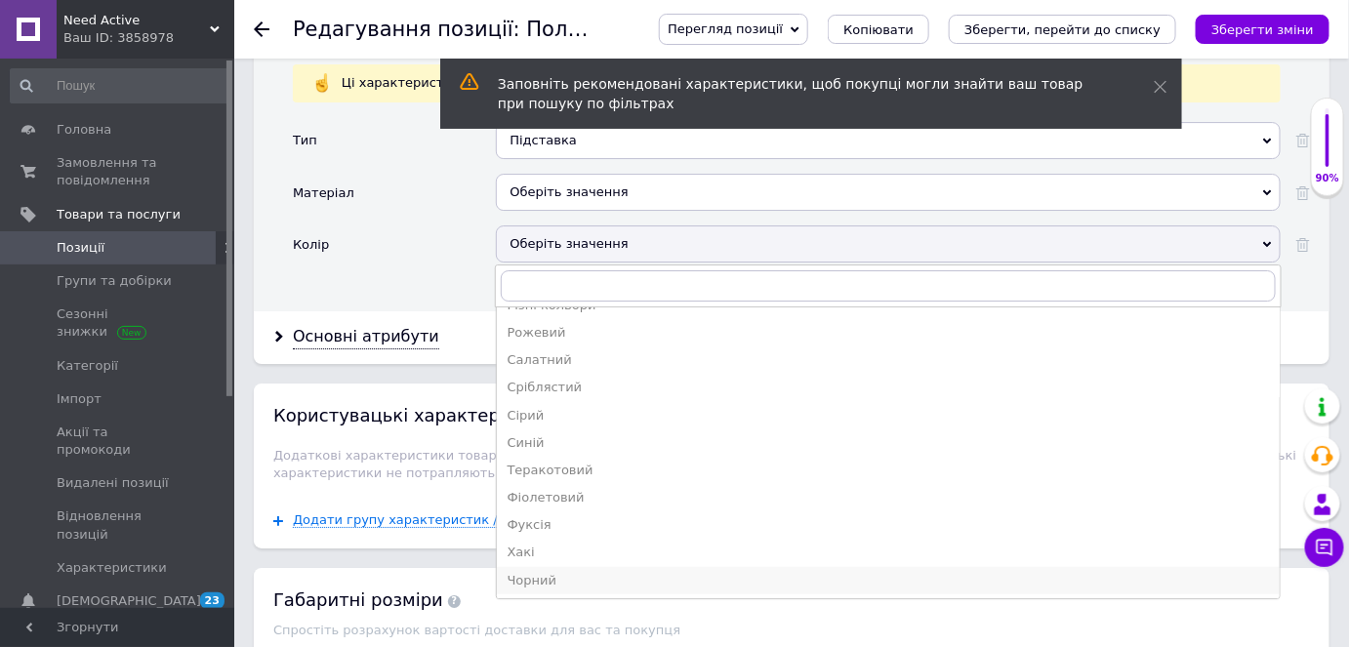
click at [547, 572] on div "Чорний" at bounding box center [889, 581] width 764 height 18
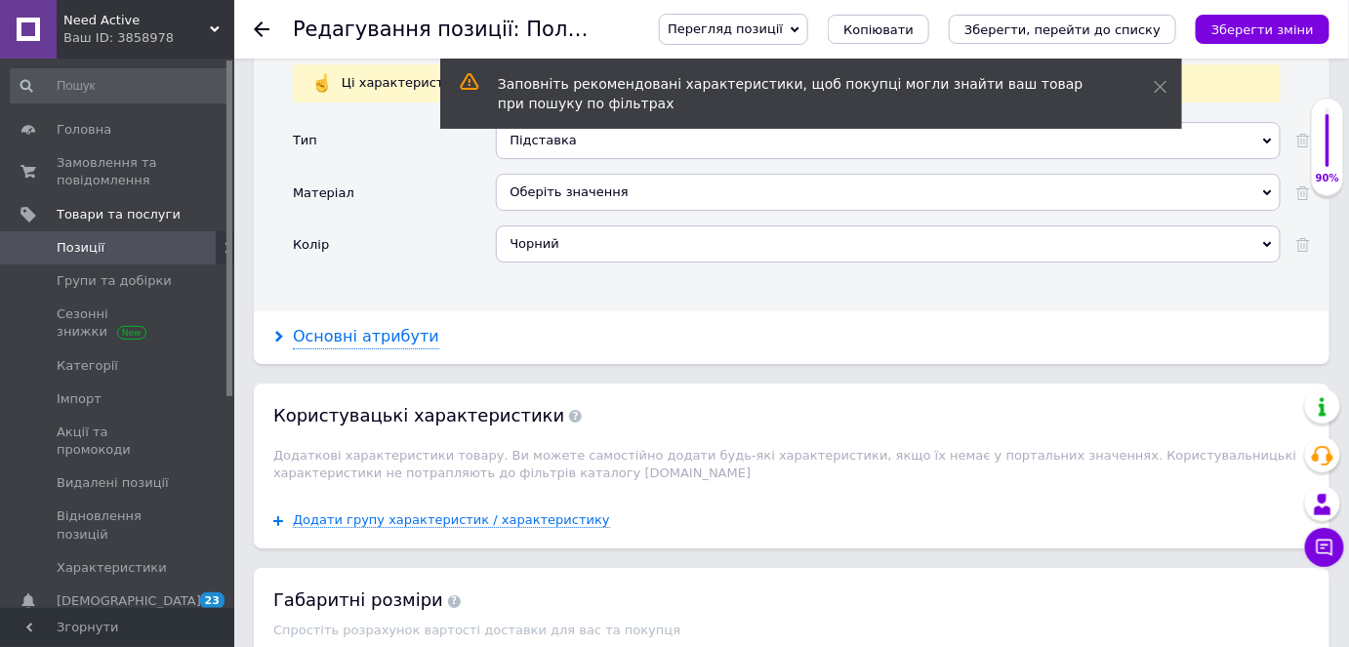
click at [391, 326] on div "Основні атрибути" at bounding box center [366, 337] width 146 height 22
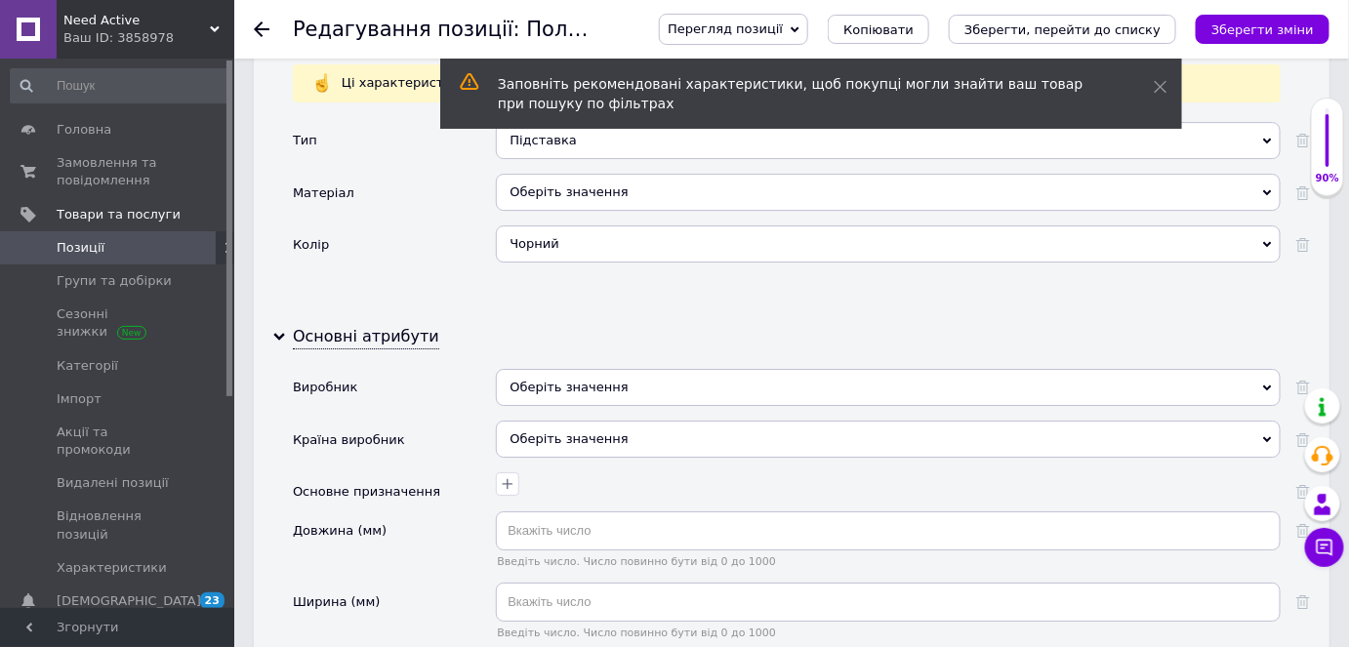
click at [573, 421] on div "Оберіть значення" at bounding box center [888, 439] width 785 height 37
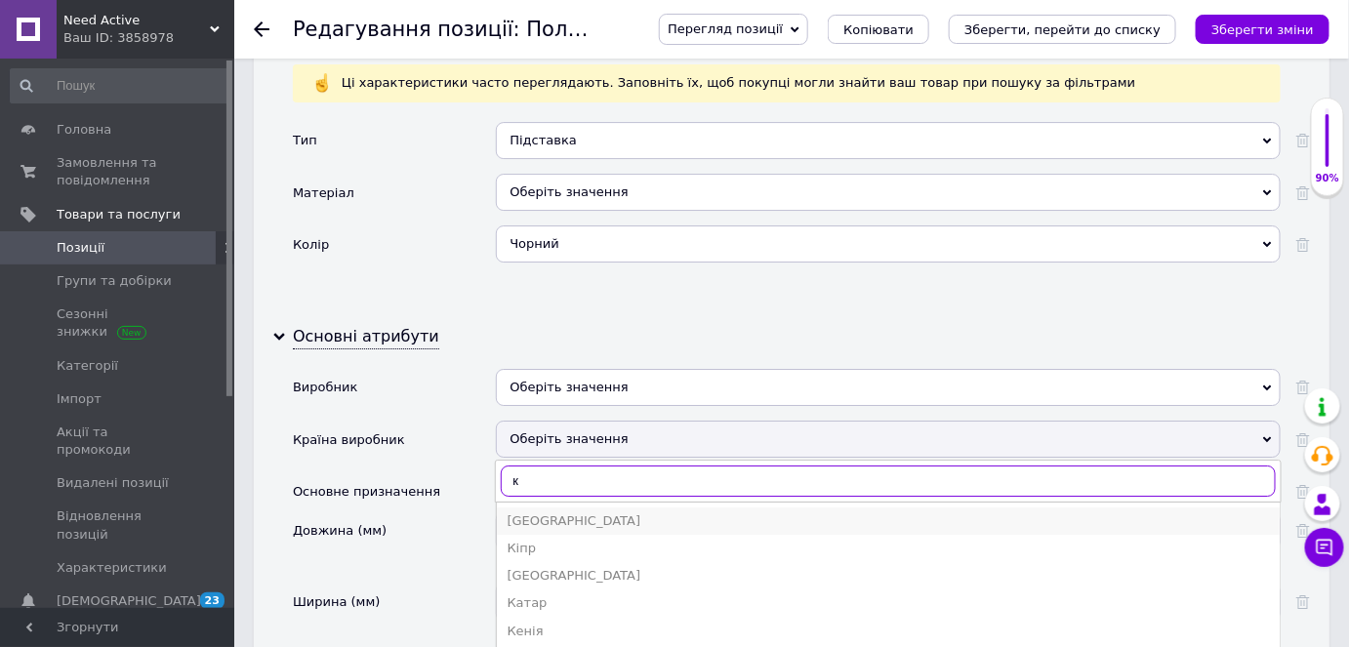
type input "к"
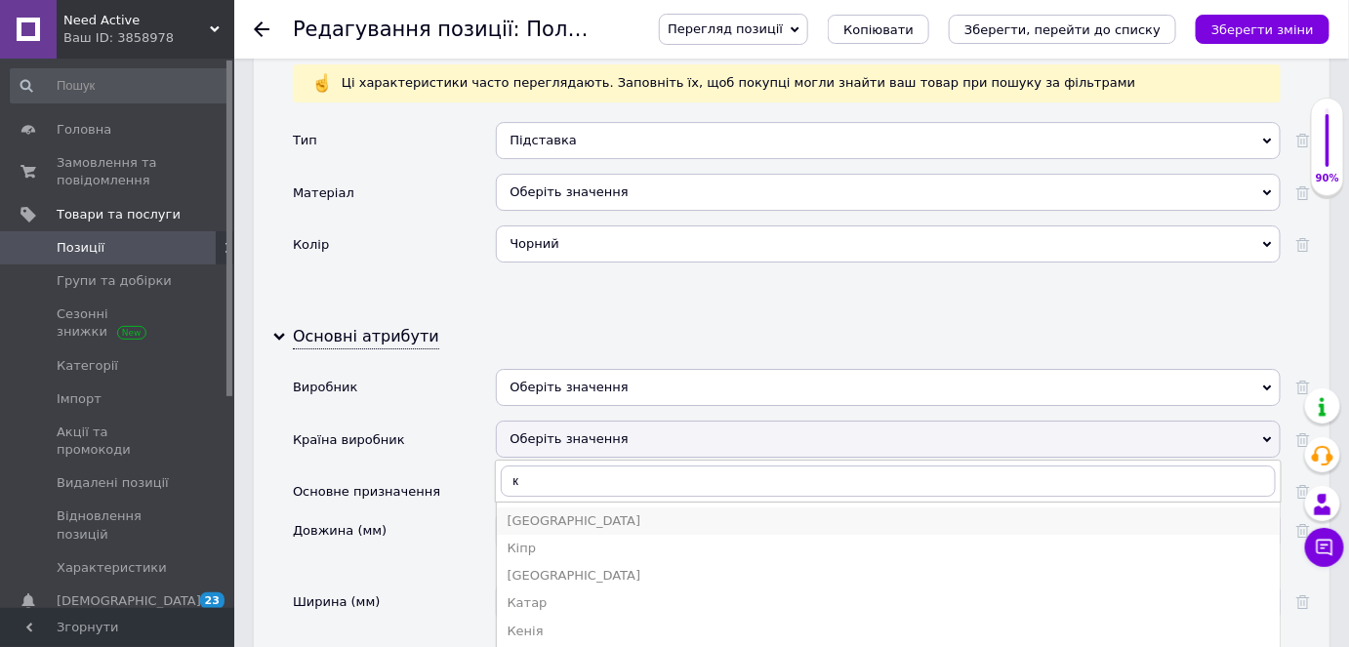
click at [544, 513] on div "[GEOGRAPHIC_DATA]" at bounding box center [889, 522] width 764 height 18
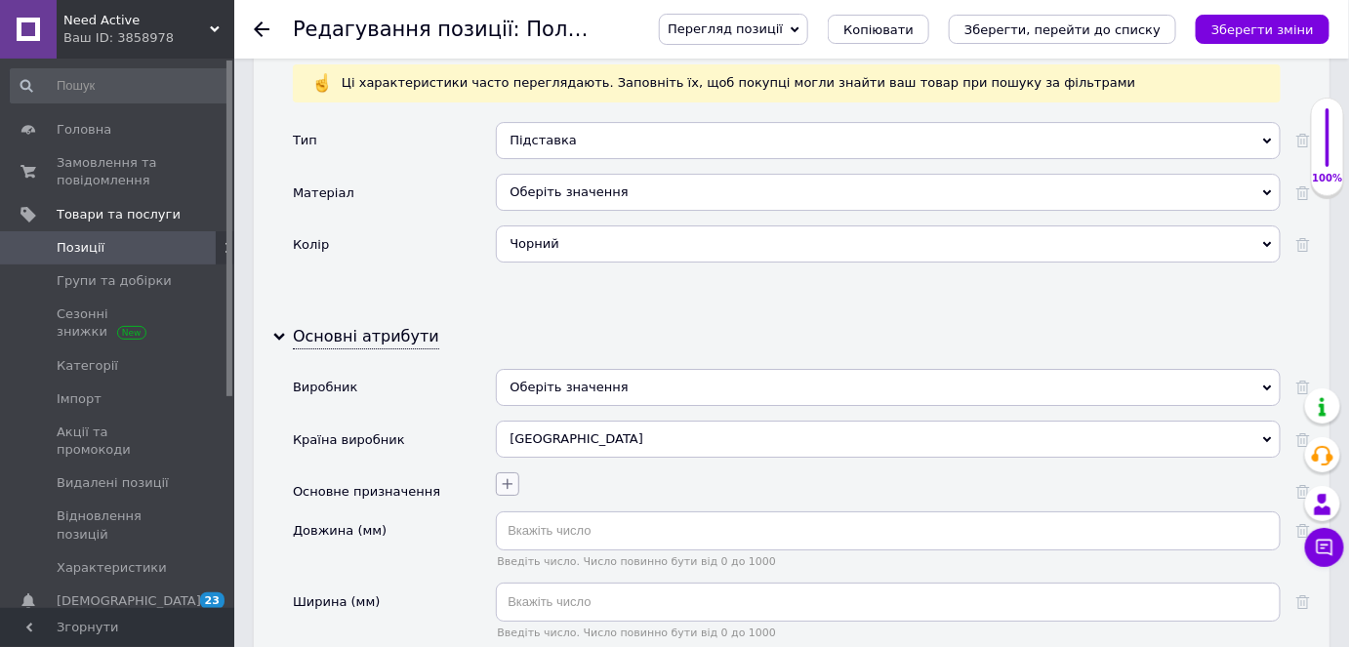
click at [511, 476] on icon "button" at bounding box center [508, 484] width 16 height 16
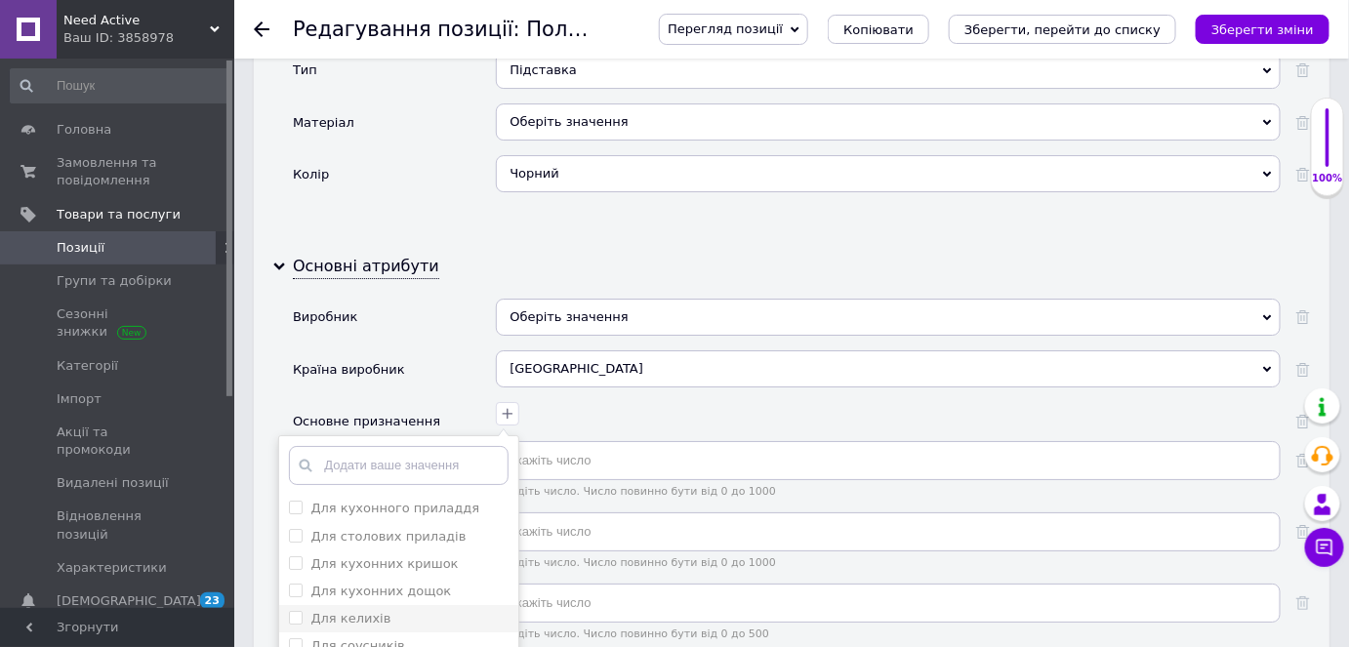
scroll to position [2307, 0]
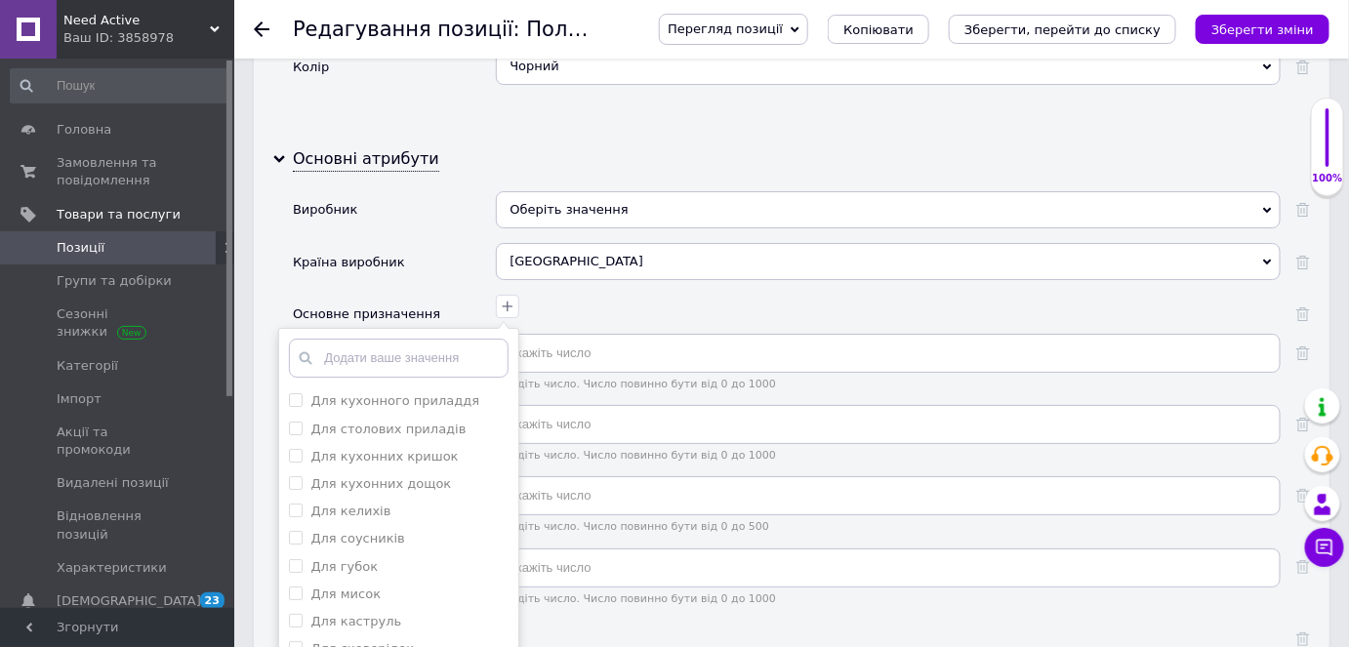
click at [601, 290] on div "Для кухонного приладдя Для столових приладів Для кухонних кришок Для кухонних д…" at bounding box center [886, 304] width 790 height 28
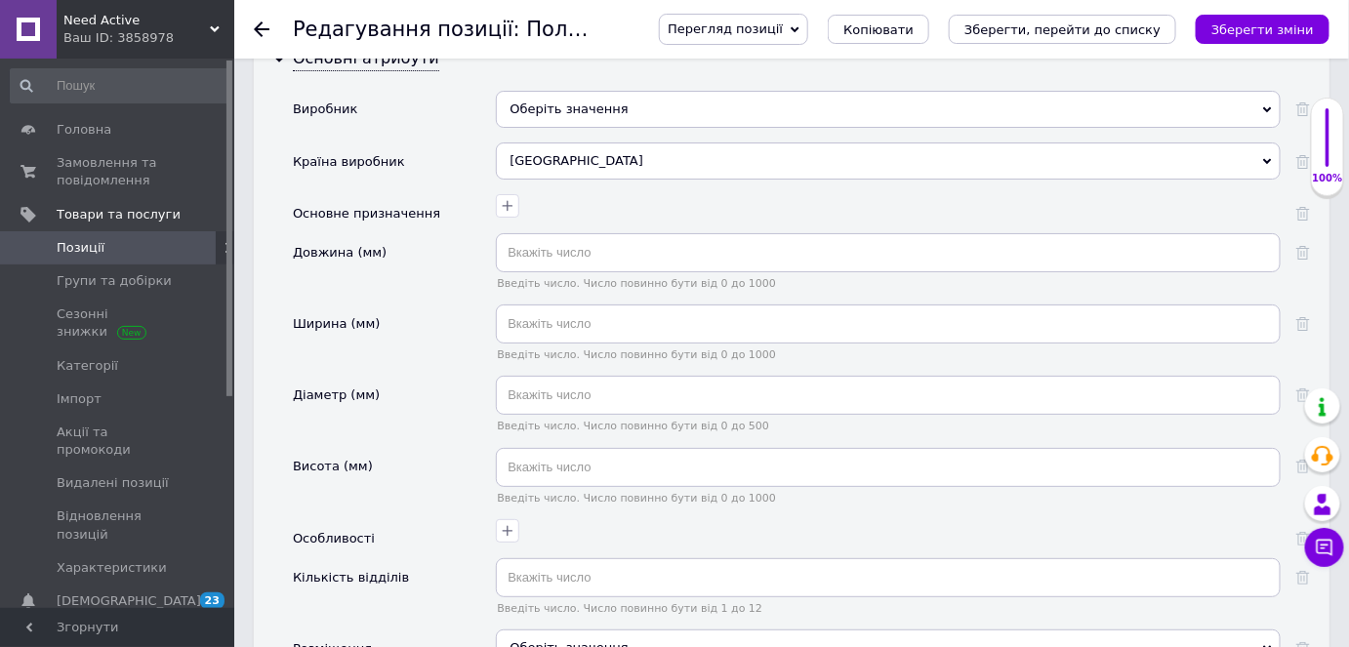
scroll to position [2485, 0]
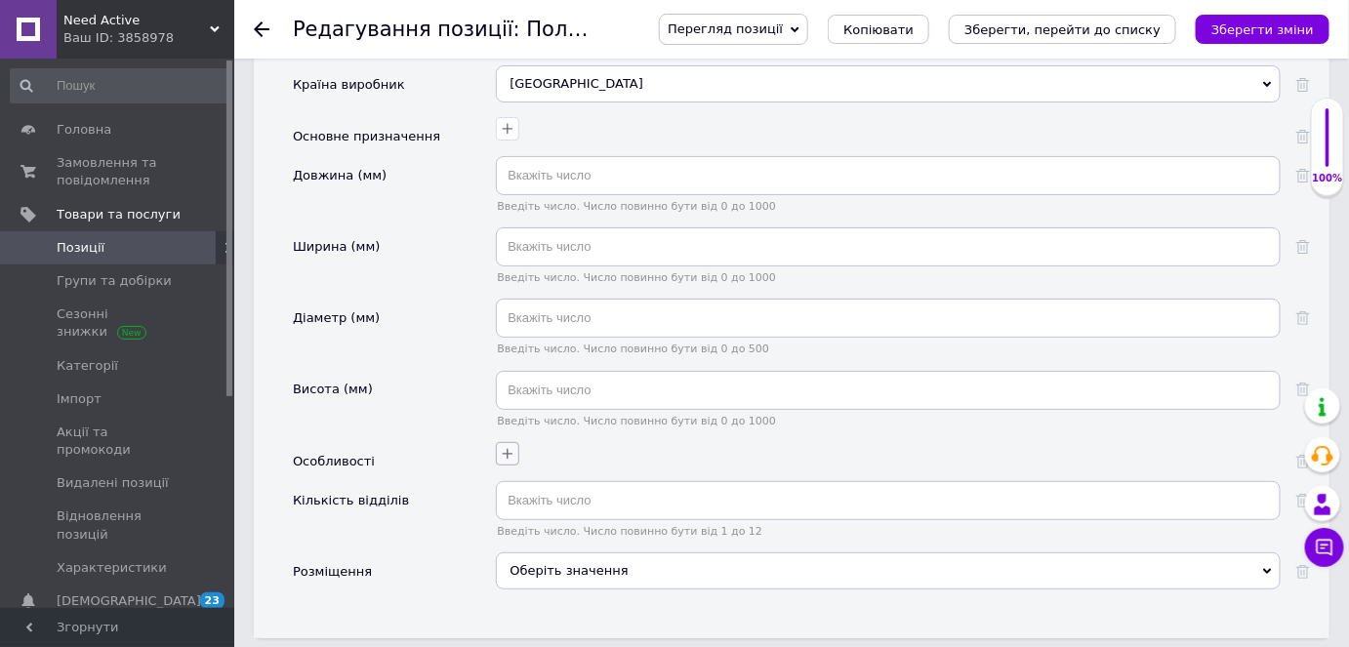
click at [508, 449] on icon "button" at bounding box center [508, 454] width 11 height 11
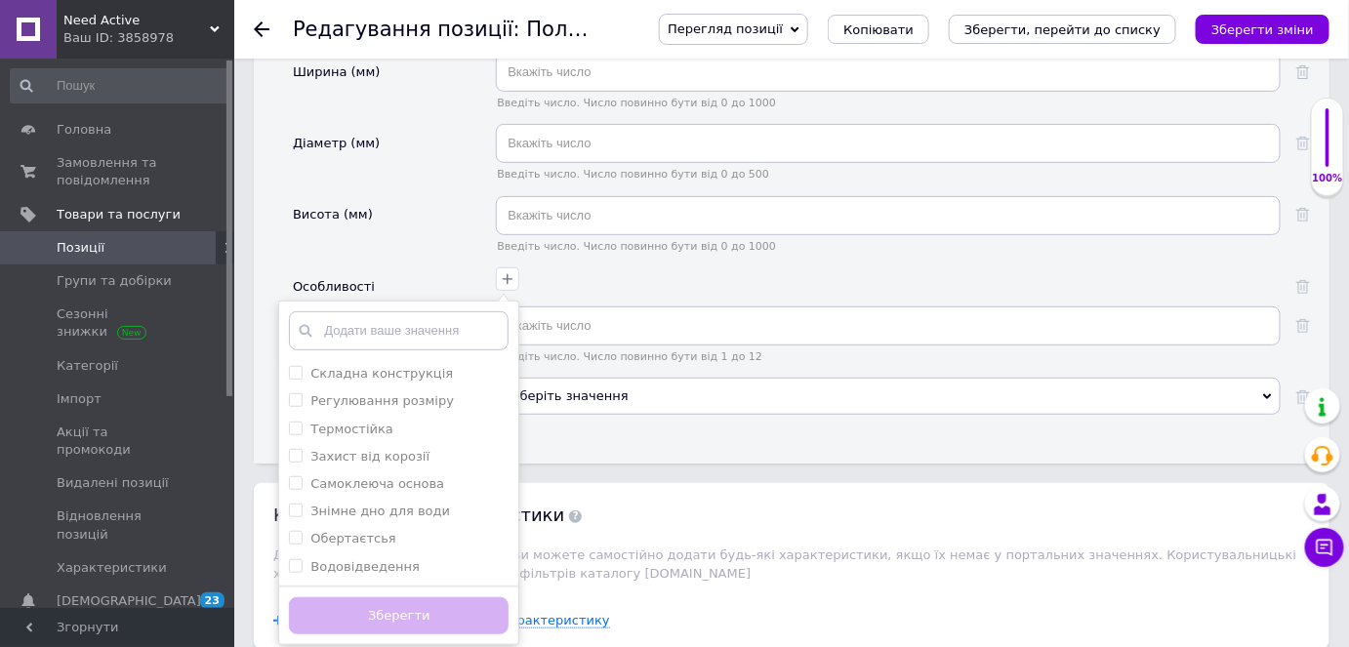
scroll to position [2662, 0]
click at [622, 480] on div "Користувацькi характеристики Додаткові характеристики товару. Ви можете самості…" at bounding box center [792, 534] width 1076 height 109
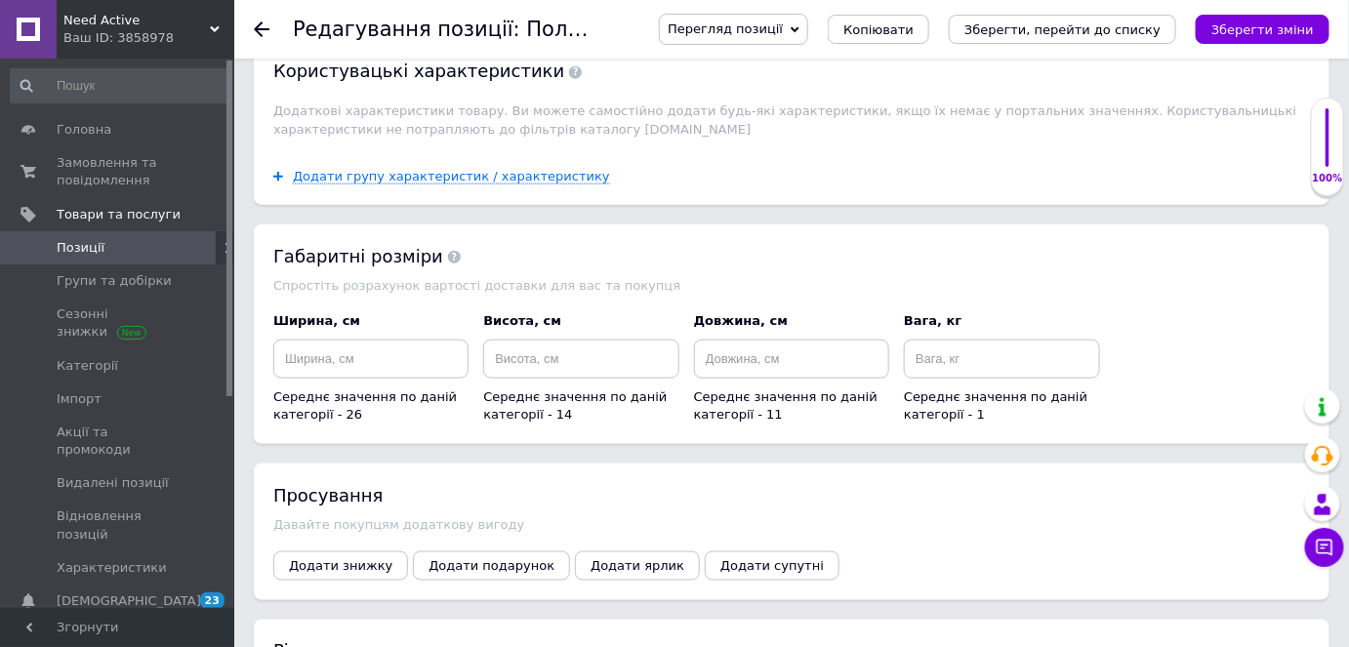
scroll to position [3195, 0]
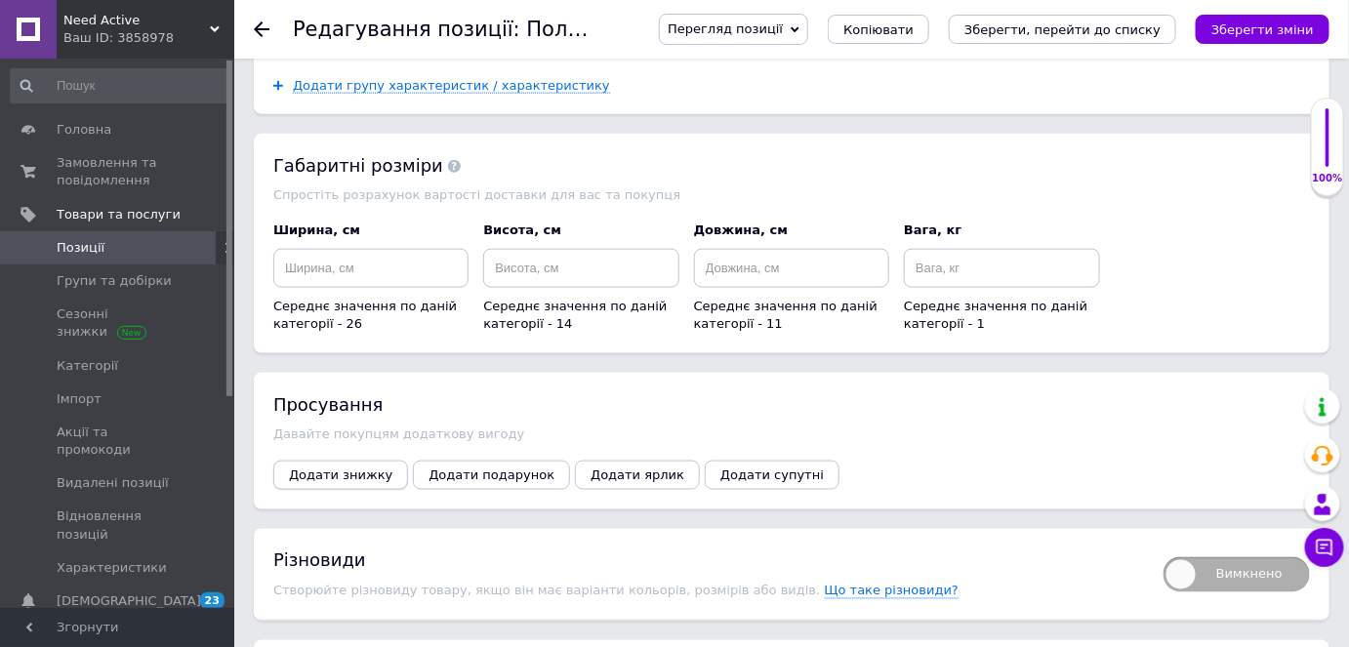
click at [362, 468] on span "Додати знижку" at bounding box center [340, 475] width 103 height 15
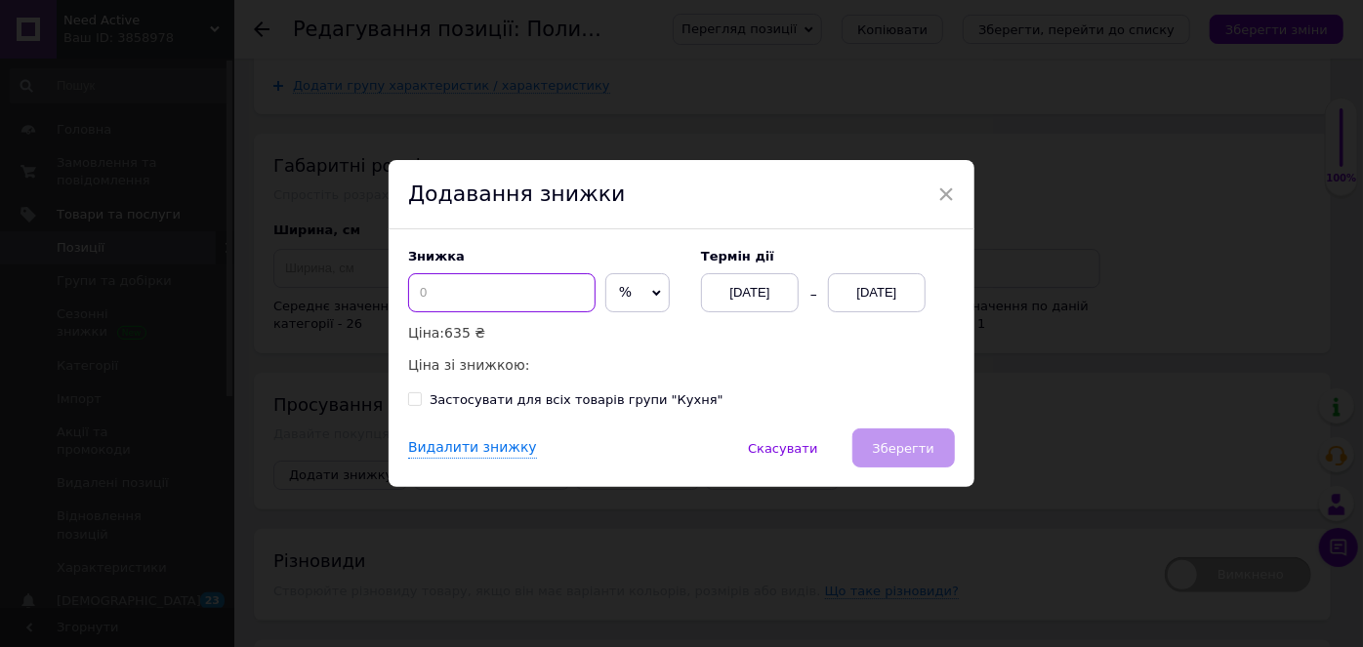
click at [466, 293] on input at bounding box center [501, 292] width 187 height 39
type input "30"
click at [869, 303] on div "[DATE]" at bounding box center [877, 292] width 98 height 39
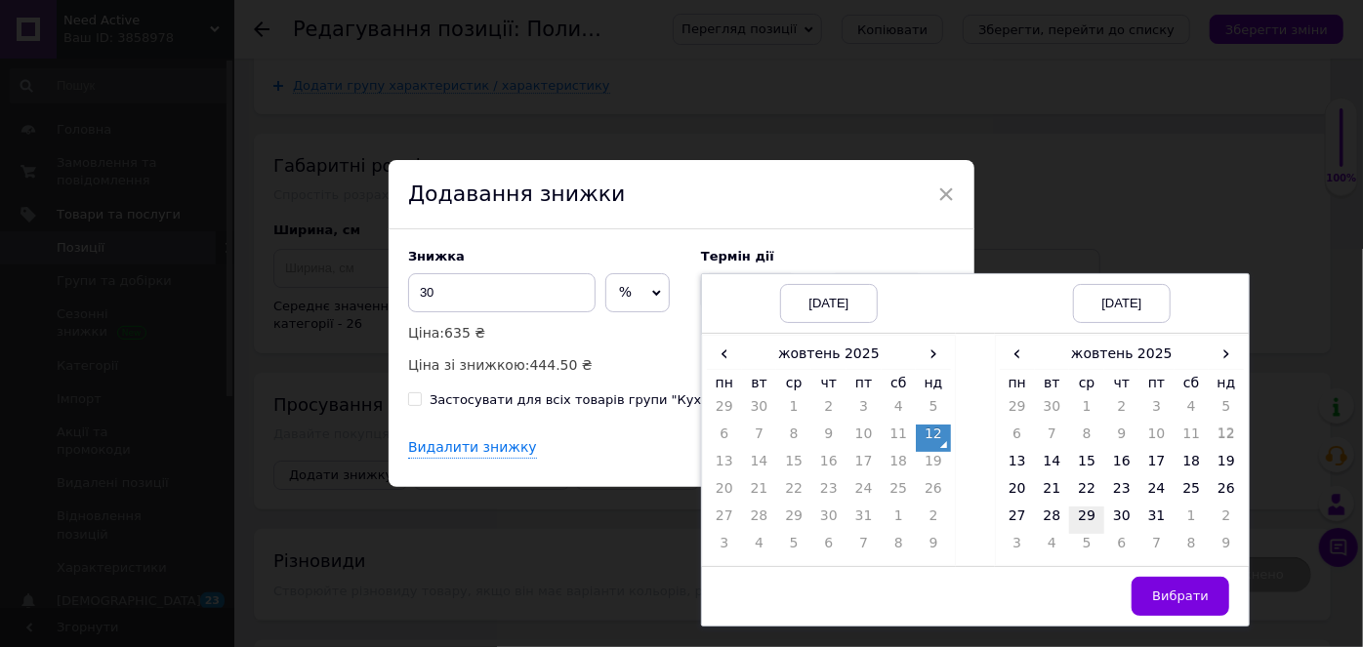
click at [1054, 514] on td "28" at bounding box center [1052, 520] width 35 height 27
click at [1172, 589] on span "Вибрати" at bounding box center [1180, 596] width 57 height 15
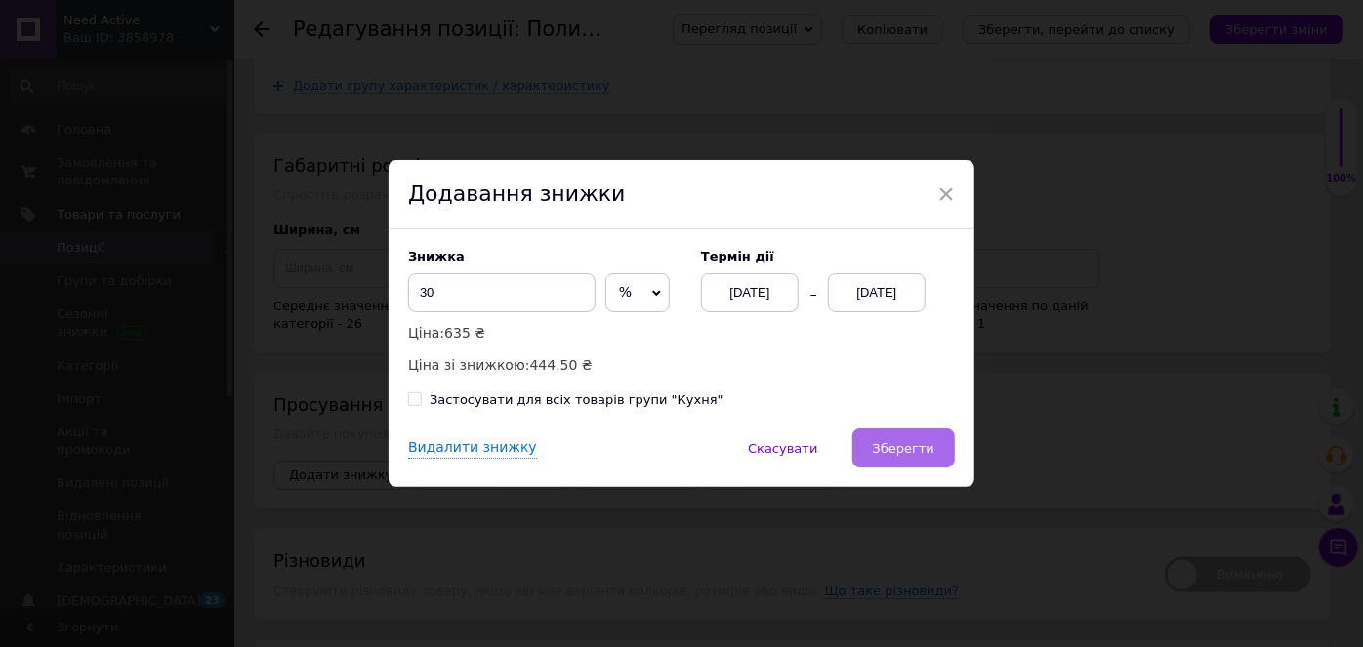
click at [916, 452] on span "Зберегти" at bounding box center [904, 448] width 62 height 15
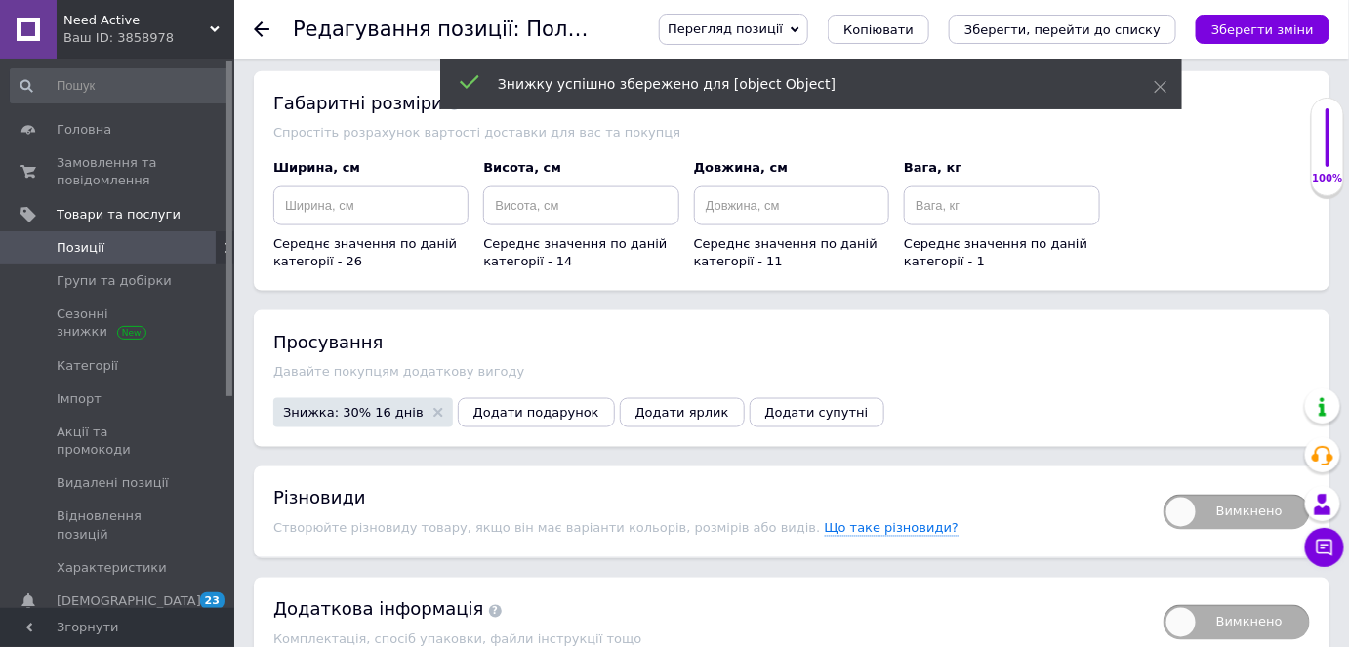
scroll to position [3316, 0]
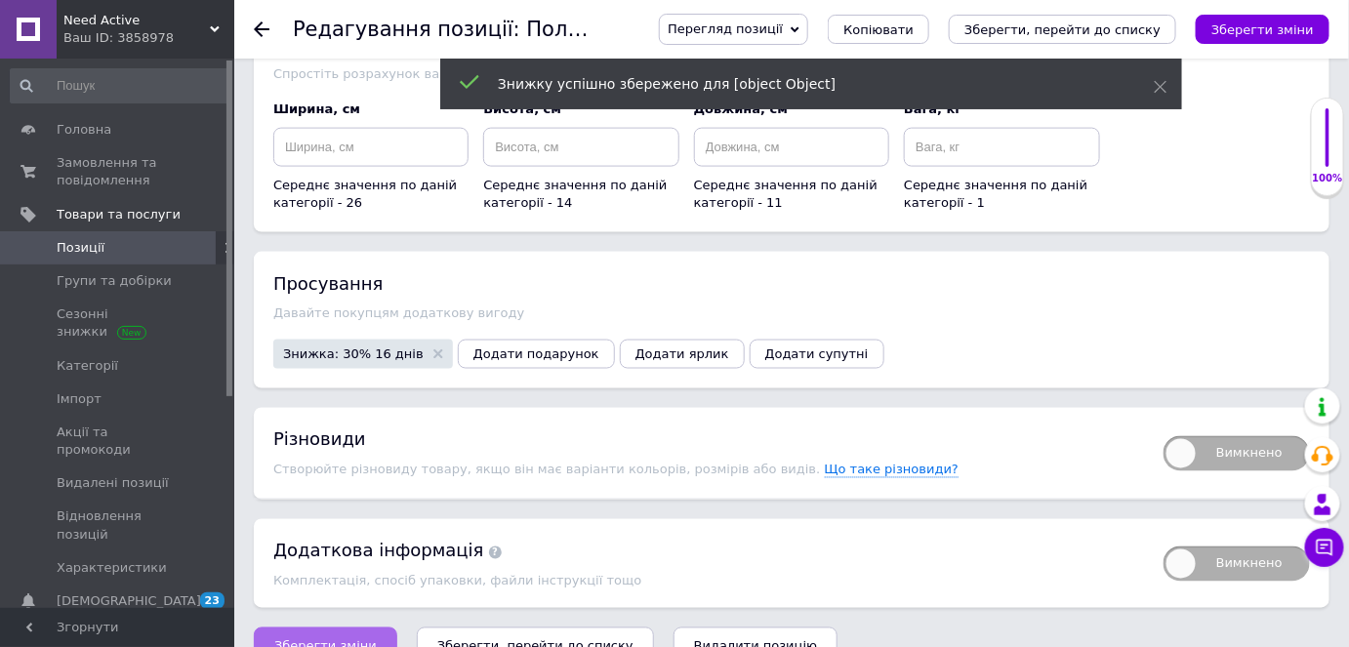
click at [341, 640] on span "Зберегти зміни" at bounding box center [325, 647] width 103 height 15
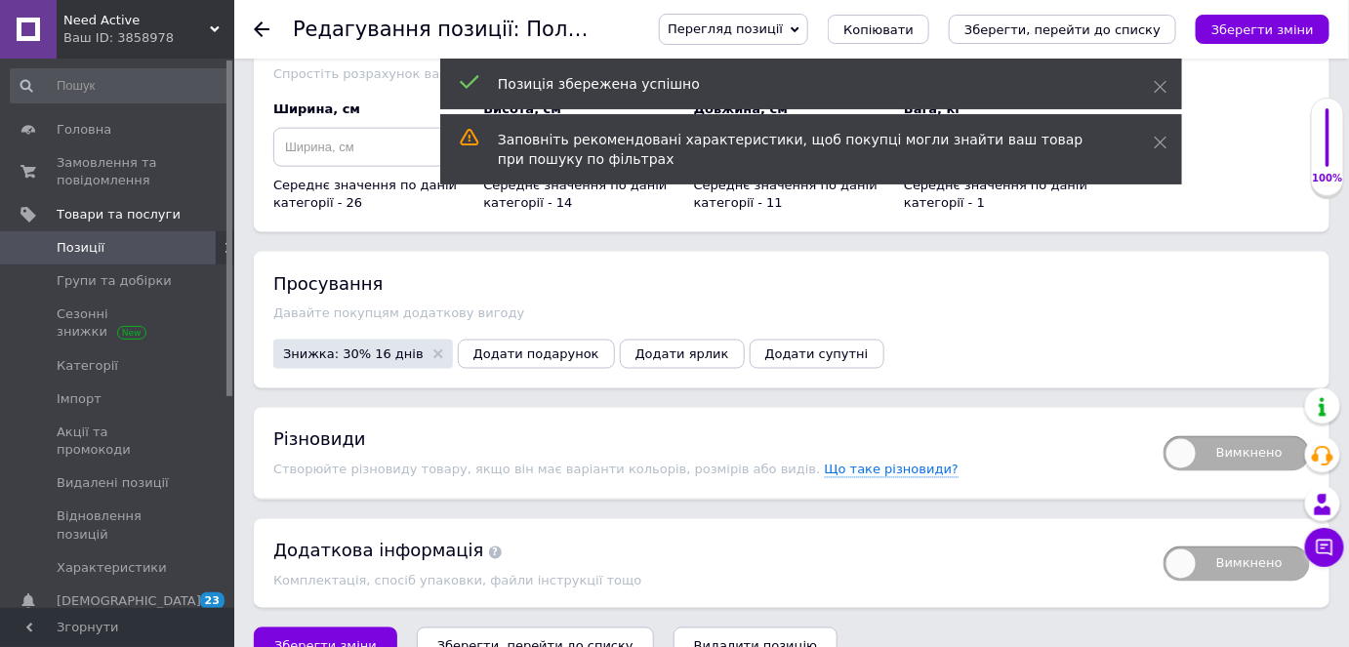
click at [259, 26] on use at bounding box center [262, 29] width 16 height 16
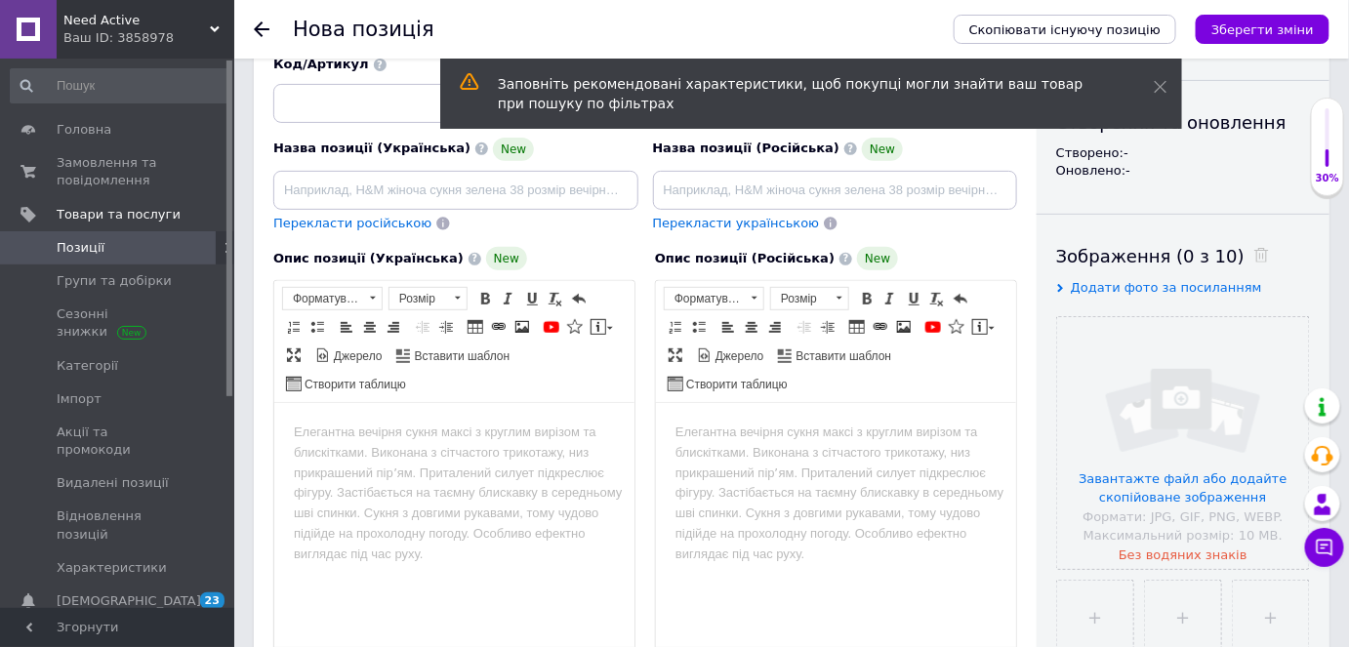
scroll to position [266, 0]
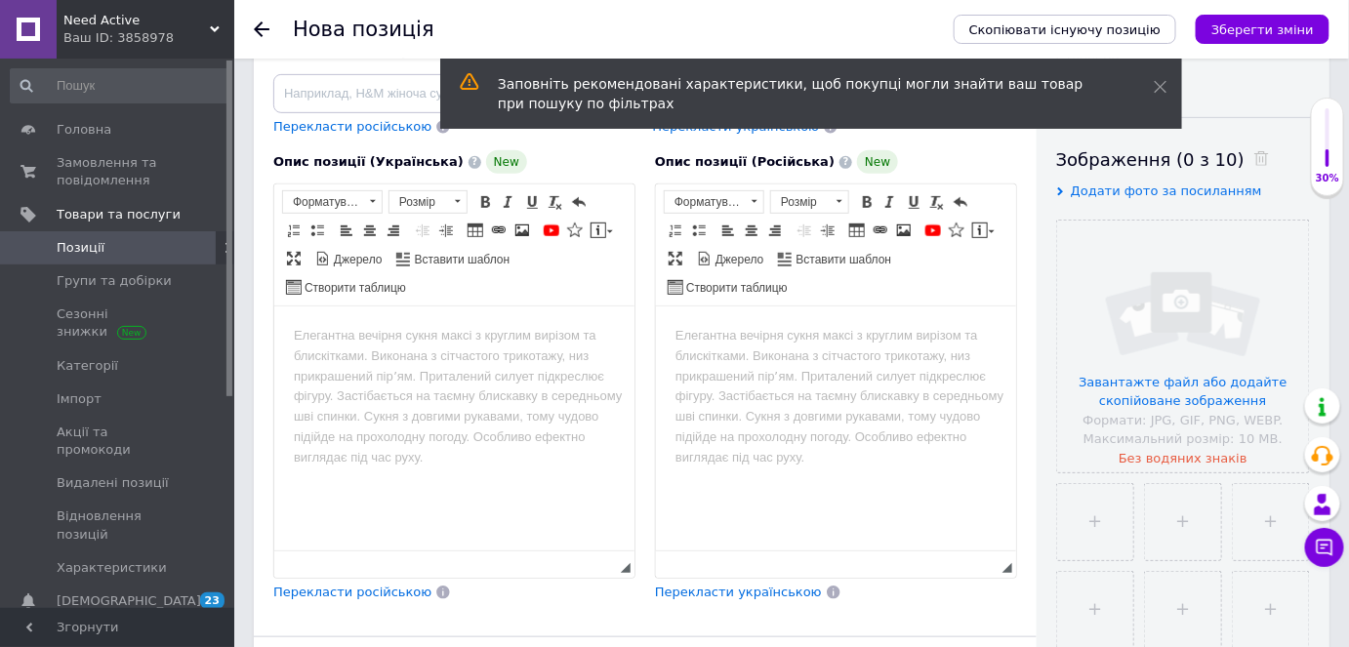
click at [251, 26] on div "Нова позиція Скопіювати існуючу позицію Зберегти зміни" at bounding box center [791, 29] width 1115 height 59
click at [256, 26] on icon at bounding box center [262, 29] width 16 height 16
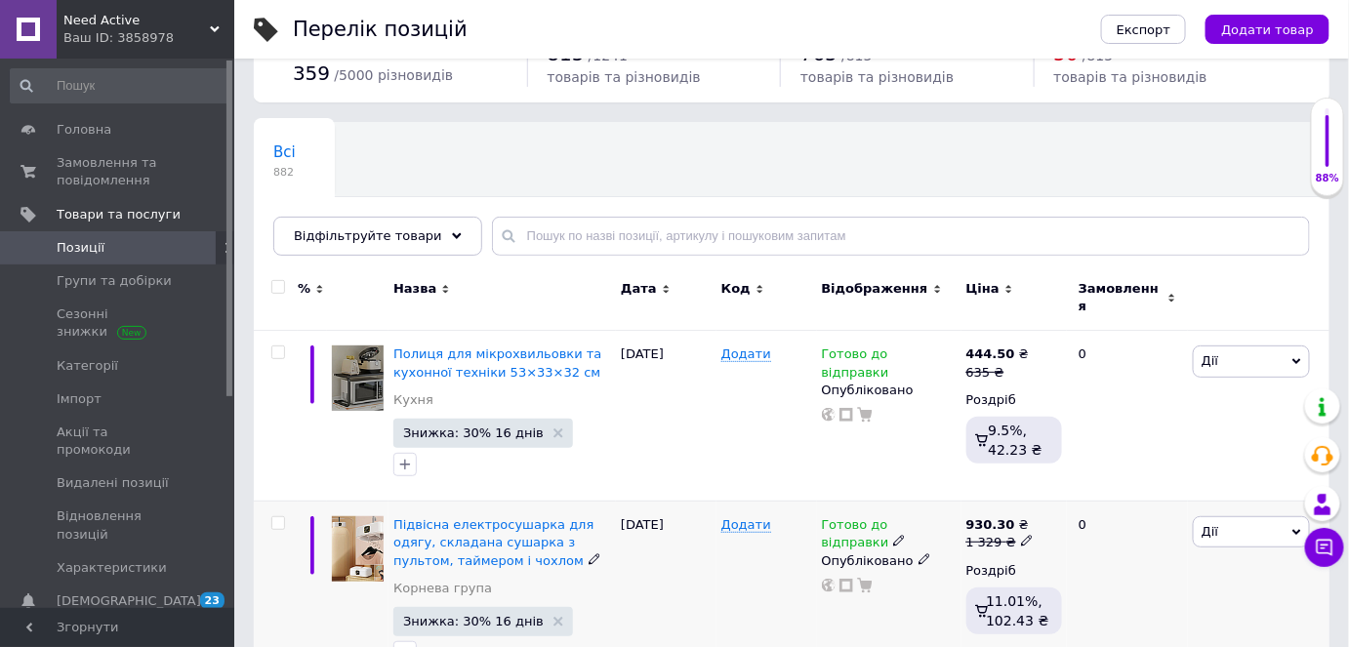
scroll to position [177, 0]
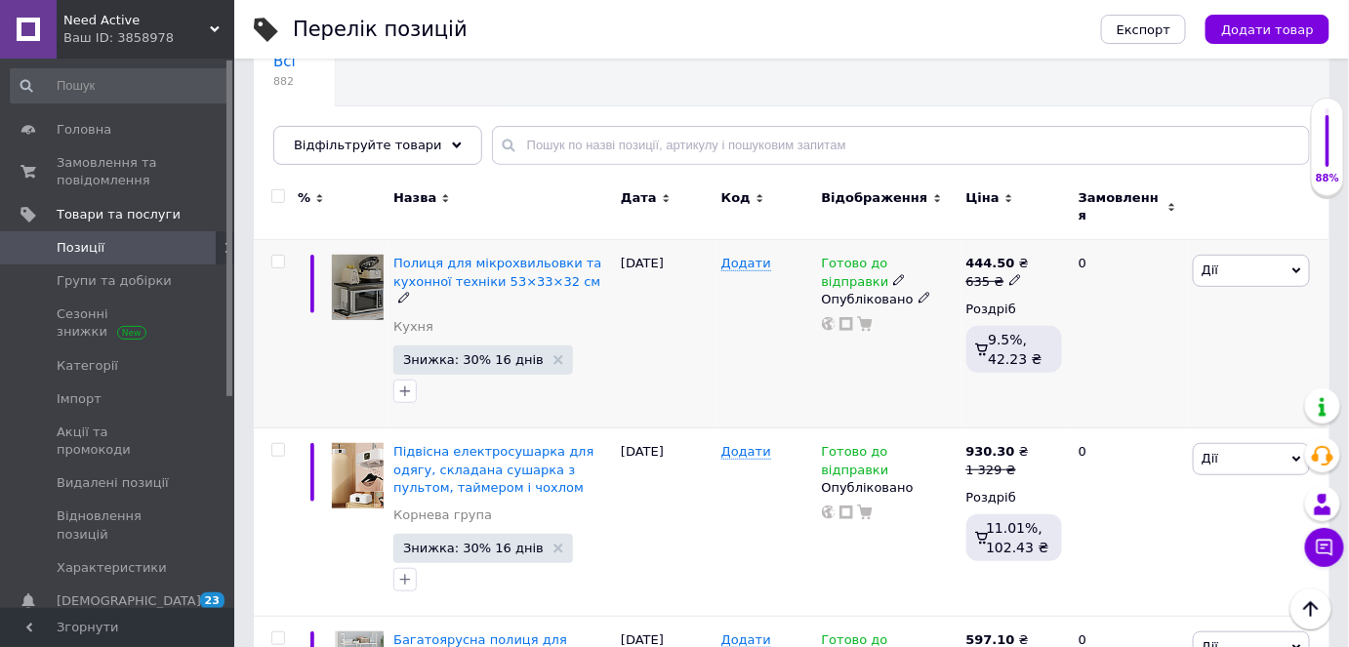
click at [1011, 274] on icon at bounding box center [1016, 280] width 12 height 12
type input "637"
click at [924, 343] on div "Готово до відправки Опубліковано" at bounding box center [889, 334] width 144 height 188
click at [500, 264] on span "Полиця для мікрохвильовки та кухонної техніки 53×33×32 см" at bounding box center [497, 272] width 208 height 32
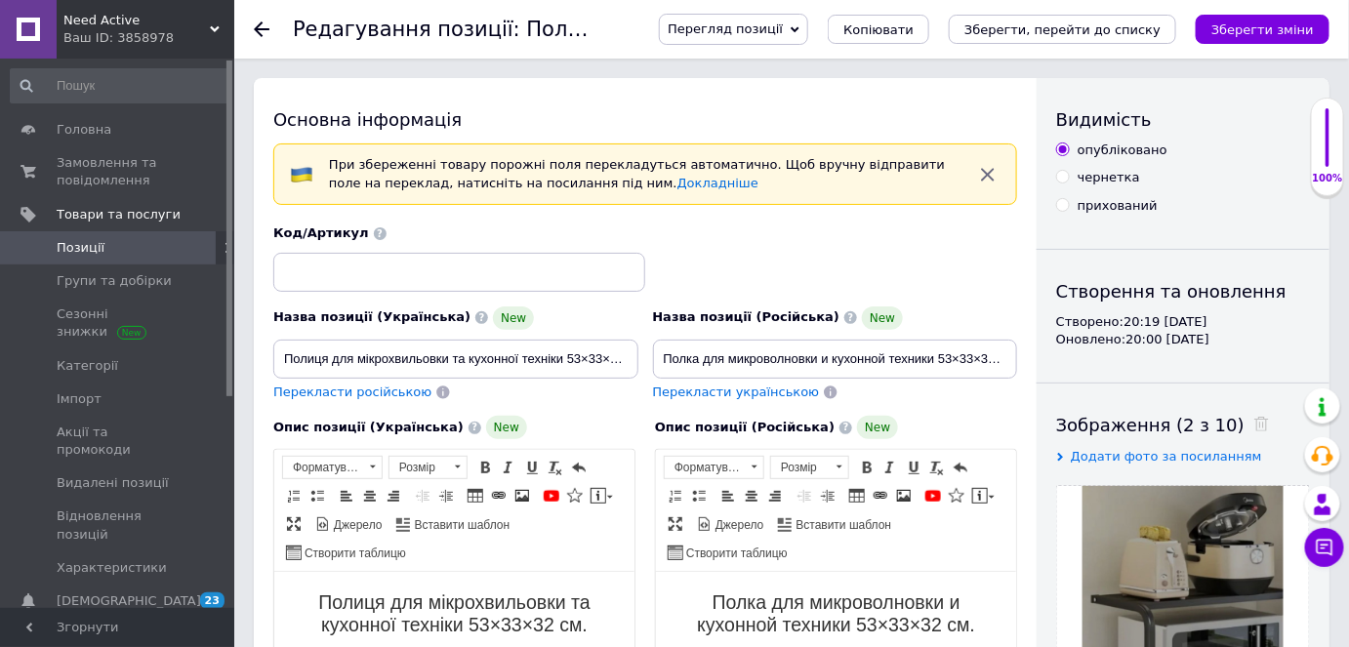
click at [783, 34] on span "Перегляд позиції" at bounding box center [725, 28] width 115 height 15
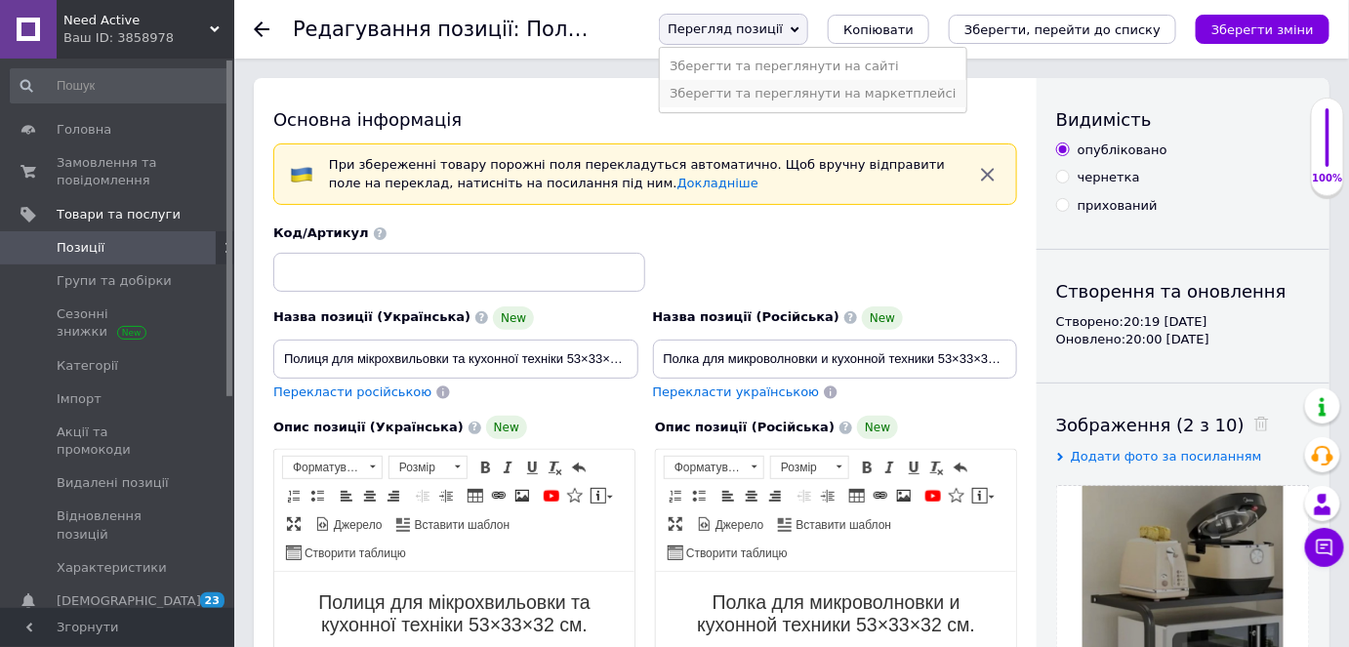
click at [810, 90] on li "Зберегти та переглянути на маркетплейсі" at bounding box center [813, 93] width 306 height 27
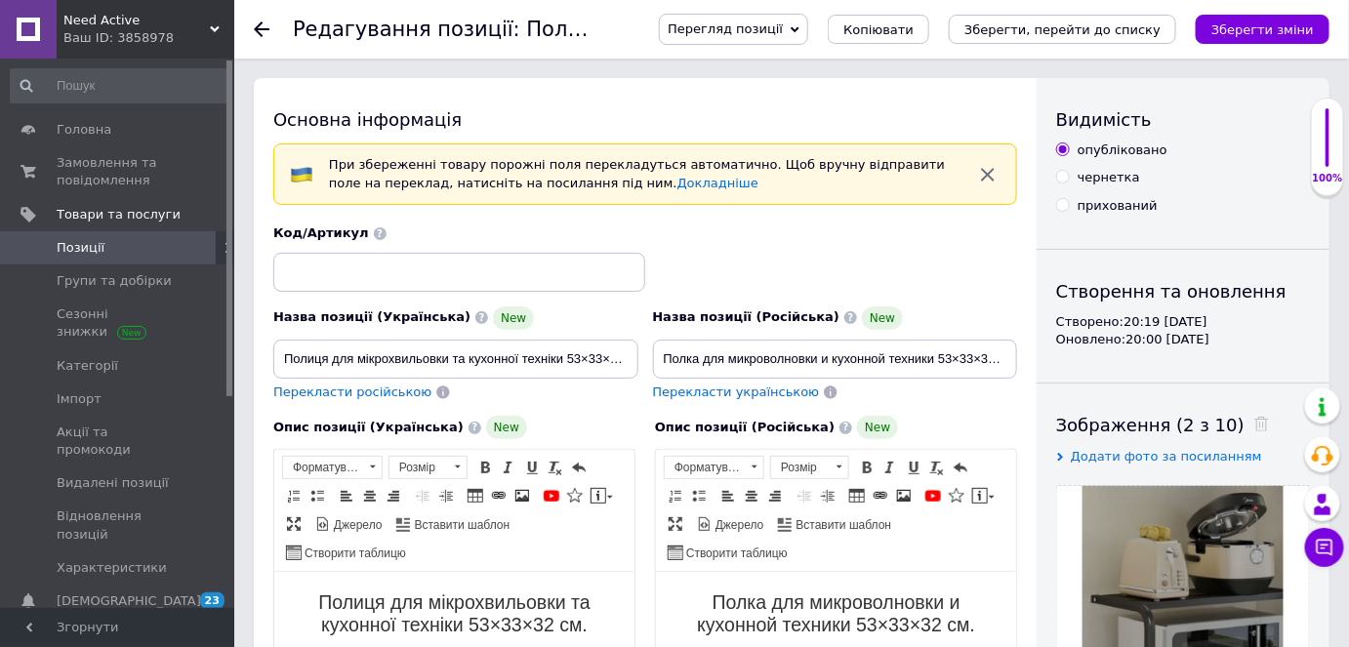
click at [259, 23] on icon at bounding box center [262, 29] width 16 height 16
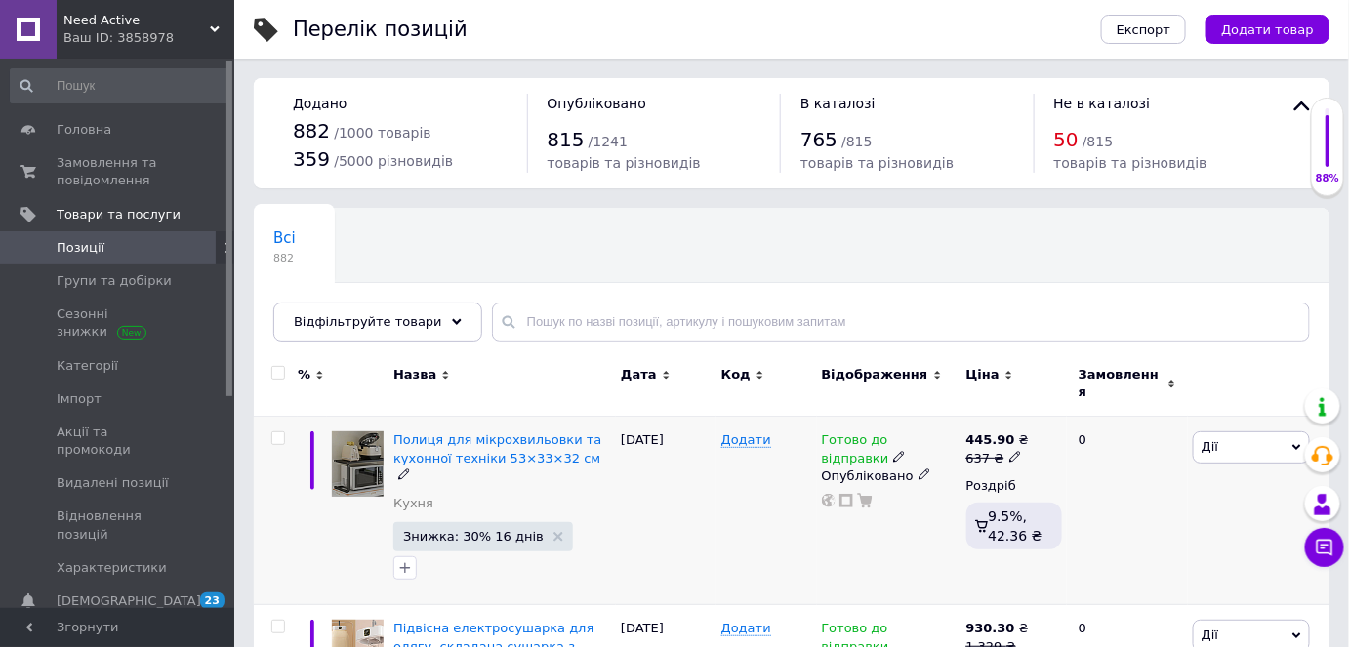
scroll to position [88, 0]
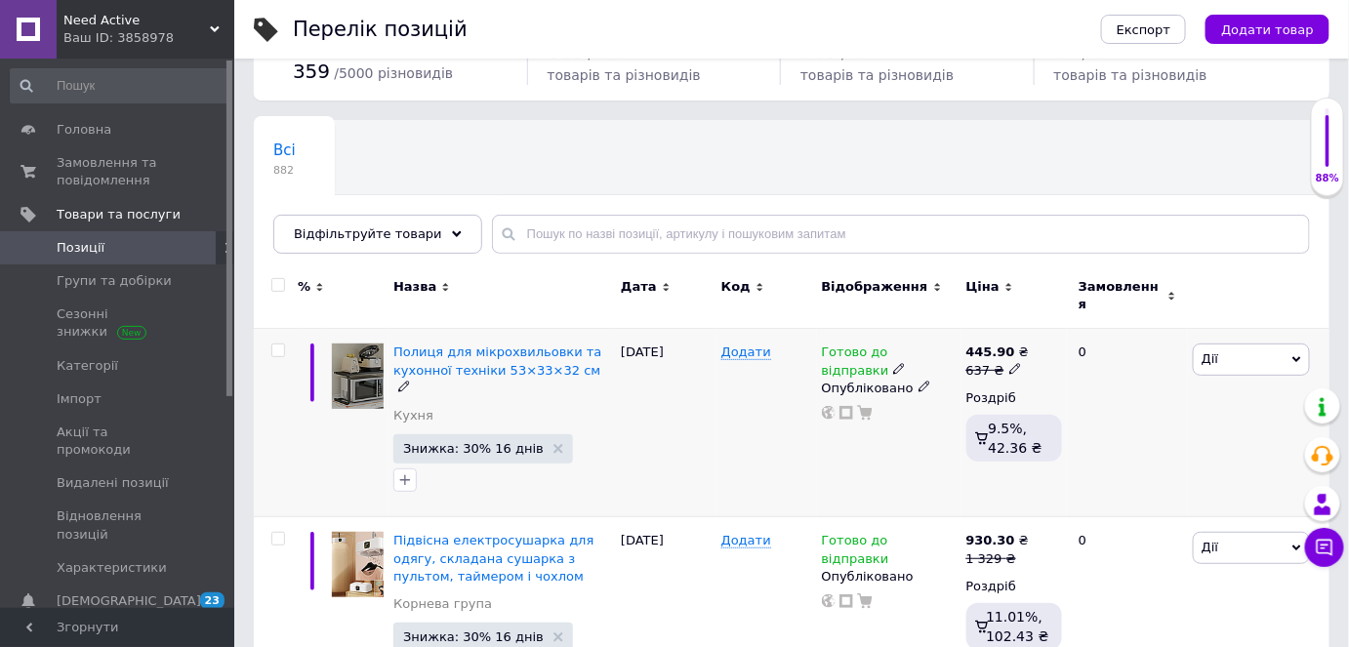
click at [1253, 348] on span "Дії" at bounding box center [1251, 359] width 117 height 31
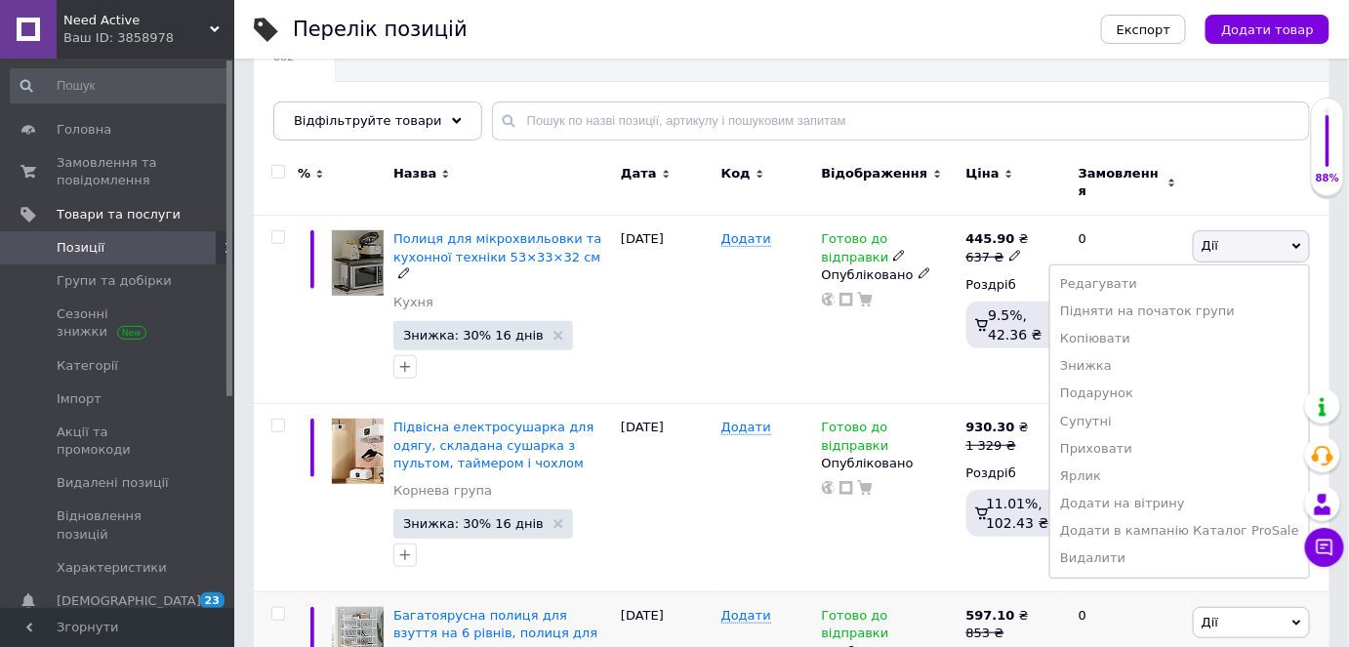
scroll to position [354, 0]
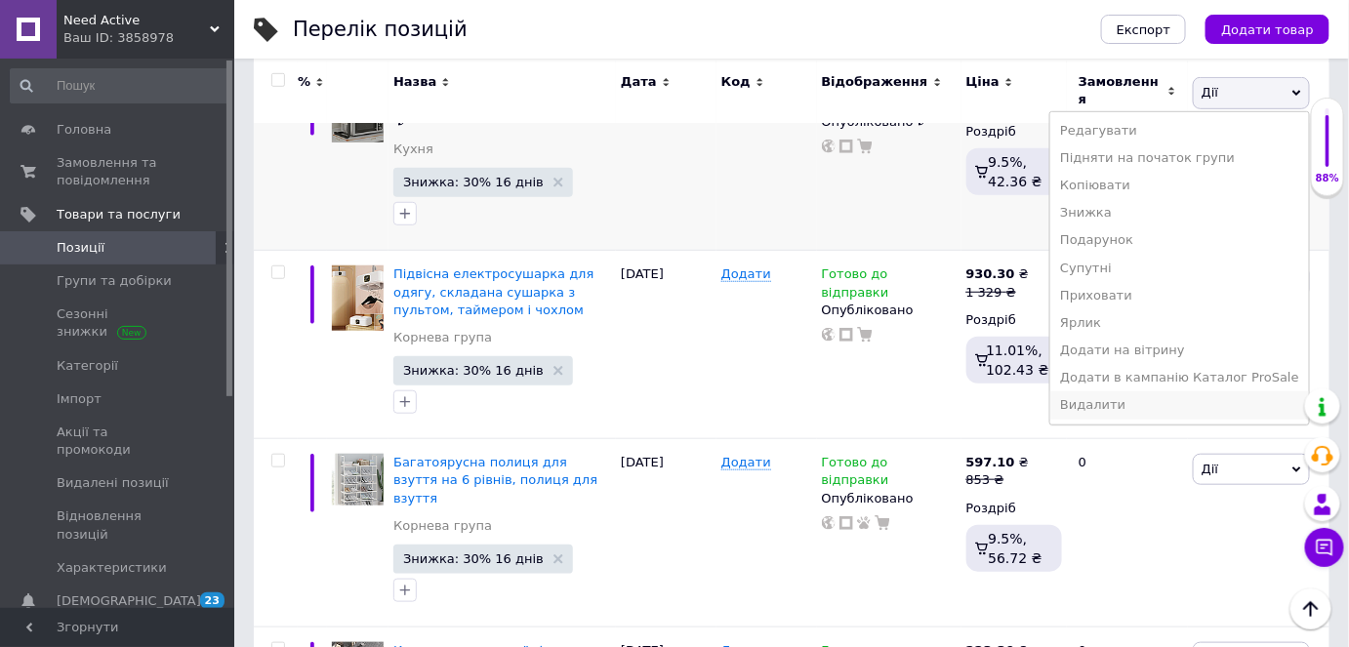
click at [1144, 392] on li "Видалити" at bounding box center [1180, 405] width 259 height 27
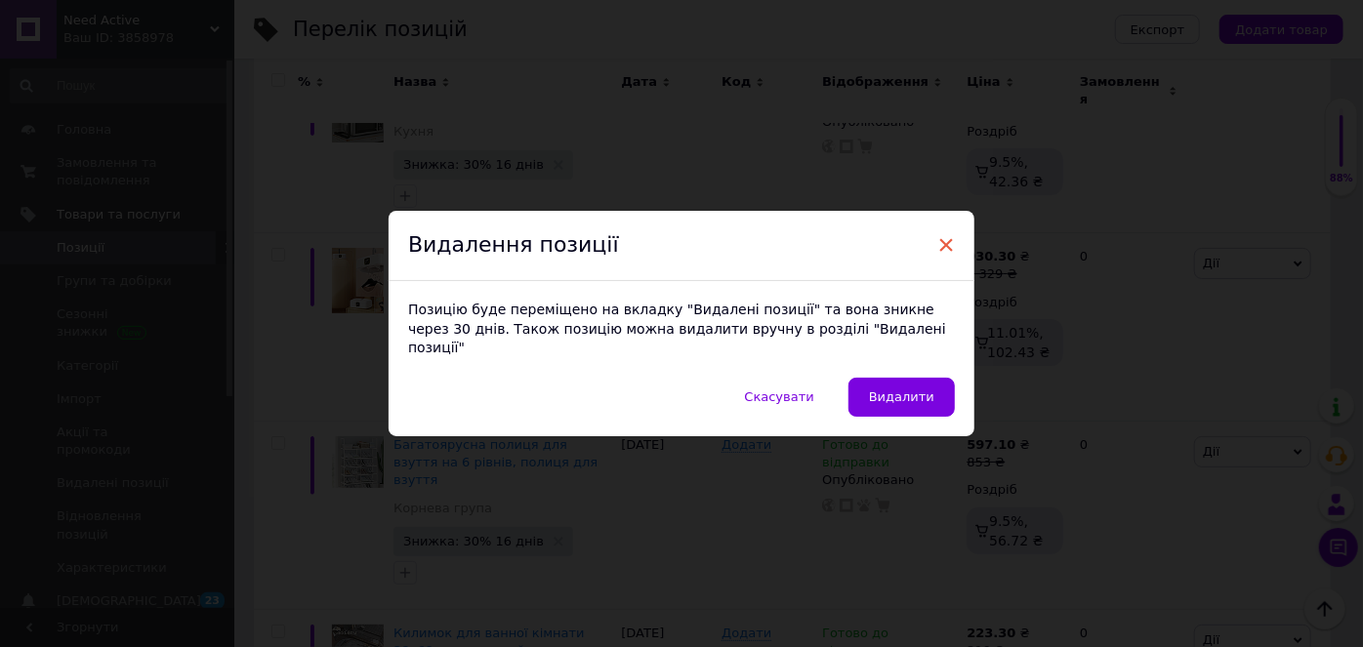
click at [937, 258] on span "×" at bounding box center [946, 244] width 18 height 33
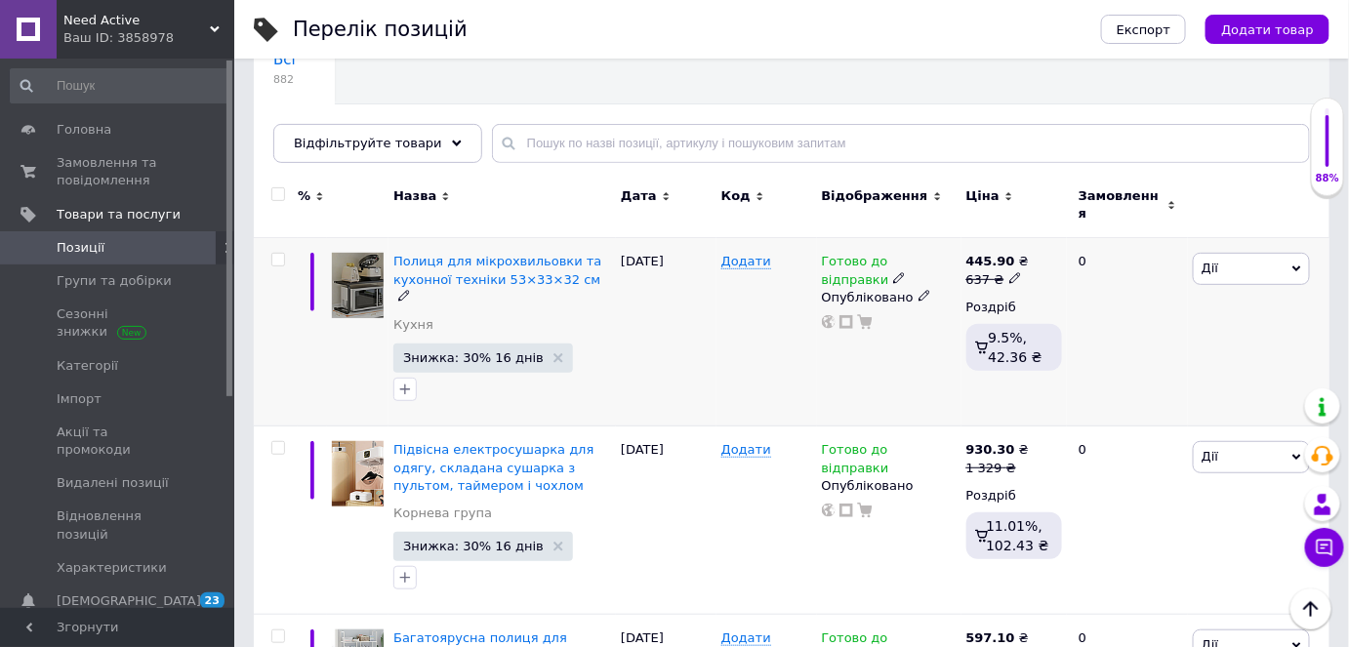
scroll to position [177, 0]
click at [1299, 267] on icon at bounding box center [1297, 271] width 9 height 9
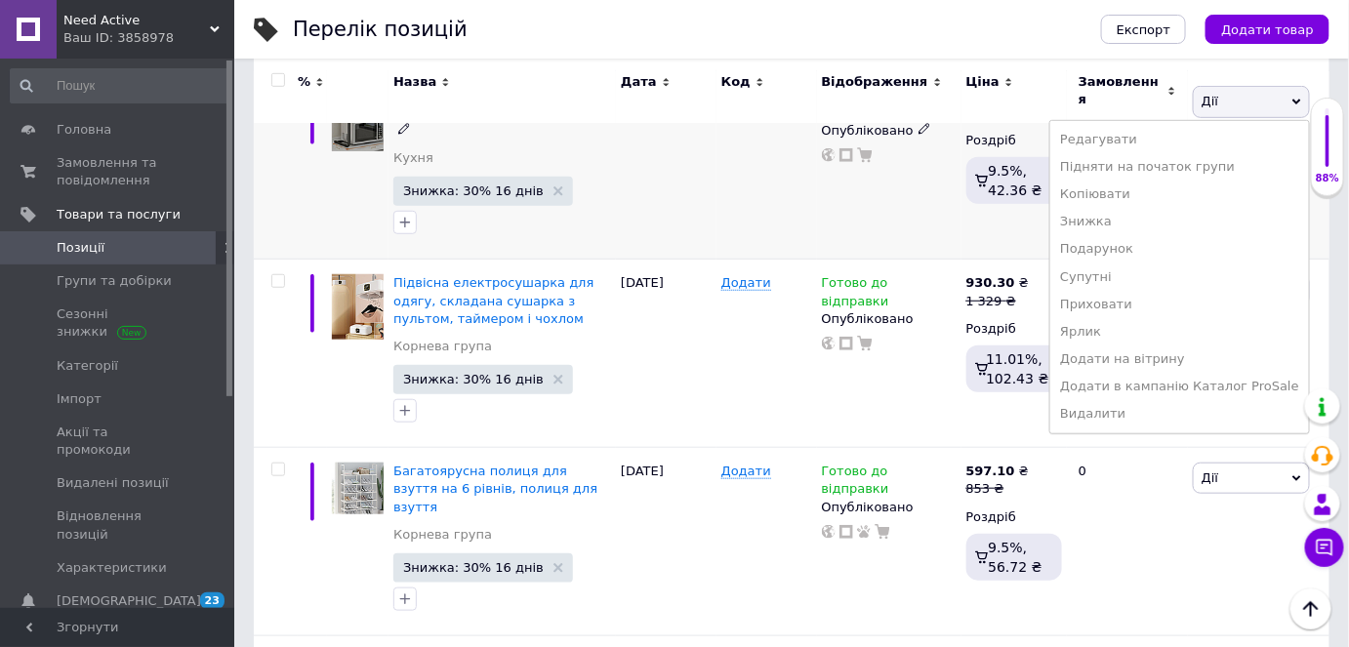
scroll to position [354, 0]
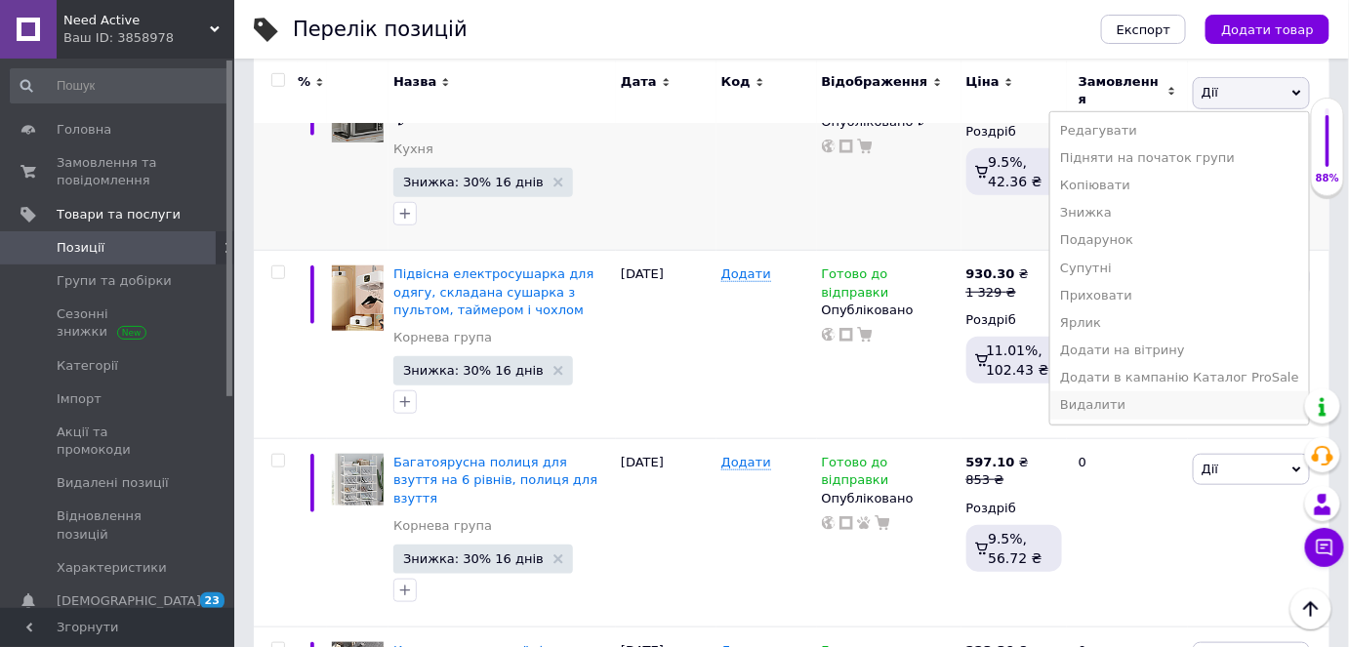
click at [1145, 393] on li "Видалити" at bounding box center [1180, 405] width 259 height 27
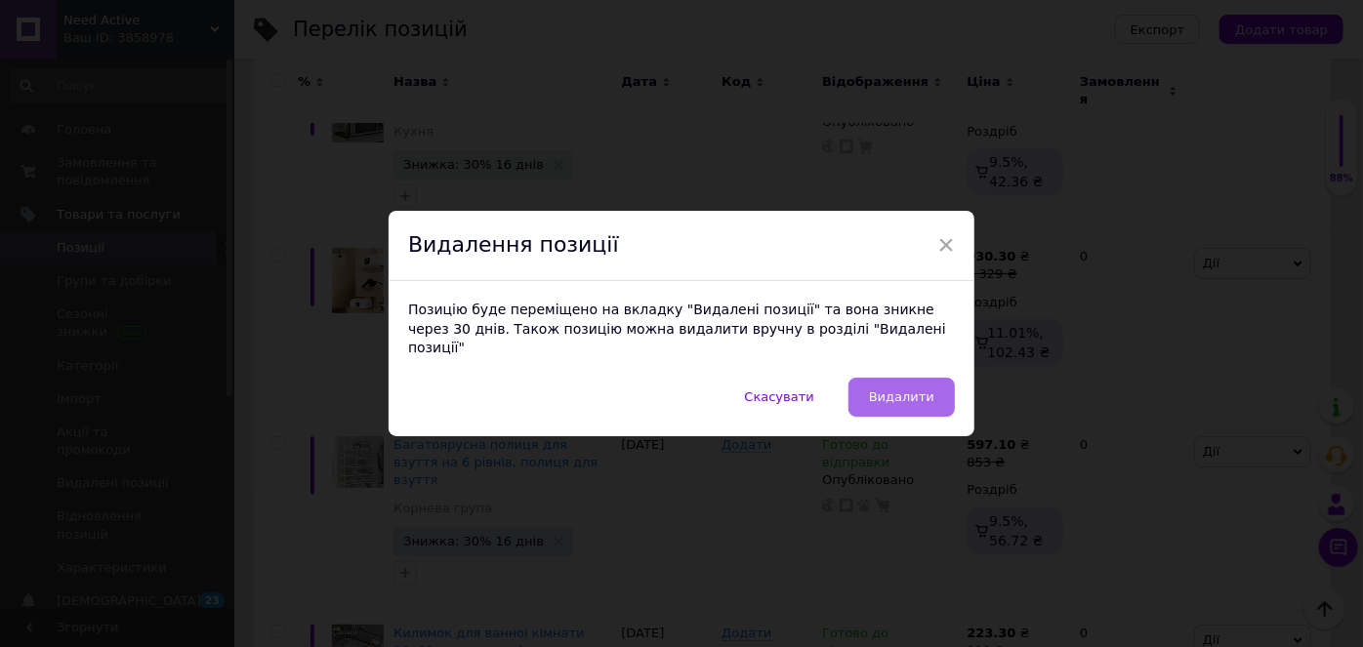
click at [902, 391] on span "Видалити" at bounding box center [901, 397] width 65 height 15
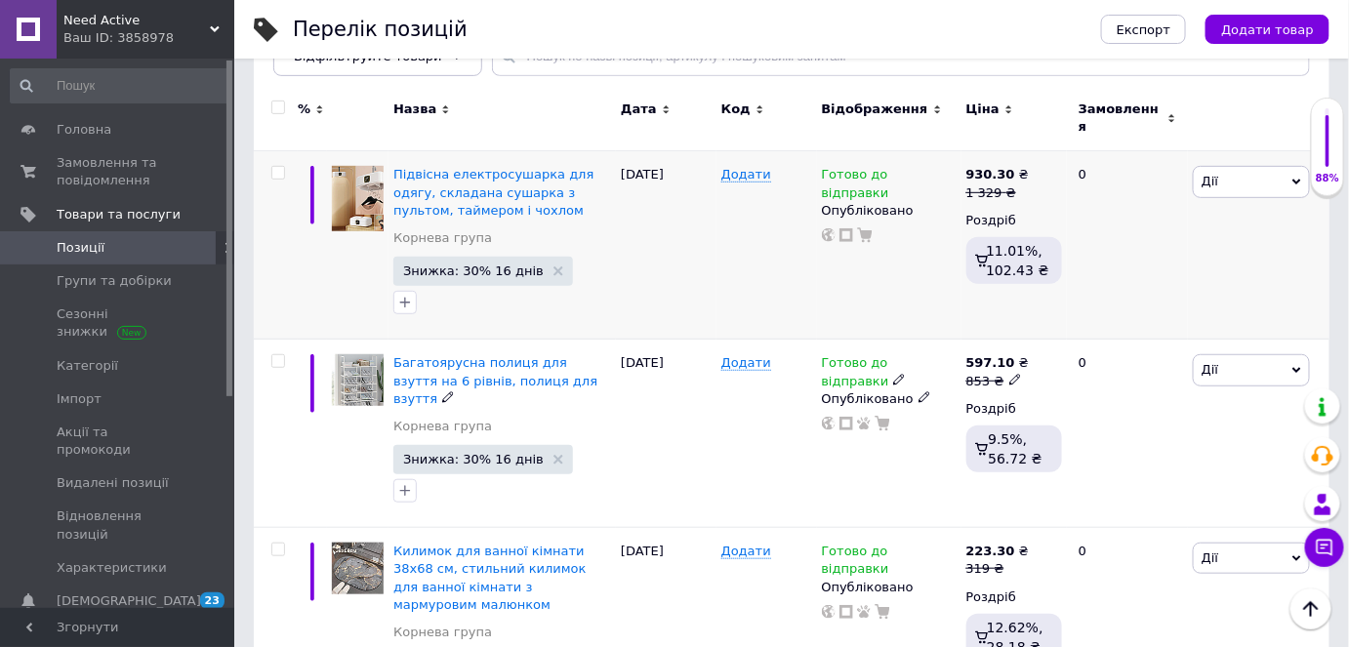
scroll to position [177, 0]
